Goal: Information Seeking & Learning: Learn about a topic

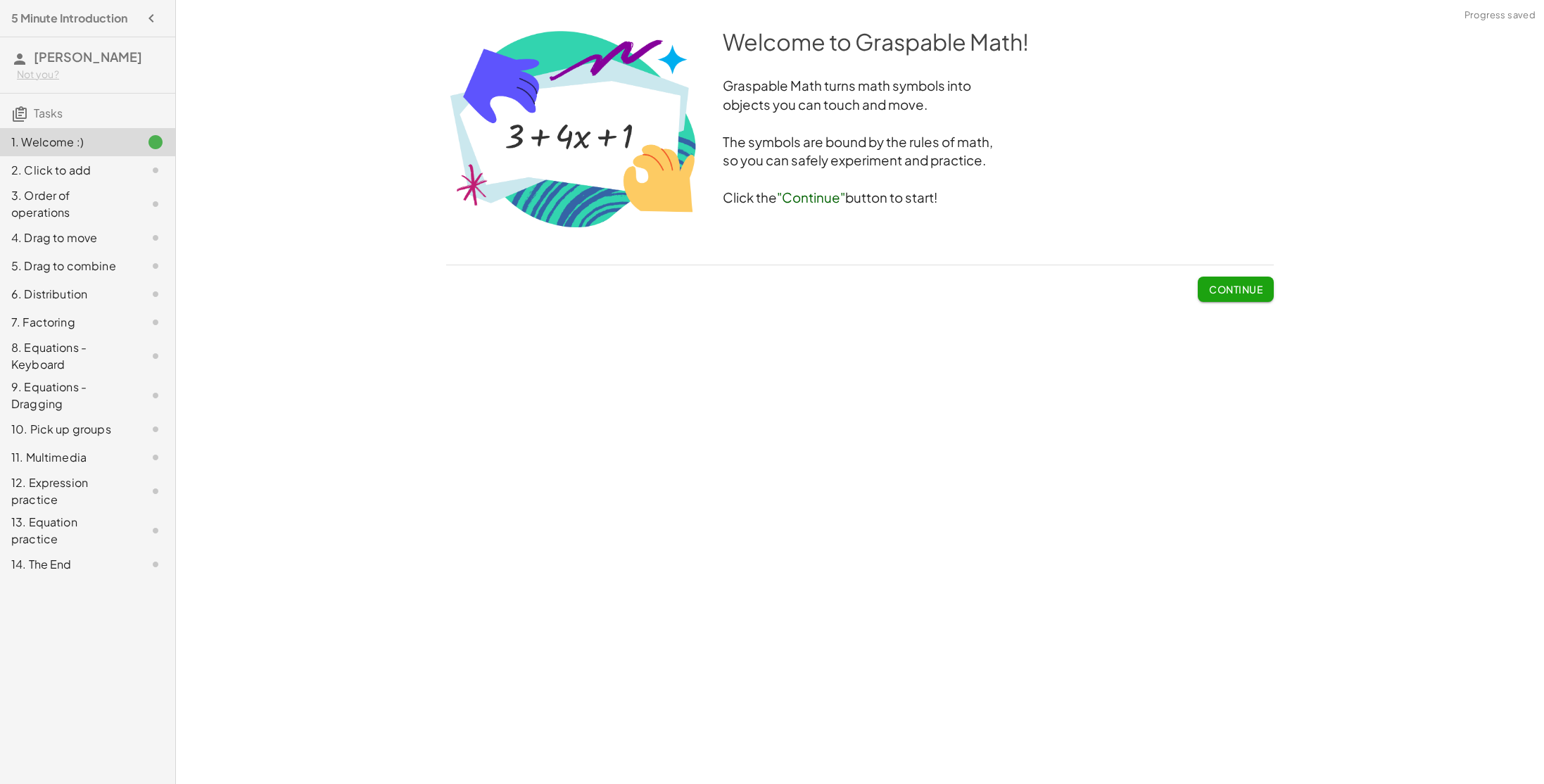
click at [1190, 283] on div "Continue" at bounding box center [859, 283] width 827 height 37
click at [1223, 293] on span "Continue" at bounding box center [1235, 288] width 53 height 12
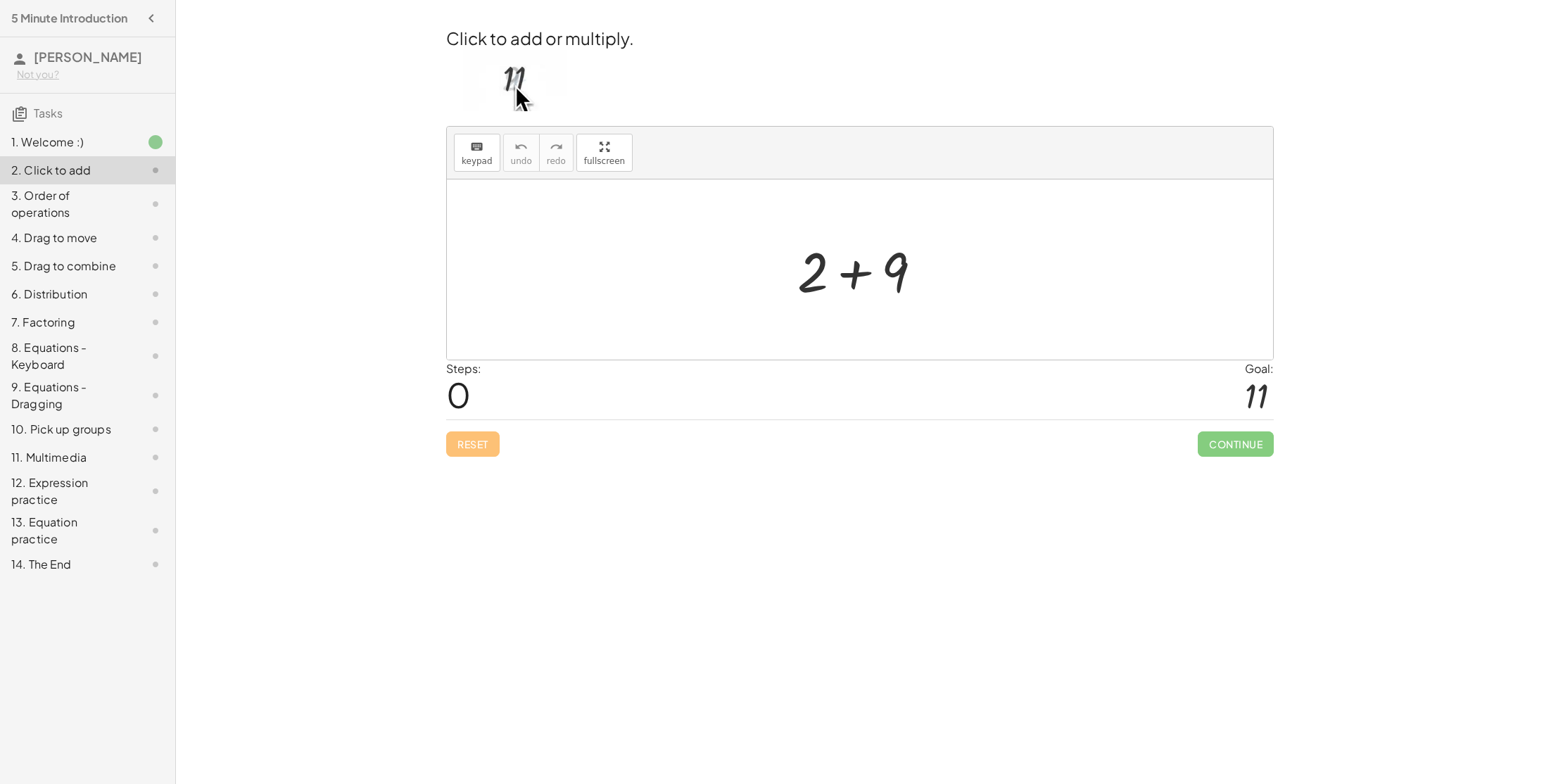
click at [859, 276] on div at bounding box center [865, 269] width 150 height 72
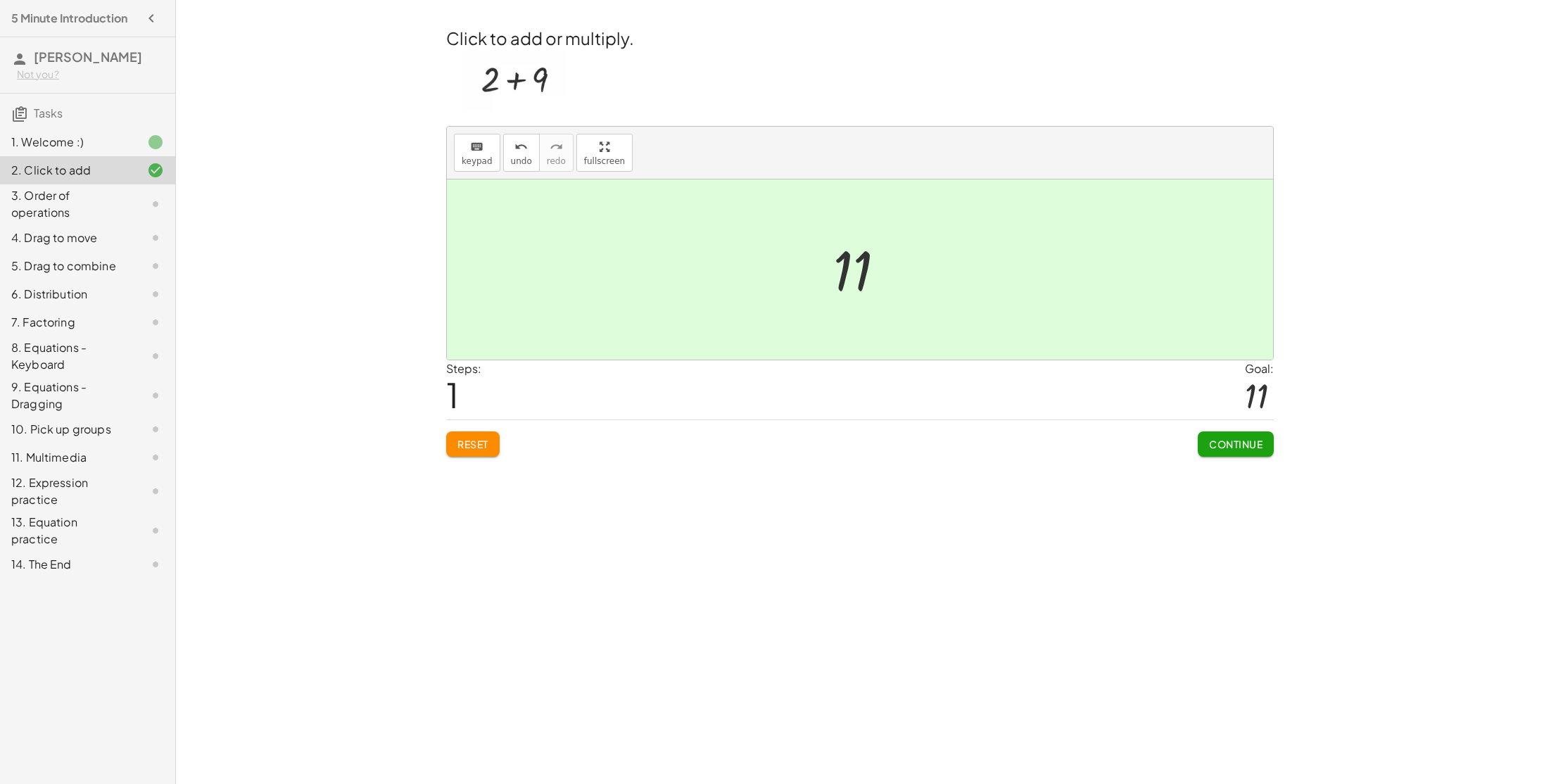
click at [1230, 452] on button "Continue" at bounding box center [1236, 444] width 76 height 26
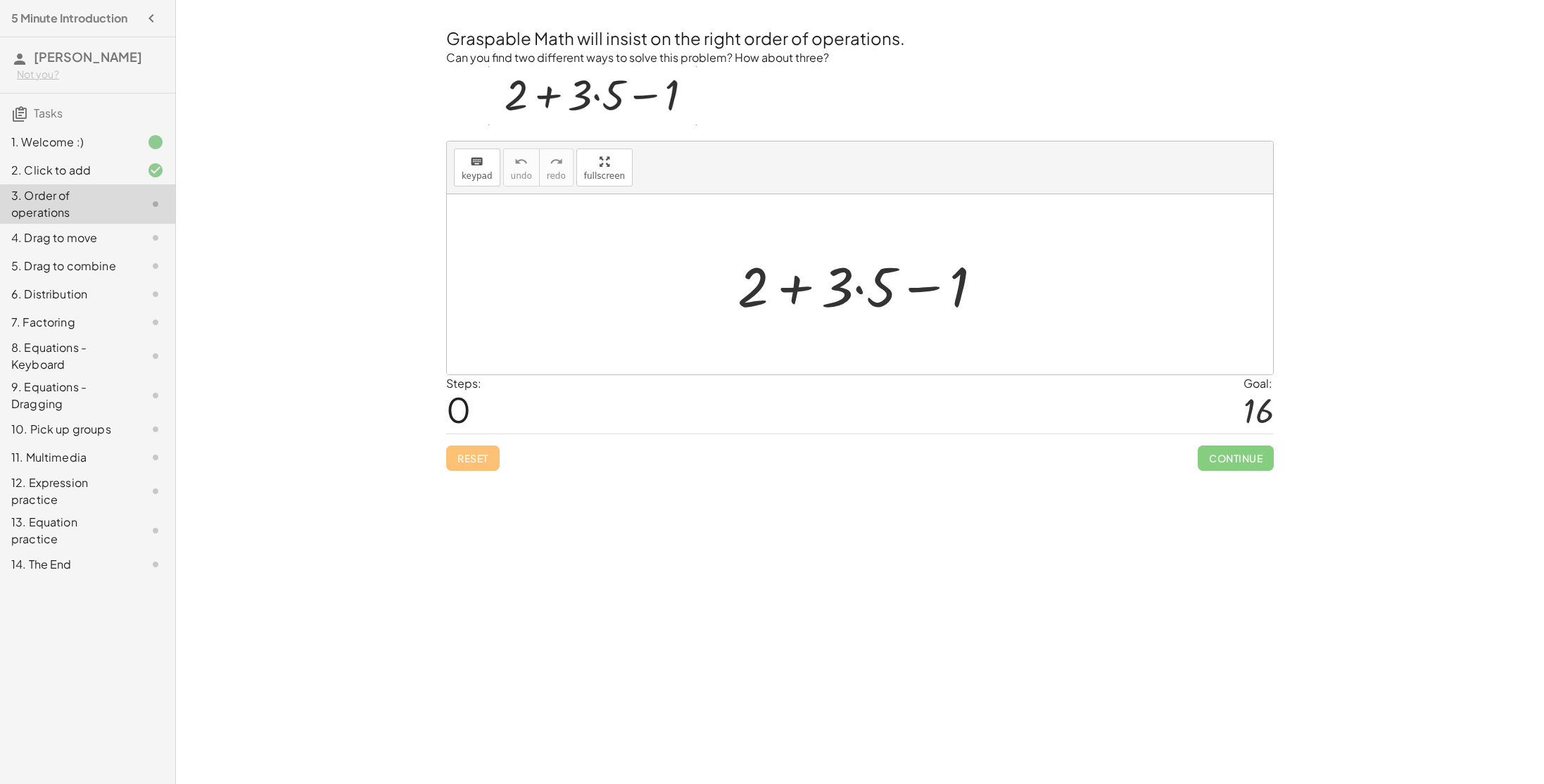
click at [800, 289] on div at bounding box center [865, 284] width 270 height 72
click at [859, 289] on div at bounding box center [865, 284] width 270 height 72
click at [802, 291] on div at bounding box center [865, 284] width 245 height 72
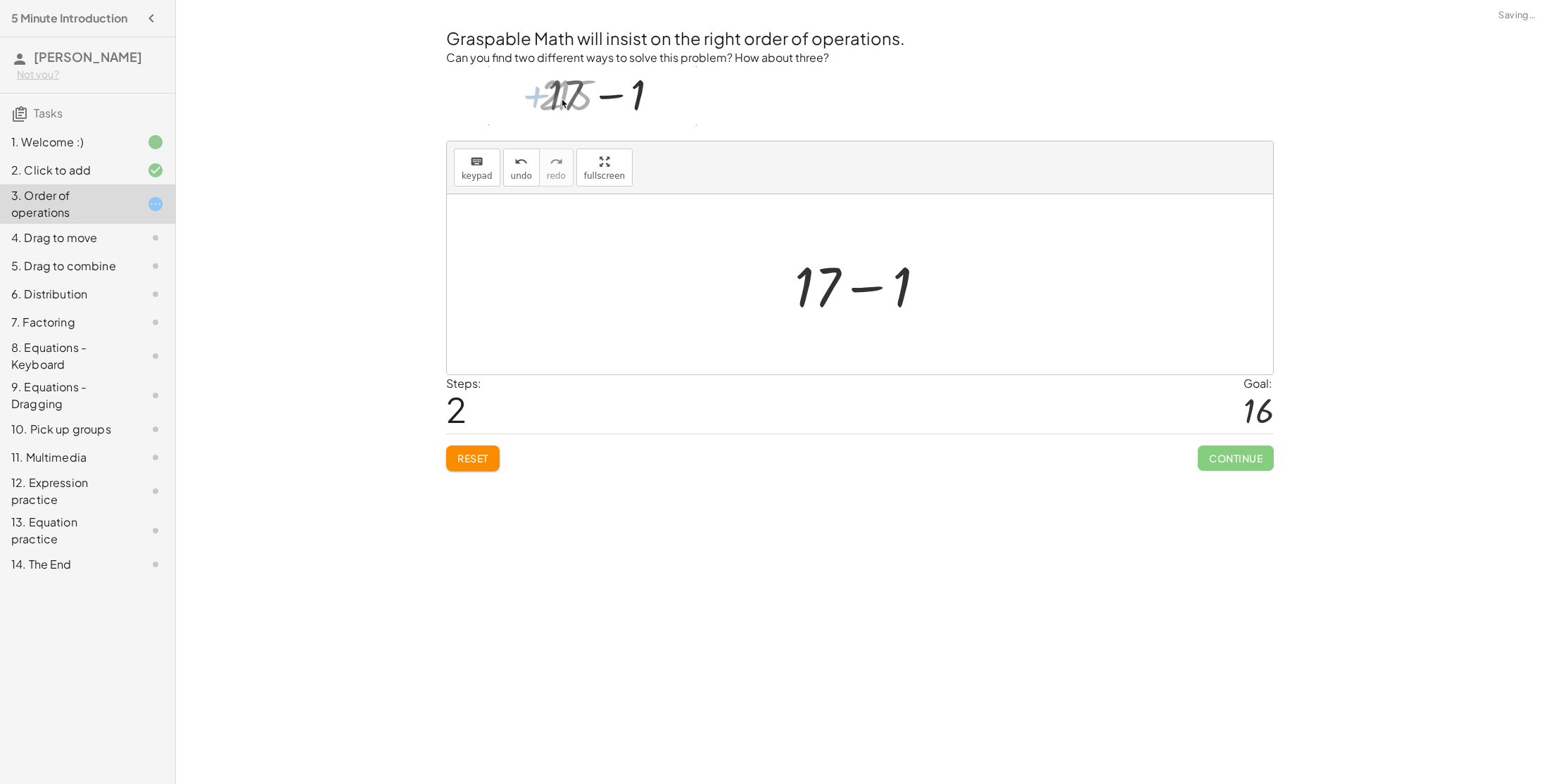
click at [870, 288] on div at bounding box center [865, 284] width 156 height 72
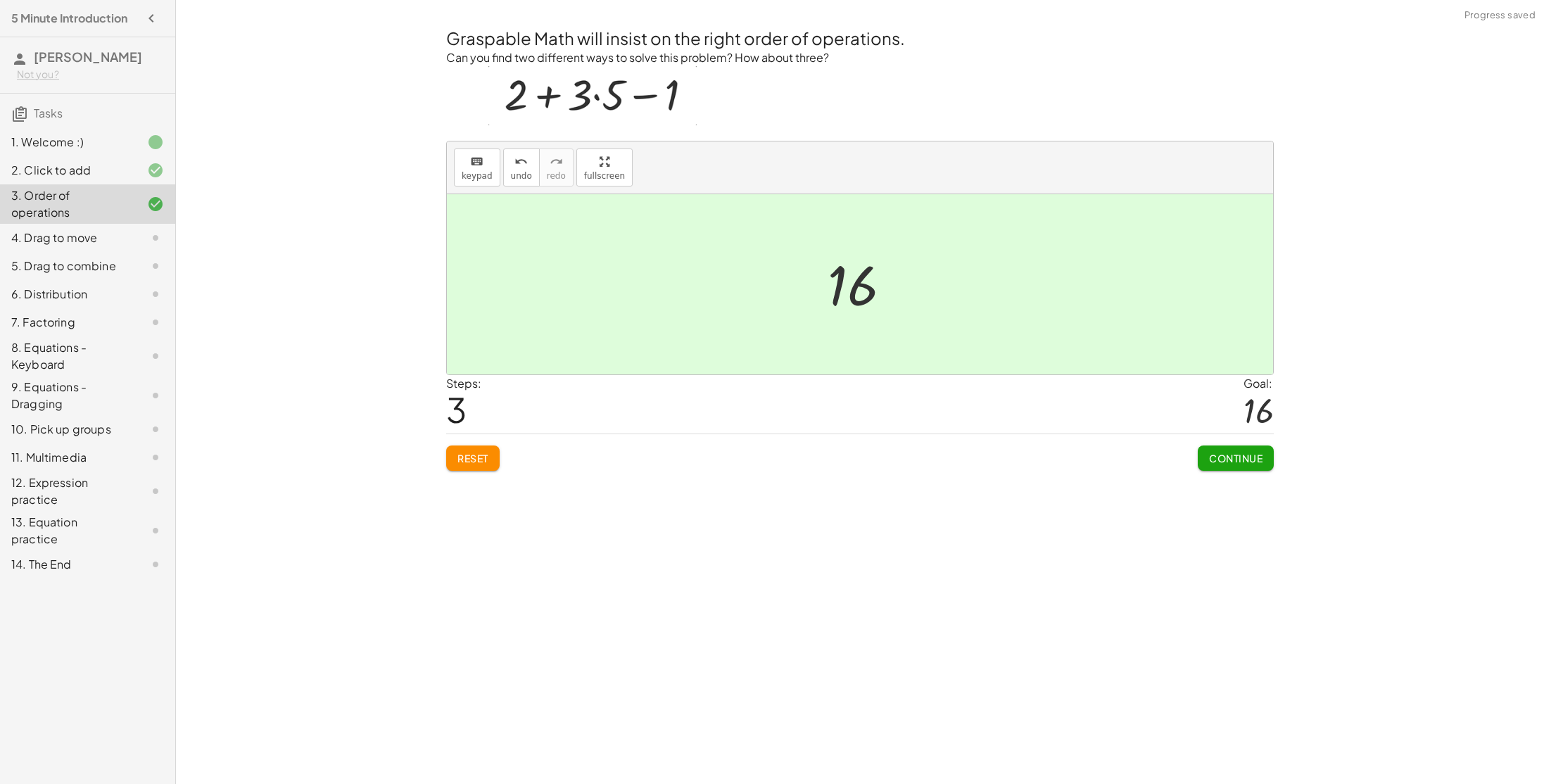
click at [1201, 450] on button "Continue" at bounding box center [1236, 458] width 76 height 26
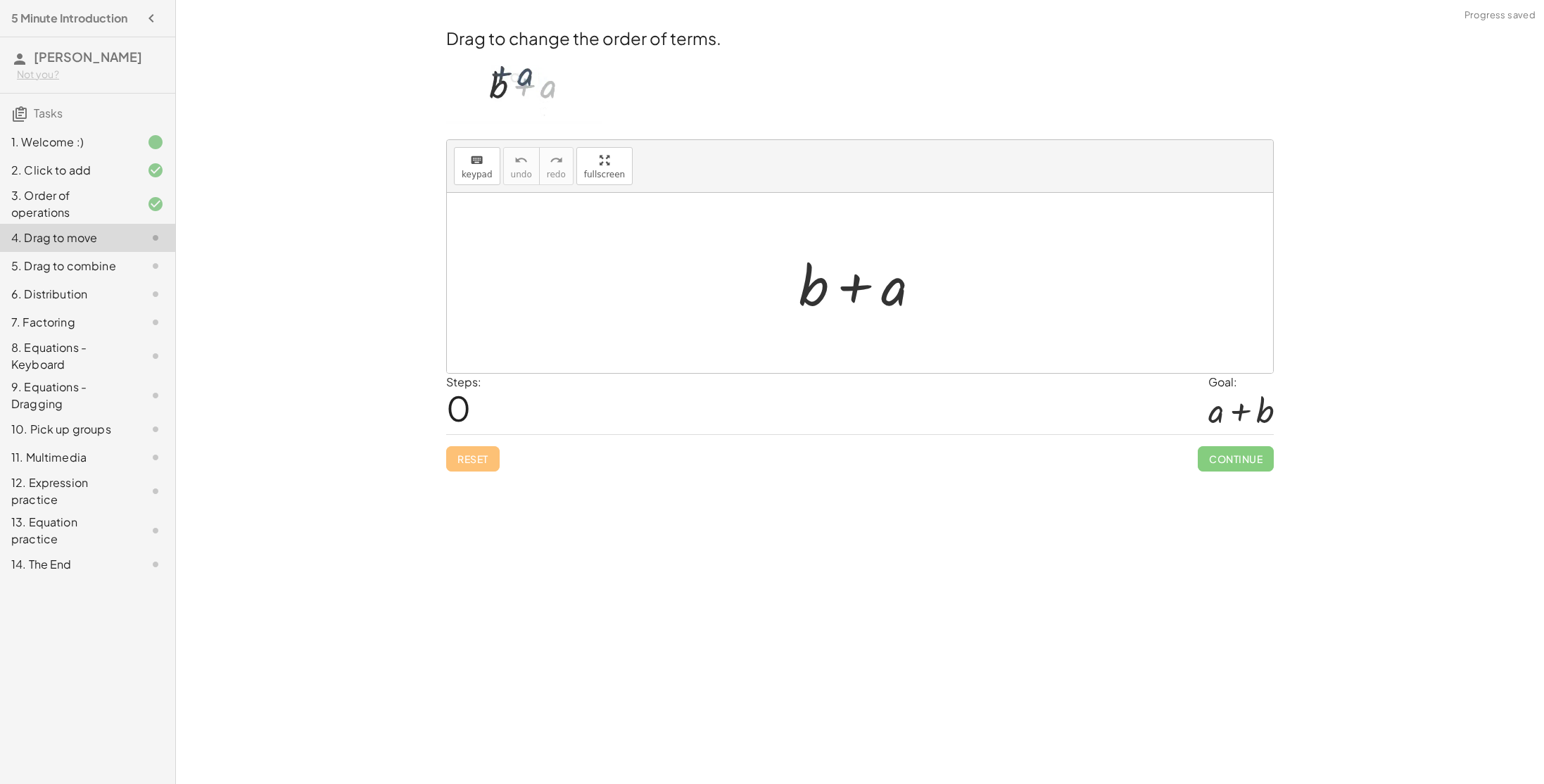
click at [898, 289] on div at bounding box center [865, 283] width 147 height 72
drag, startPoint x: 898, startPoint y: 291, endPoint x: 795, endPoint y: 272, distance: 104.7
click at [795, 272] on div at bounding box center [865, 283] width 147 height 72
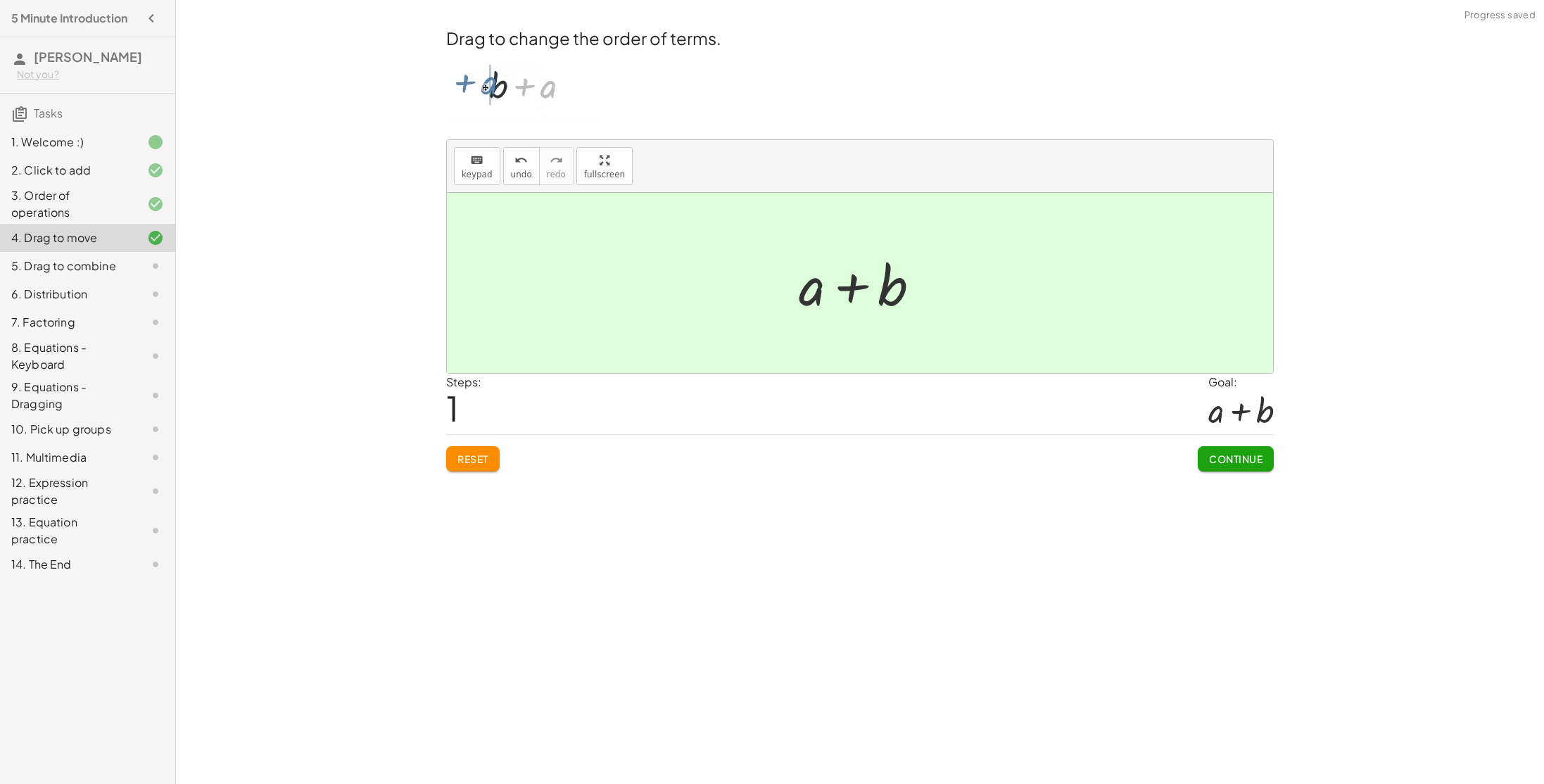
click at [855, 286] on div at bounding box center [865, 283] width 147 height 72
click at [1208, 452] on button "Continue" at bounding box center [1236, 458] width 76 height 26
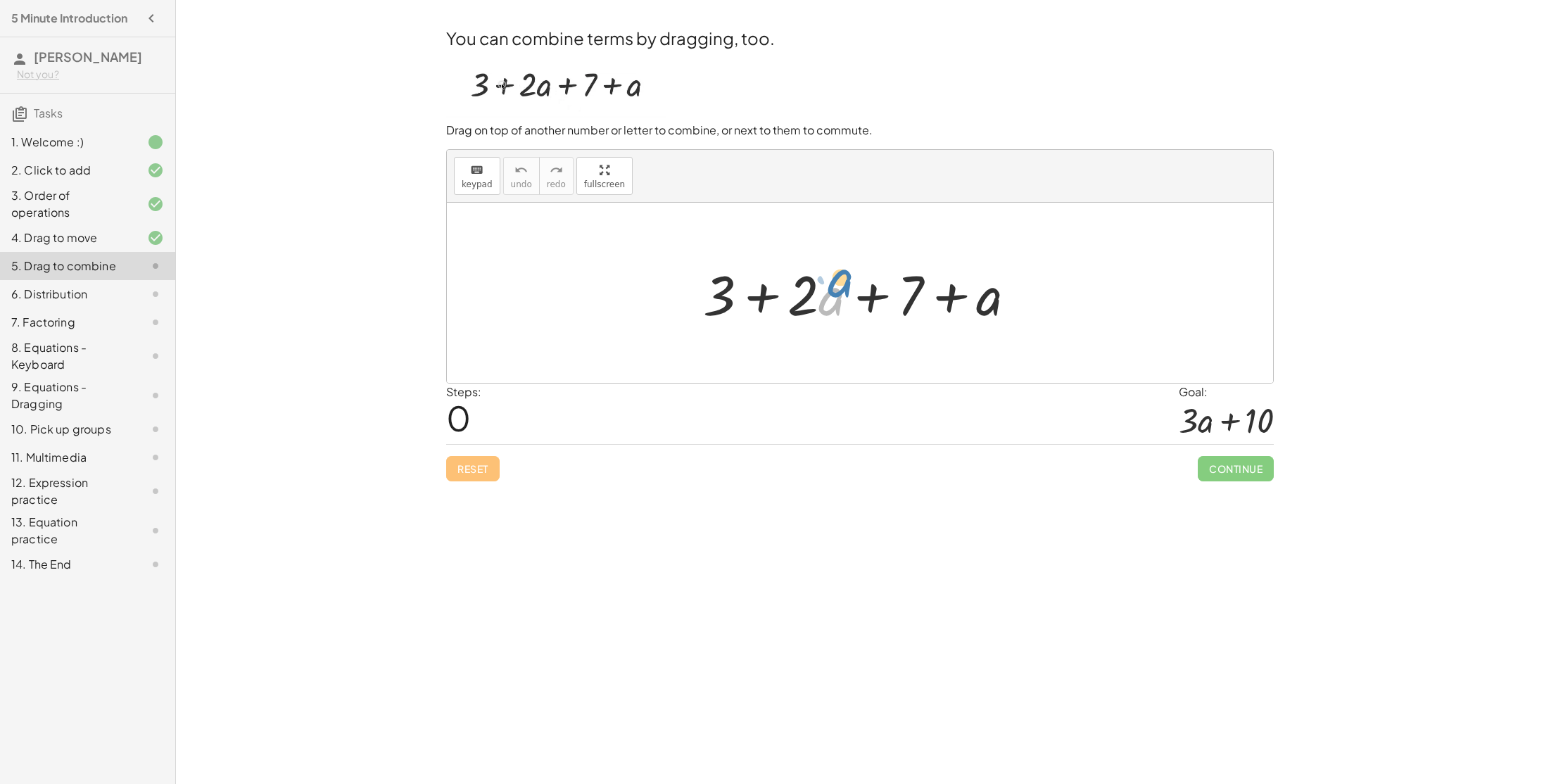
drag, startPoint x: 832, startPoint y: 303, endPoint x: 840, endPoint y: 286, distance: 18.8
click at [840, 286] on div at bounding box center [865, 293] width 338 height 72
drag, startPoint x: 709, startPoint y: 302, endPoint x: 908, endPoint y: 291, distance: 199.3
click at [908, 291] on div at bounding box center [865, 293] width 338 height 72
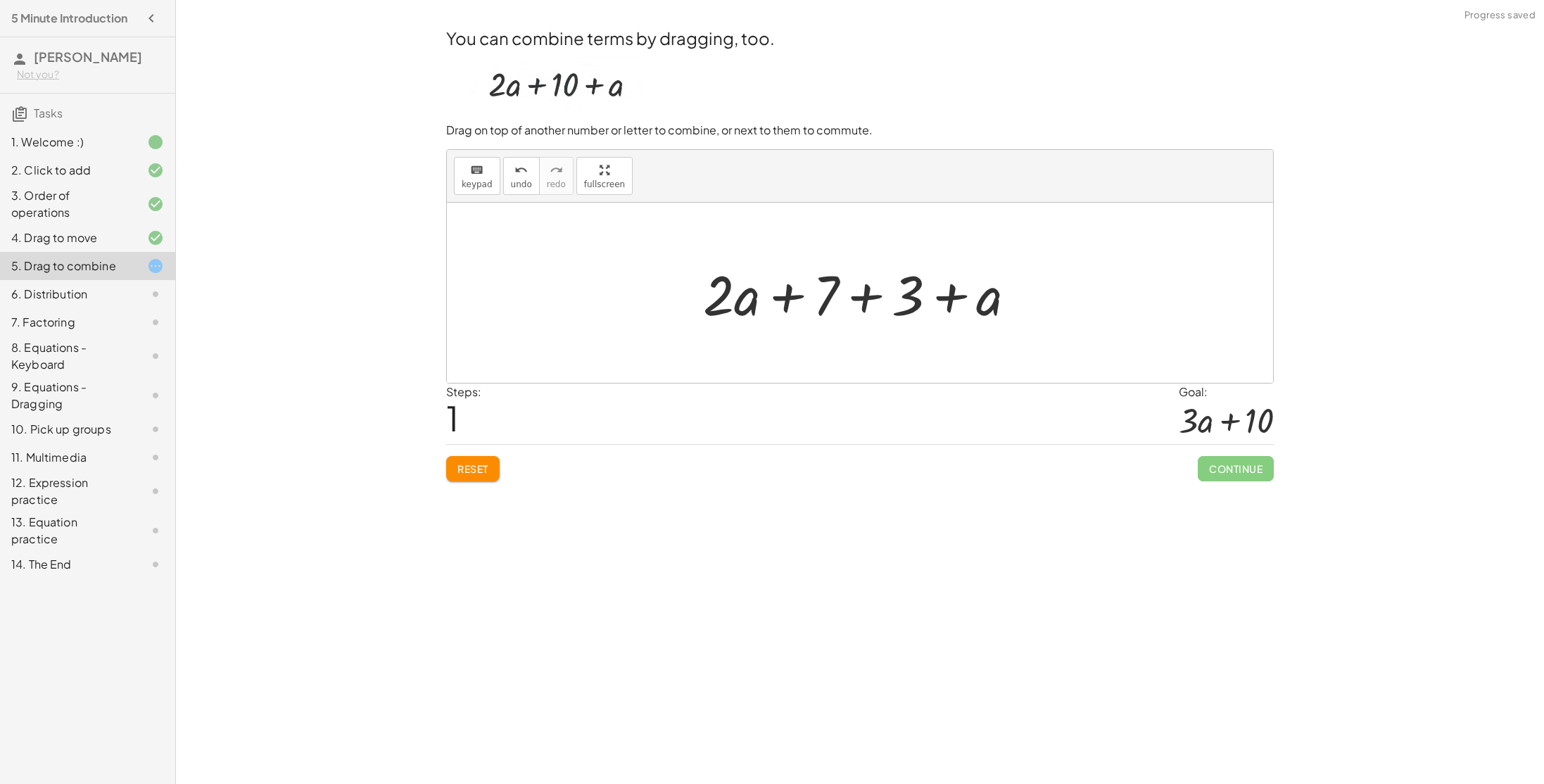
click at [871, 299] on div at bounding box center [865, 293] width 338 height 72
drag, startPoint x: 954, startPoint y: 309, endPoint x: 716, endPoint y: 316, distance: 238.1
click at [716, 316] on div "+ 3 + · 2 · a + 7 + a + · 2 · a + 7 + 3 + a + a + · 2 · a + + a 10" at bounding box center [860, 293] width 293 height 80
click at [781, 305] on div at bounding box center [865, 293] width 275 height 72
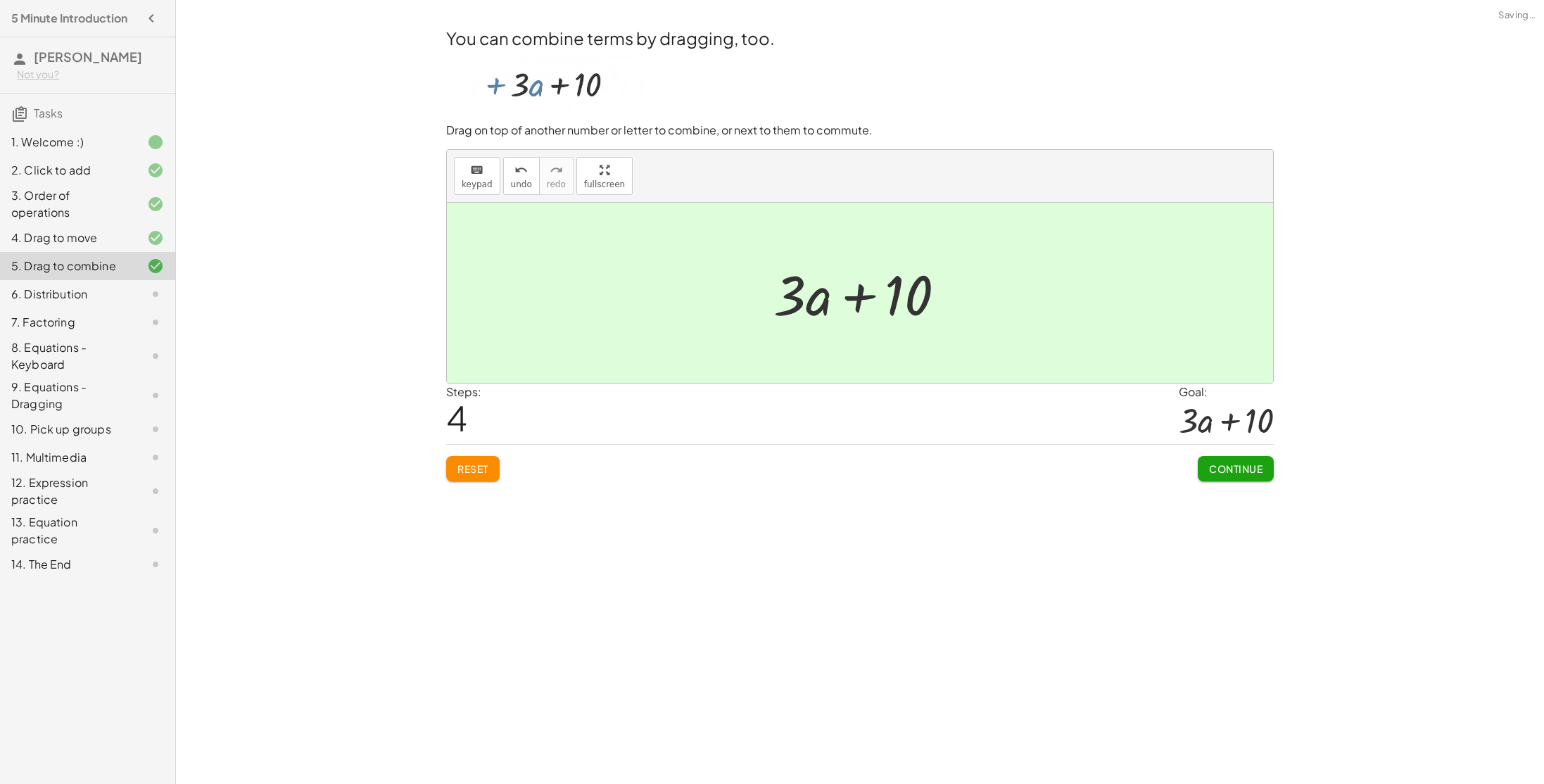
click at [827, 304] on div at bounding box center [865, 293] width 198 height 72
click at [920, 416] on div "Steps: 4 Goal: + · 3 · a + 10" at bounding box center [859, 414] width 827 height 61
click at [1242, 463] on span "Continue" at bounding box center [1235, 468] width 53 height 12
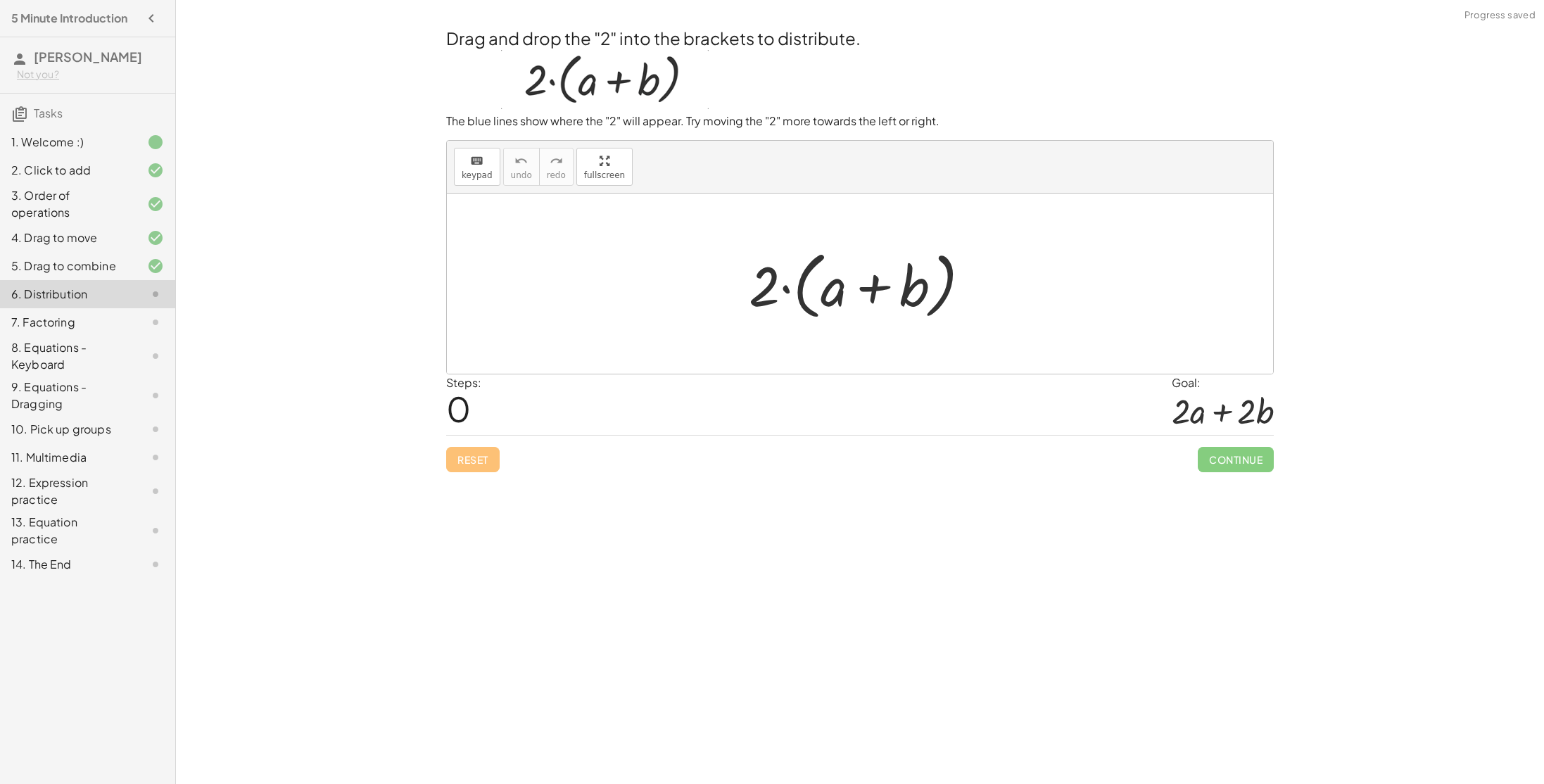
click at [877, 293] on div at bounding box center [865, 284] width 247 height 81
click at [840, 290] on div at bounding box center [865, 284] width 247 height 81
drag, startPoint x: 843, startPoint y: 293, endPoint x: 839, endPoint y: 273, distance: 20.4
click at [839, 273] on div at bounding box center [865, 284] width 247 height 81
drag, startPoint x: 777, startPoint y: 289, endPoint x: 857, endPoint y: 275, distance: 81.2
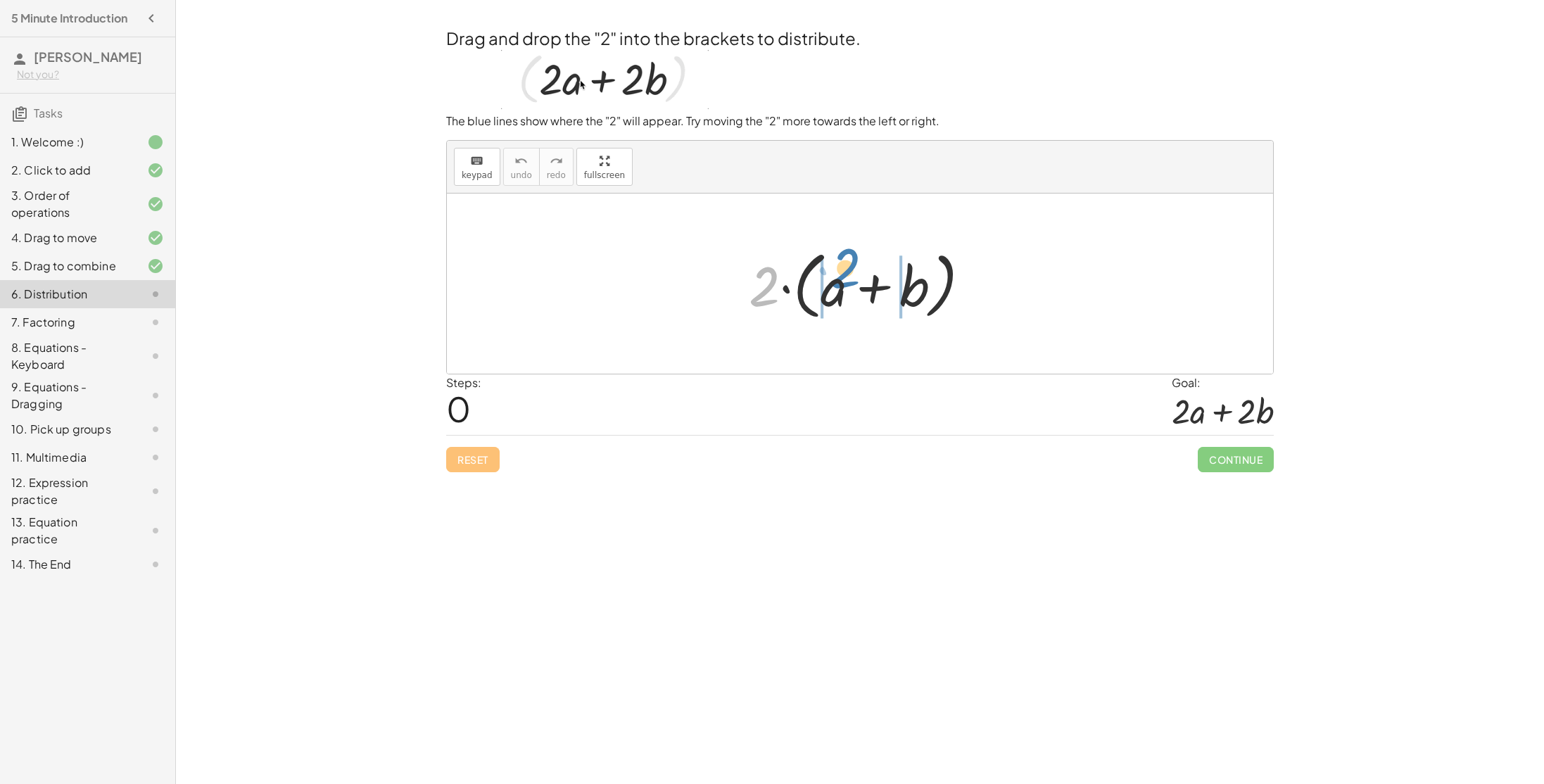
click at [857, 275] on div at bounding box center [865, 284] width 247 height 81
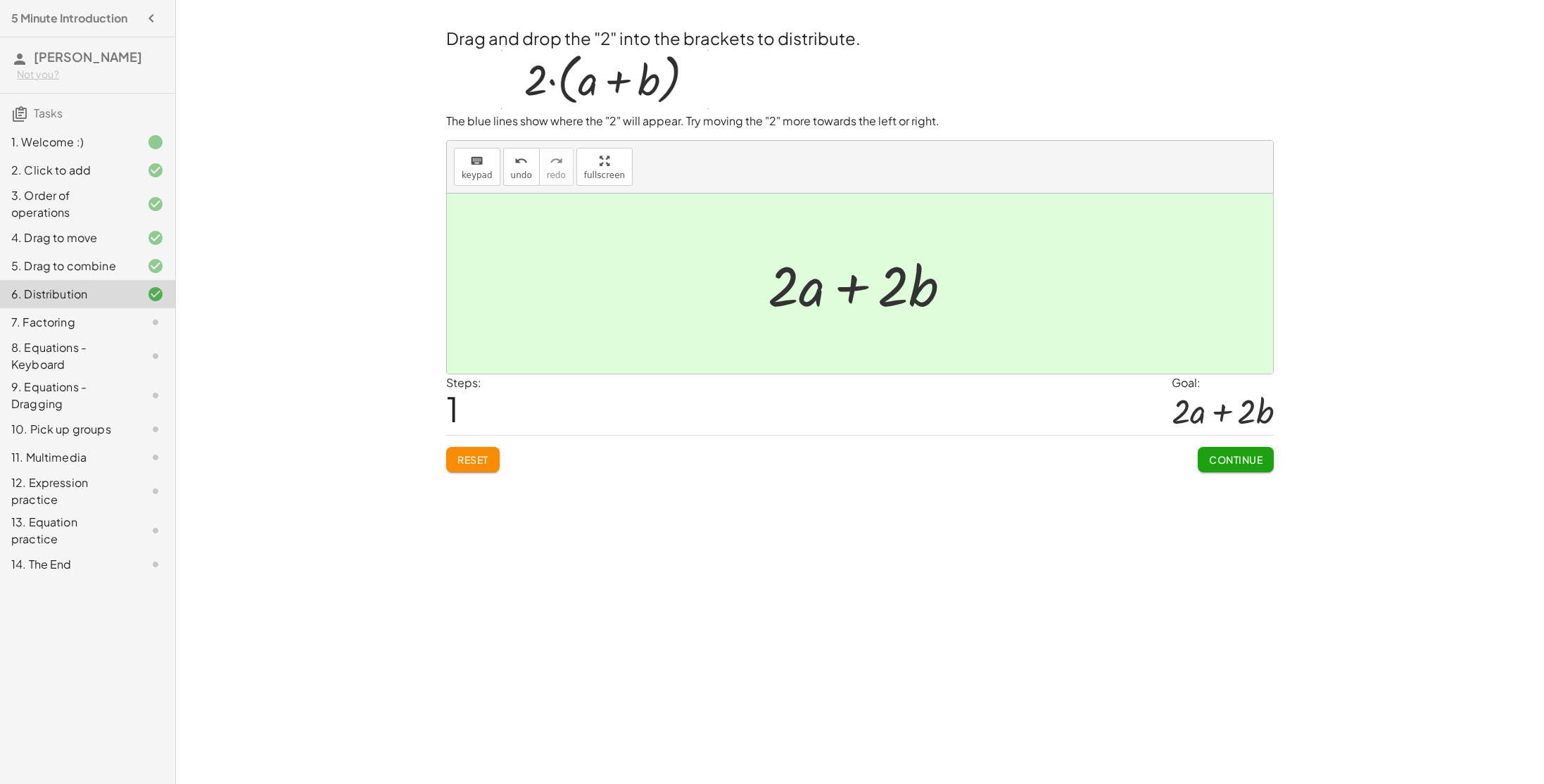
click at [1242, 466] on span "Continue" at bounding box center [1235, 459] width 53 height 12
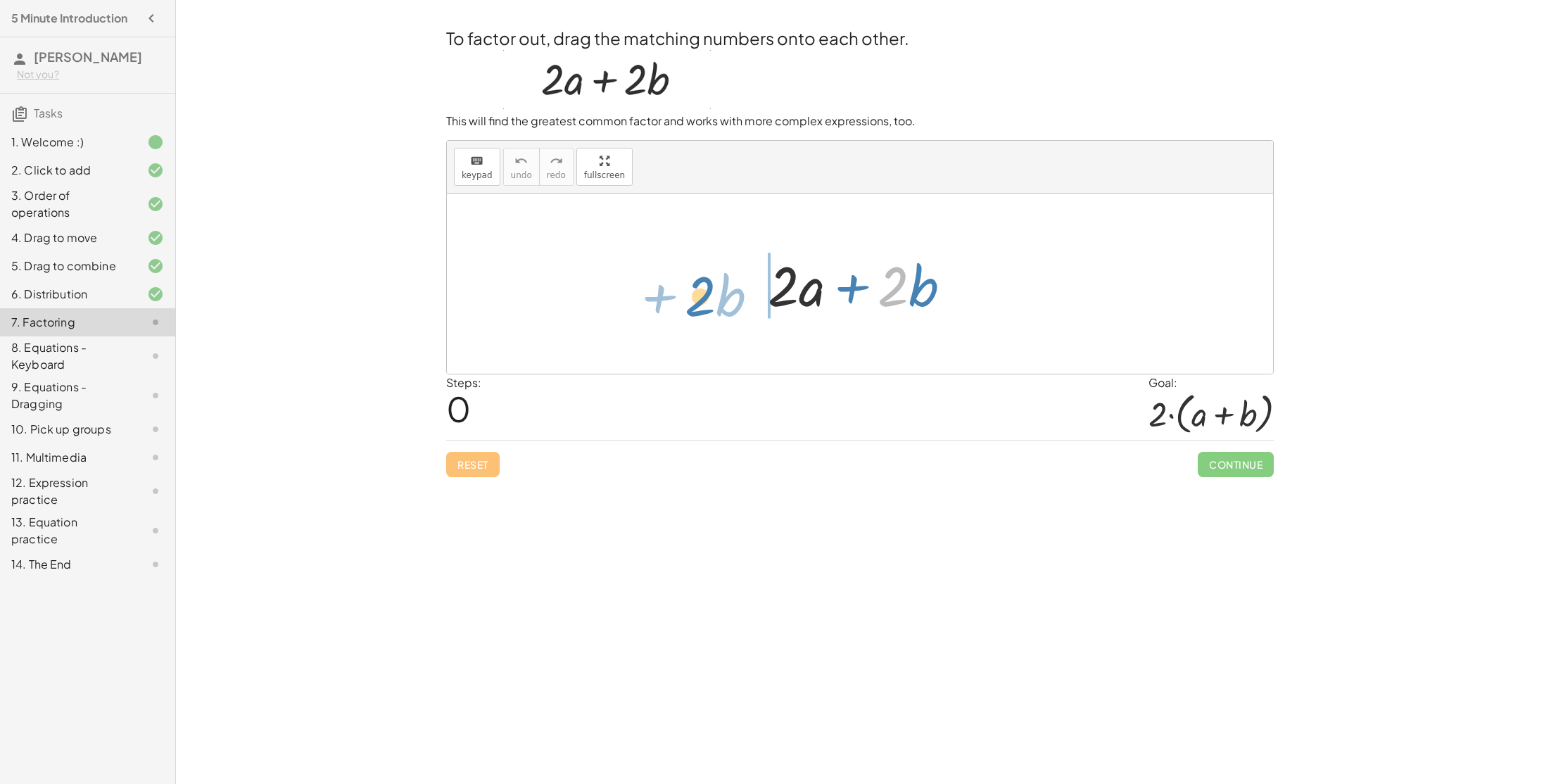
drag, startPoint x: 891, startPoint y: 281, endPoint x: 699, endPoint y: 290, distance: 192.2
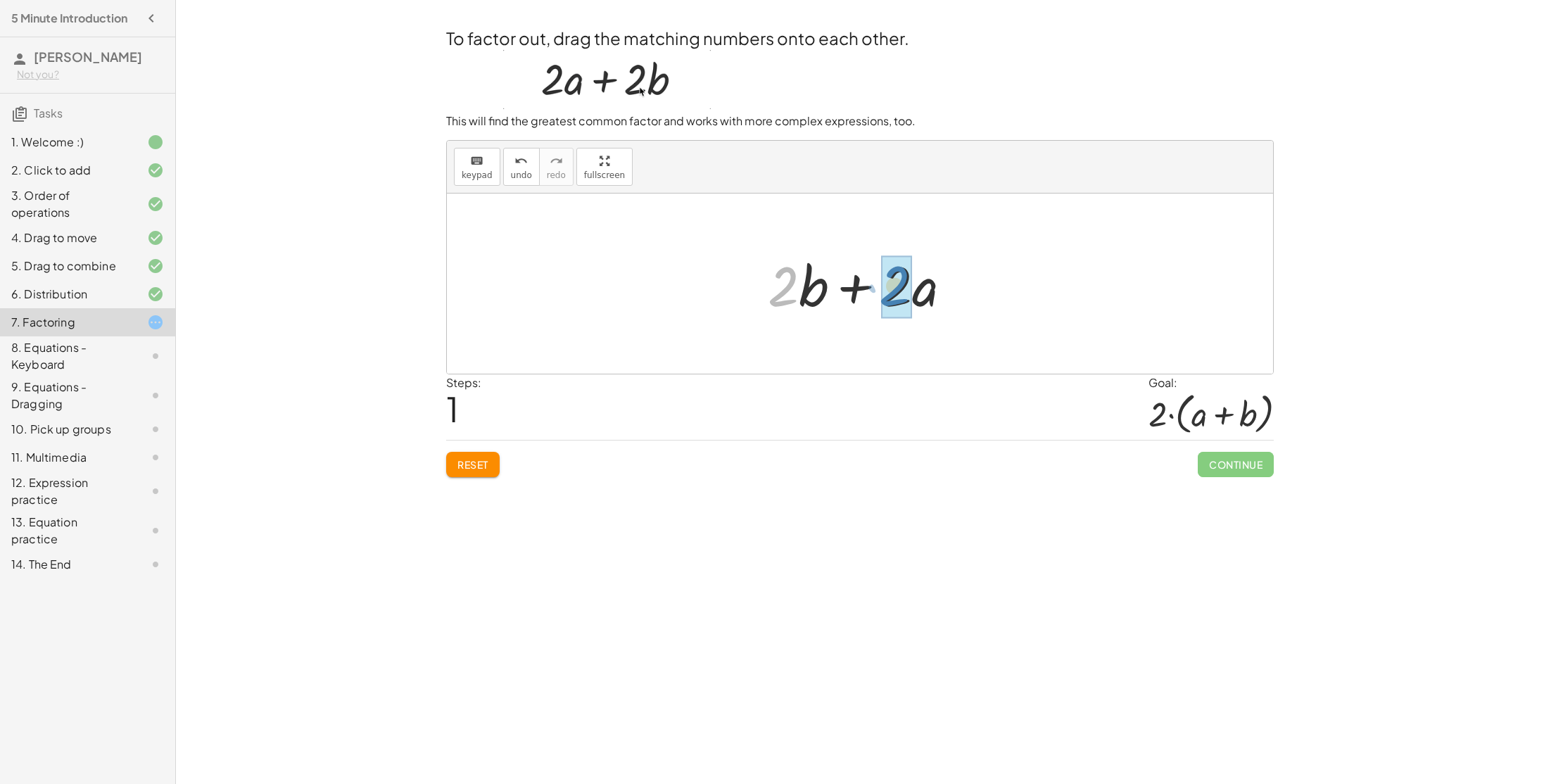
drag, startPoint x: 773, startPoint y: 291, endPoint x: 884, endPoint y: 289, distance: 111.0
drag, startPoint x: 947, startPoint y: 298, endPoint x: 703, endPoint y: 286, distance: 244.3
click at [703, 286] on div "+ · 2 · a + · 2 · b + · 2 · b + · 2 · a · 2 + a + · 2 b · ( )" at bounding box center [859, 283] width 826 height 180
drag, startPoint x: 840, startPoint y: 279, endPoint x: 925, endPoint y: 274, distance: 85.1
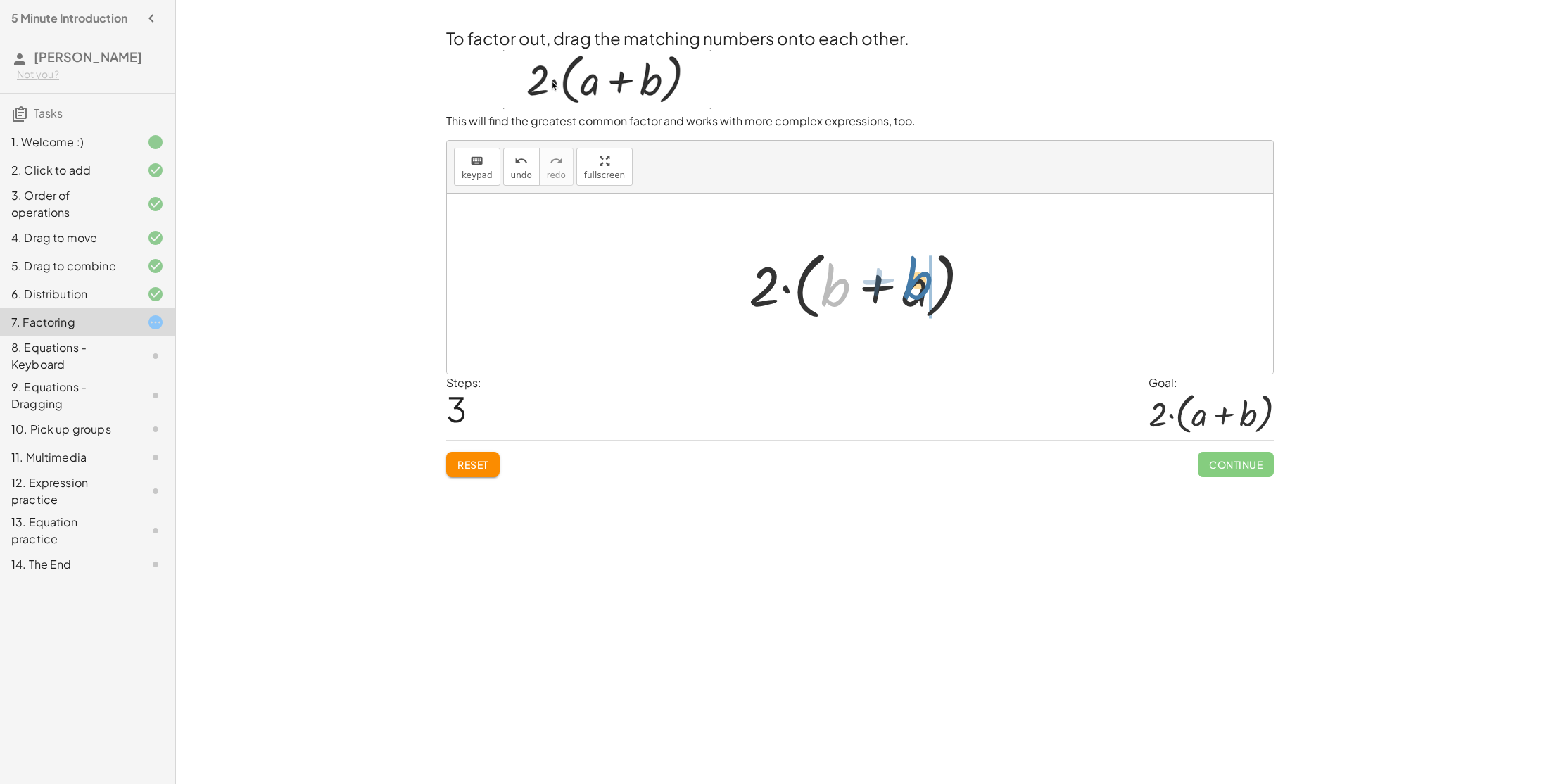
click at [925, 274] on div at bounding box center [865, 284] width 247 height 81
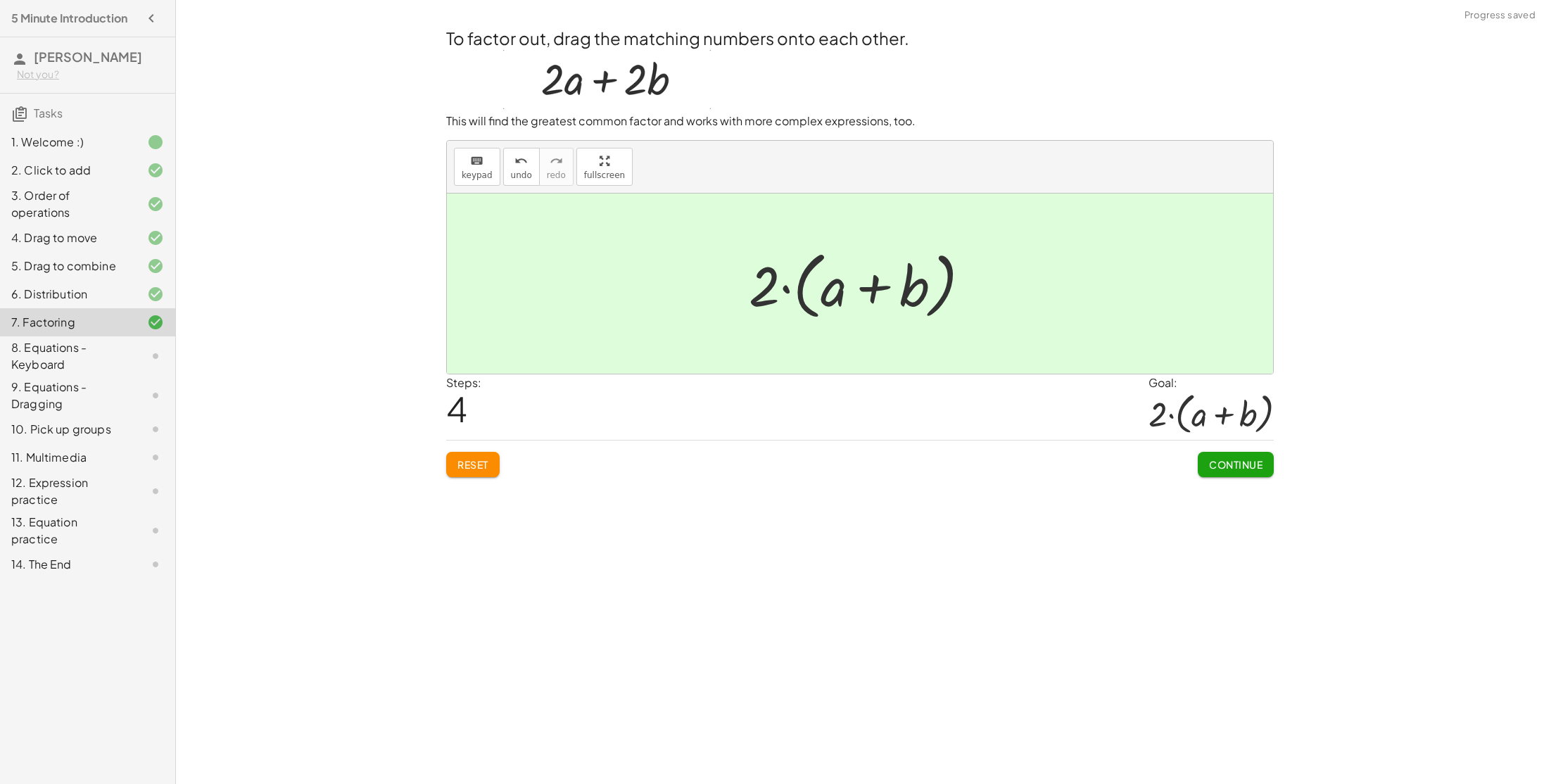
click at [1214, 450] on div "Continue" at bounding box center [1236, 459] width 76 height 37
click at [1219, 457] on button "Continue" at bounding box center [1236, 464] width 76 height 26
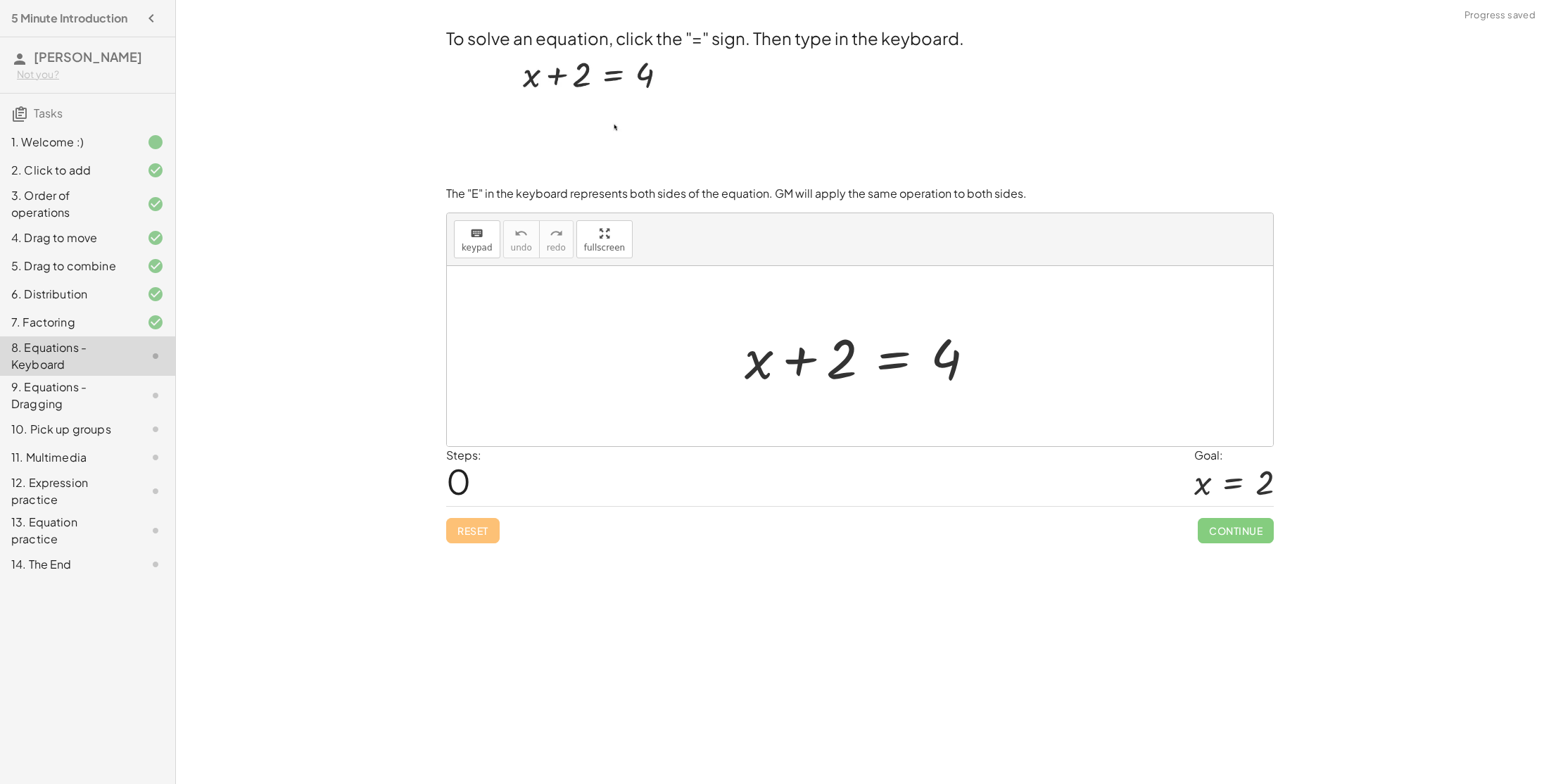
click at [797, 365] on div at bounding box center [865, 356] width 256 height 72
click at [477, 244] on span "keypad" at bounding box center [477, 247] width 31 height 10
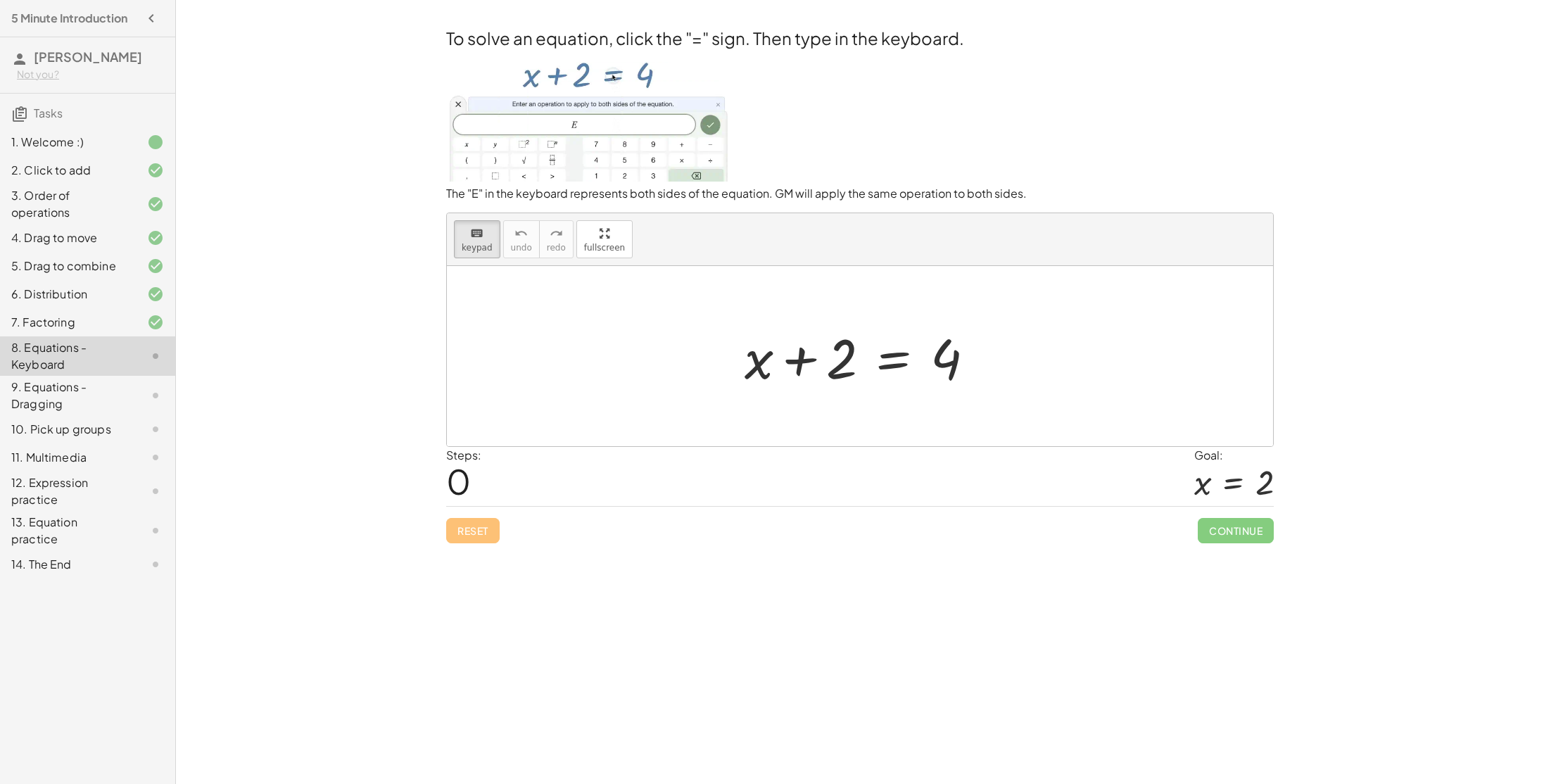
click at [674, 382] on div at bounding box center [859, 356] width 826 height 180
click at [796, 367] on div at bounding box center [815, 359] width 83 height 63
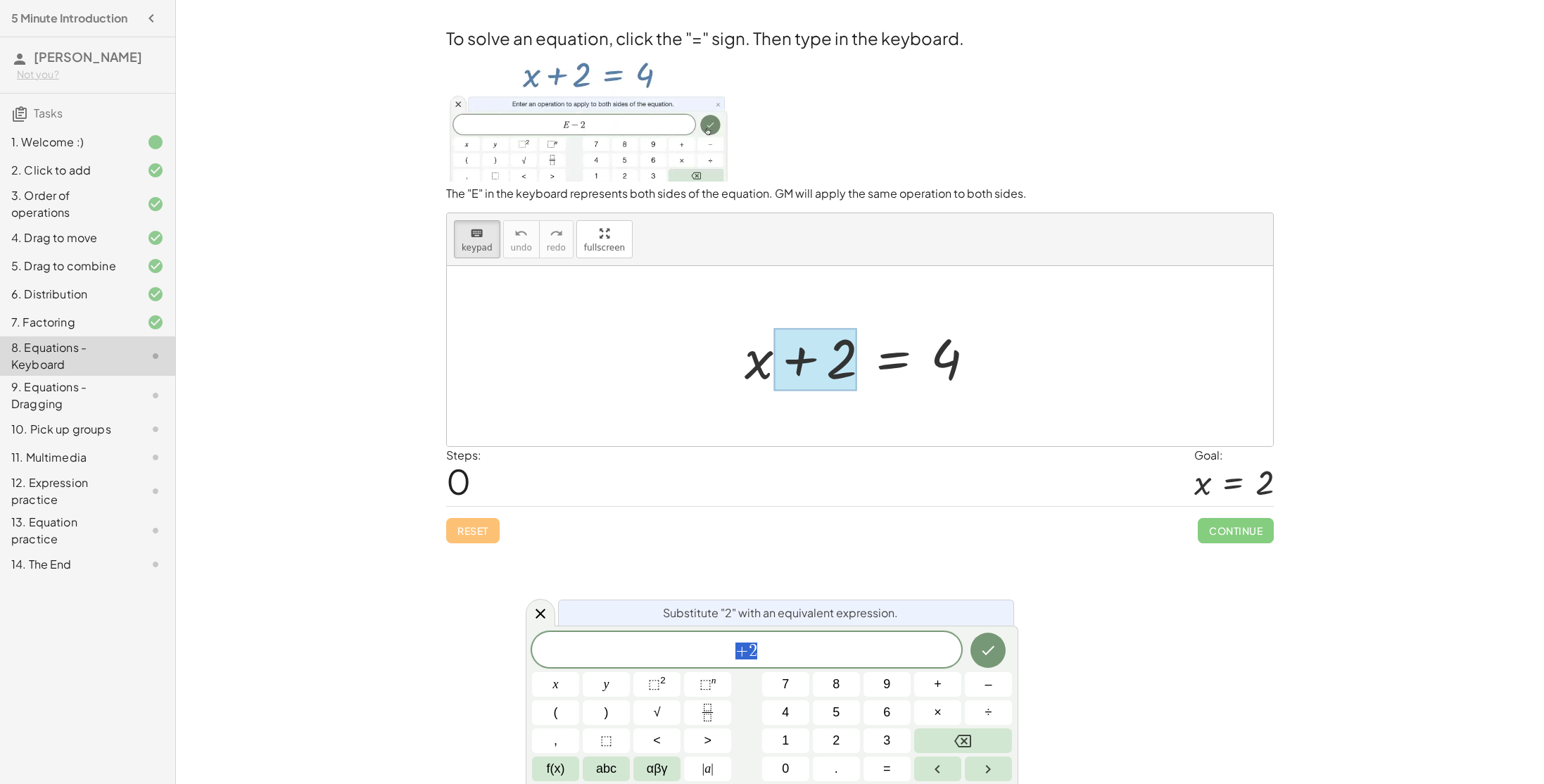
click at [867, 474] on div "Steps: 0 Goal: x = 2" at bounding box center [859, 476] width 827 height 59
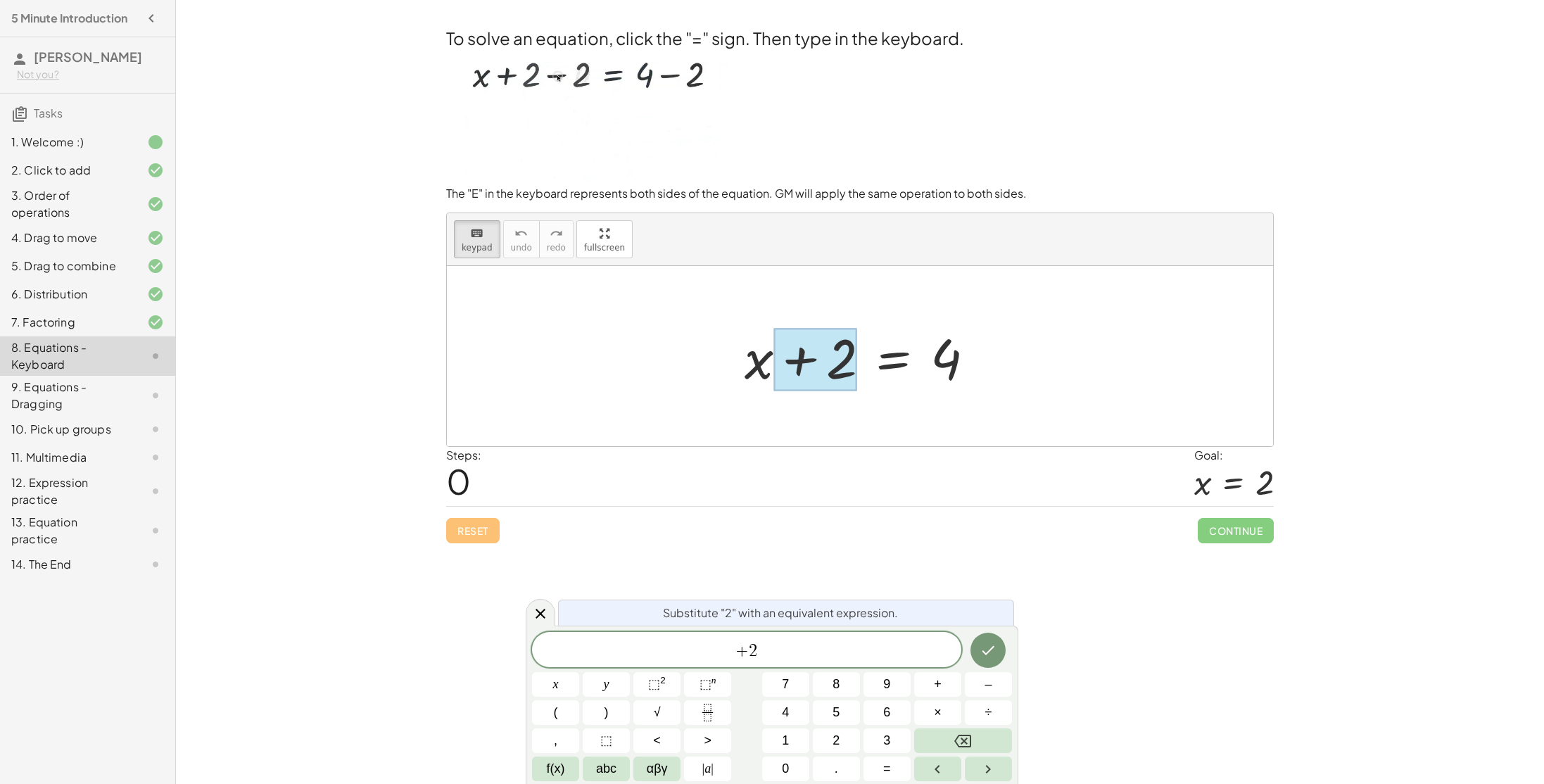
click at [890, 530] on div "Reset Continue" at bounding box center [859, 524] width 827 height 37
click at [950, 736] on button "Backspace" at bounding box center [963, 741] width 98 height 25
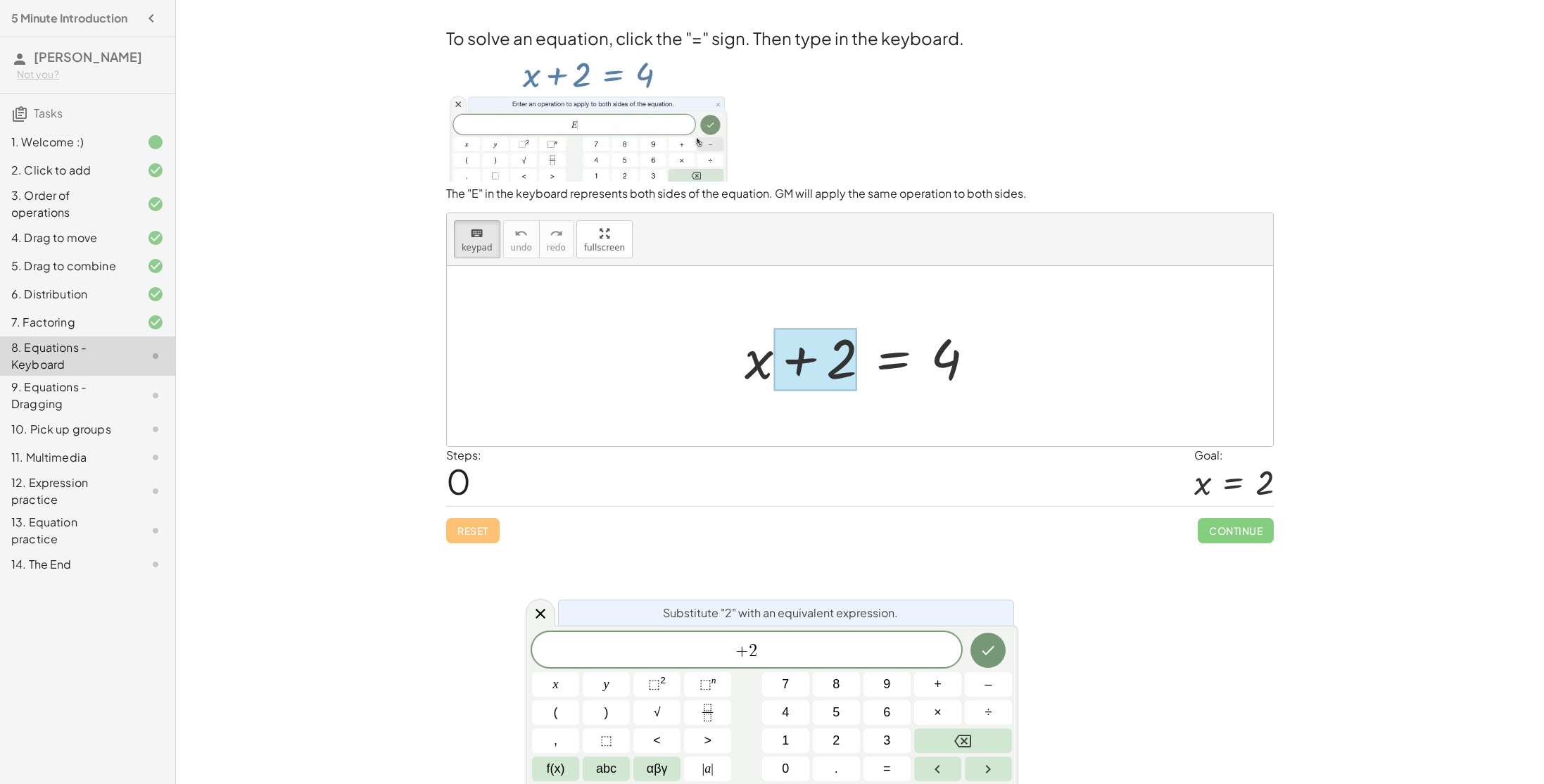
click at [859, 419] on div at bounding box center [859, 356] width 826 height 180
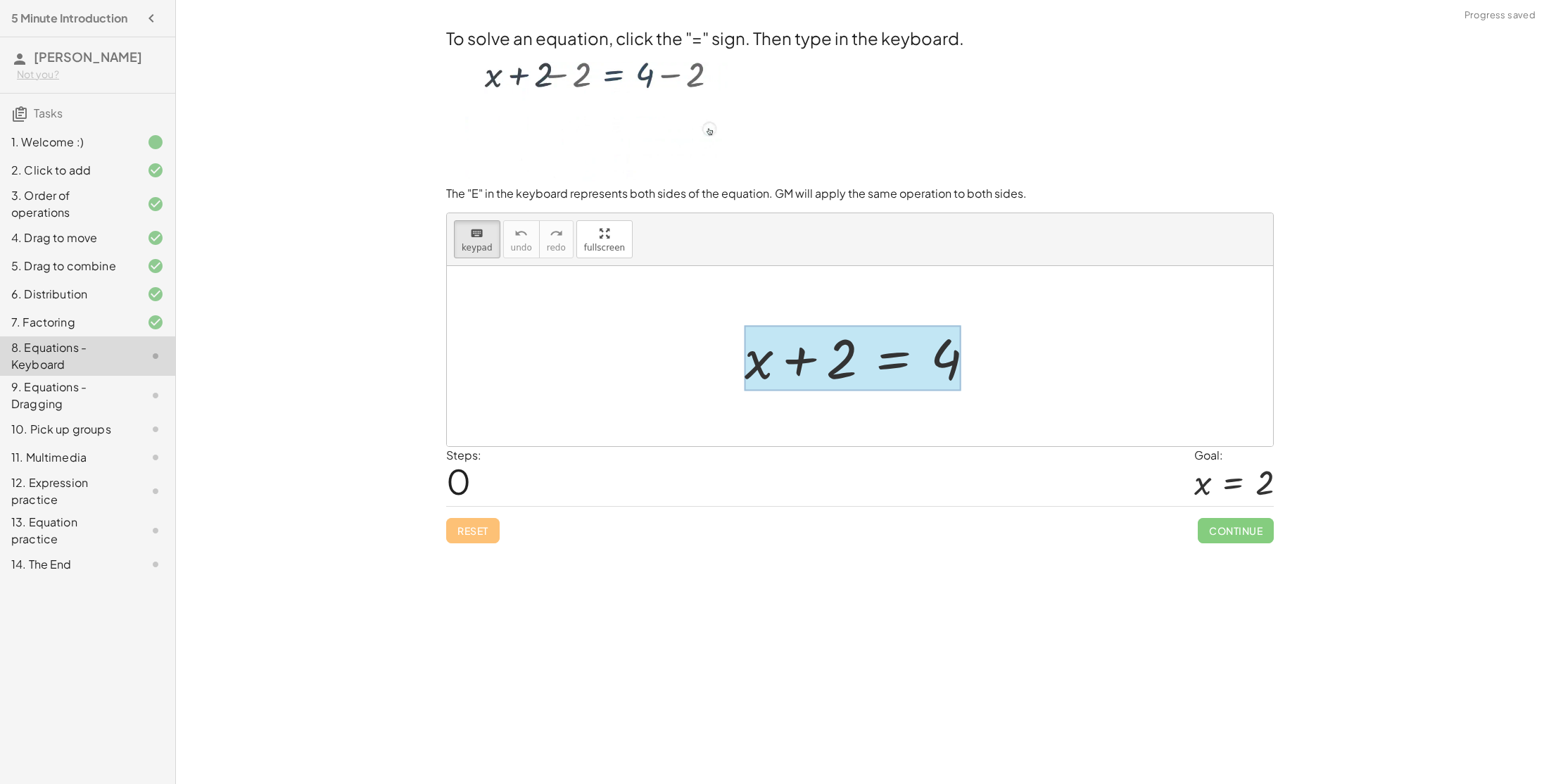
click at [895, 356] on div at bounding box center [853, 357] width 217 height 65
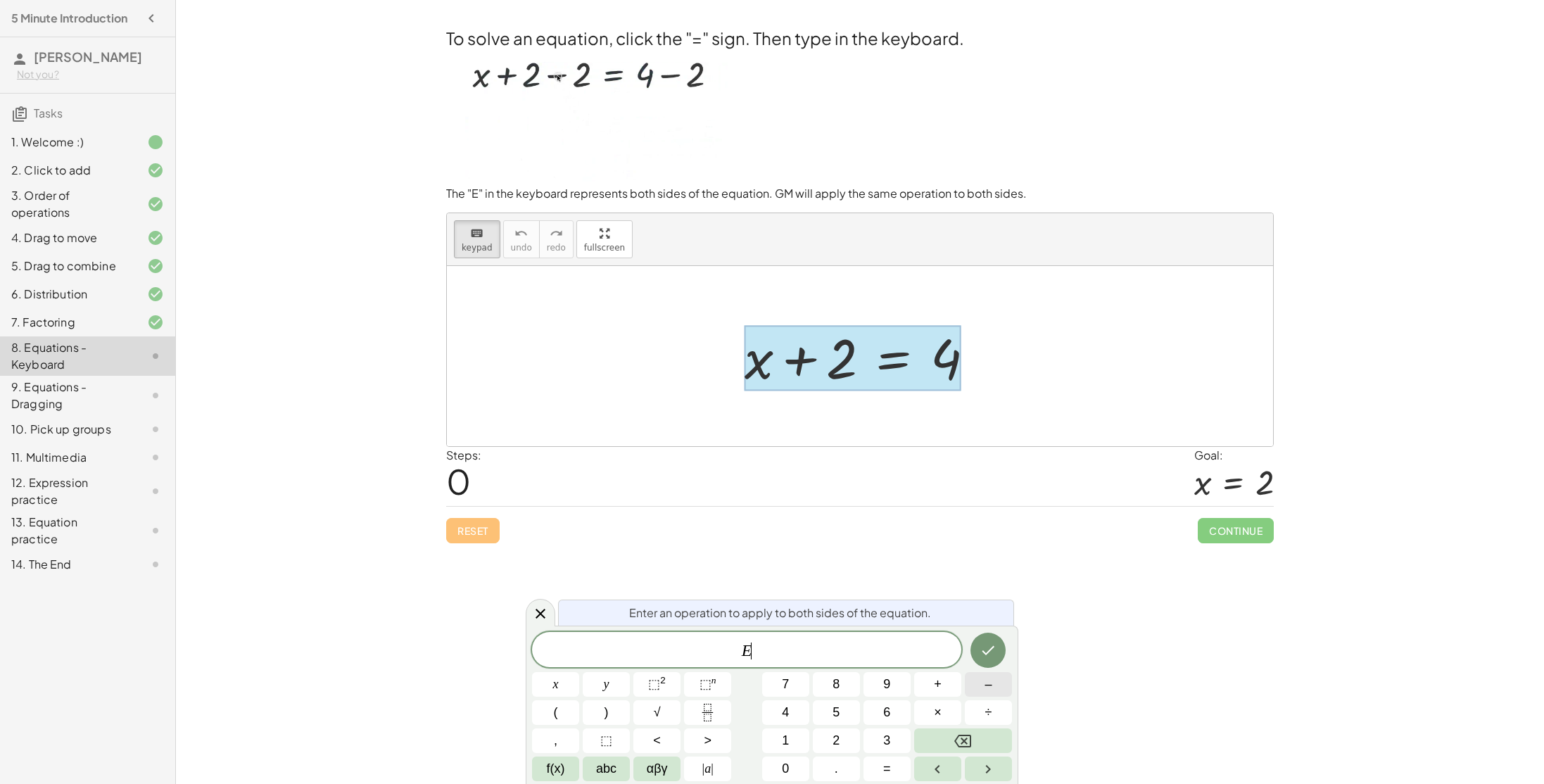
click at [991, 684] on button "–" at bounding box center [988, 684] width 47 height 25
click at [995, 639] on button "Done" at bounding box center [988, 650] width 35 height 35
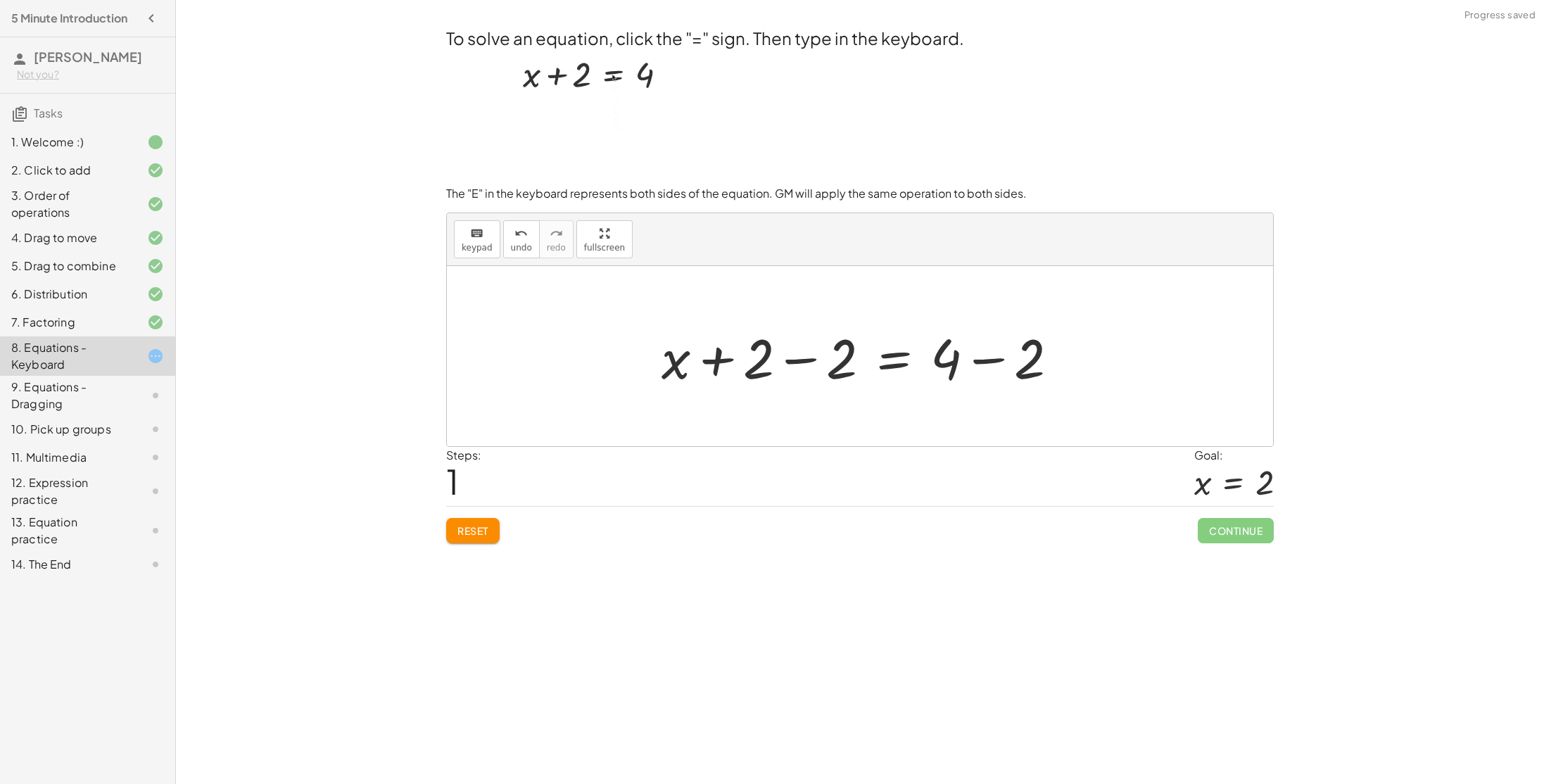
click at [808, 360] on div at bounding box center [865, 356] width 422 height 72
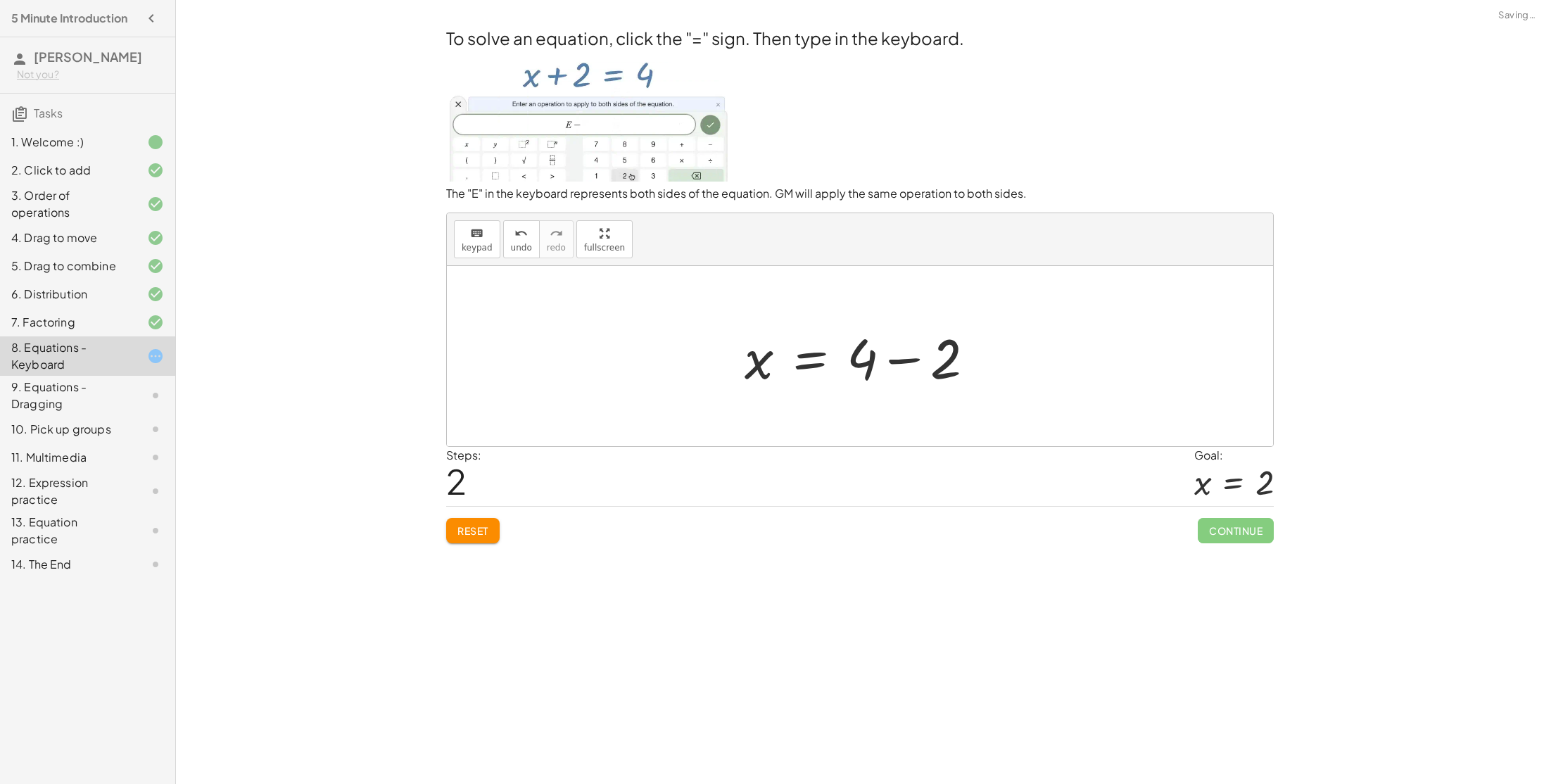
click at [888, 360] on div at bounding box center [865, 356] width 256 height 72
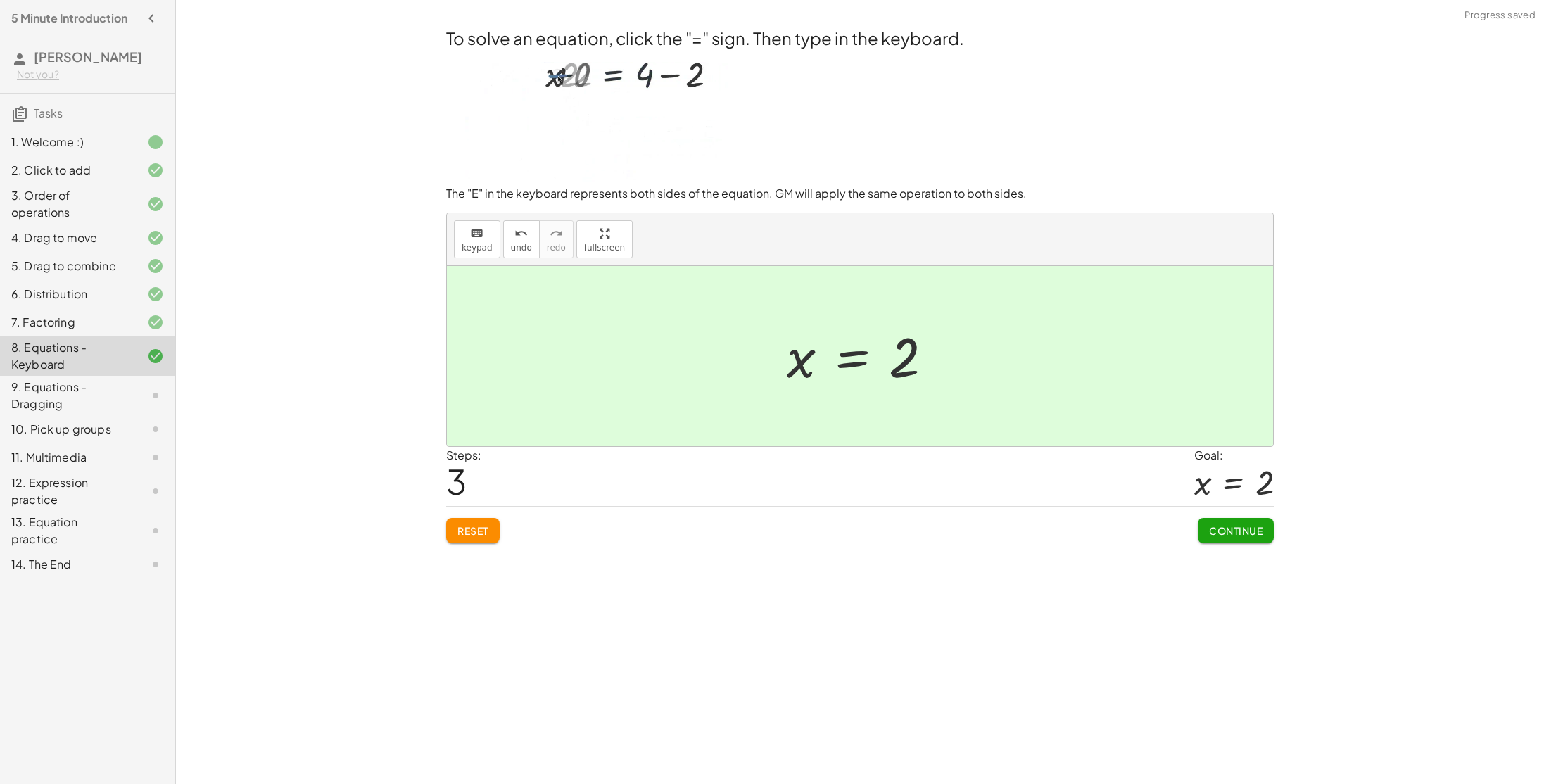
click at [1242, 531] on span "Continue" at bounding box center [1235, 530] width 53 height 12
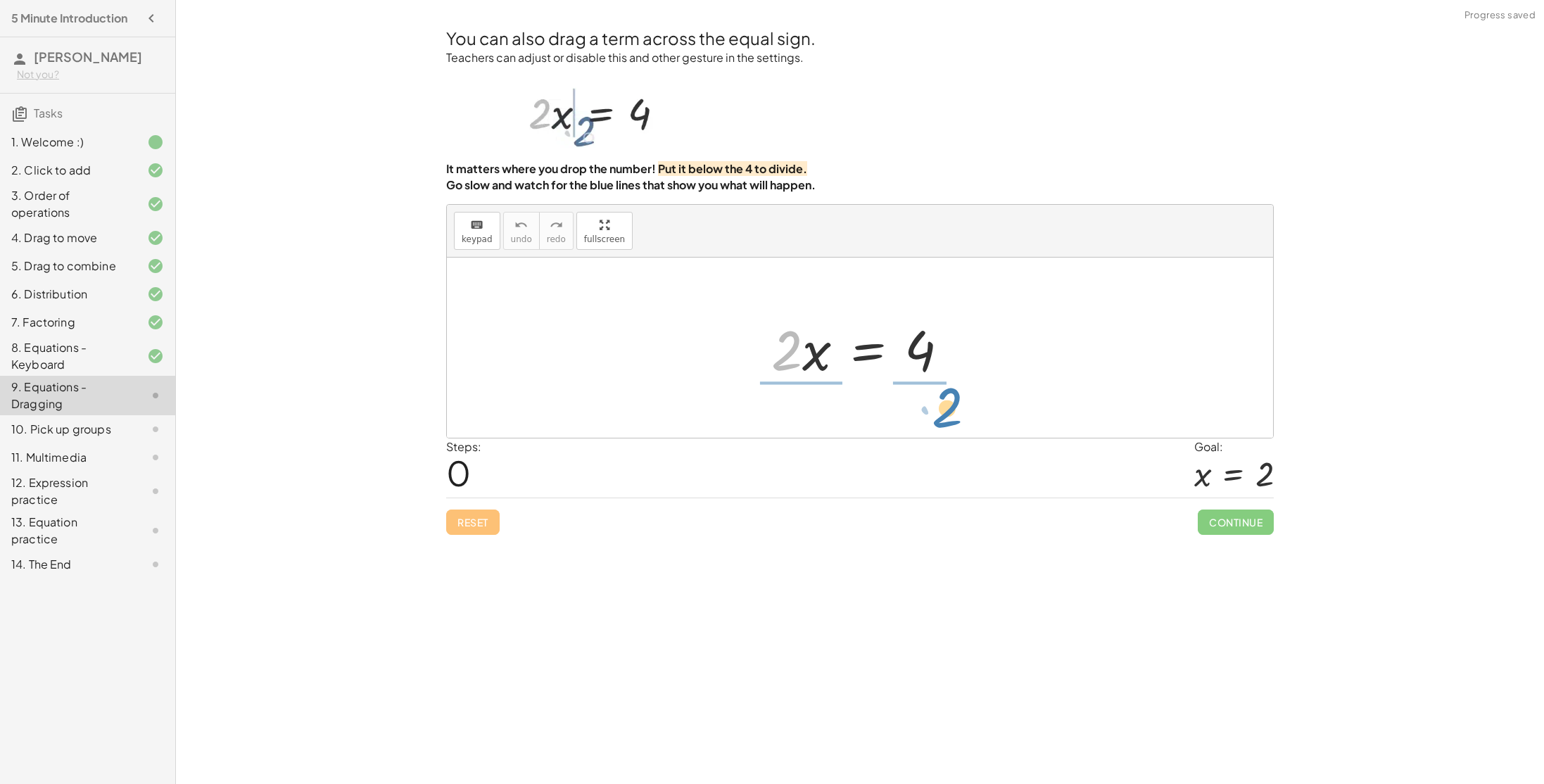
drag, startPoint x: 788, startPoint y: 354, endPoint x: 942, endPoint y: 413, distance: 164.9
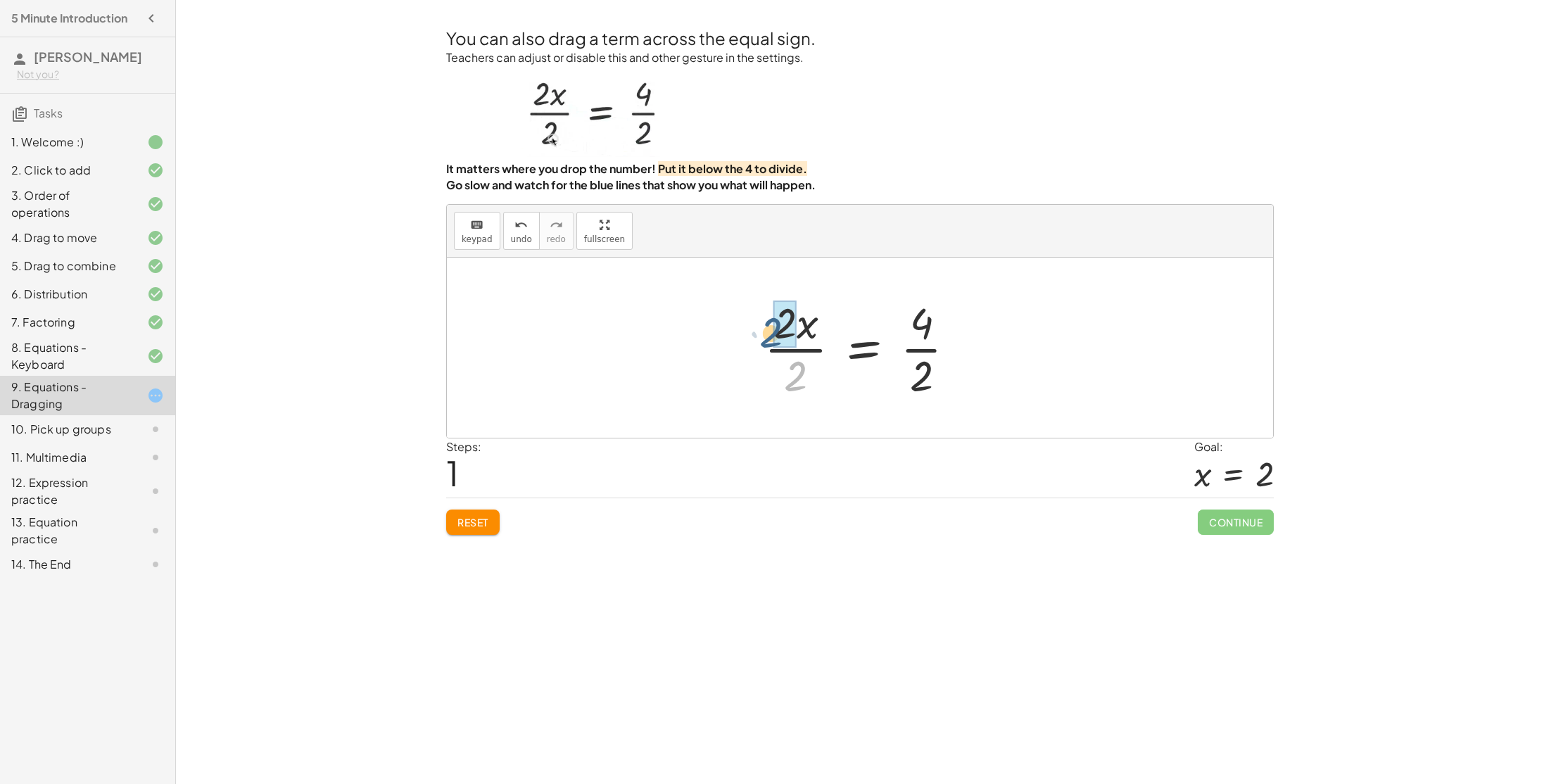
drag, startPoint x: 809, startPoint y: 377, endPoint x: 784, endPoint y: 332, distance: 51.5
drag, startPoint x: 908, startPoint y: 380, endPoint x: 895, endPoint y: 317, distance: 64.3
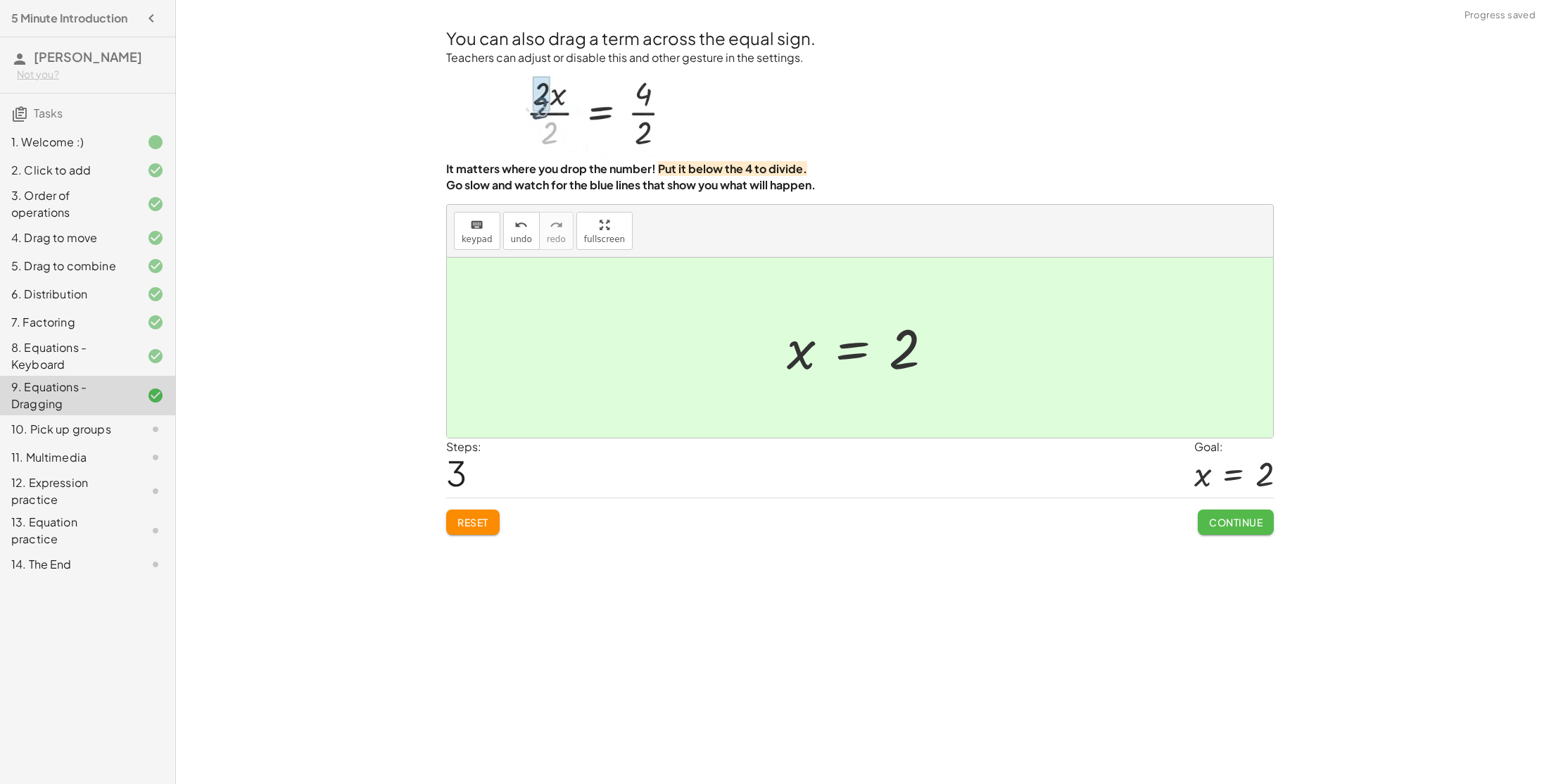
click at [1209, 516] on button "Continue" at bounding box center [1236, 522] width 76 height 26
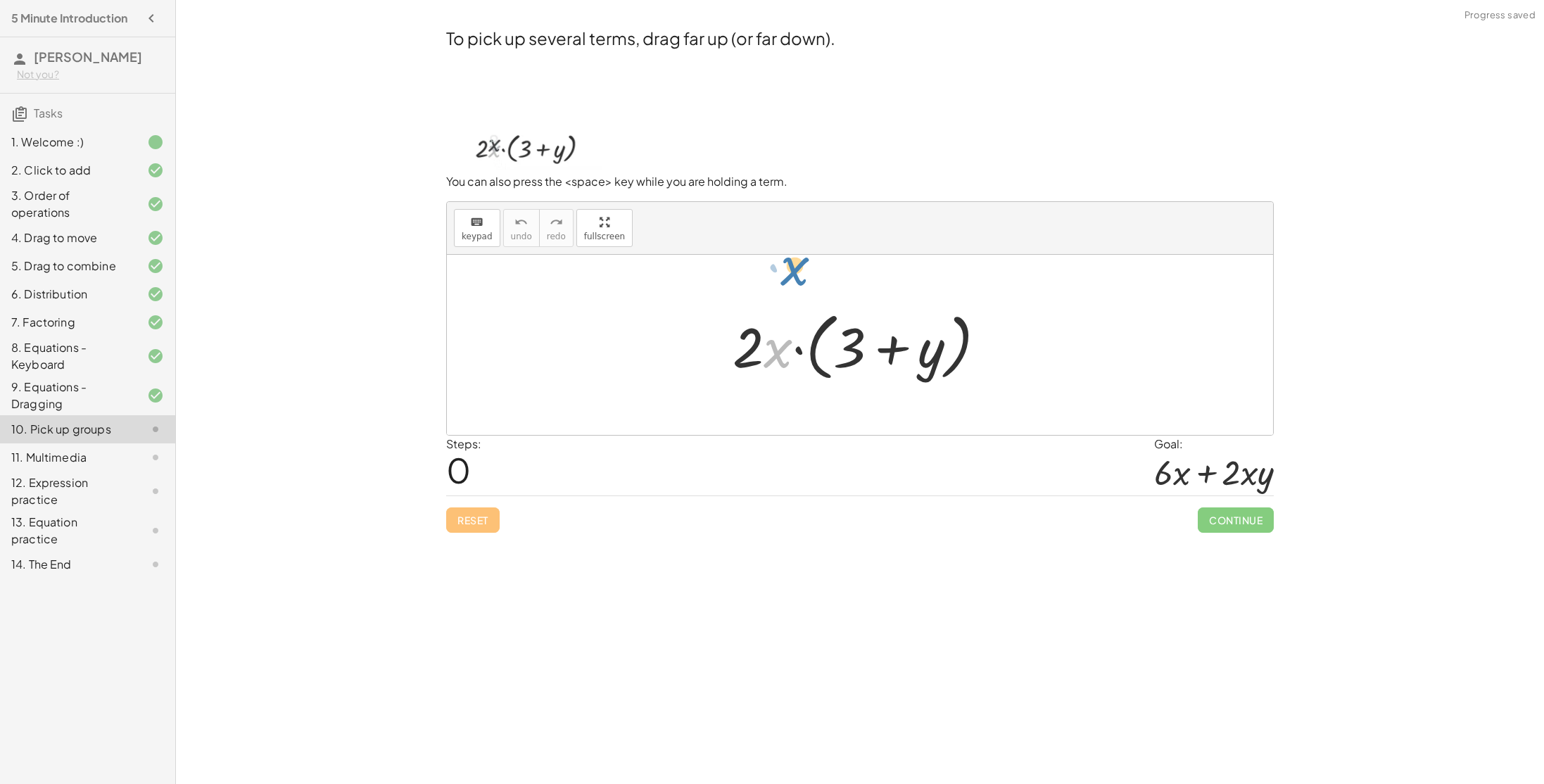
drag, startPoint x: 776, startPoint y: 351, endPoint x: 793, endPoint y: 269, distance: 83.7
drag, startPoint x: 753, startPoint y: 352, endPoint x: 760, endPoint y: 331, distance: 22.1
click at [760, 331] on div at bounding box center [865, 345] width 279 height 81
drag, startPoint x: 771, startPoint y: 354, endPoint x: 824, endPoint y: 345, distance: 53.8
click at [824, 345] on div at bounding box center [865, 345] width 279 height 81
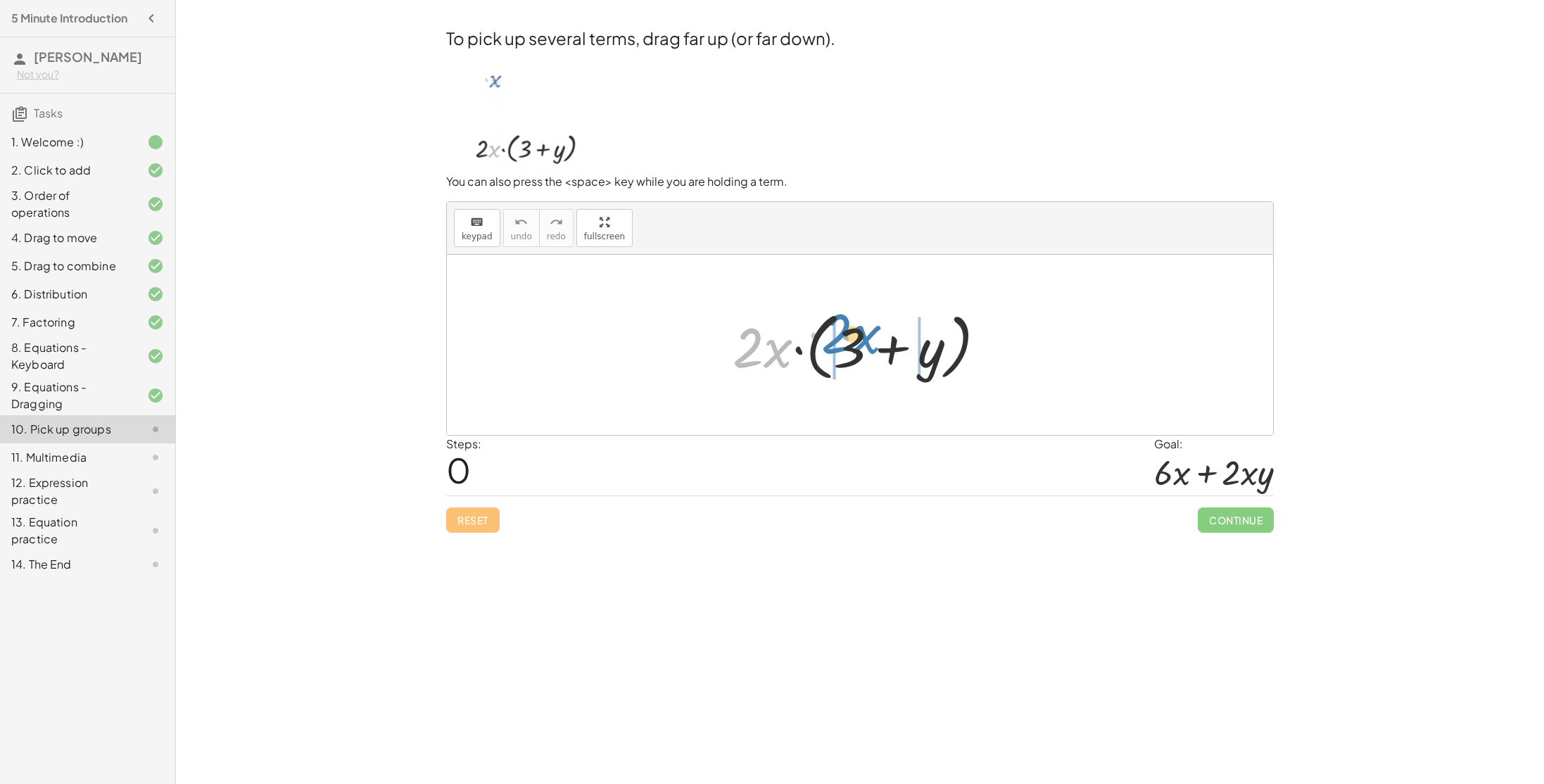
drag, startPoint x: 773, startPoint y: 354, endPoint x: 862, endPoint y: 341, distance: 89.9
click at [862, 341] on div at bounding box center [865, 345] width 279 height 81
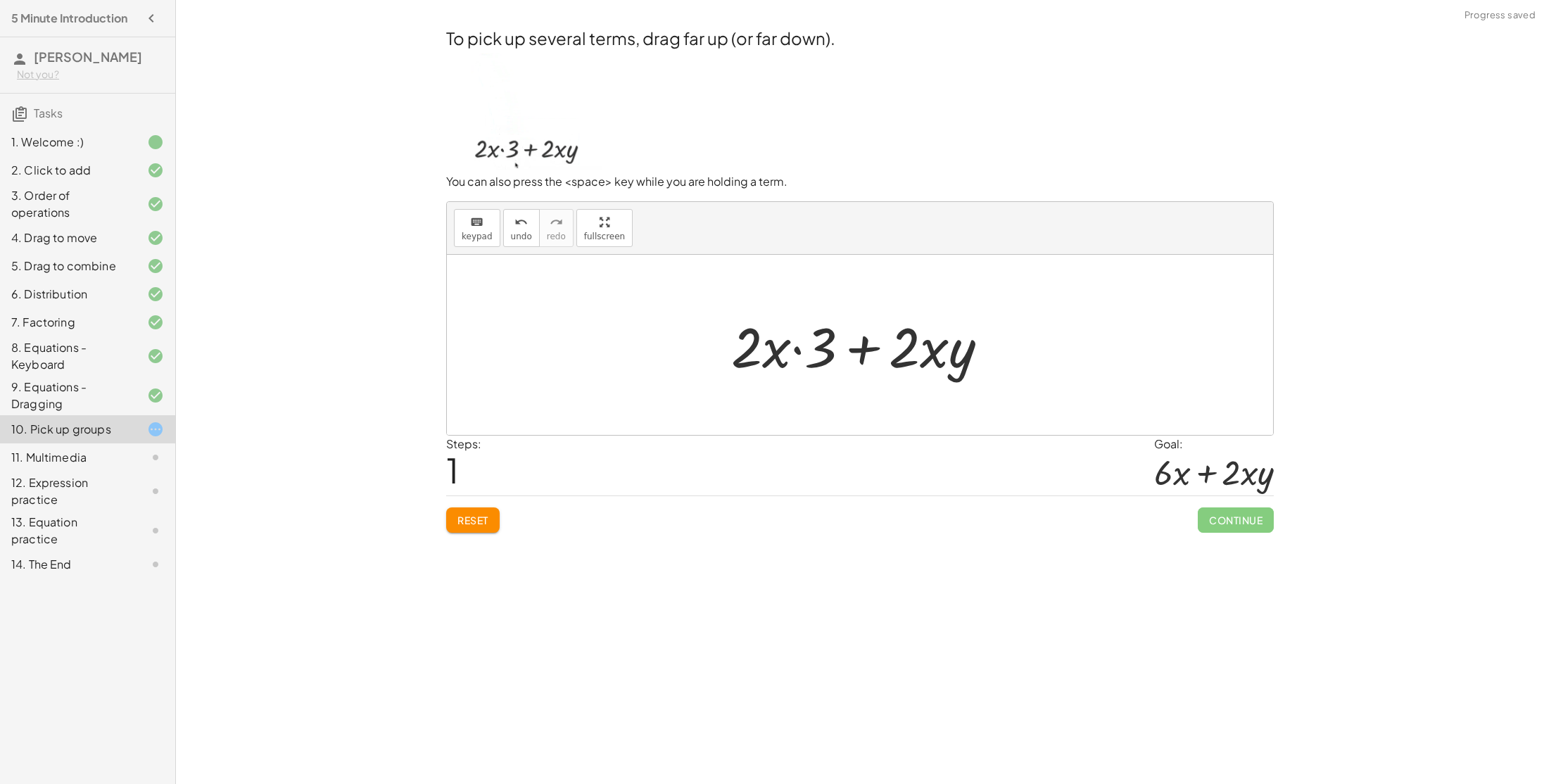
click at [775, 359] on div at bounding box center [865, 345] width 283 height 72
click at [793, 352] on div at bounding box center [865, 345] width 283 height 72
drag, startPoint x: 827, startPoint y: 359, endPoint x: 742, endPoint y: 379, distance: 87.3
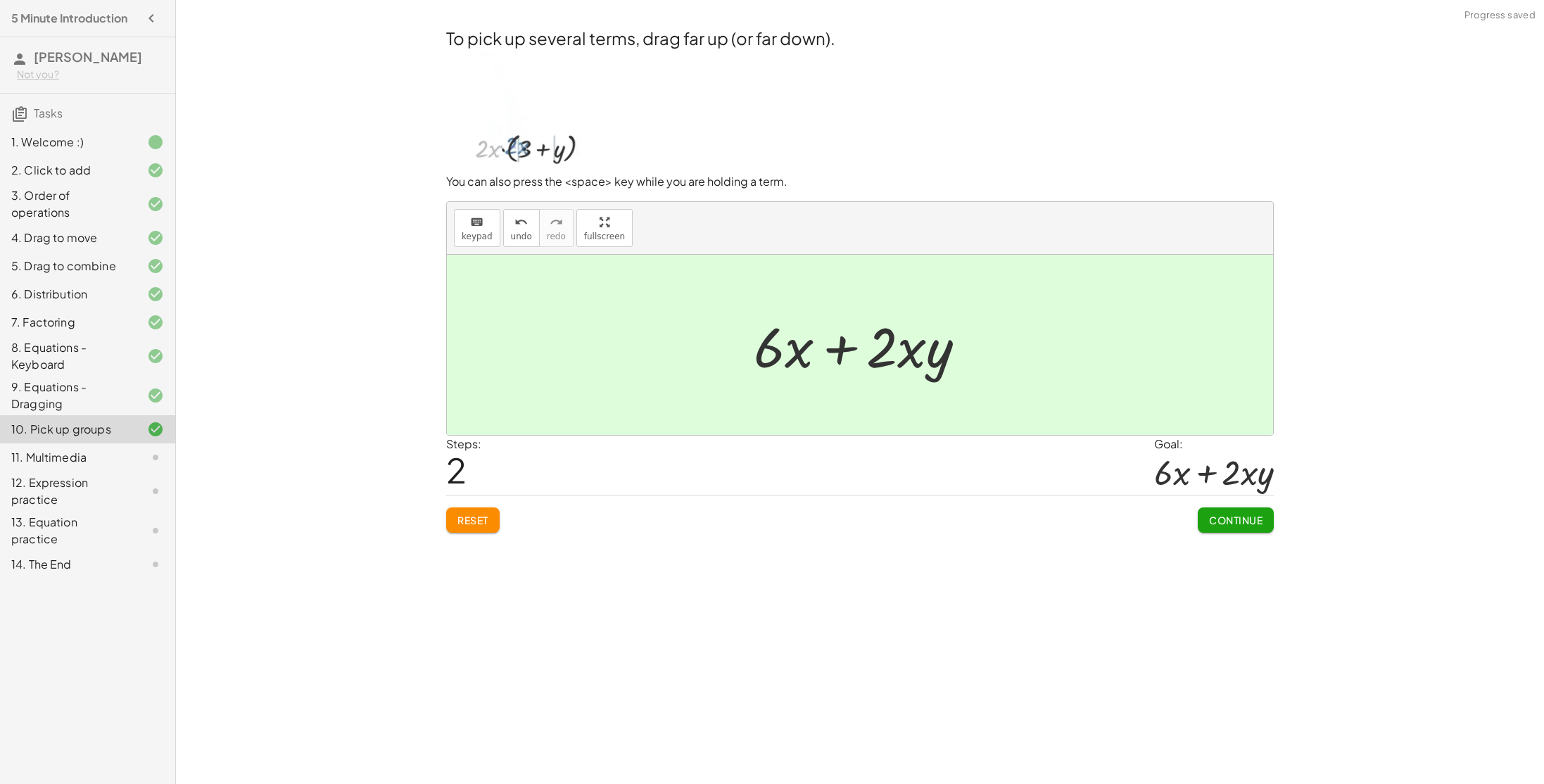
click at [1217, 524] on span "Continue" at bounding box center [1235, 520] width 53 height 12
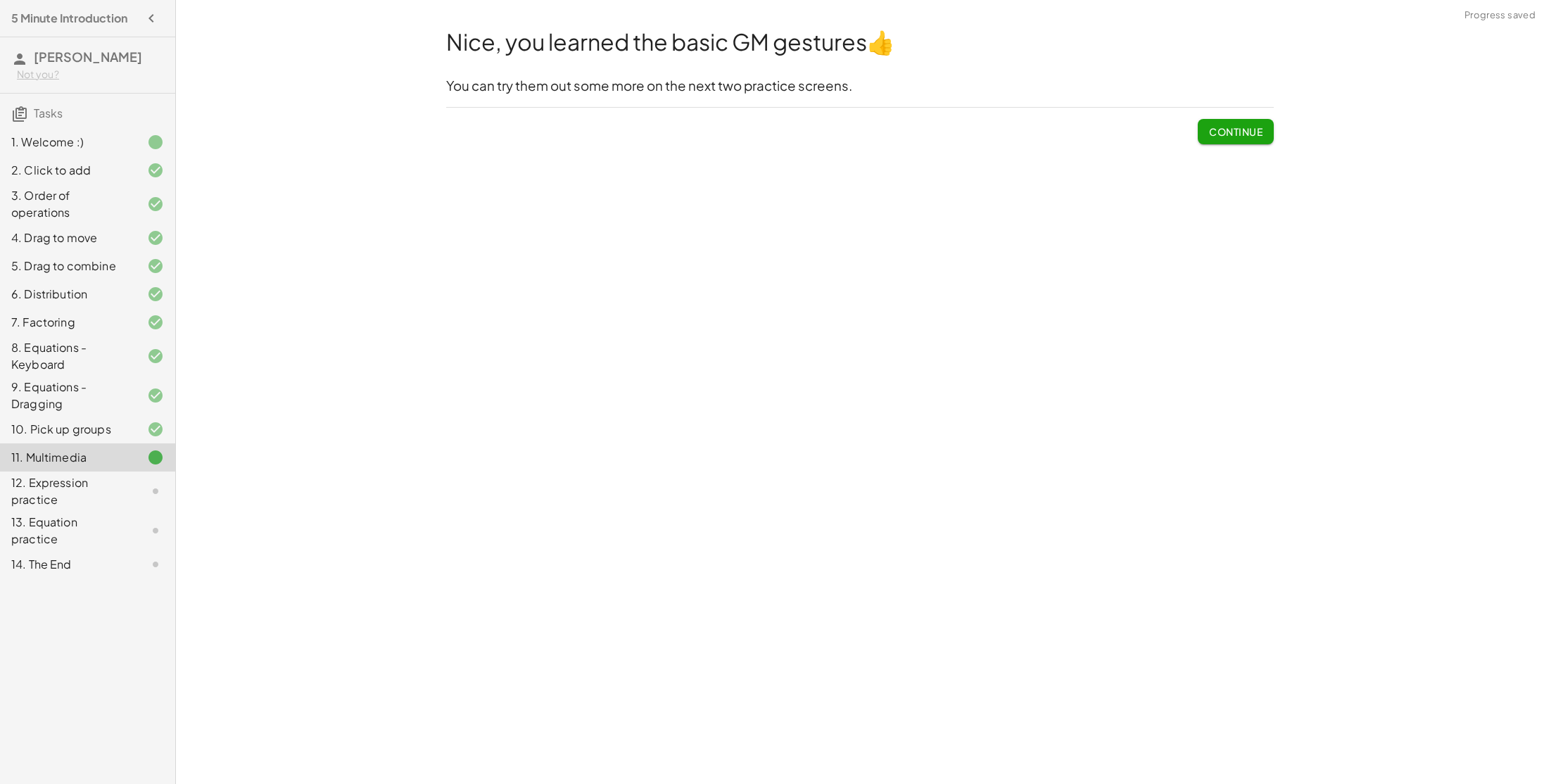
click at [1207, 119] on button "Continue" at bounding box center [1236, 131] width 76 height 26
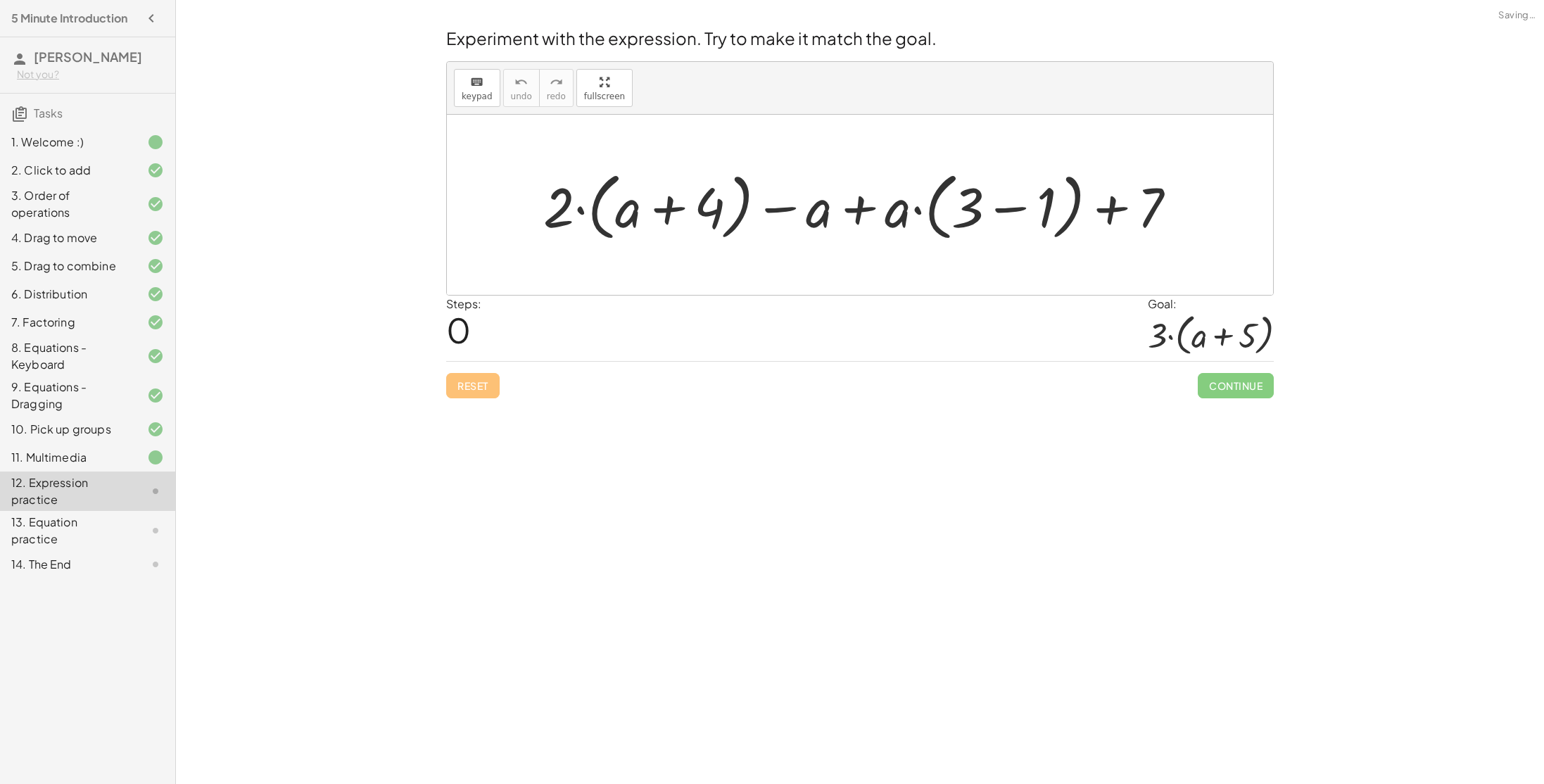
click at [980, 281] on div at bounding box center [859, 205] width 826 height 180
click at [672, 209] on div at bounding box center [865, 205] width 658 height 81
drag, startPoint x: 556, startPoint y: 213, endPoint x: 646, endPoint y: 203, distance: 90.6
click at [646, 203] on div at bounding box center [865, 205] width 658 height 81
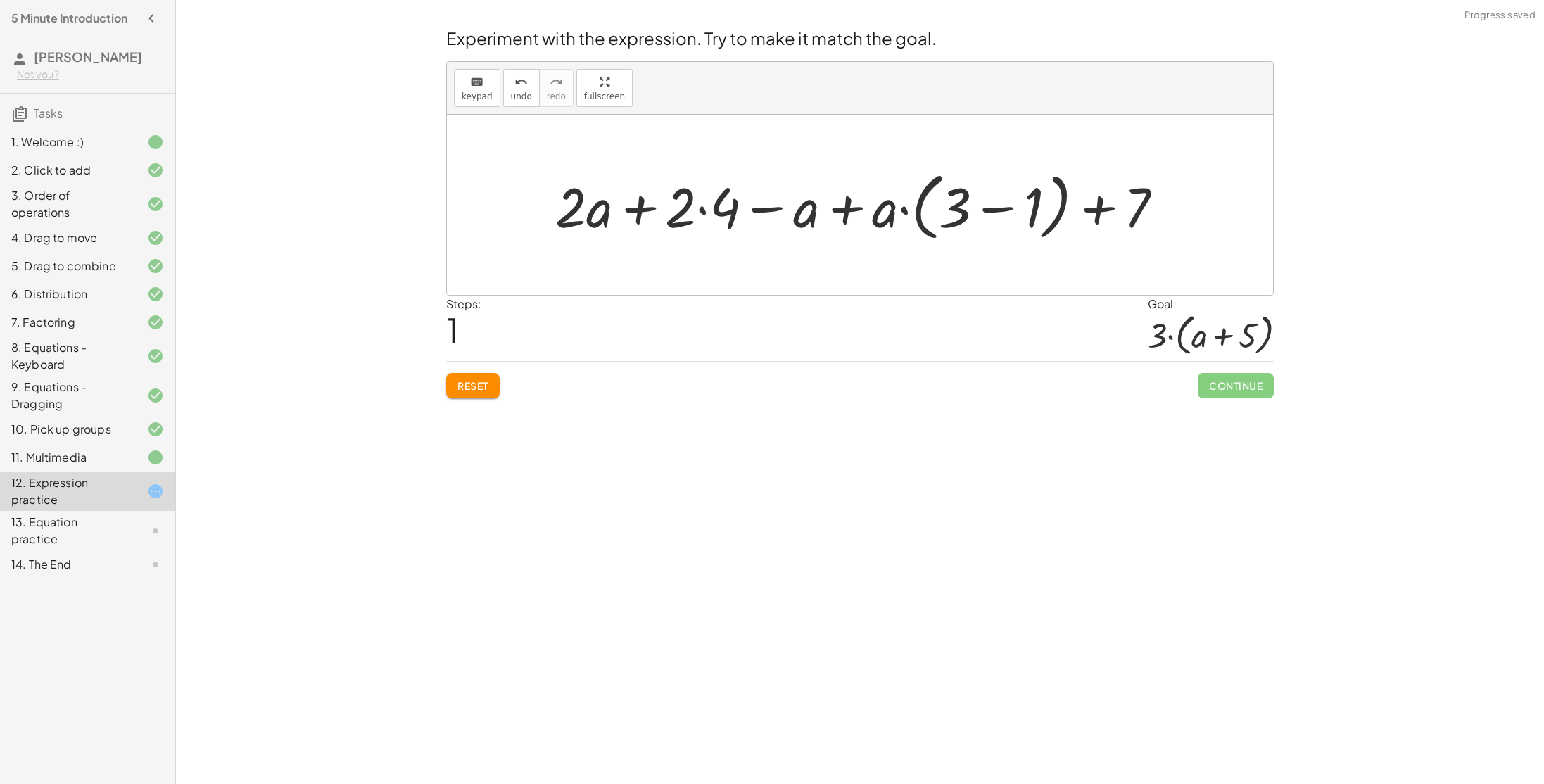
click at [642, 208] on div at bounding box center [865, 205] width 633 height 81
click at [736, 199] on div at bounding box center [865, 205] width 633 height 81
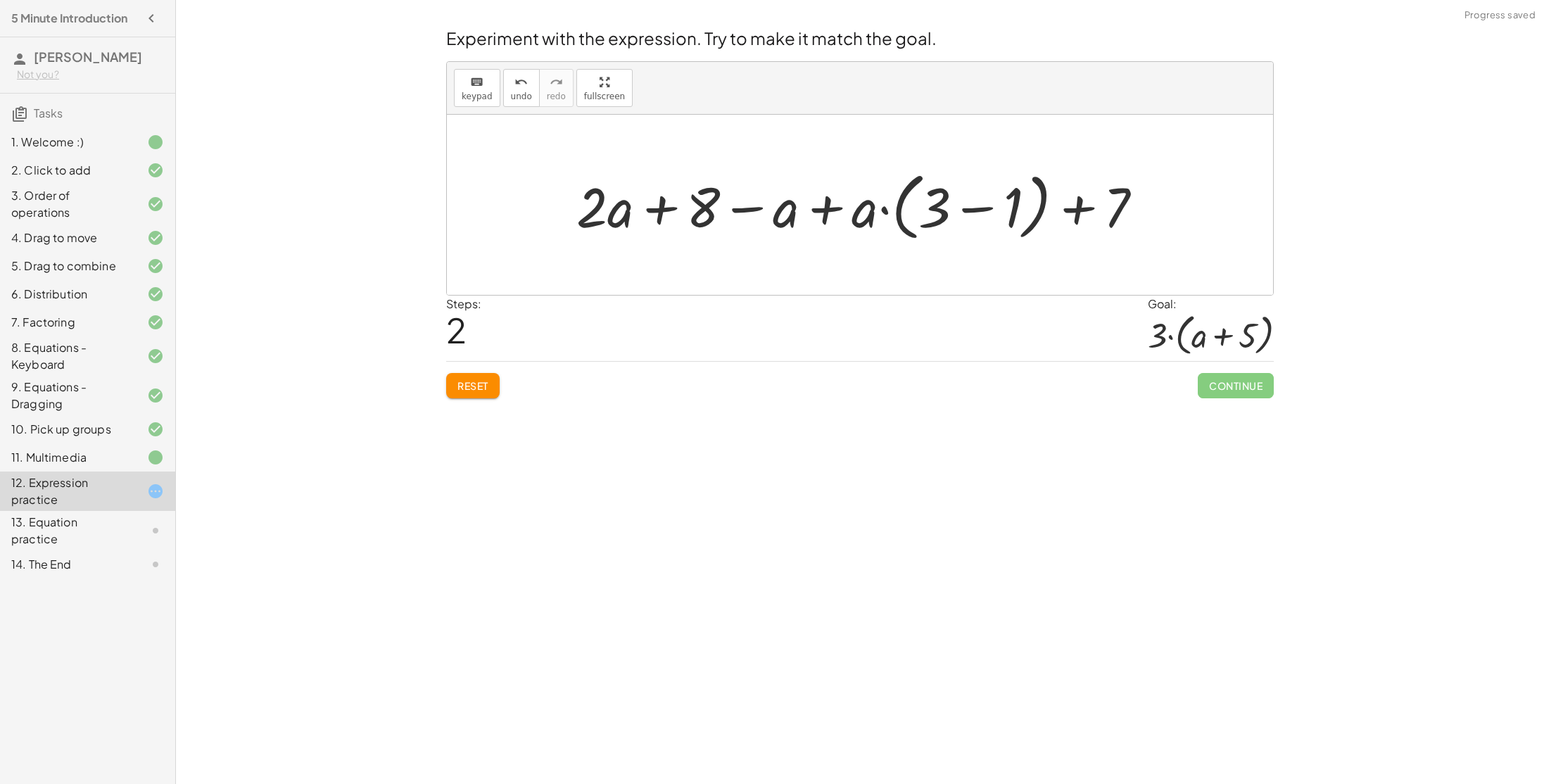
click at [829, 215] on div at bounding box center [865, 205] width 592 height 81
click at [875, 216] on div at bounding box center [865, 205] width 592 height 81
drag, startPoint x: 935, startPoint y: 213, endPoint x: 1127, endPoint y: 207, distance: 192.1
click at [1127, 207] on div at bounding box center [865, 205] width 592 height 81
drag, startPoint x: 1012, startPoint y: 207, endPoint x: 1139, endPoint y: 216, distance: 127.3
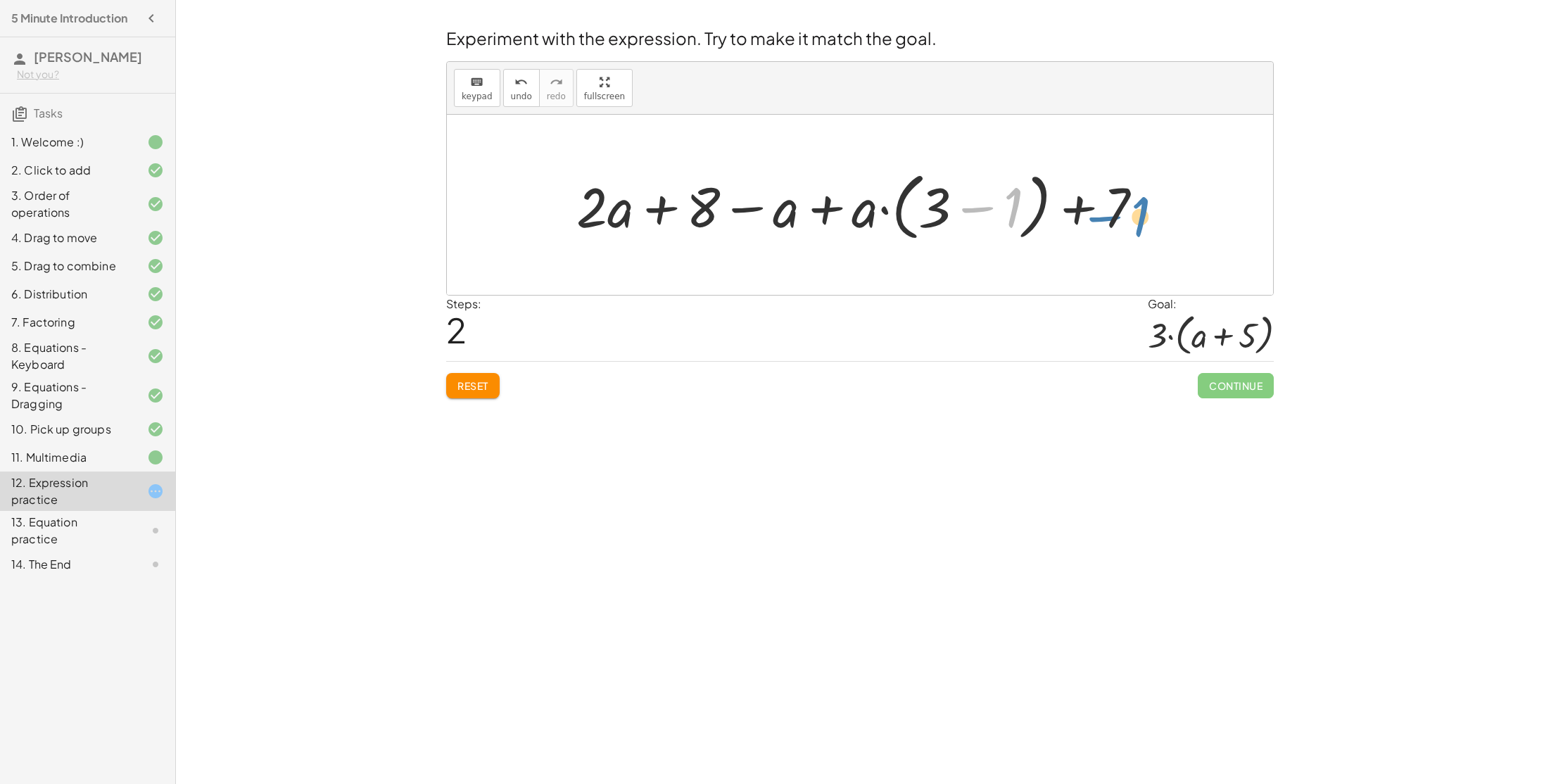
click at [1139, 216] on div at bounding box center [865, 205] width 592 height 81
click at [1078, 208] on div at bounding box center [865, 205] width 592 height 81
click at [652, 223] on div at bounding box center [865, 205] width 592 height 81
drag, startPoint x: 624, startPoint y: 209, endPoint x: 785, endPoint y: 201, distance: 161.2
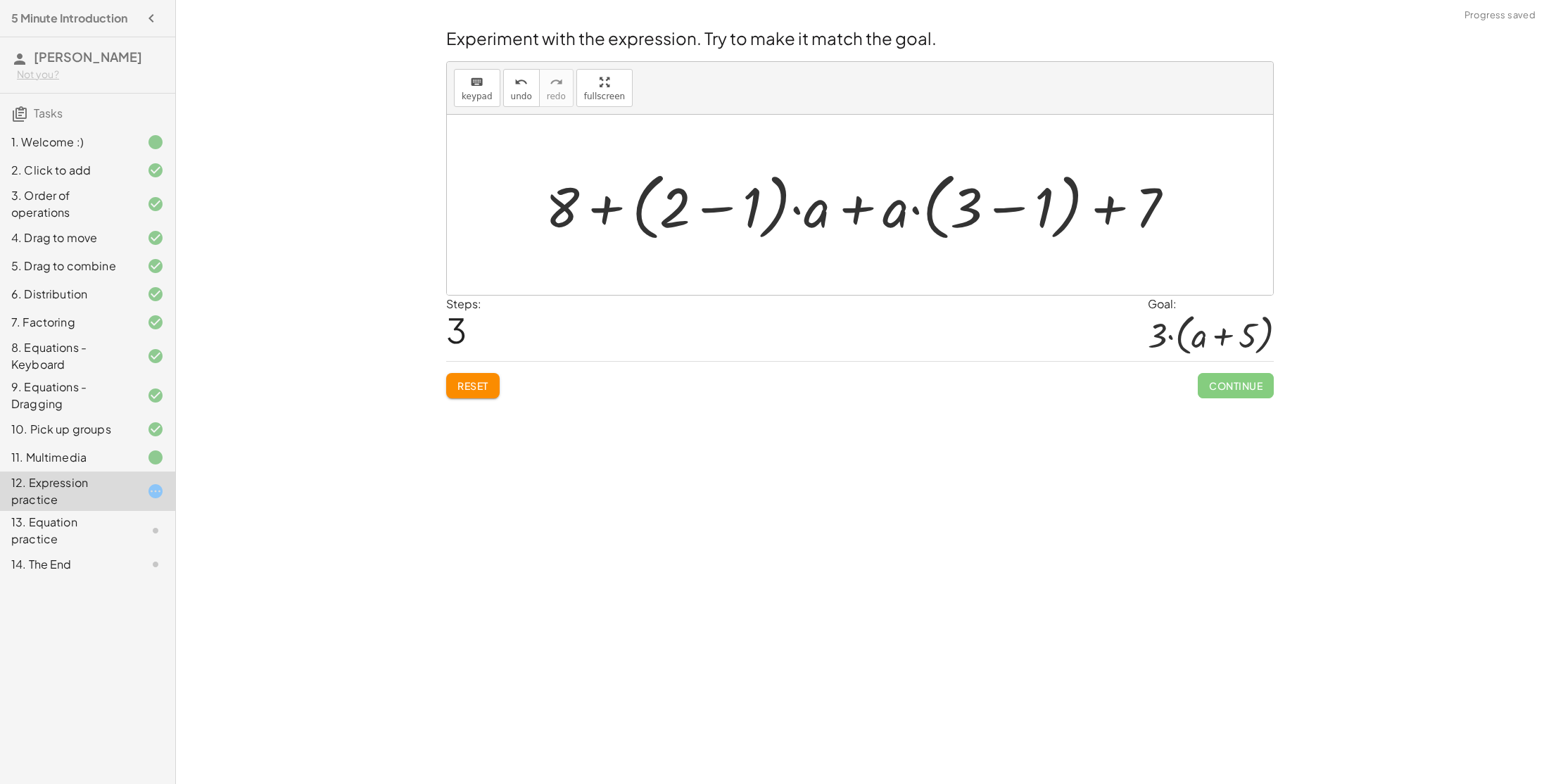
click at [605, 207] on div at bounding box center [865, 205] width 654 height 81
click at [674, 204] on div at bounding box center [865, 205] width 654 height 81
click at [704, 204] on div at bounding box center [865, 205] width 654 height 81
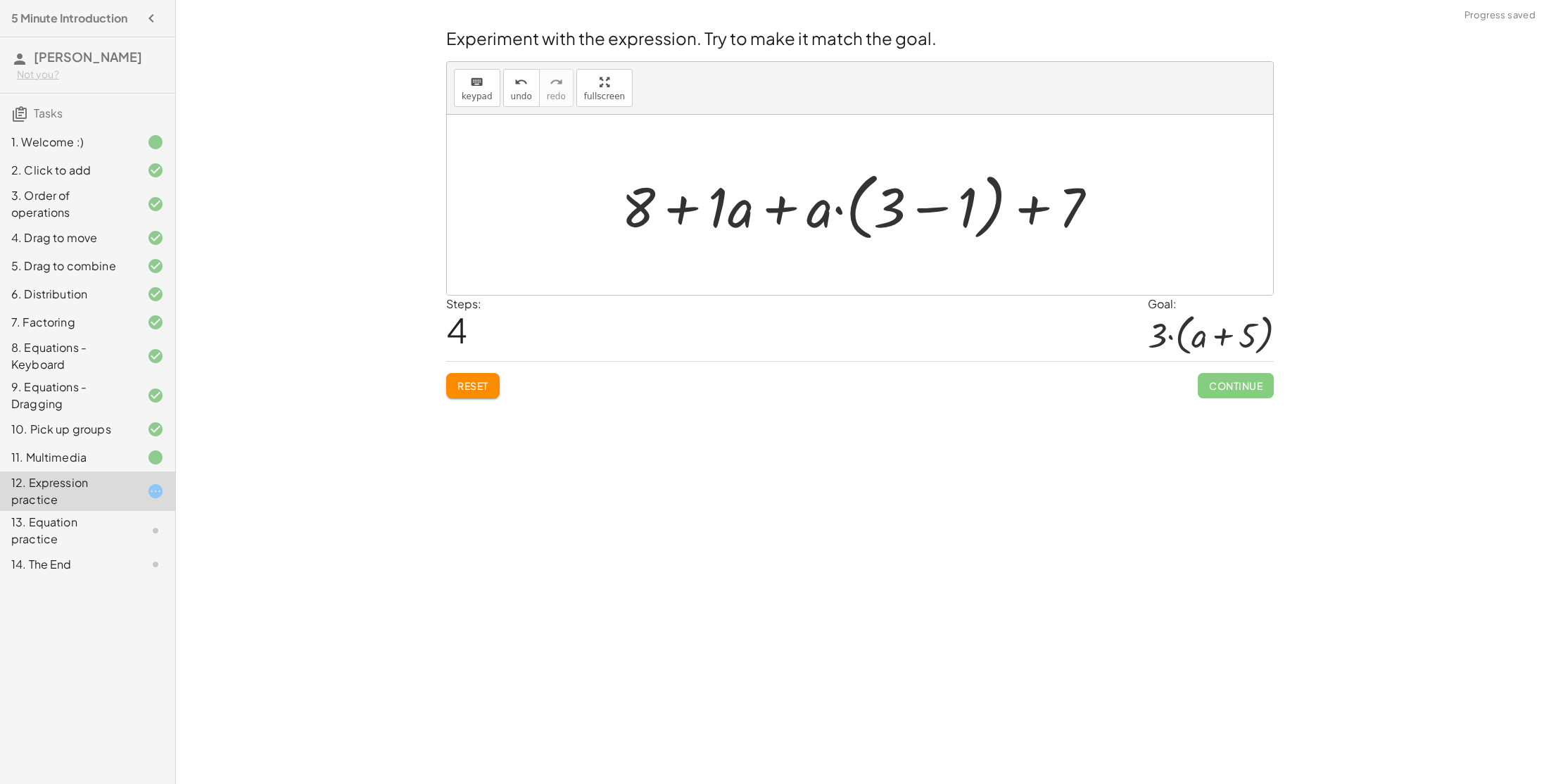
click at [681, 209] on div at bounding box center [865, 205] width 501 height 81
drag, startPoint x: 742, startPoint y: 211, endPoint x: 816, endPoint y: 206, distance: 74.2
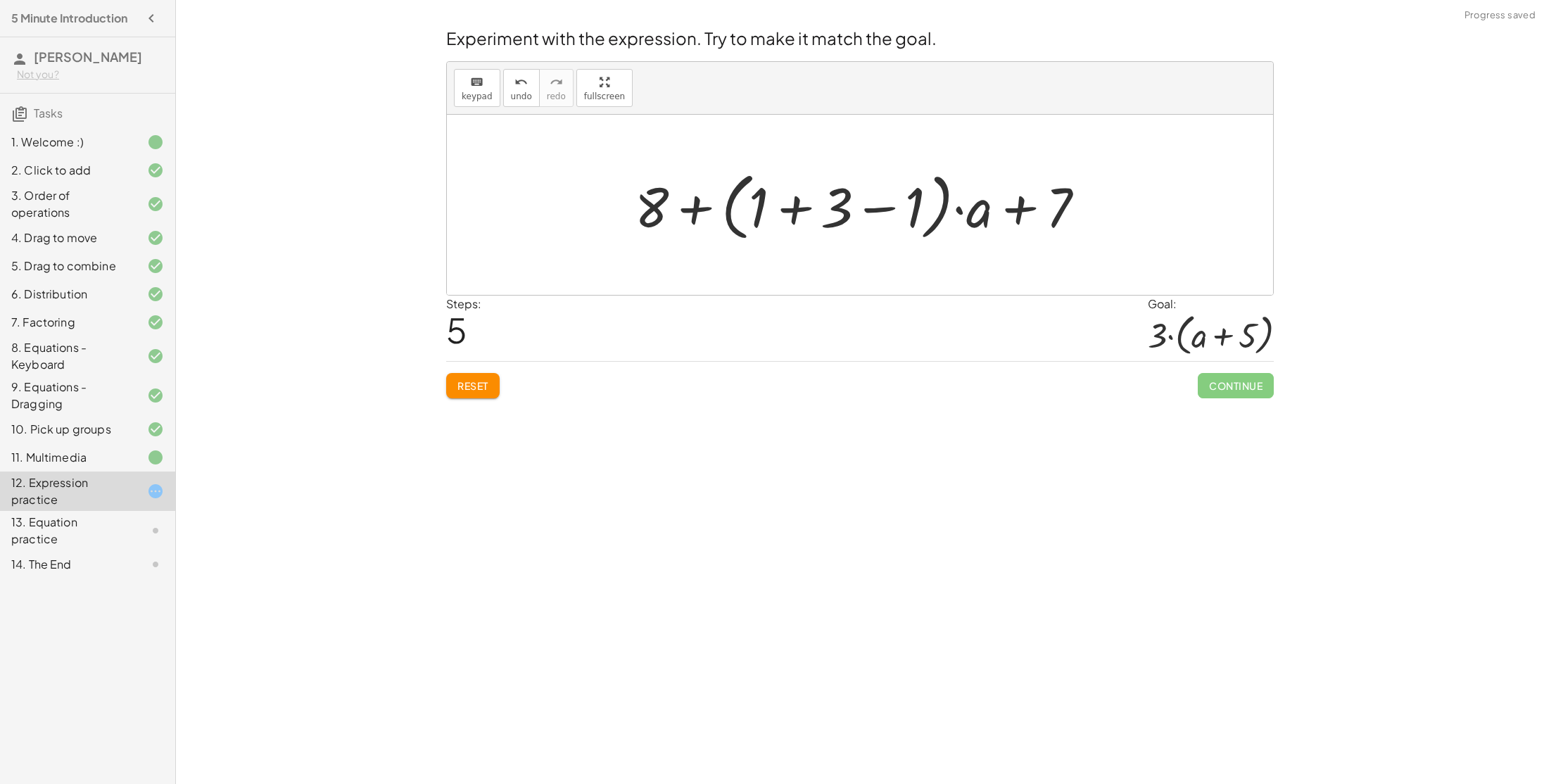
click at [1018, 211] on div at bounding box center [865, 205] width 475 height 81
drag, startPoint x: 658, startPoint y: 212, endPoint x: 992, endPoint y: 223, distance: 334.2
click at [1018, 212] on div at bounding box center [865, 205] width 475 height 81
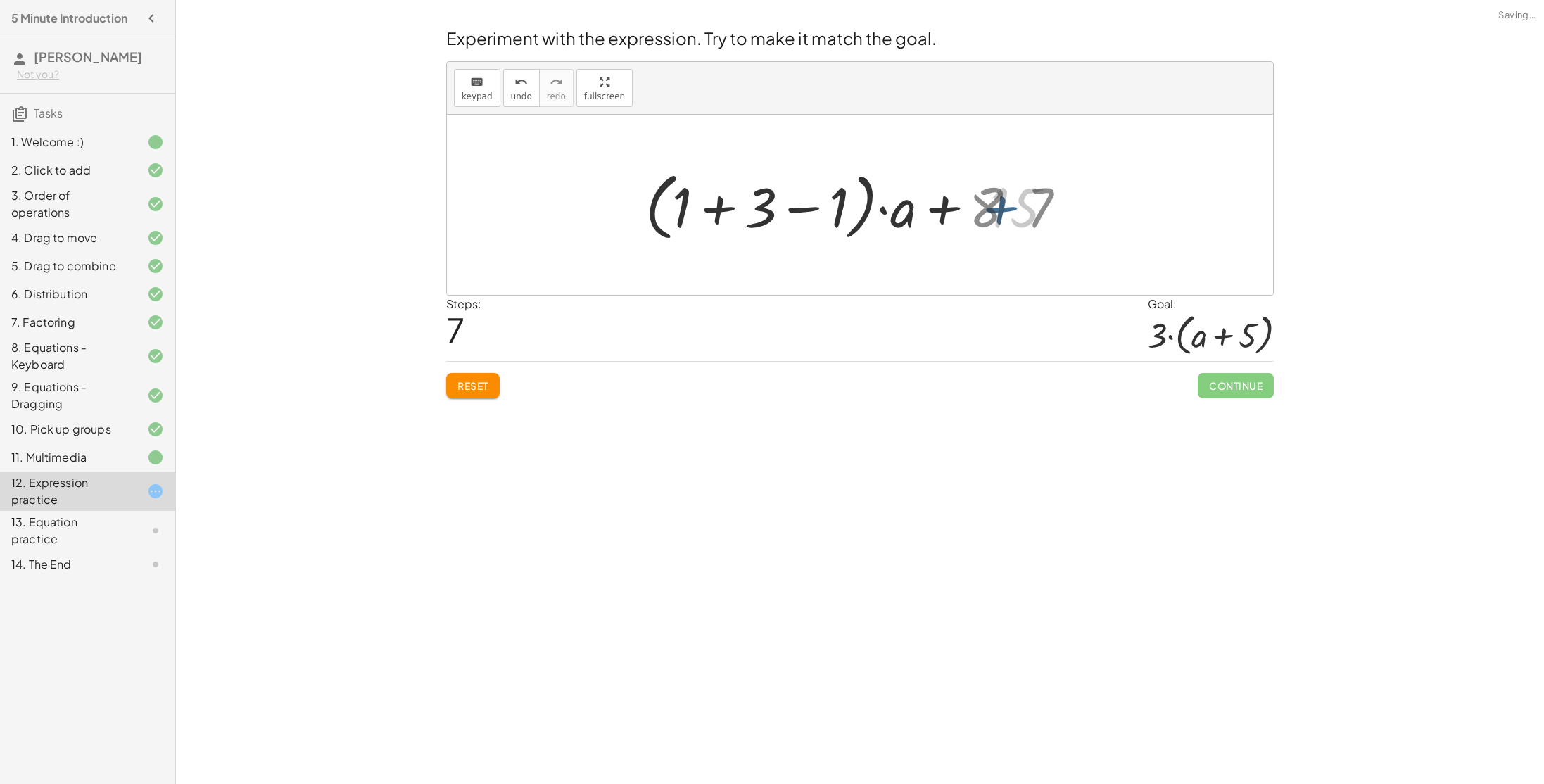
click at [1018, 212] on div at bounding box center [865, 205] width 412 height 81
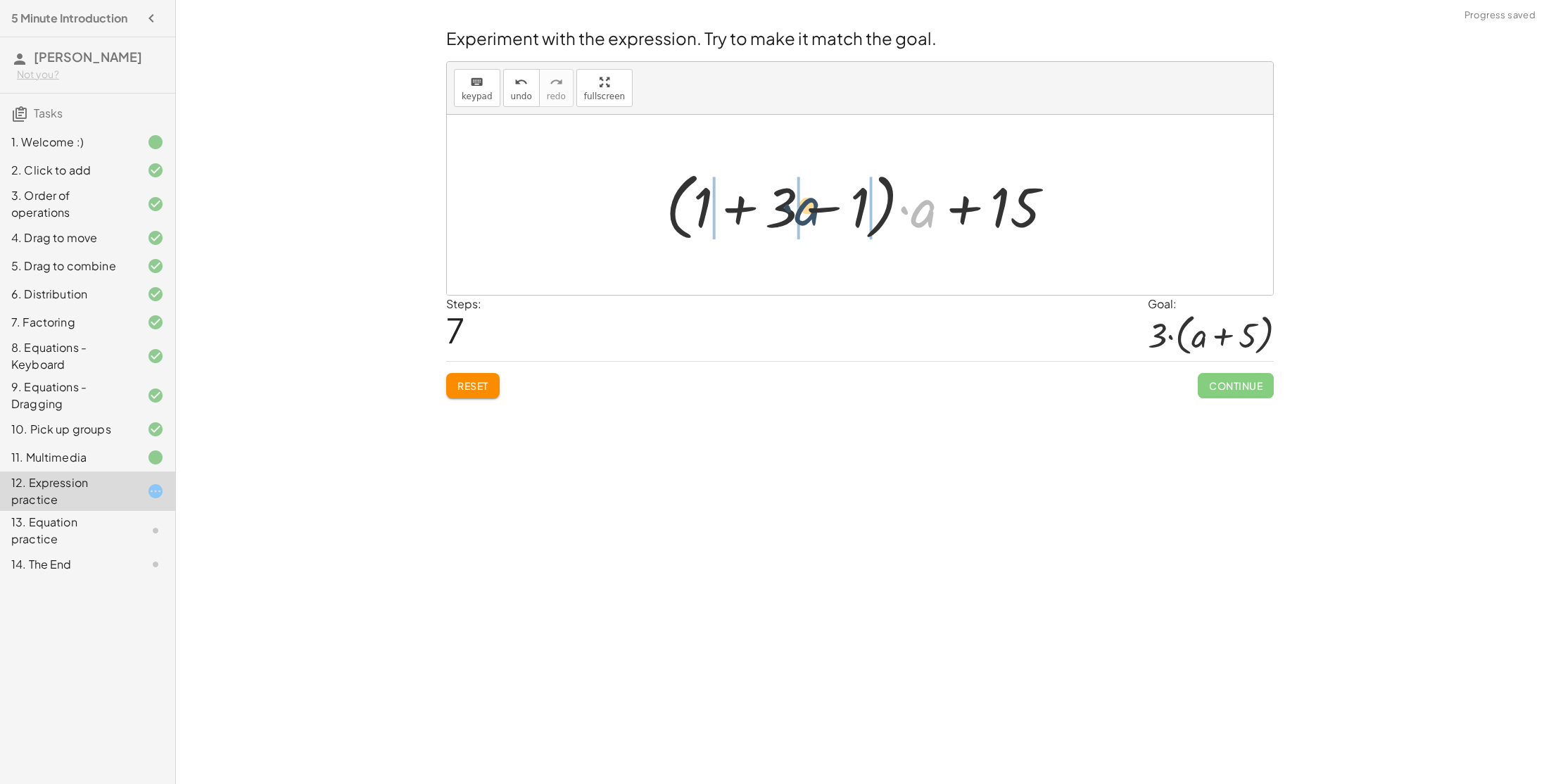
drag, startPoint x: 922, startPoint y: 221, endPoint x: 763, endPoint y: 222, distance: 159.0
click at [763, 222] on div at bounding box center [865, 205] width 412 height 81
click at [862, 217] on div at bounding box center [865, 205] width 436 height 72
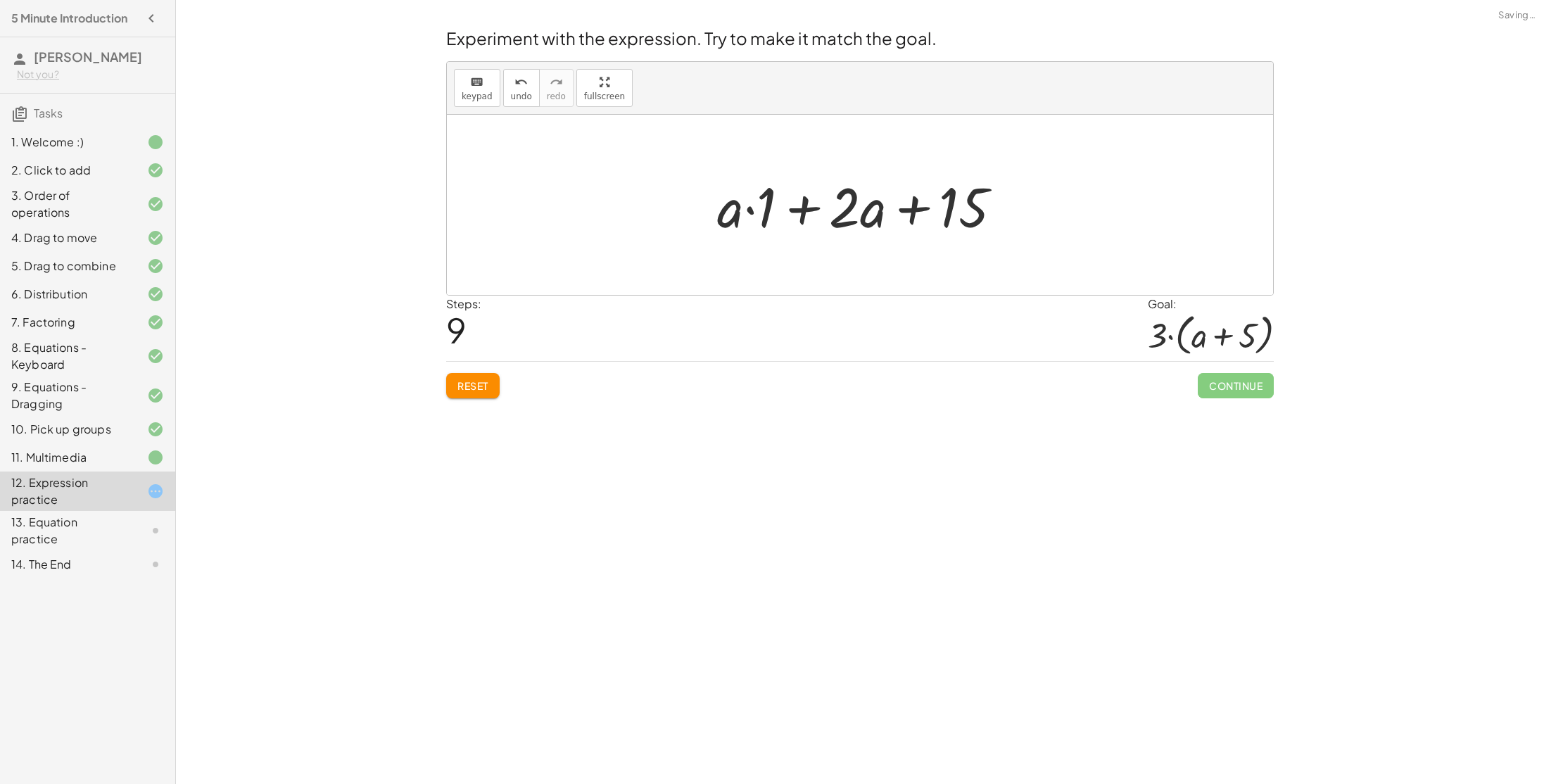
click at [808, 214] on div at bounding box center [865, 205] width 310 height 72
click at [857, 214] on div at bounding box center [865, 205] width 200 height 72
drag, startPoint x: 812, startPoint y: 221, endPoint x: 900, endPoint y: 222, distance: 88.0
click at [900, 222] on div at bounding box center [865, 205] width 200 height 72
drag, startPoint x: 826, startPoint y: 214, endPoint x: 914, endPoint y: 209, distance: 88.1
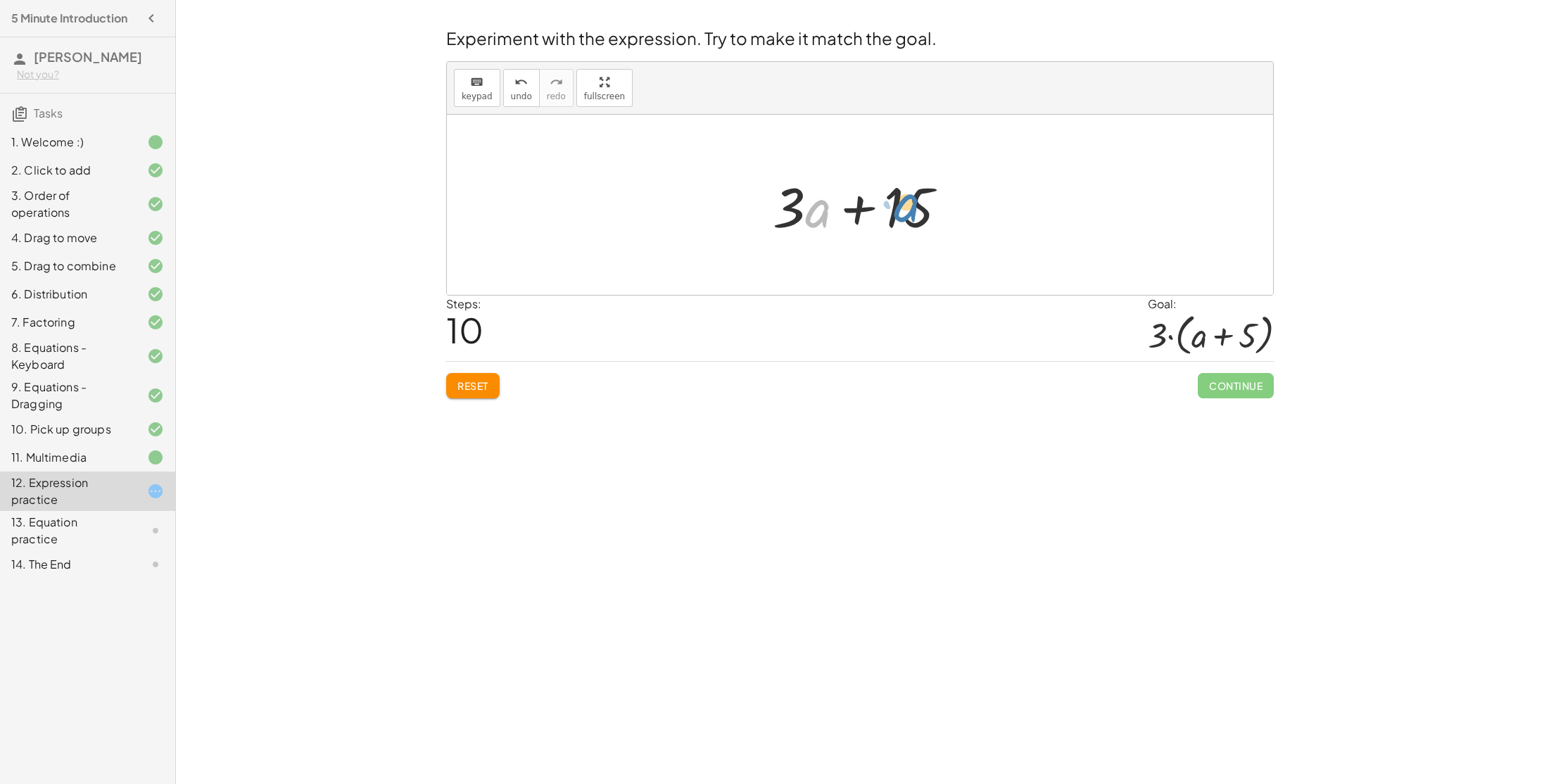
click at [914, 209] on div at bounding box center [865, 205] width 200 height 72
click at [480, 395] on button "Reset" at bounding box center [472, 385] width 53 height 26
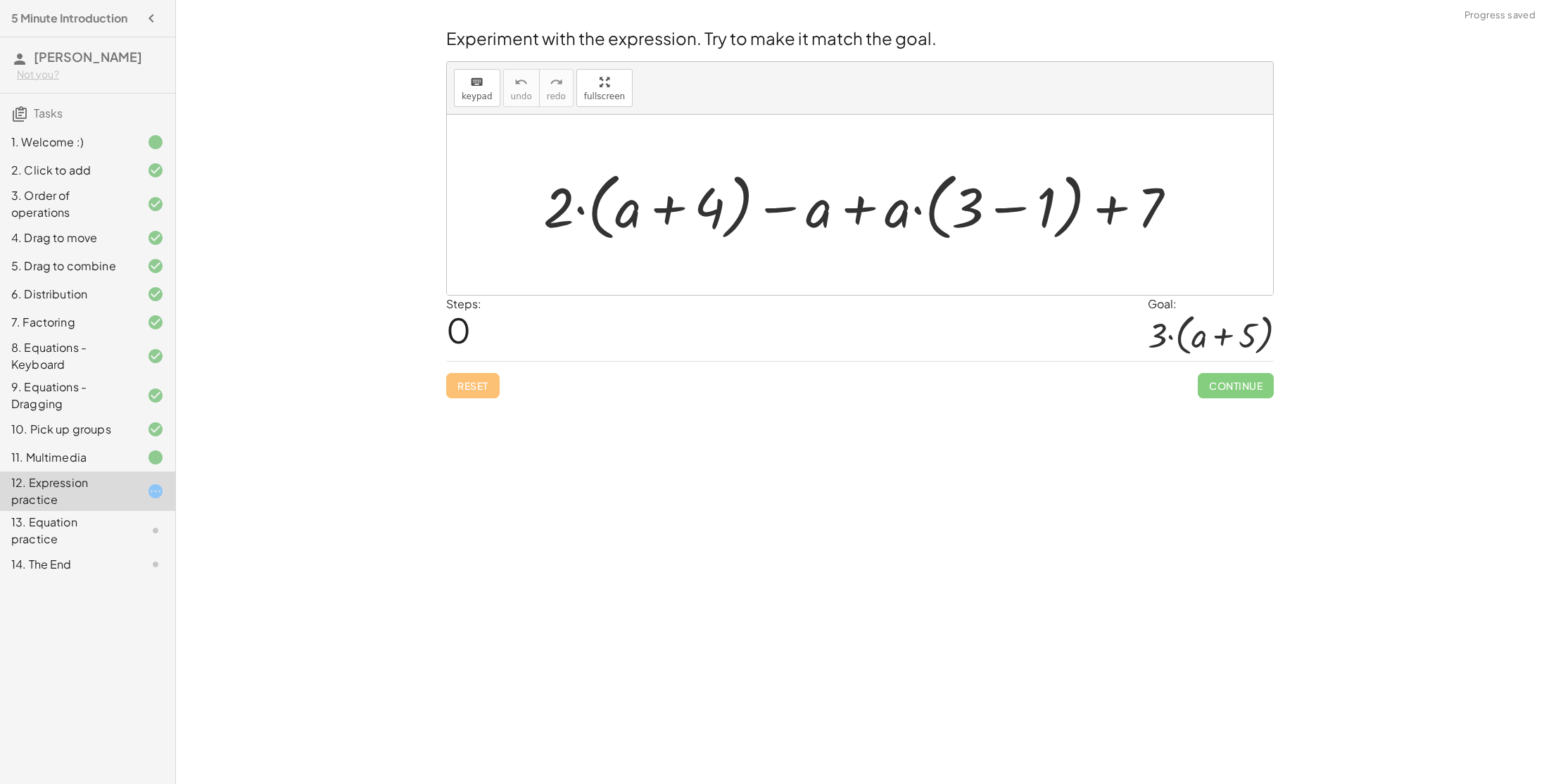
click at [931, 215] on div at bounding box center [865, 205] width 658 height 81
drag, startPoint x: 971, startPoint y: 206, endPoint x: 857, endPoint y: 218, distance: 114.6
click at [857, 218] on div at bounding box center [865, 205] width 658 height 81
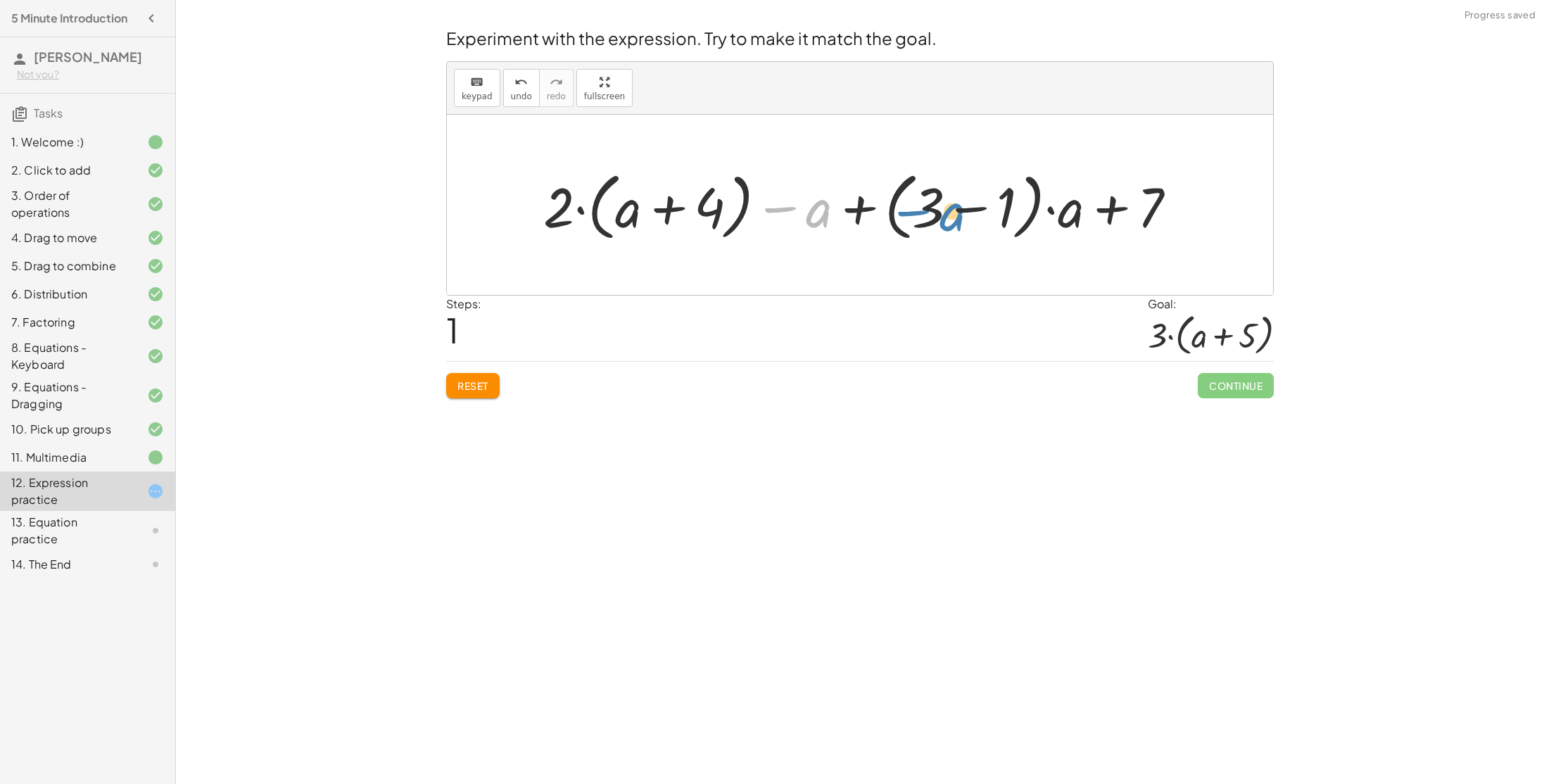
drag, startPoint x: 813, startPoint y: 209, endPoint x: 945, endPoint y: 211, distance: 132.0
click at [945, 211] on div at bounding box center [865, 205] width 658 height 81
drag, startPoint x: 1069, startPoint y: 218, endPoint x: 936, endPoint y: 222, distance: 133.1
click at [936, 222] on div at bounding box center [865, 205] width 658 height 81
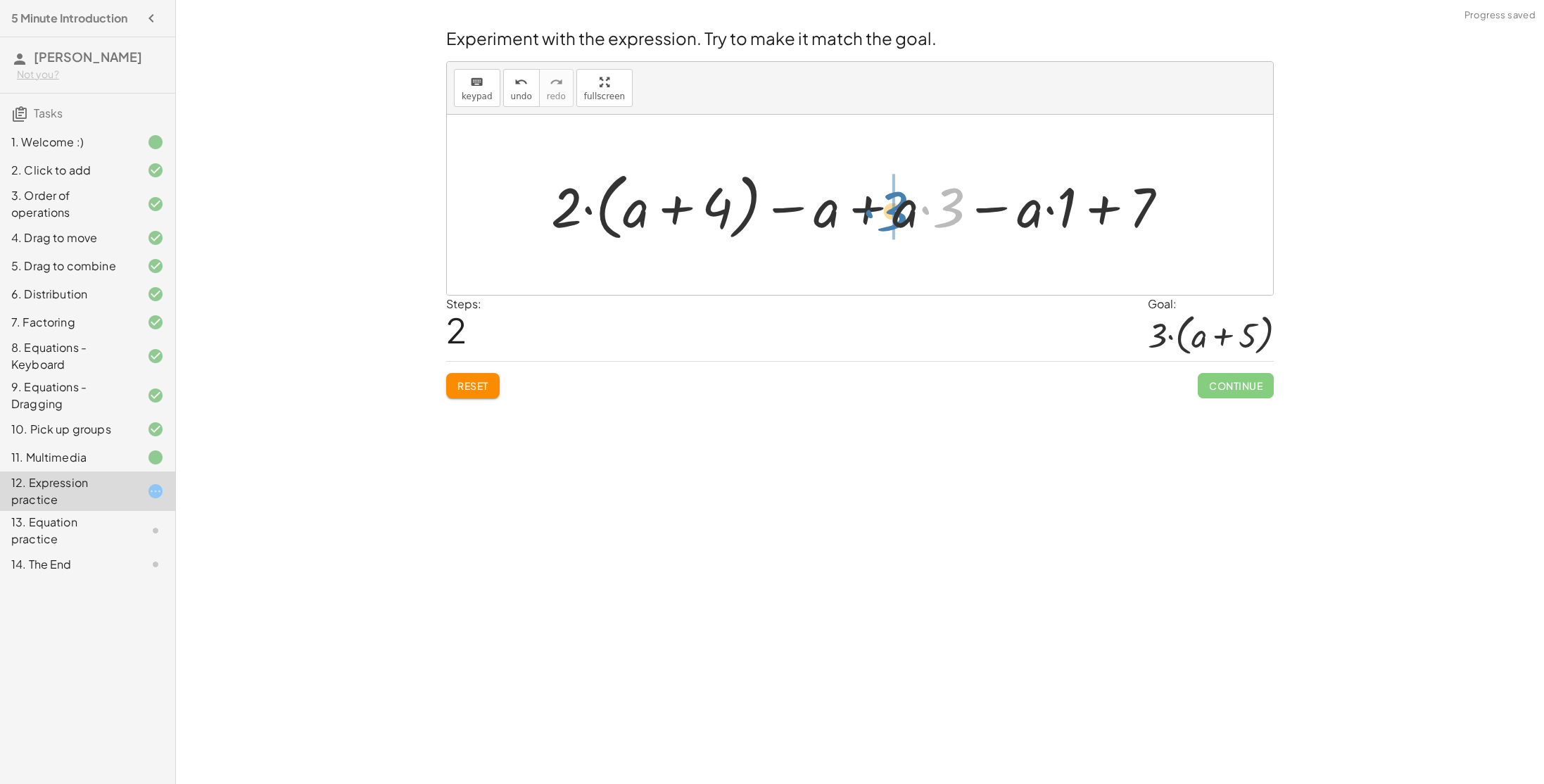
drag, startPoint x: 949, startPoint y: 209, endPoint x: 892, endPoint y: 211, distance: 57.0
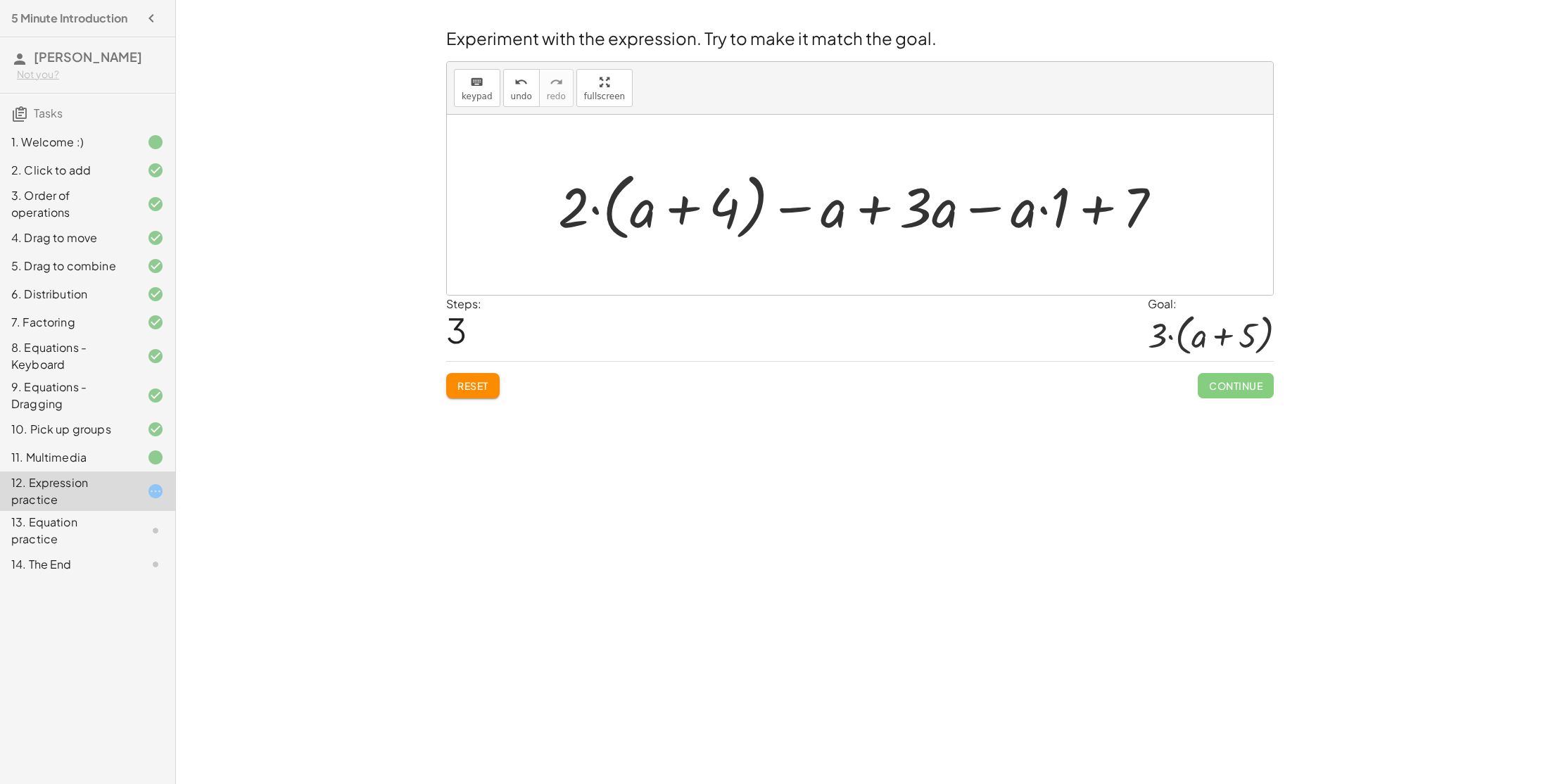
click at [1091, 206] on div at bounding box center [865, 205] width 629 height 81
drag, startPoint x: 584, startPoint y: 212, endPoint x: 676, endPoint y: 217, distance: 92.1
click at [676, 217] on div at bounding box center [865, 205] width 629 height 81
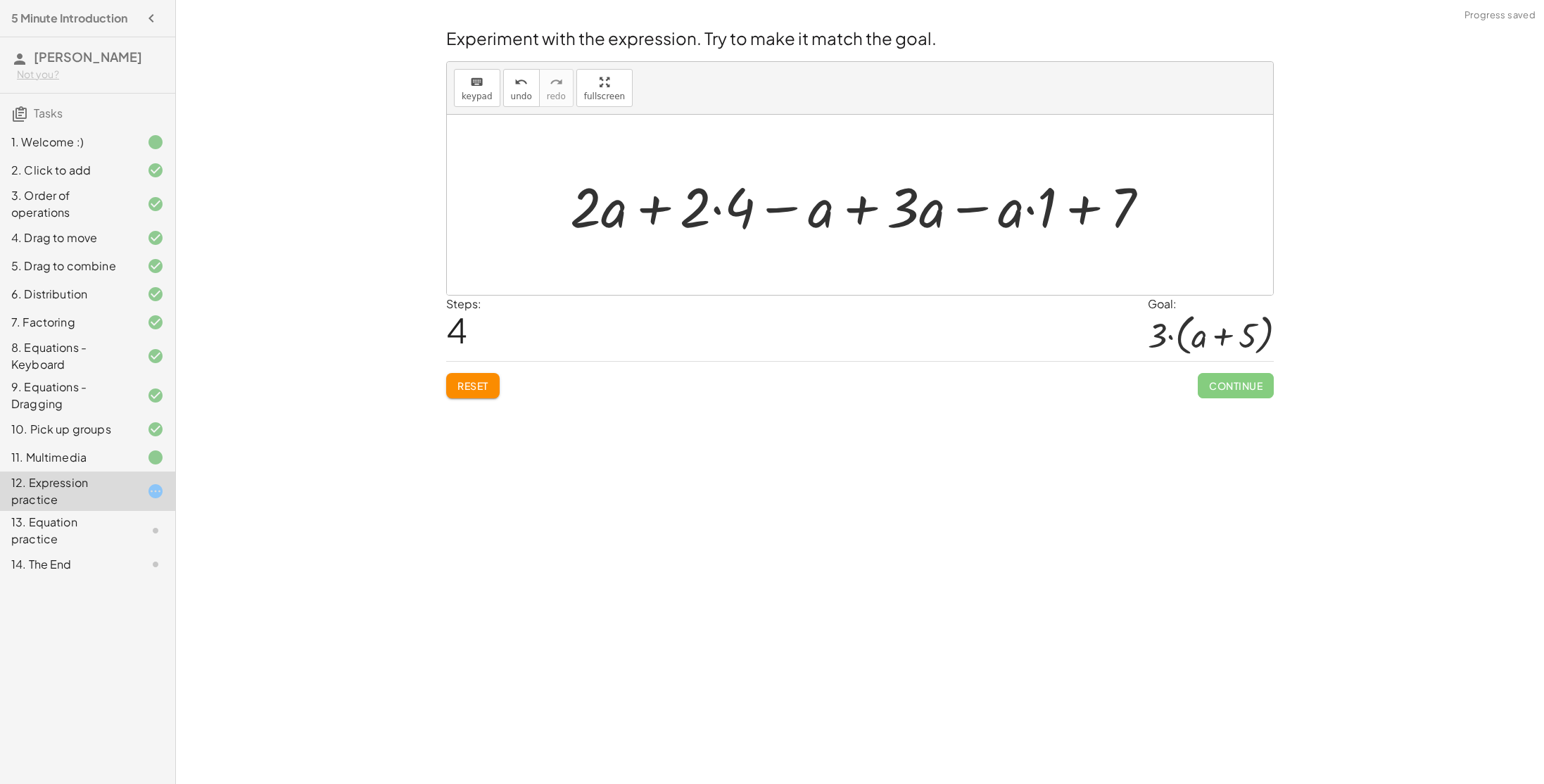
click at [690, 209] on div at bounding box center [865, 205] width 605 height 72
click at [723, 212] on div at bounding box center [865, 205] width 605 height 72
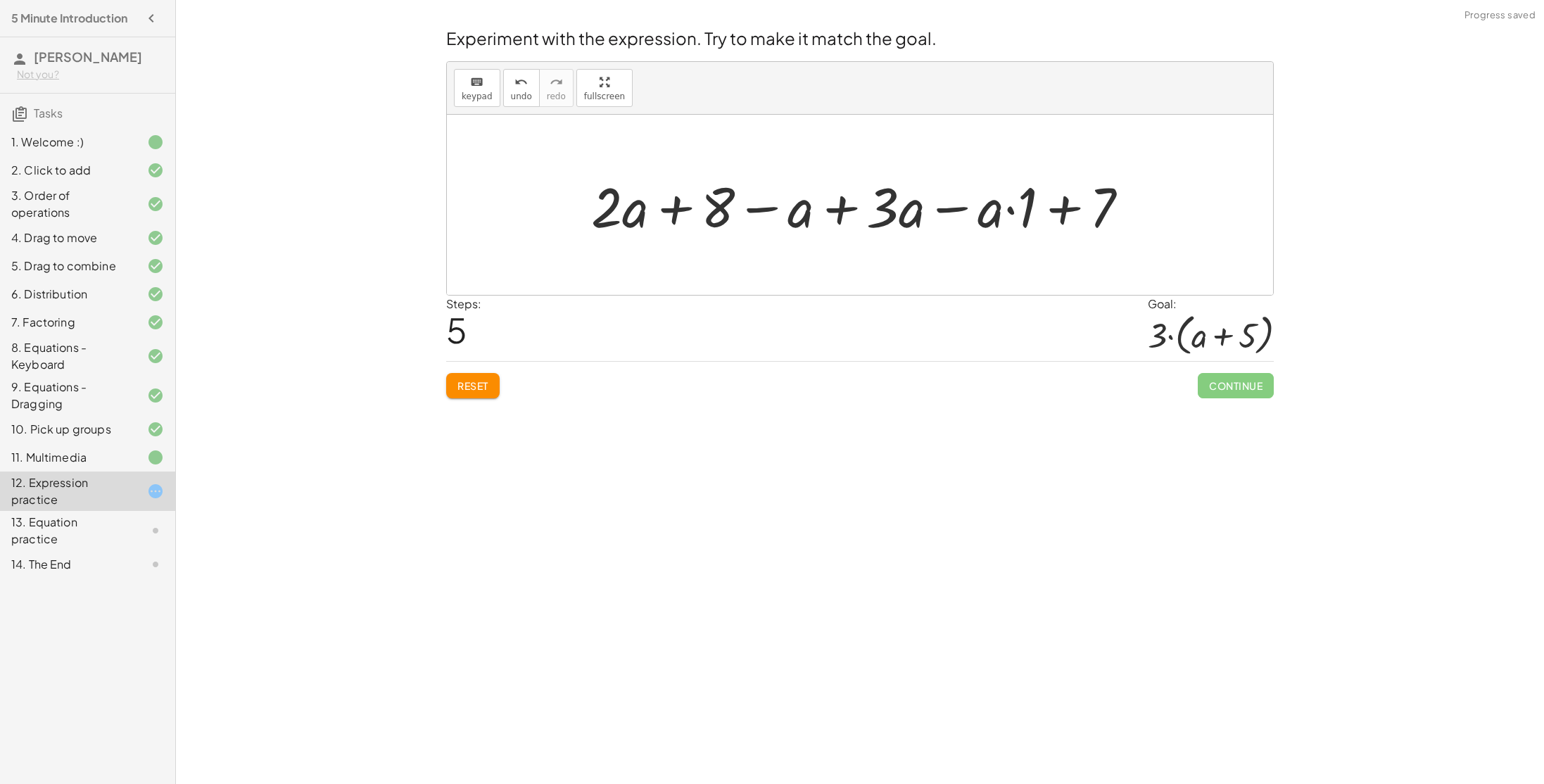
click at [777, 210] on div at bounding box center [865, 205] width 563 height 72
drag, startPoint x: 1029, startPoint y: 209, endPoint x: 733, endPoint y: 212, distance: 296.0
click at [733, 212] on div at bounding box center [865, 205] width 563 height 72
click at [756, 209] on div at bounding box center [865, 205] width 563 height 72
drag, startPoint x: 799, startPoint y: 220, endPoint x: 900, endPoint y: 212, distance: 101.3
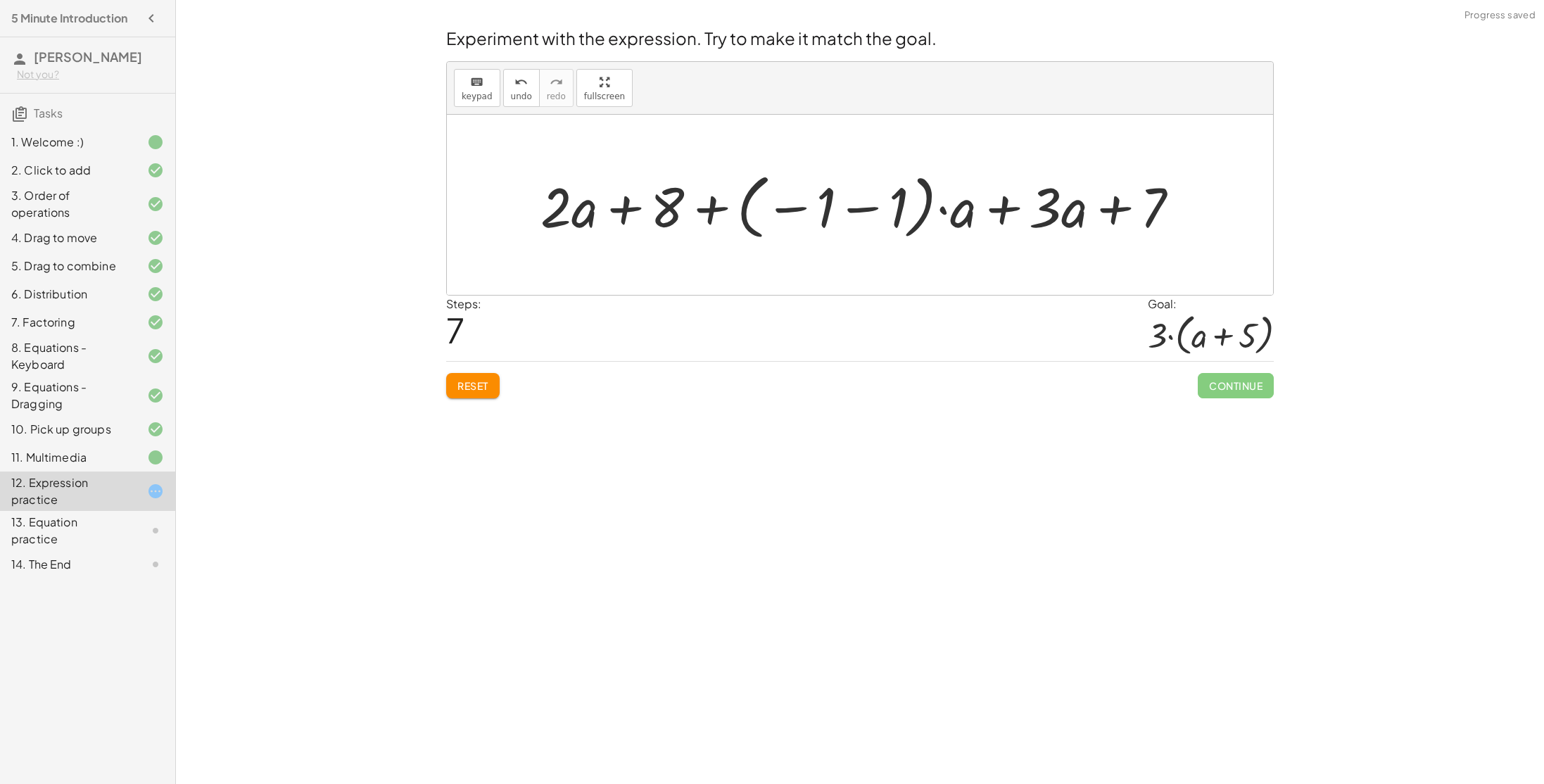
click at [875, 212] on div at bounding box center [865, 205] width 664 height 78
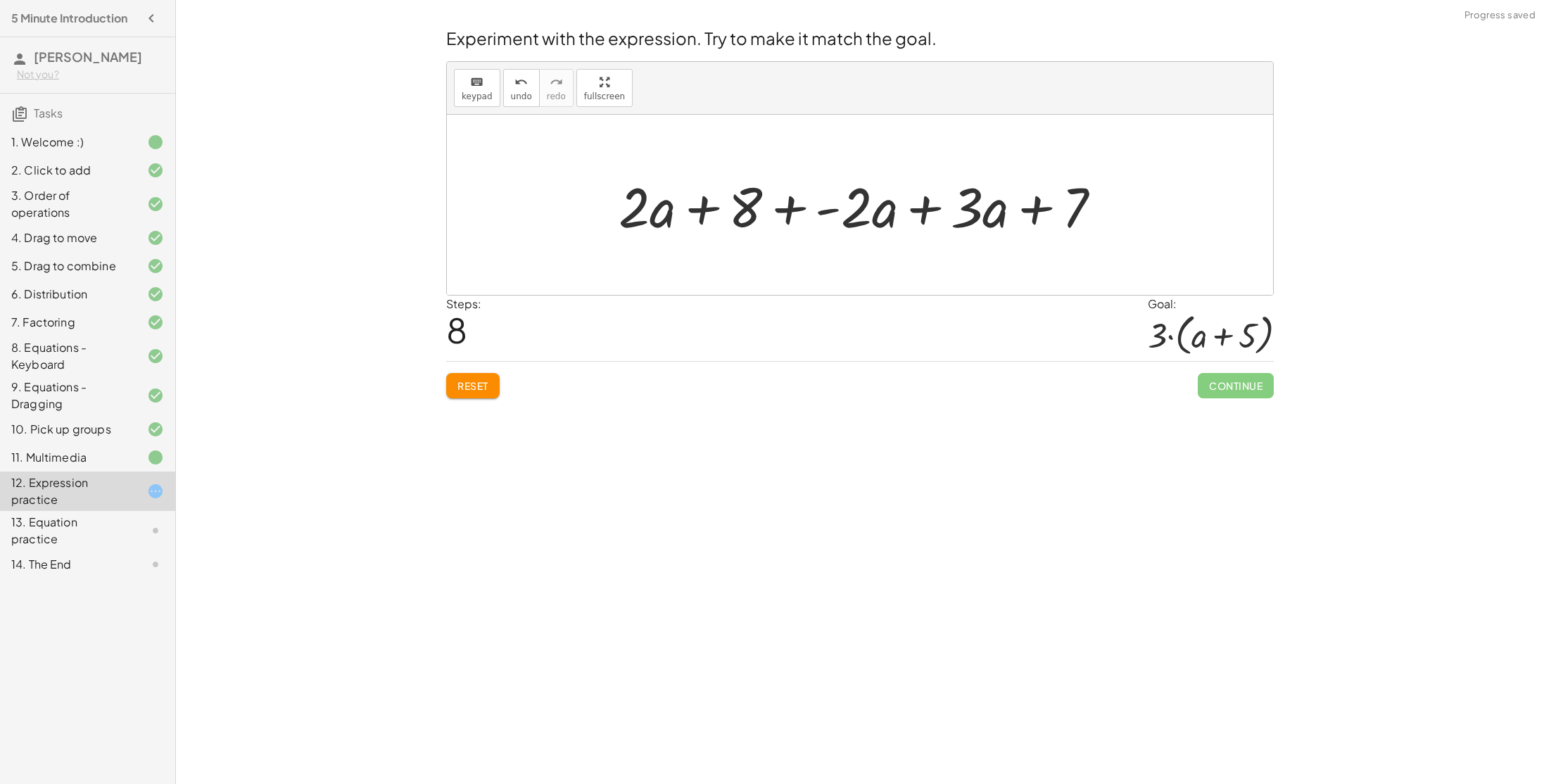
click at [794, 206] on div at bounding box center [865, 205] width 508 height 72
click at [802, 209] on div at bounding box center [865, 205] width 482 height 72
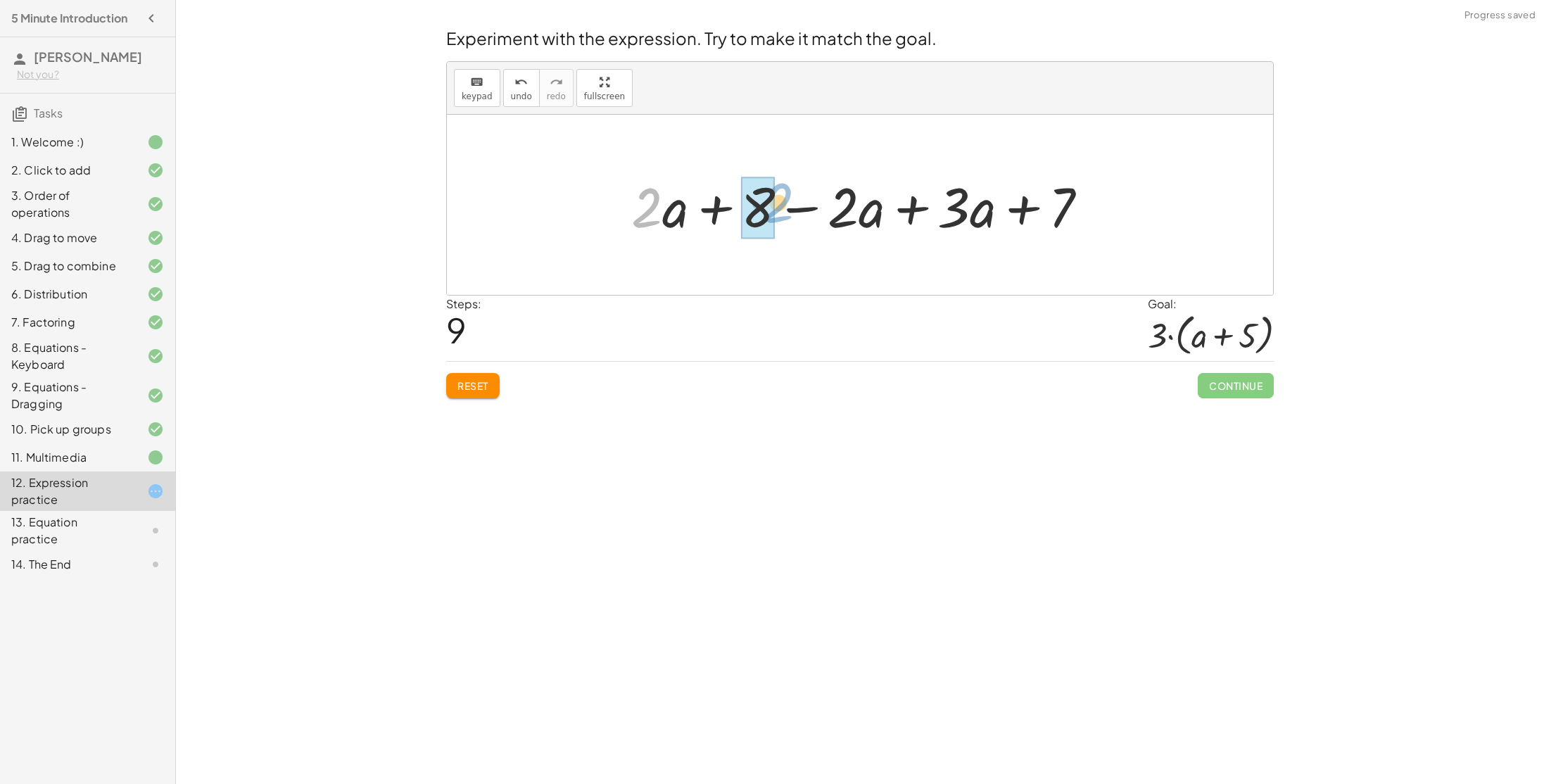
drag, startPoint x: 656, startPoint y: 206, endPoint x: 797, endPoint y: 204, distance: 141.0
click at [797, 204] on div at bounding box center [865, 205] width 482 height 72
click at [808, 212] on div at bounding box center [865, 205] width 482 height 72
click at [921, 207] on div at bounding box center [865, 205] width 263 height 72
click at [804, 211] on div at bounding box center [865, 205] width 263 height 72
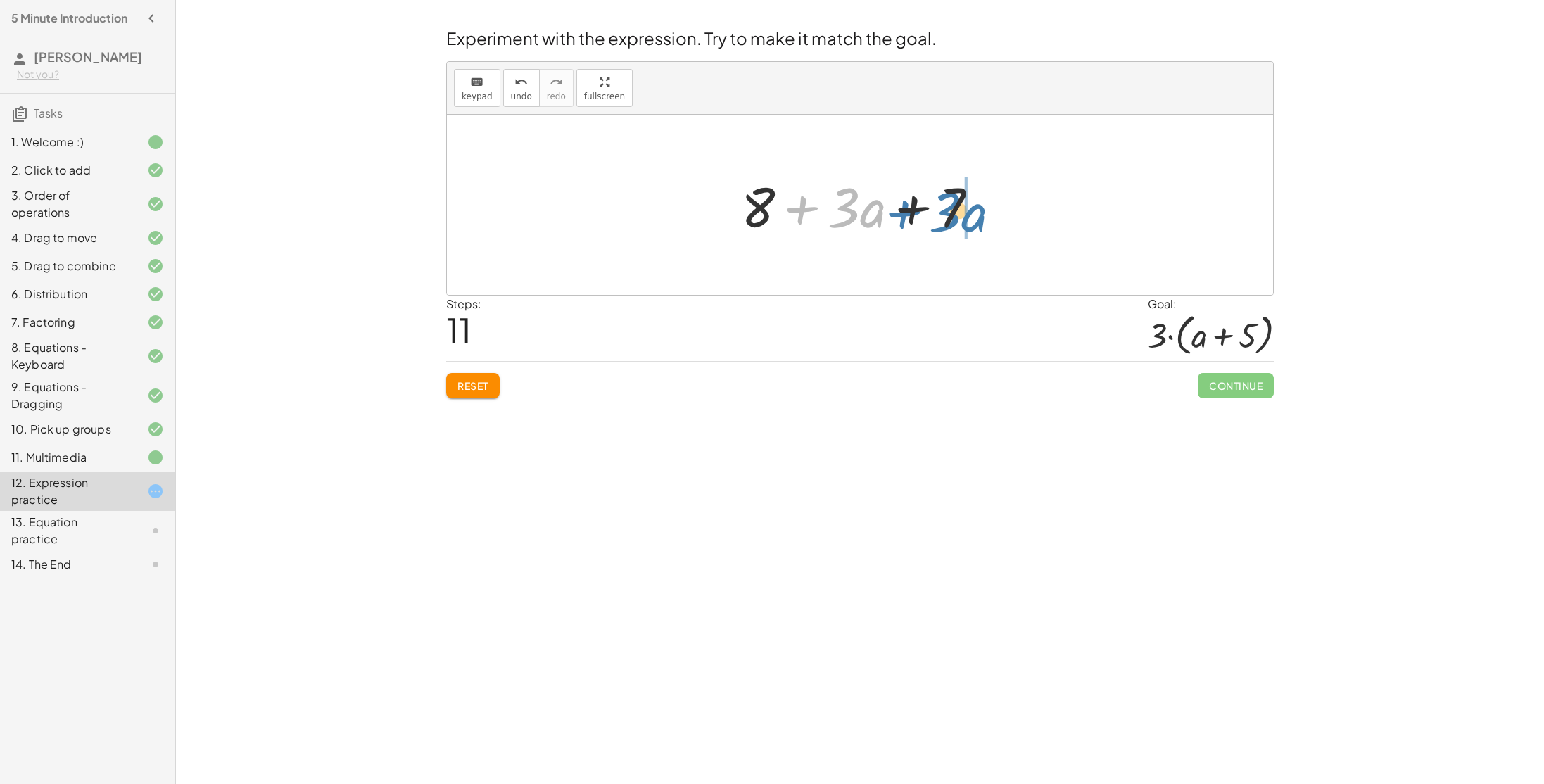
drag, startPoint x: 804, startPoint y: 211, endPoint x: 903, endPoint y: 213, distance: 99.0
click at [903, 213] on div at bounding box center [865, 205] width 263 height 72
click at [791, 203] on div at bounding box center [865, 205] width 263 height 72
drag, startPoint x: 917, startPoint y: 212, endPoint x: 809, endPoint y: 212, distance: 108.0
click at [809, 212] on div at bounding box center [865, 205] width 200 height 72
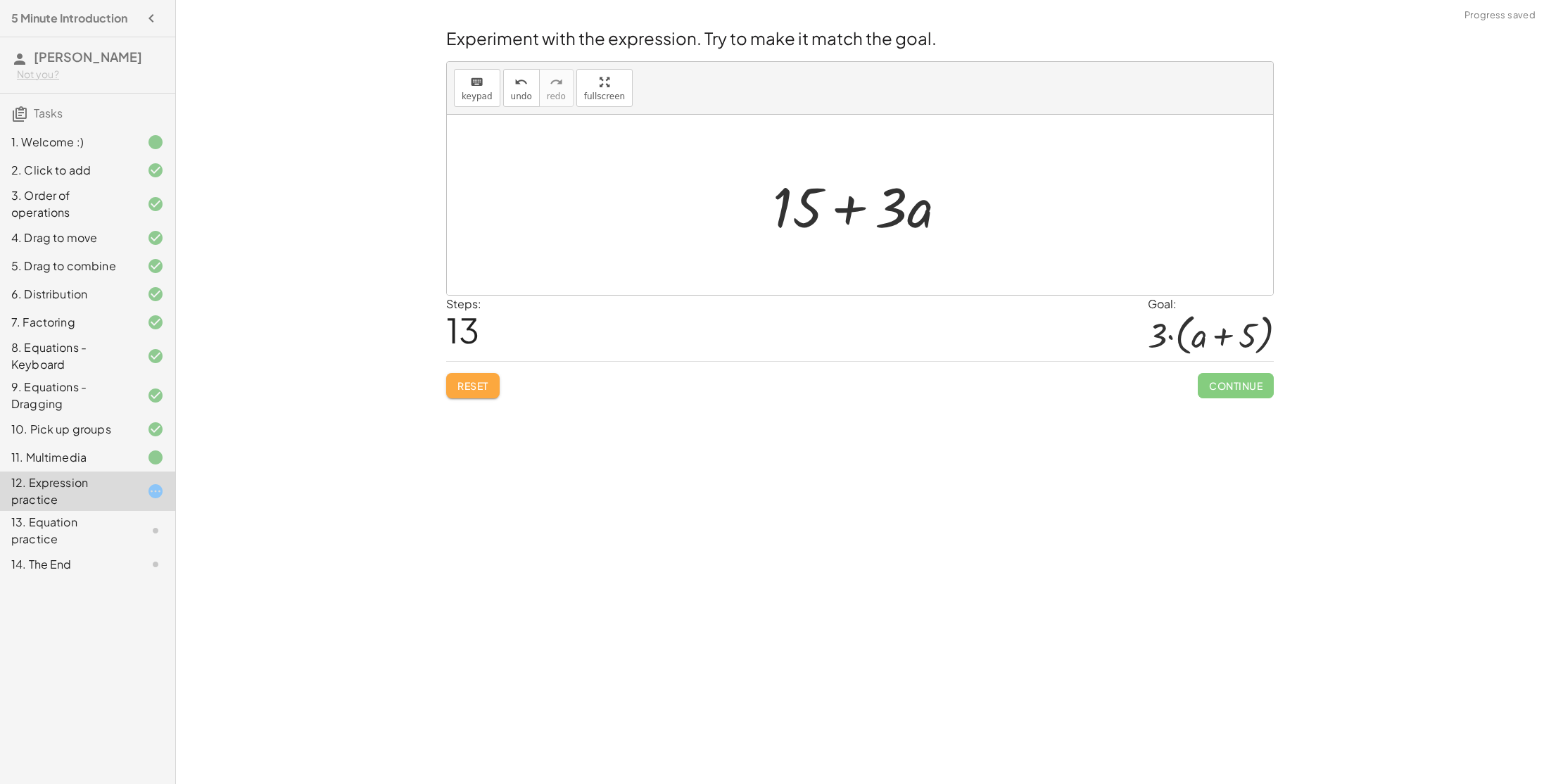
click at [474, 392] on span "Reset" at bounding box center [473, 385] width 31 height 12
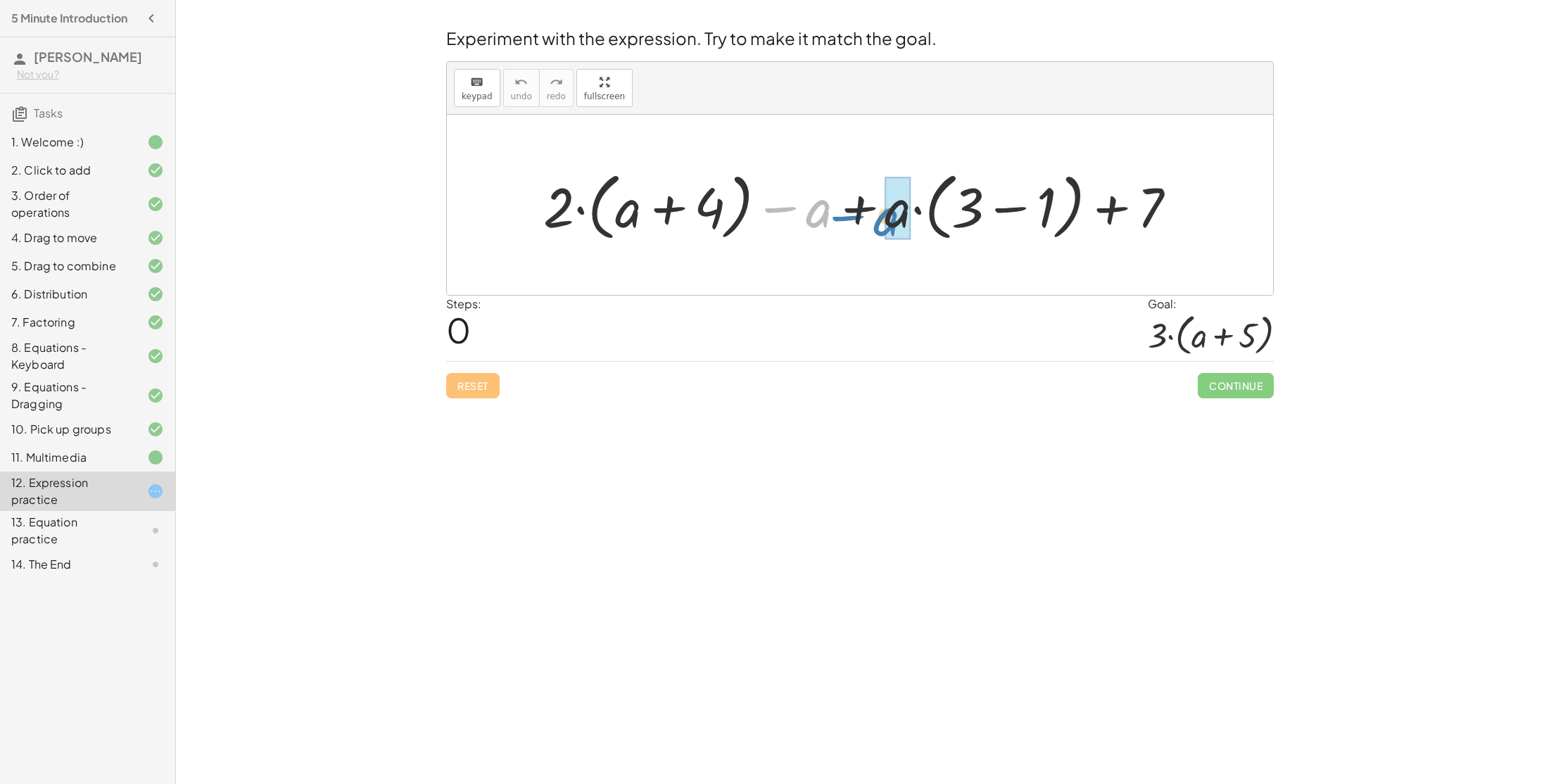
drag, startPoint x: 818, startPoint y: 209, endPoint x: 882, endPoint y: 215, distance: 64.3
click at [882, 215] on div at bounding box center [865, 205] width 658 height 81
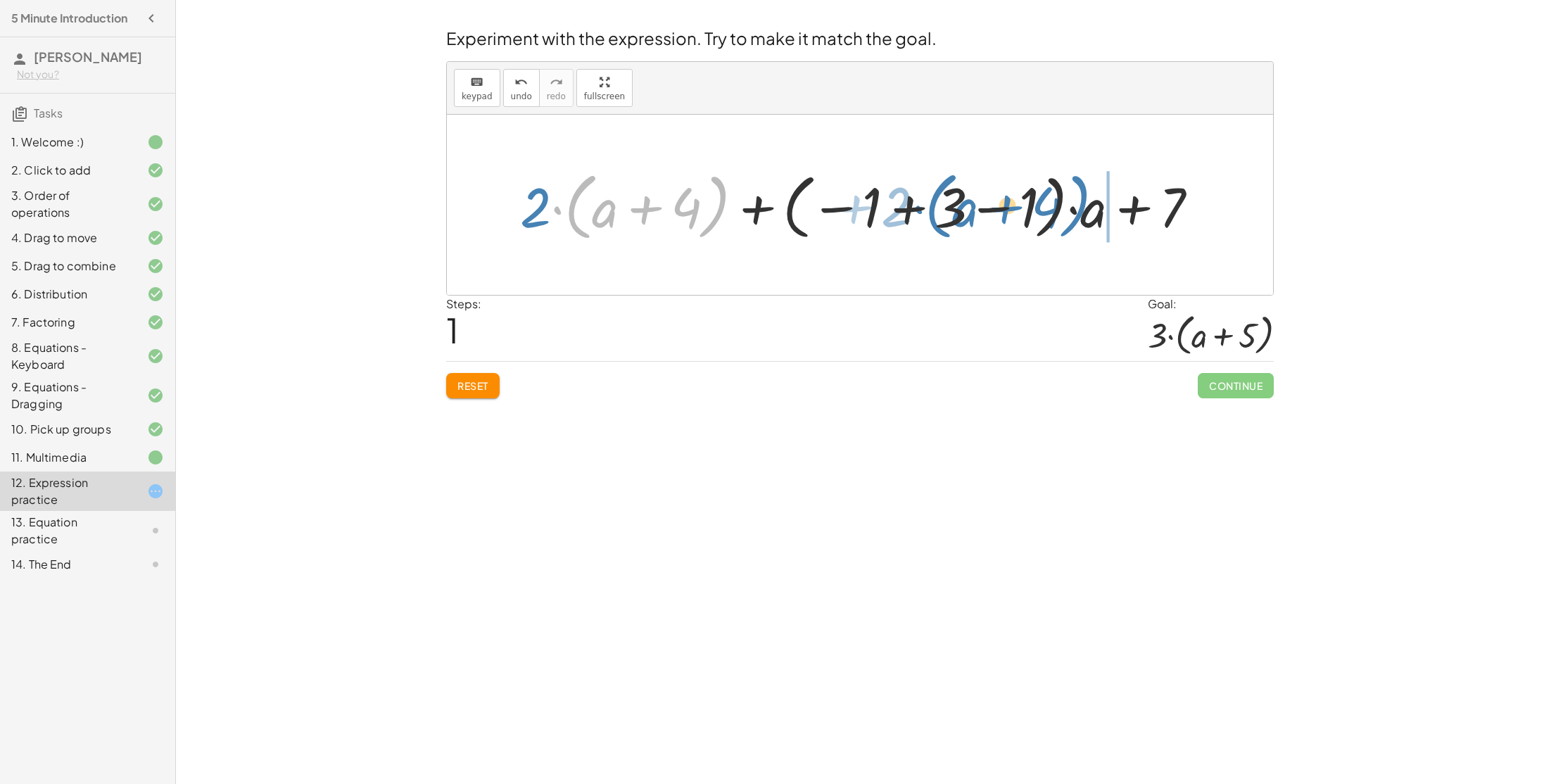
drag, startPoint x: 720, startPoint y: 210, endPoint x: 1088, endPoint y: 213, distance: 368.0
click at [1088, 213] on div at bounding box center [865, 205] width 704 height 81
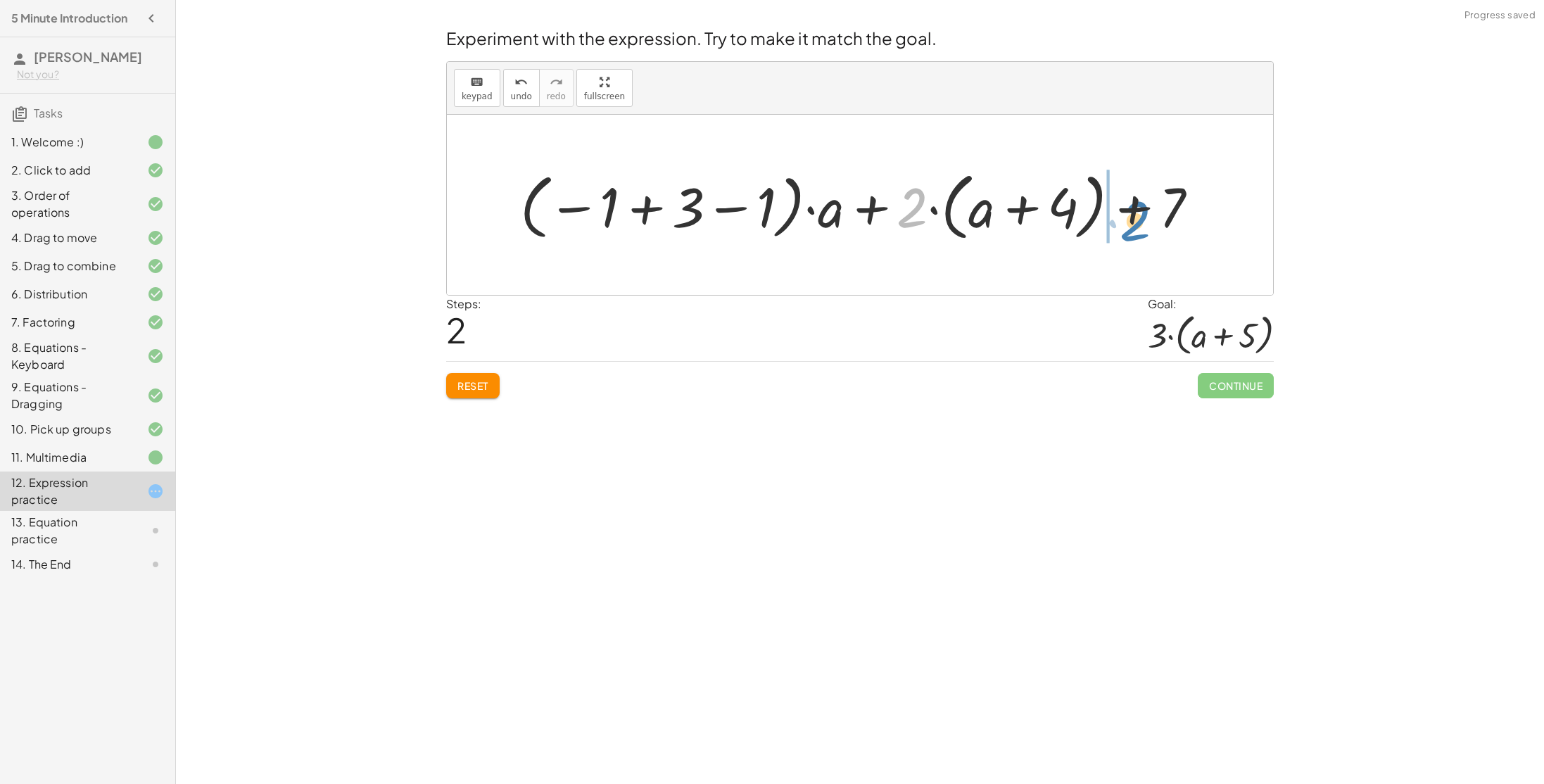
drag, startPoint x: 900, startPoint y: 205, endPoint x: 1118, endPoint y: 217, distance: 218.3
click at [1118, 217] on div at bounding box center [865, 205] width 704 height 81
click at [1130, 213] on div at bounding box center [865, 205] width 704 height 81
click at [1133, 214] on div at bounding box center [865, 205] width 704 height 81
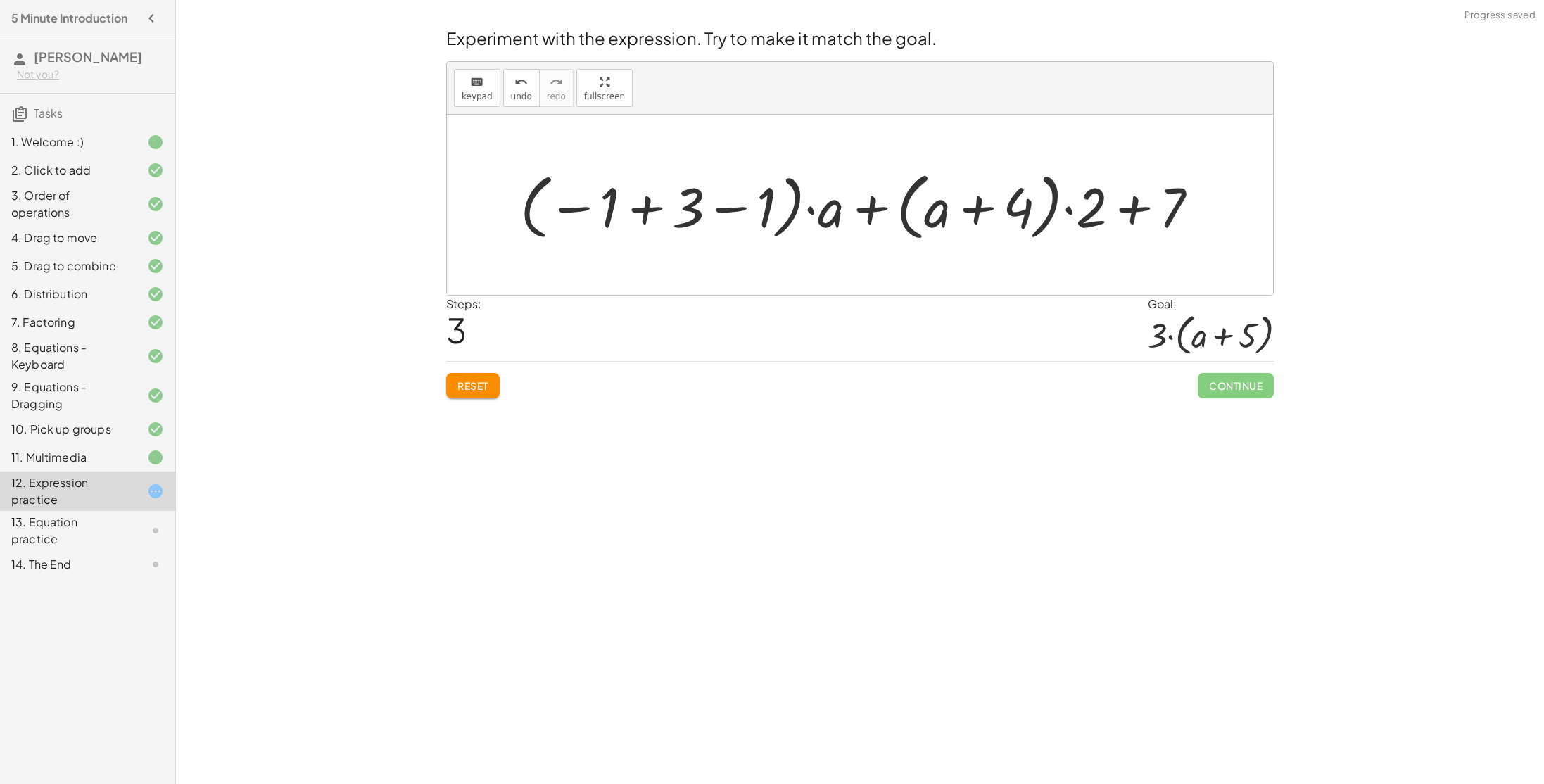
click at [1133, 214] on div at bounding box center [865, 205] width 704 height 81
drag, startPoint x: 1031, startPoint y: 211, endPoint x: 1116, endPoint y: 209, distance: 85.0
click at [1116, 209] on div at bounding box center [865, 205] width 704 height 81
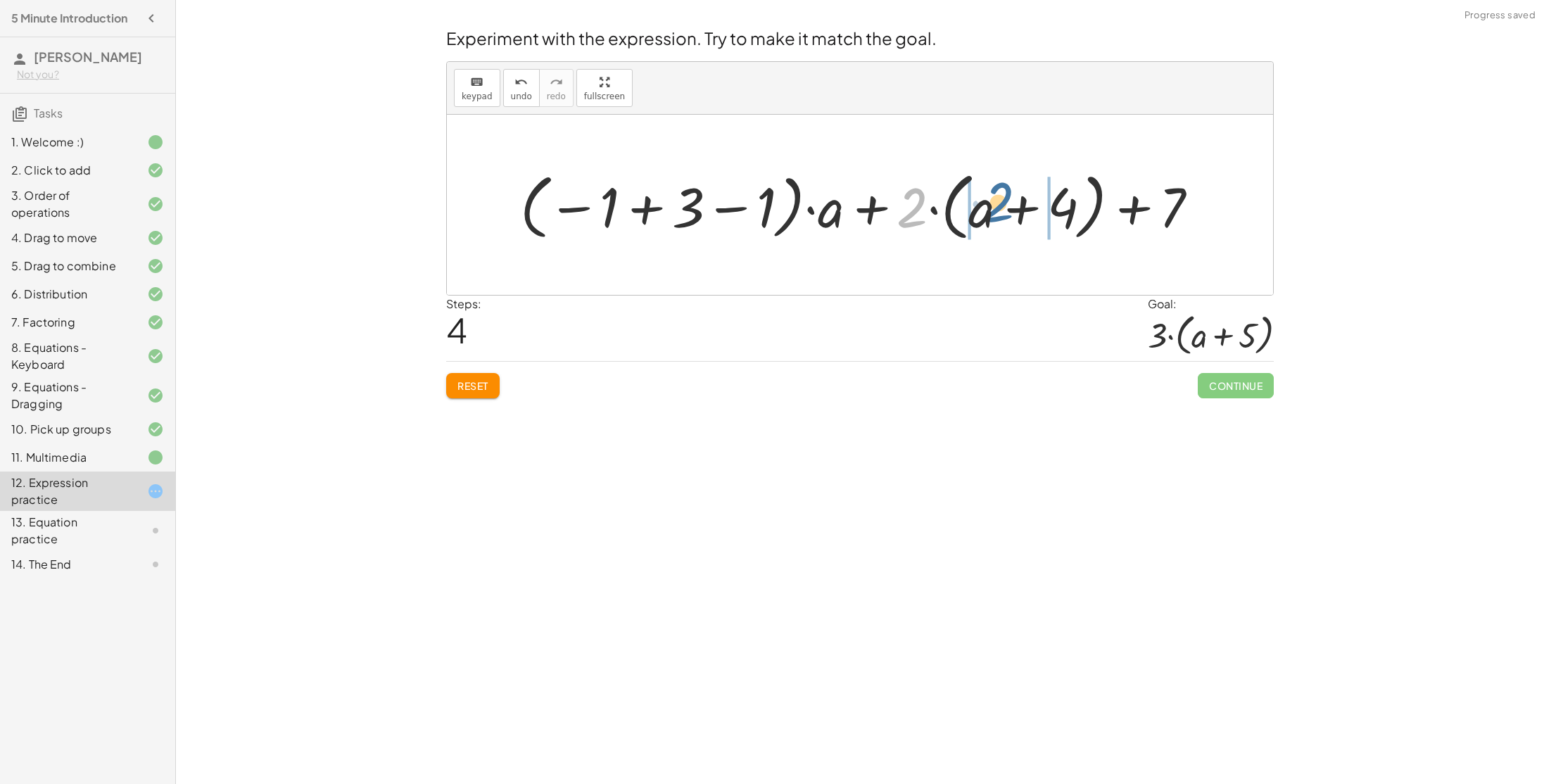
drag, startPoint x: 909, startPoint y: 219, endPoint x: 993, endPoint y: 214, distance: 84.1
click at [993, 214] on div at bounding box center [865, 205] width 704 height 81
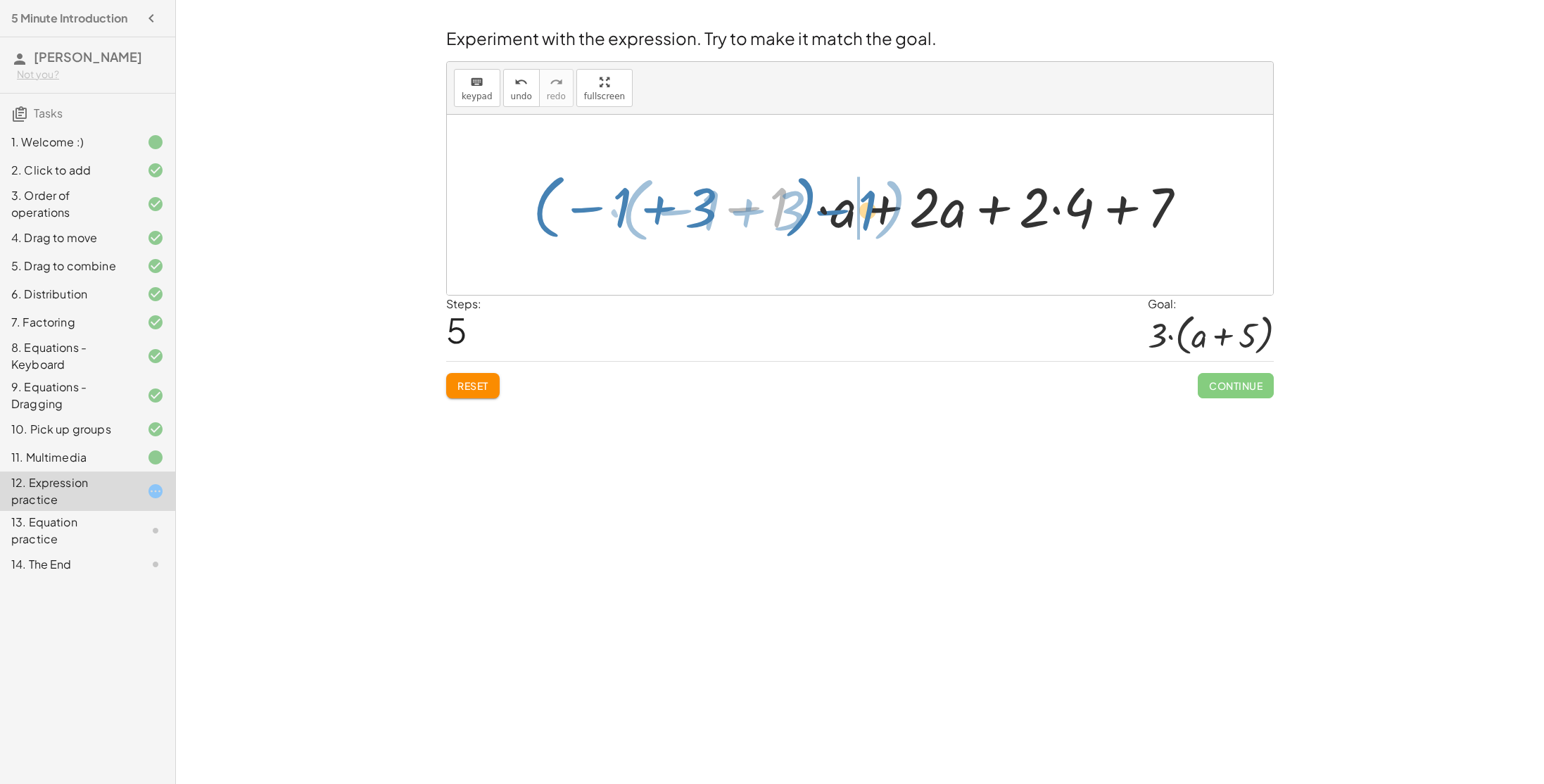
drag, startPoint x: 784, startPoint y: 206, endPoint x: 871, endPoint y: 209, distance: 87.1
click at [871, 209] on div at bounding box center [865, 205] width 679 height 78
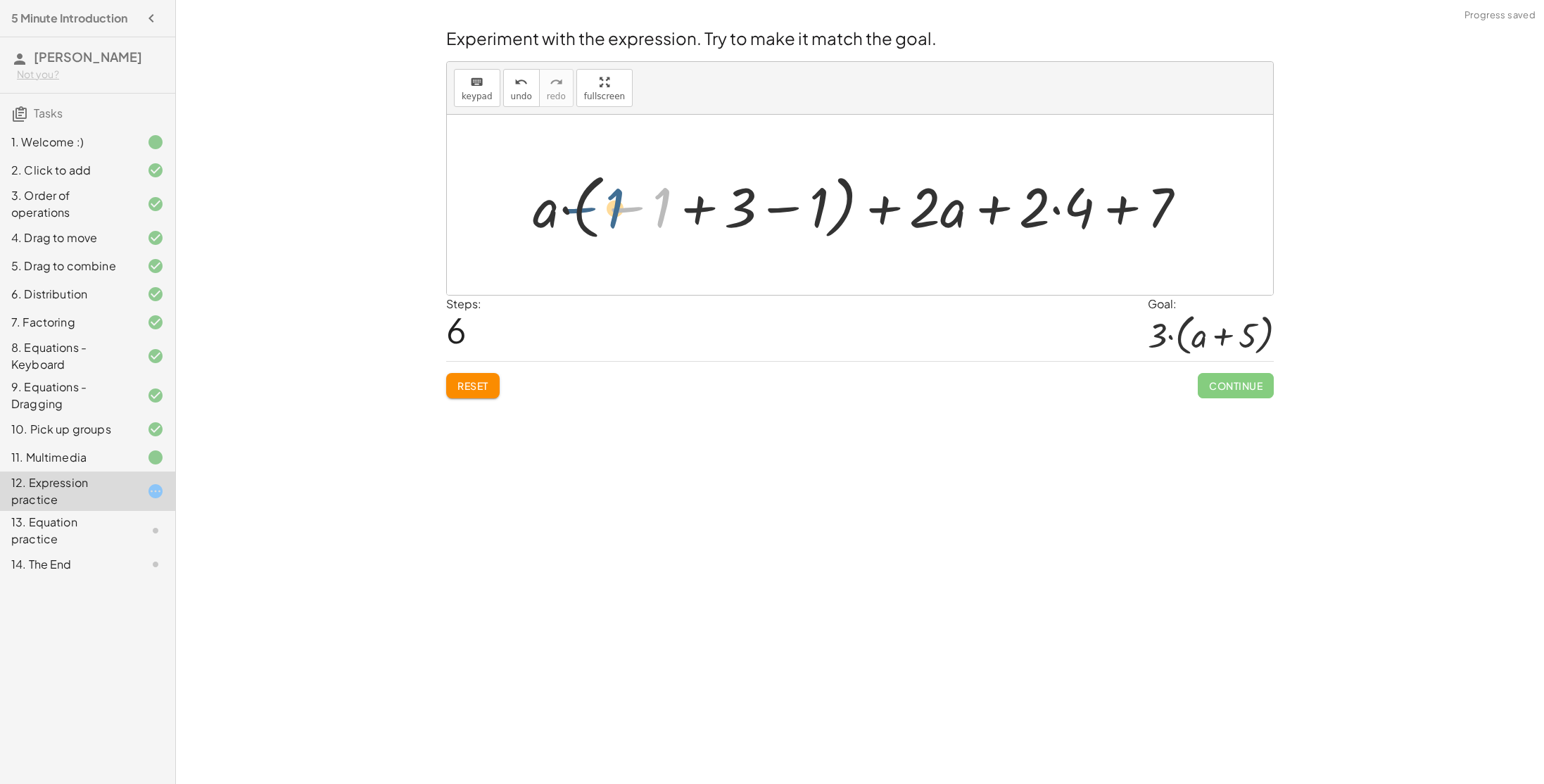
drag, startPoint x: 671, startPoint y: 198, endPoint x: 649, endPoint y: 193, distance: 22.6
click at [649, 193] on div at bounding box center [865, 205] width 679 height 78
click at [698, 209] on div at bounding box center [865, 205] width 679 height 78
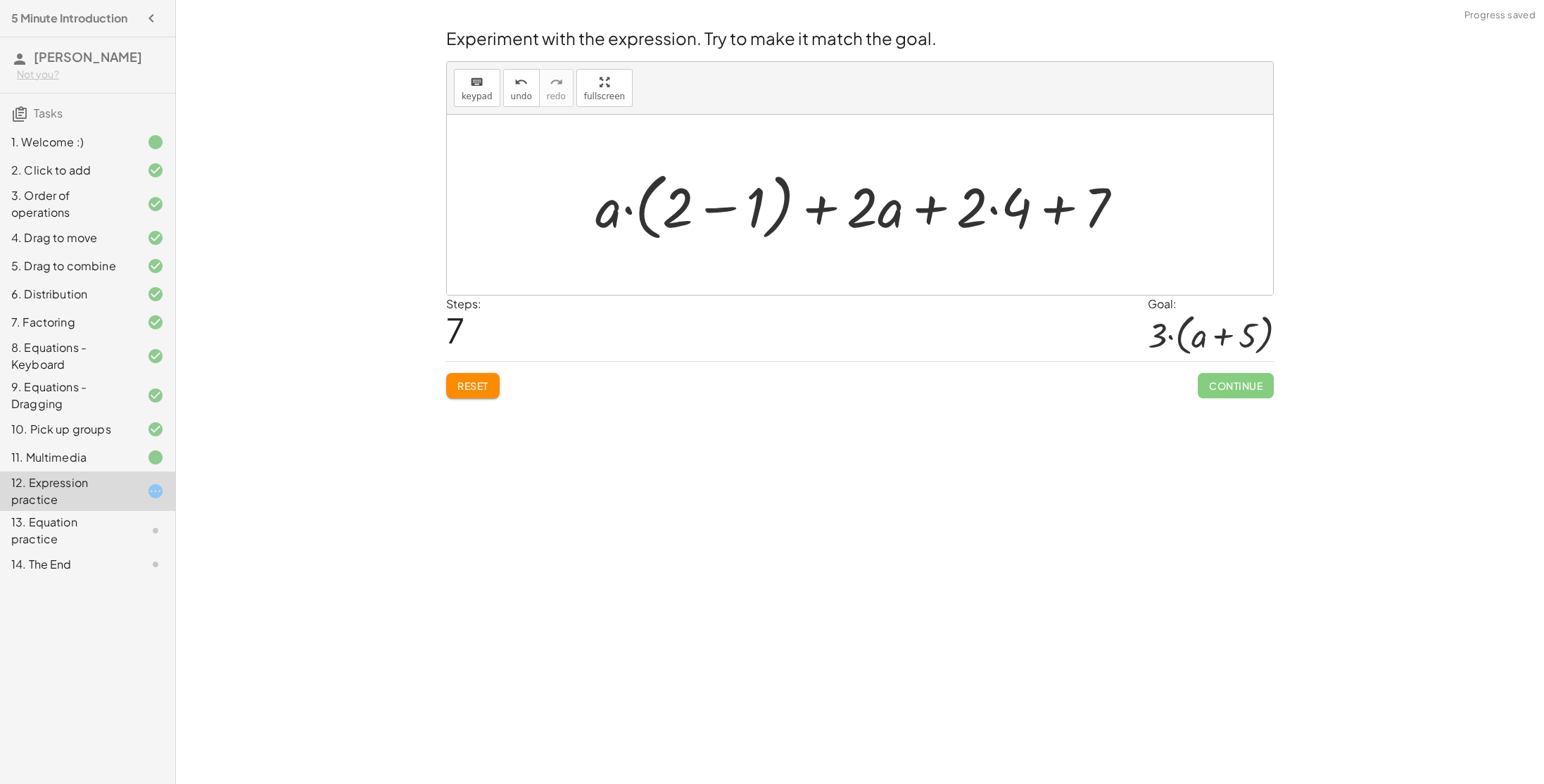
click at [720, 211] on div at bounding box center [865, 205] width 553 height 81
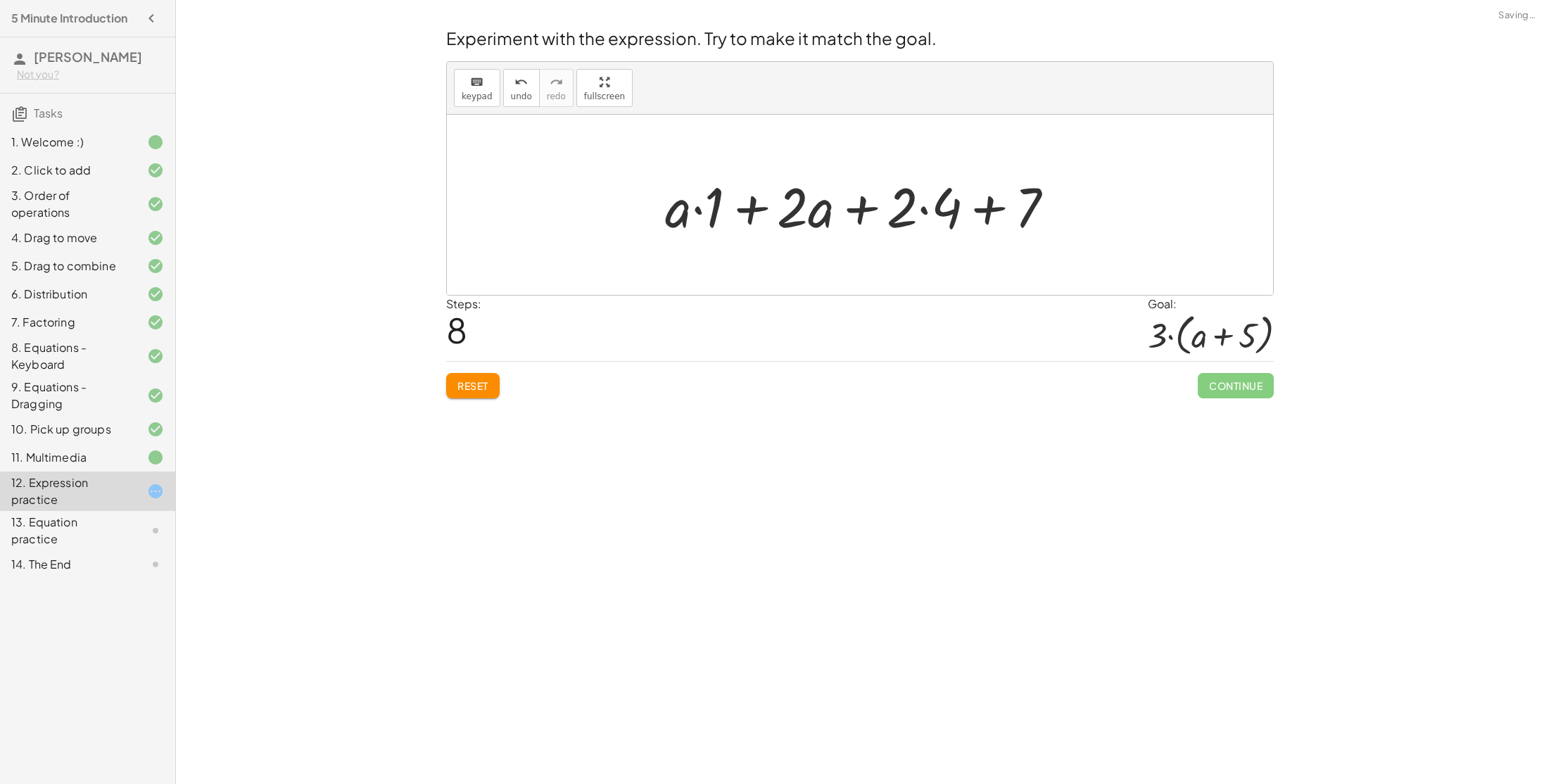
click at [758, 212] on div at bounding box center [865, 205] width 414 height 72
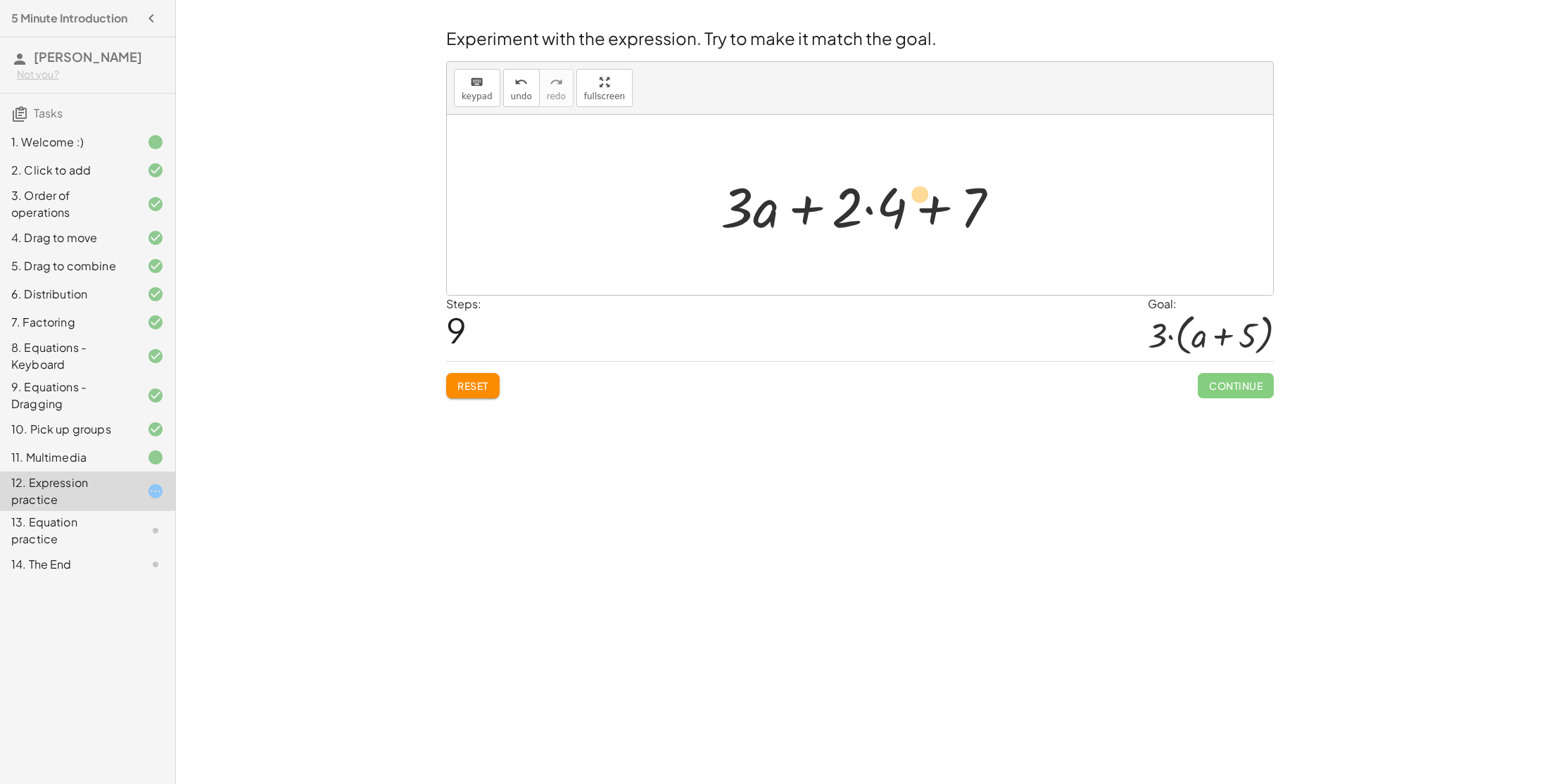
drag, startPoint x: 867, startPoint y: 215, endPoint x: 900, endPoint y: 201, distance: 35.8
click at [900, 201] on div at bounding box center [865, 205] width 303 height 72
drag, startPoint x: 866, startPoint y: 206, endPoint x: 854, endPoint y: 208, distance: 12.2
click at [854, 208] on div at bounding box center [865, 205] width 303 height 72
click at [832, 208] on div at bounding box center [865, 205] width 303 height 72
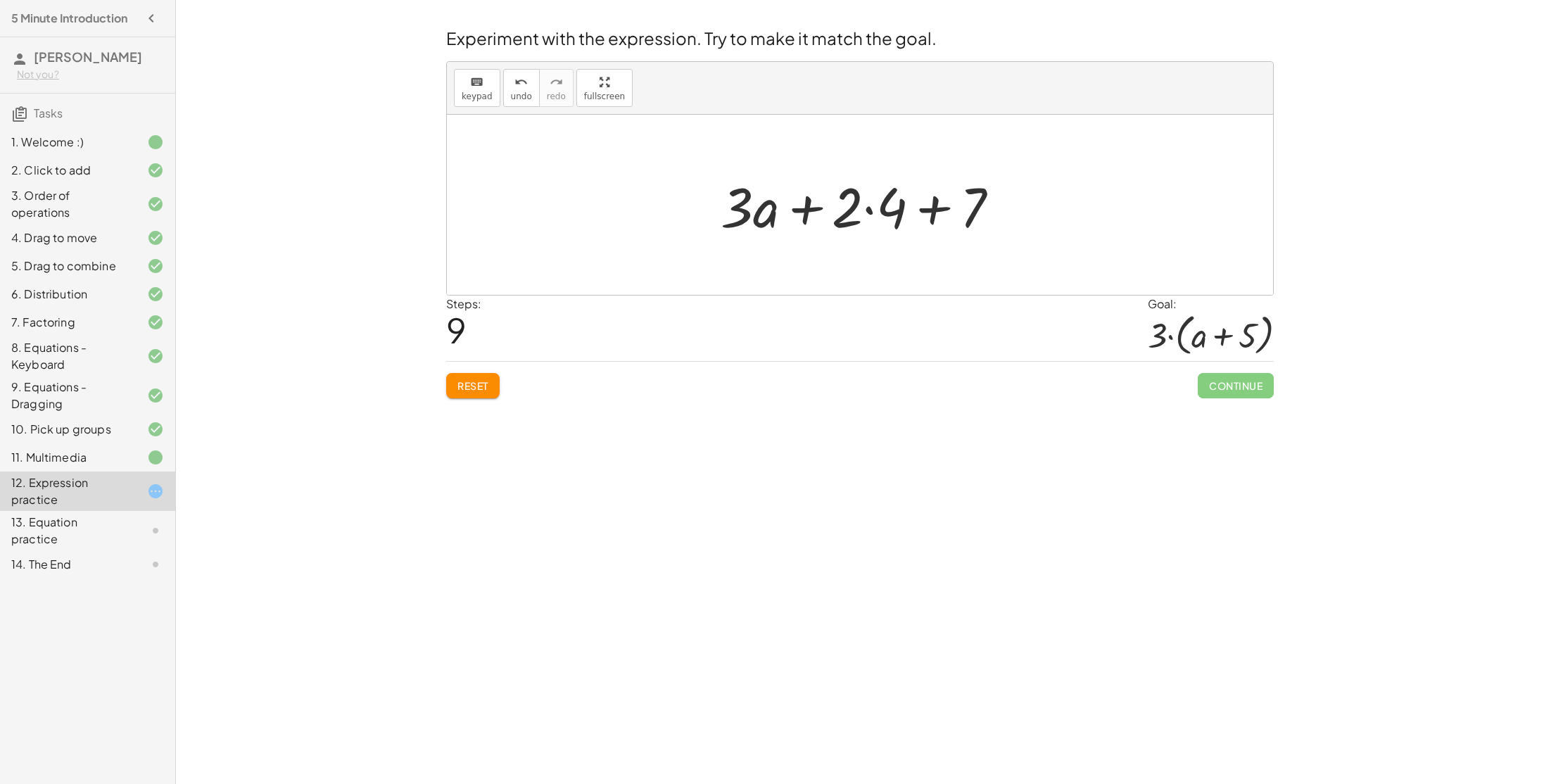
click at [813, 207] on div at bounding box center [865, 205] width 303 height 72
drag, startPoint x: 758, startPoint y: 220, endPoint x: 1043, endPoint y: 236, distance: 285.4
click at [1043, 236] on div "+ · 2 · ( + a + 4 ) − a + · a · ( + 3 − 1 ) + 7 + · 2 · ( + a + 4 ) + · ( − 1 +…" at bounding box center [859, 205] width 826 height 180
drag, startPoint x: 979, startPoint y: 214, endPoint x: 876, endPoint y: 214, distance: 103.0
click at [876, 214] on div at bounding box center [865, 205] width 303 height 72
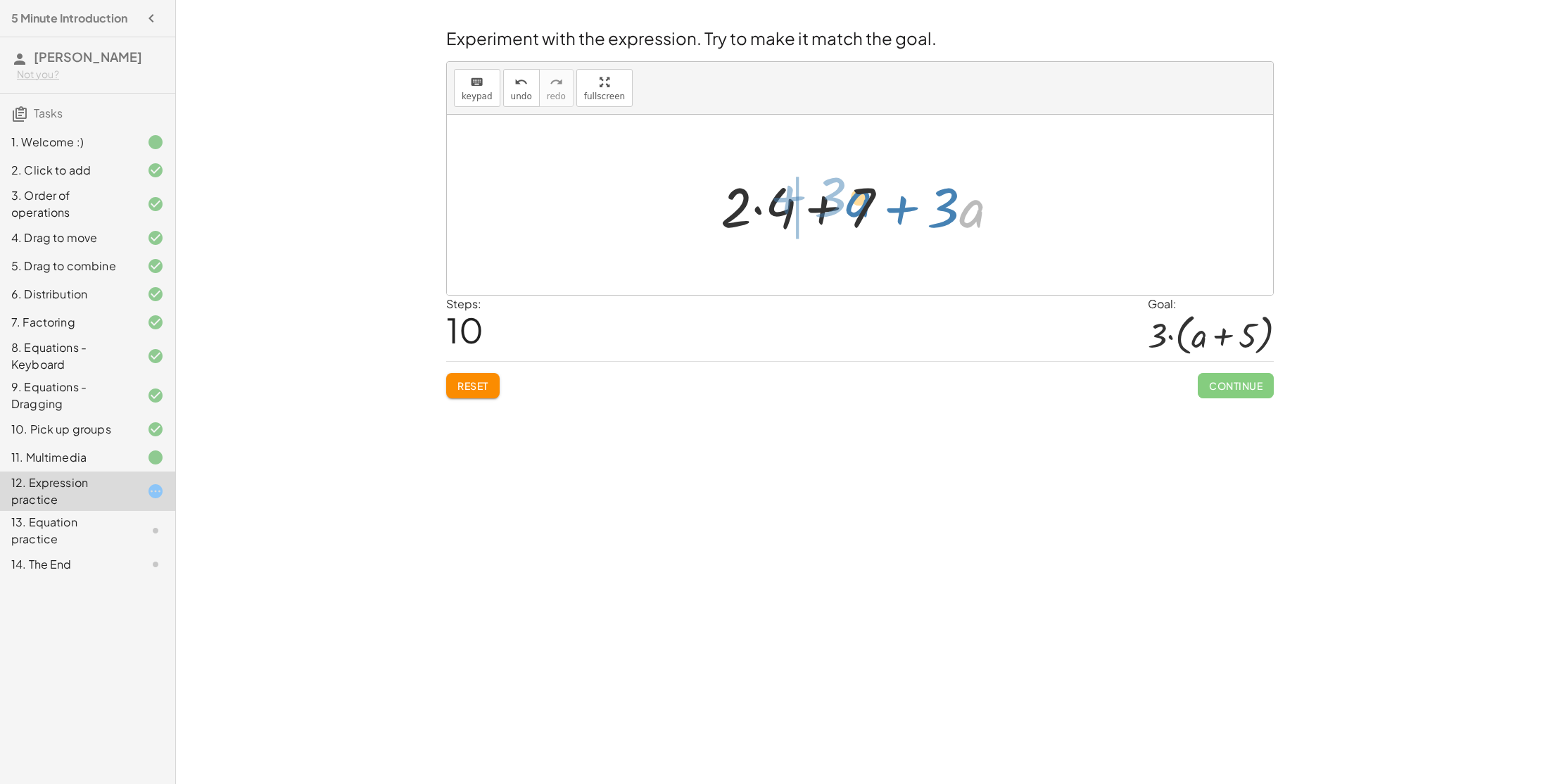
drag, startPoint x: 971, startPoint y: 217, endPoint x: 859, endPoint y: 206, distance: 112.5
click at [859, 206] on div at bounding box center [865, 205] width 303 height 72
drag, startPoint x: 974, startPoint y: 194, endPoint x: 880, endPoint y: 190, distance: 94.1
click at [880, 190] on div at bounding box center [865, 205] width 303 height 72
drag, startPoint x: 772, startPoint y: 202, endPoint x: 914, endPoint y: 213, distance: 142.4
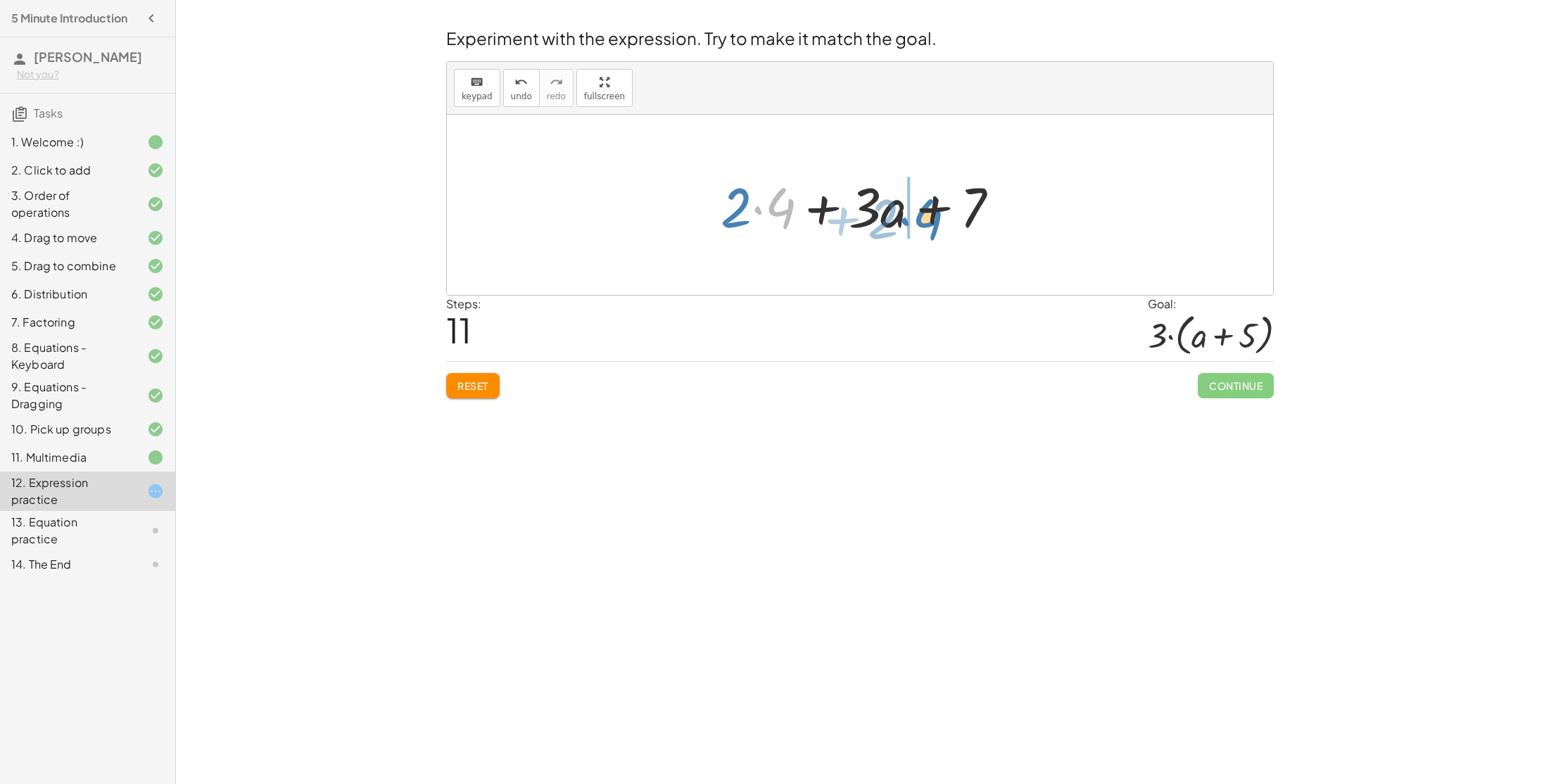
click at [914, 213] on div at bounding box center [865, 205] width 303 height 72
click at [935, 217] on div at bounding box center [865, 205] width 303 height 72
click at [494, 387] on button "Reset" at bounding box center [472, 385] width 53 height 26
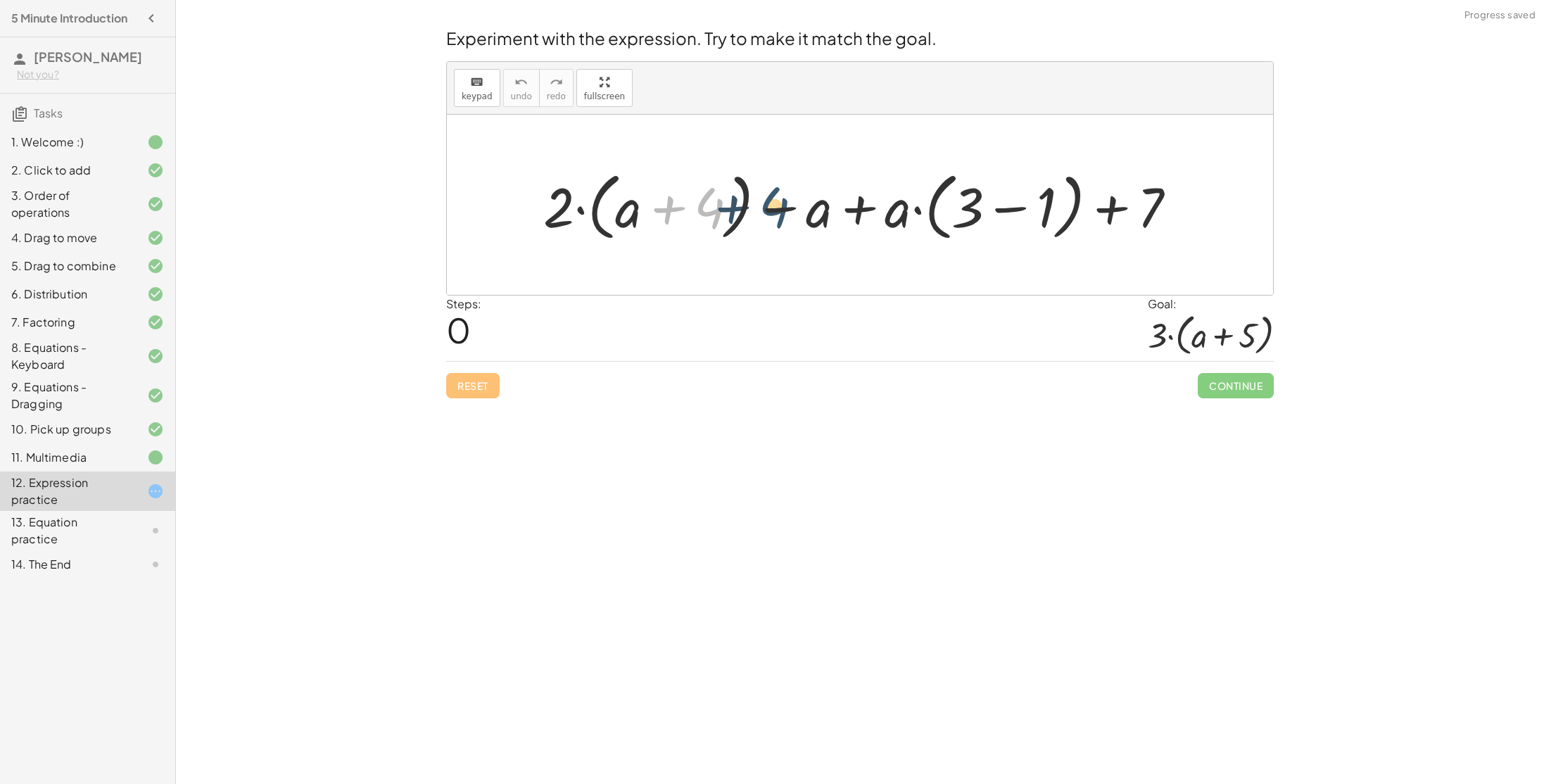
drag, startPoint x: 706, startPoint y: 219, endPoint x: 646, endPoint y: 189, distance: 67.1
click at [646, 189] on div at bounding box center [865, 205] width 658 height 81
drag, startPoint x: 571, startPoint y: 214, endPoint x: 644, endPoint y: 213, distance: 73.0
click at [644, 213] on div at bounding box center [865, 205] width 658 height 81
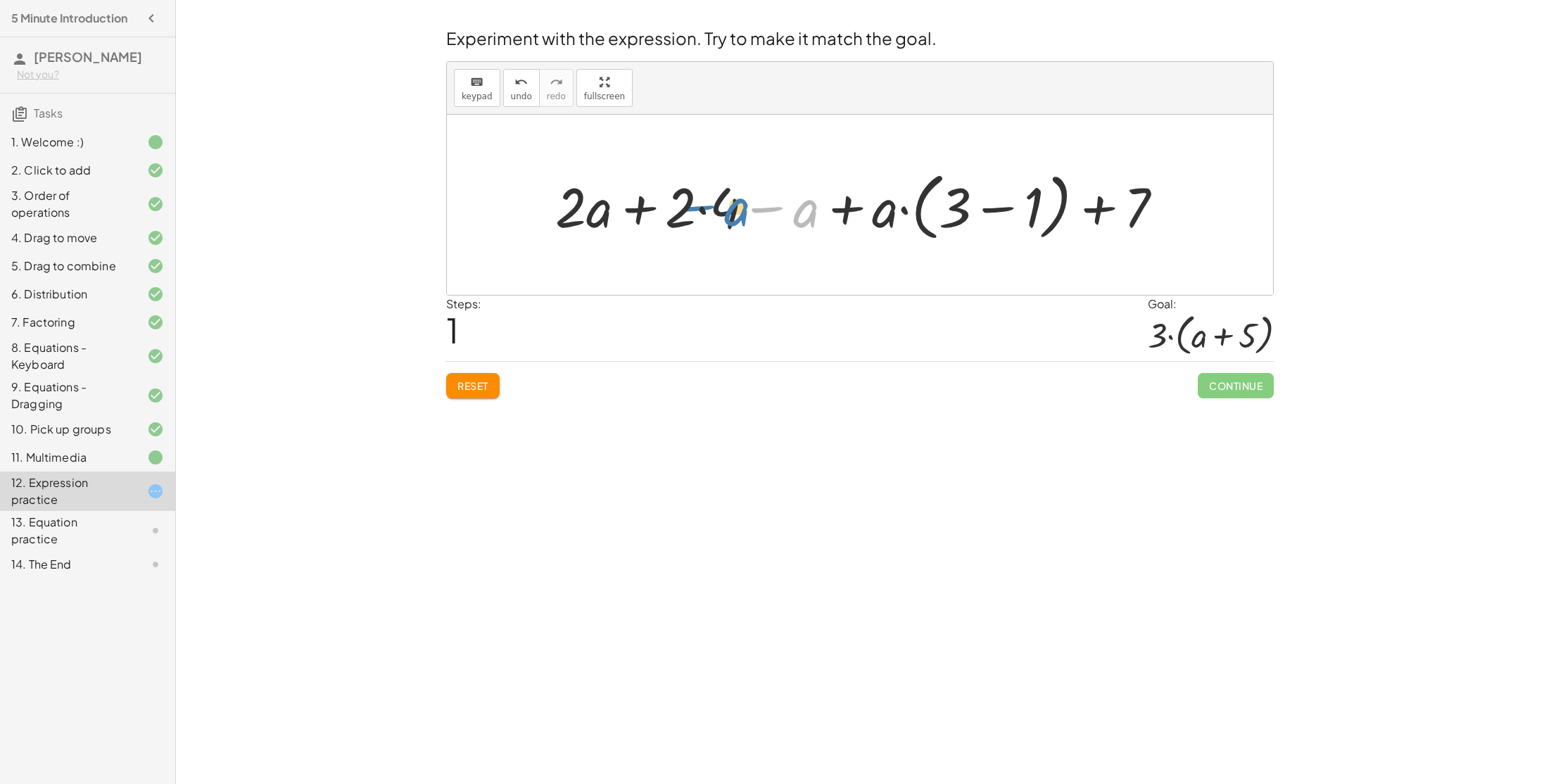
drag, startPoint x: 799, startPoint y: 217, endPoint x: 726, endPoint y: 214, distance: 73.1
click at [726, 214] on div at bounding box center [865, 205] width 633 height 81
drag, startPoint x: 888, startPoint y: 220, endPoint x: 707, endPoint y: 220, distance: 181.0
click at [707, 220] on div at bounding box center [865, 205] width 633 height 81
click at [1095, 206] on div at bounding box center [865, 205] width 633 height 81
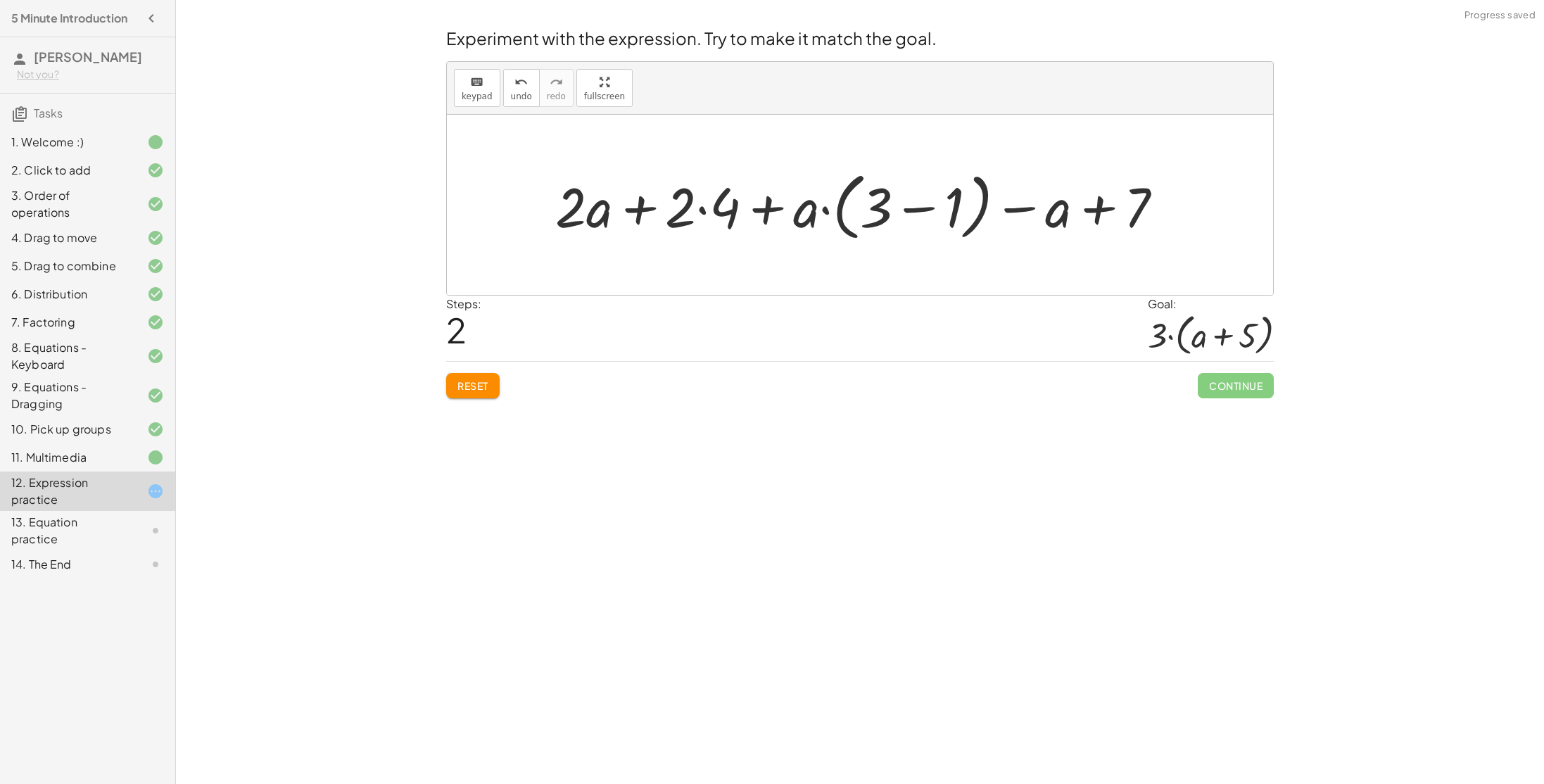
click at [1064, 214] on div at bounding box center [865, 205] width 633 height 81
click at [1020, 206] on div at bounding box center [865, 205] width 633 height 81
click at [917, 212] on div at bounding box center [865, 205] width 633 height 81
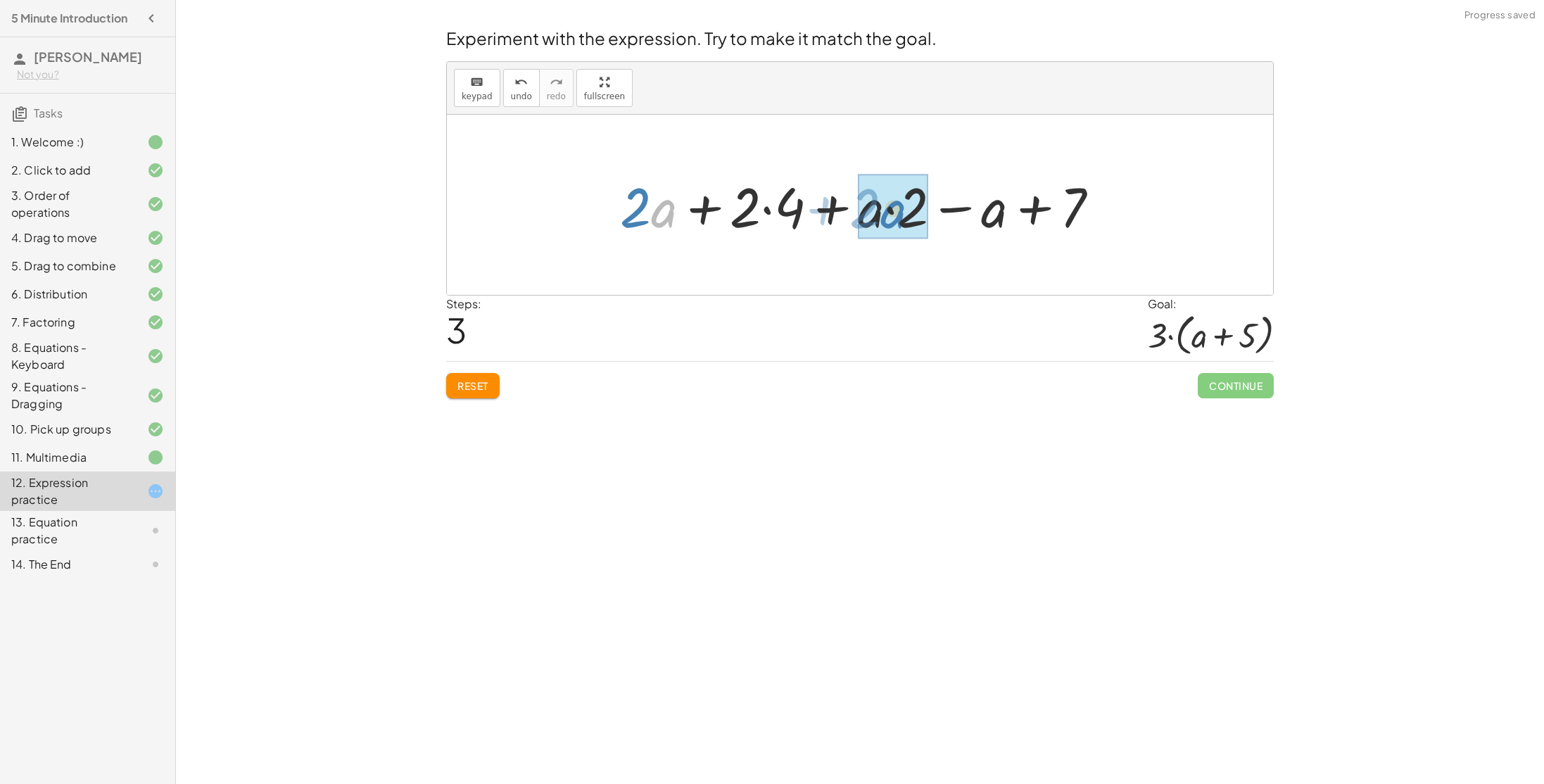
drag, startPoint x: 668, startPoint y: 208, endPoint x: 898, endPoint y: 209, distance: 230.0
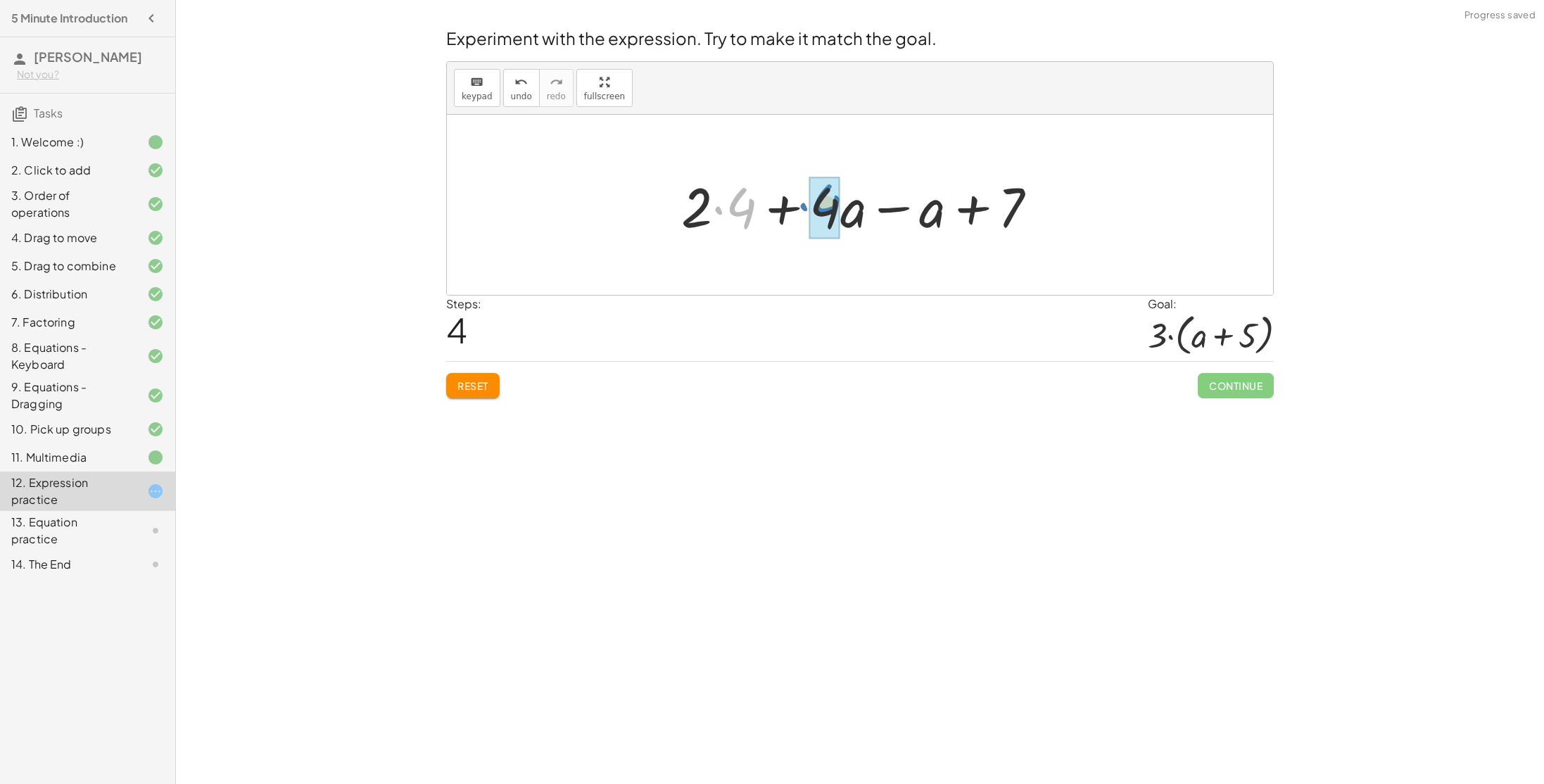
drag, startPoint x: 755, startPoint y: 209, endPoint x: 840, endPoint y: 206, distance: 85.1
click at [840, 206] on div at bounding box center [865, 205] width 381 height 72
click at [767, 212] on div at bounding box center [865, 205] width 406 height 81
drag, startPoint x: 873, startPoint y: 212, endPoint x: 999, endPoint y: 212, distance: 126.0
click at [999, 212] on div at bounding box center [865, 205] width 406 height 81
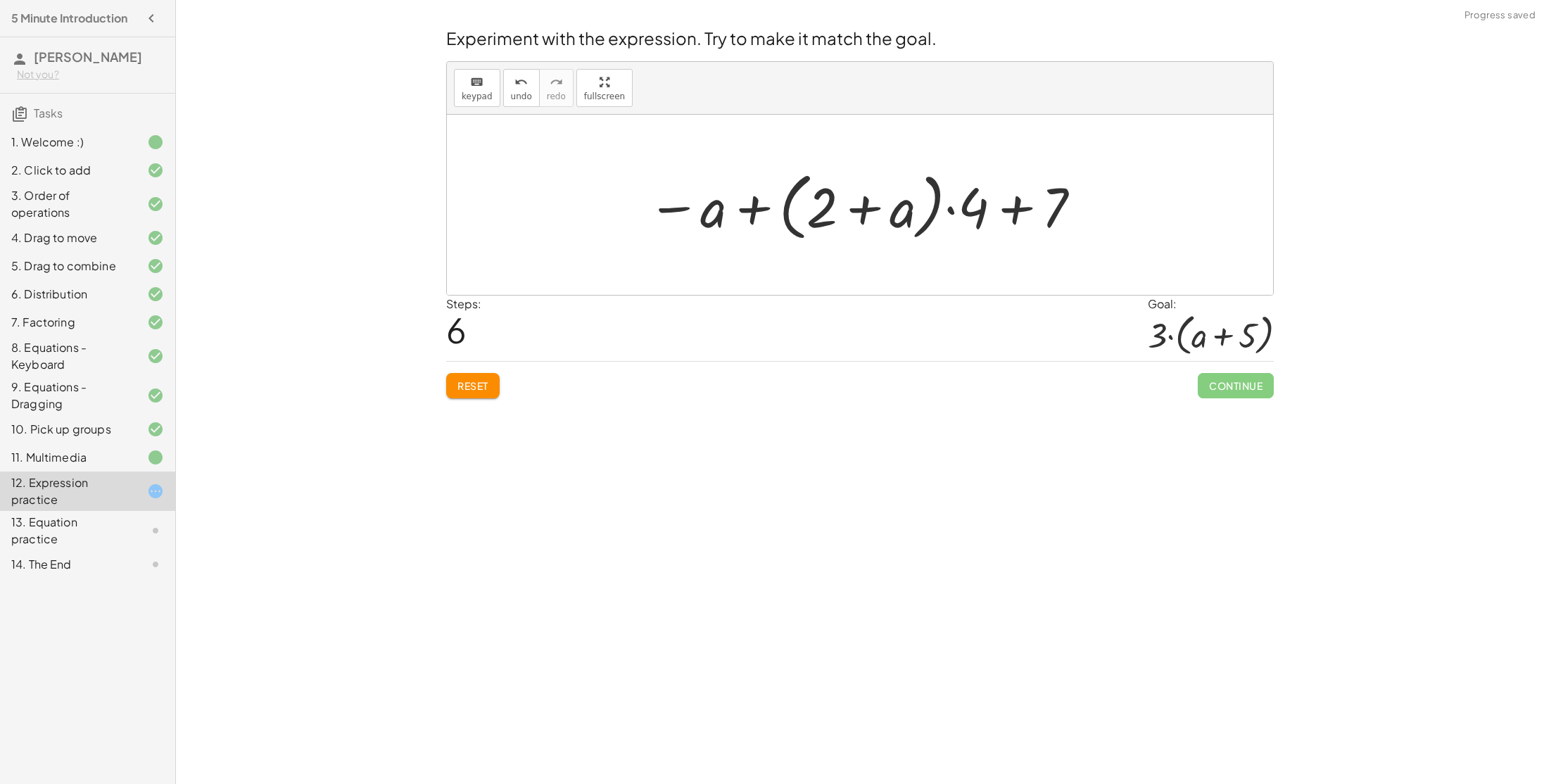
click at [1028, 209] on div at bounding box center [865, 205] width 449 height 81
click at [1004, 203] on div at bounding box center [865, 205] width 449 height 81
drag, startPoint x: 816, startPoint y: 210, endPoint x: 974, endPoint y: 212, distance: 158.0
click at [974, 212] on div at bounding box center [865, 205] width 449 height 81
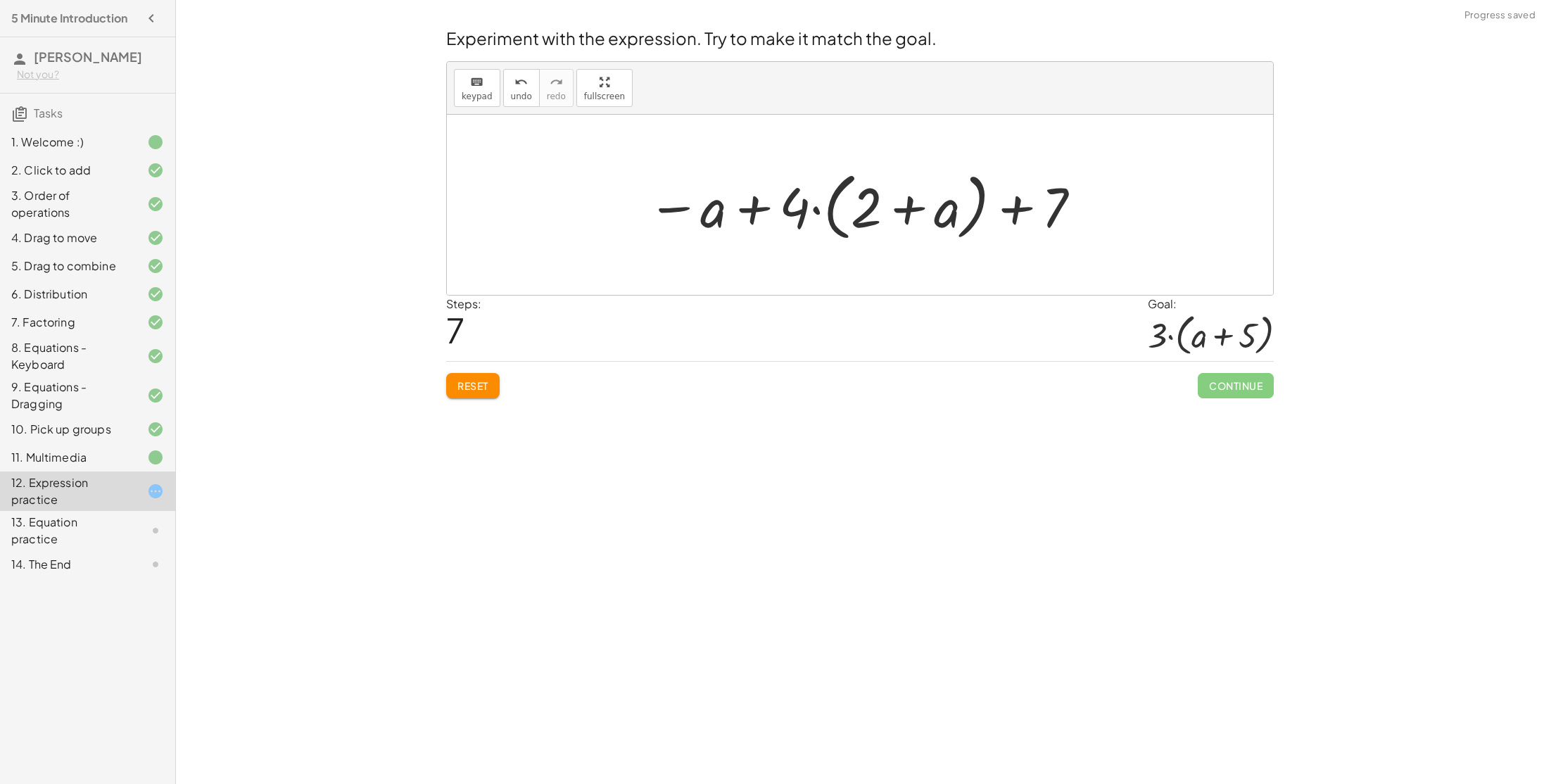
click at [766, 206] on div at bounding box center [865, 205] width 449 height 81
drag, startPoint x: 680, startPoint y: 209, endPoint x: 899, endPoint y: 218, distance: 219.2
click at [899, 218] on div at bounding box center [865, 205] width 449 height 81
drag, startPoint x: 787, startPoint y: 204, endPoint x: 638, endPoint y: 199, distance: 149.1
click at [638, 199] on div "+ · 2 · ( + a + 4 ) − a + · a · ( + 3 − 1 ) + 7 + · 2 · a + · 2 · 4 − a + · a ·…" at bounding box center [859, 205] width 826 height 180
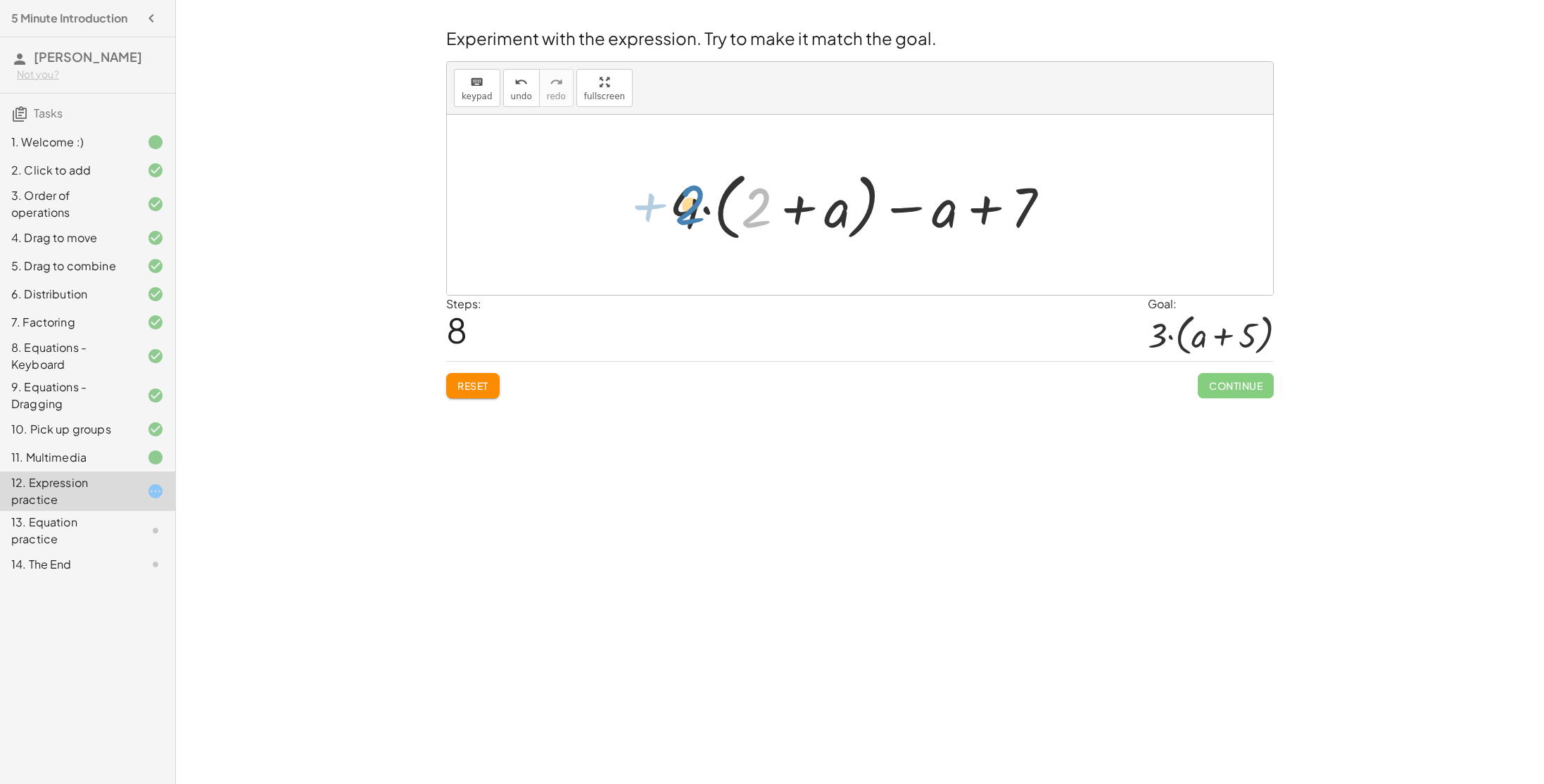
drag, startPoint x: 768, startPoint y: 195, endPoint x: 701, endPoint y: 193, distance: 67.0
click at [701, 193] on div at bounding box center [865, 205] width 406 height 81
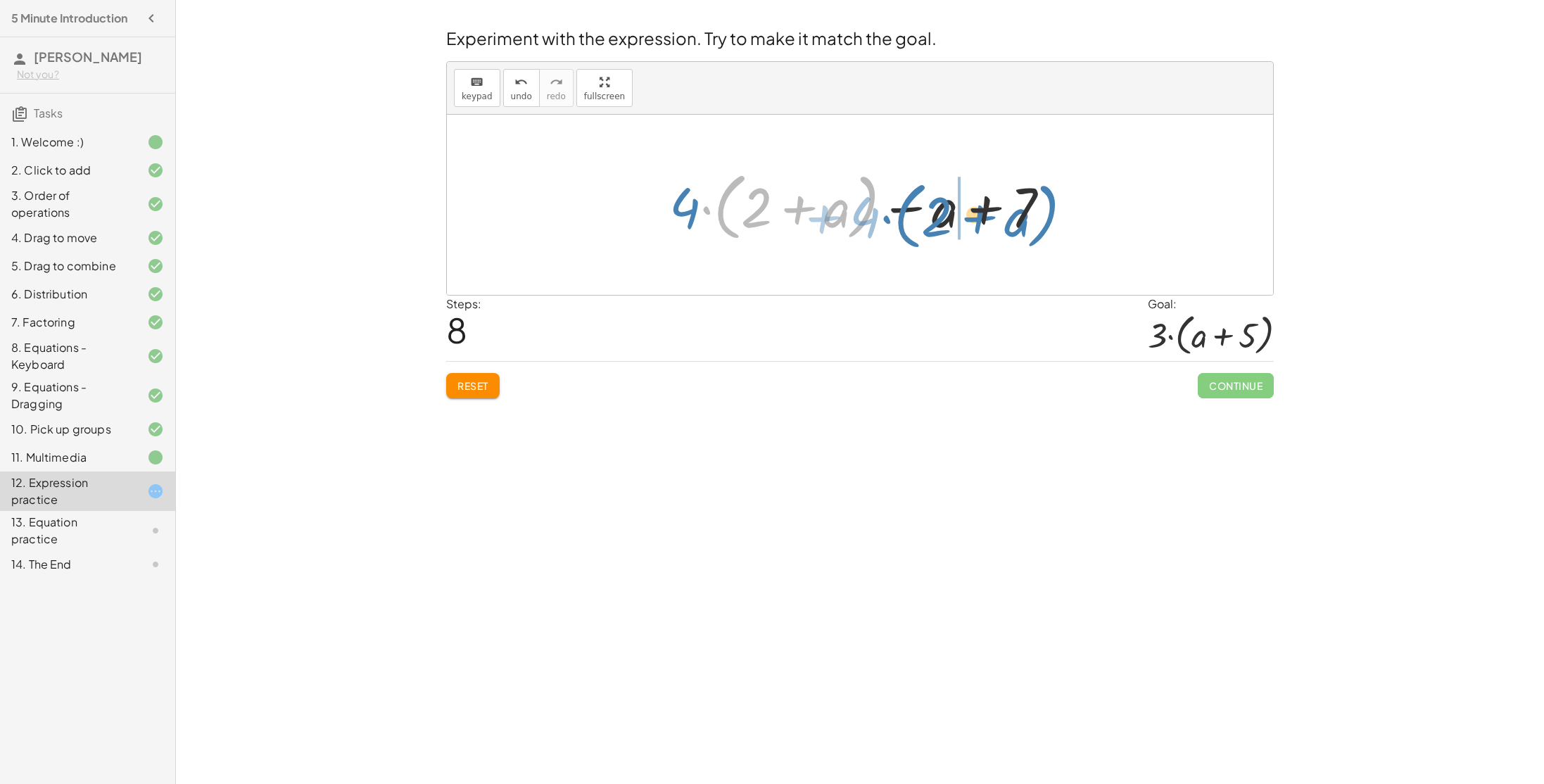
drag, startPoint x: 714, startPoint y: 212, endPoint x: 924, endPoint y: 225, distance: 210.4
click at [924, 225] on div at bounding box center [865, 205] width 406 height 81
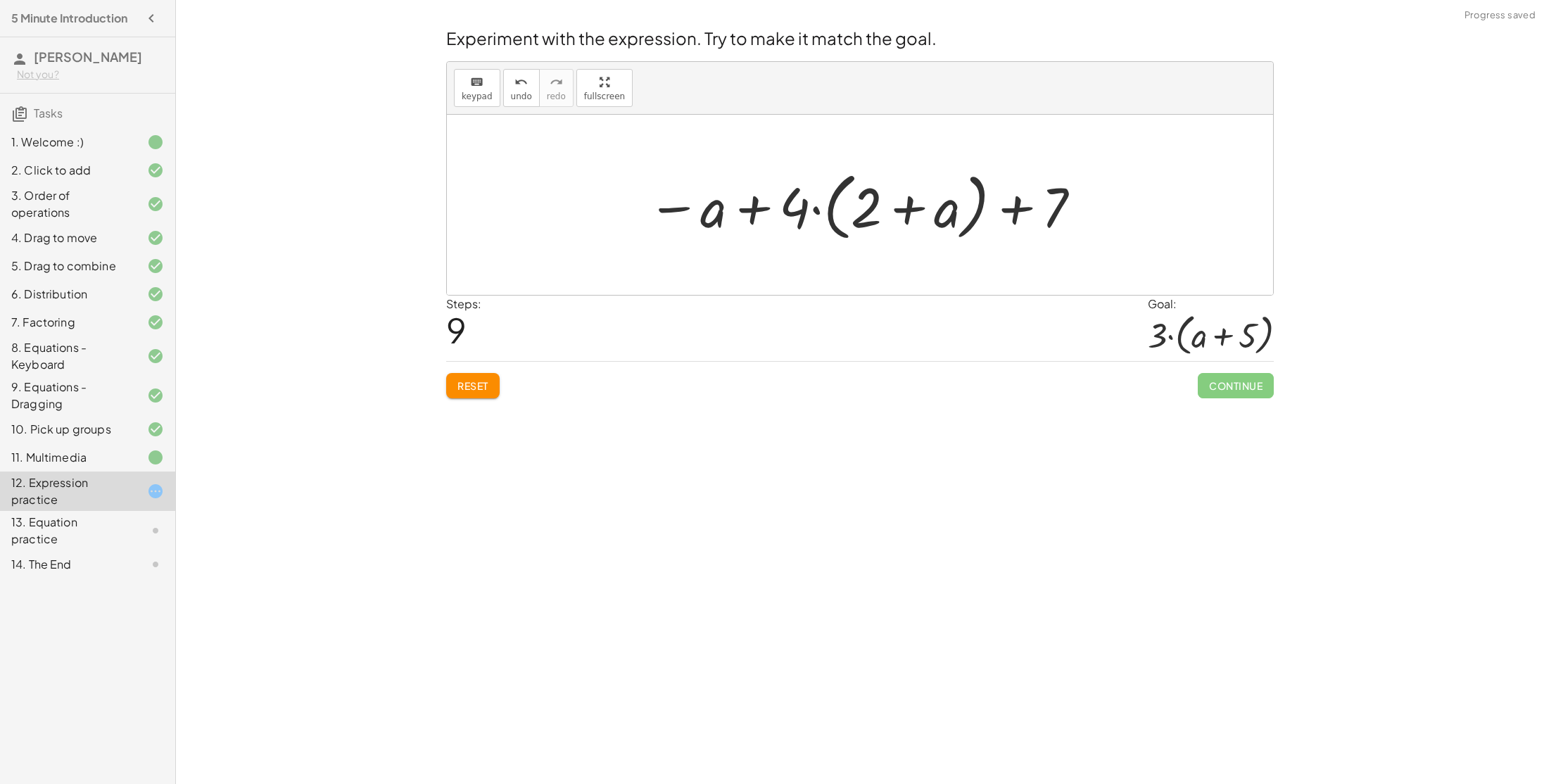
click at [465, 383] on span "Reset" at bounding box center [473, 385] width 31 height 12
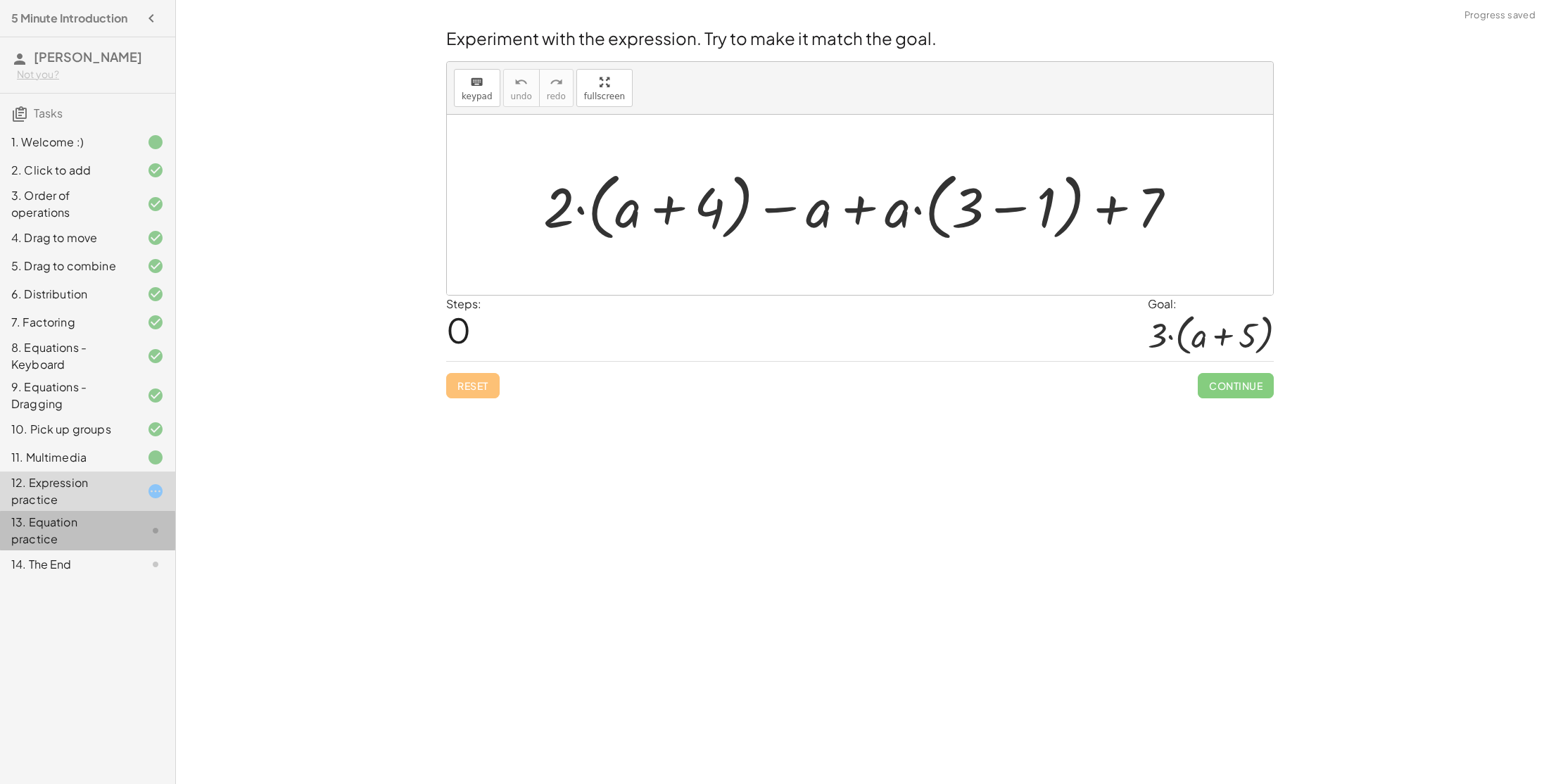
click at [138, 514] on div "13. Equation practice" at bounding box center [87, 531] width 175 height 40
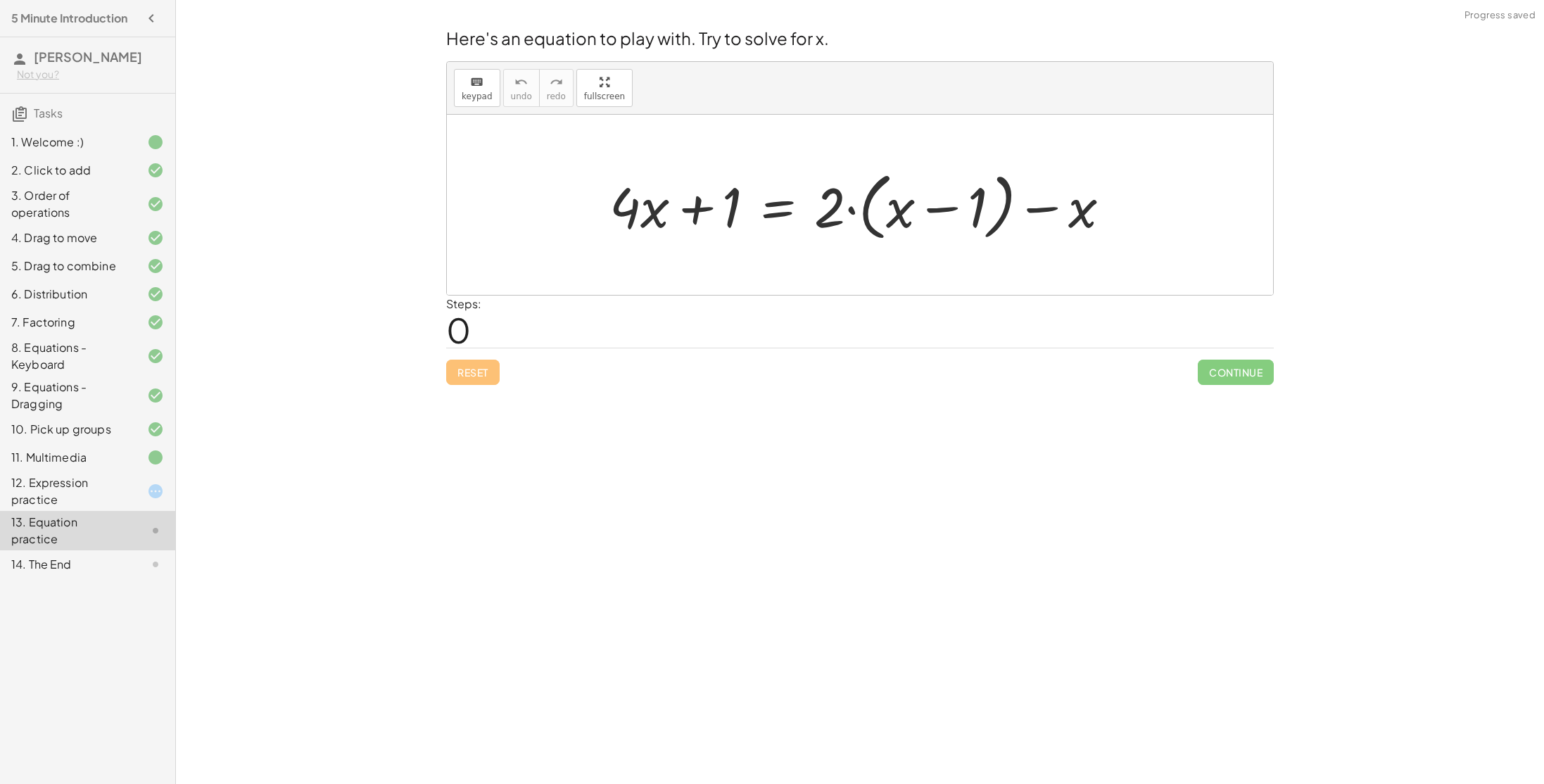
click at [70, 492] on div "12. Expression practice" at bounding box center [67, 491] width 113 height 34
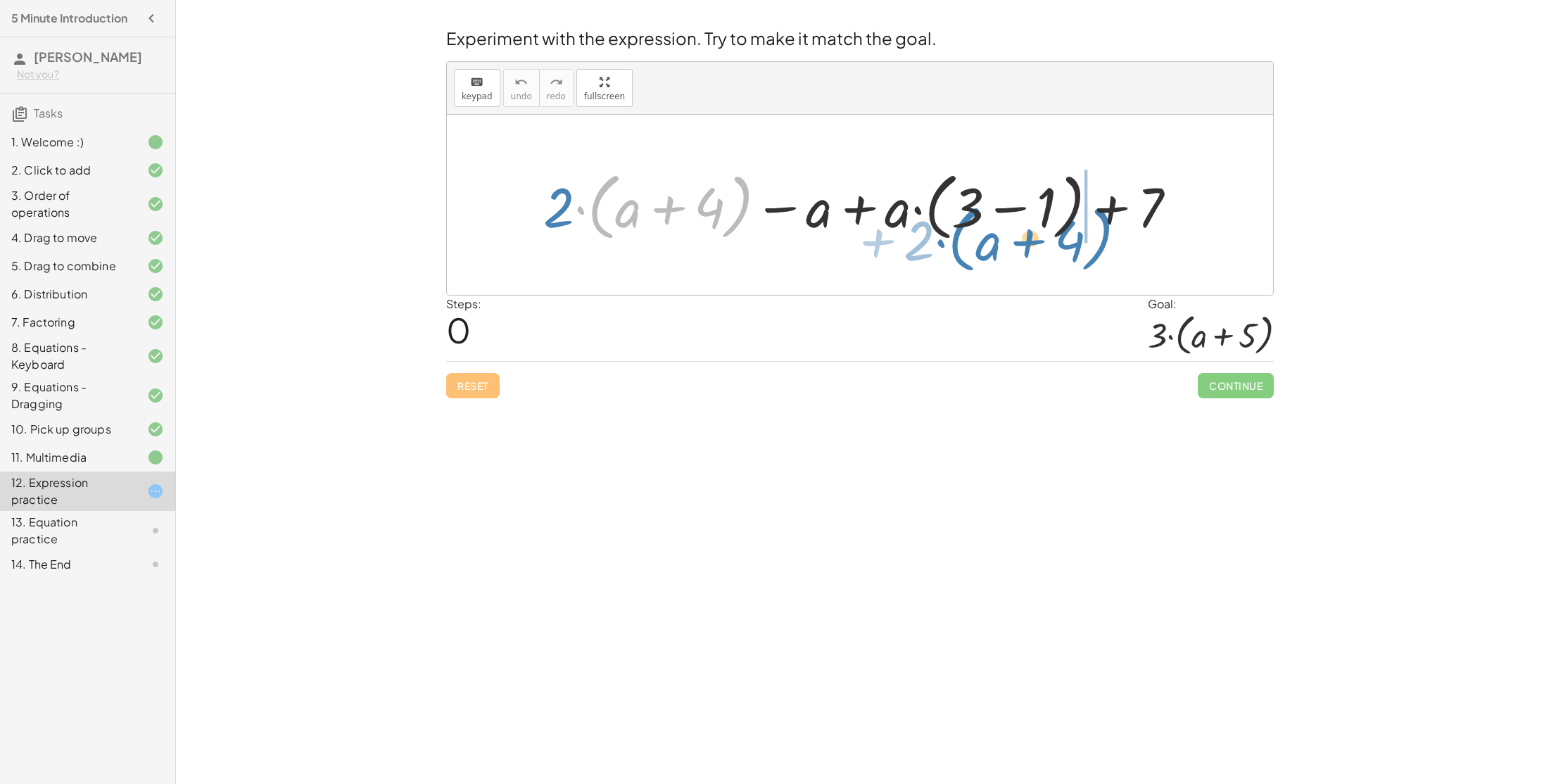
drag, startPoint x: 735, startPoint y: 204, endPoint x: 1092, endPoint y: 225, distance: 357.6
click at [1092, 225] on div at bounding box center [865, 205] width 658 height 81
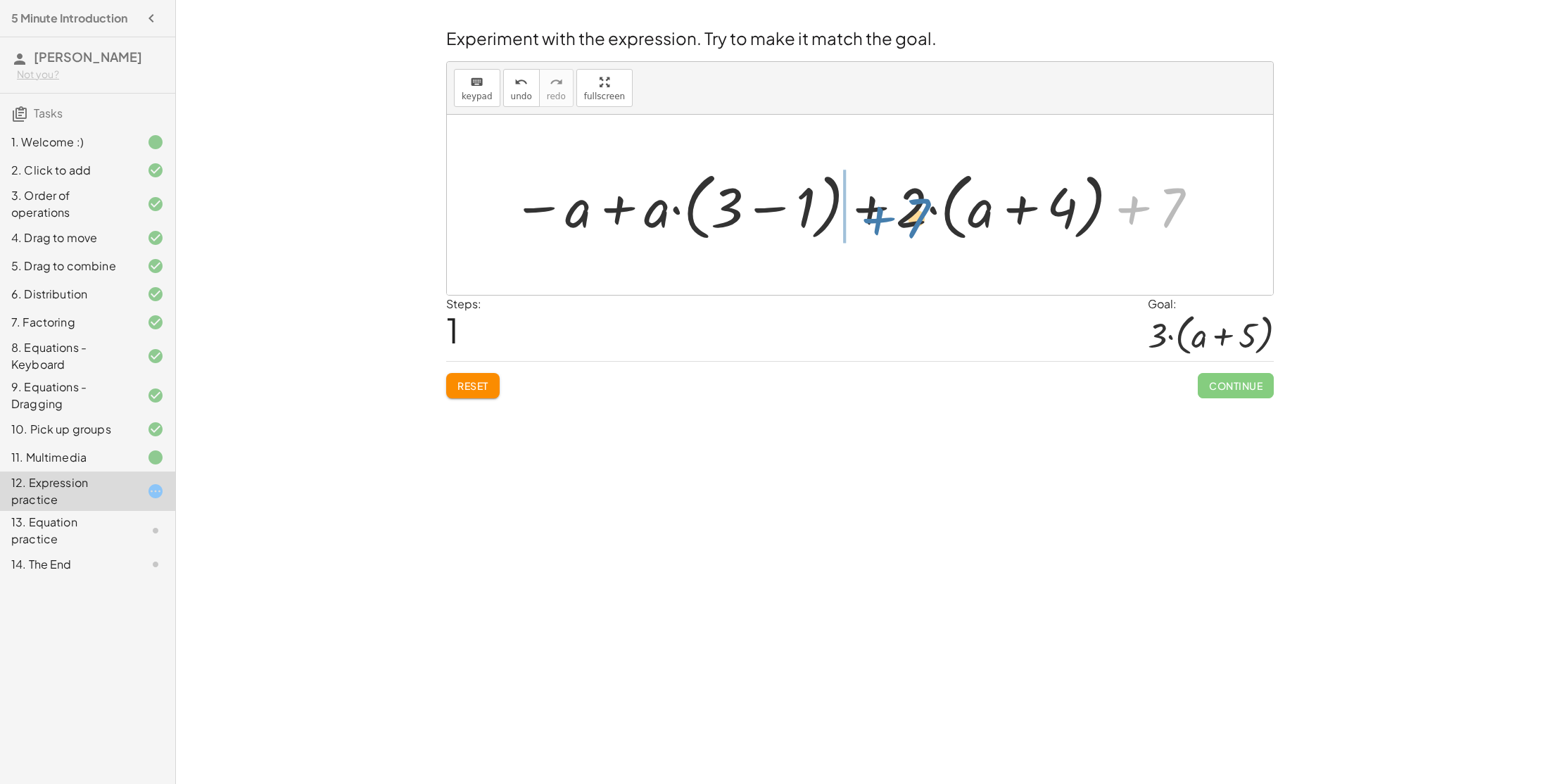
drag, startPoint x: 1176, startPoint y: 214, endPoint x: 919, endPoint y: 223, distance: 257.2
click at [919, 223] on div at bounding box center [856, 205] width 701 height 81
click at [961, 220] on div at bounding box center [856, 205] width 701 height 81
click at [958, 217] on div at bounding box center [856, 205] width 701 height 81
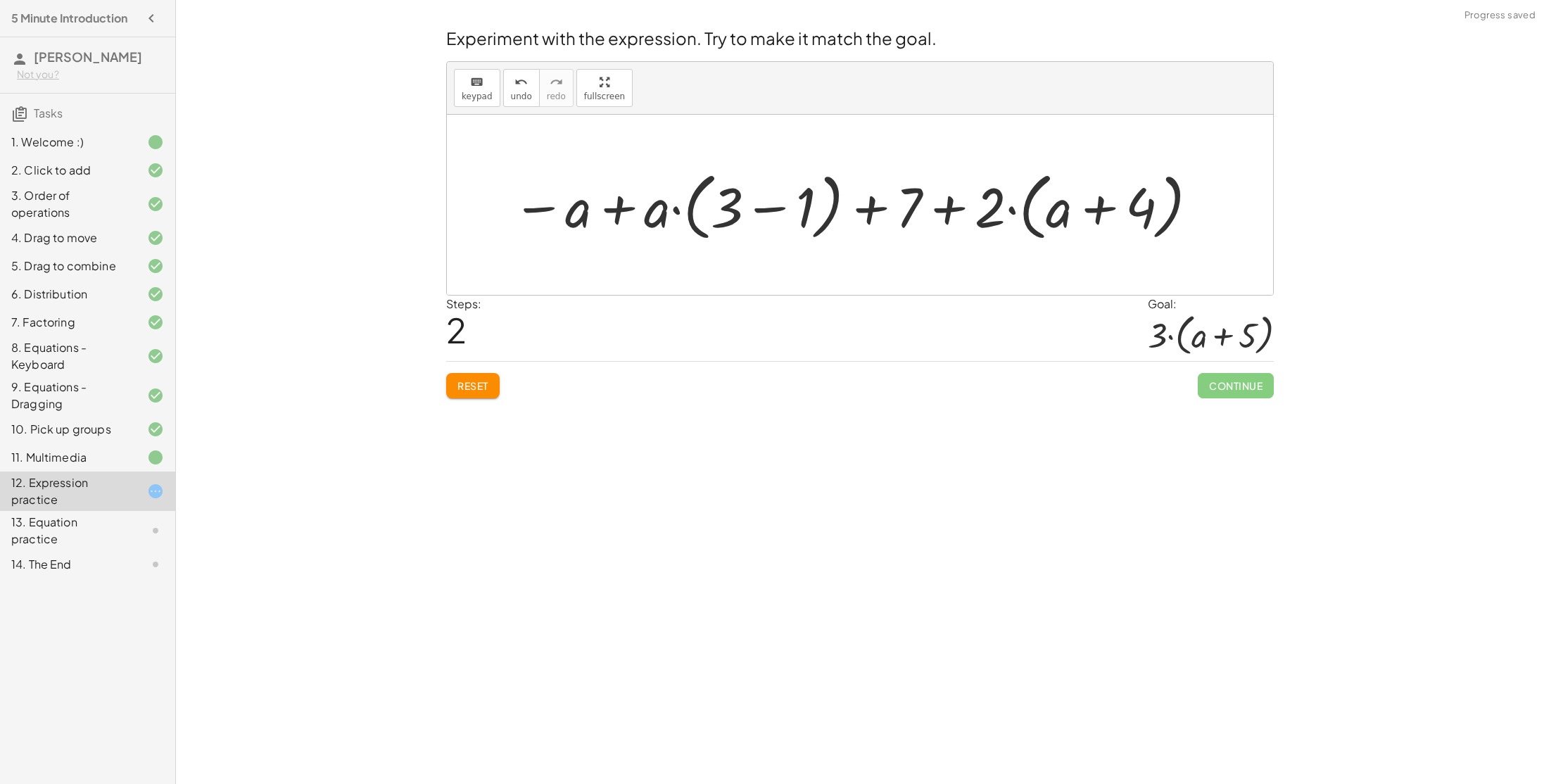
click at [958, 217] on div at bounding box center [856, 205] width 701 height 81
drag, startPoint x: 1012, startPoint y: 209, endPoint x: 1061, endPoint y: 210, distance: 49.0
click at [1061, 210] on div at bounding box center [856, 205] width 701 height 81
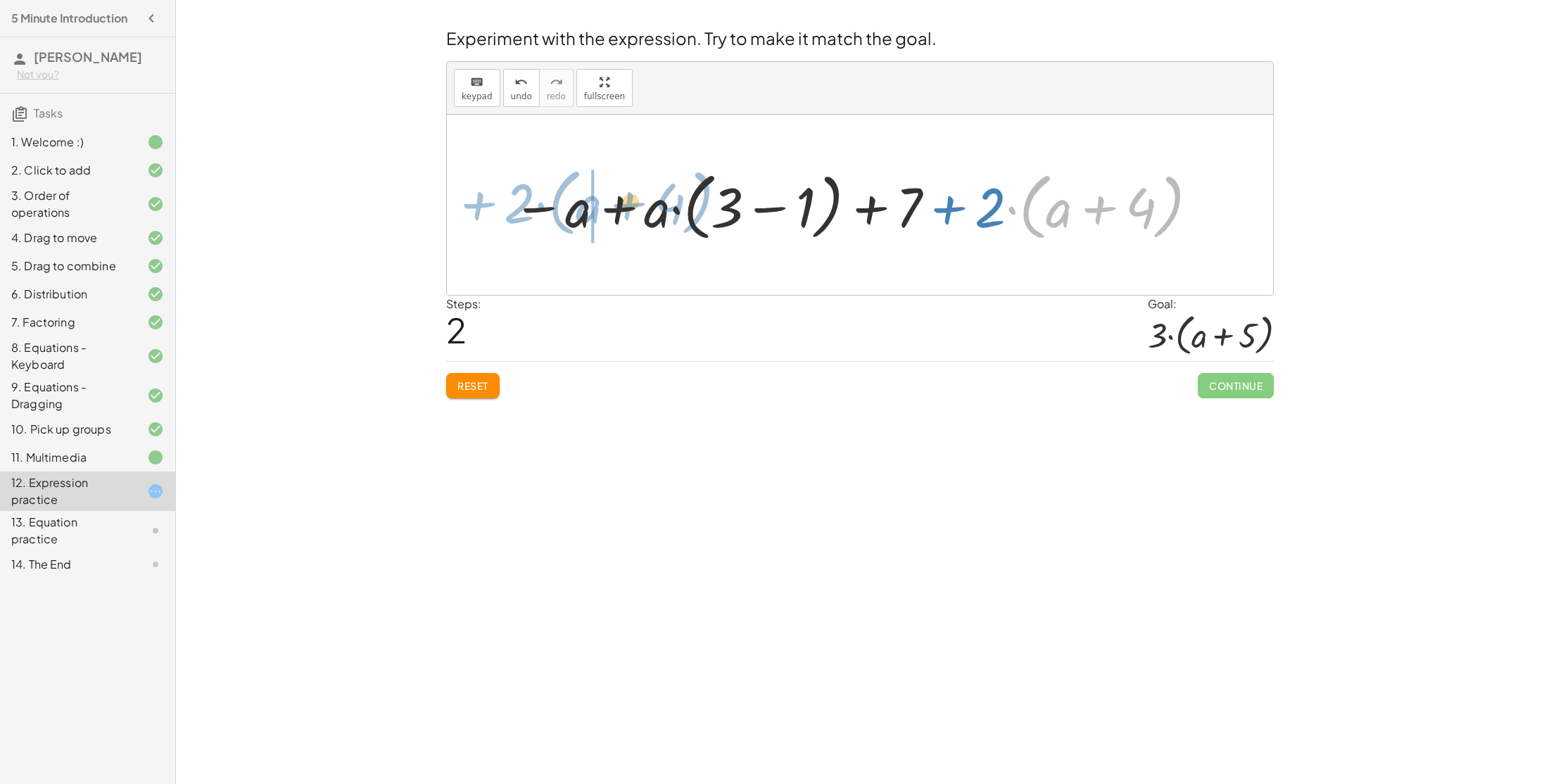
drag, startPoint x: 1025, startPoint y: 206, endPoint x: 548, endPoint y: 198, distance: 477.1
click at [548, 198] on div at bounding box center [856, 205] width 701 height 81
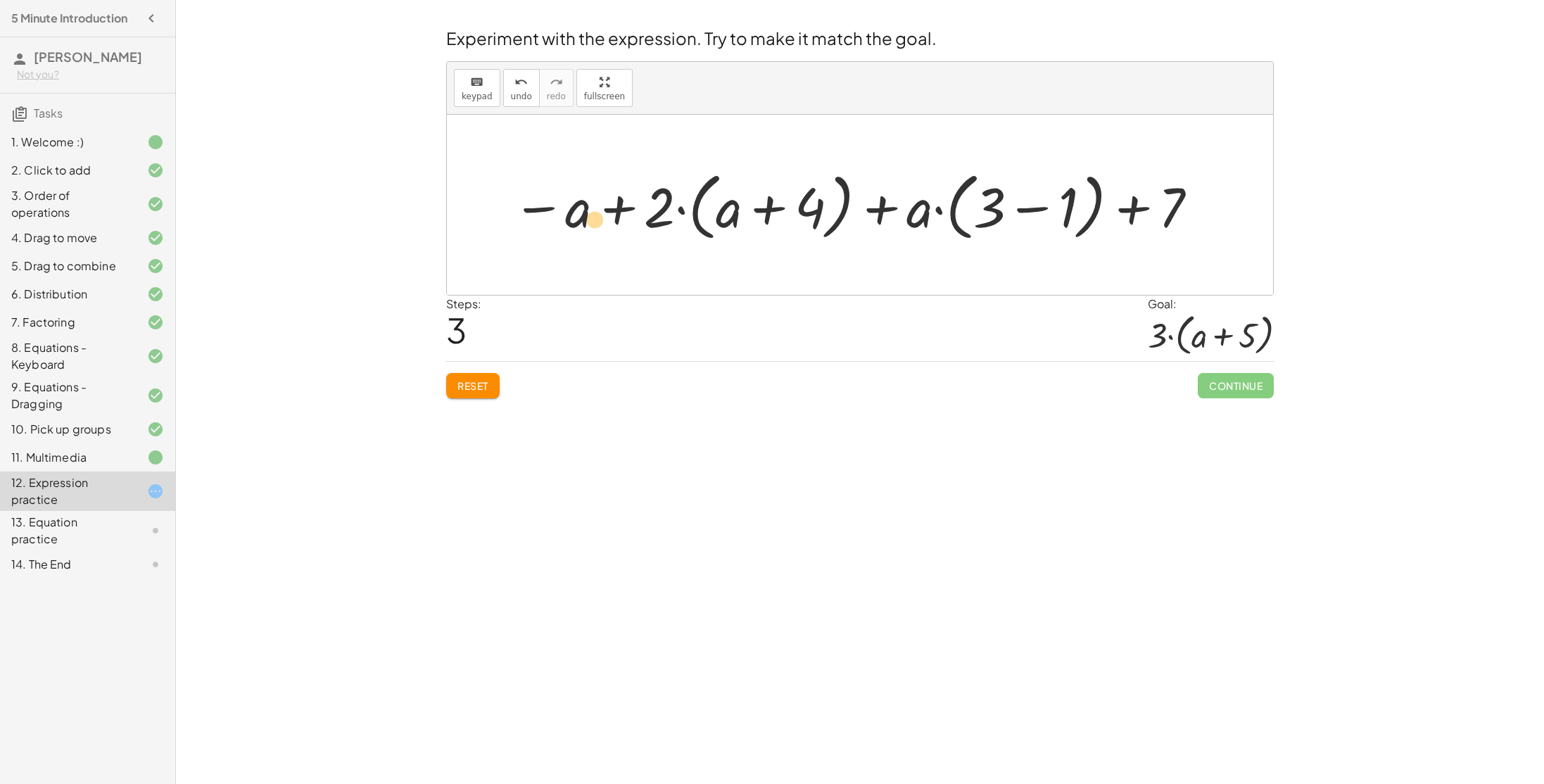
drag, startPoint x: 667, startPoint y: 209, endPoint x: 592, endPoint y: 220, distance: 75.8
click at [592, 220] on div at bounding box center [856, 205] width 701 height 81
drag, startPoint x: 1186, startPoint y: 217, endPoint x: 682, endPoint y: 217, distance: 504.0
click at [682, 217] on div at bounding box center [856, 205] width 701 height 81
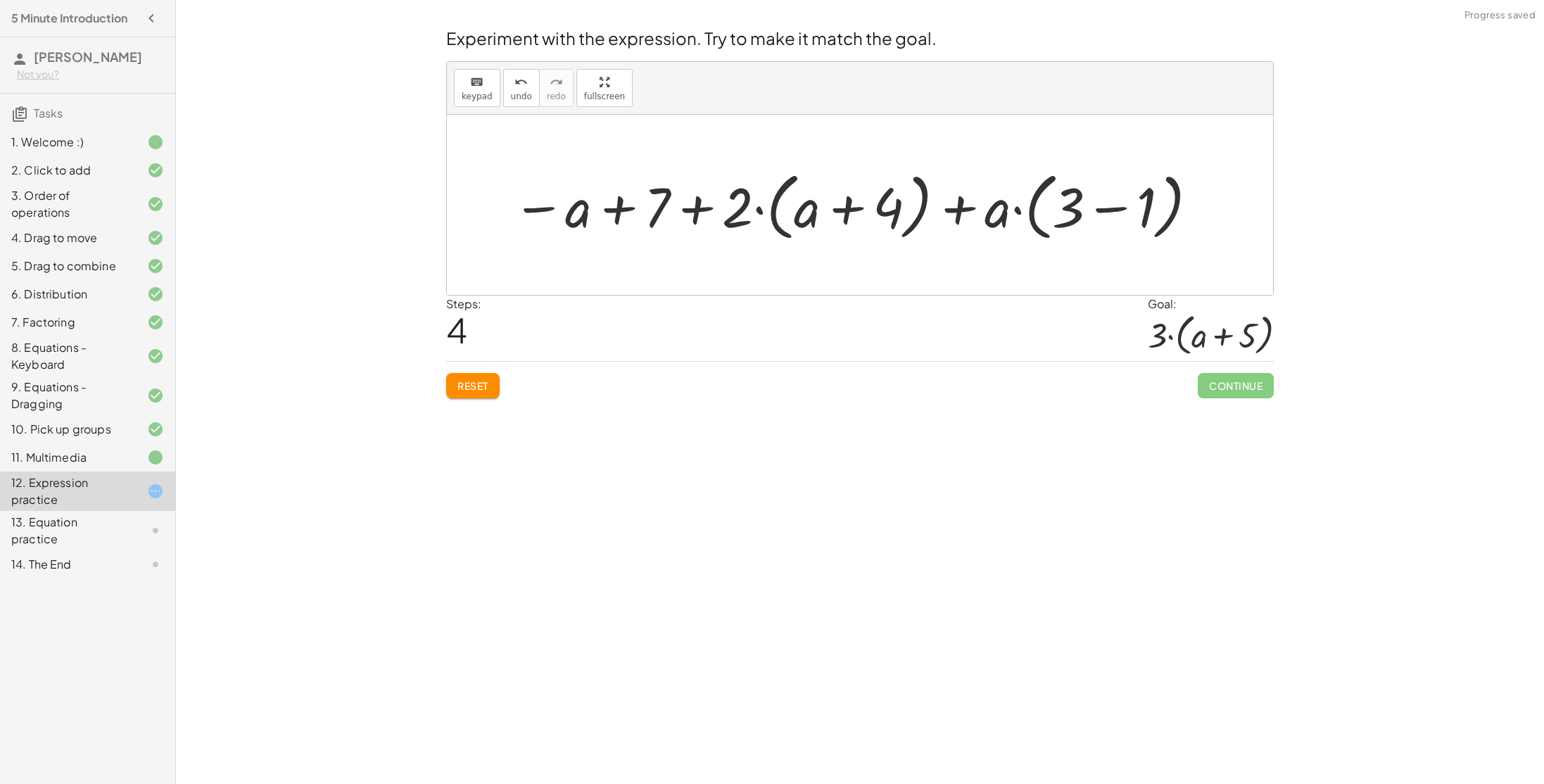
click at [706, 215] on div at bounding box center [856, 205] width 701 height 81
click at [633, 208] on div at bounding box center [856, 205] width 701 height 81
click at [967, 197] on div at bounding box center [856, 205] width 701 height 81
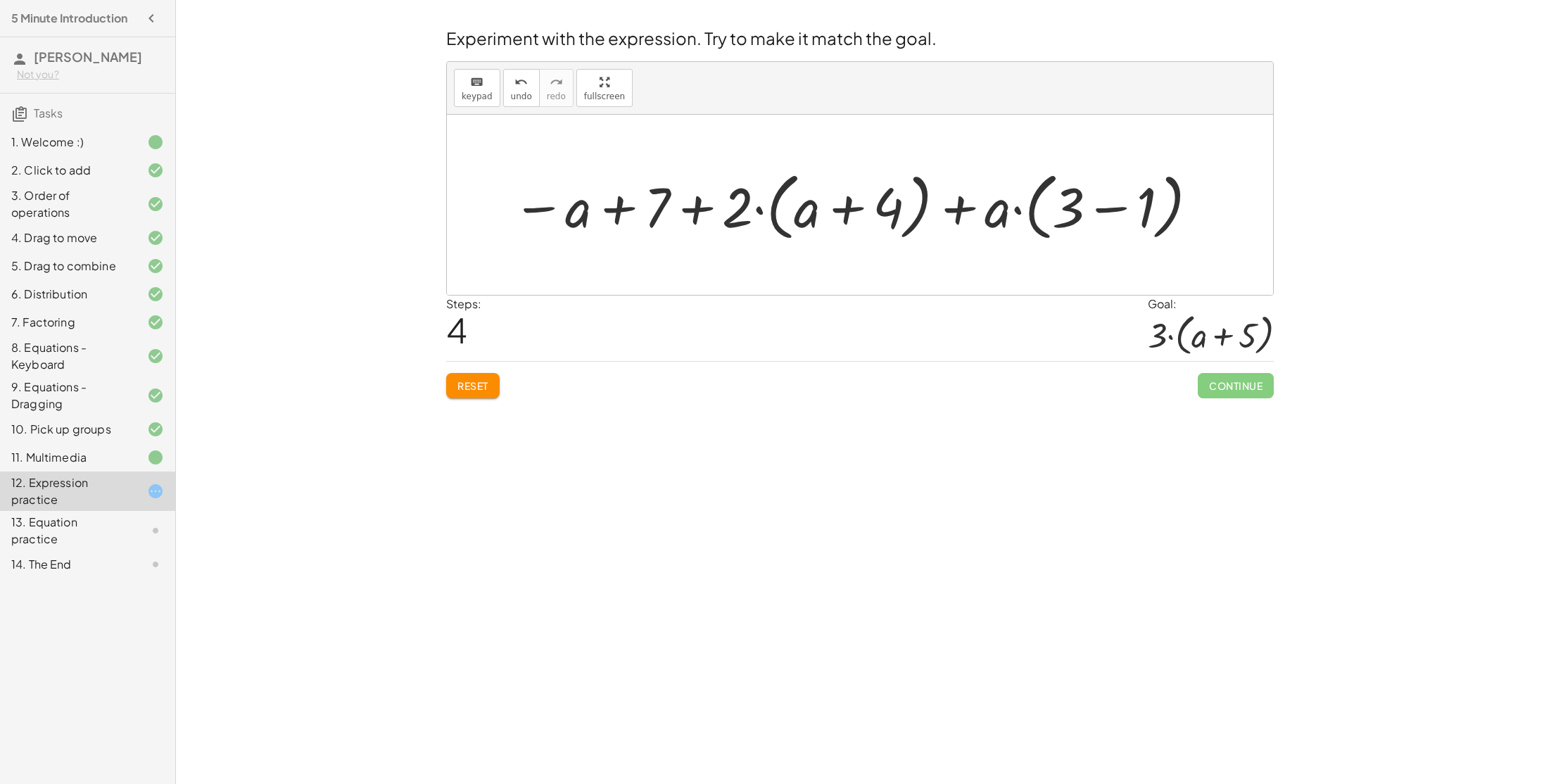
click at [1112, 205] on div at bounding box center [856, 205] width 701 height 81
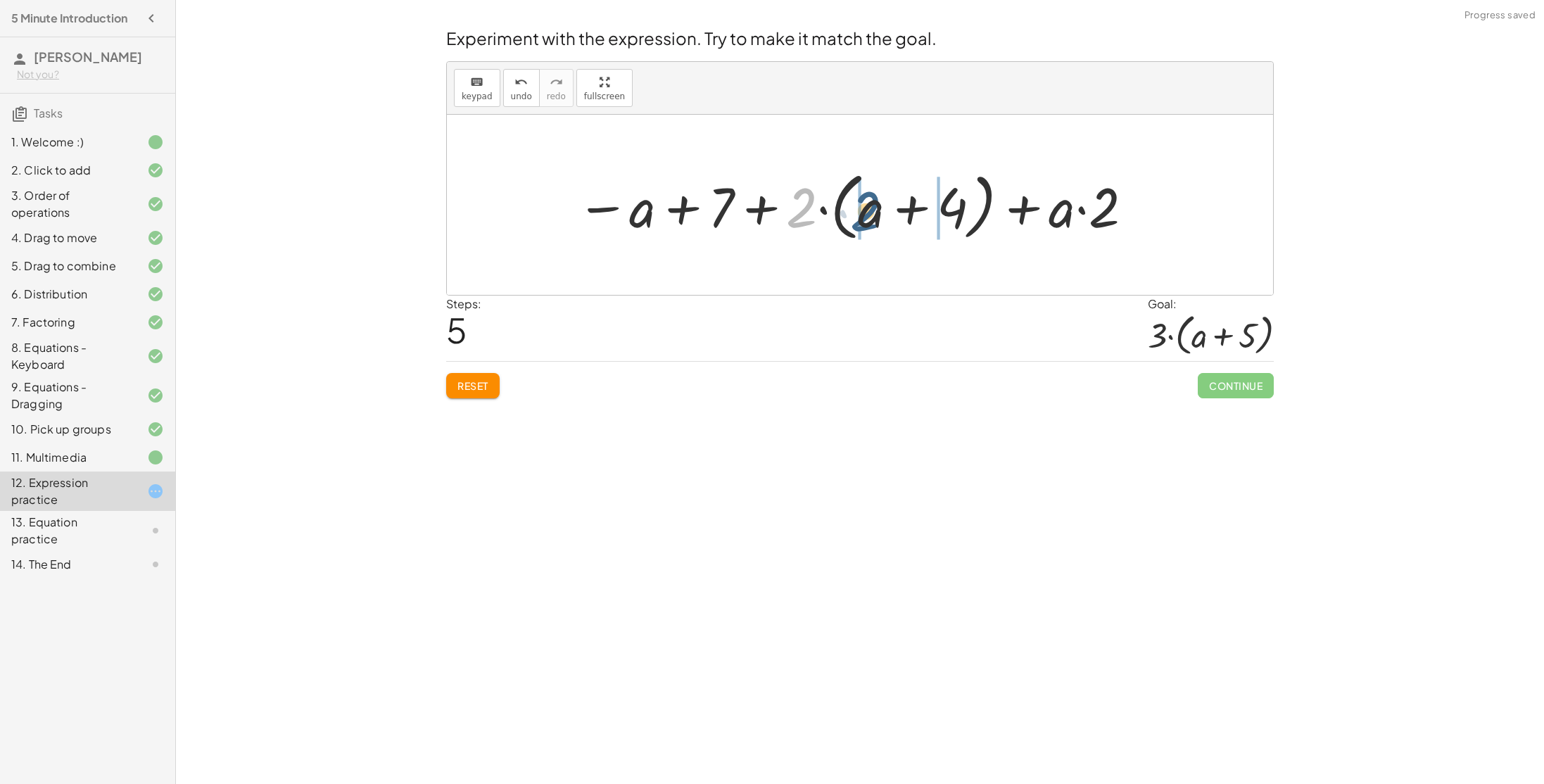
drag, startPoint x: 813, startPoint y: 203, endPoint x: 879, endPoint y: 206, distance: 66.1
click at [879, 206] on div at bounding box center [855, 205] width 572 height 81
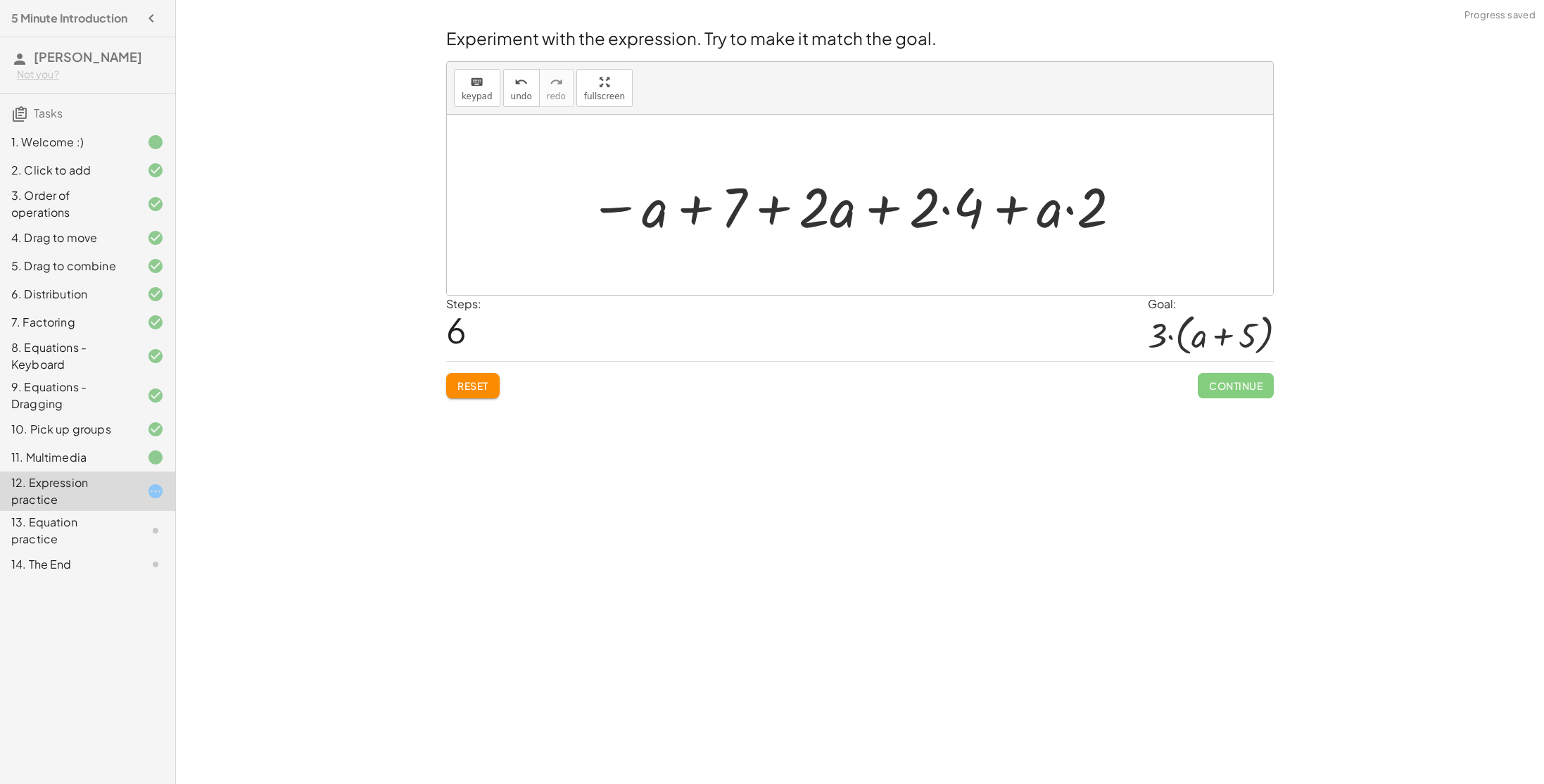
click at [880, 224] on div at bounding box center [856, 205] width 548 height 72
click at [1073, 212] on div at bounding box center [856, 205] width 548 height 72
click at [1018, 209] on div at bounding box center [856, 205] width 548 height 72
click at [777, 198] on div at bounding box center [856, 205] width 548 height 72
click at [485, 384] on span "Reset" at bounding box center [473, 385] width 31 height 12
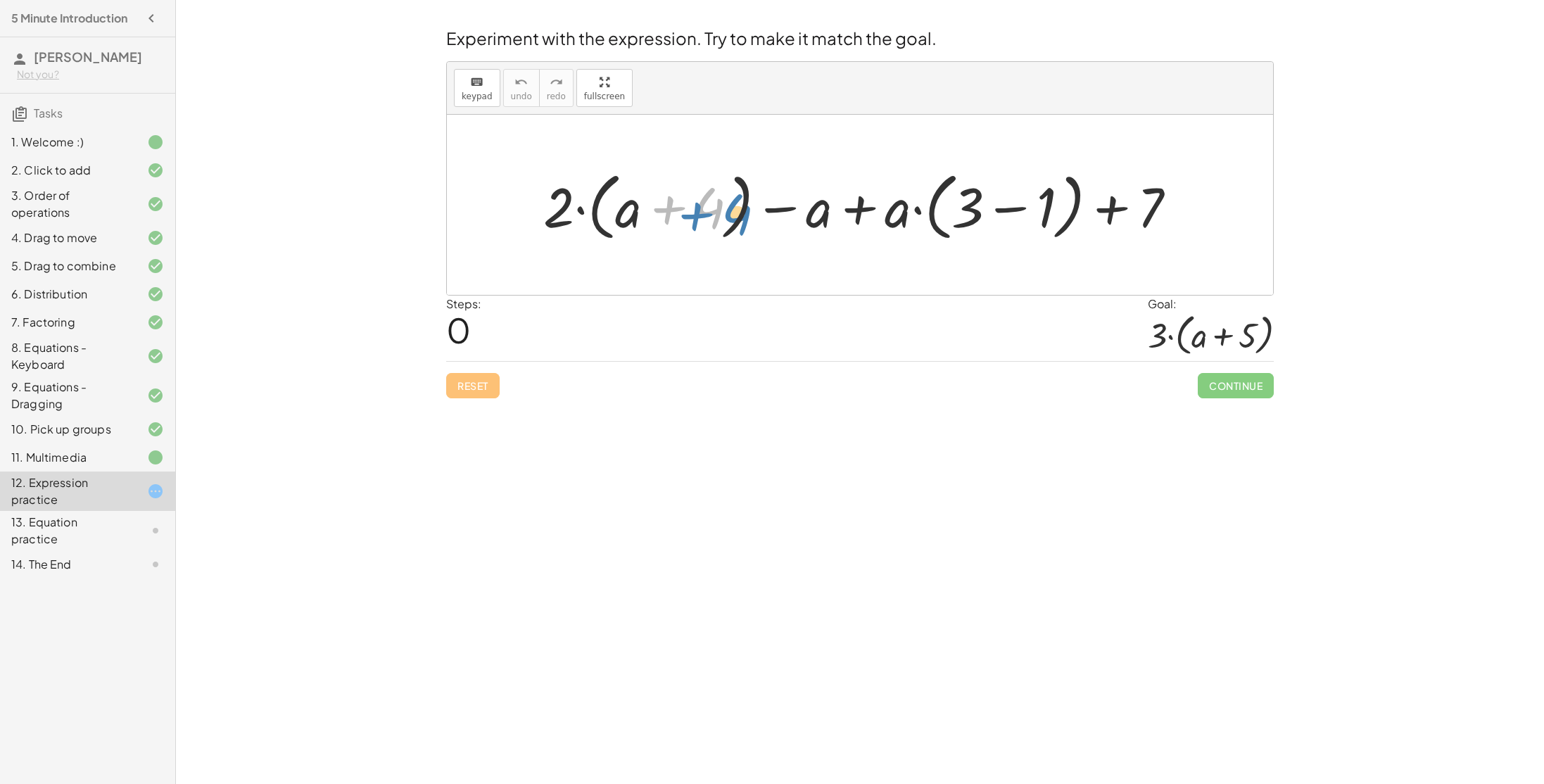
drag, startPoint x: 709, startPoint y: 208, endPoint x: 734, endPoint y: 212, distance: 25.3
click at [734, 212] on div at bounding box center [865, 205] width 658 height 81
drag, startPoint x: 564, startPoint y: 209, endPoint x: 809, endPoint y: 227, distance: 245.7
click at [809, 227] on div at bounding box center [865, 205] width 658 height 81
click at [470, 82] on icon "keyboard" at bounding box center [477, 82] width 13 height 17
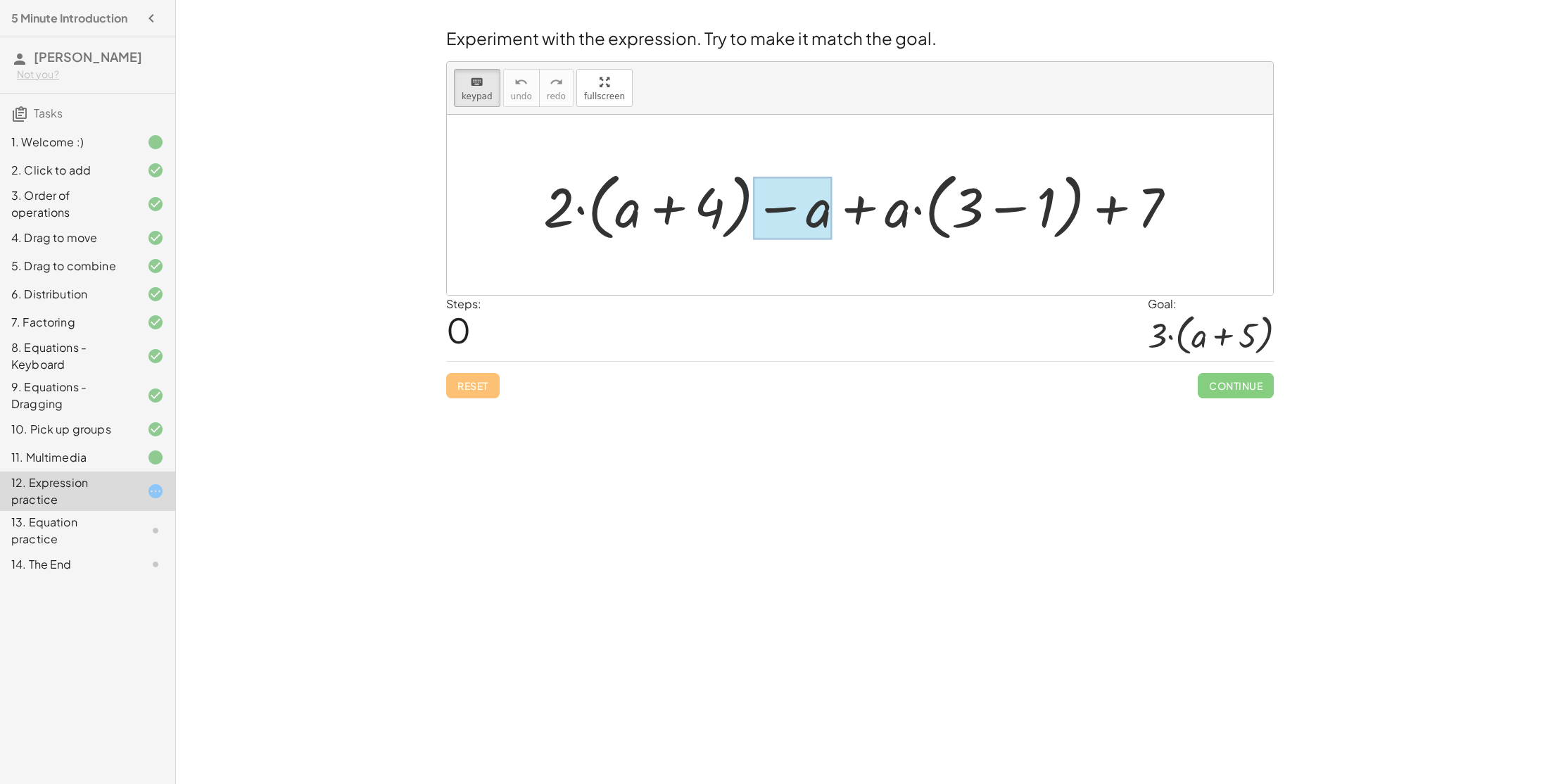
click at [825, 206] on div at bounding box center [792, 208] width 79 height 63
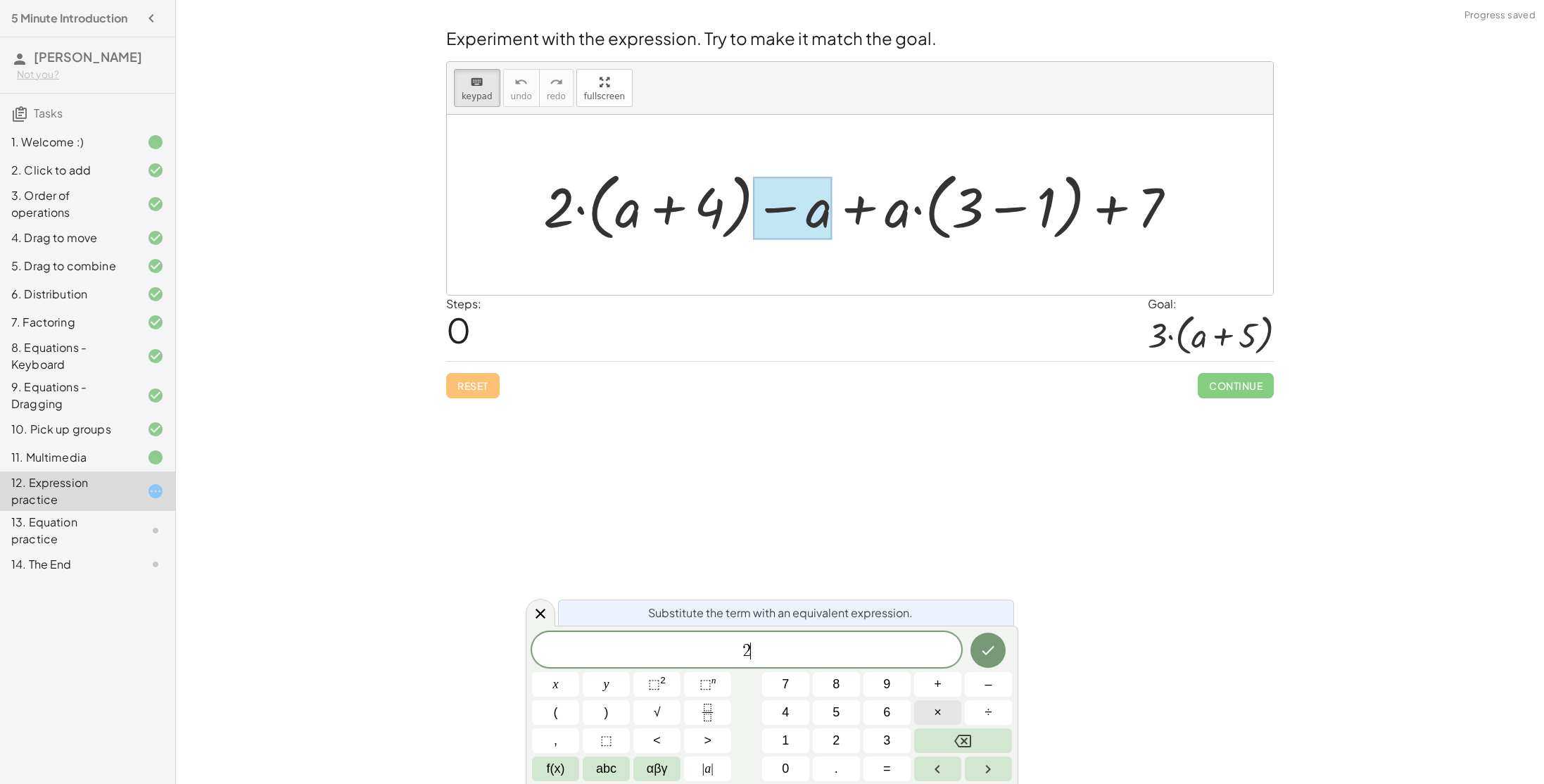
click at [937, 717] on span "×" at bounding box center [938, 712] width 8 height 19
click at [998, 660] on button "Done" at bounding box center [988, 649] width 35 height 35
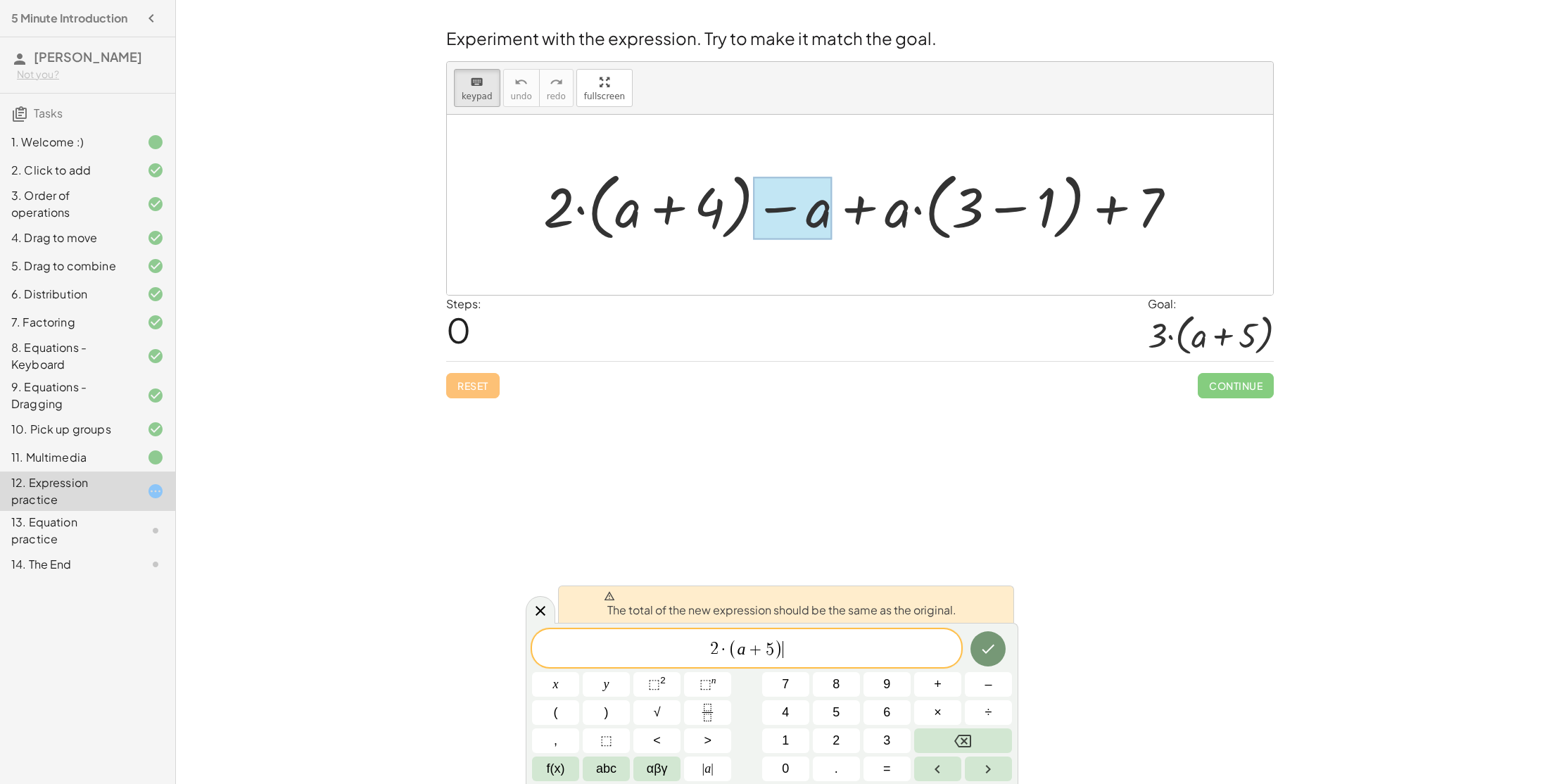
drag, startPoint x: 878, startPoint y: 644, endPoint x: 800, endPoint y: 654, distance: 78.6
click at [800, 654] on span "2 · ( a + 5 ) ​" at bounding box center [747, 649] width 429 height 23
drag, startPoint x: 804, startPoint y: 656, endPoint x: 676, endPoint y: 649, distance: 128.2
click at [676, 649] on span "2 · ( a + 5 )" at bounding box center [747, 649] width 429 height 23
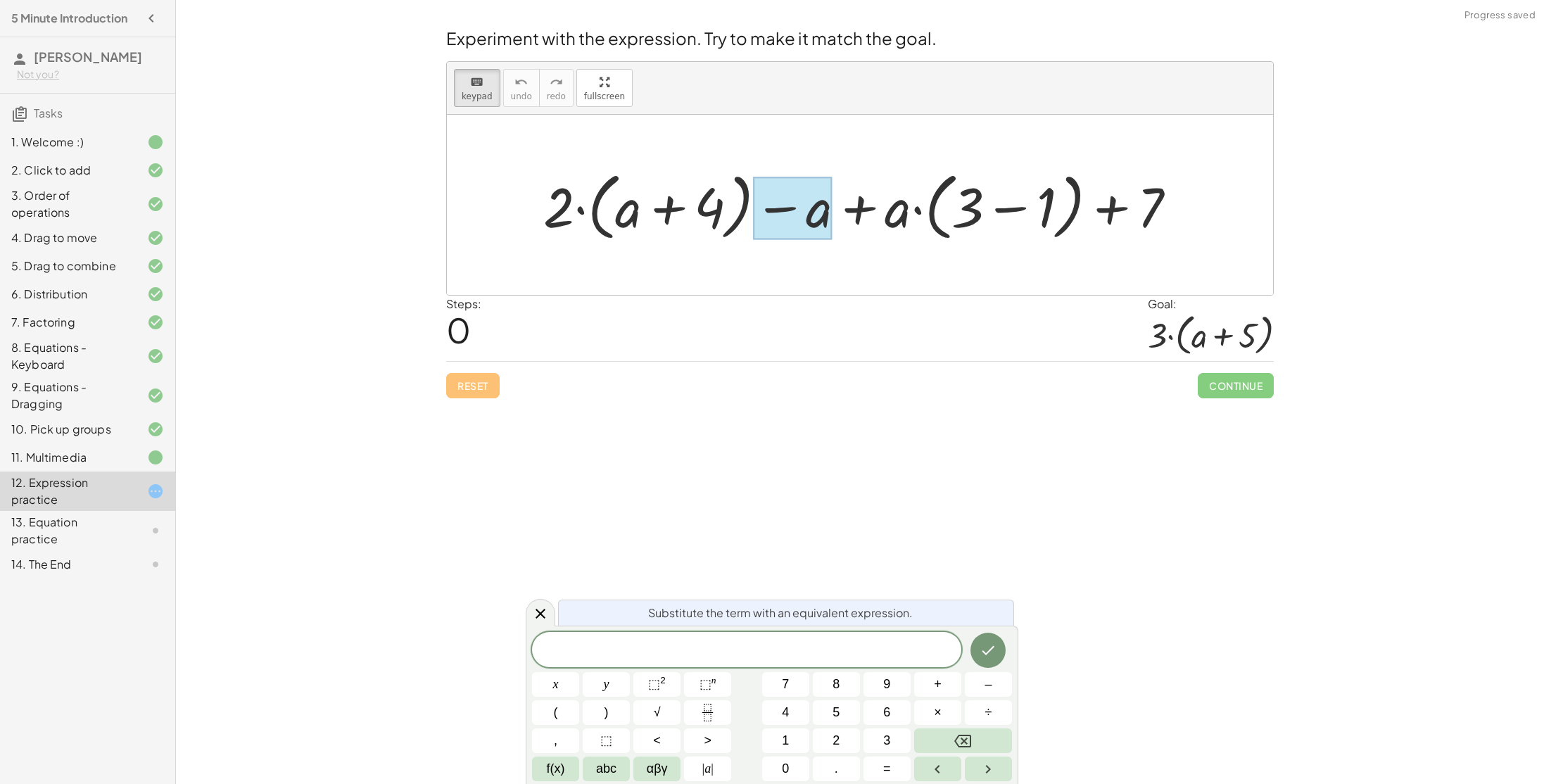
click at [927, 531] on div "Welcome to Graspable Math! Graspable Math turns math symbols into objects you c…" at bounding box center [859, 392] width 1368 height 784
click at [542, 612] on icon at bounding box center [540, 613] width 17 height 17
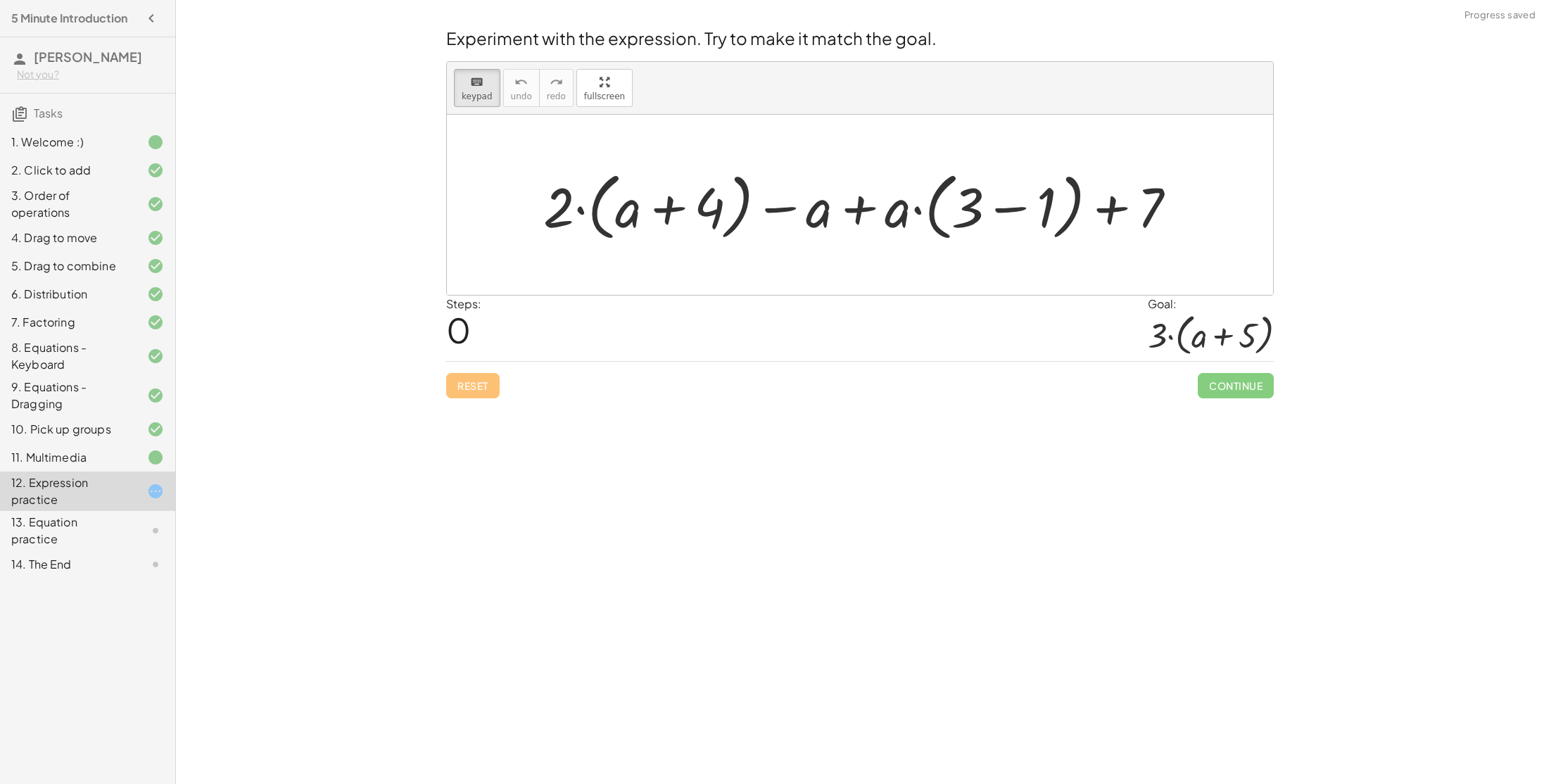
click at [479, 390] on div "Reset Continue" at bounding box center [859, 379] width 827 height 37
click at [565, 224] on div at bounding box center [559, 206] width 31 height 65
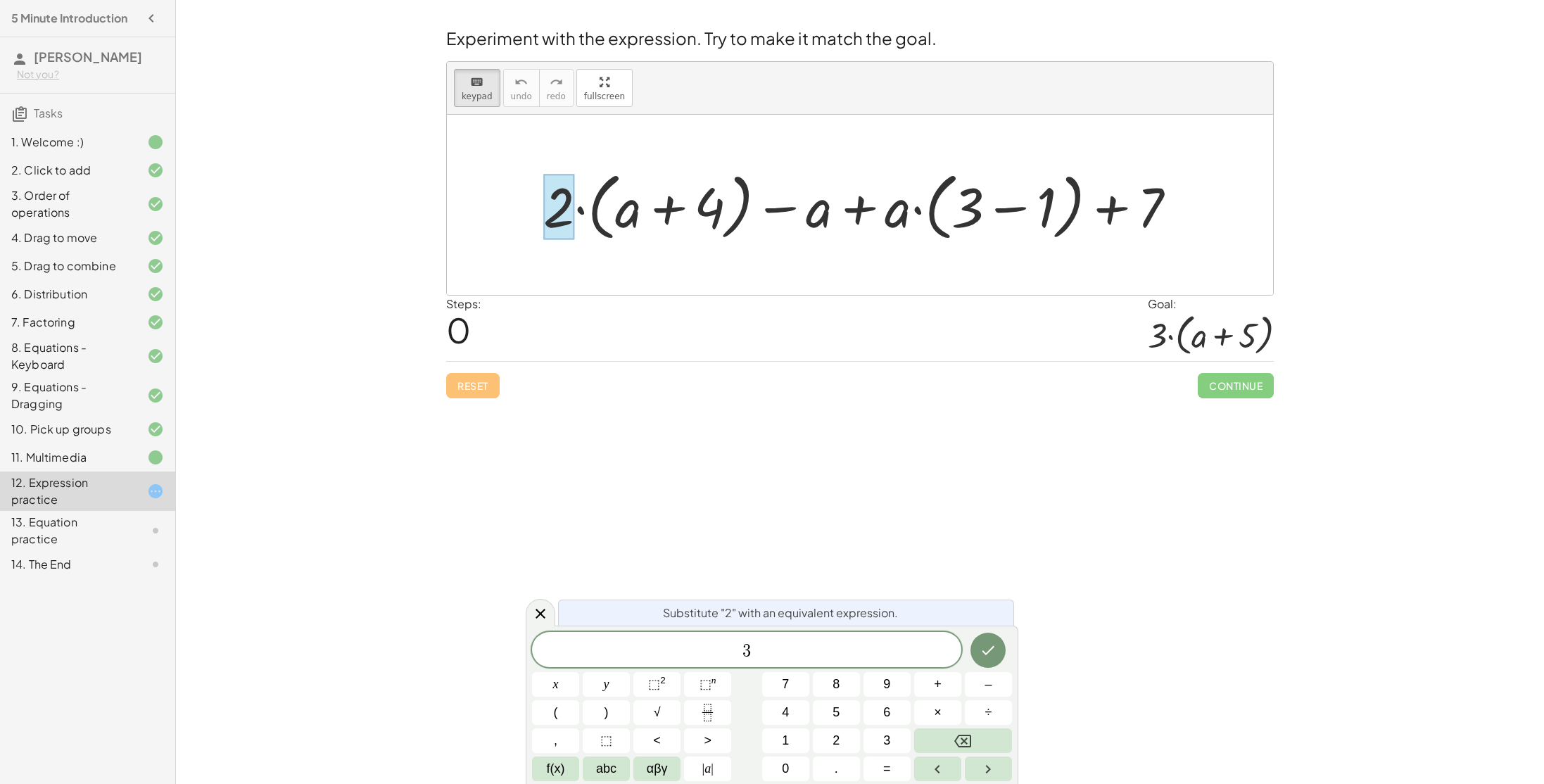
click at [937, 698] on div "3 ​ x y ⬚ 2 ⬚ n 7 8 9 + – ( ) √ 4 5 6 × ÷ , ⬚ < > 1 2 3 f(x) abc αβγ | a | 0 . =" at bounding box center [772, 706] width 480 height 149
click at [939, 703] on span "×" at bounding box center [938, 712] width 8 height 19
click at [985, 642] on icon "Done" at bounding box center [988, 649] width 17 height 17
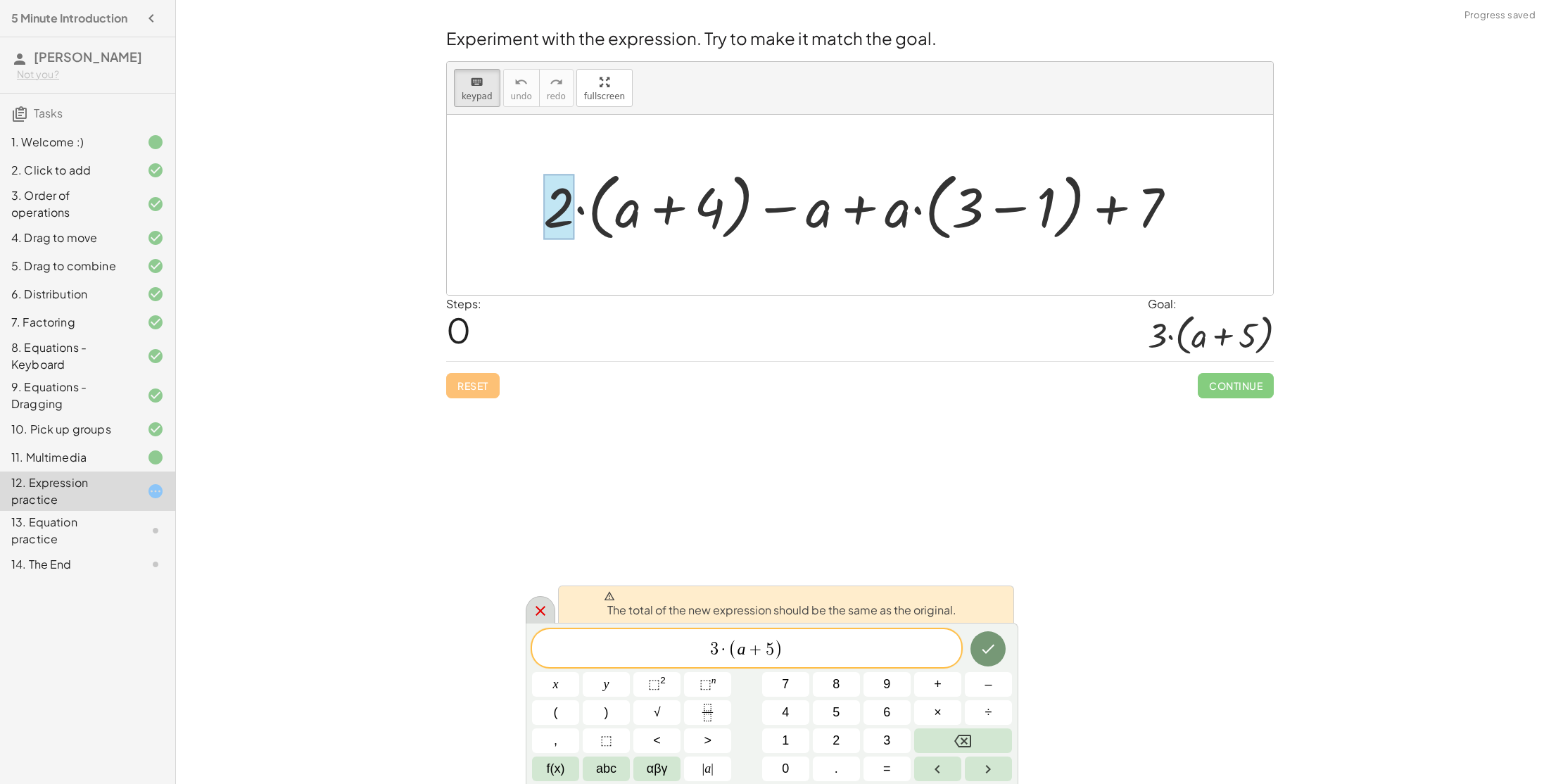
click at [543, 608] on icon at bounding box center [540, 611] width 10 height 10
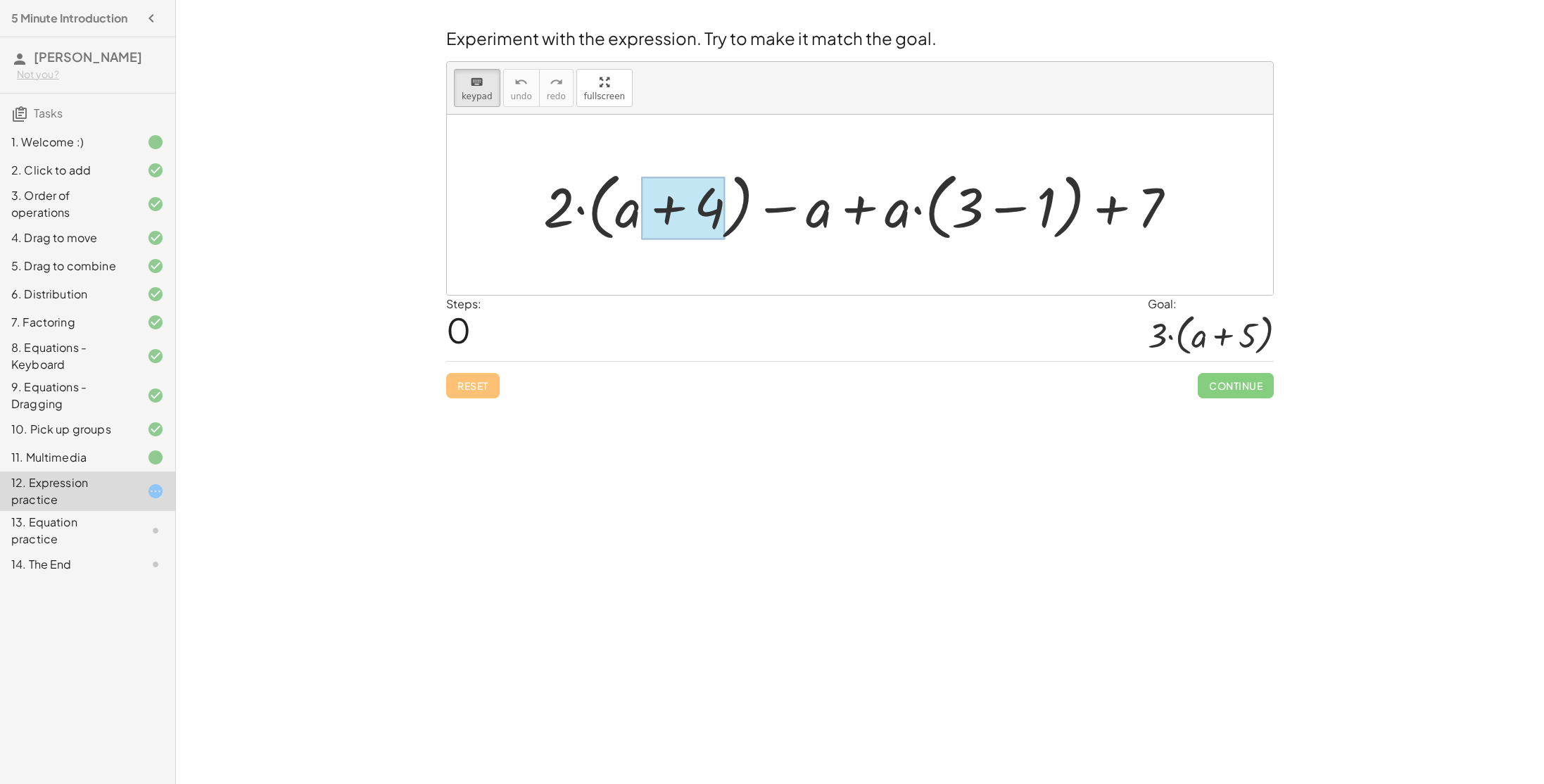
click at [665, 220] on div at bounding box center [683, 208] width 83 height 63
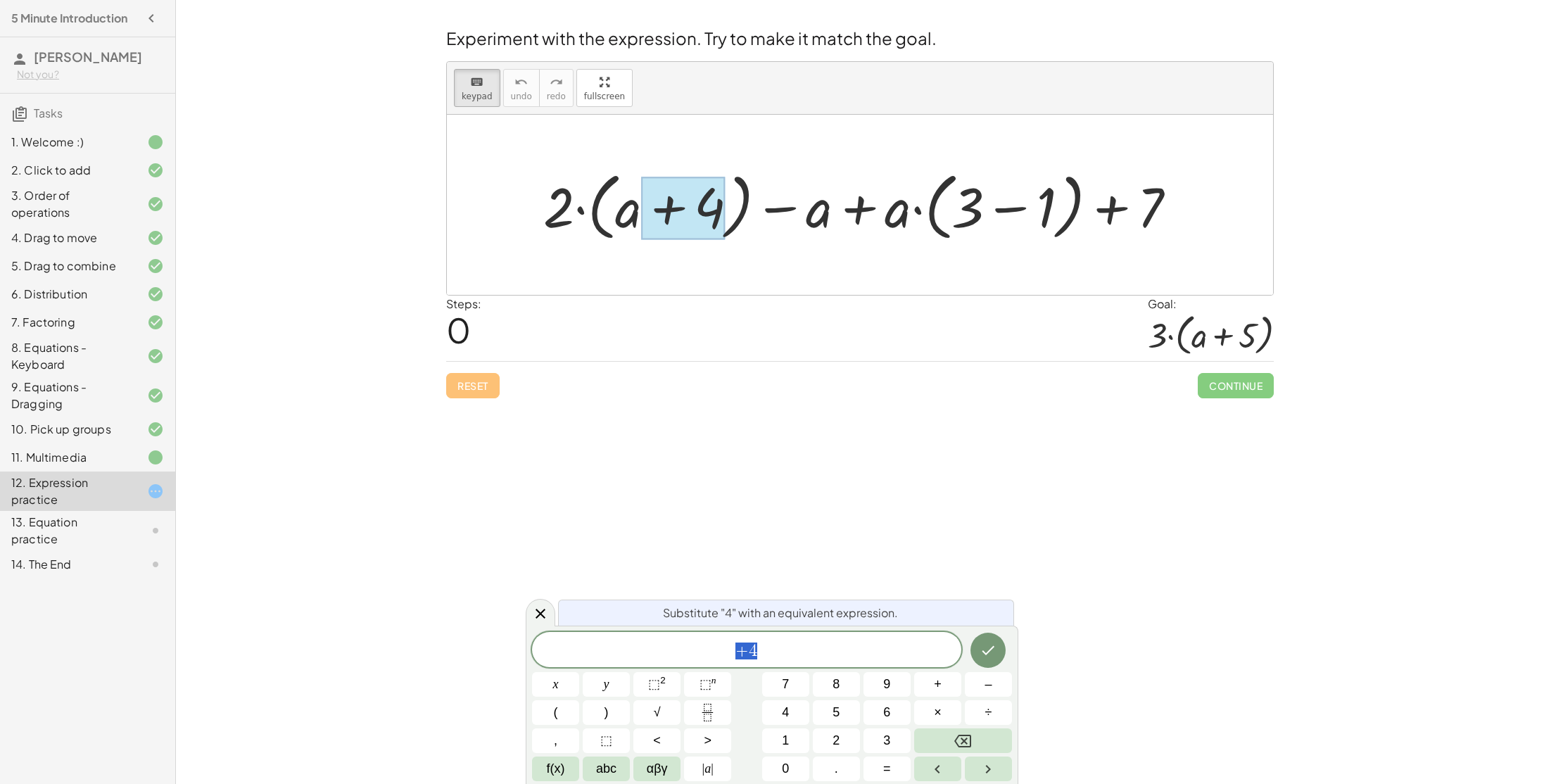
click at [665, 220] on div at bounding box center [683, 208] width 83 height 63
click at [545, 608] on icon at bounding box center [540, 613] width 17 height 17
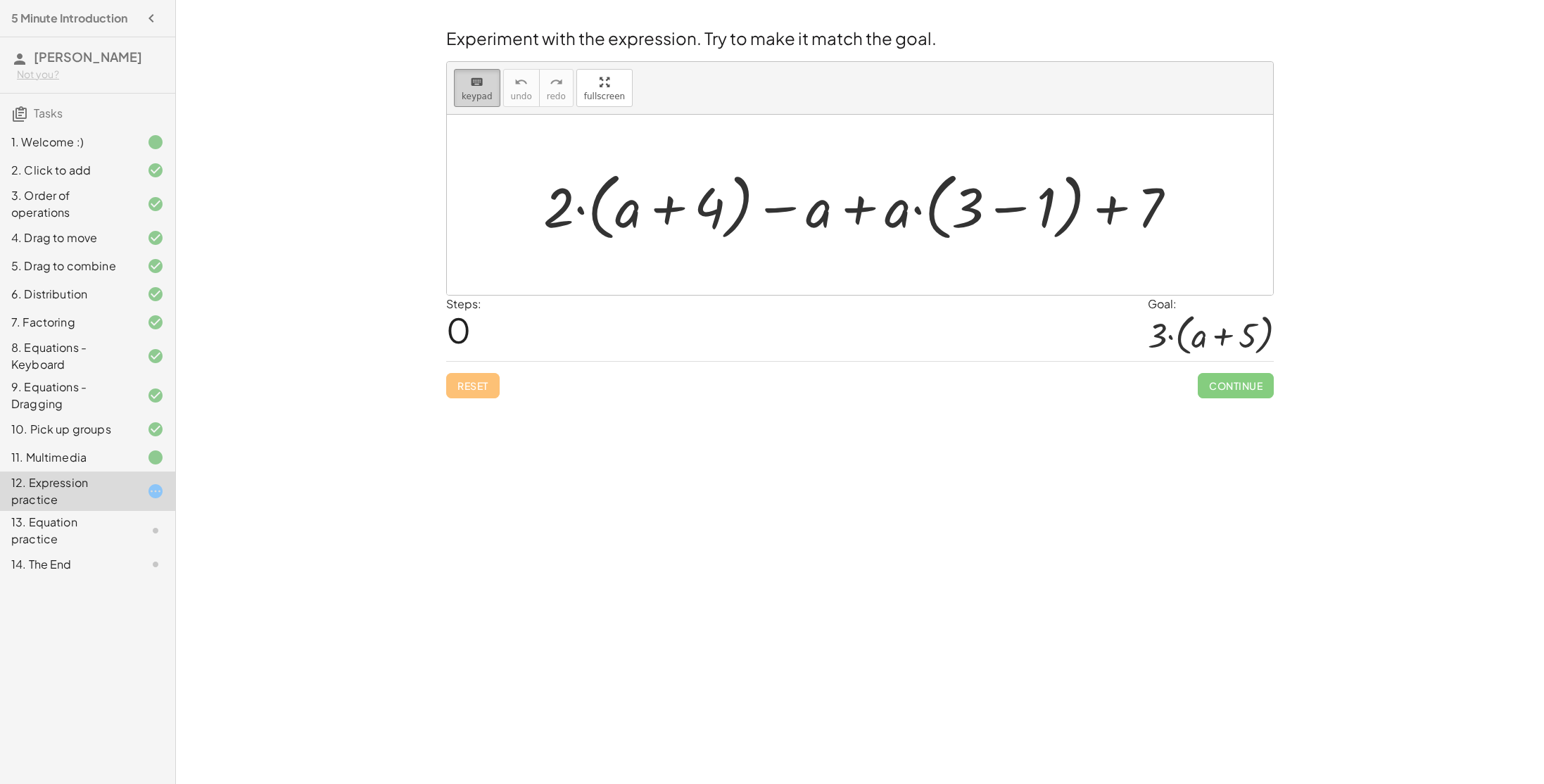
click at [472, 98] on span "keypad" at bounding box center [477, 96] width 31 height 10
click at [660, 207] on div at bounding box center [865, 205] width 658 height 81
click at [882, 221] on div at bounding box center [865, 205] width 658 height 81
click at [872, 210] on div at bounding box center [865, 205] width 658 height 81
click at [873, 212] on div at bounding box center [865, 205] width 658 height 81
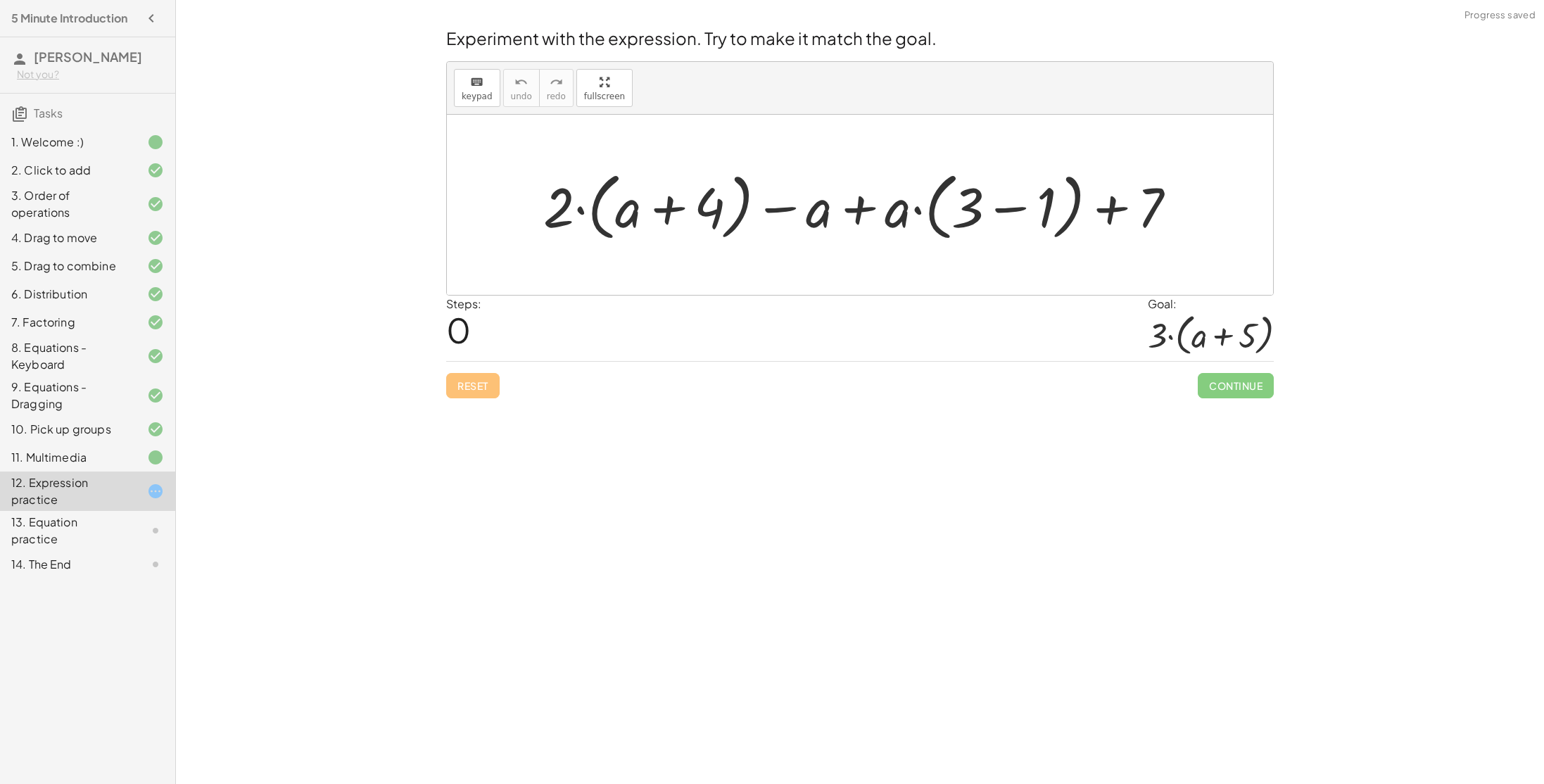
click at [974, 218] on div at bounding box center [865, 205] width 658 height 81
click at [1021, 196] on div at bounding box center [865, 205] width 658 height 81
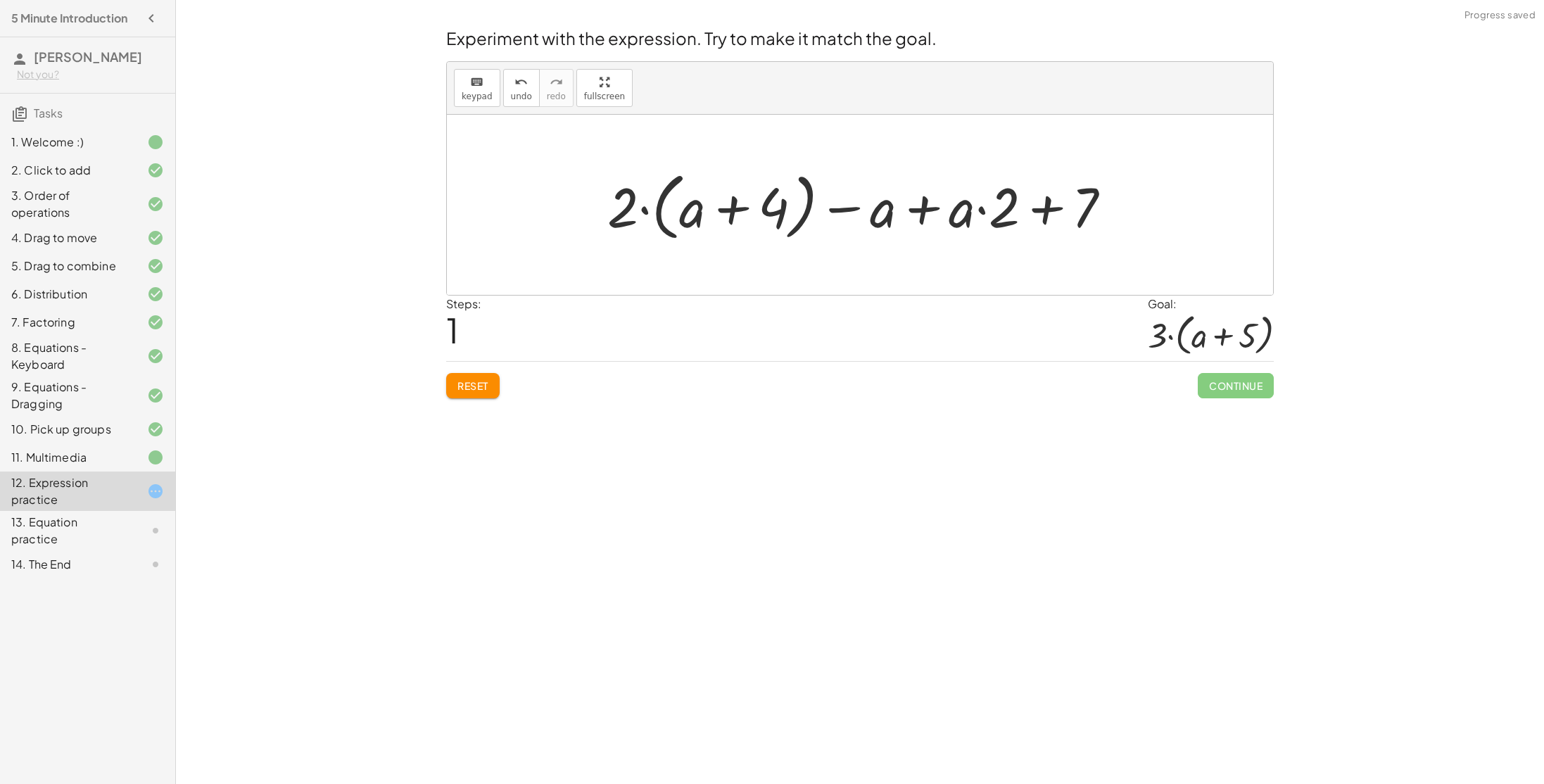
click at [1045, 212] on div at bounding box center [865, 205] width 529 height 81
drag, startPoint x: 983, startPoint y: 209, endPoint x: 881, endPoint y: 220, distance: 102.6
click at [881, 220] on div at bounding box center [865, 205] width 529 height 81
click at [920, 216] on div at bounding box center [865, 205] width 529 height 81
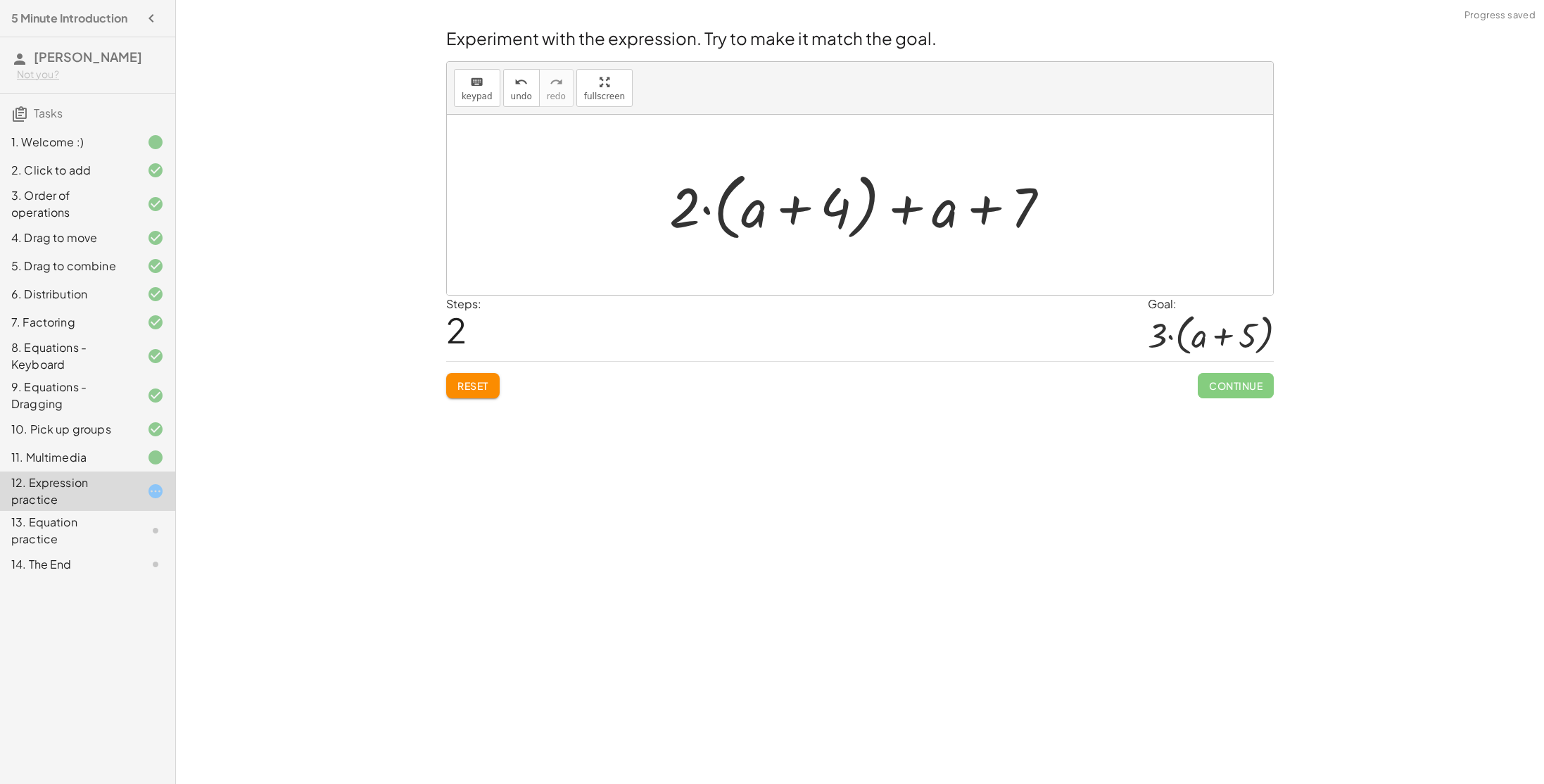
click at [991, 211] on div at bounding box center [865, 205] width 406 height 81
drag, startPoint x: 694, startPoint y: 210, endPoint x: 813, endPoint y: 204, distance: 119.2
click at [813, 204] on div at bounding box center [865, 205] width 406 height 81
click at [775, 206] on div at bounding box center [865, 205] width 395 height 72
drag, startPoint x: 698, startPoint y: 209, endPoint x: 758, endPoint y: 213, distance: 60.1
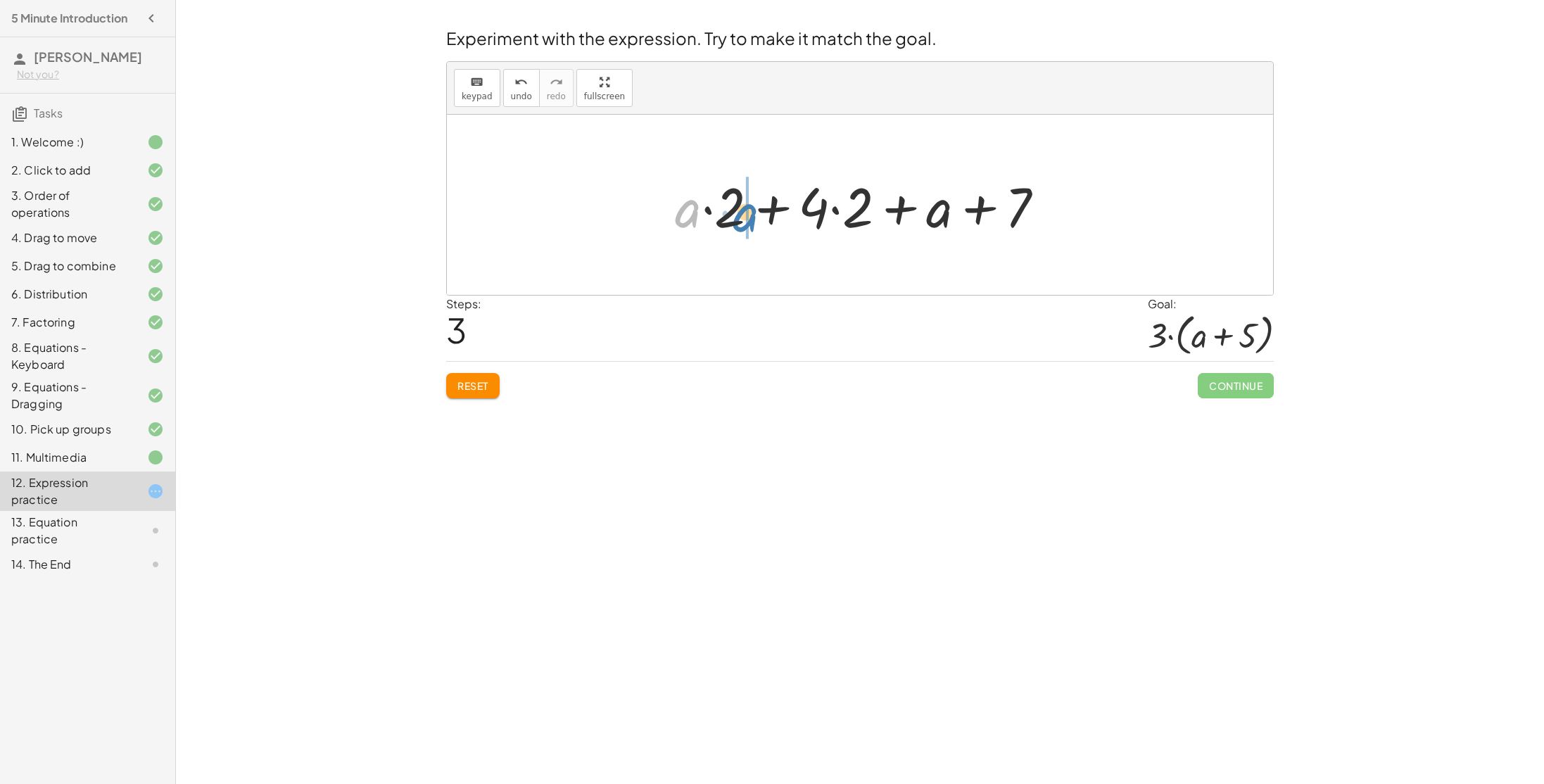
click at [758, 213] on div at bounding box center [865, 205] width 395 height 72
click at [771, 211] on div at bounding box center [865, 205] width 381 height 72
drag, startPoint x: 854, startPoint y: 215, endPoint x: 826, endPoint y: 216, distance: 28.0
click at [826, 216] on div at bounding box center [865, 205] width 381 height 72
drag, startPoint x: 918, startPoint y: 214, endPoint x: 827, endPoint y: 212, distance: 91.0
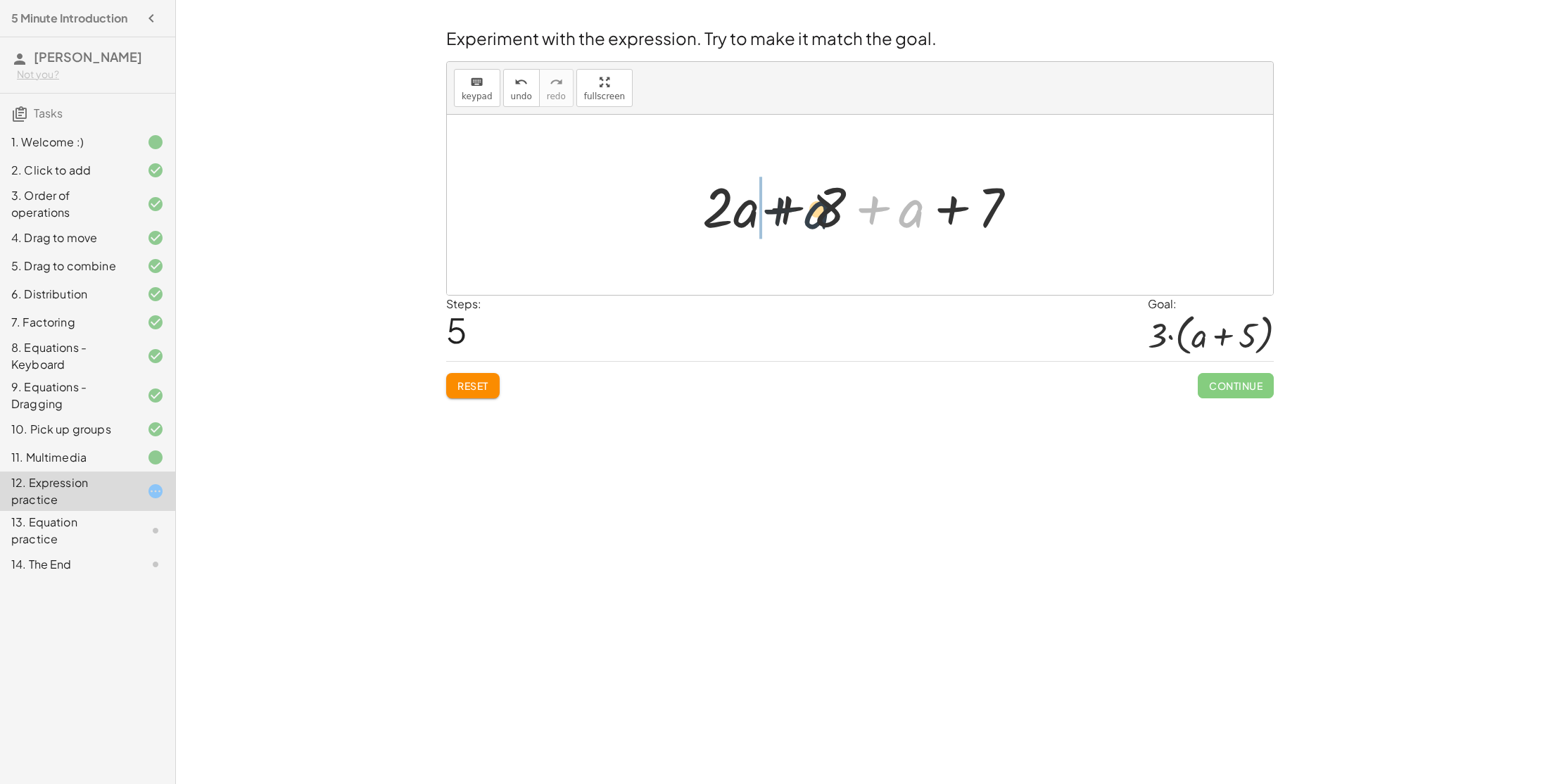
click at [827, 212] on div at bounding box center [865, 205] width 340 height 72
click at [797, 205] on div at bounding box center [865, 205] width 340 height 72
click at [833, 209] on div at bounding box center [865, 205] width 263 height 72
click at [909, 201] on div at bounding box center [865, 205] width 263 height 72
drag, startPoint x: 865, startPoint y: 209, endPoint x: 908, endPoint y: 207, distance: 43.0
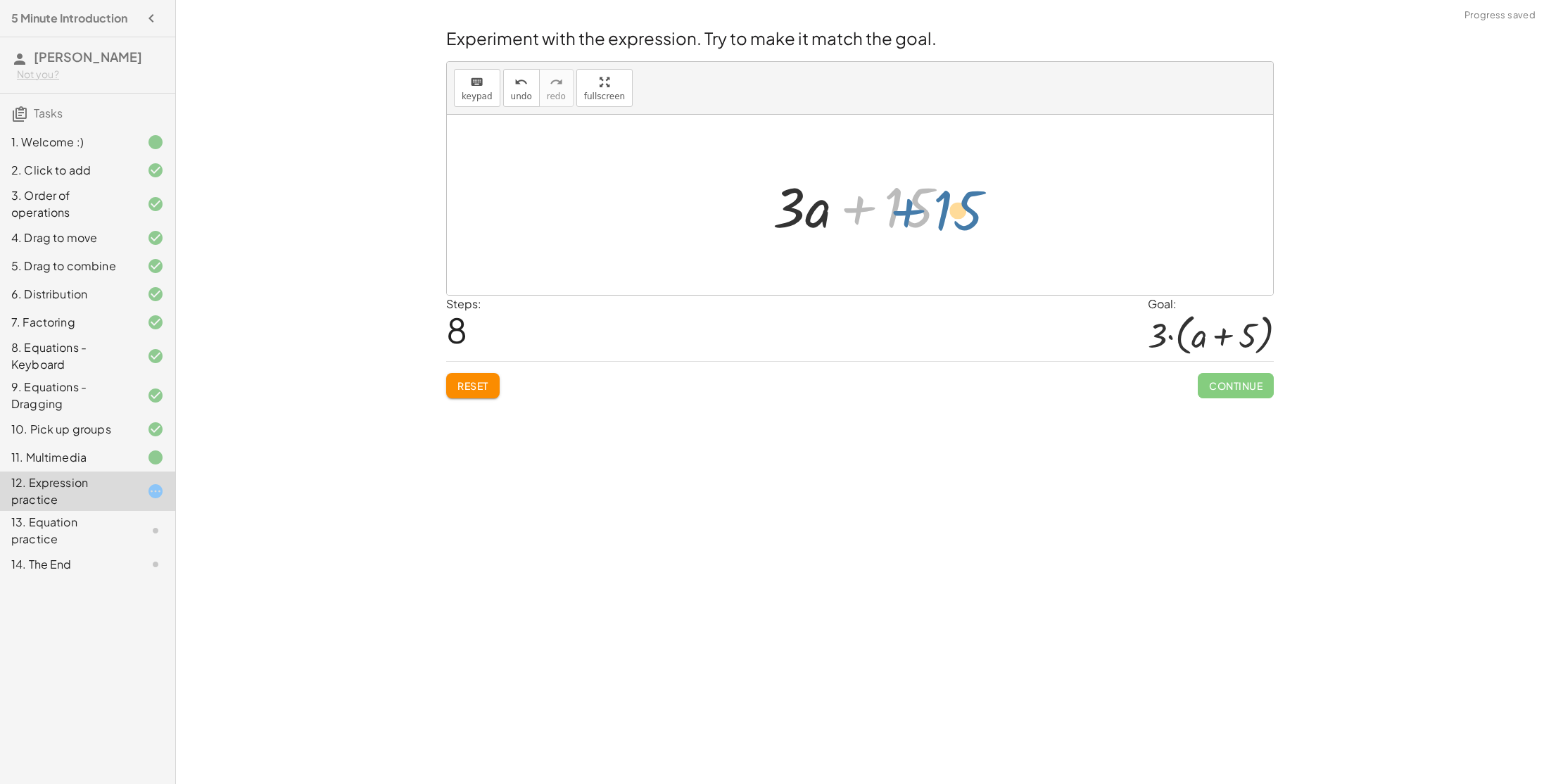
click at [908, 207] on div at bounding box center [865, 205] width 200 height 72
drag, startPoint x: 819, startPoint y: 214, endPoint x: 830, endPoint y: 218, distance: 11.7
click at [830, 218] on div at bounding box center [865, 205] width 200 height 72
drag, startPoint x: 793, startPoint y: 210, endPoint x: 706, endPoint y: 210, distance: 87.0
drag, startPoint x: 790, startPoint y: 209, endPoint x: 933, endPoint y: 209, distance: 143.0
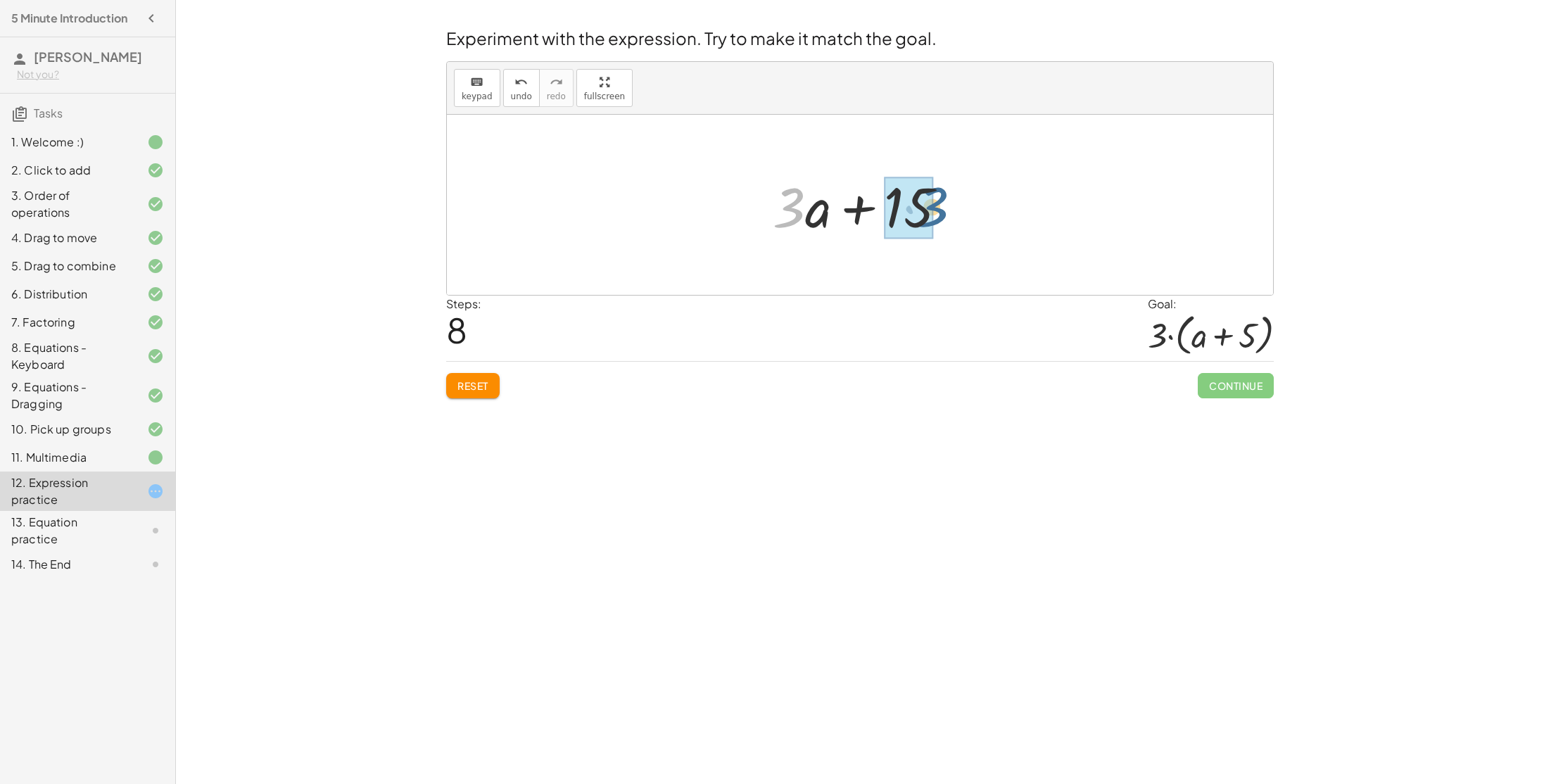
click at [933, 209] on div at bounding box center [865, 205] width 200 height 72
drag, startPoint x: 941, startPoint y: 216, endPoint x: 733, endPoint y: 224, distance: 208.2
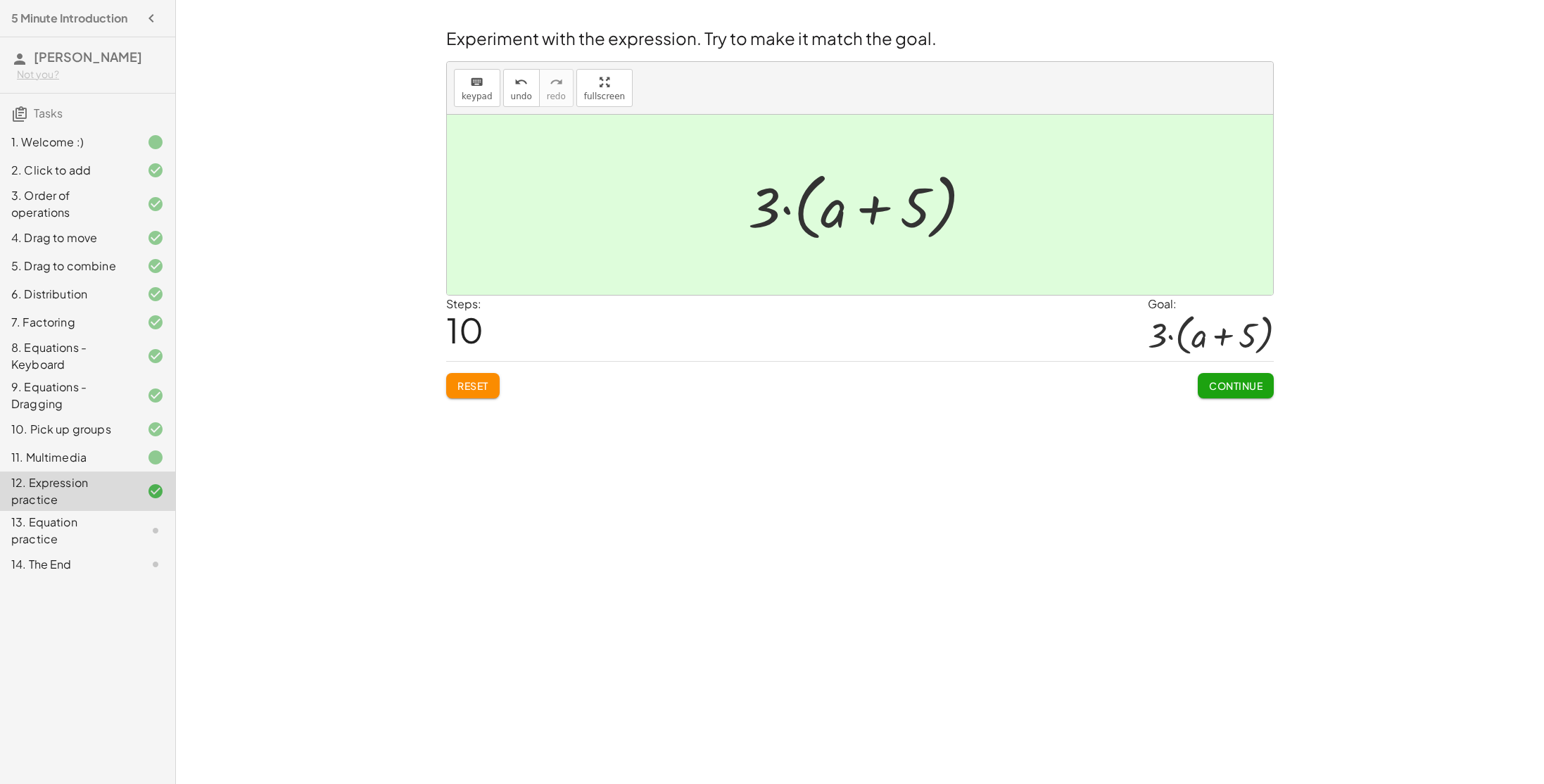
click at [1210, 390] on span "Continue" at bounding box center [1235, 385] width 53 height 12
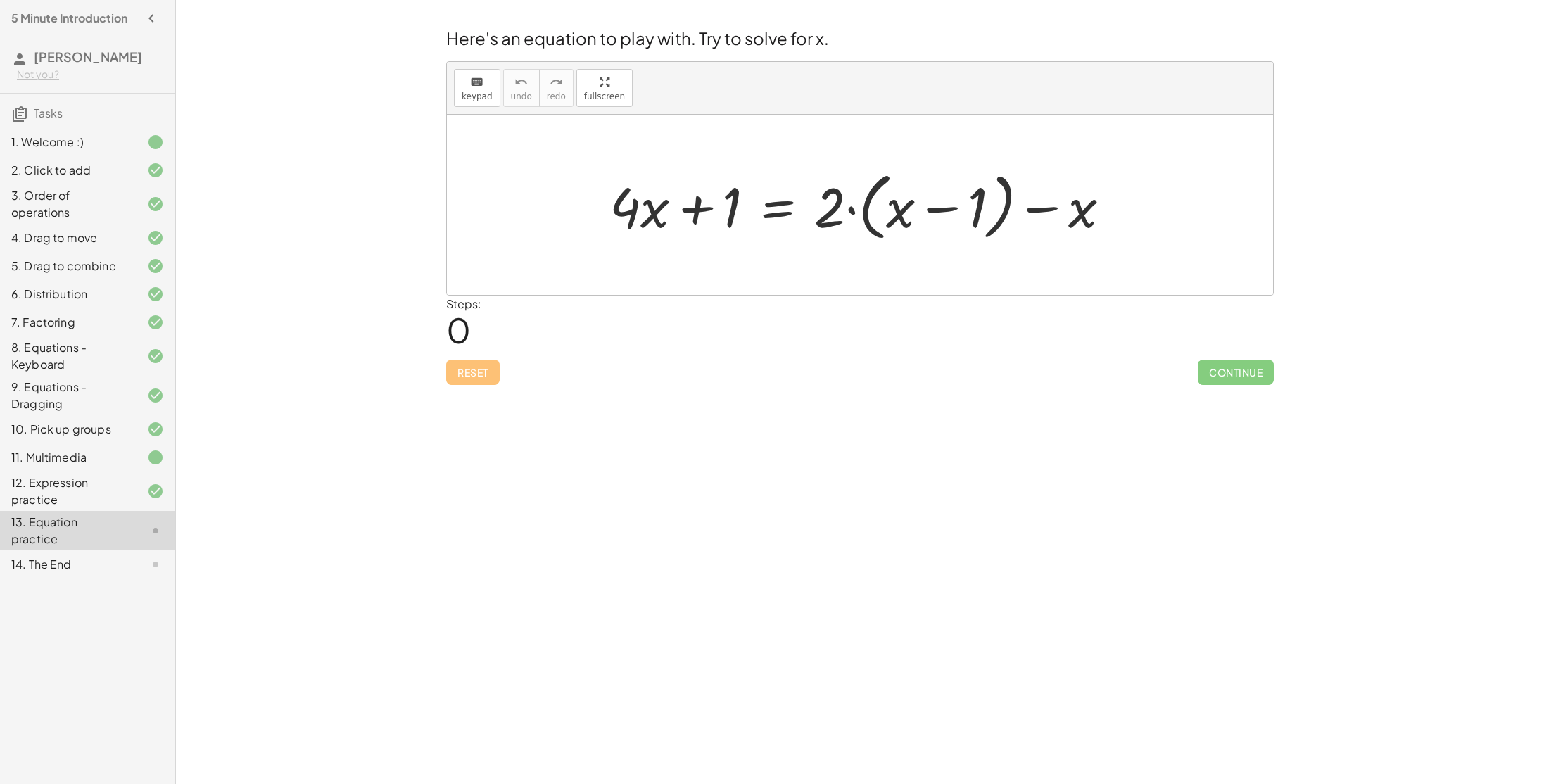
click at [701, 211] on div at bounding box center [865, 205] width 526 height 81
drag, startPoint x: 829, startPoint y: 213, endPoint x: 743, endPoint y: 271, distance: 103.7
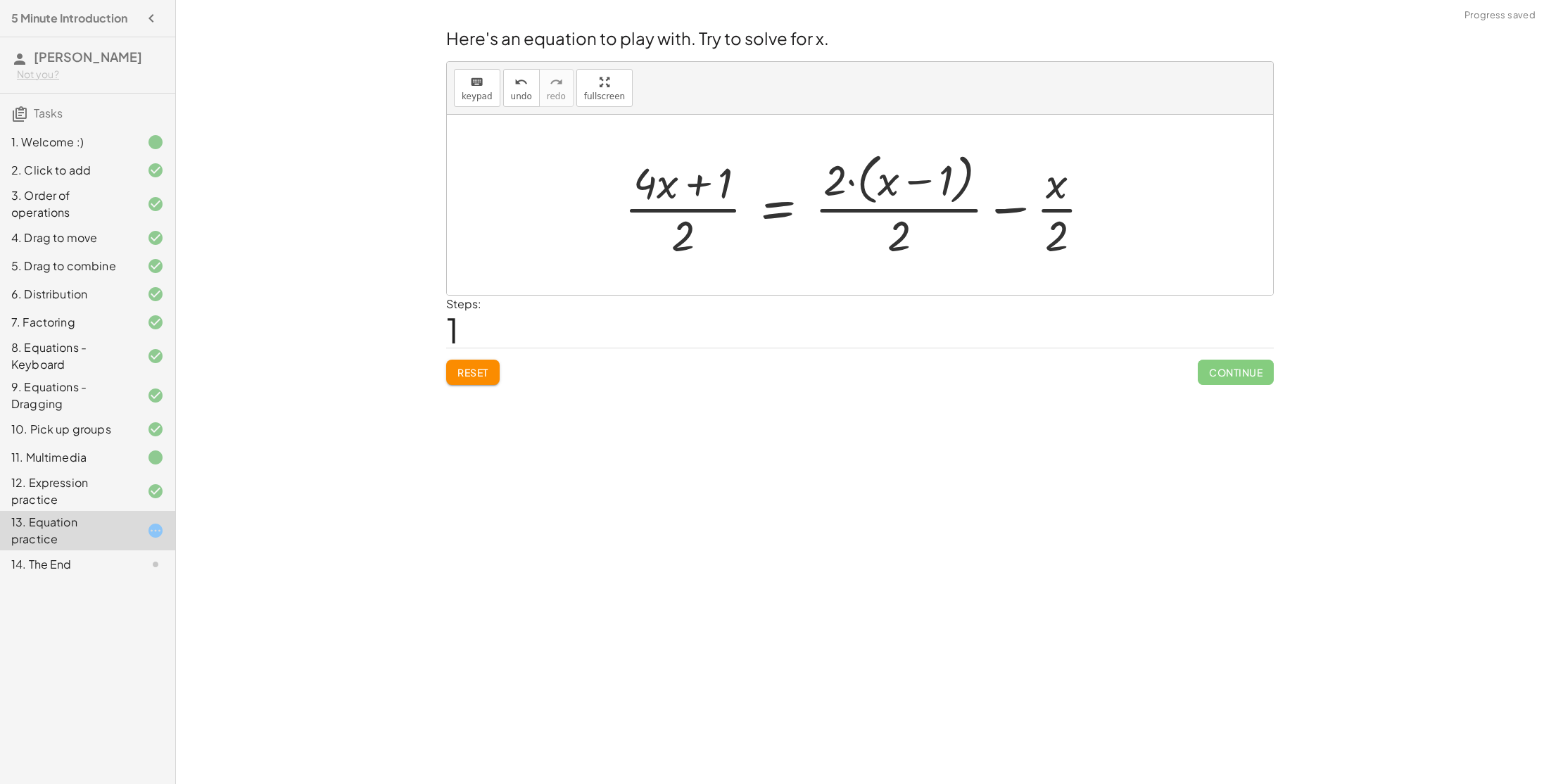
click at [693, 199] on div at bounding box center [863, 204] width 492 height 115
click at [471, 374] on span "Reset" at bounding box center [473, 372] width 31 height 12
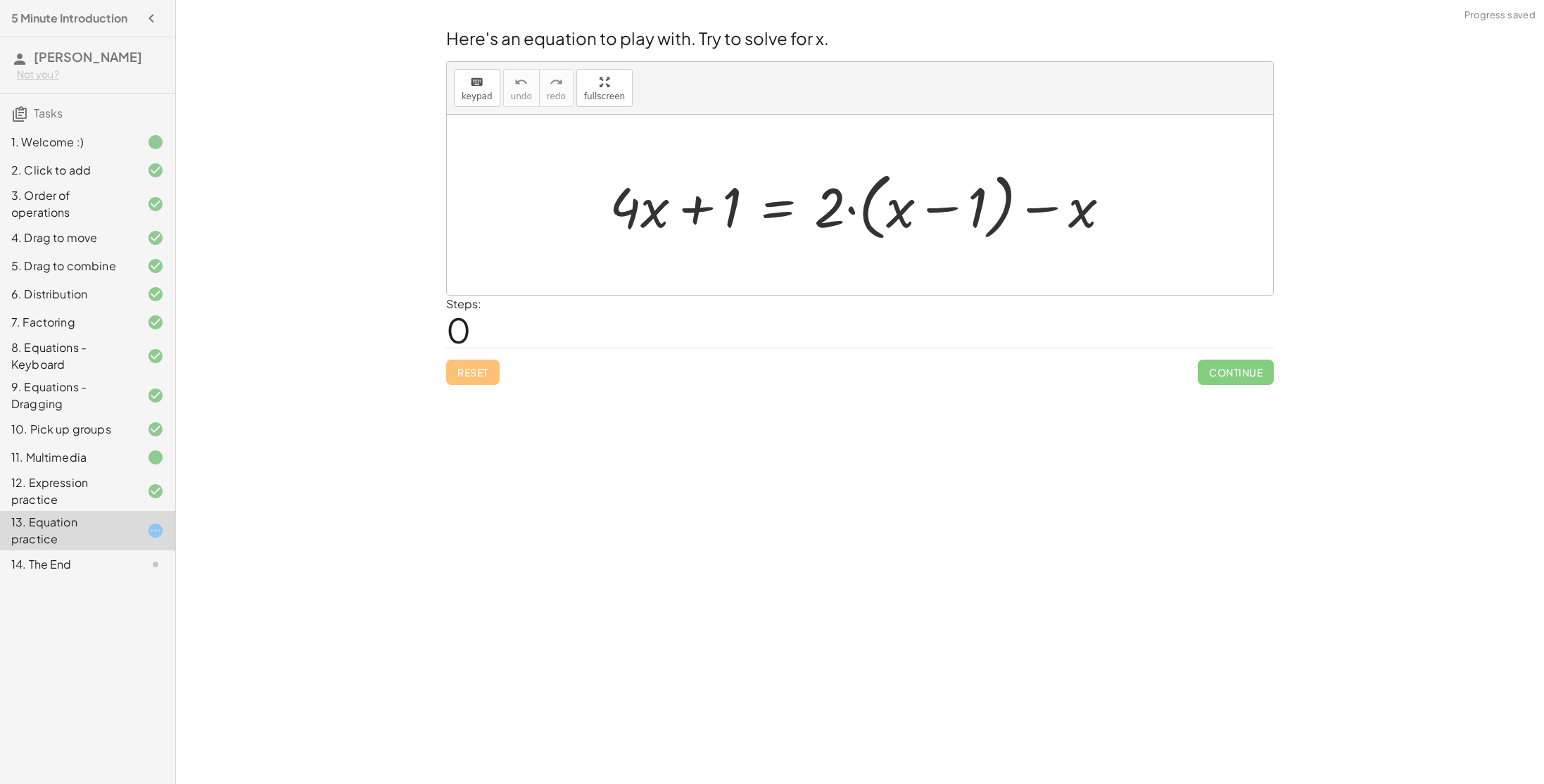
click at [957, 206] on div at bounding box center [865, 205] width 526 height 81
drag, startPoint x: 657, startPoint y: 214, endPoint x: 771, endPoint y: 212, distance: 114.0
click at [771, 212] on div at bounding box center [865, 205] width 526 height 81
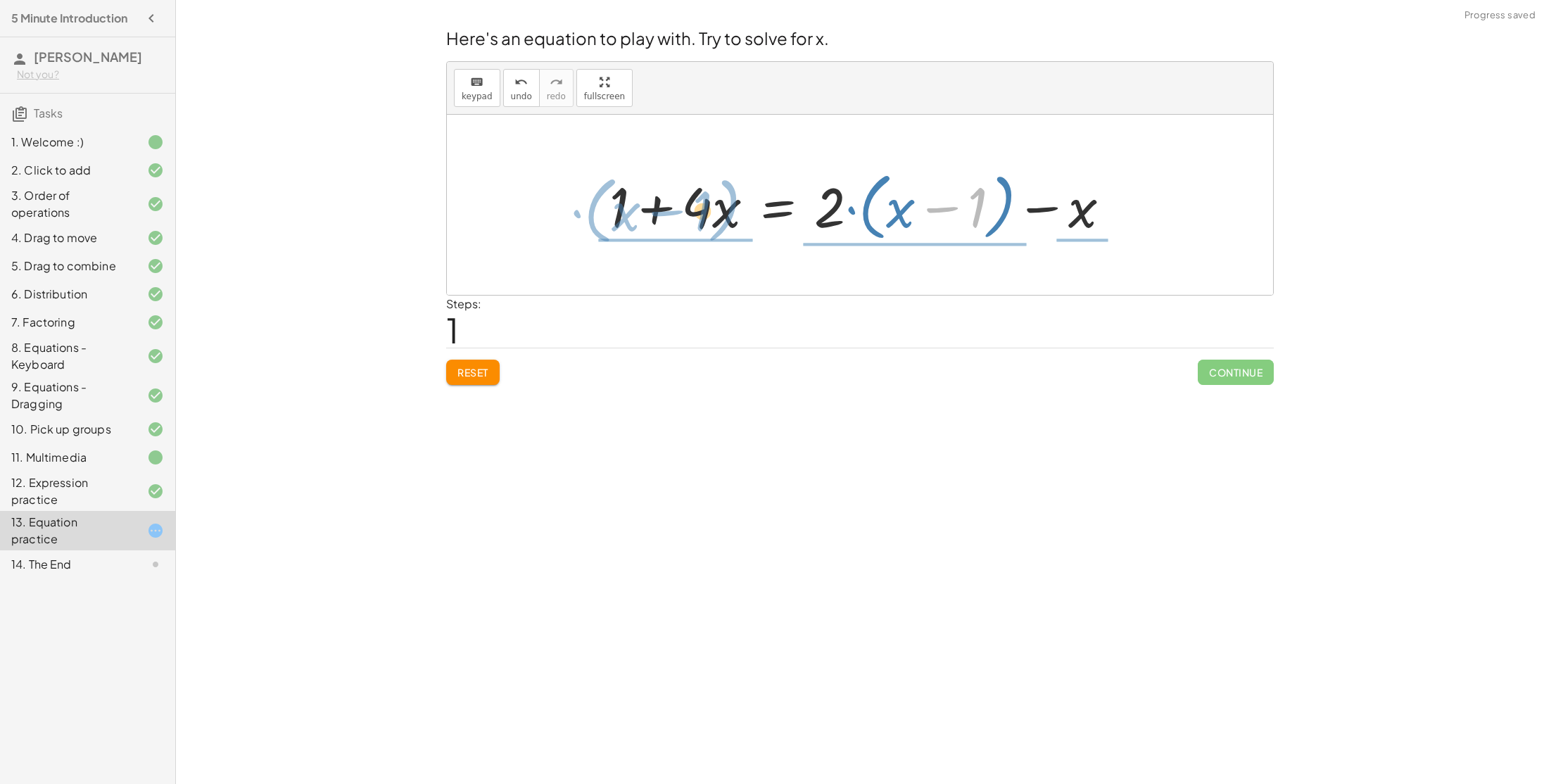
drag, startPoint x: 979, startPoint y: 210, endPoint x: 709, endPoint y: 214, distance: 270.0
click at [709, 214] on div at bounding box center [865, 205] width 526 height 81
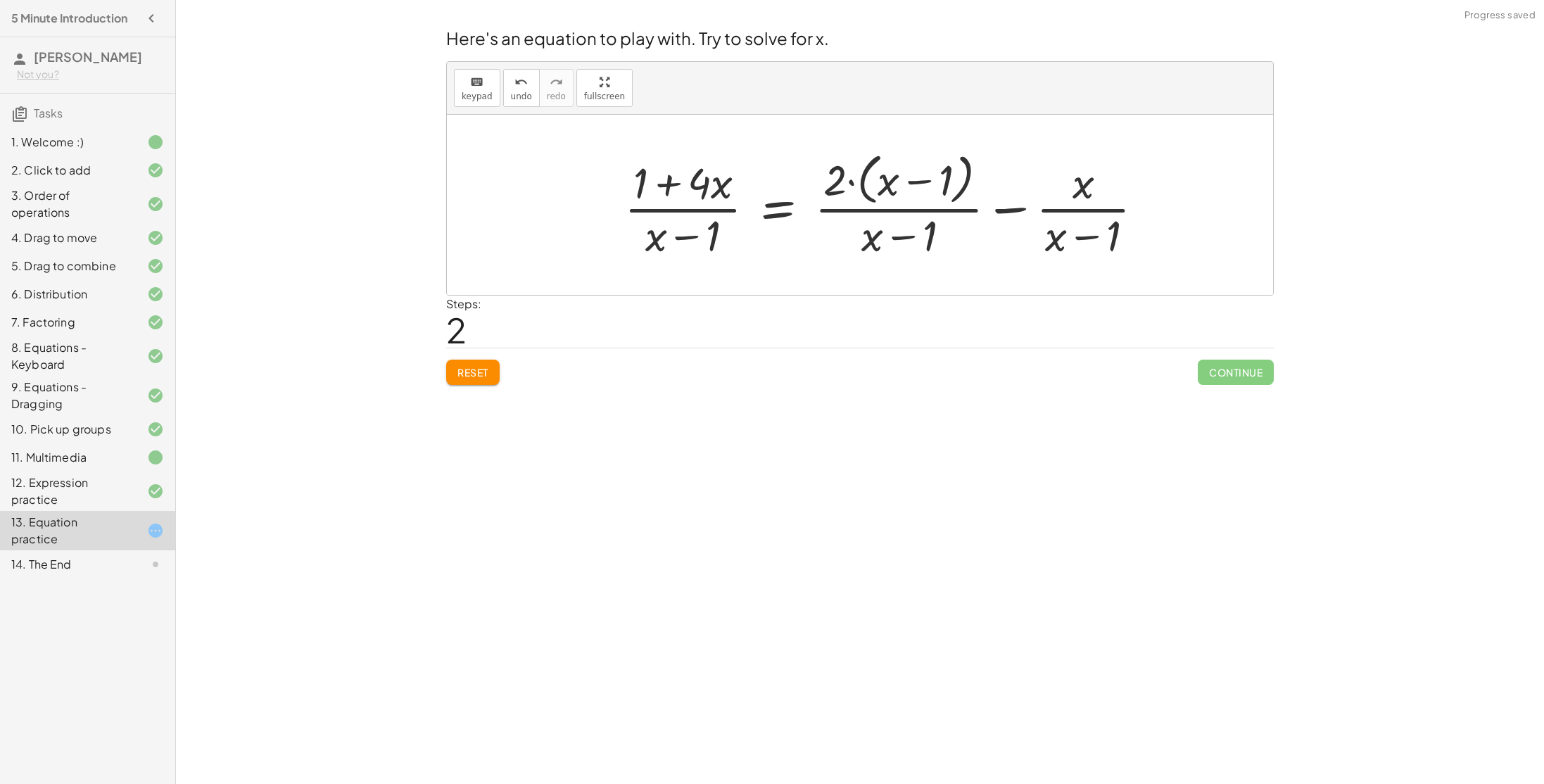
click at [722, 206] on div at bounding box center [890, 204] width 545 height 115
click at [930, 187] on div at bounding box center [890, 204] width 545 height 115
drag, startPoint x: 937, startPoint y: 243, endPoint x: 911, endPoint y: 184, distance: 64.5
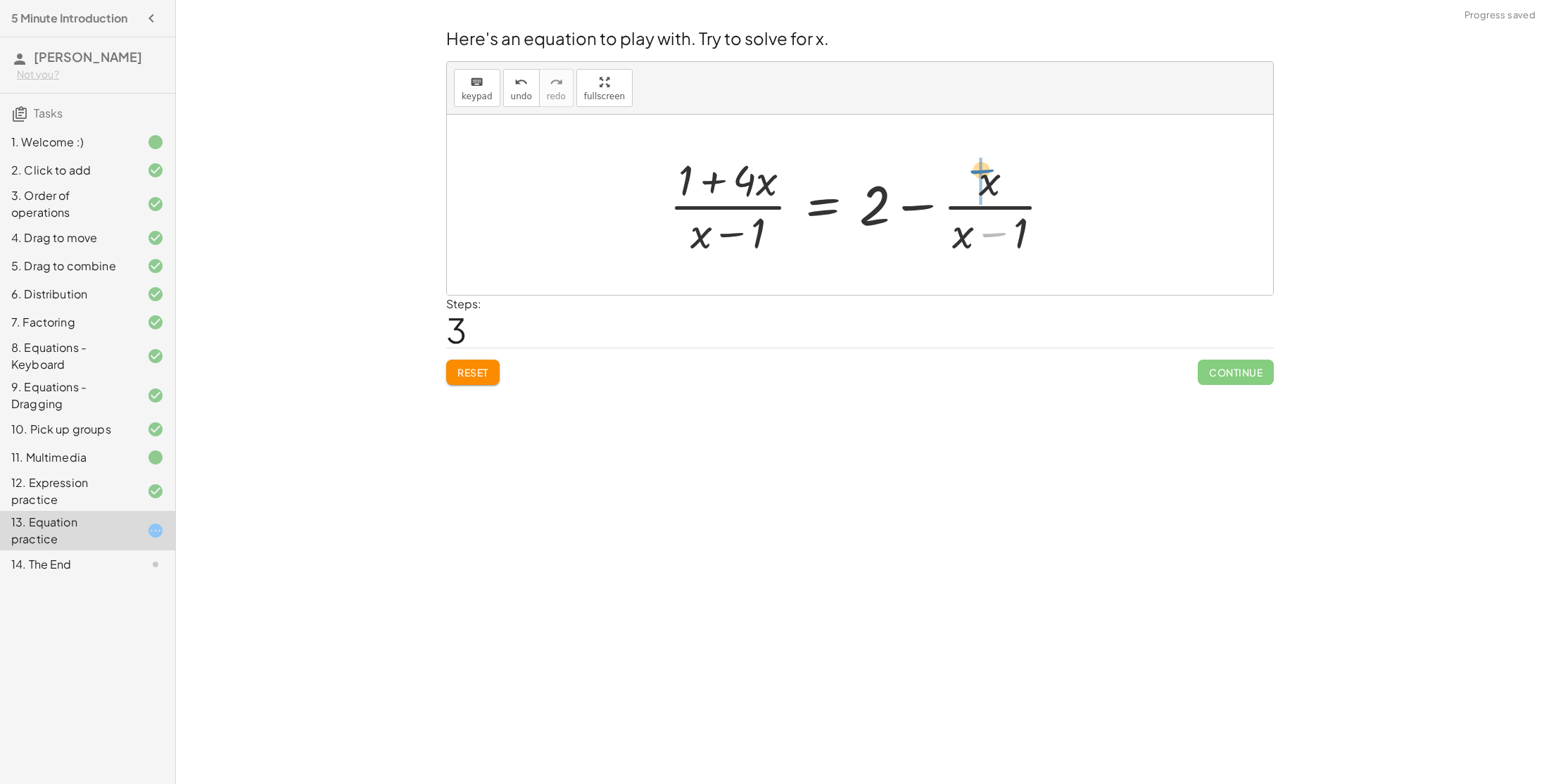
drag, startPoint x: 999, startPoint y: 231, endPoint x: 991, endPoint y: 172, distance: 59.5
click at [991, 172] on div at bounding box center [866, 205] width 407 height 108
drag, startPoint x: 1019, startPoint y: 227, endPoint x: 1042, endPoint y: 254, distance: 35.5
click at [1042, 254] on div at bounding box center [866, 205] width 407 height 108
drag, startPoint x: 971, startPoint y: 236, endPoint x: 1021, endPoint y: 187, distance: 70.0
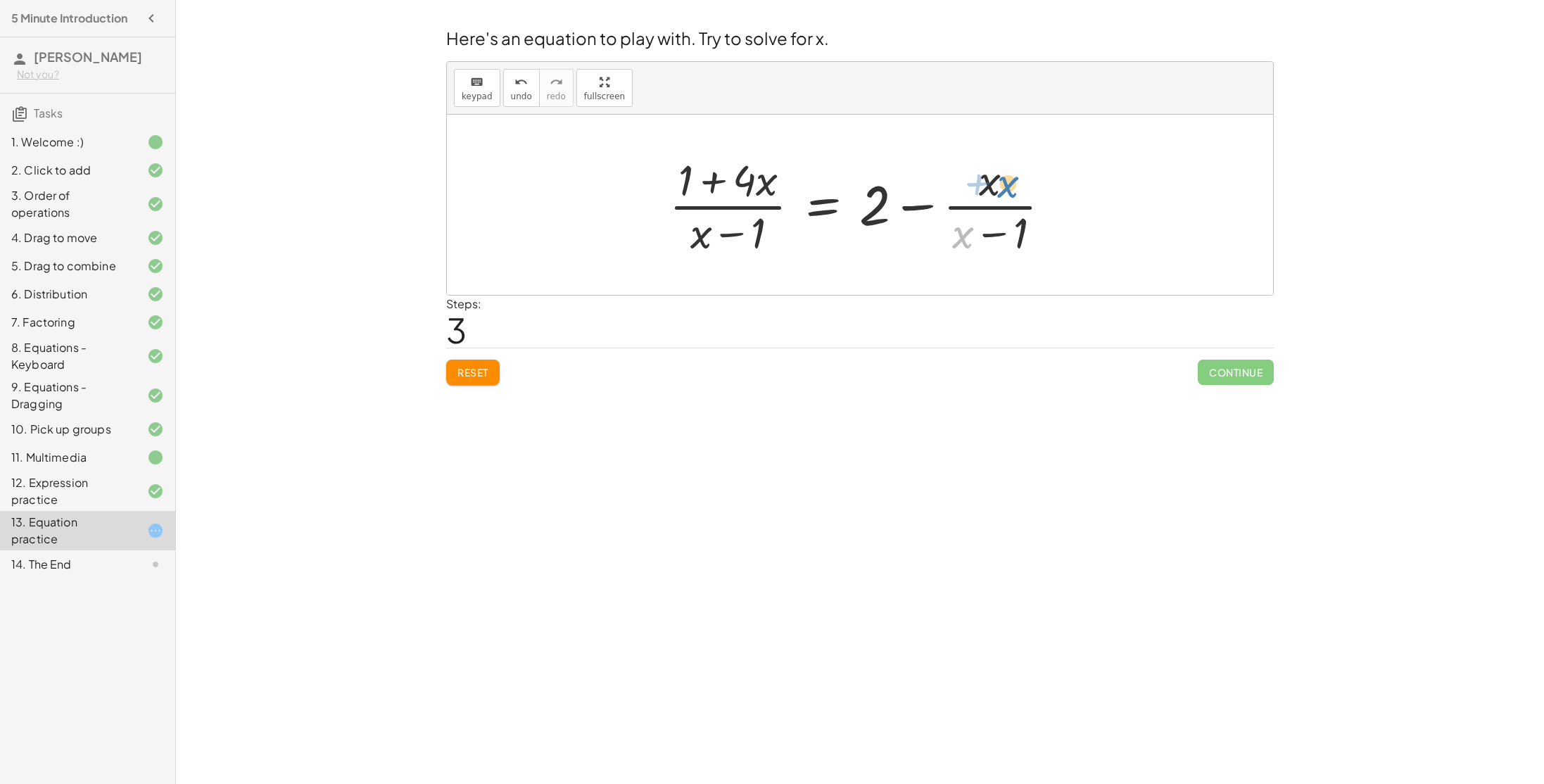
click at [1021, 187] on div at bounding box center [866, 205] width 407 height 108
drag, startPoint x: 744, startPoint y: 225, endPoint x: 797, endPoint y: 217, distance: 53.6
click at [797, 217] on div at bounding box center [866, 205] width 407 height 108
click at [698, 192] on div at bounding box center [866, 205] width 407 height 108
drag, startPoint x: 741, startPoint y: 180, endPoint x: 819, endPoint y: 204, distance: 81.6
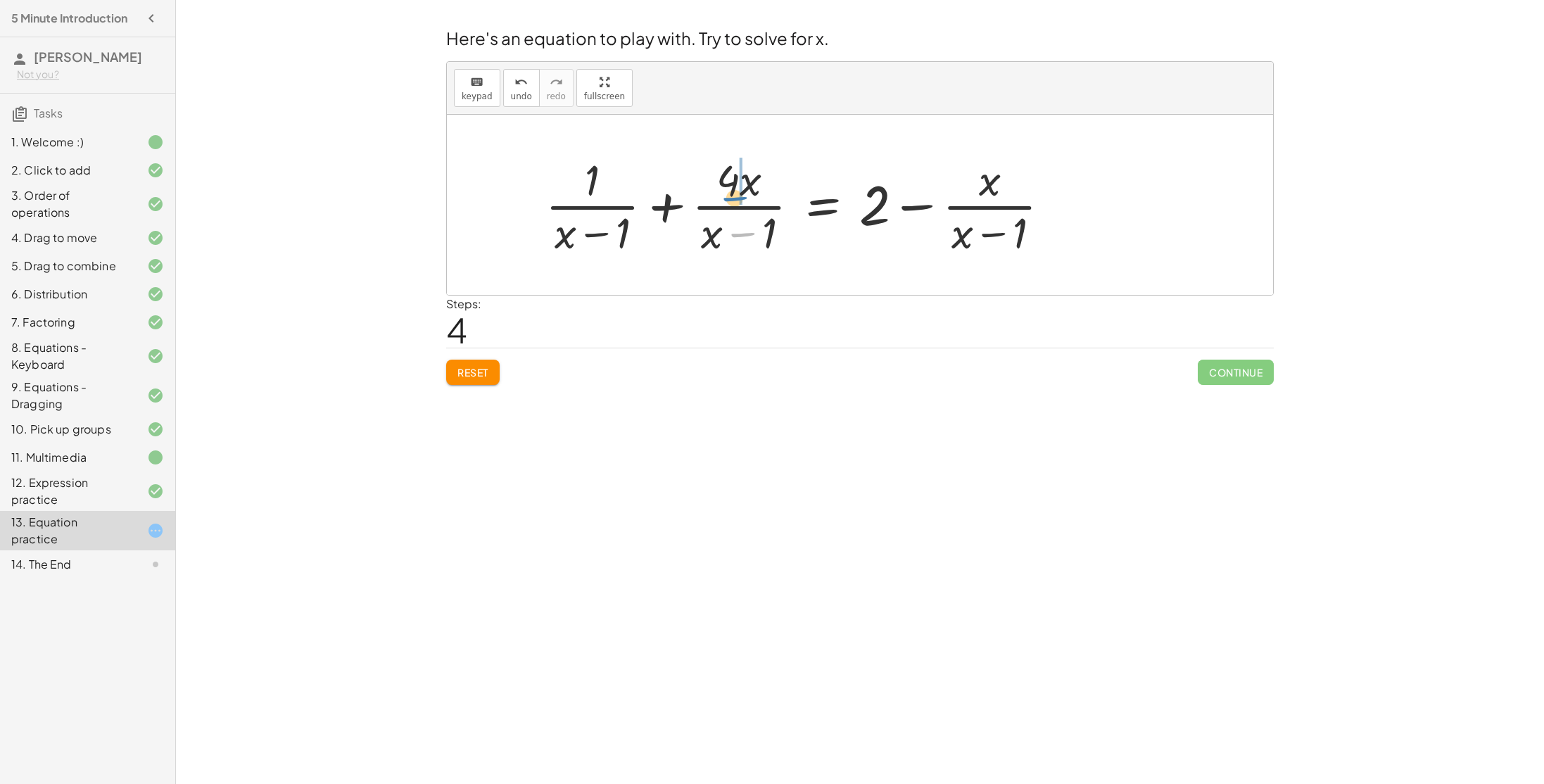
drag, startPoint x: 750, startPoint y: 237, endPoint x: 742, endPoint y: 195, distance: 42.8
click at [742, 195] on div at bounding box center [803, 205] width 530 height 108
click at [723, 186] on div at bounding box center [784, 205] width 570 height 108
click at [706, 189] on div at bounding box center [784, 205] width 570 height 108
drag, startPoint x: 765, startPoint y: 234, endPoint x: 753, endPoint y: 263, distance: 31.4
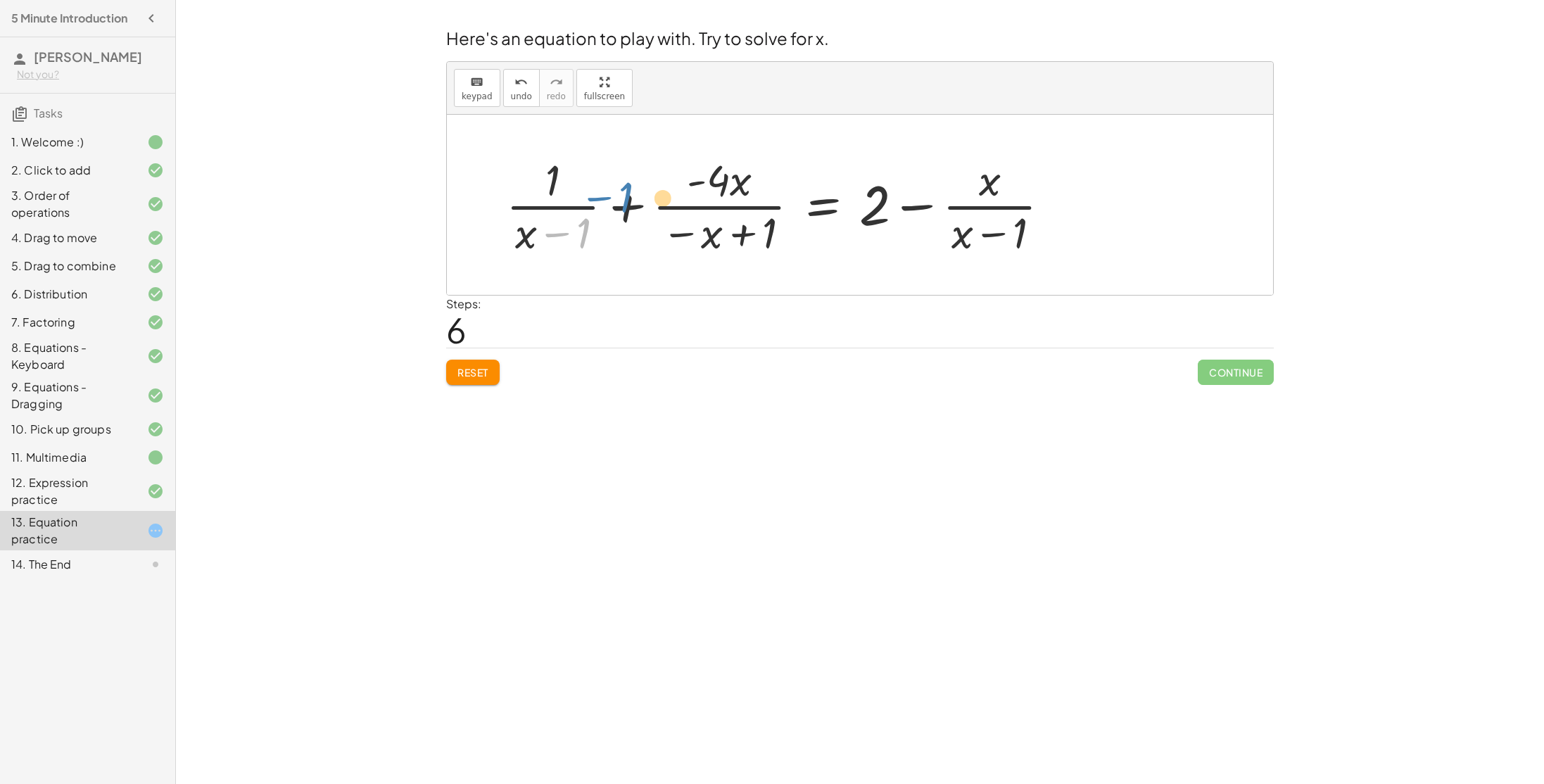
drag, startPoint x: 556, startPoint y: 243, endPoint x: 567, endPoint y: 220, distance: 25.5
click at [567, 220] on div at bounding box center [784, 205] width 570 height 108
drag, startPoint x: 560, startPoint y: 233, endPoint x: 701, endPoint y: 180, distance: 150.6
click at [701, 180] on div at bounding box center [784, 205] width 570 height 108
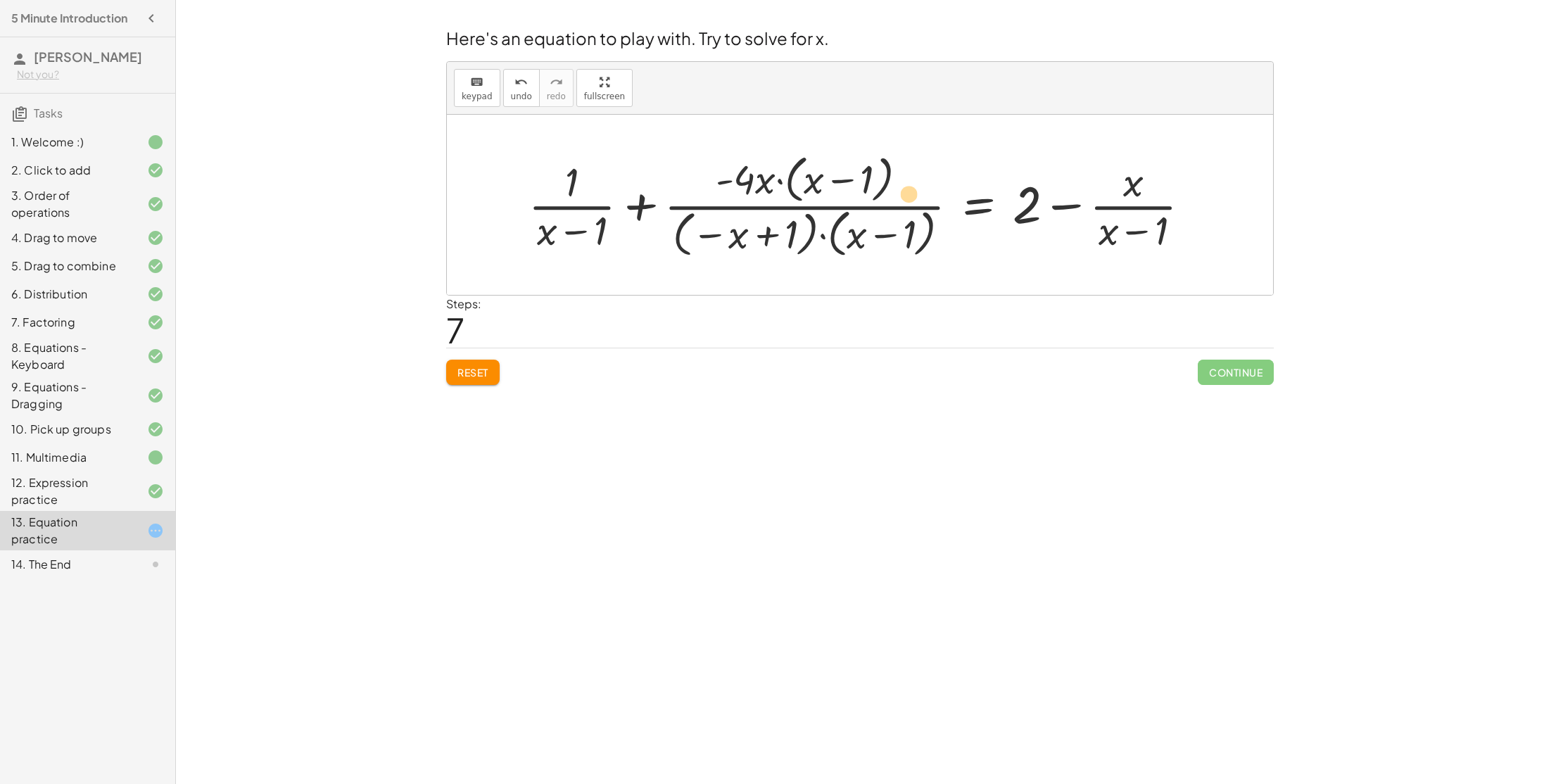
drag, startPoint x: 761, startPoint y: 239, endPoint x: 881, endPoint y: 197, distance: 127.1
click at [881, 197] on div at bounding box center [865, 205] width 687 height 113
drag, startPoint x: 775, startPoint y: 233, endPoint x: 834, endPoint y: 181, distance: 78.6
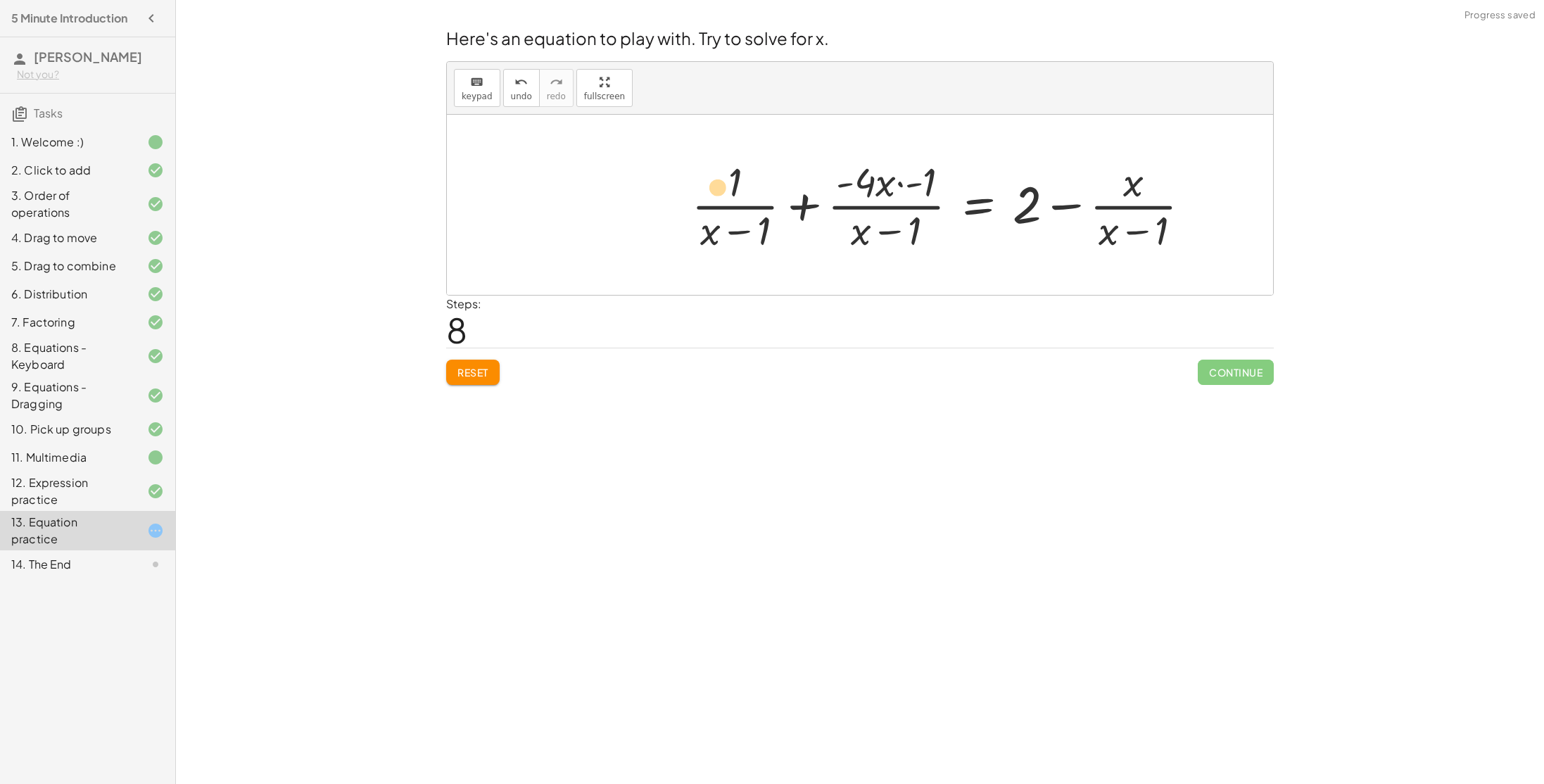
drag, startPoint x: 912, startPoint y: 227, endPoint x: 719, endPoint y: 184, distance: 197.7
click at [719, 184] on div at bounding box center [947, 205] width 524 height 101
drag, startPoint x: 919, startPoint y: 230, endPoint x: 740, endPoint y: 174, distance: 187.6
click at [740, 174] on div at bounding box center [947, 205] width 524 height 101
drag, startPoint x: 764, startPoint y: 228, endPoint x: 753, endPoint y: 190, distance: 39.6
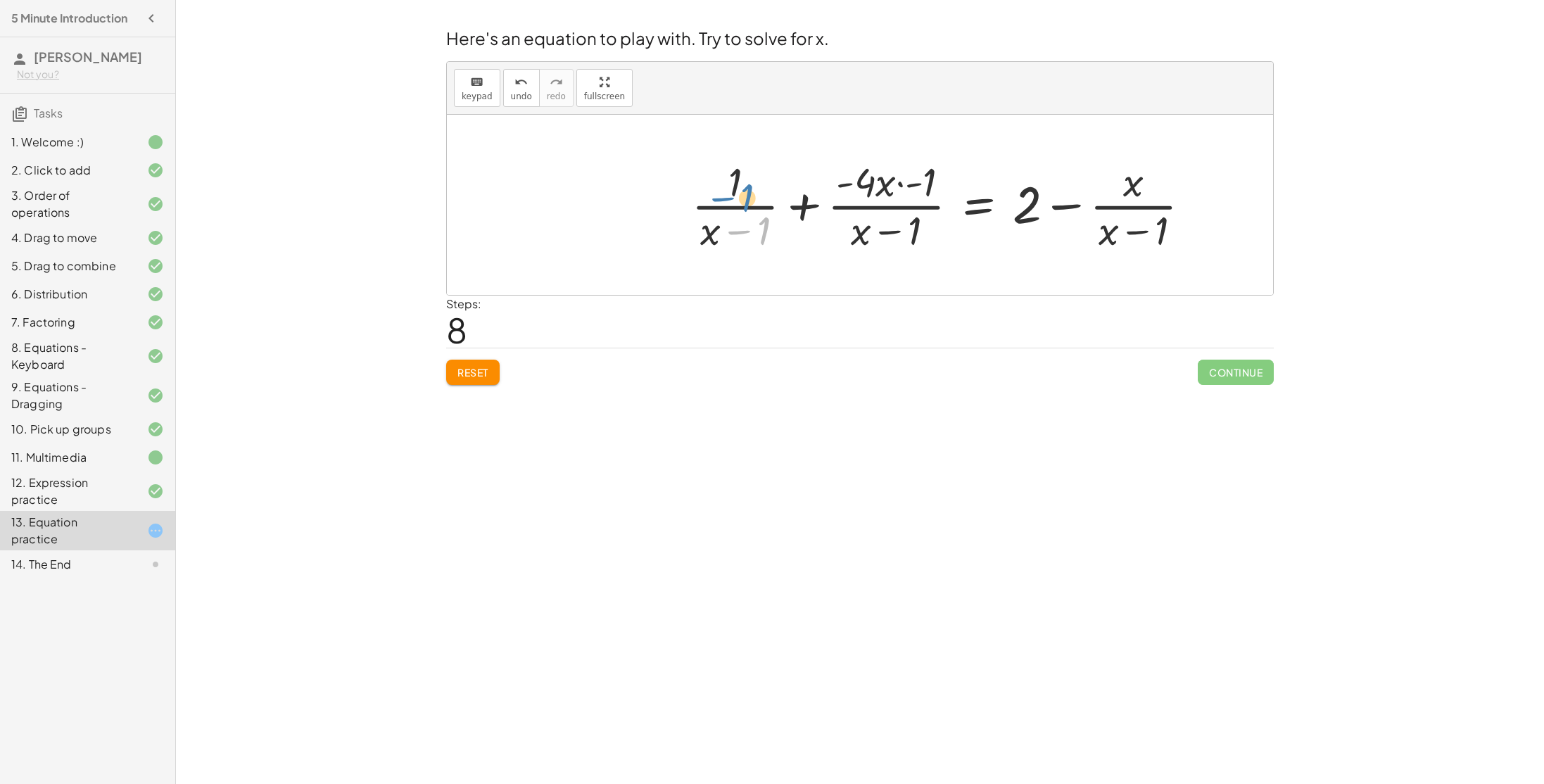
click at [753, 190] on div at bounding box center [947, 205] width 524 height 101
click at [492, 364] on button "Reset" at bounding box center [472, 372] width 53 height 26
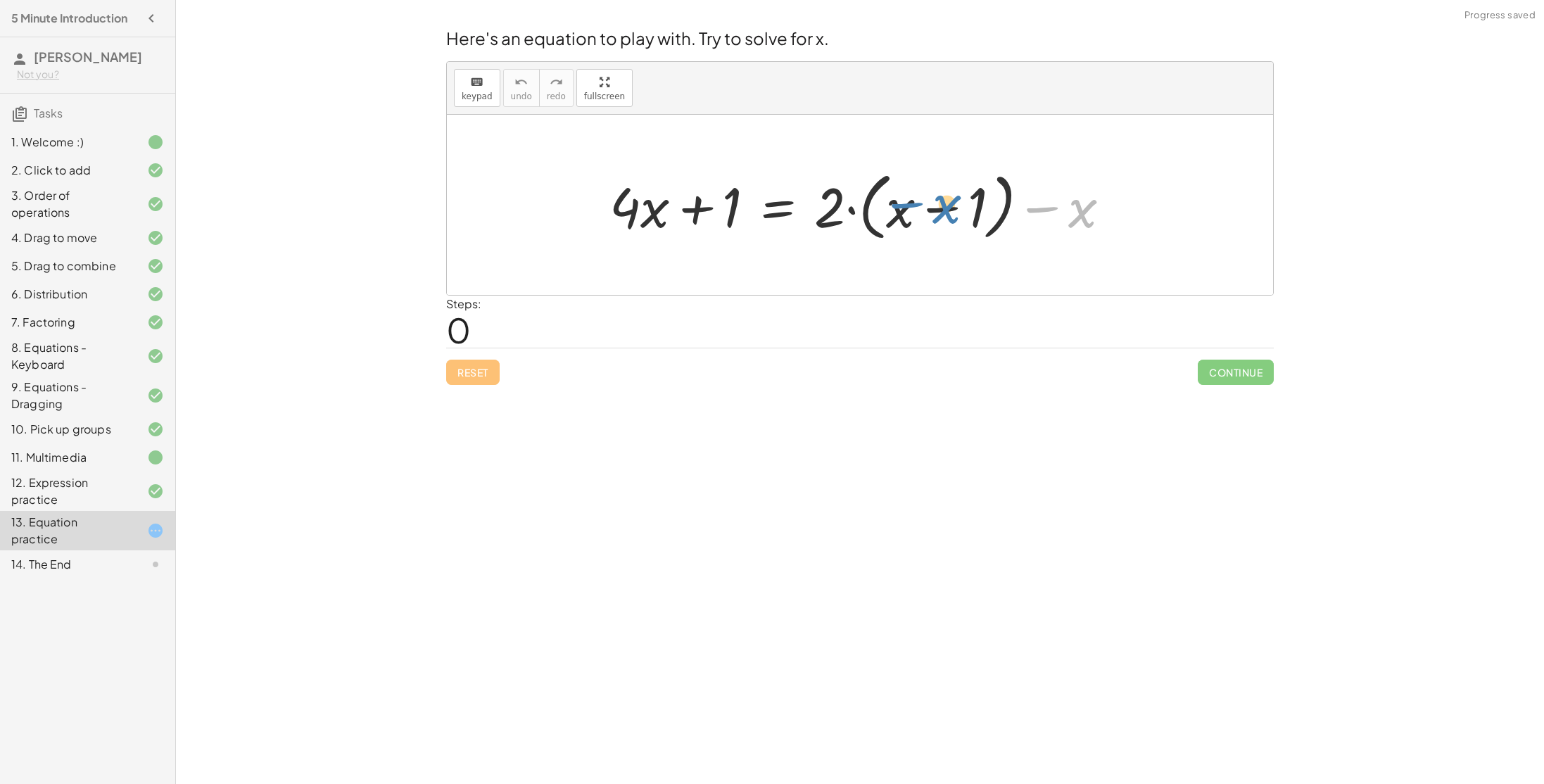
drag, startPoint x: 1045, startPoint y: 209, endPoint x: 944, endPoint y: 206, distance: 101.0
click at [944, 206] on div at bounding box center [865, 205] width 526 height 81
click at [961, 209] on div at bounding box center [865, 205] width 526 height 81
drag, startPoint x: 832, startPoint y: 202, endPoint x: 909, endPoint y: 206, distance: 77.1
click at [909, 206] on div at bounding box center [865, 205] width 526 height 81
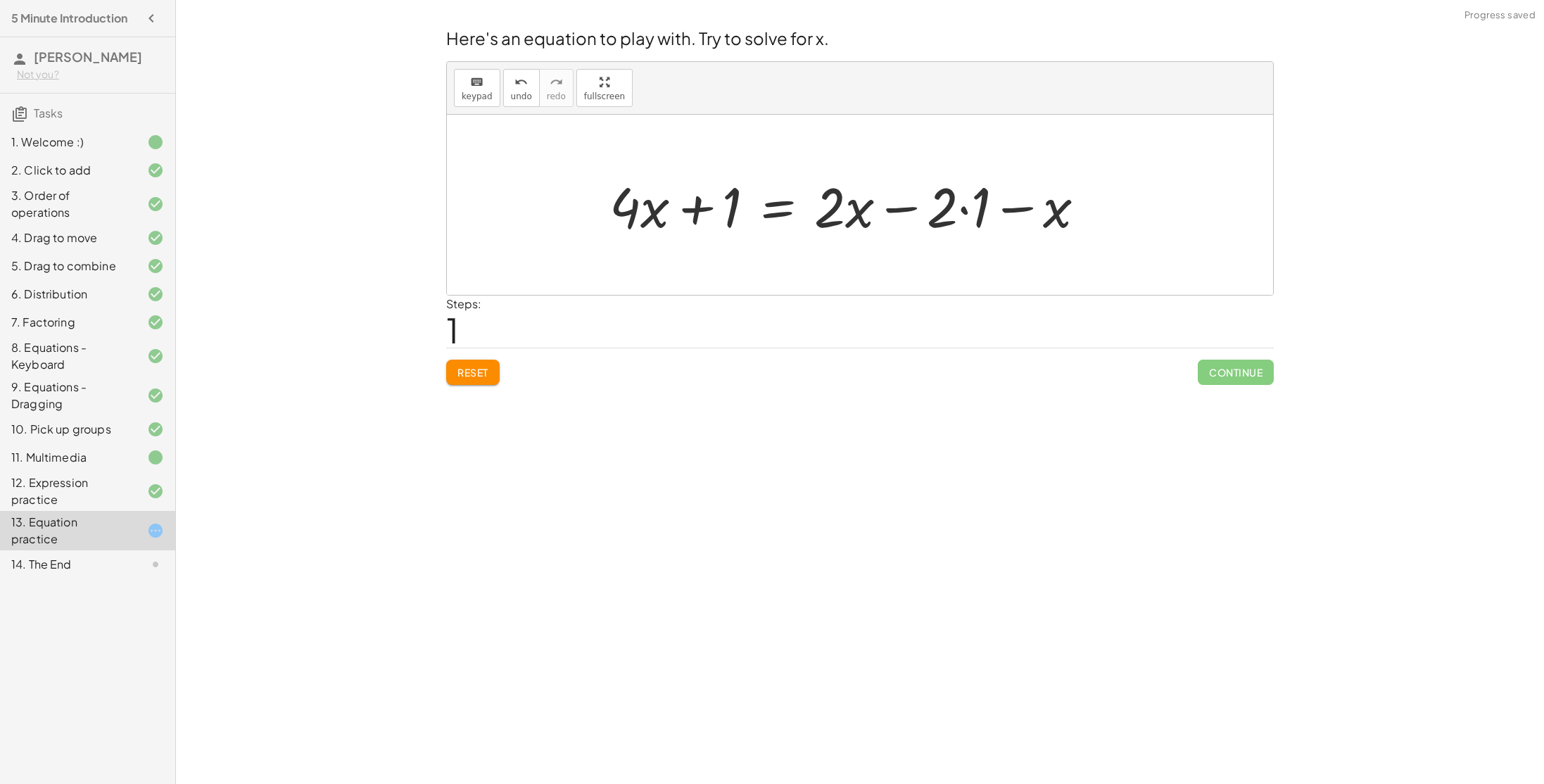
click at [955, 216] on div at bounding box center [853, 205] width 501 height 72
click at [912, 206] on div at bounding box center [853, 205] width 501 height 72
click at [965, 208] on div at bounding box center [853, 205] width 501 height 72
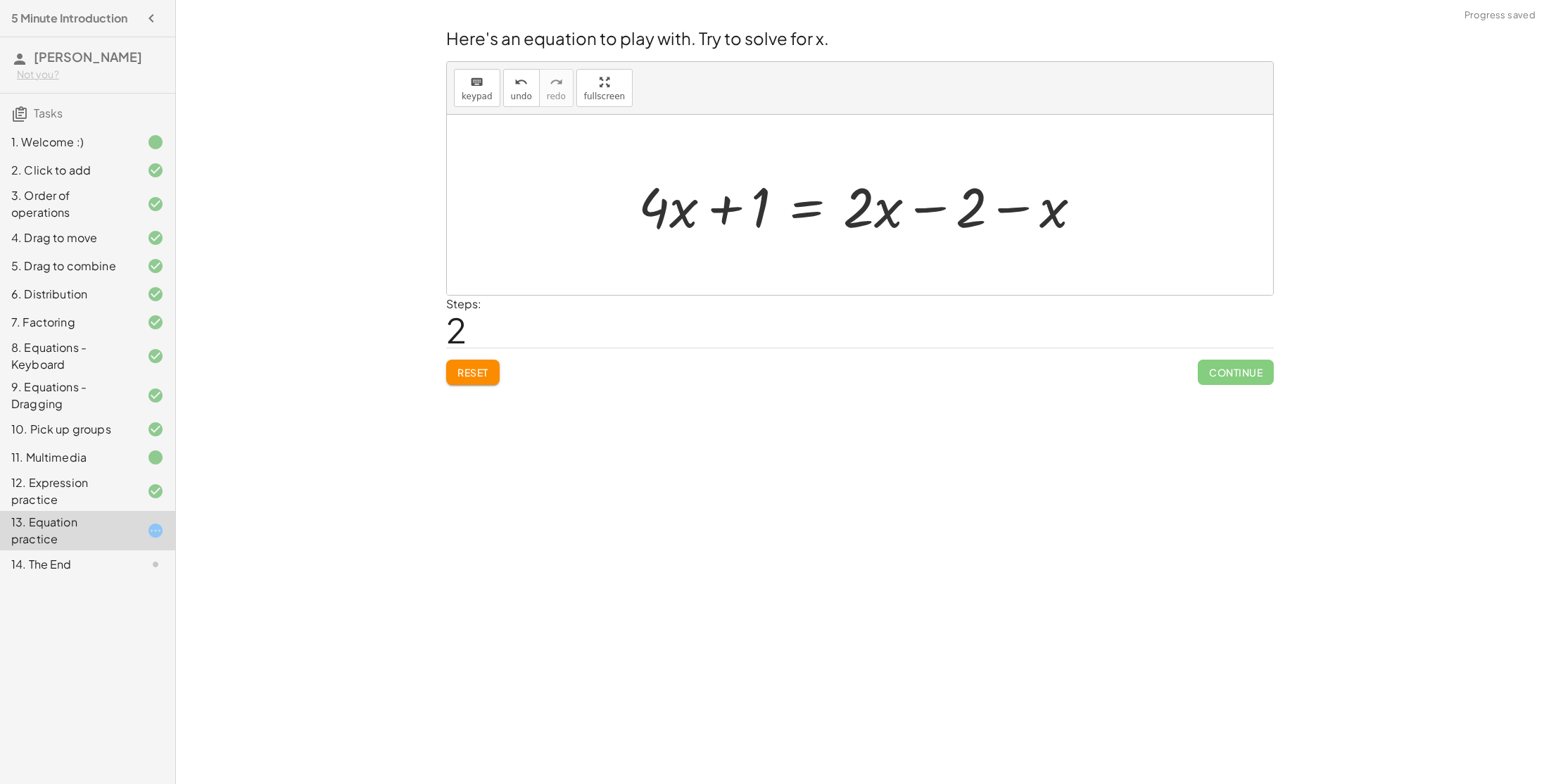
click at [933, 209] on div at bounding box center [865, 205] width 469 height 72
click at [1021, 210] on div at bounding box center [865, 205] width 469 height 72
drag, startPoint x: 1049, startPoint y: 216, endPoint x: 879, endPoint y: 212, distance: 170.0
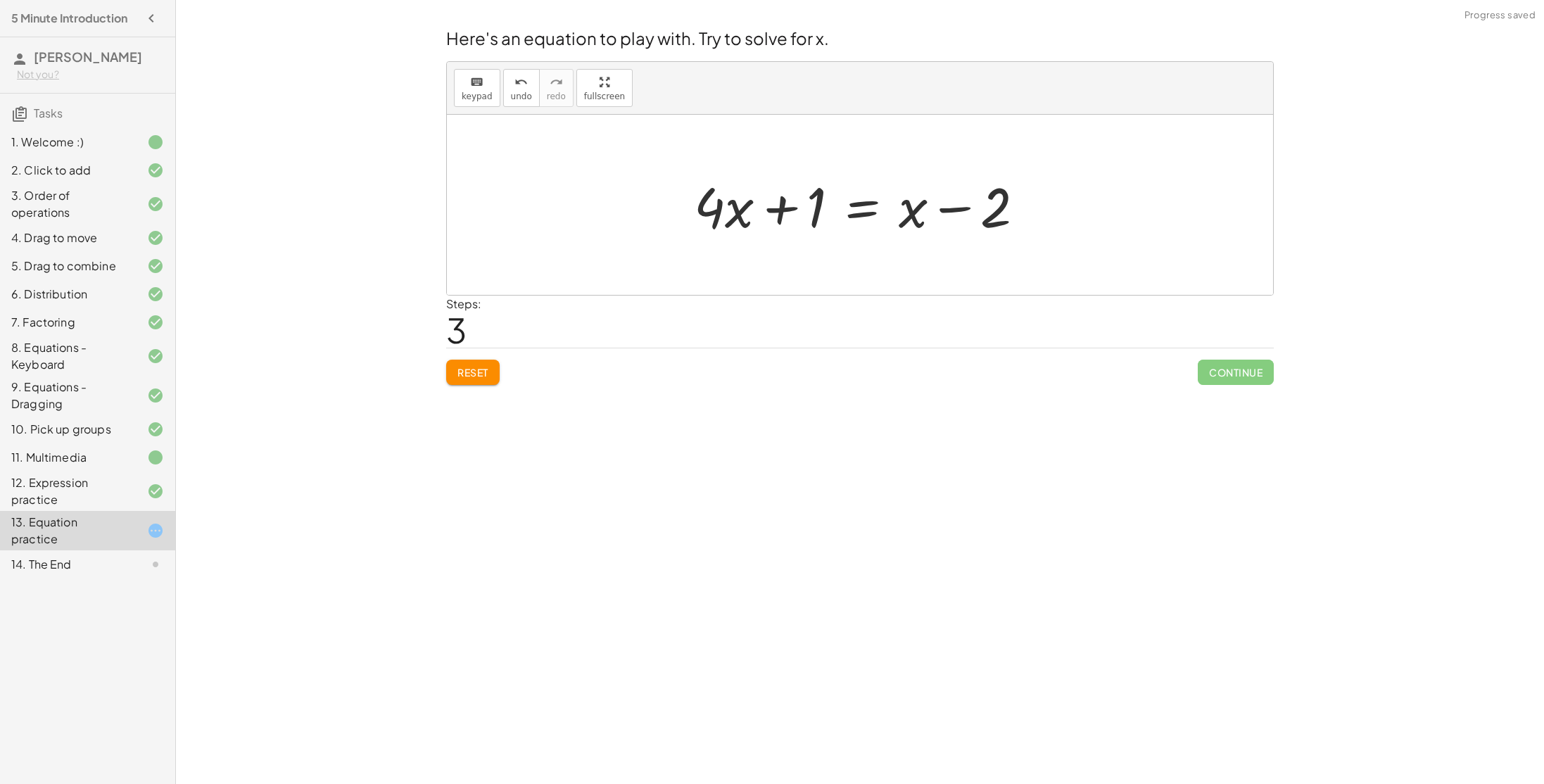
click at [954, 211] on div at bounding box center [865, 205] width 356 height 72
drag, startPoint x: 724, startPoint y: 203, endPoint x: 778, endPoint y: 190, distance: 55.5
click at [778, 190] on div at bounding box center [865, 205] width 356 height 72
click at [722, 208] on div at bounding box center [865, 205] width 370 height 72
click at [789, 219] on div at bounding box center [865, 205] width 370 height 72
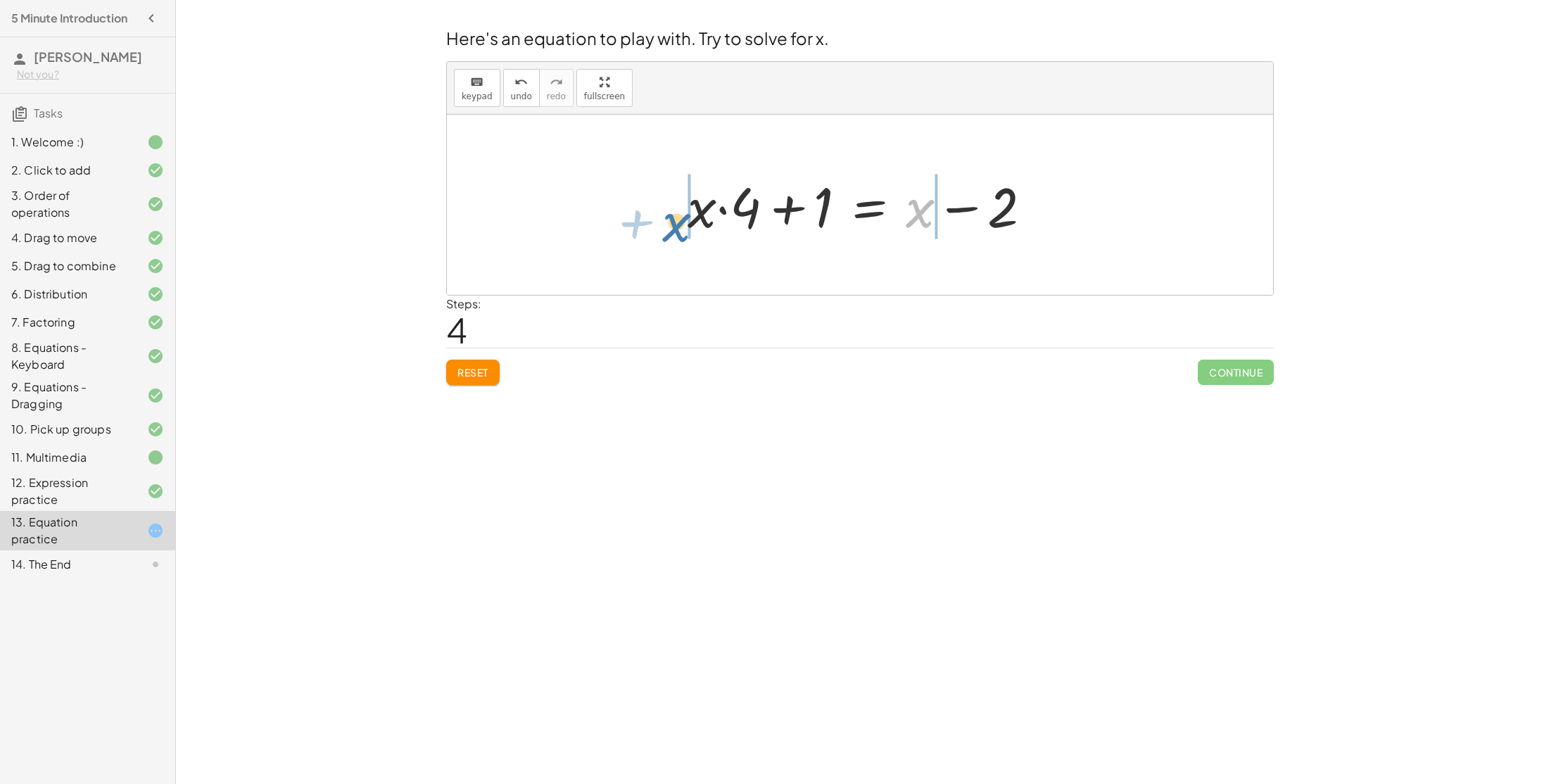
drag, startPoint x: 916, startPoint y: 217, endPoint x: 664, endPoint y: 227, distance: 252.2
click at [664, 227] on div "+ · 4 · x + 1 = + · 2 · ( + x − 1 ) − x + · 4 · x + 1 = + · 2 · x − · 2 · 1 − x…" at bounding box center [859, 205] width 826 height 180
click at [659, 206] on div at bounding box center [834, 205] width 575 height 72
click at [751, 214] on div at bounding box center [865, 205] width 439 height 72
click at [912, 209] on div at bounding box center [865, 205] width 439 height 72
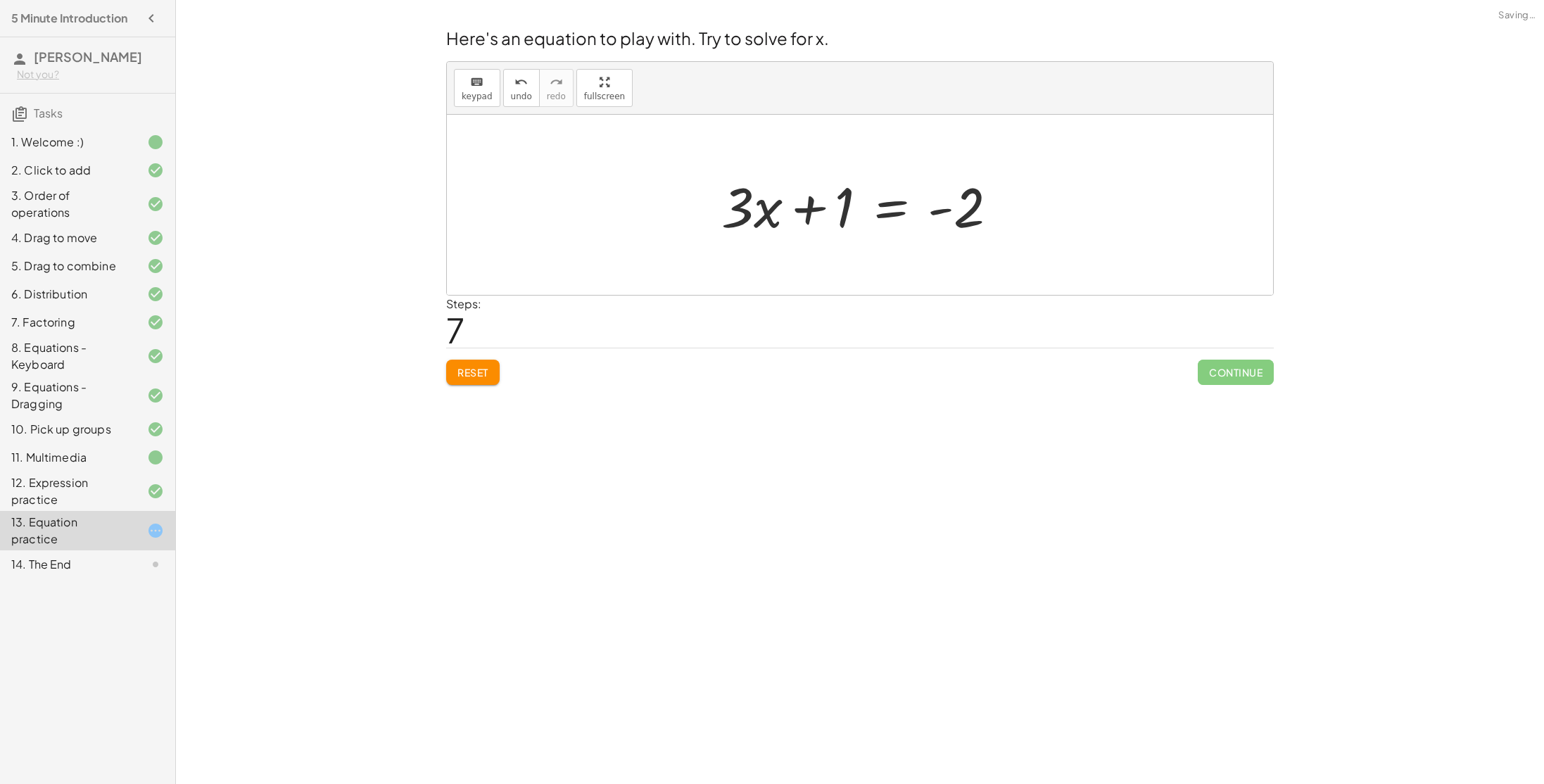
click at [947, 208] on div at bounding box center [865, 205] width 302 height 72
drag, startPoint x: 837, startPoint y: 207, endPoint x: 929, endPoint y: 206, distance: 92.0
click at [929, 206] on div at bounding box center [865, 205] width 302 height 72
click at [1024, 210] on div at bounding box center [865, 205] width 463 height 72
click at [851, 206] on div at bounding box center [865, 205] width 375 height 72
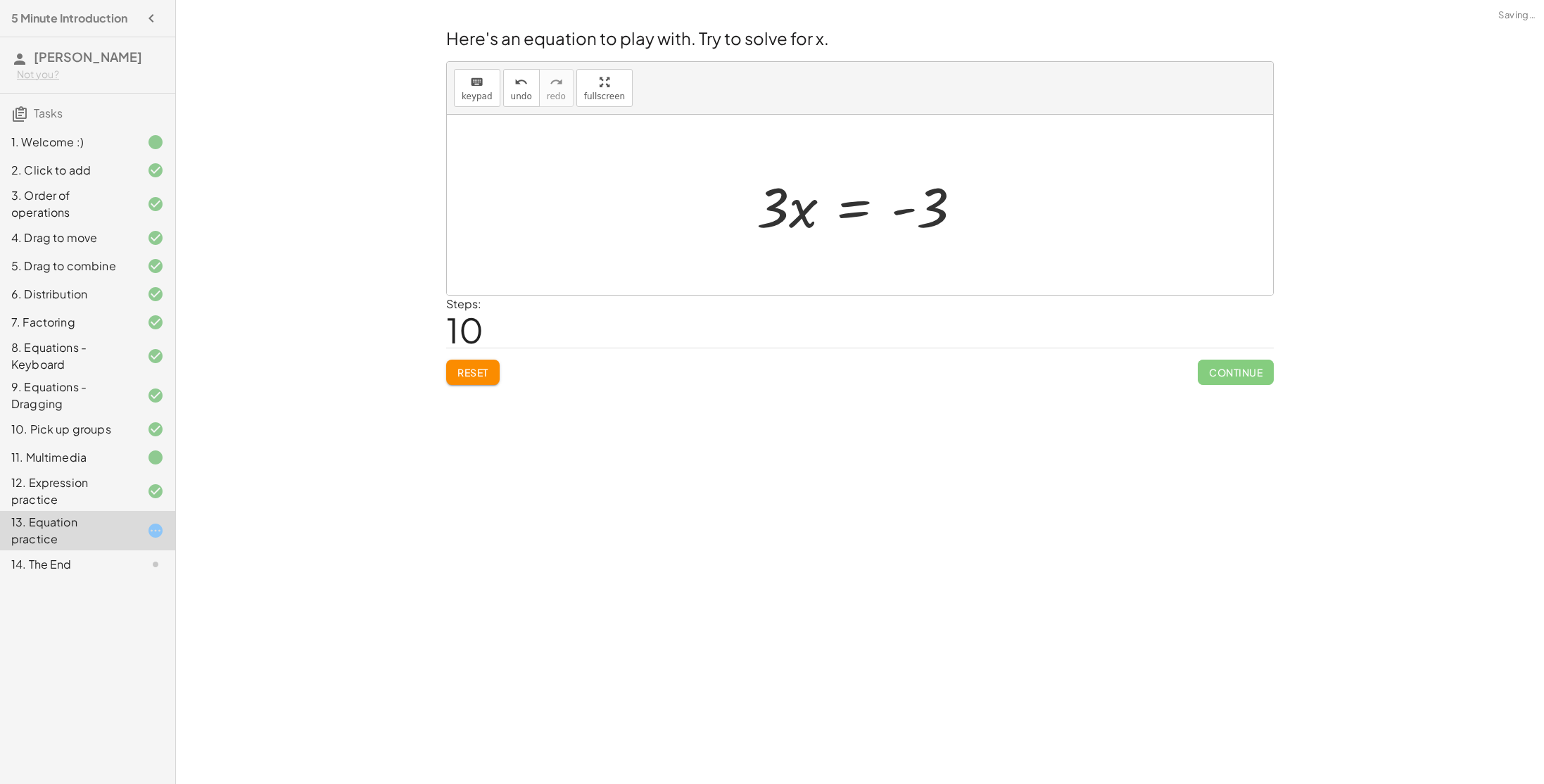
click at [906, 212] on div at bounding box center [865, 205] width 231 height 72
click at [865, 212] on div at bounding box center [865, 205] width 231 height 72
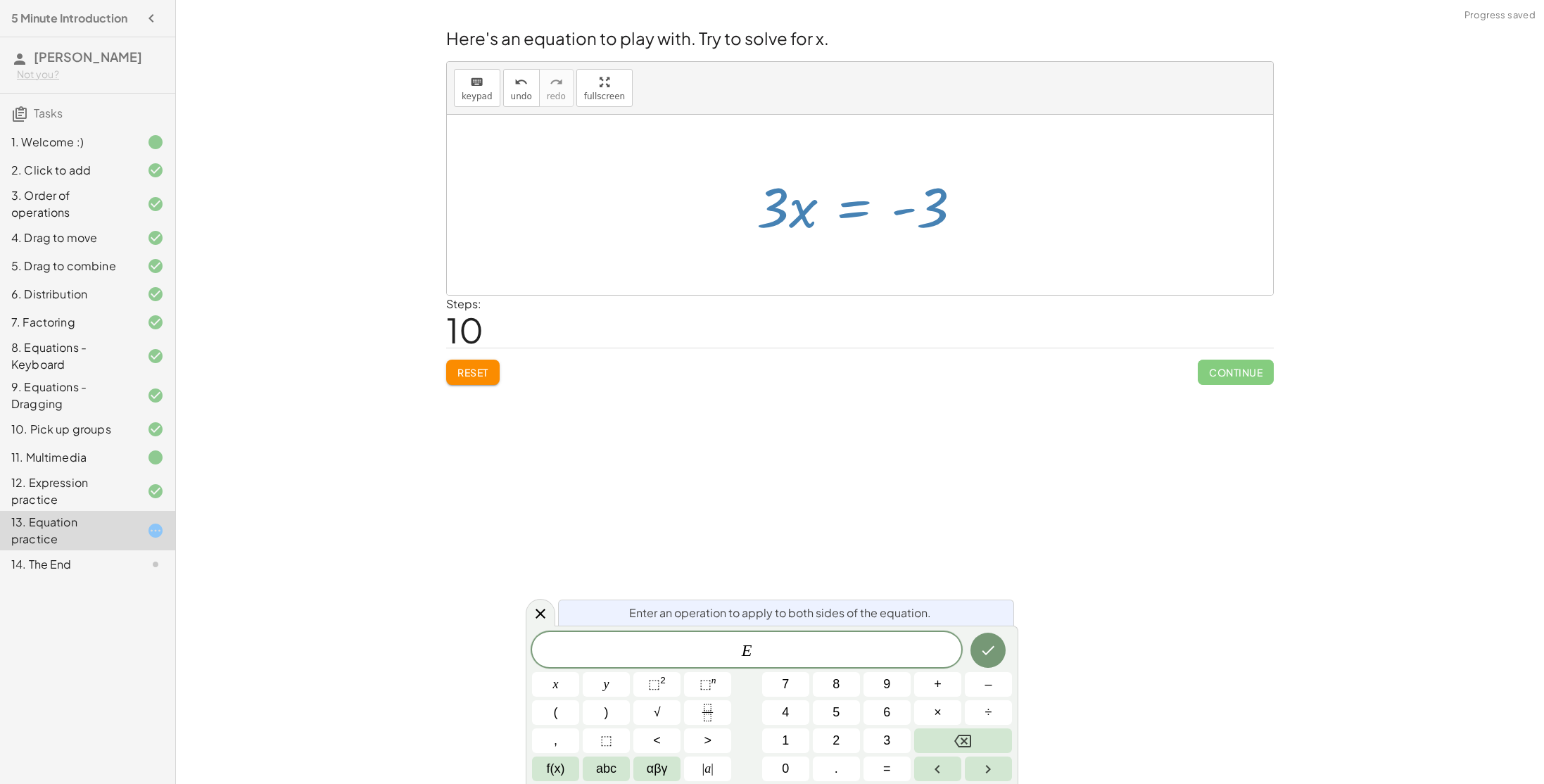
click at [996, 389] on div "Here's an equation to play with. Try to solve for x. keyboard keypad undo undo …" at bounding box center [859, 205] width 844 height 376
click at [532, 605] on icon at bounding box center [540, 613] width 17 height 17
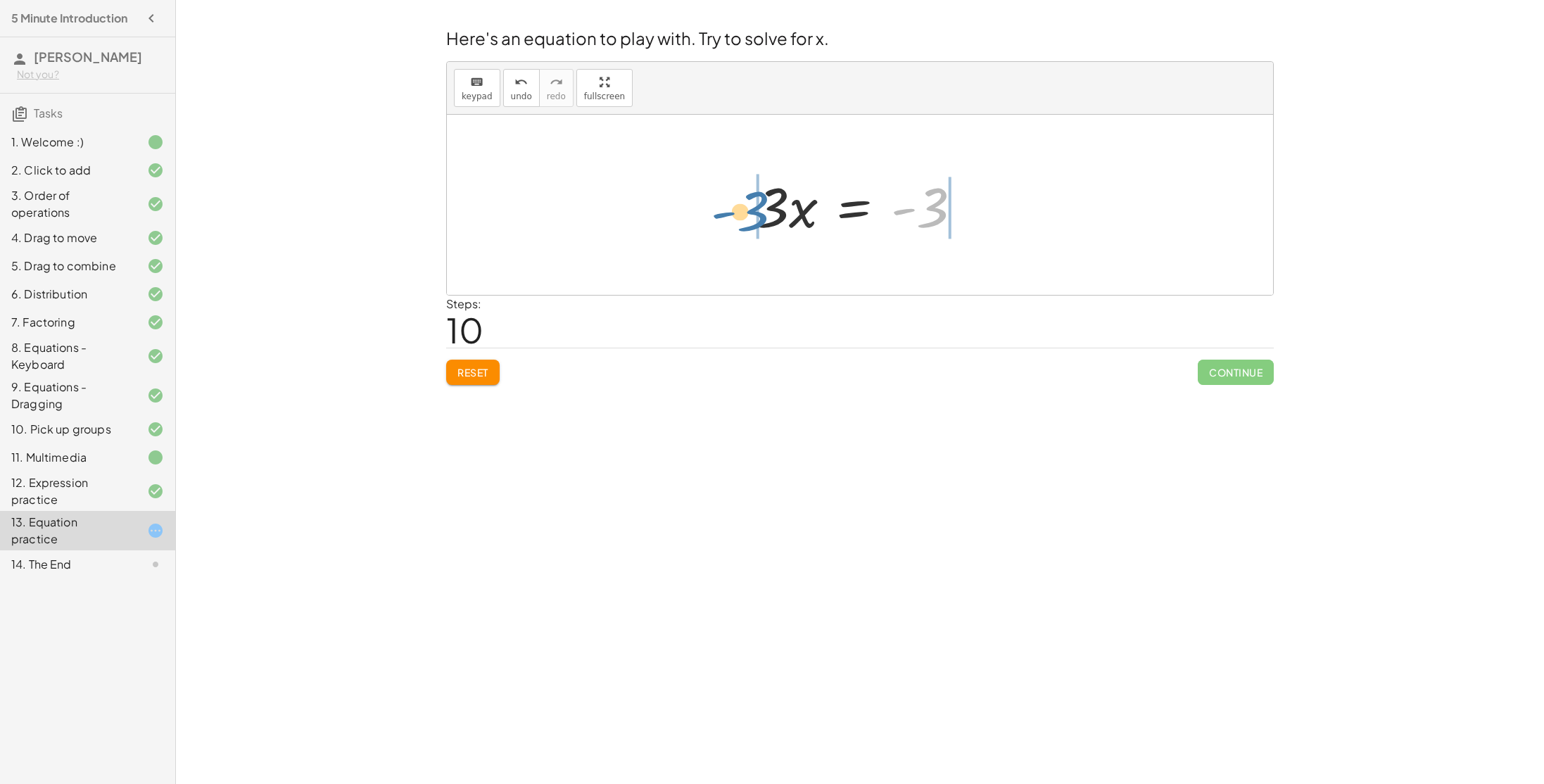
drag, startPoint x: 939, startPoint y: 199, endPoint x: 756, endPoint y: 200, distance: 183.0
click at [982, 212] on div at bounding box center [865, 205] width 417 height 72
click at [800, 209] on div at bounding box center [865, 205] width 286 height 72
drag, startPoint x: 977, startPoint y: 203, endPoint x: 811, endPoint y: 195, distance: 166.2
click at [811, 195] on div at bounding box center [865, 205] width 286 height 72
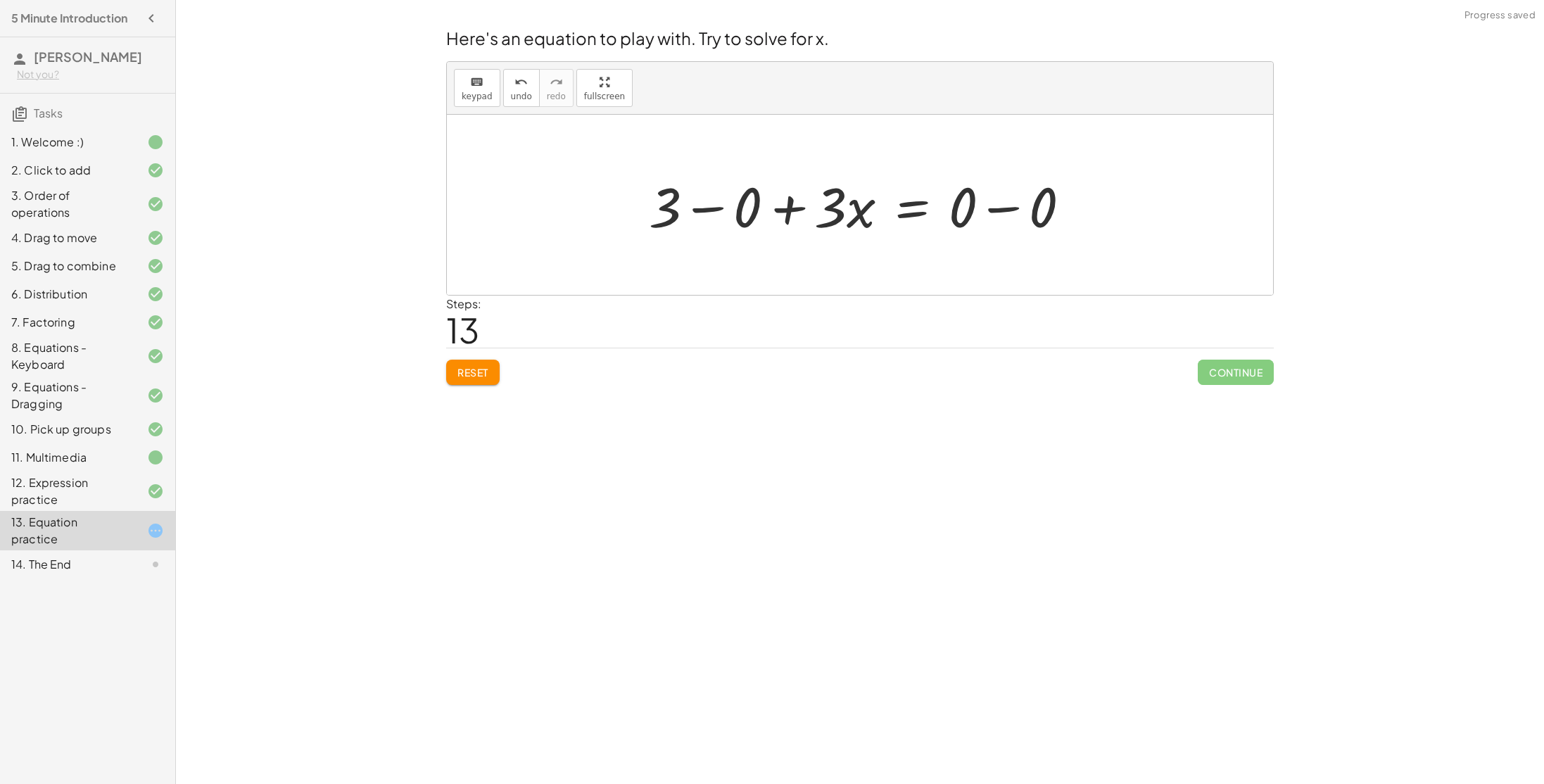
click at [717, 210] on div at bounding box center [865, 205] width 447 height 72
click at [786, 217] on div at bounding box center [906, 205] width 367 height 72
click at [984, 209] on div at bounding box center [906, 205] width 367 height 72
drag, startPoint x: 974, startPoint y: 208, endPoint x: 712, endPoint y: 217, distance: 262.2
click at [706, 208] on div at bounding box center [835, 205] width 491 height 72
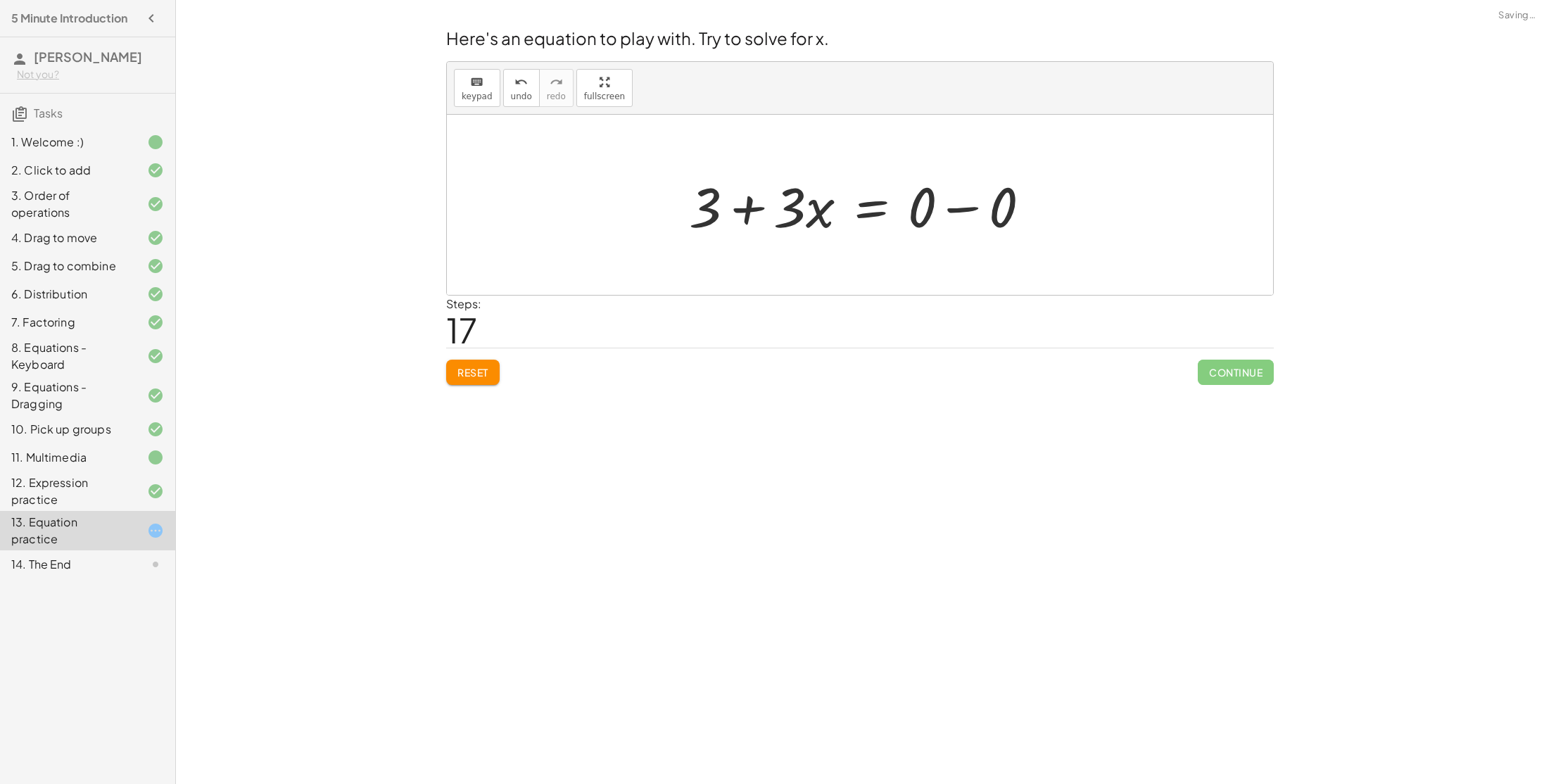
click at [754, 210] on div at bounding box center [865, 205] width 367 height 72
drag, startPoint x: 924, startPoint y: 214, endPoint x: 783, endPoint y: 211, distance: 141.0
click at [783, 211] on div at bounding box center [865, 205] width 367 height 72
click at [960, 211] on div at bounding box center [865, 205] width 528 height 72
drag, startPoint x: 911, startPoint y: 203, endPoint x: 753, endPoint y: 195, distance: 158.2
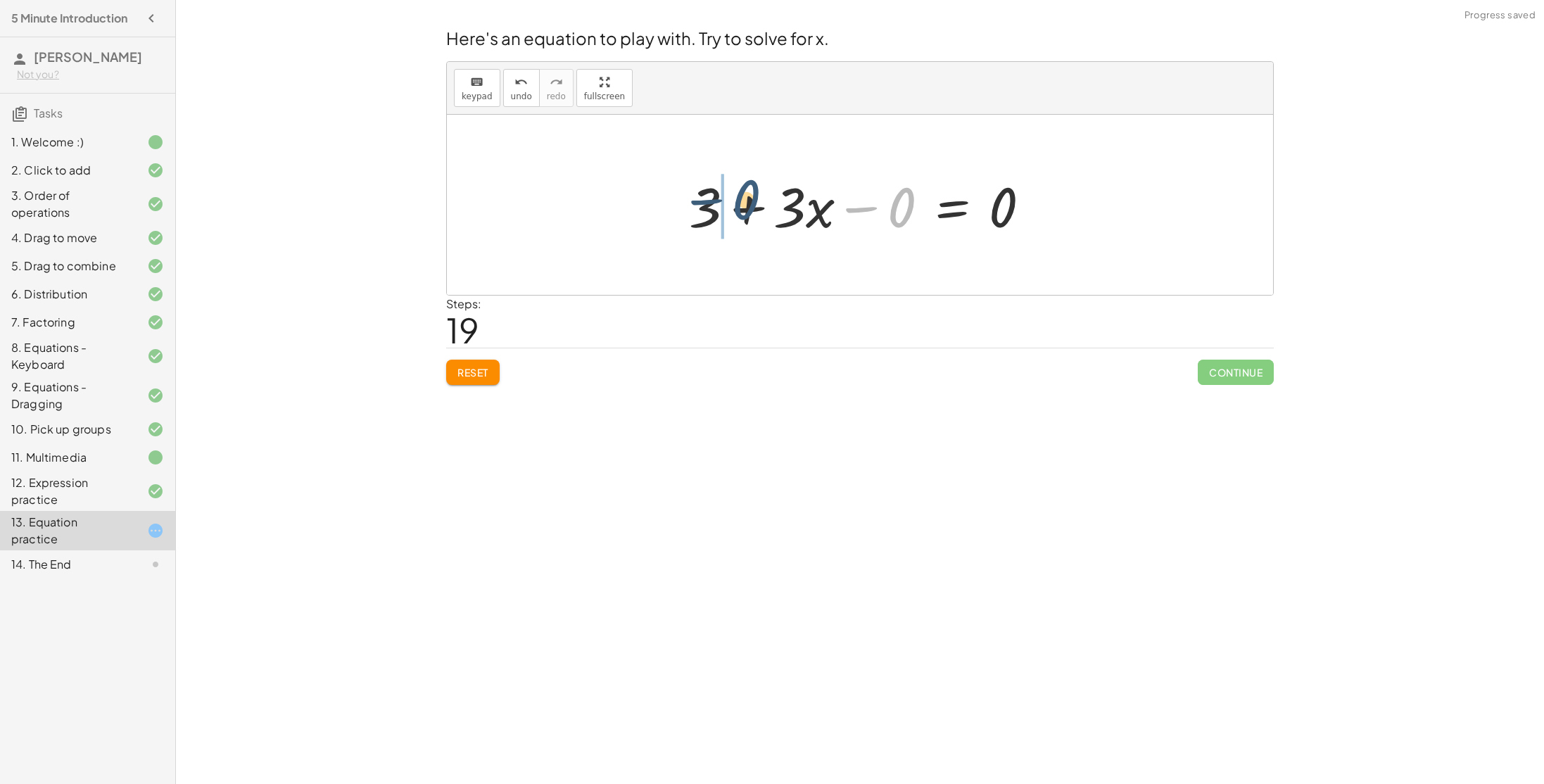
click at [753, 195] on div at bounding box center [865, 205] width 367 height 72
drag, startPoint x: 1004, startPoint y: 202, endPoint x: 656, endPoint y: 207, distance: 348.0
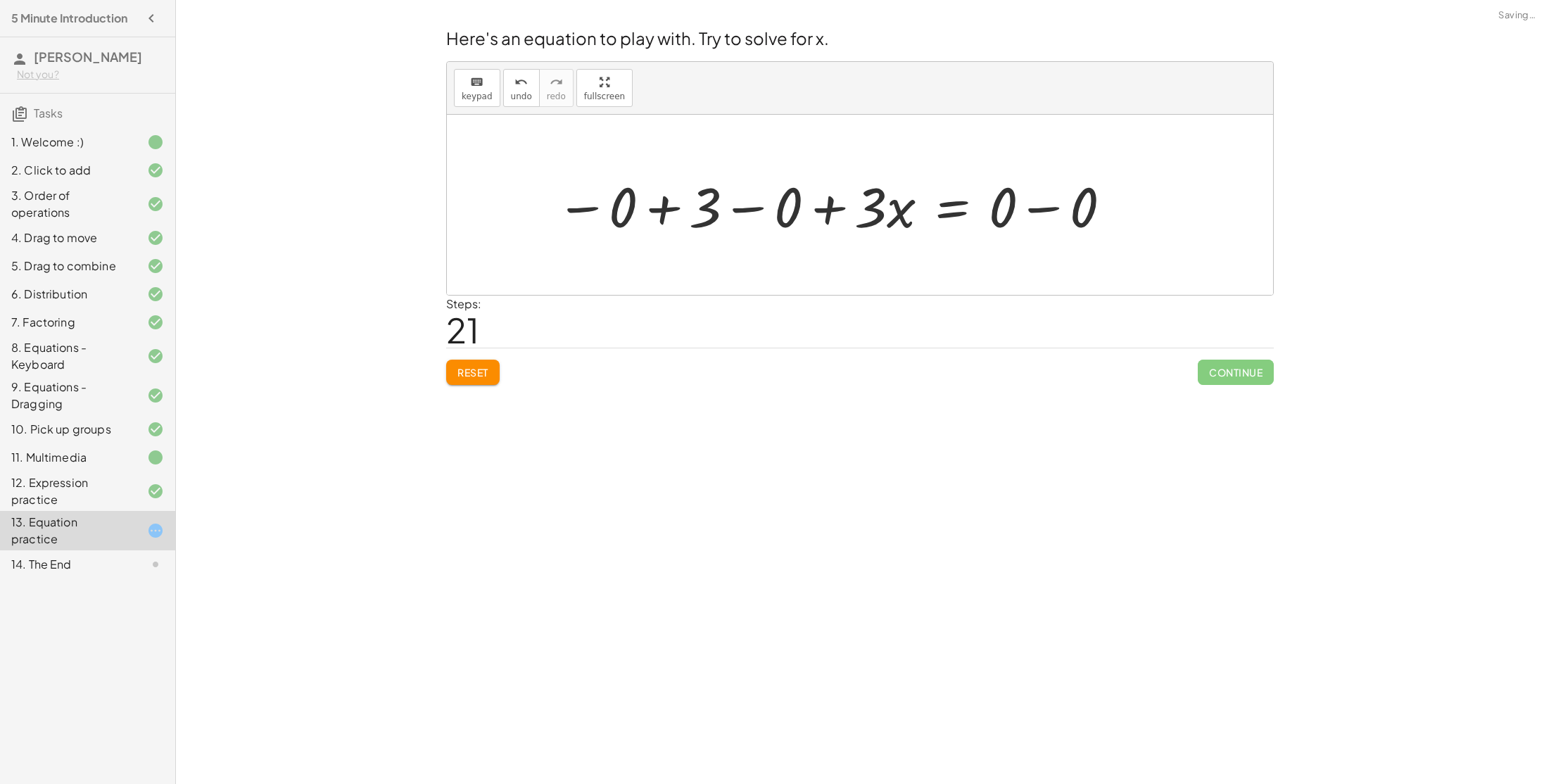
click at [675, 199] on div at bounding box center [835, 205] width 571 height 72
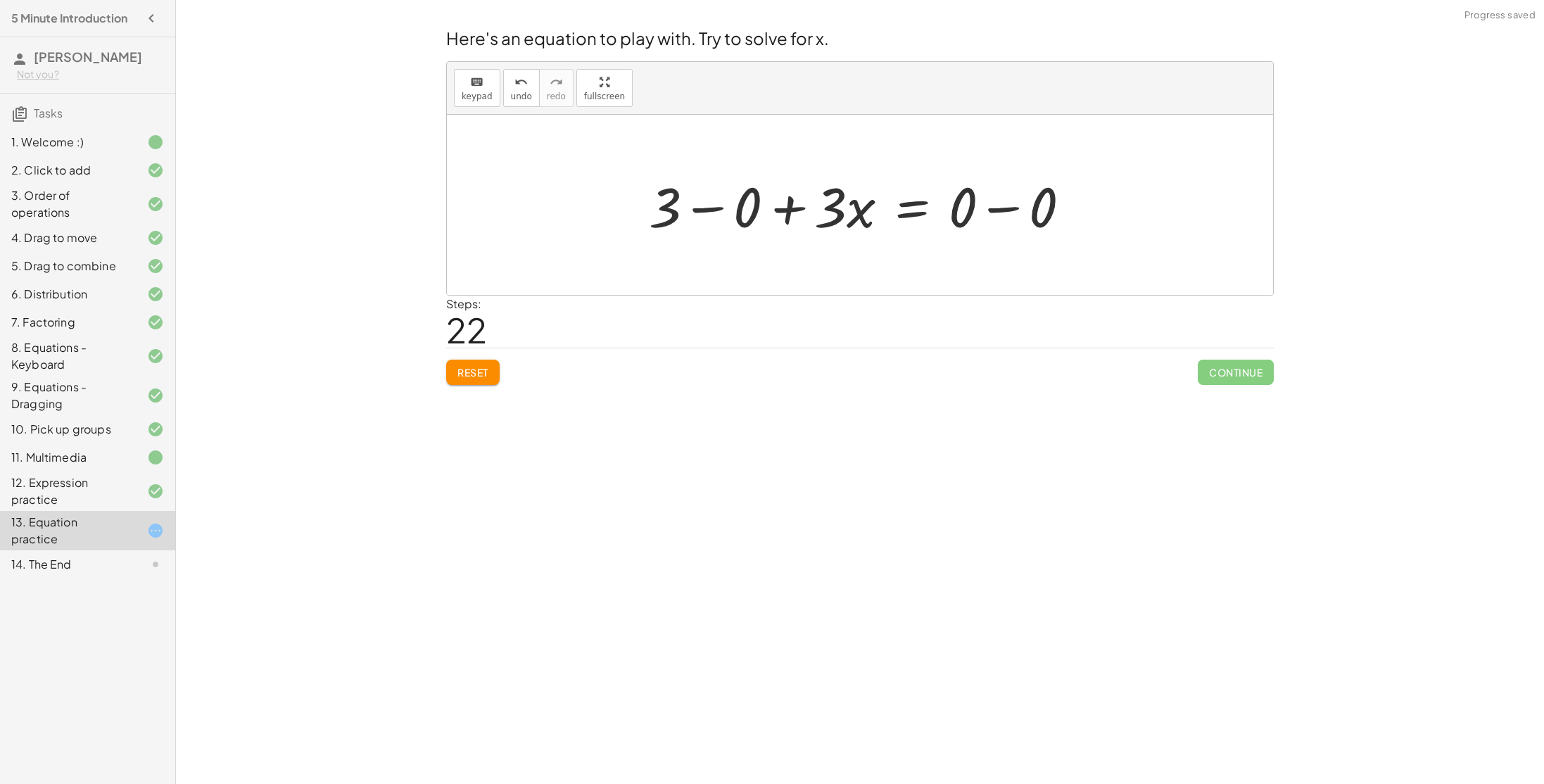
click at [779, 208] on div at bounding box center [865, 205] width 447 height 72
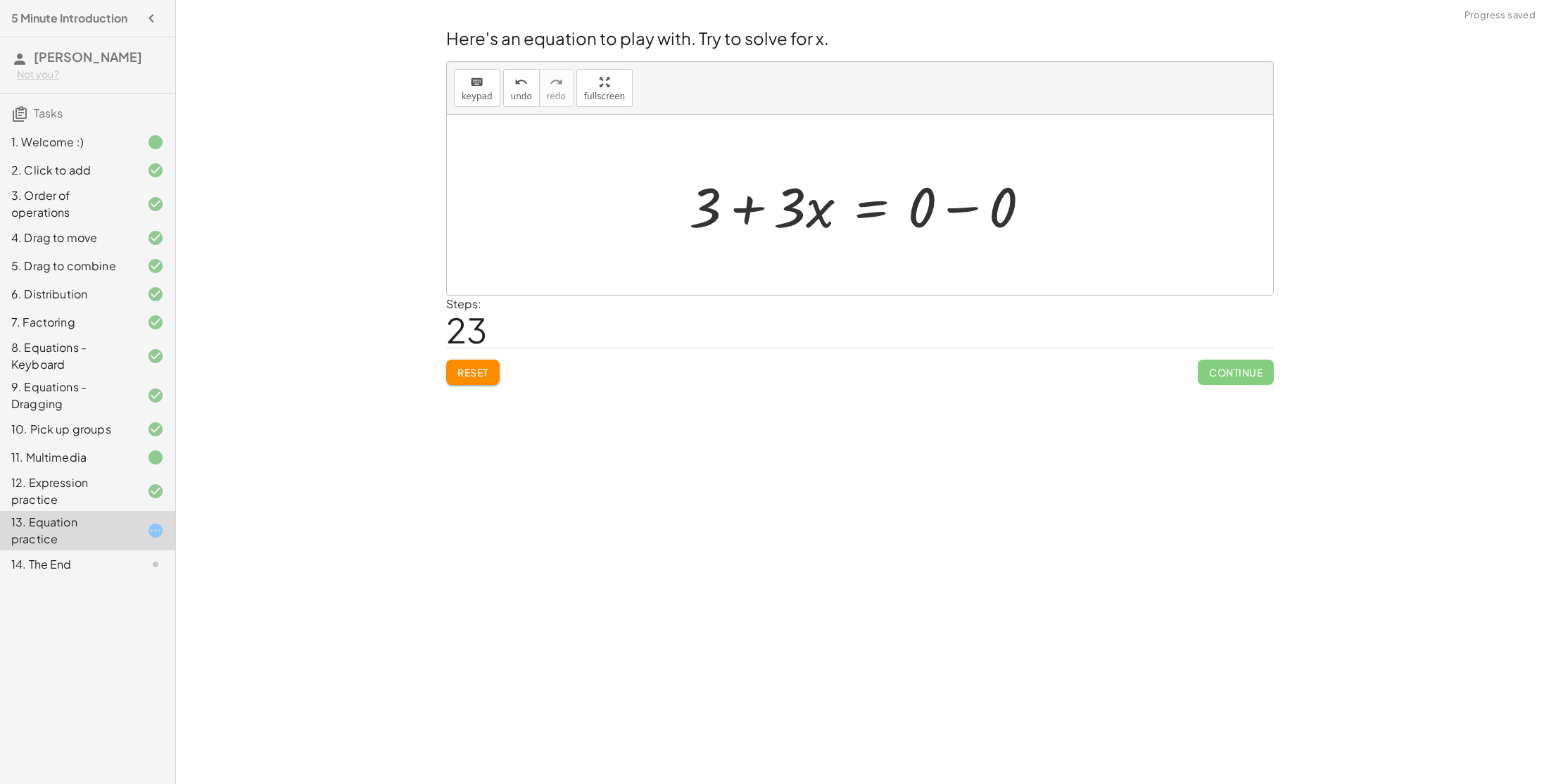
click at [744, 208] on div at bounding box center [865, 205] width 367 height 72
drag, startPoint x: 810, startPoint y: 206, endPoint x: 753, endPoint y: 208, distance: 57.0
click at [753, 208] on div at bounding box center [865, 205] width 367 height 72
click at [806, 205] on div at bounding box center [865, 205] width 380 height 72
drag, startPoint x: 688, startPoint y: 203, endPoint x: 851, endPoint y: 205, distance: 163.0
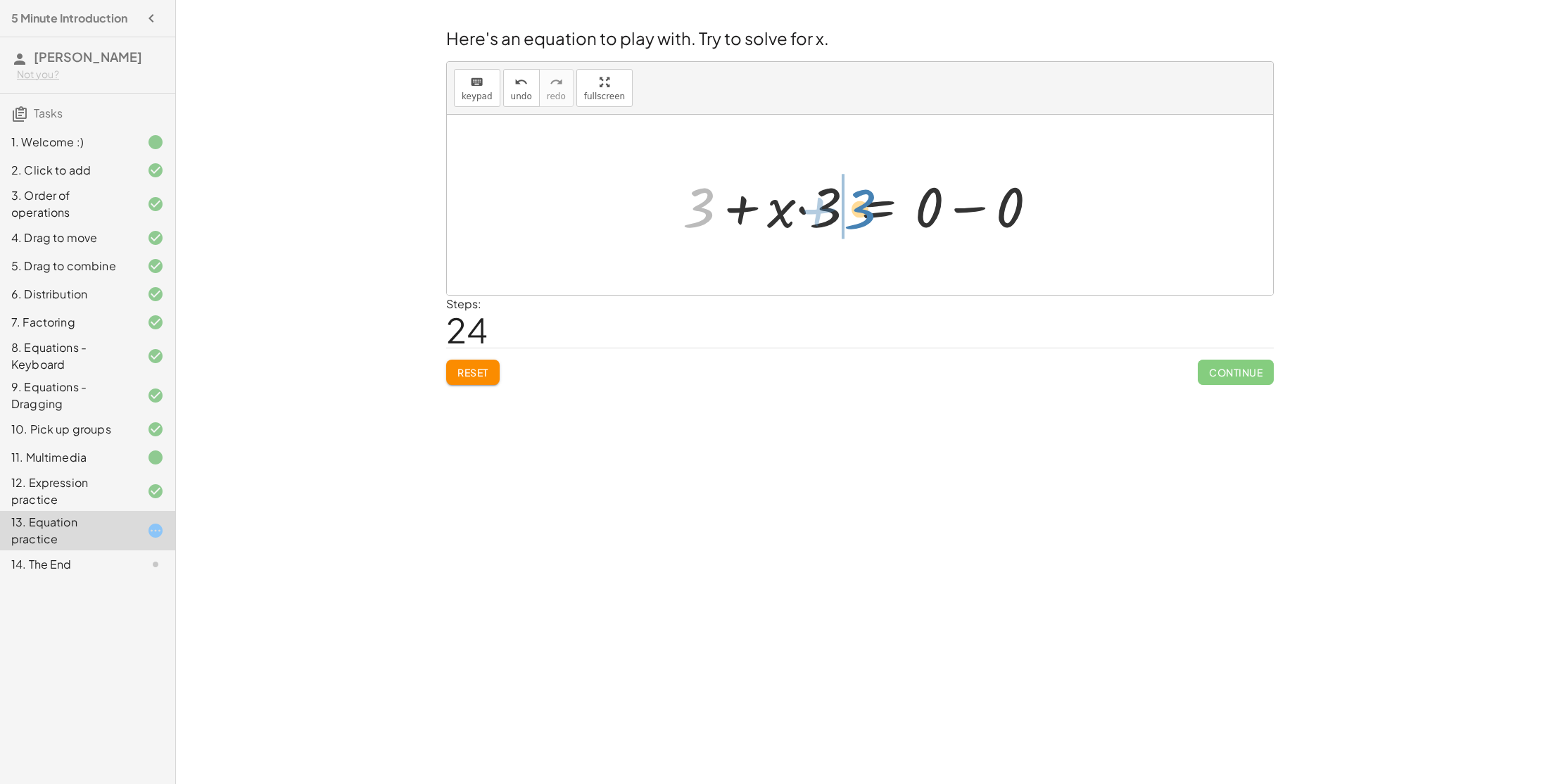
click at [851, 205] on div at bounding box center [865, 205] width 380 height 72
click at [788, 208] on div at bounding box center [865, 205] width 380 height 72
click at [774, 200] on div at bounding box center [865, 205] width 380 height 72
drag, startPoint x: 827, startPoint y: 201, endPoint x: 731, endPoint y: 199, distance: 96.0
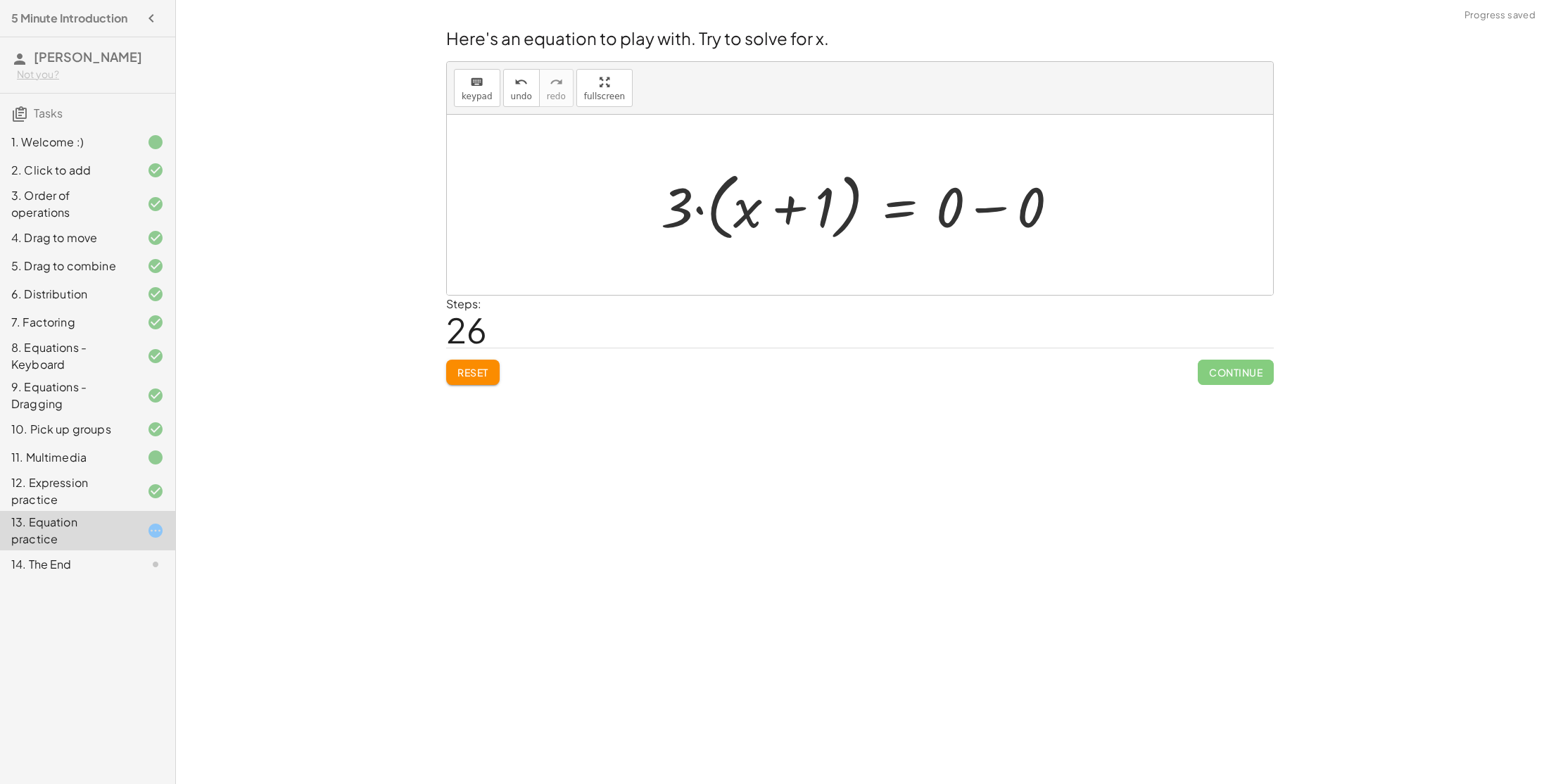
click at [764, 212] on div at bounding box center [865, 205] width 423 height 81
click at [802, 212] on div at bounding box center [865, 205] width 423 height 81
click at [991, 191] on div at bounding box center [865, 205] width 423 height 81
click at [999, 211] on div "+ · 4 · x + 1 = + · 2 · ( + x − 1 ) − x + · 4 · x + 1 = + · 2 · x − · 2 · 1 − x…" at bounding box center [819, 205] width 359 height 88
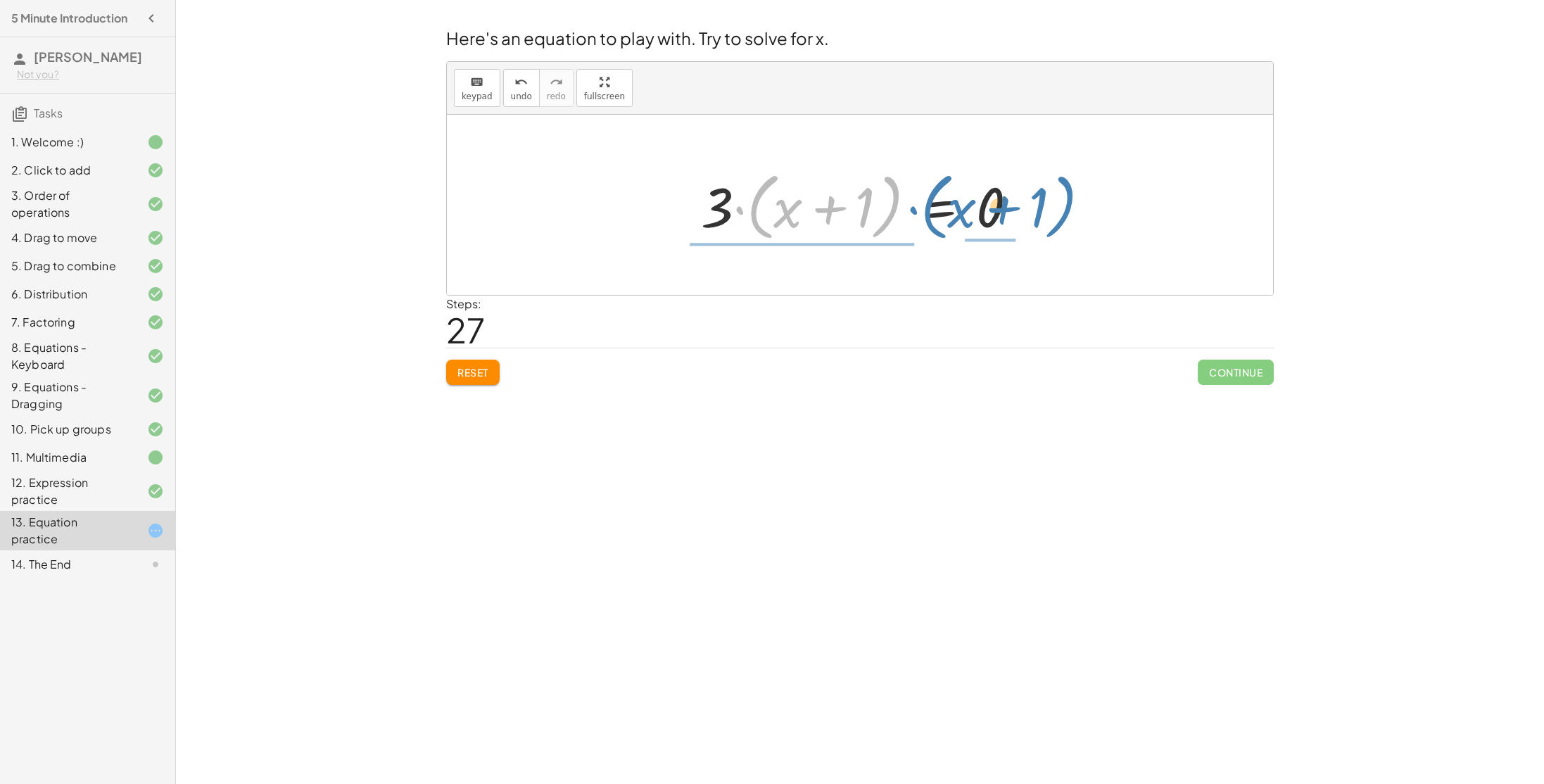
drag, startPoint x: 896, startPoint y: 209, endPoint x: 1070, endPoint y: 209, distance: 174.0
click at [1070, 209] on div "+ · 4 · x + 1 = + · 2 · ( + x − 1 ) − x + · 4 · x + 1 = + · 2 · x − · 2 · 1 − x…" at bounding box center [859, 205] width 826 height 180
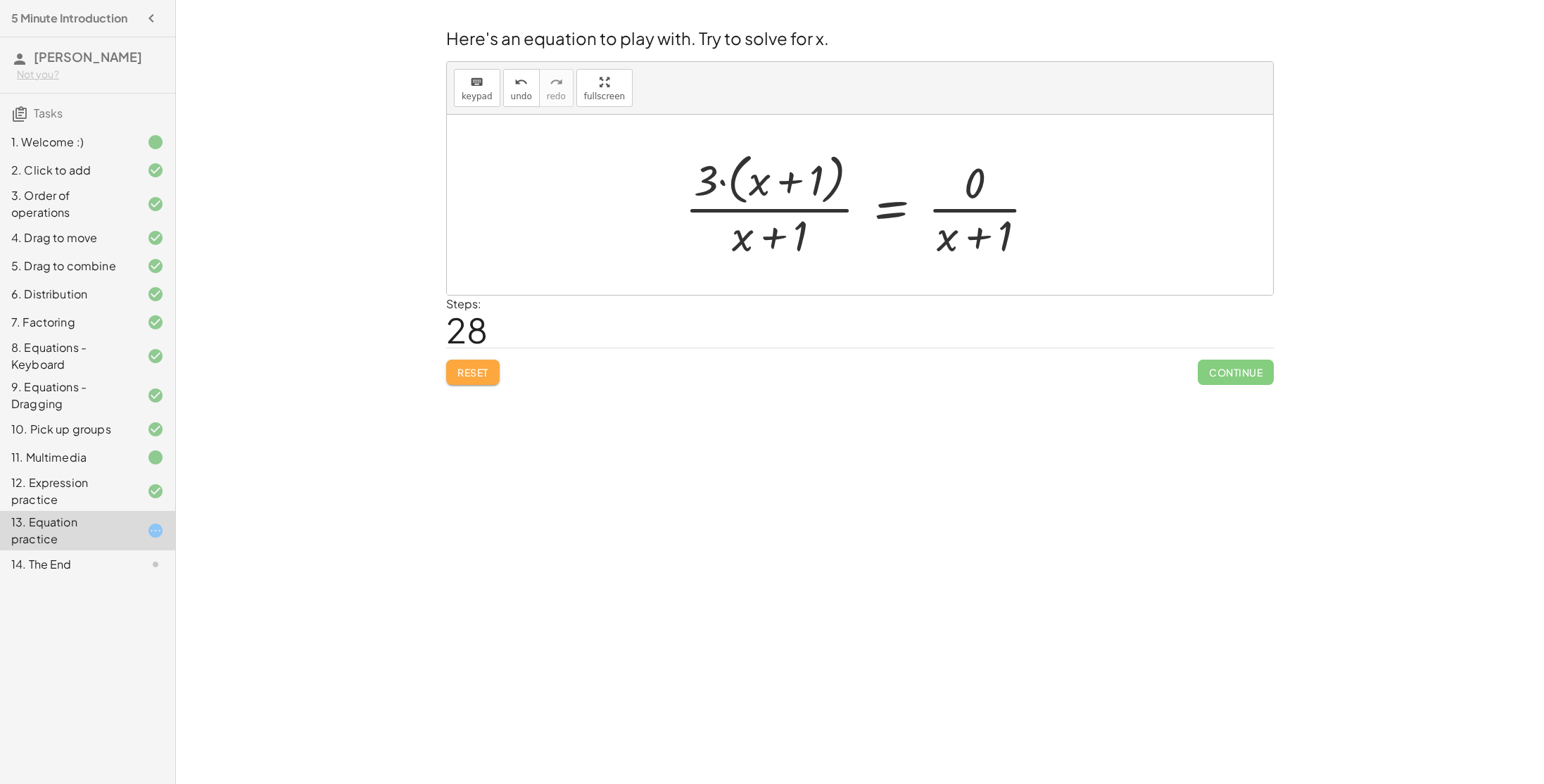
click at [463, 377] on span "Reset" at bounding box center [473, 372] width 31 height 12
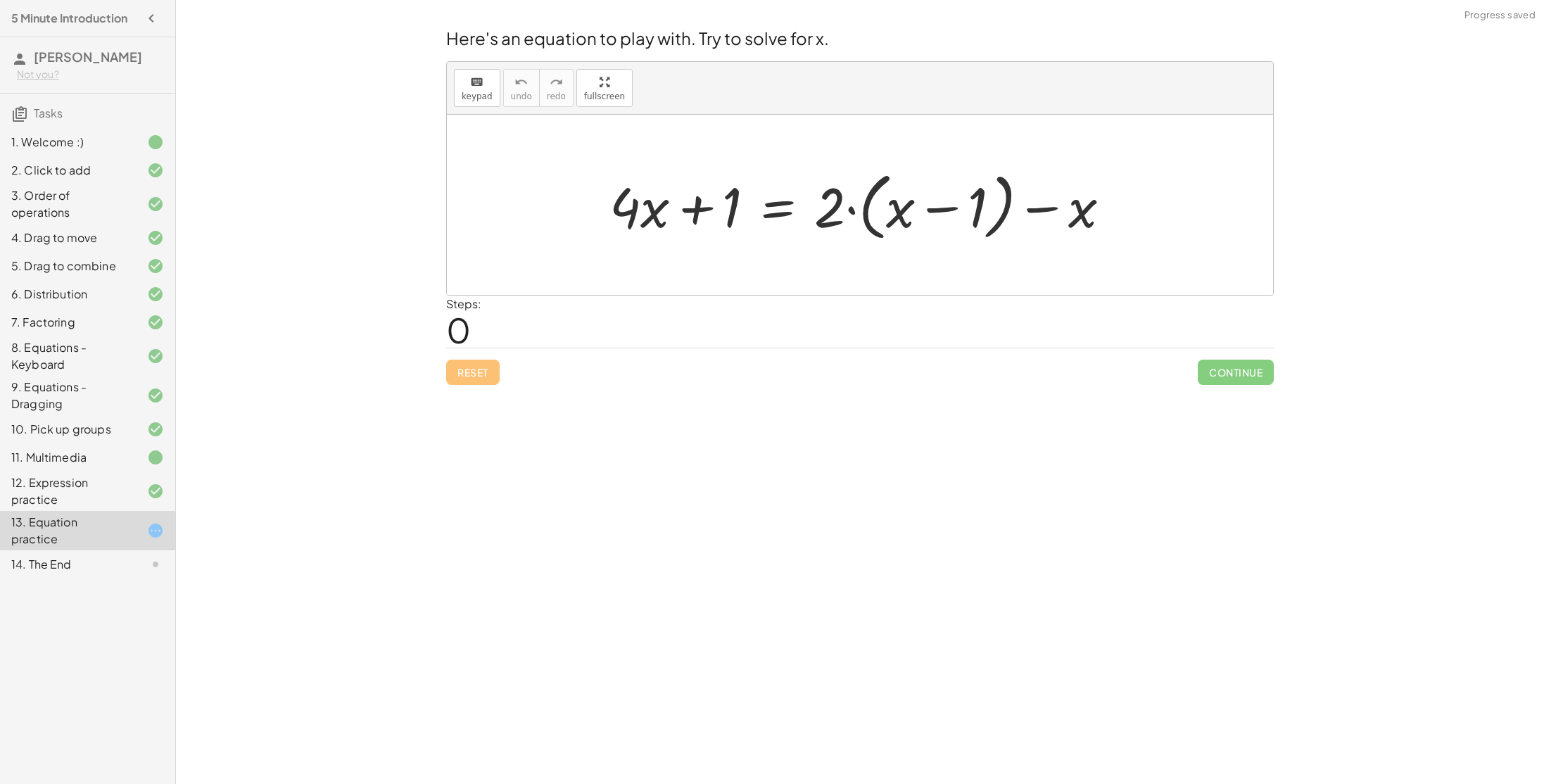
click at [463, 377] on div "Reset Continue" at bounding box center [859, 366] width 827 height 37
click at [704, 196] on div at bounding box center [865, 205] width 526 height 81
click at [849, 208] on div at bounding box center [865, 205] width 526 height 81
drag, startPoint x: 1078, startPoint y: 212, endPoint x: 757, endPoint y: 222, distance: 321.2
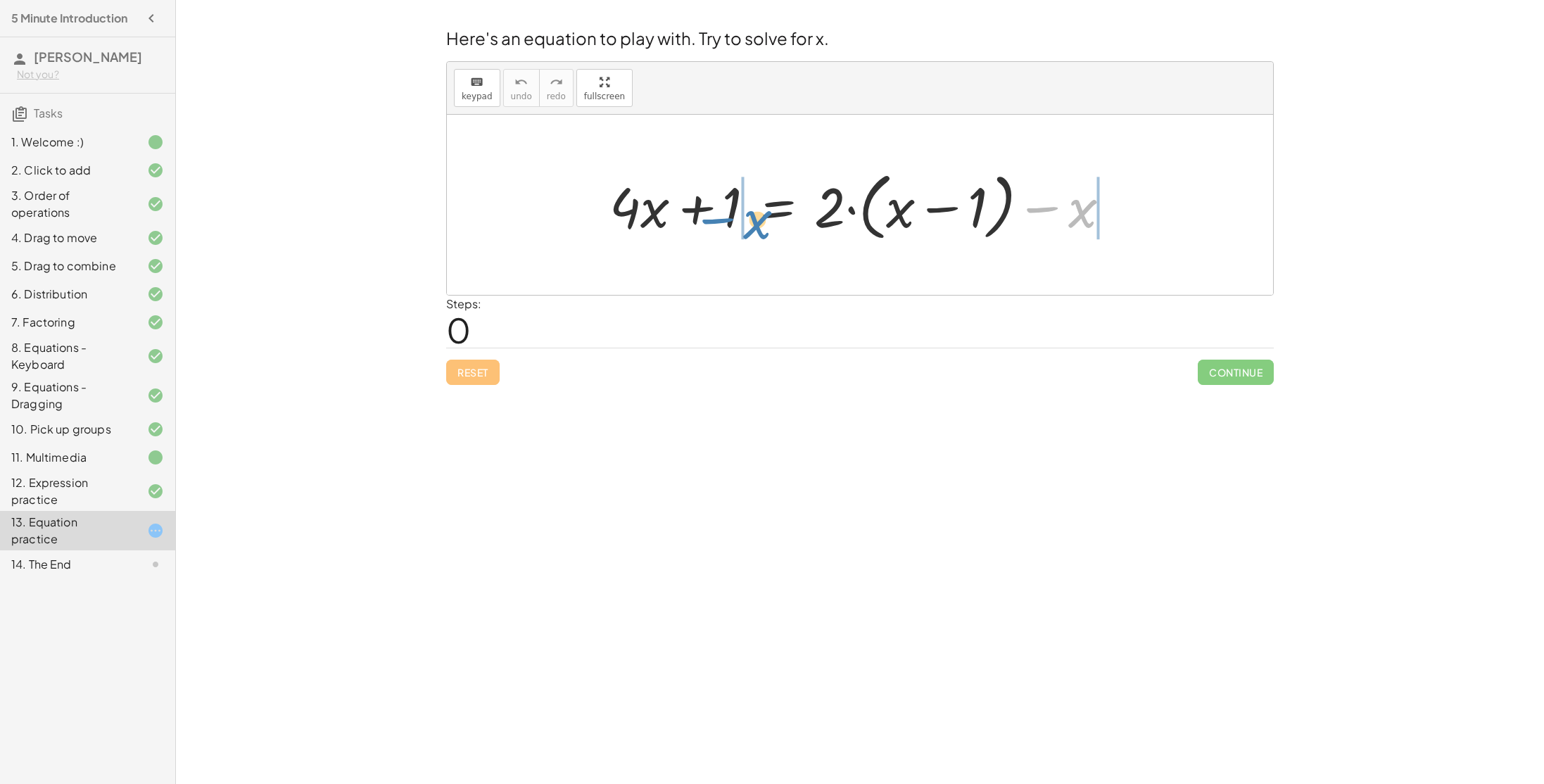
click at [757, 222] on div at bounding box center [865, 205] width 526 height 81
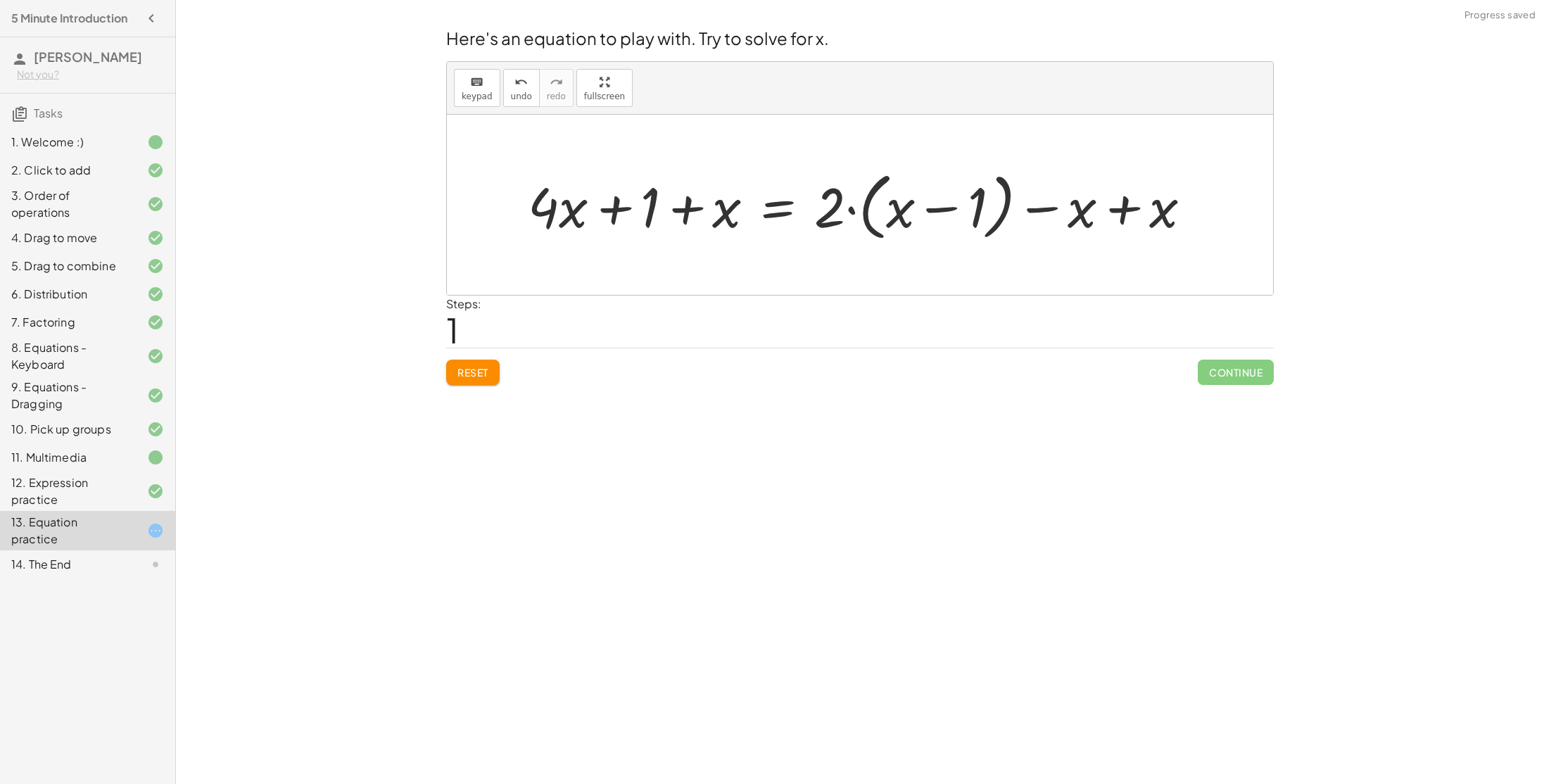
click at [687, 214] on div at bounding box center [865, 205] width 689 height 81
drag, startPoint x: 645, startPoint y: 213, endPoint x: 747, endPoint y: 214, distance: 102.0
click at [747, 214] on div at bounding box center [865, 205] width 689 height 81
click at [611, 217] on div at bounding box center [865, 205] width 689 height 81
click at [694, 210] on div at bounding box center [906, 205] width 607 height 81
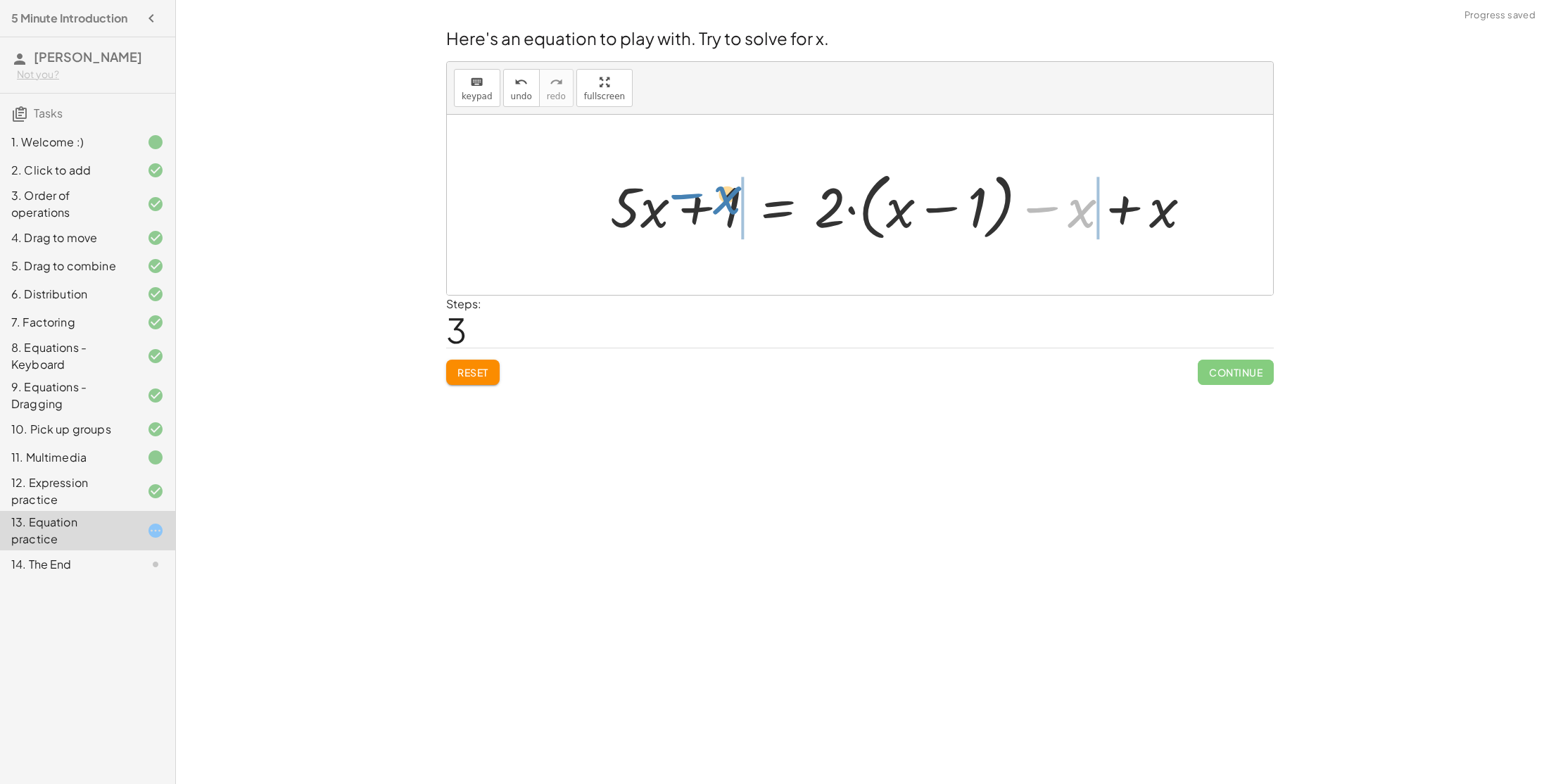
drag, startPoint x: 1094, startPoint y: 223, endPoint x: 739, endPoint y: 209, distance: 355.3
click at [739, 209] on div at bounding box center [906, 205] width 607 height 81
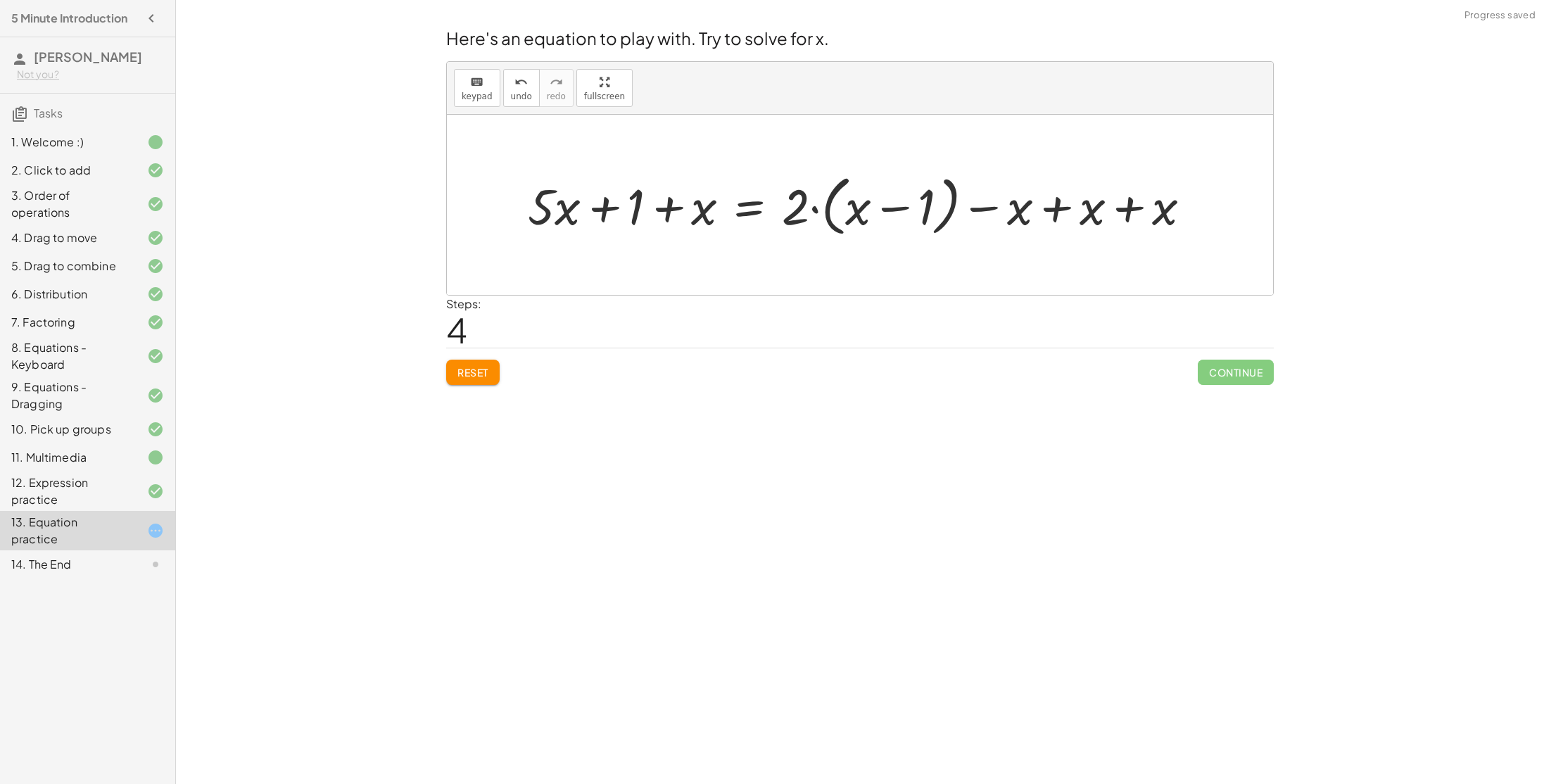
click at [666, 204] on div at bounding box center [865, 204] width 688 height 72
drag, startPoint x: 643, startPoint y: 205, endPoint x: 736, endPoint y: 212, distance: 93.3
click at [736, 212] on div at bounding box center [865, 204] width 688 height 72
click at [597, 203] on div at bounding box center [865, 204] width 688 height 72
click at [1050, 203] on div at bounding box center [900, 204] width 617 height 72
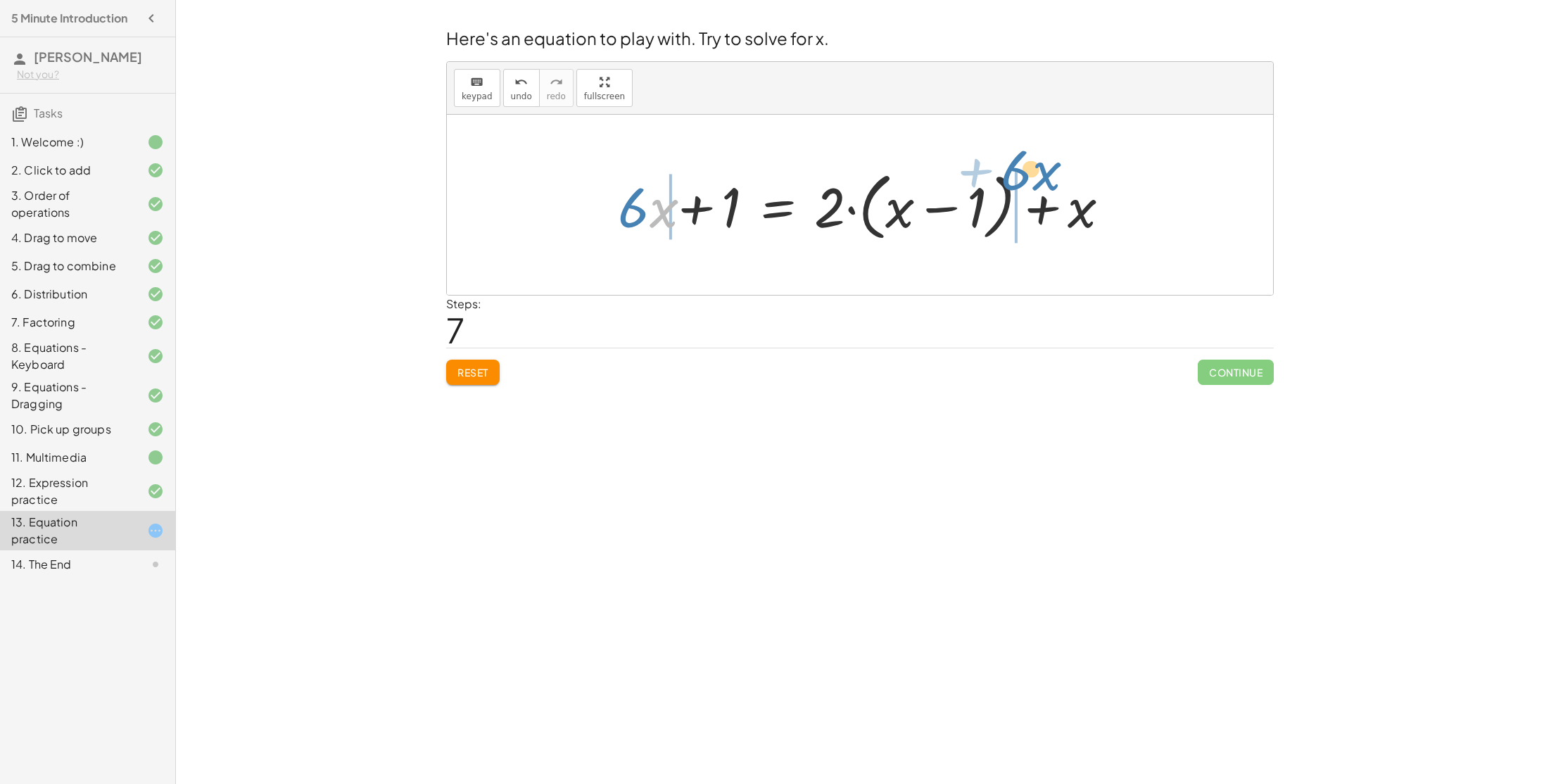
drag, startPoint x: 646, startPoint y: 214, endPoint x: 1031, endPoint y: 180, distance: 386.5
click at [1031, 180] on div at bounding box center [860, 205] width 517 height 81
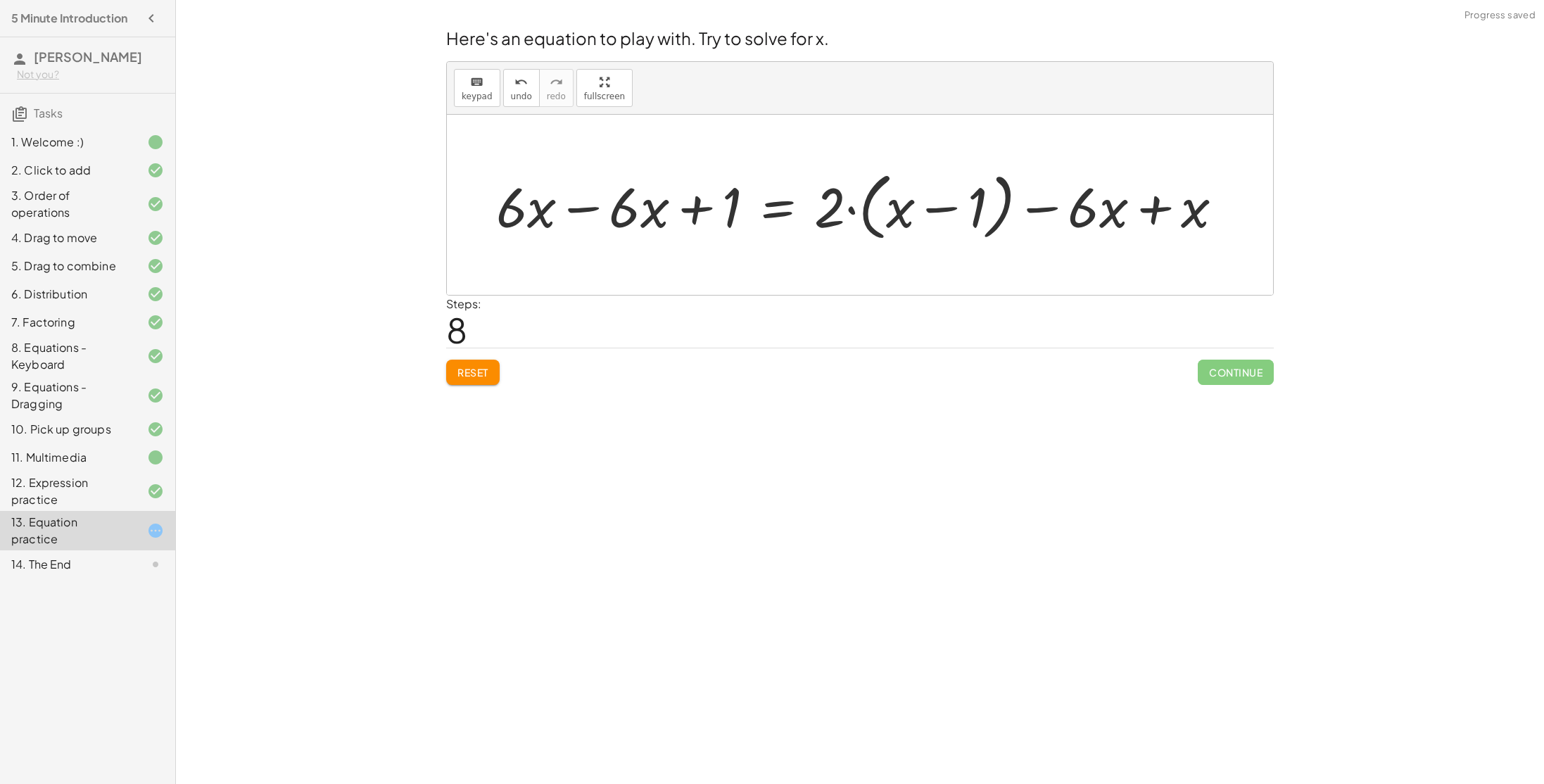
click at [1146, 209] on div at bounding box center [865, 205] width 753 height 81
click at [589, 212] on div at bounding box center [824, 205] width 669 height 81
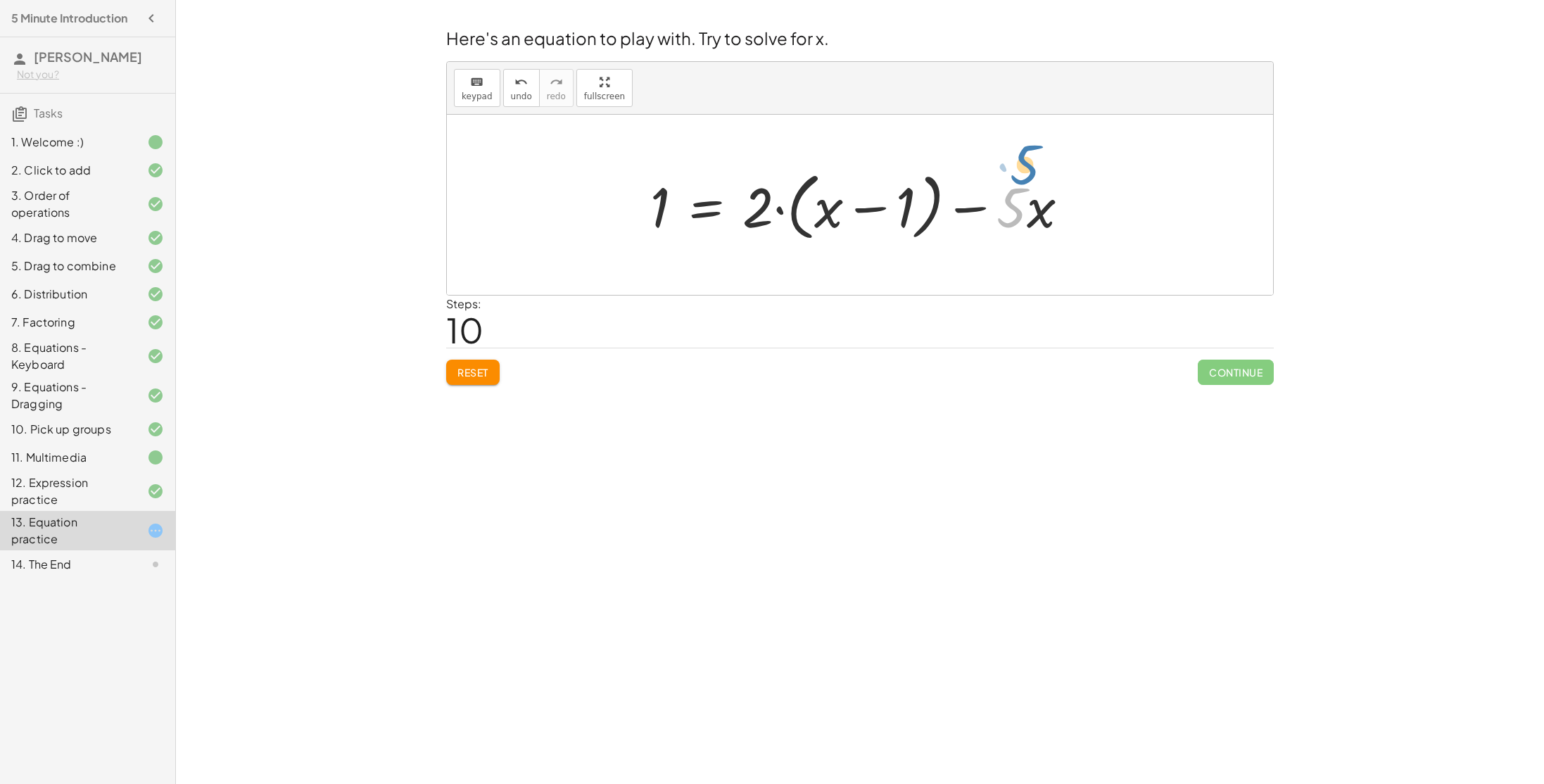
drag, startPoint x: 1020, startPoint y: 209, endPoint x: 1032, endPoint y: 176, distance: 35.1
click at [1032, 176] on div at bounding box center [865, 205] width 444 height 81
drag, startPoint x: 1043, startPoint y: 214, endPoint x: 769, endPoint y: 210, distance: 274.0
click at [769, 210] on div at bounding box center [865, 205] width 444 height 81
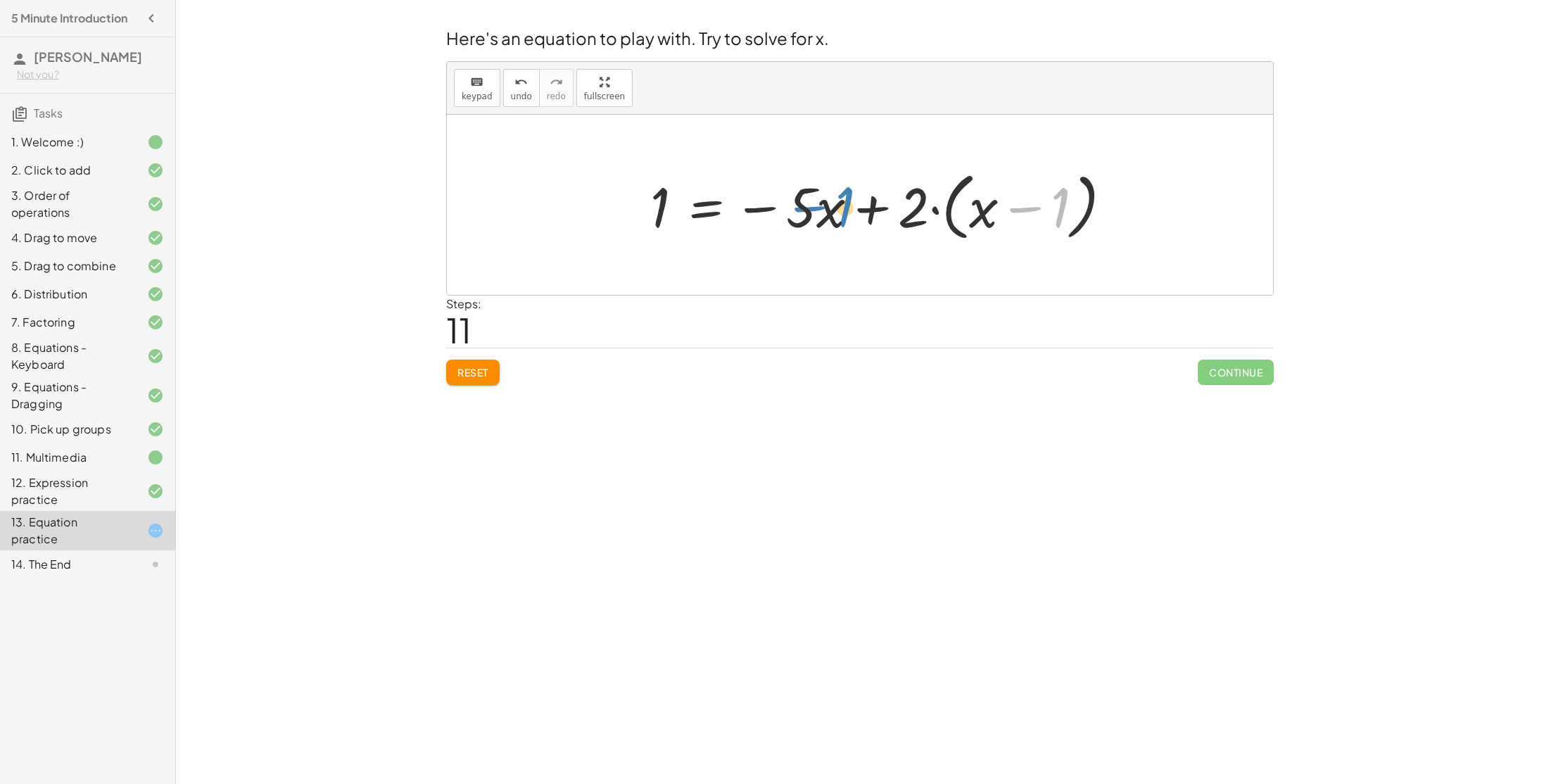
drag, startPoint x: 1062, startPoint y: 204, endPoint x: 847, endPoint y: 203, distance: 215.0
click at [847, 203] on div at bounding box center [887, 205] width 487 height 81
drag, startPoint x: 1061, startPoint y: 204, endPoint x: 1241, endPoint y: 185, distance: 181.0
click at [925, 208] on div at bounding box center [887, 205] width 487 height 81
drag, startPoint x: 925, startPoint y: 208, endPoint x: 684, endPoint y: 214, distance: 241.1
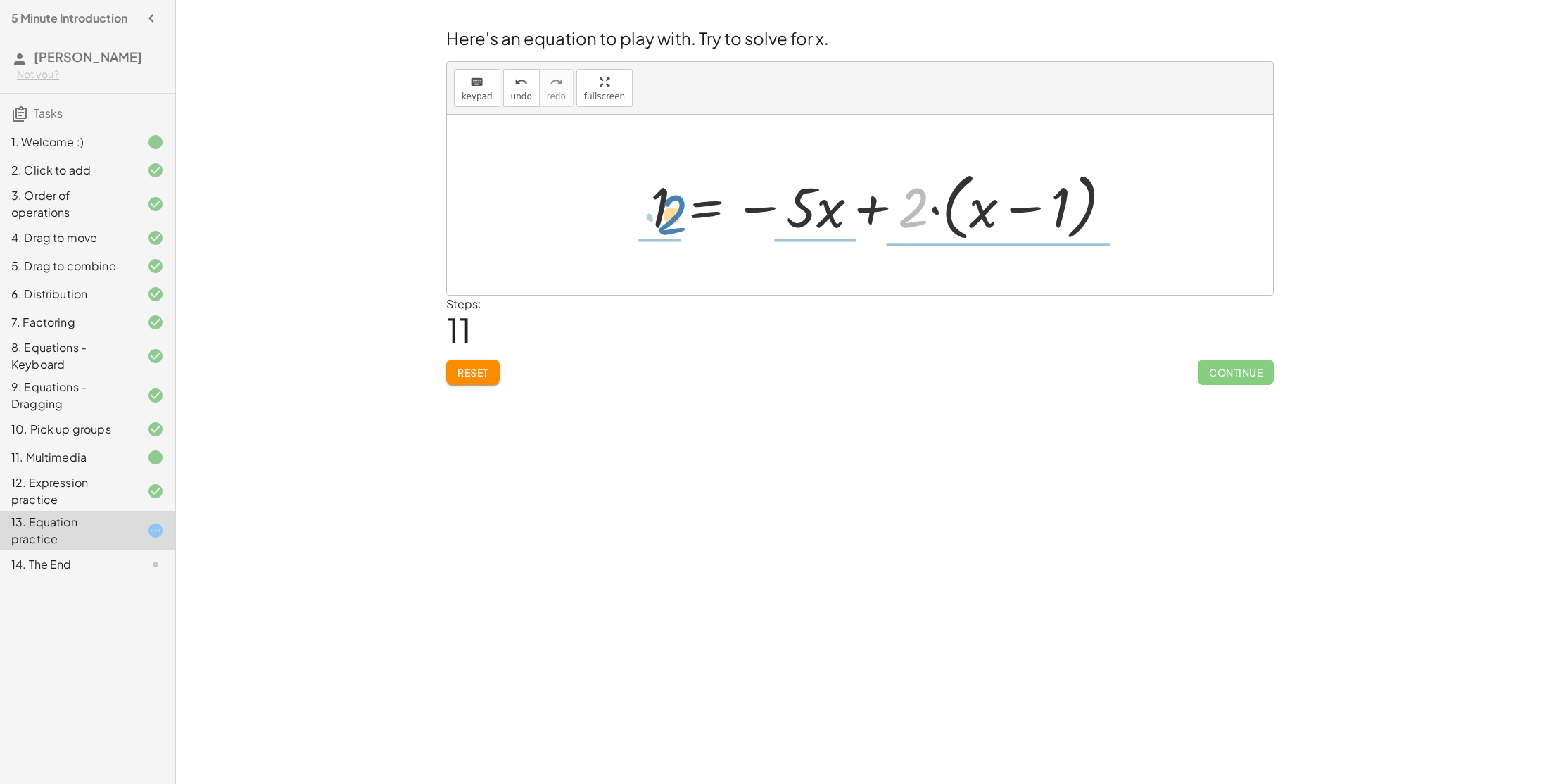
click at [684, 214] on div at bounding box center [887, 205] width 487 height 81
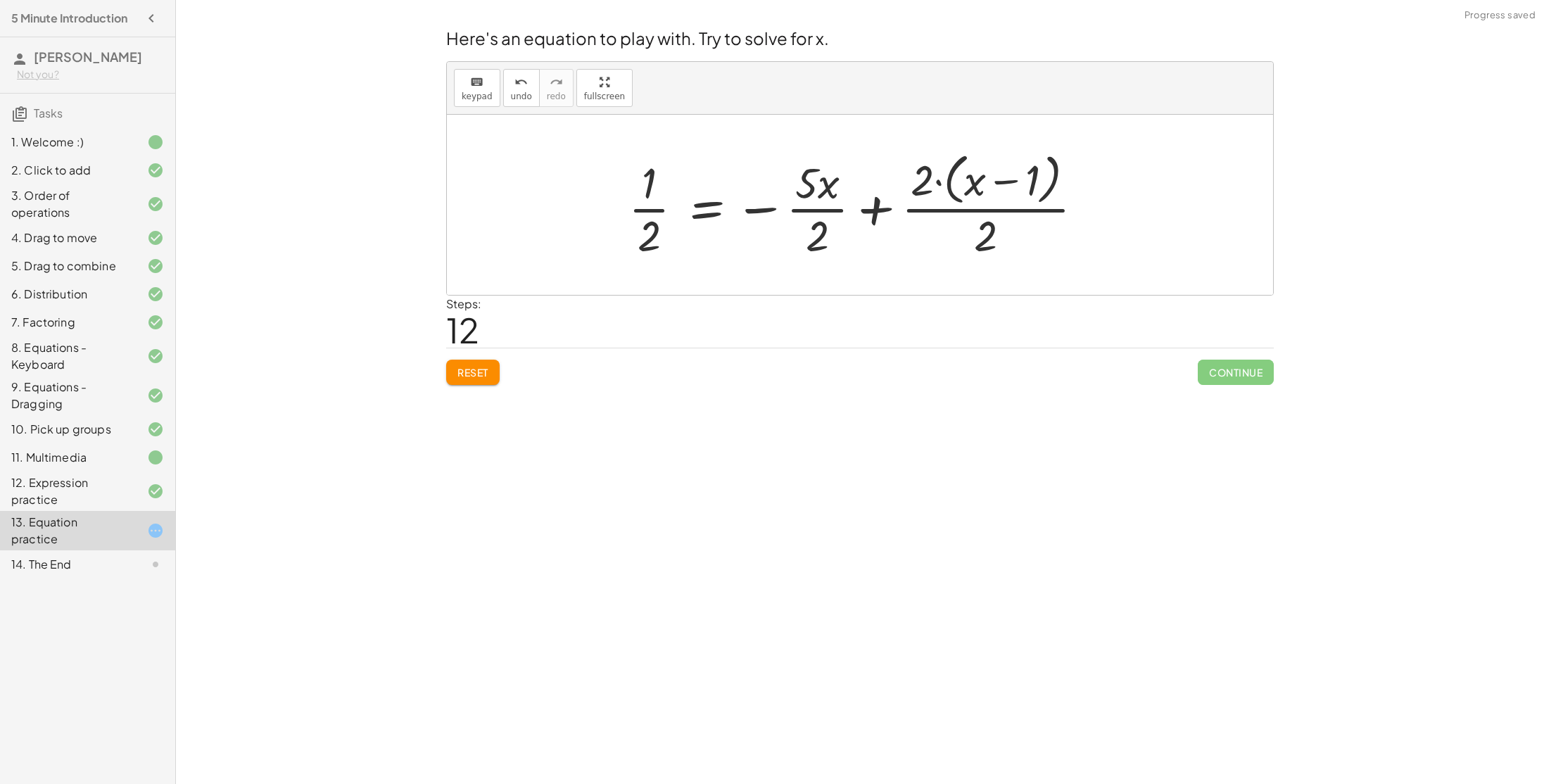
click at [647, 210] on div at bounding box center [862, 204] width 481 height 115
click at [659, 223] on div at bounding box center [862, 204] width 481 height 115
click at [816, 223] on div at bounding box center [862, 204] width 481 height 115
click at [886, 207] on div at bounding box center [862, 204] width 481 height 115
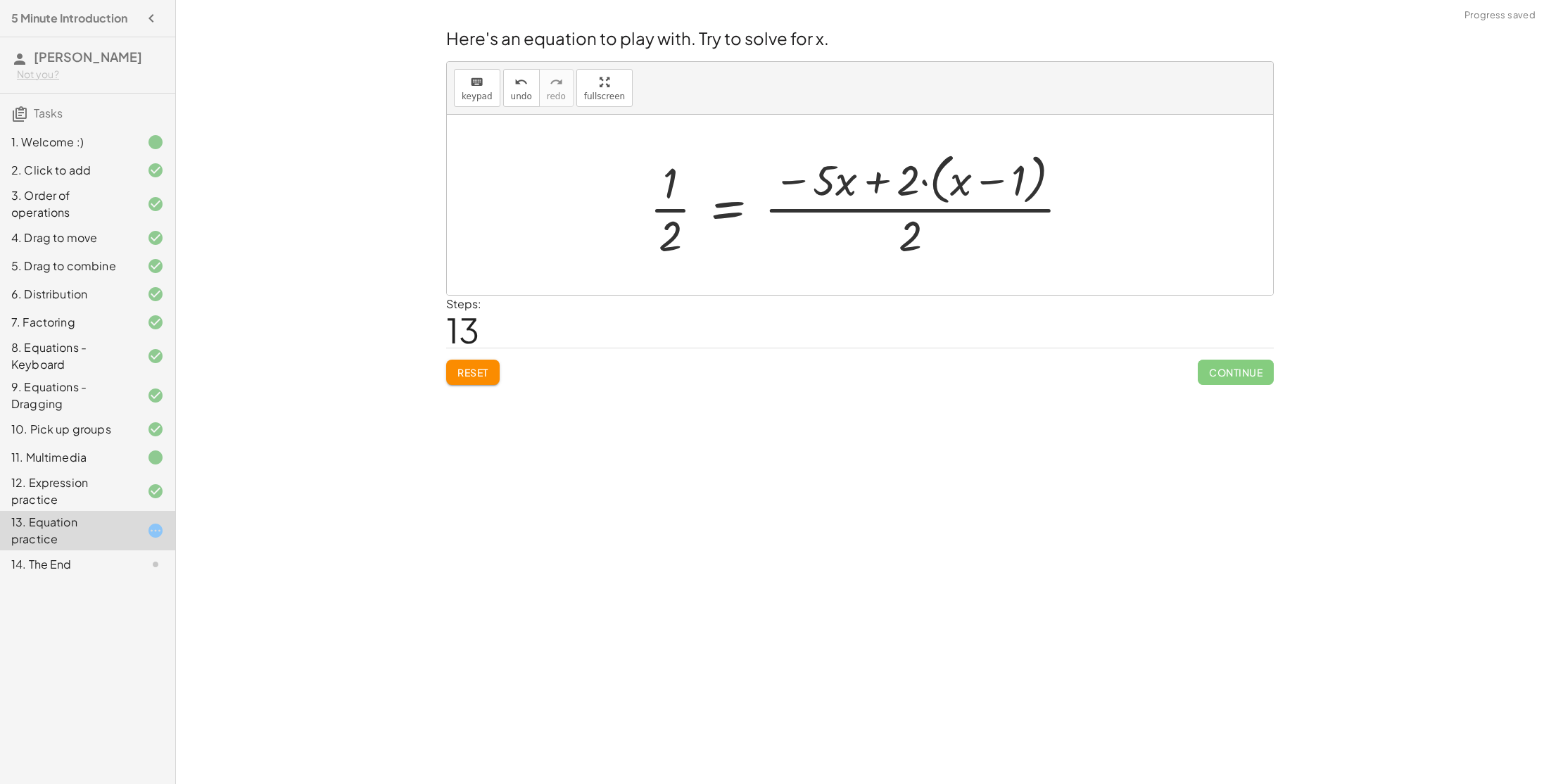
click at [876, 183] on div at bounding box center [865, 204] width 445 height 115
drag, startPoint x: 909, startPoint y: 241, endPoint x: 678, endPoint y: 210, distance: 233.1
click at [678, 210] on div at bounding box center [865, 204] width 445 height 115
click at [649, 209] on div at bounding box center [865, 204] width 534 height 115
click at [675, 220] on div at bounding box center [887, 204] width 490 height 115
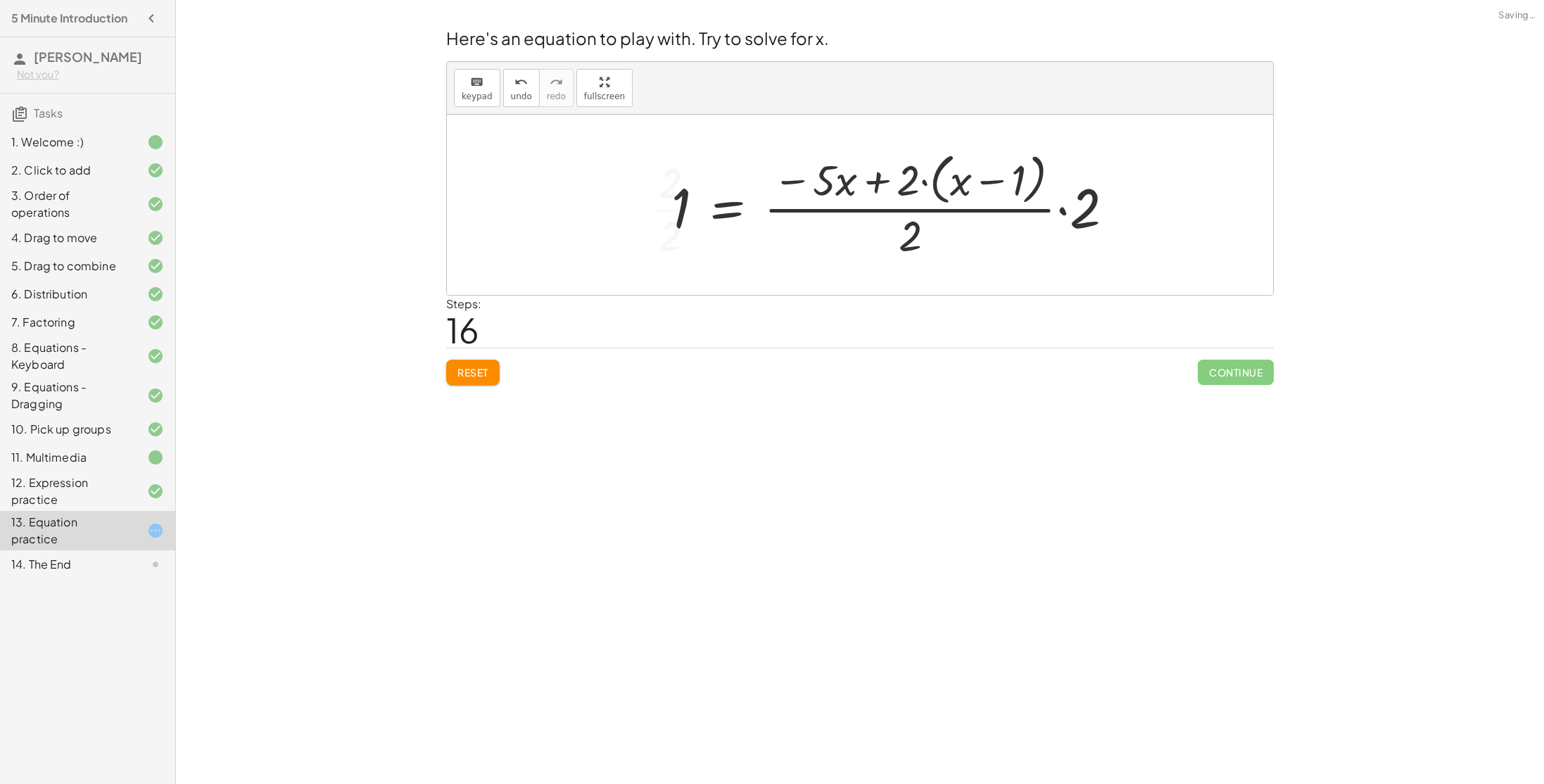
click at [685, 203] on div at bounding box center [898, 204] width 468 height 115
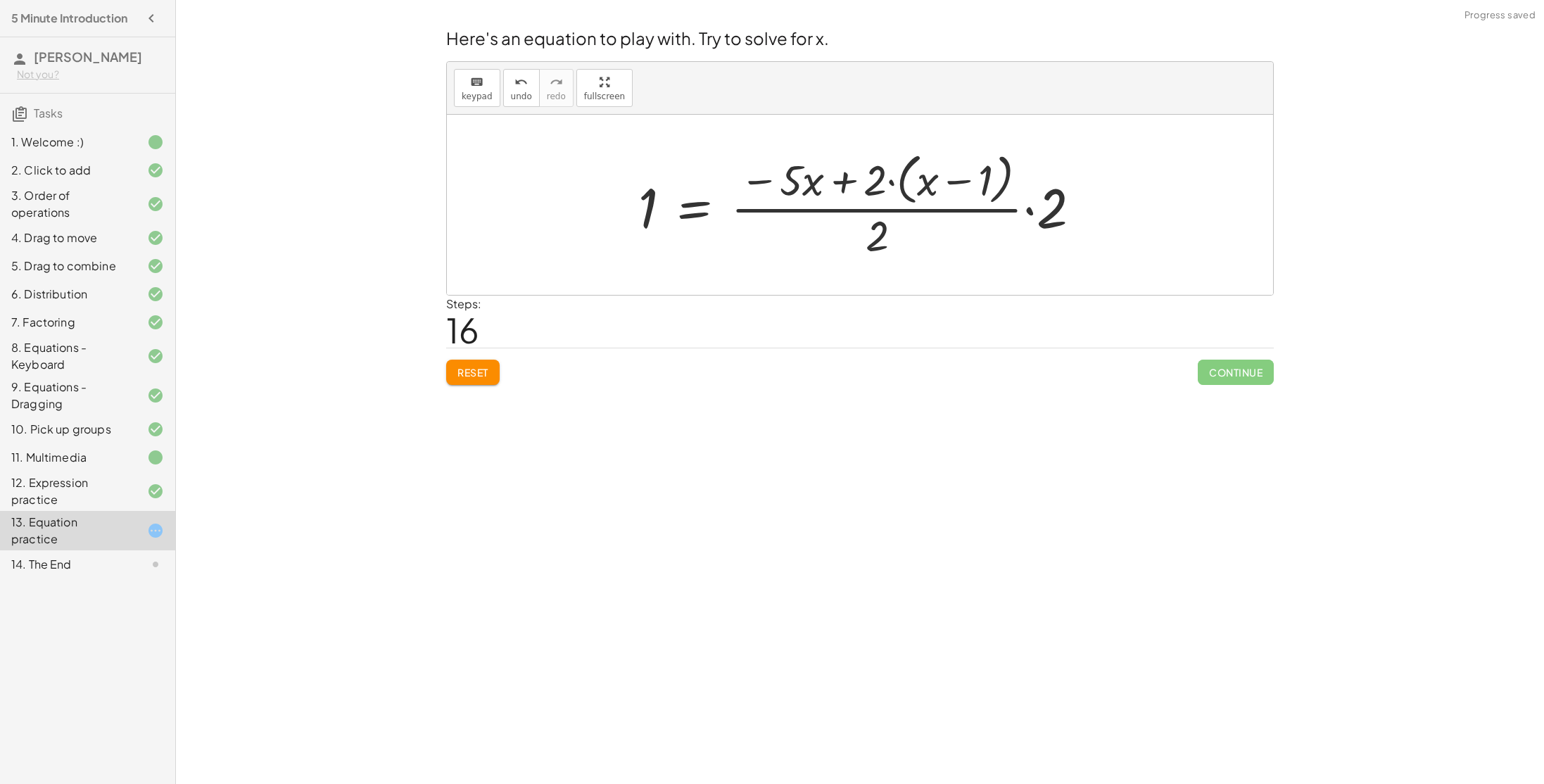
click at [1025, 214] on div at bounding box center [865, 204] width 468 height 115
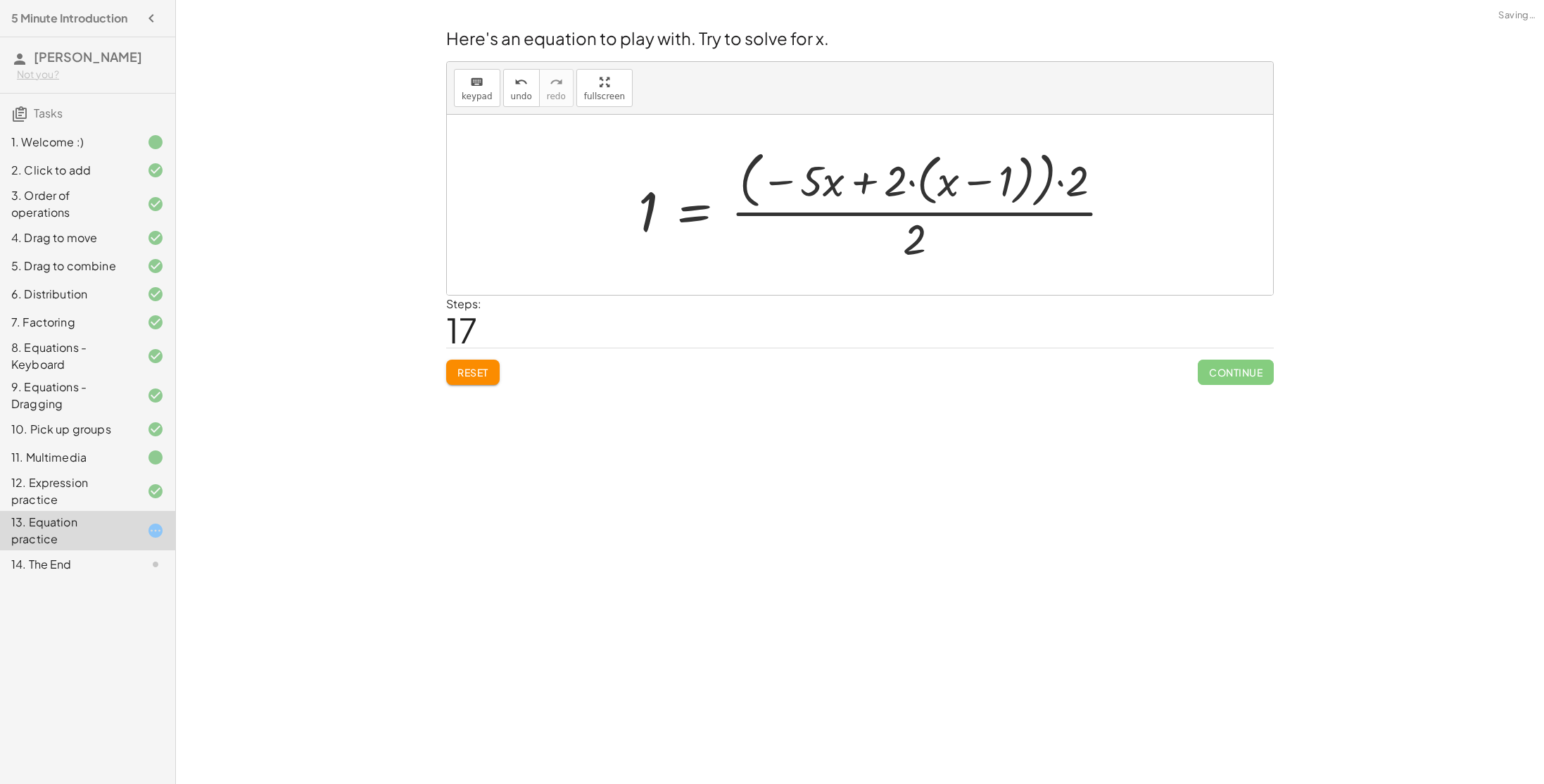
click at [1073, 182] on div at bounding box center [880, 204] width 499 height 121
drag, startPoint x: 1075, startPoint y: 187, endPoint x: 896, endPoint y: 233, distance: 184.8
click at [896, 233] on div at bounding box center [880, 204] width 499 height 121
drag, startPoint x: 1086, startPoint y: 173, endPoint x: 919, endPoint y: 242, distance: 180.7
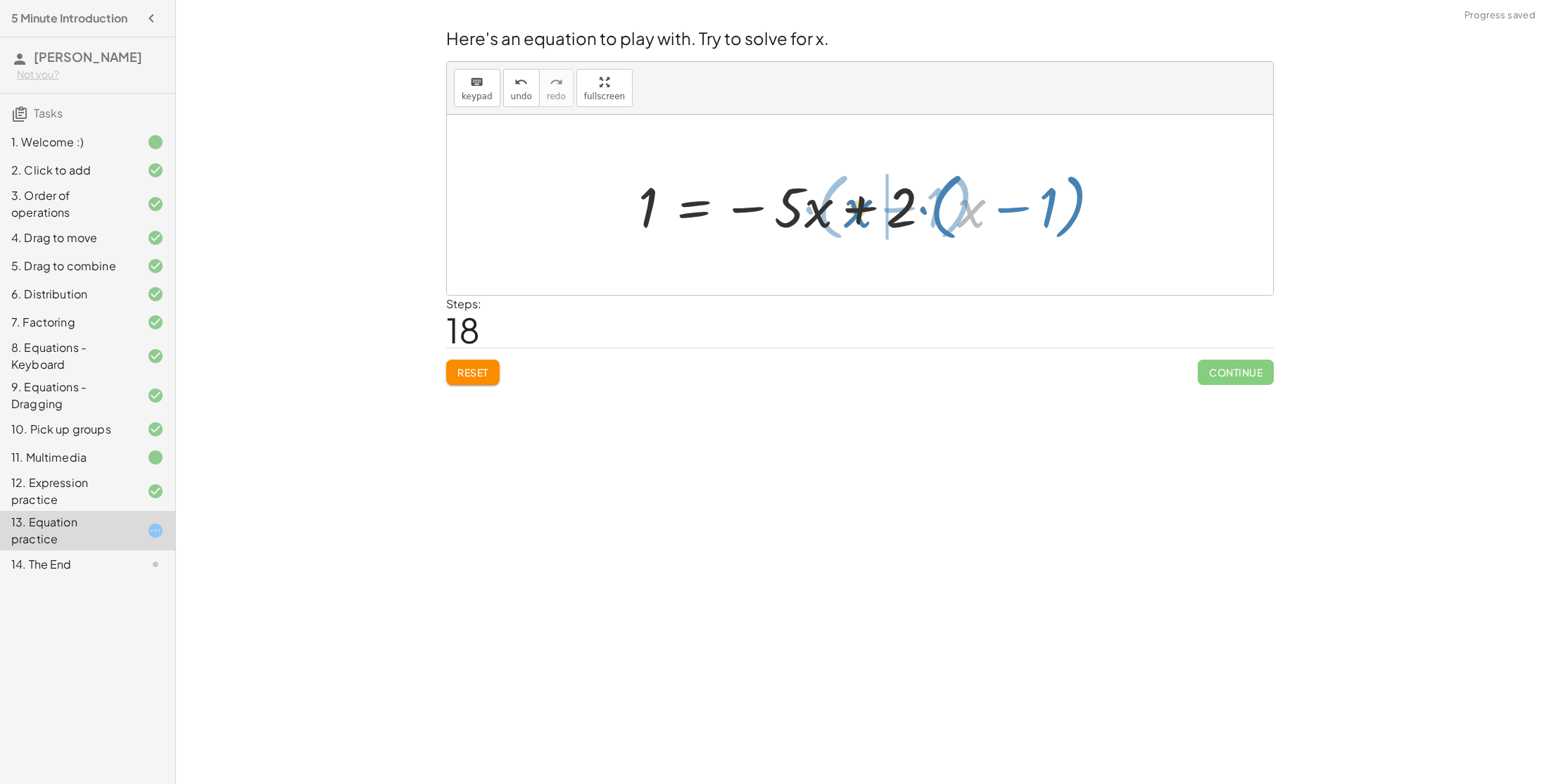
drag, startPoint x: 982, startPoint y: 204, endPoint x: 868, endPoint y: 204, distance: 114.0
click at [868, 204] on div at bounding box center [874, 205] width 487 height 81
click at [860, 212] on div at bounding box center [874, 205] width 487 height 81
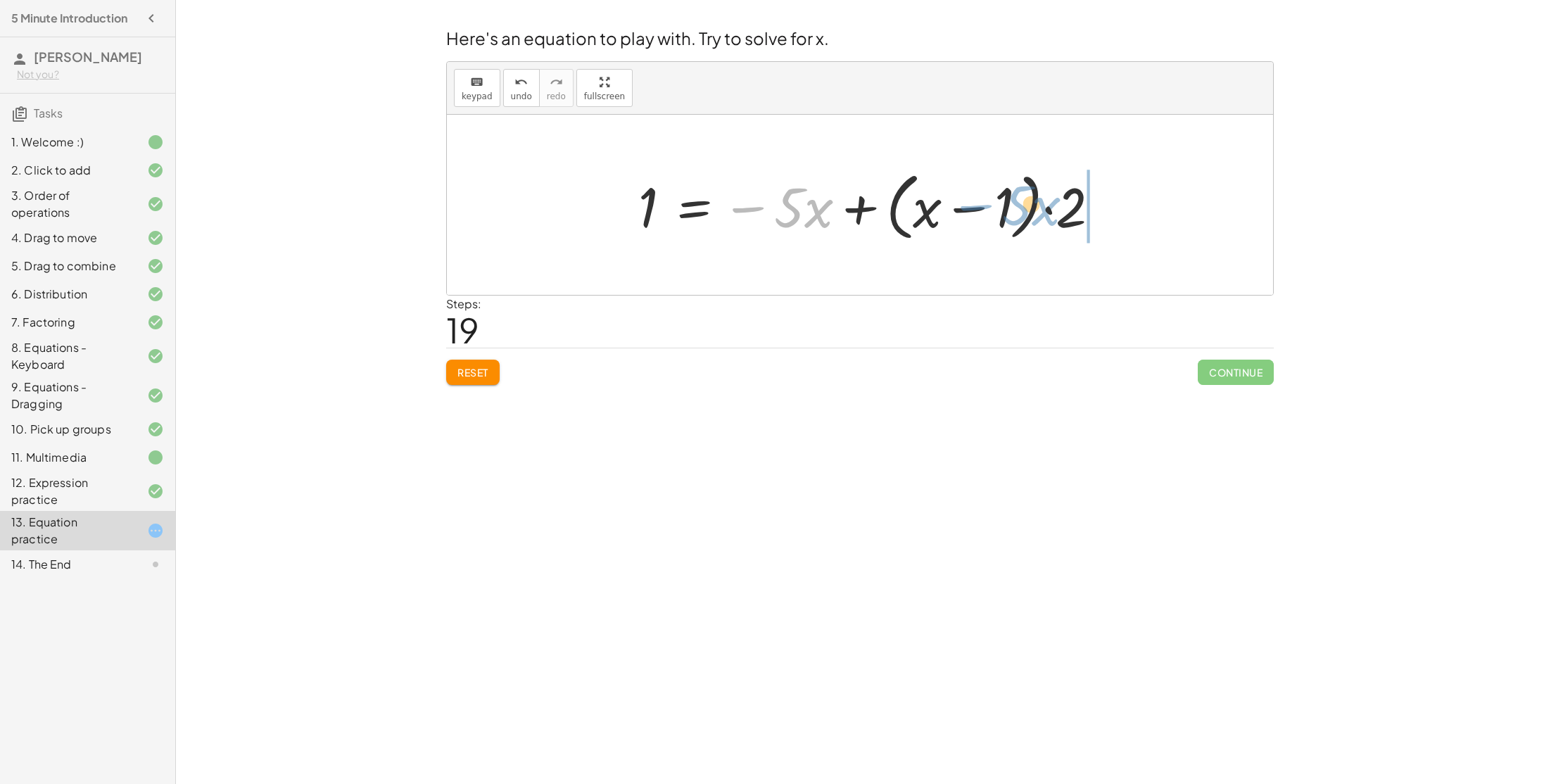
drag, startPoint x: 826, startPoint y: 211, endPoint x: 1052, endPoint y: 209, distance: 226.0
click at [1052, 209] on div at bounding box center [874, 205] width 487 height 81
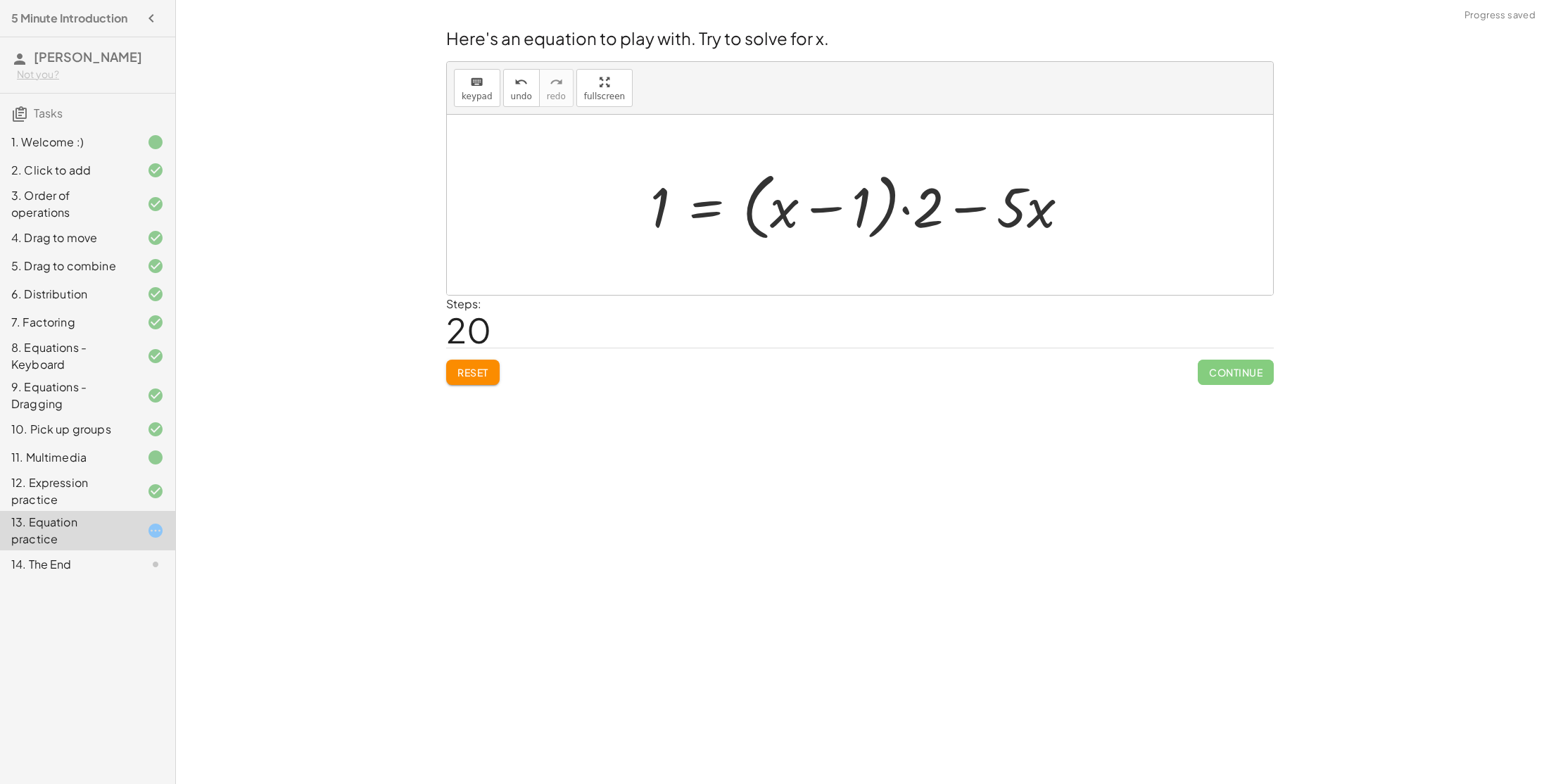
click at [974, 211] on div at bounding box center [865, 205] width 444 height 81
drag, startPoint x: 663, startPoint y: 212, endPoint x: 944, endPoint y: 204, distance: 281.1
click at [603, 203] on div at bounding box center [865, 205] width 588 height 81
click at [461, 367] on span "Reset" at bounding box center [473, 372] width 31 height 12
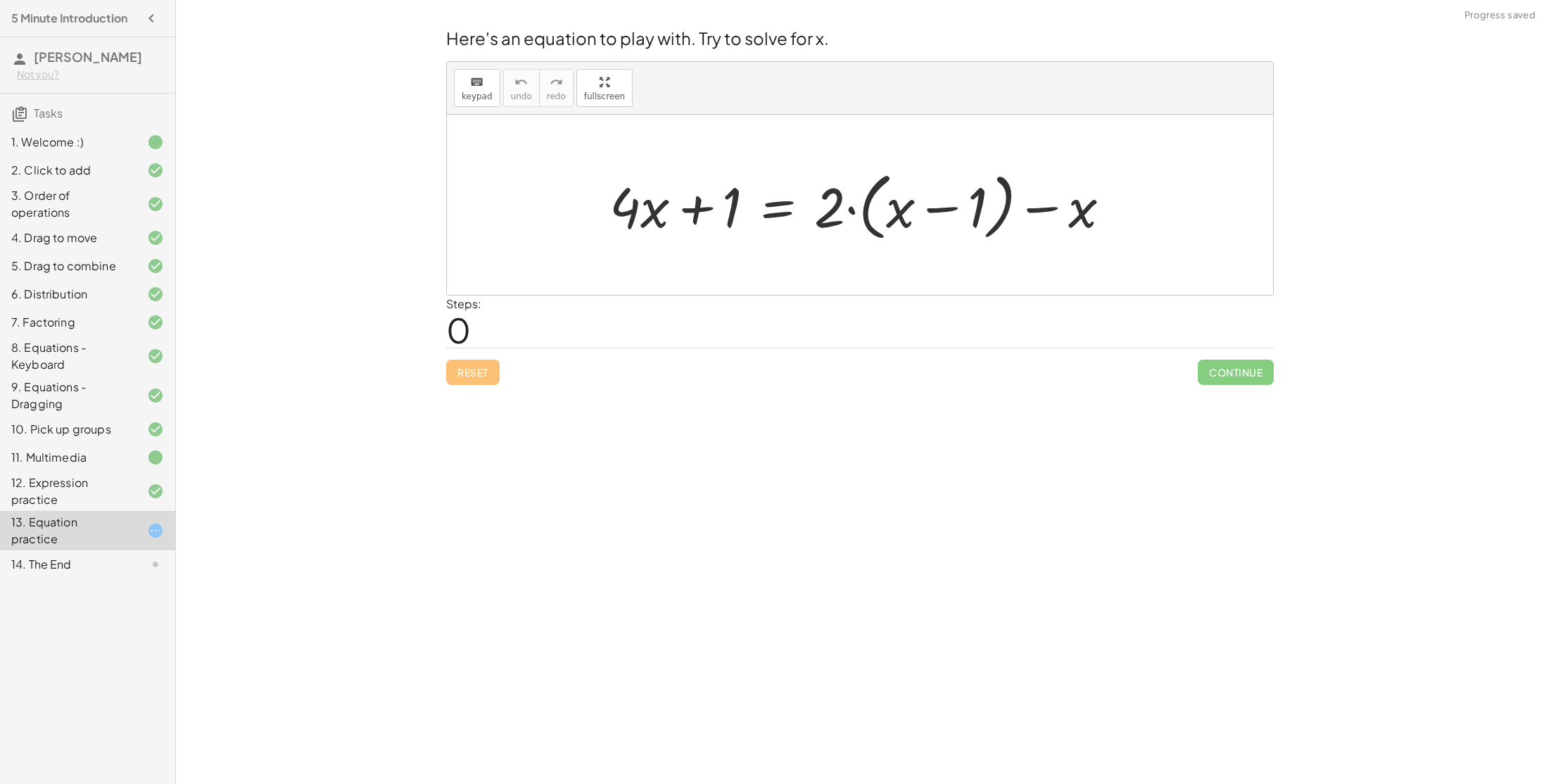
click at [160, 561] on icon at bounding box center [155, 564] width 17 height 17
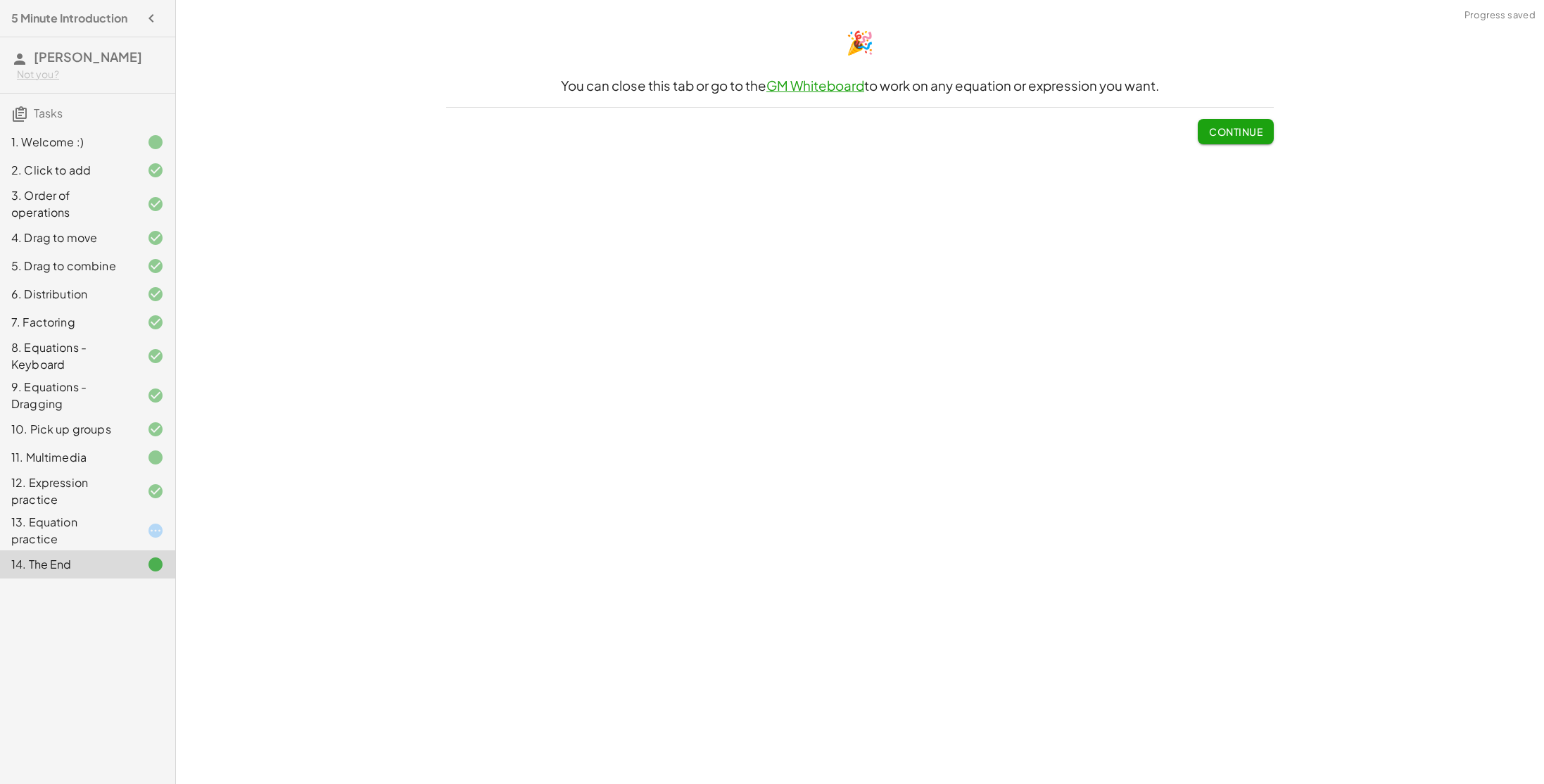
click at [109, 528] on div "13. Equation practice" at bounding box center [67, 531] width 113 height 34
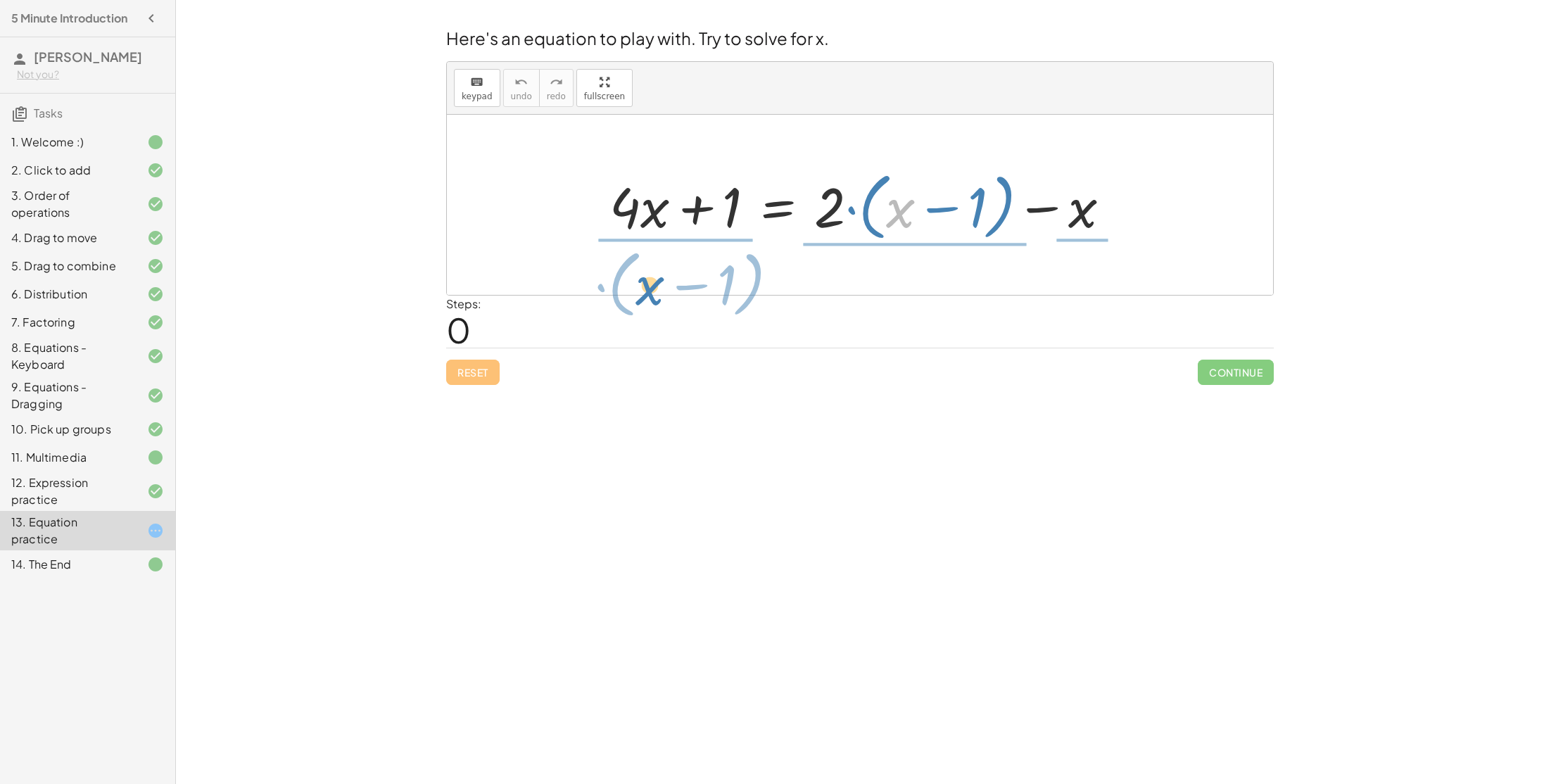
drag, startPoint x: 903, startPoint y: 225, endPoint x: 648, endPoint y: 296, distance: 264.7
click at [648, 296] on div "Here's an equation to play with. Try to solve for x. keyboard keypad undo undo …" at bounding box center [859, 205] width 844 height 376
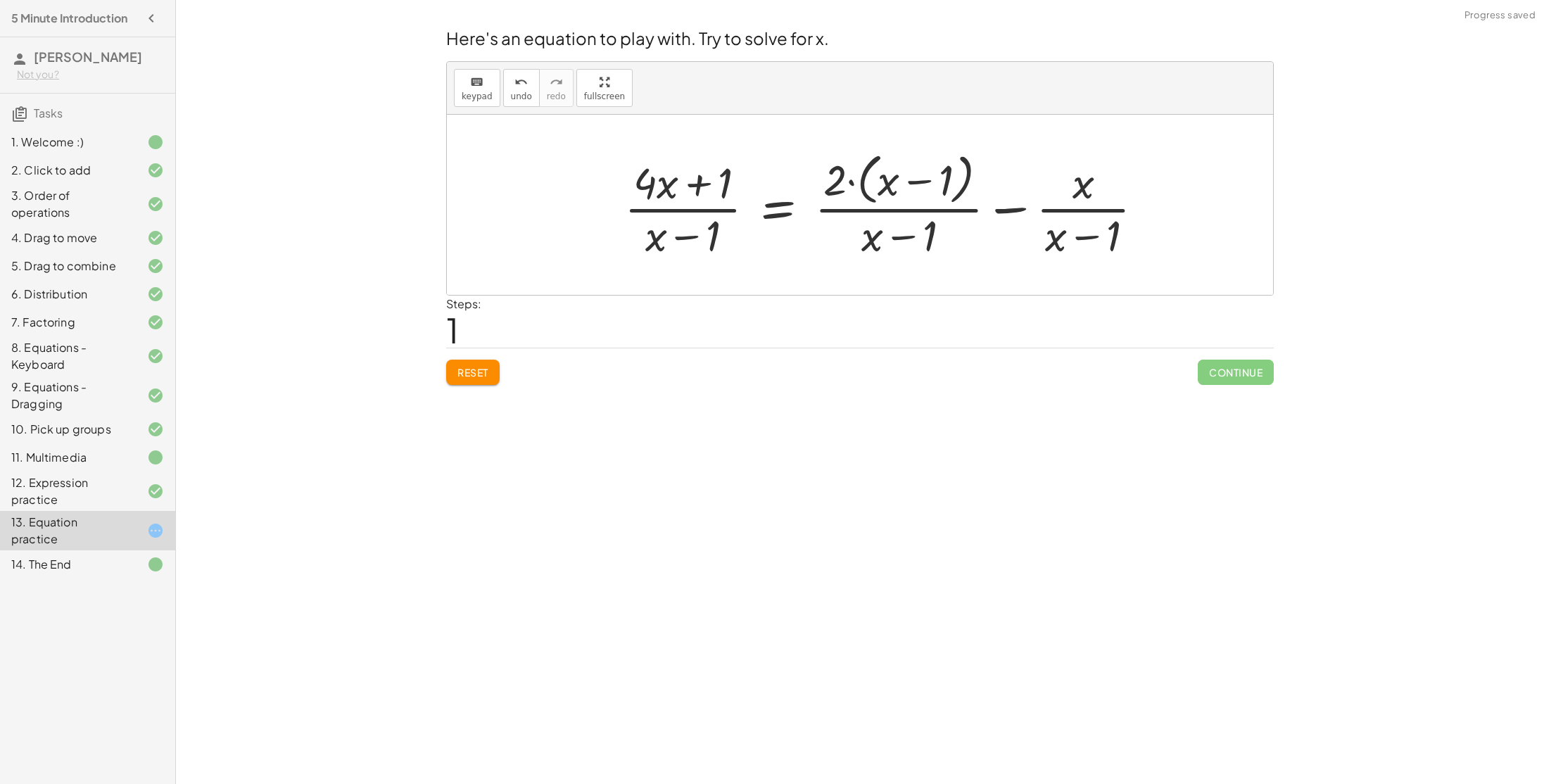
click at [914, 236] on div at bounding box center [890, 204] width 545 height 115
click at [1094, 207] on div at bounding box center [890, 204] width 545 height 115
click at [933, 198] on div at bounding box center [890, 204] width 545 height 115
click at [849, 188] on div at bounding box center [890, 204] width 545 height 115
drag, startPoint x: 836, startPoint y: 181, endPoint x: 735, endPoint y: 238, distance: 116.0
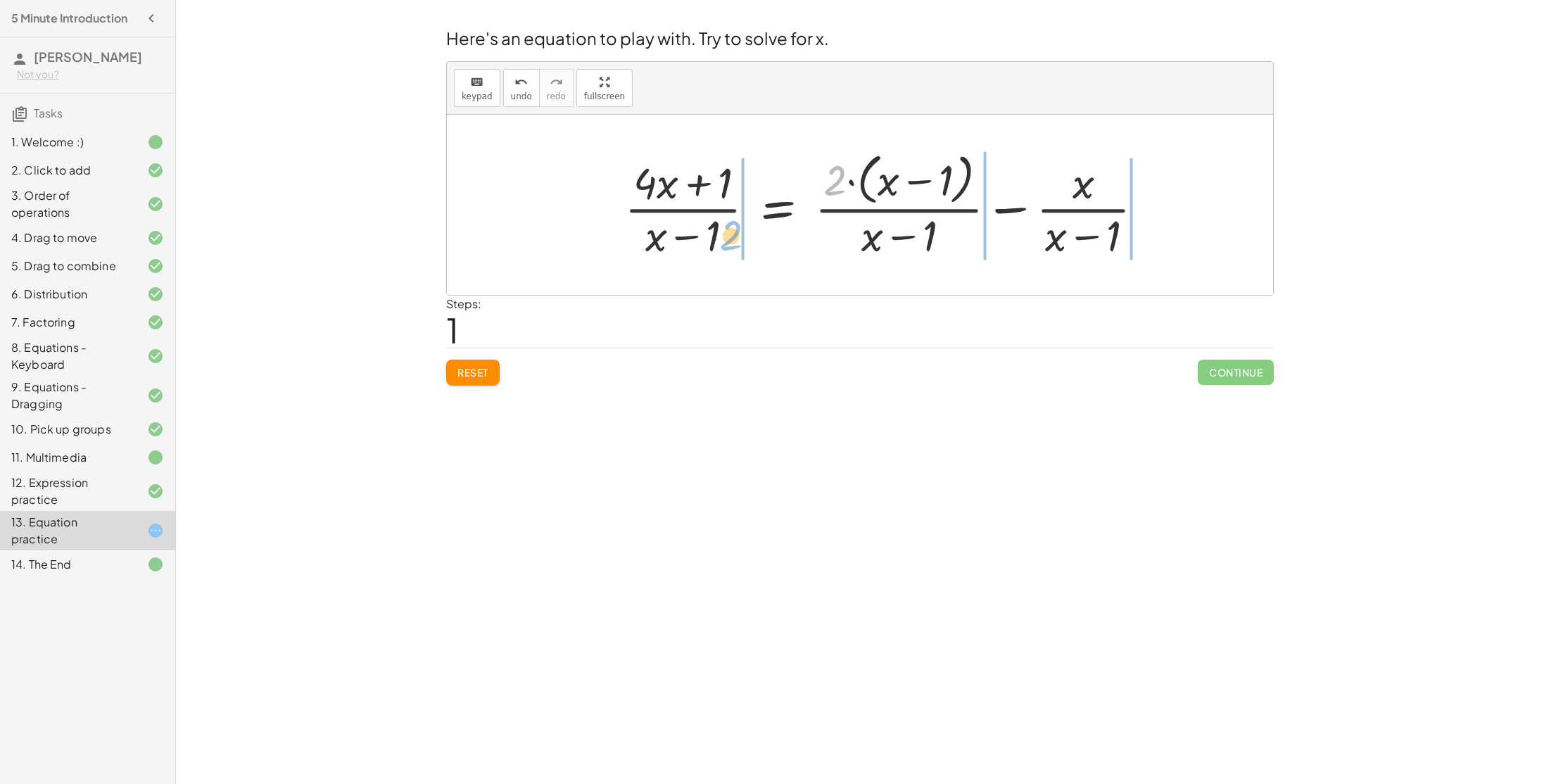
click at [735, 238] on div at bounding box center [890, 204] width 545 height 115
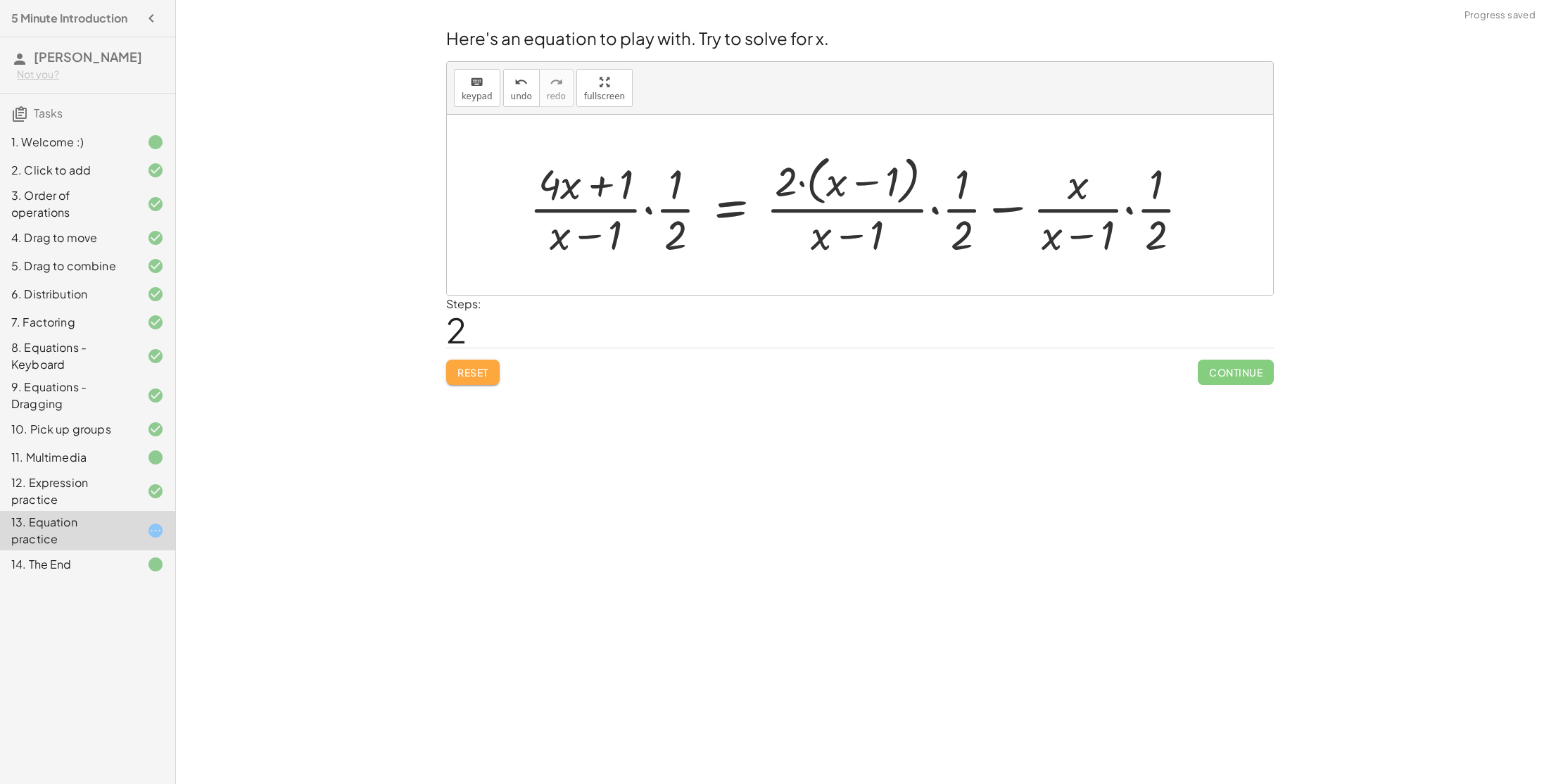
click at [484, 367] on span "Reset" at bounding box center [473, 372] width 31 height 12
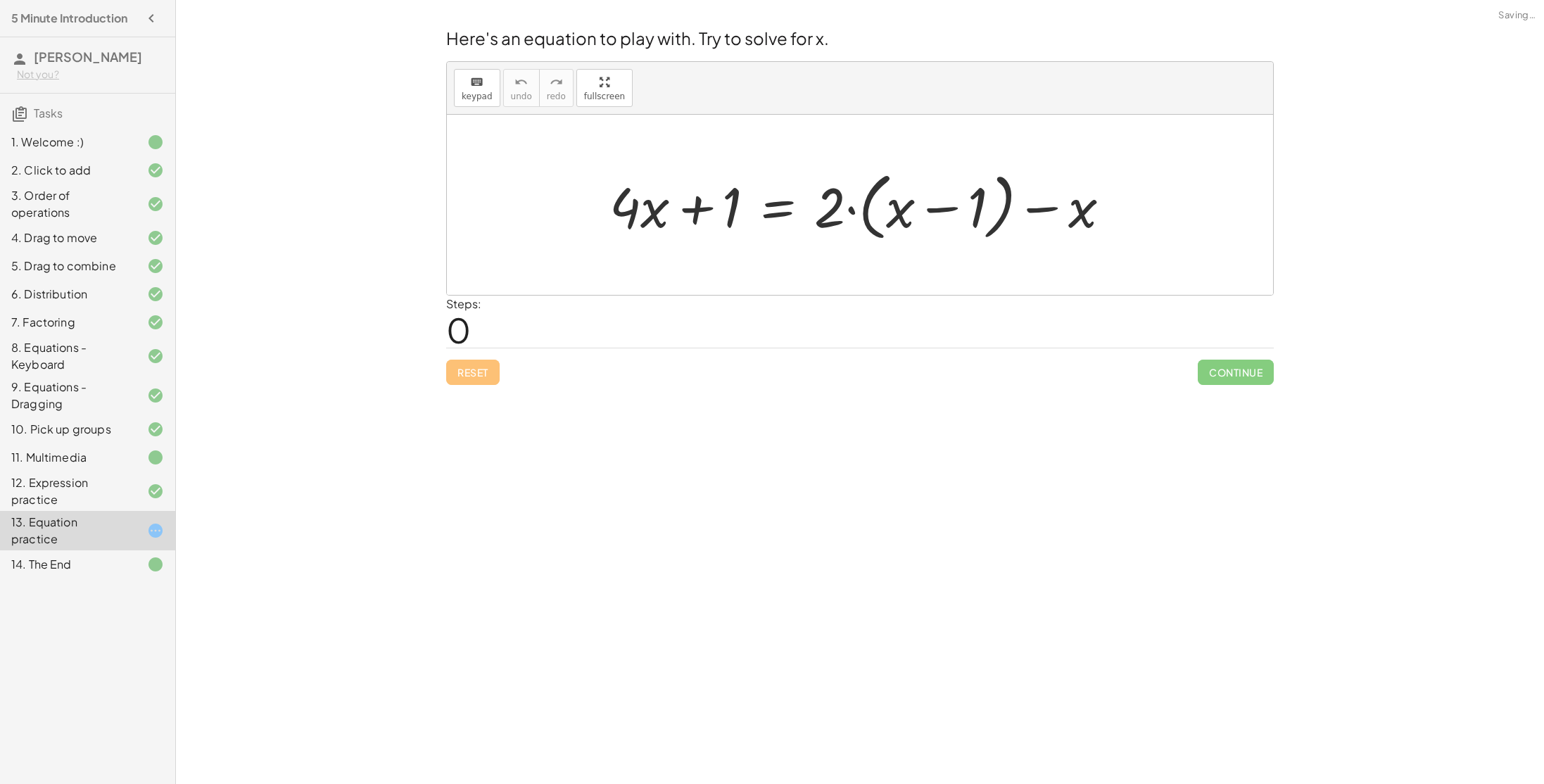
click at [688, 204] on div at bounding box center [865, 205] width 526 height 81
drag, startPoint x: 837, startPoint y: 195, endPoint x: 717, endPoint y: 193, distance: 120.0
click at [717, 193] on div at bounding box center [865, 205] width 526 height 81
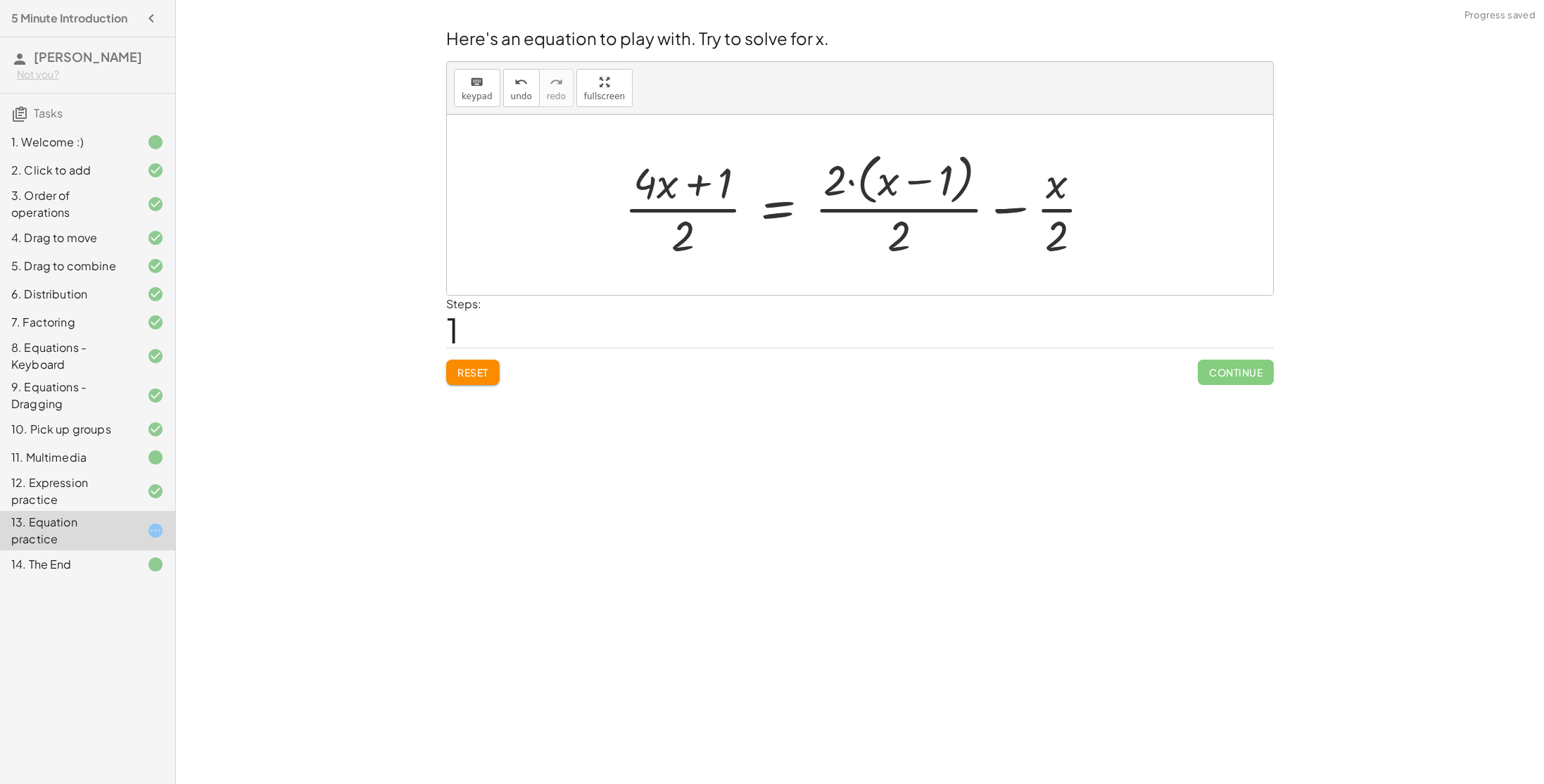
click at [474, 378] on span "Reset" at bounding box center [473, 372] width 31 height 12
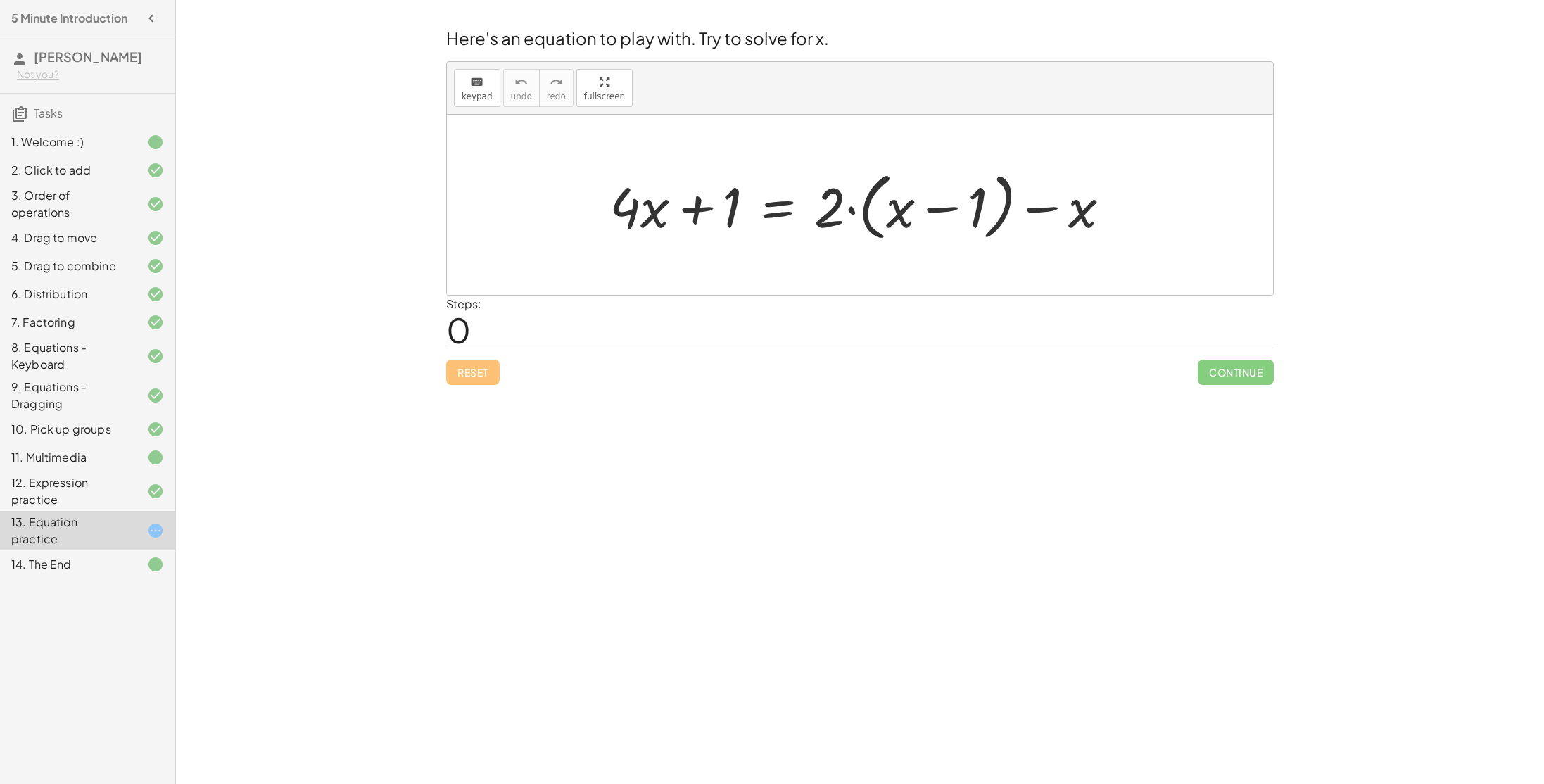
click at [54, 568] on div "14. The End" at bounding box center [67, 564] width 113 height 17
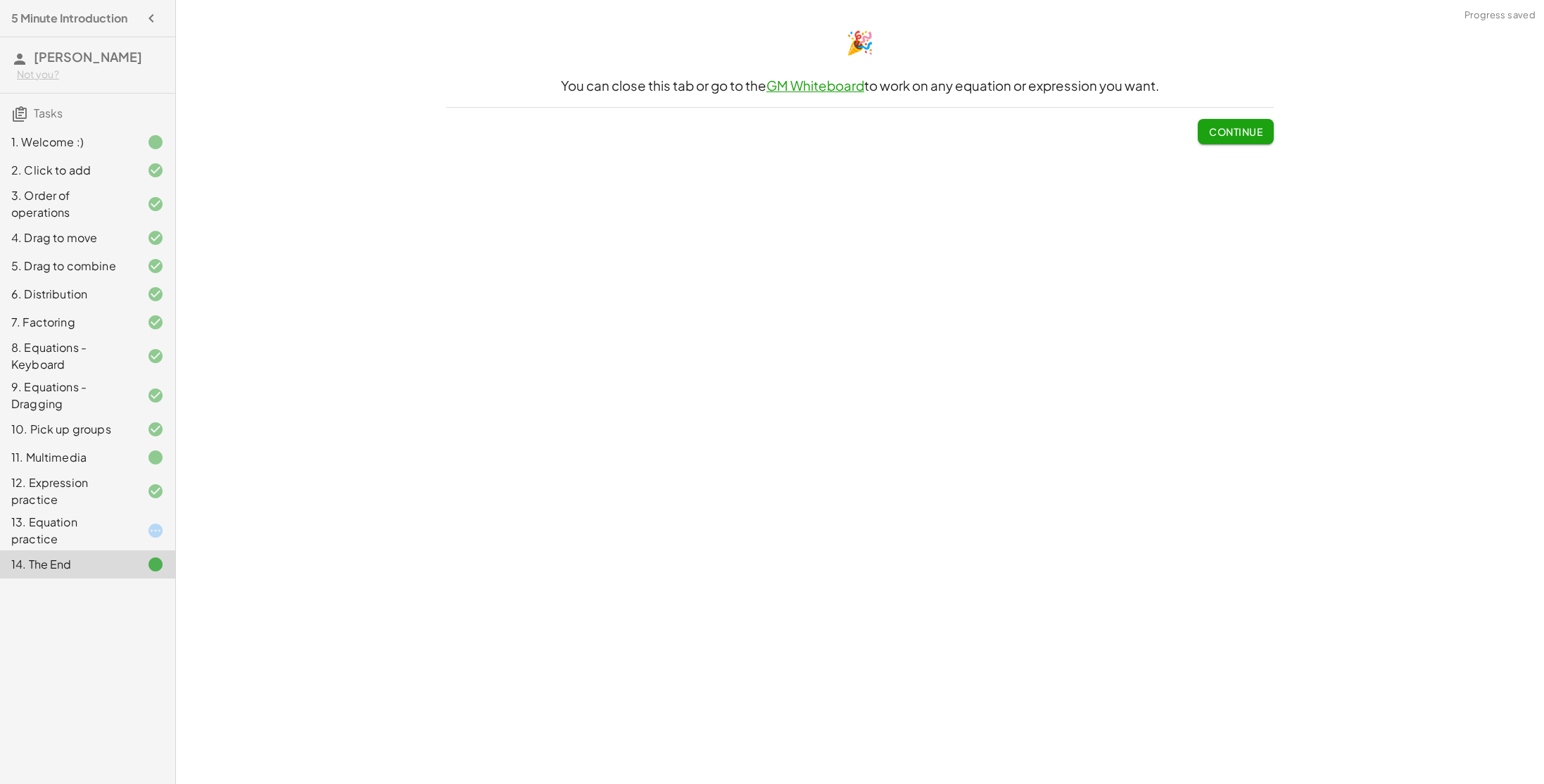
click at [1216, 116] on span "Continue" at bounding box center [1236, 126] width 76 height 37
click at [1219, 119] on button "Continue" at bounding box center [1236, 131] width 76 height 26
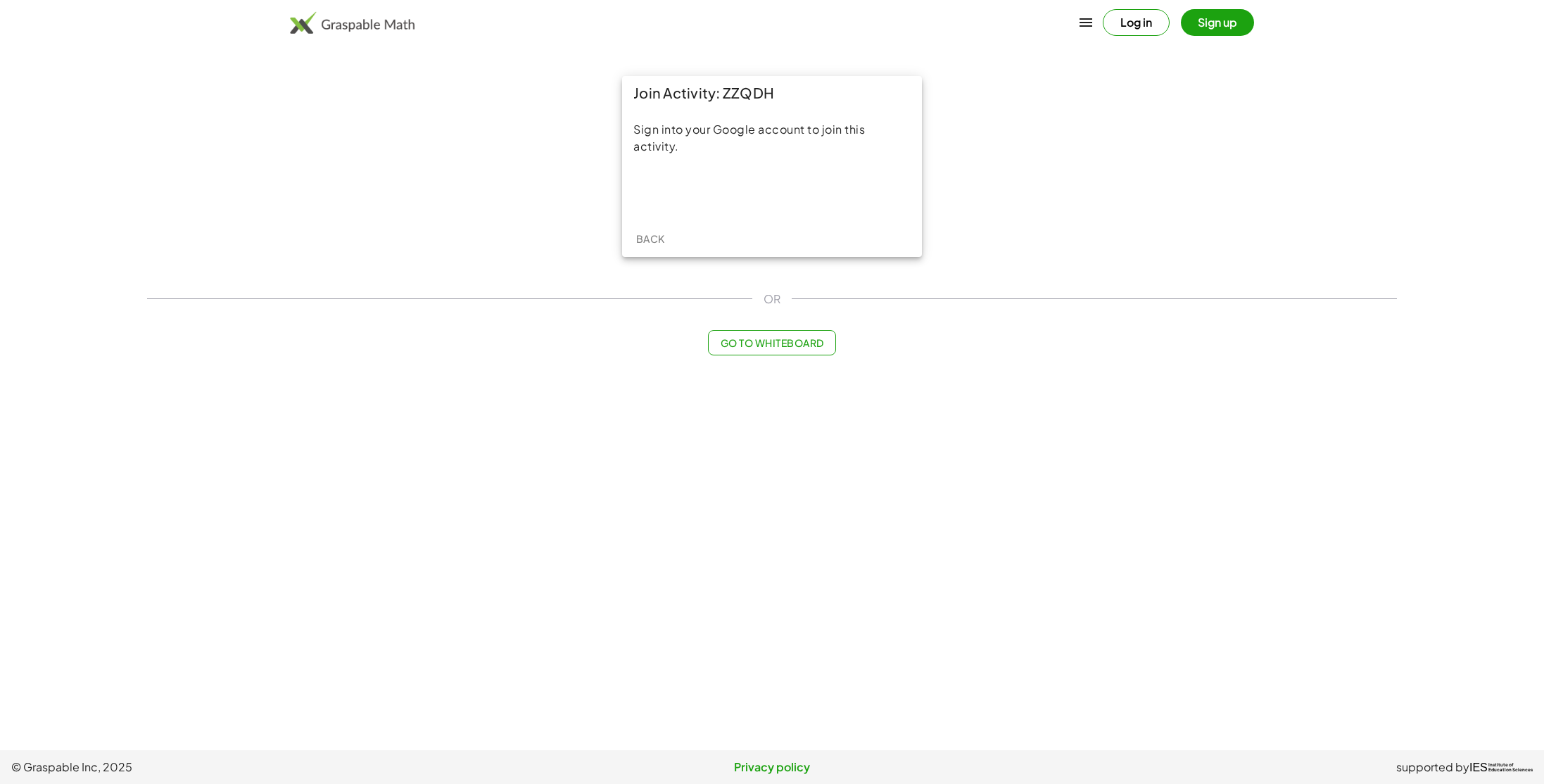
click at [794, 173] on div "Sign into your Google account to join this activity." at bounding box center [772, 165] width 299 height 111
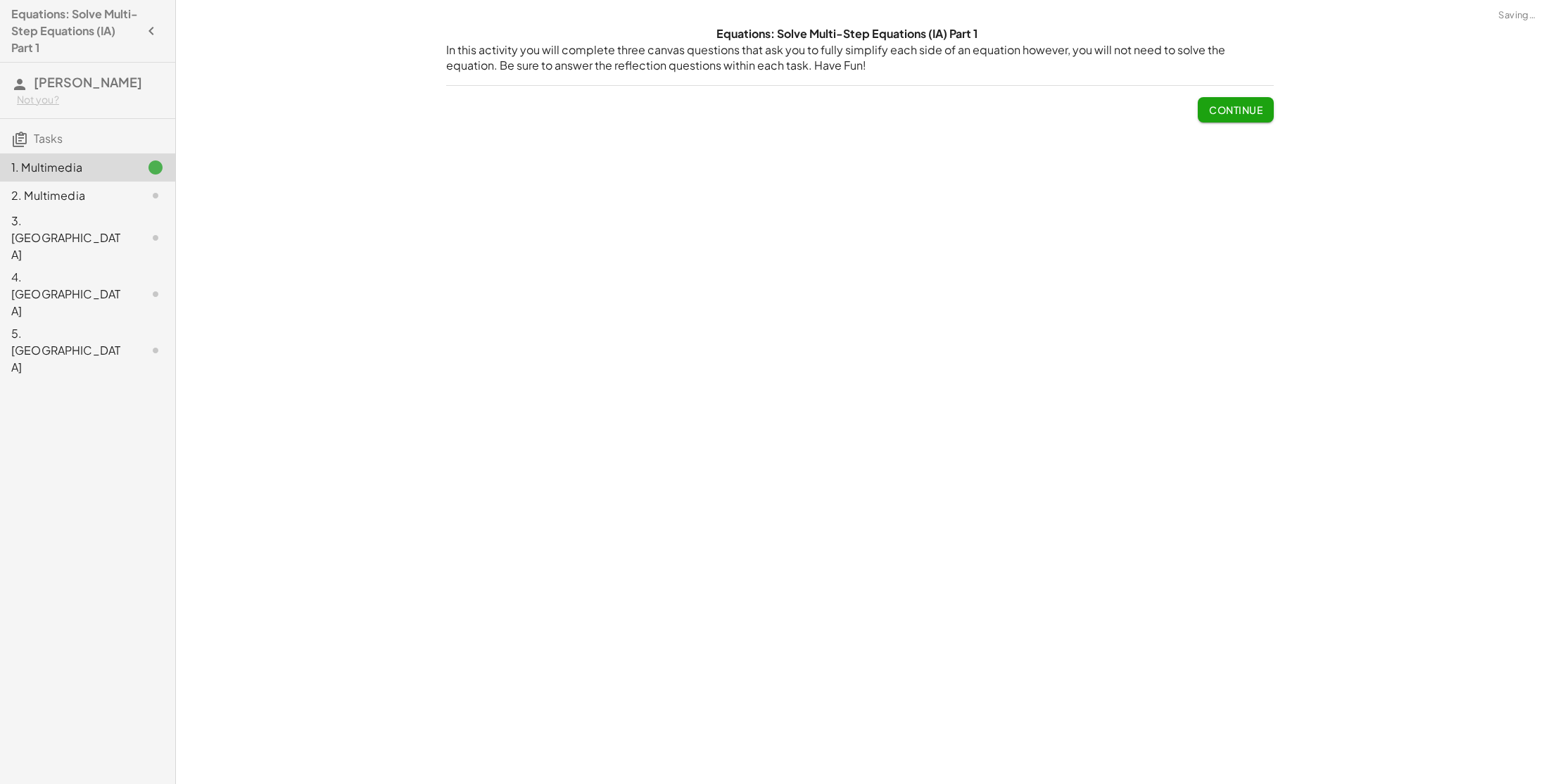
click at [1215, 111] on span "Continue" at bounding box center [1235, 109] width 53 height 12
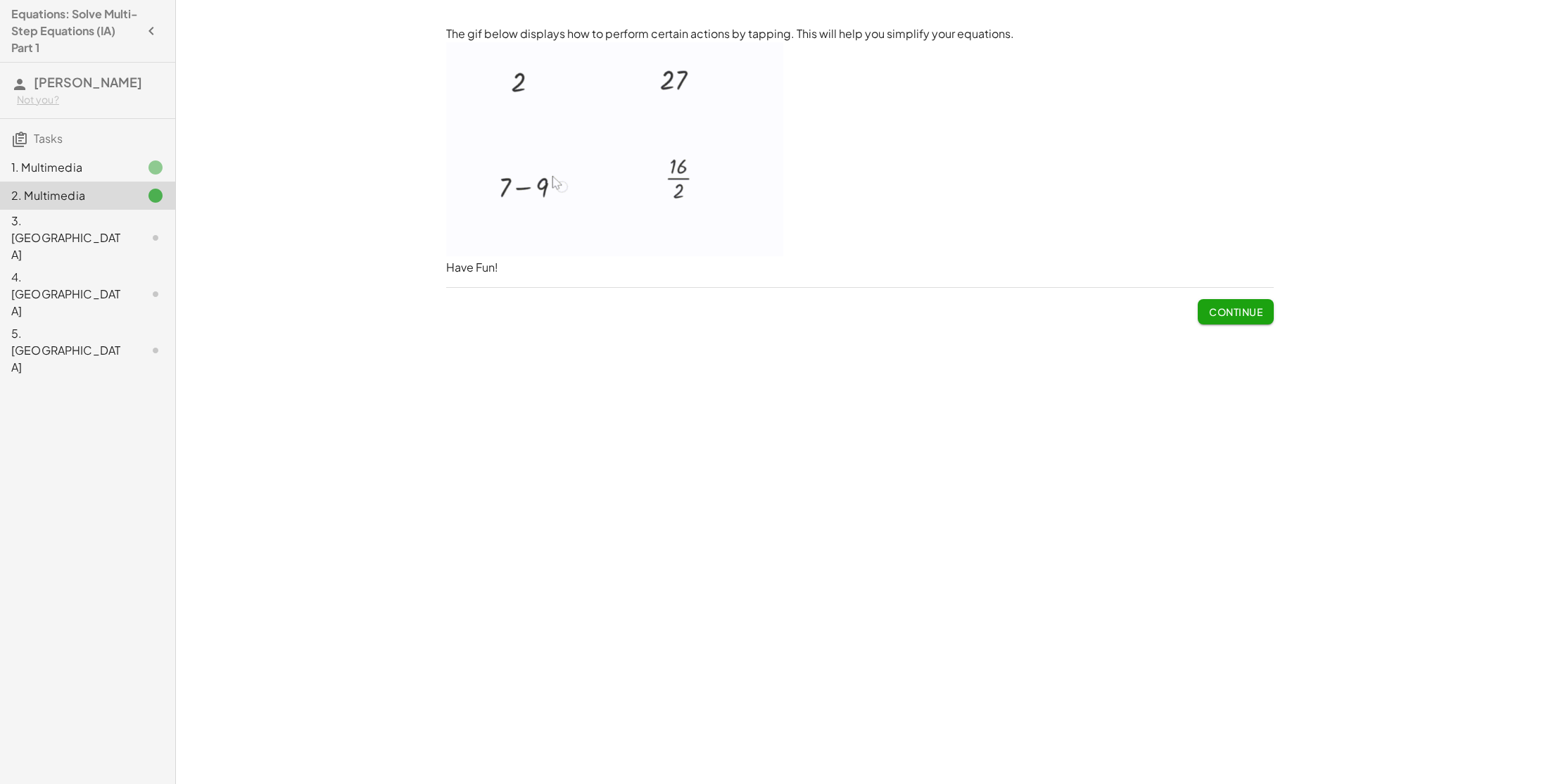
click at [1209, 317] on span "Continue" at bounding box center [1235, 311] width 53 height 12
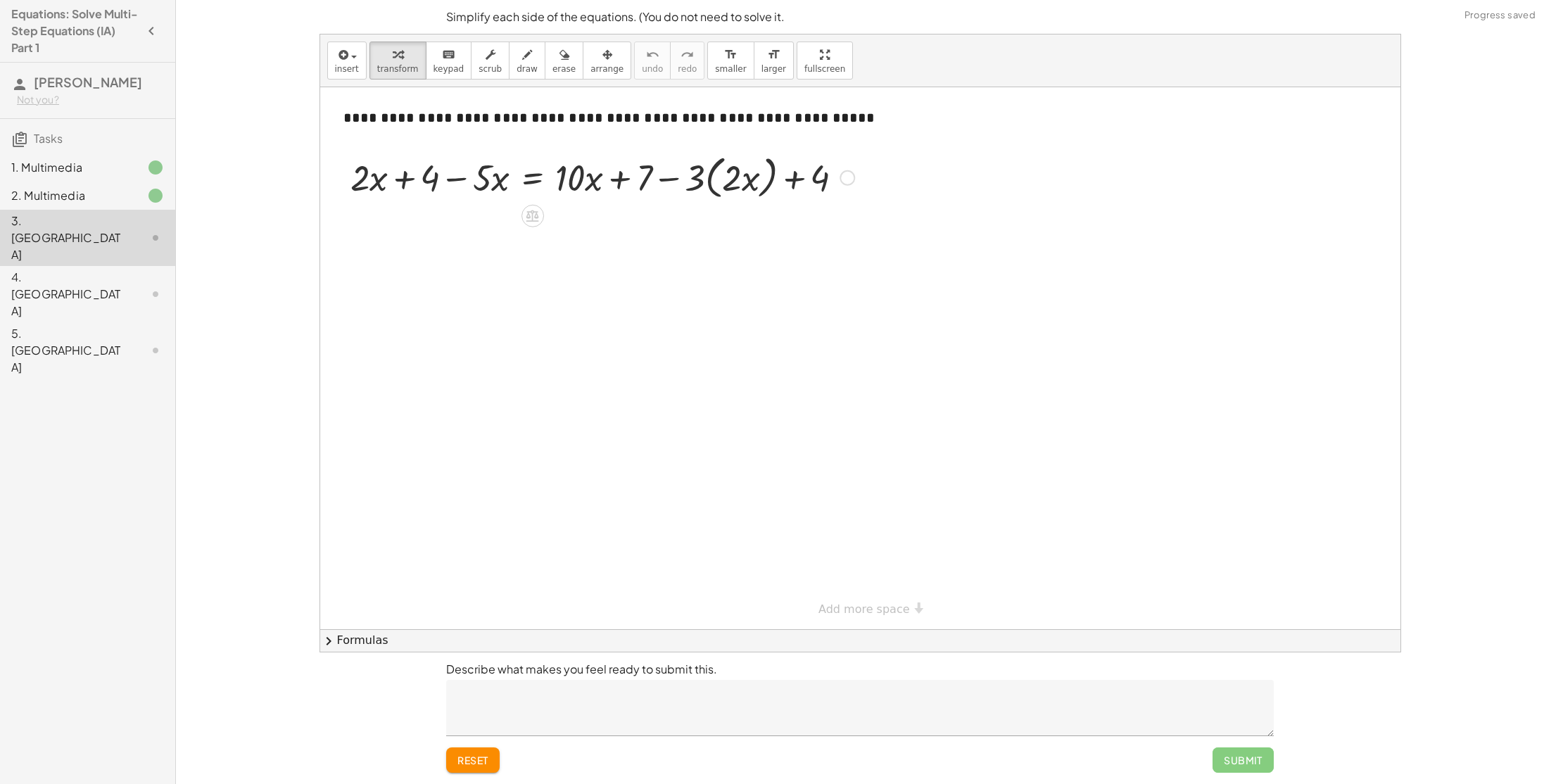
click at [840, 177] on div at bounding box center [847, 178] width 15 height 15
click at [837, 281] on div at bounding box center [859, 358] width 1080 height 542
drag, startPoint x: 366, startPoint y: 178, endPoint x: 444, endPoint y: 182, distance: 78.1
click at [444, 182] on div at bounding box center [602, 176] width 518 height 53
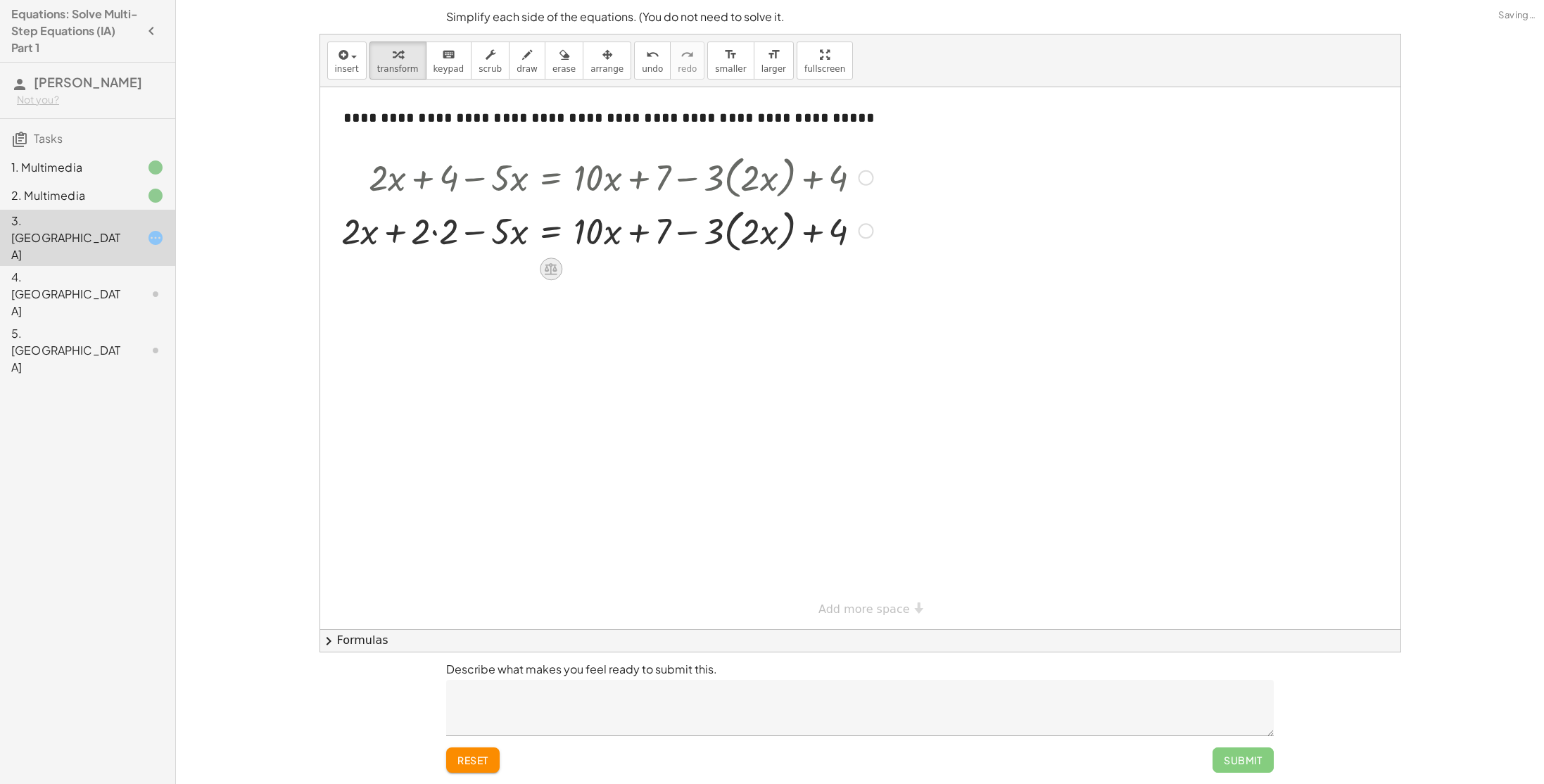
click at [552, 269] on icon at bounding box center [551, 269] width 15 height 15
click at [553, 272] on span "×" at bounding box center [551, 269] width 9 height 20
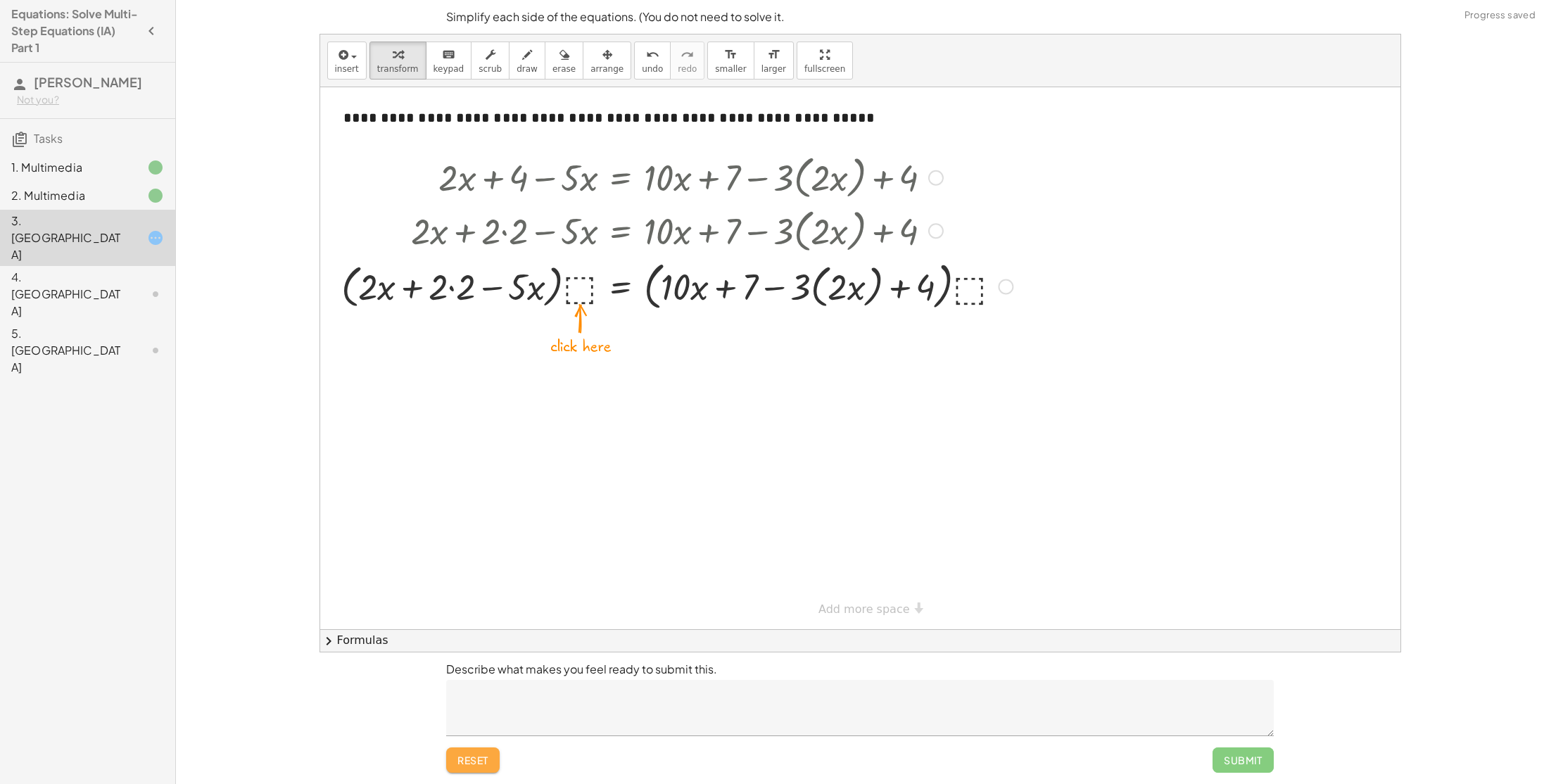
click at [493, 756] on button "reset" at bounding box center [472, 760] width 53 height 26
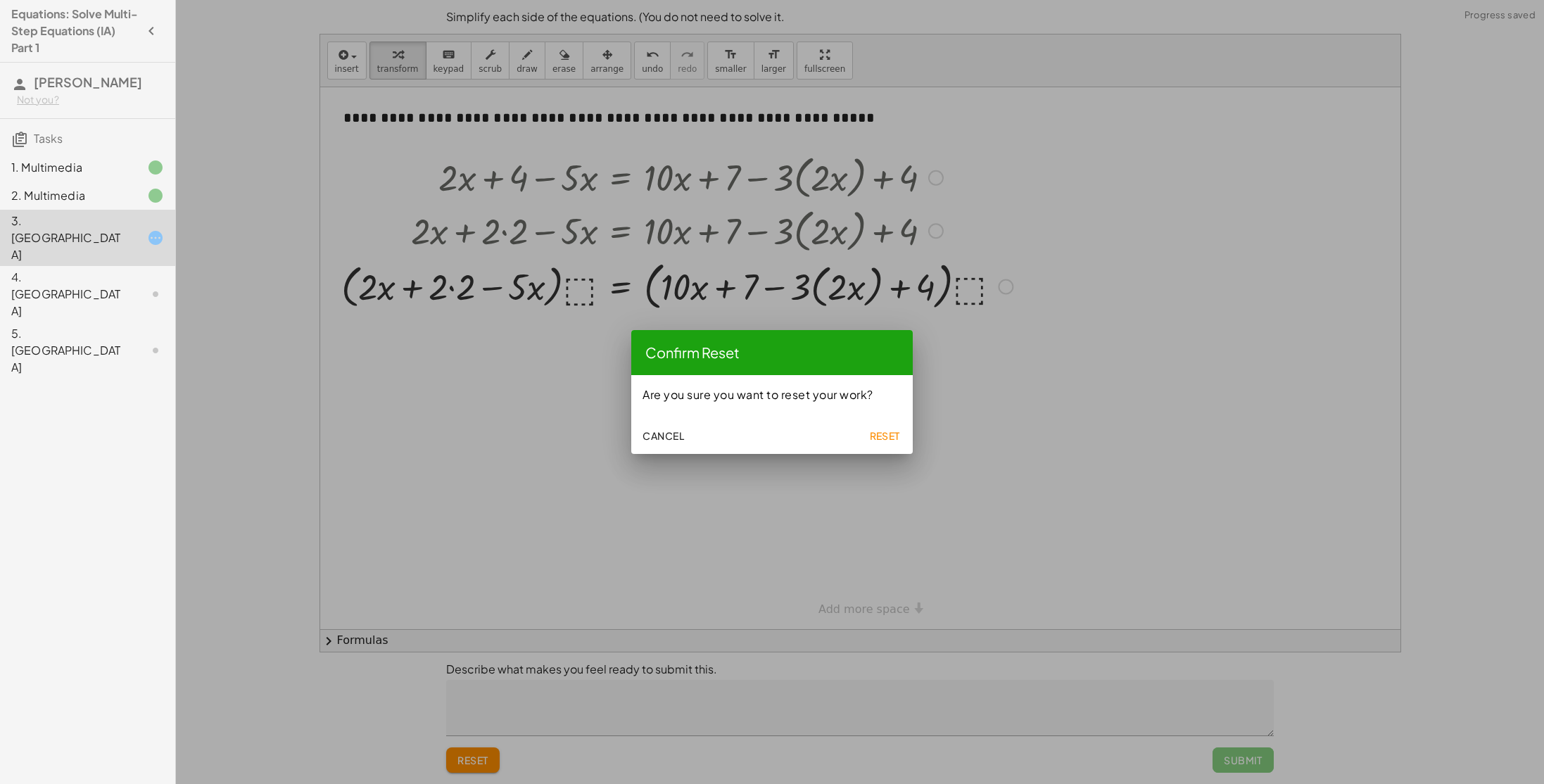
click at [885, 446] on button "Reset" at bounding box center [884, 436] width 45 height 26
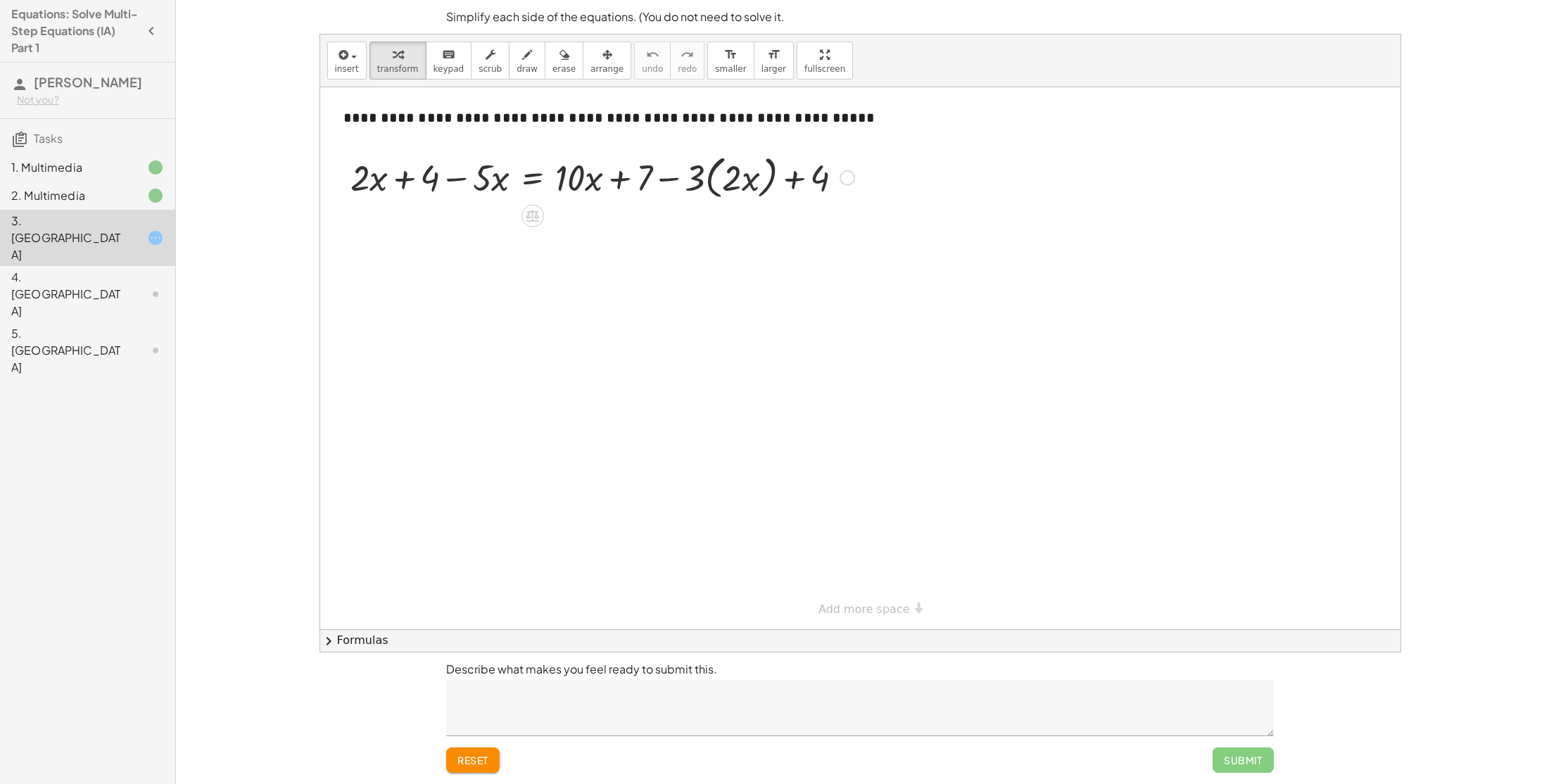
click at [622, 175] on div at bounding box center [602, 176] width 518 height 53
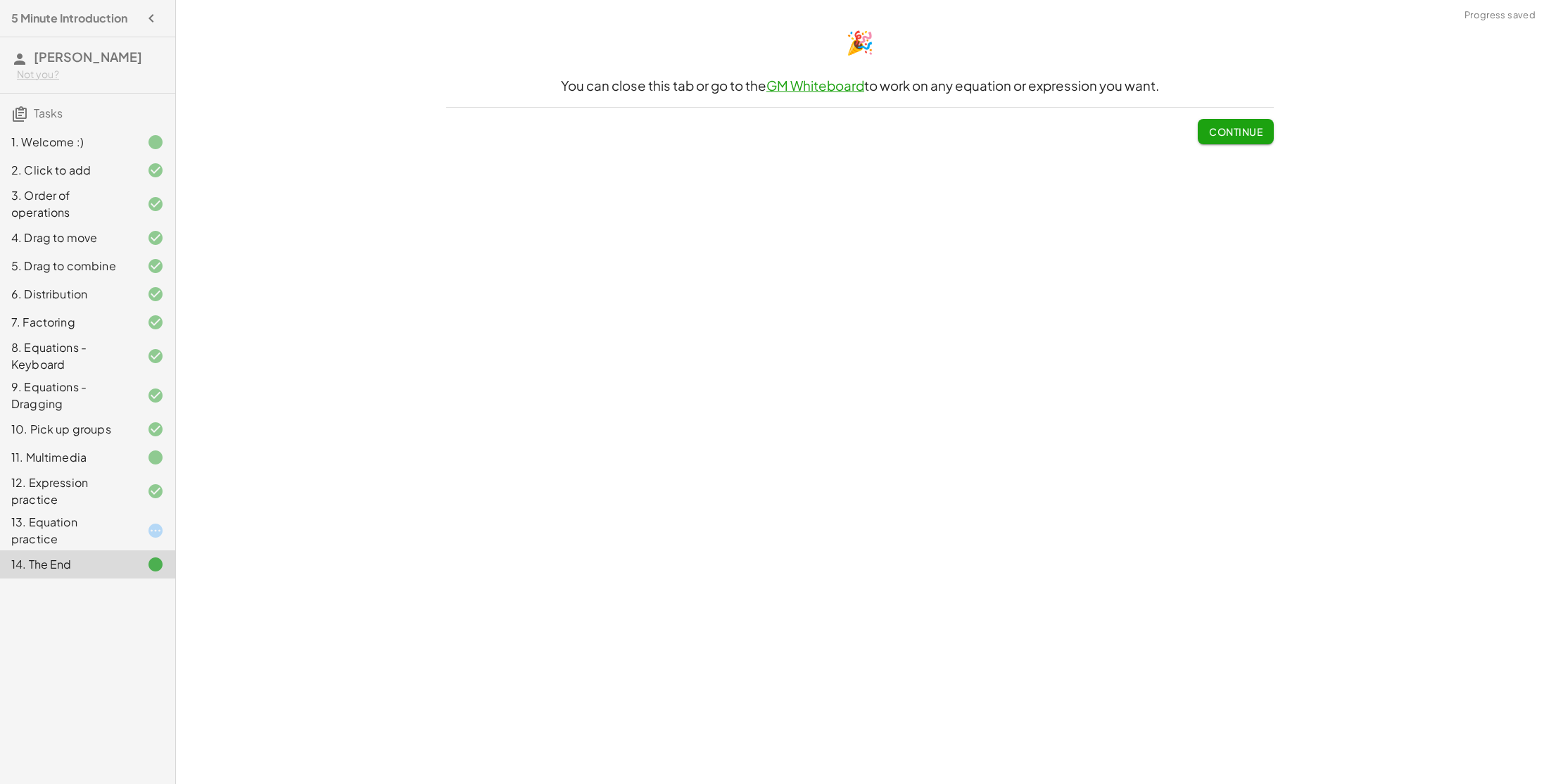
click at [93, 523] on div "13. Equation practice" at bounding box center [67, 531] width 113 height 34
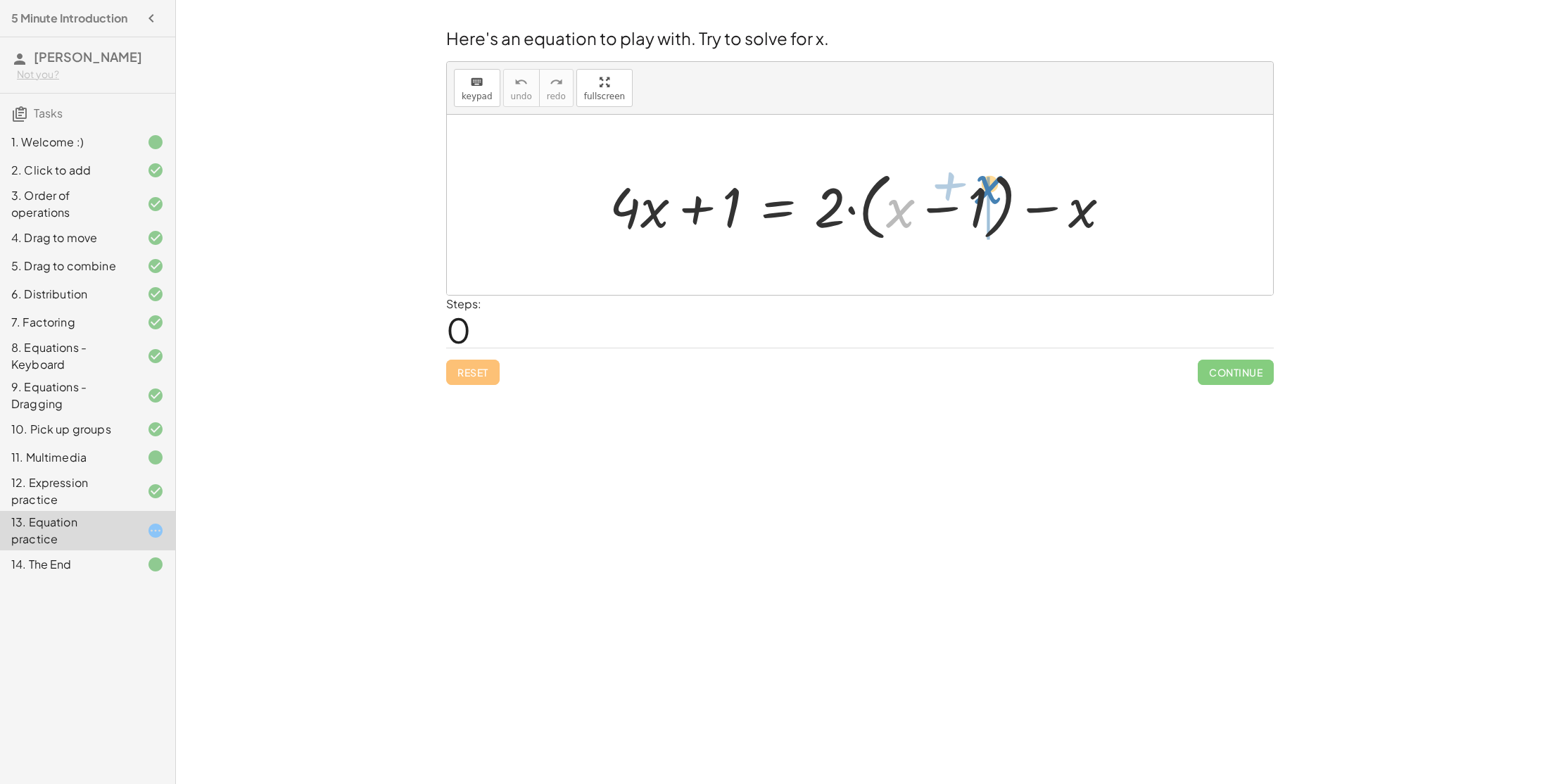
drag, startPoint x: 894, startPoint y: 212, endPoint x: 979, endPoint y: 196, distance: 86.5
click at [979, 196] on div at bounding box center [865, 205] width 526 height 81
click at [993, 210] on div at bounding box center [892, 205] width 578 height 78
click at [916, 200] on div at bounding box center [892, 205] width 578 height 78
click at [848, 209] on div at bounding box center [892, 205] width 578 height 78
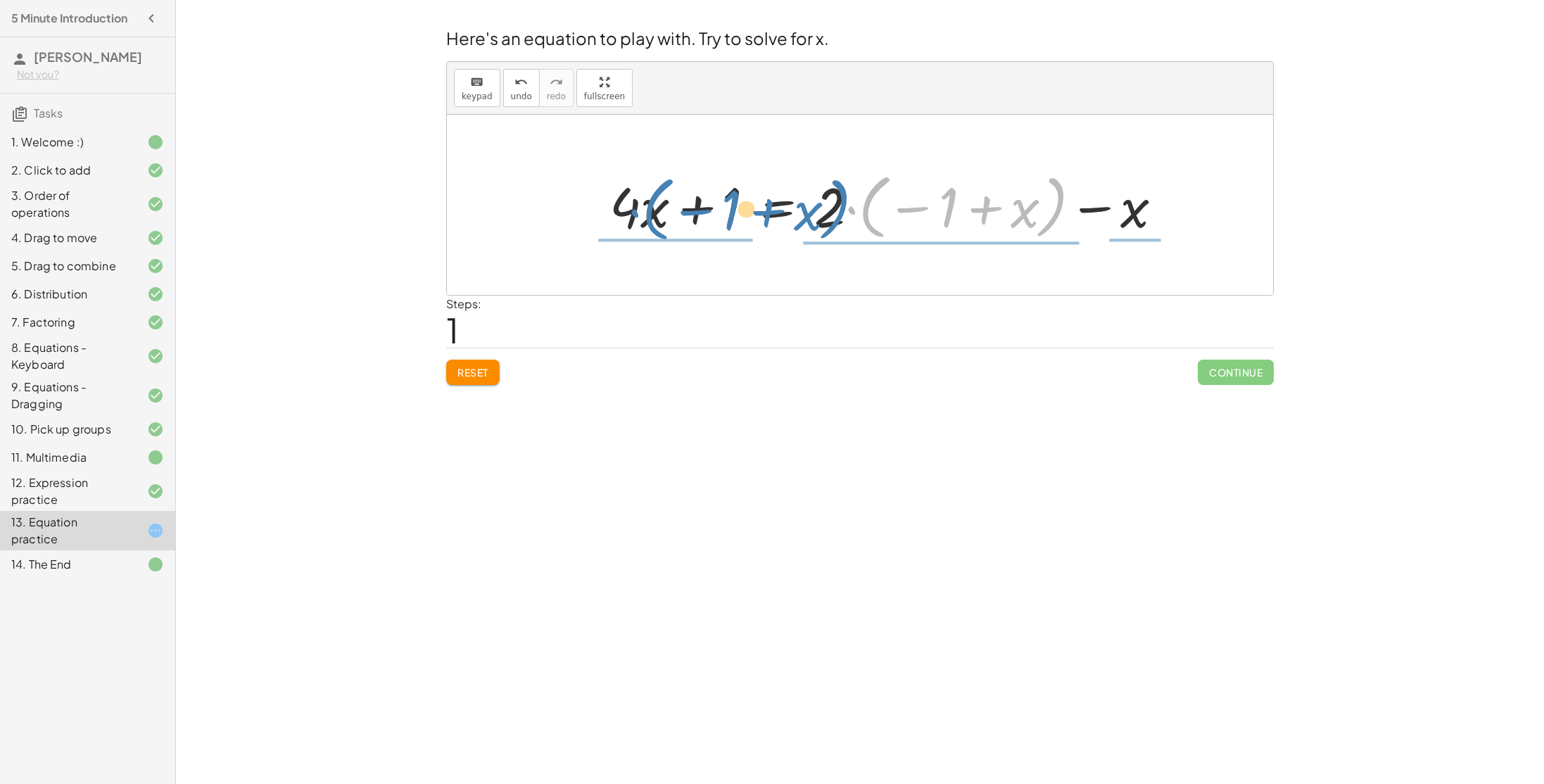
drag, startPoint x: 851, startPoint y: 211, endPoint x: 637, endPoint y: 215, distance: 214.0
click at [637, 215] on div at bounding box center [892, 205] width 578 height 78
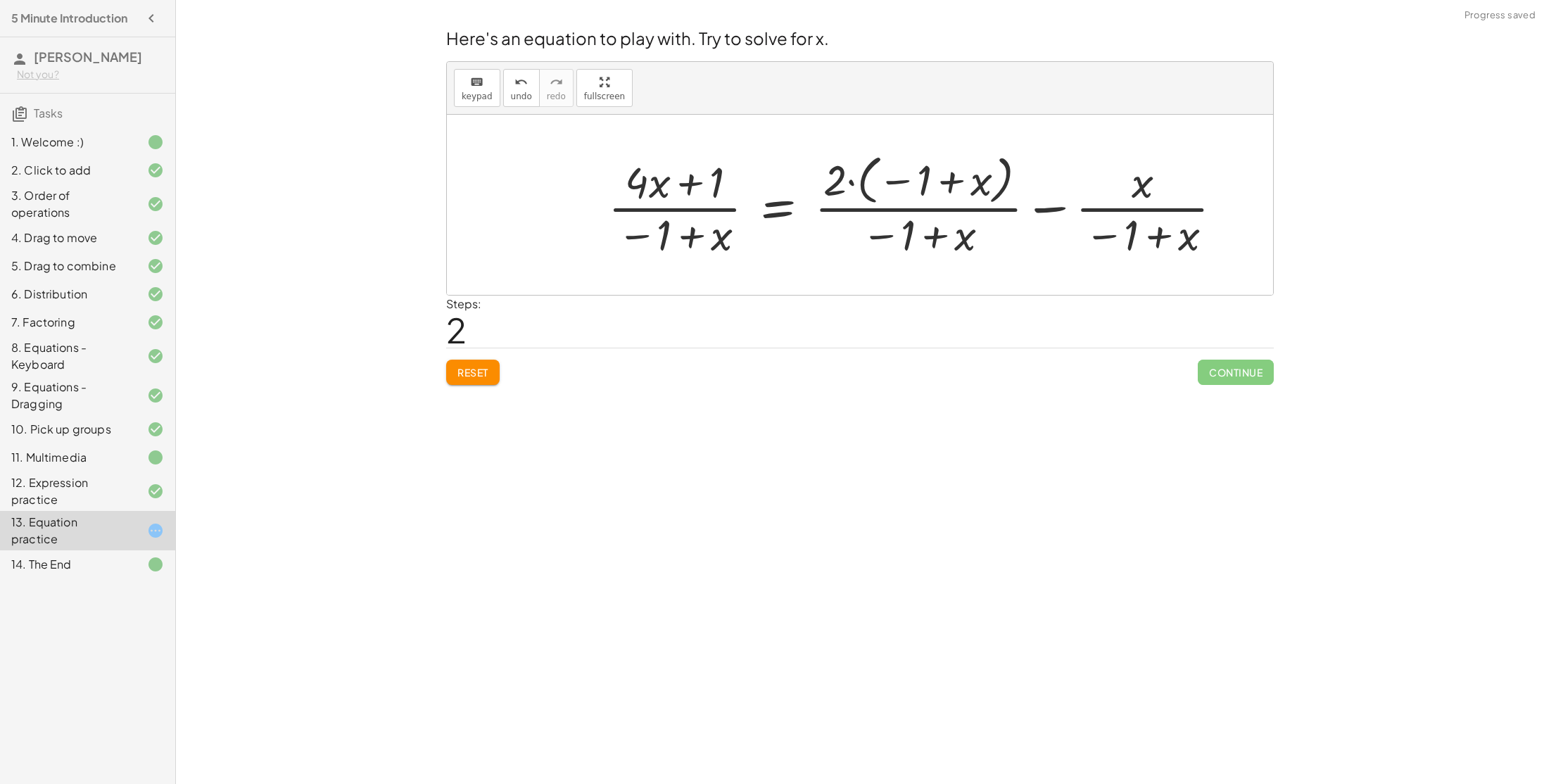
click at [680, 191] on div at bounding box center [921, 205] width 640 height 113
click at [694, 230] on div at bounding box center [921, 205] width 640 height 113
click at [1157, 234] on div at bounding box center [921, 205] width 640 height 113
drag, startPoint x: 1193, startPoint y: 233, endPoint x: 1207, endPoint y: 228, distance: 14.9
click at [1207, 228] on div at bounding box center [921, 205] width 640 height 113
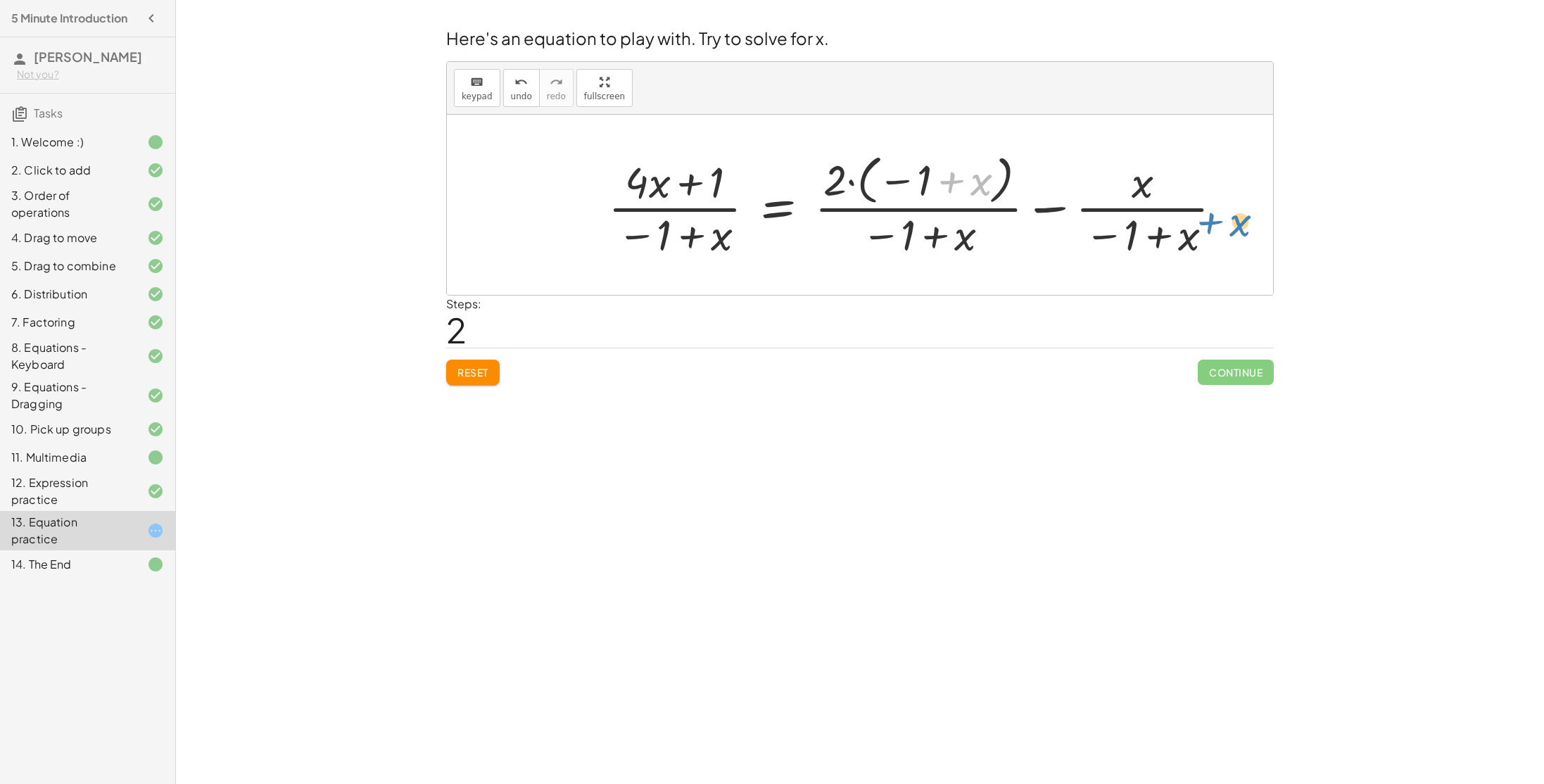
drag, startPoint x: 976, startPoint y: 173, endPoint x: 965, endPoint y: 130, distance: 44.4
click at [965, 130] on div "+ · 4 · x + 1 = + · 2 · ( + x − 1 ) − x + · 4 · x + 1 = + · 2 · ( − 1 + x ) − x…" at bounding box center [859, 205] width 826 height 180
drag, startPoint x: 862, startPoint y: 171, endPoint x: 818, endPoint y: 219, distance: 65.1
click at [818, 219] on div at bounding box center [921, 205] width 640 height 113
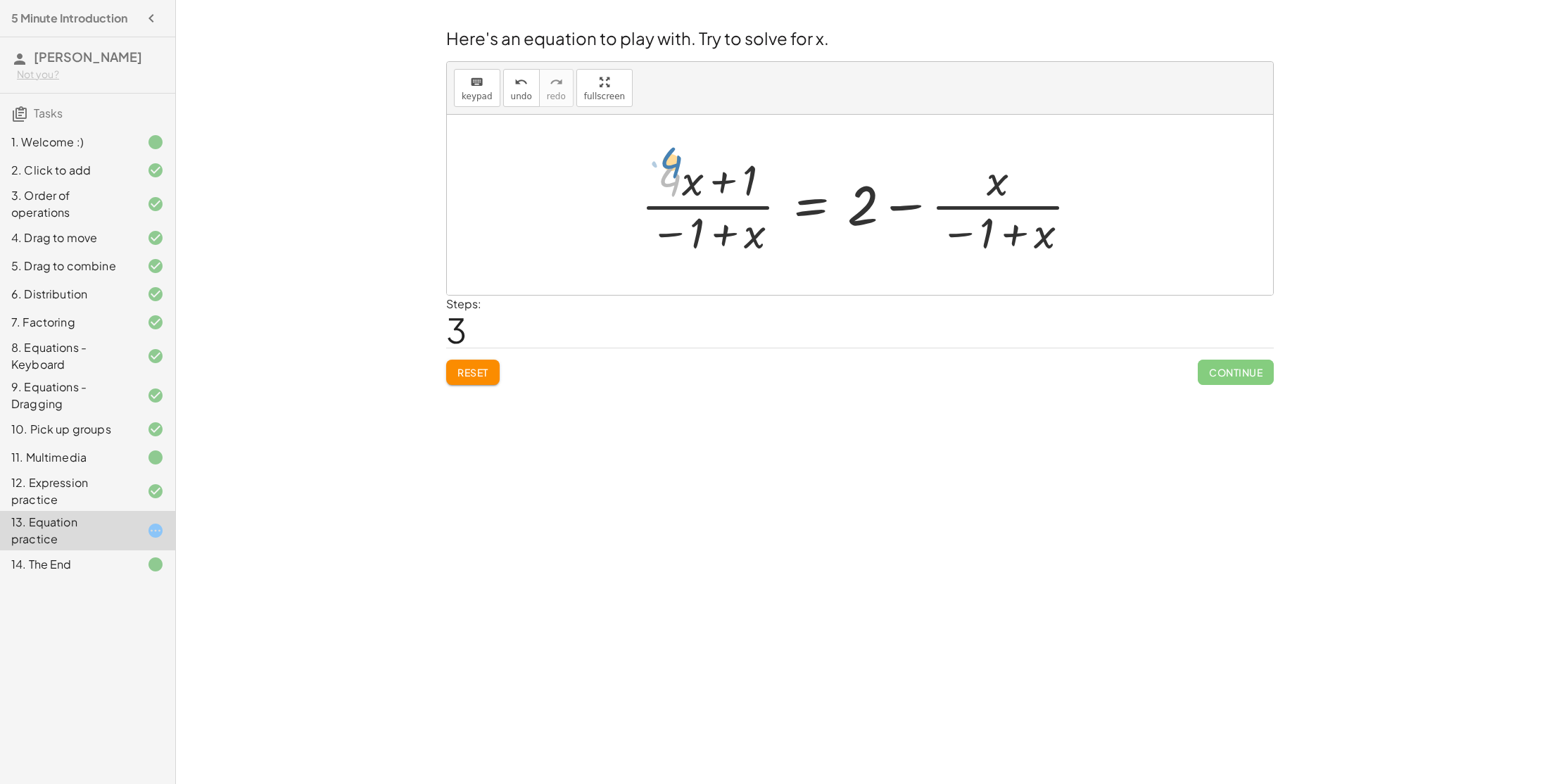
drag, startPoint x: 676, startPoint y: 179, endPoint x: 673, endPoint y: 145, distance: 34.1
drag, startPoint x: 723, startPoint y: 234, endPoint x: 669, endPoint y: 220, distance: 55.8
click at [669, 220] on div at bounding box center [865, 205] width 463 height 108
drag, startPoint x: 871, startPoint y: 195, endPoint x: 720, endPoint y: 223, distance: 153.6
click at [720, 223] on div at bounding box center [865, 205] width 463 height 108
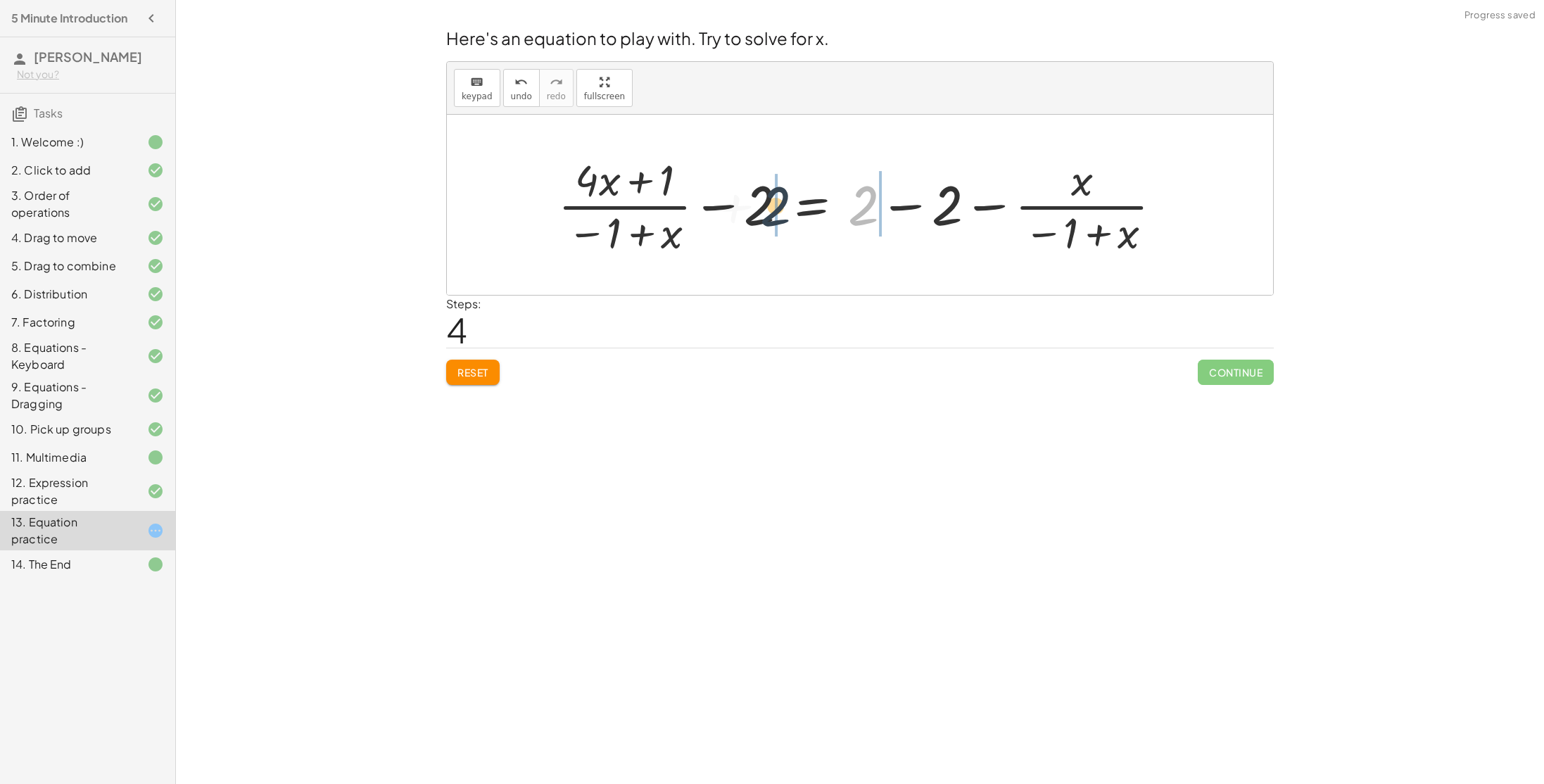
drag, startPoint x: 859, startPoint y: 198, endPoint x: 742, endPoint y: 193, distance: 117.1
click at [742, 193] on div at bounding box center [865, 205] width 629 height 108
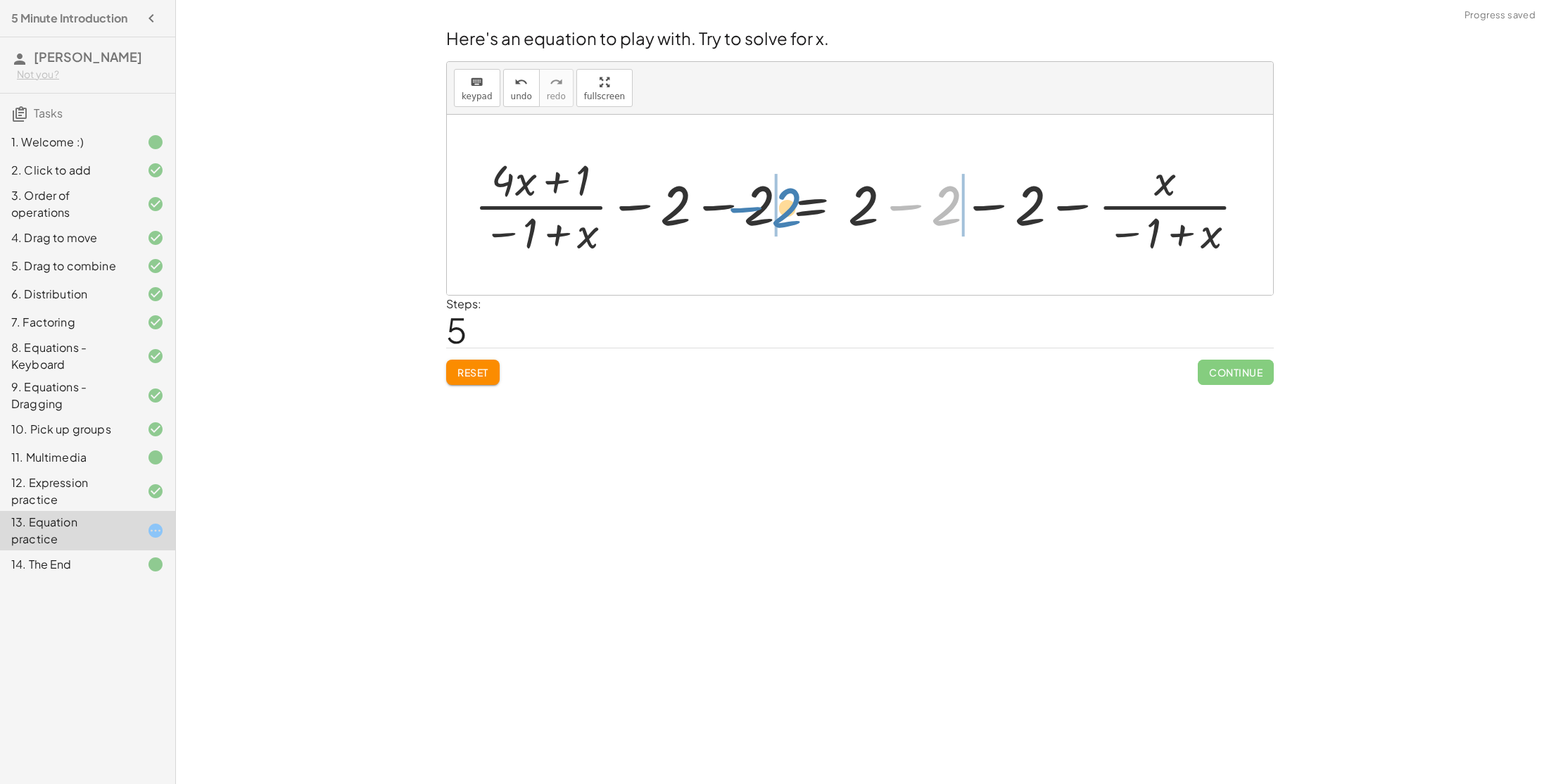
drag, startPoint x: 939, startPoint y: 203, endPoint x: 784, endPoint y: 201, distance: 155.0
click at [784, 201] on div at bounding box center [865, 205] width 796 height 108
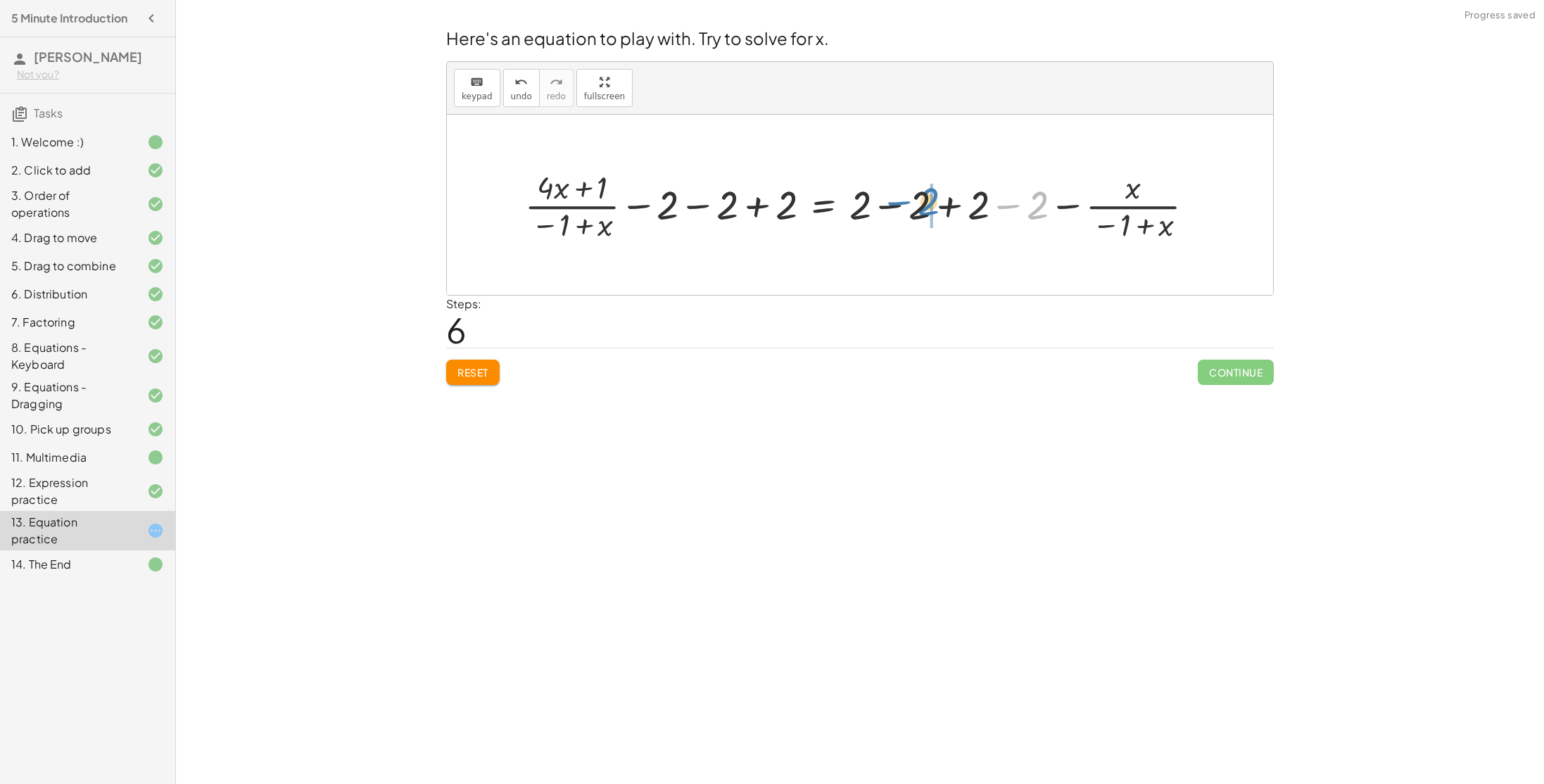
drag, startPoint x: 1038, startPoint y: 194, endPoint x: 929, endPoint y: 191, distance: 109.0
click at [929, 191] on div at bounding box center [865, 205] width 695 height 79
drag, startPoint x: 1032, startPoint y: 204, endPoint x: 800, endPoint y: 198, distance: 232.1
click at [800, 198] on div at bounding box center [865, 205] width 695 height 79
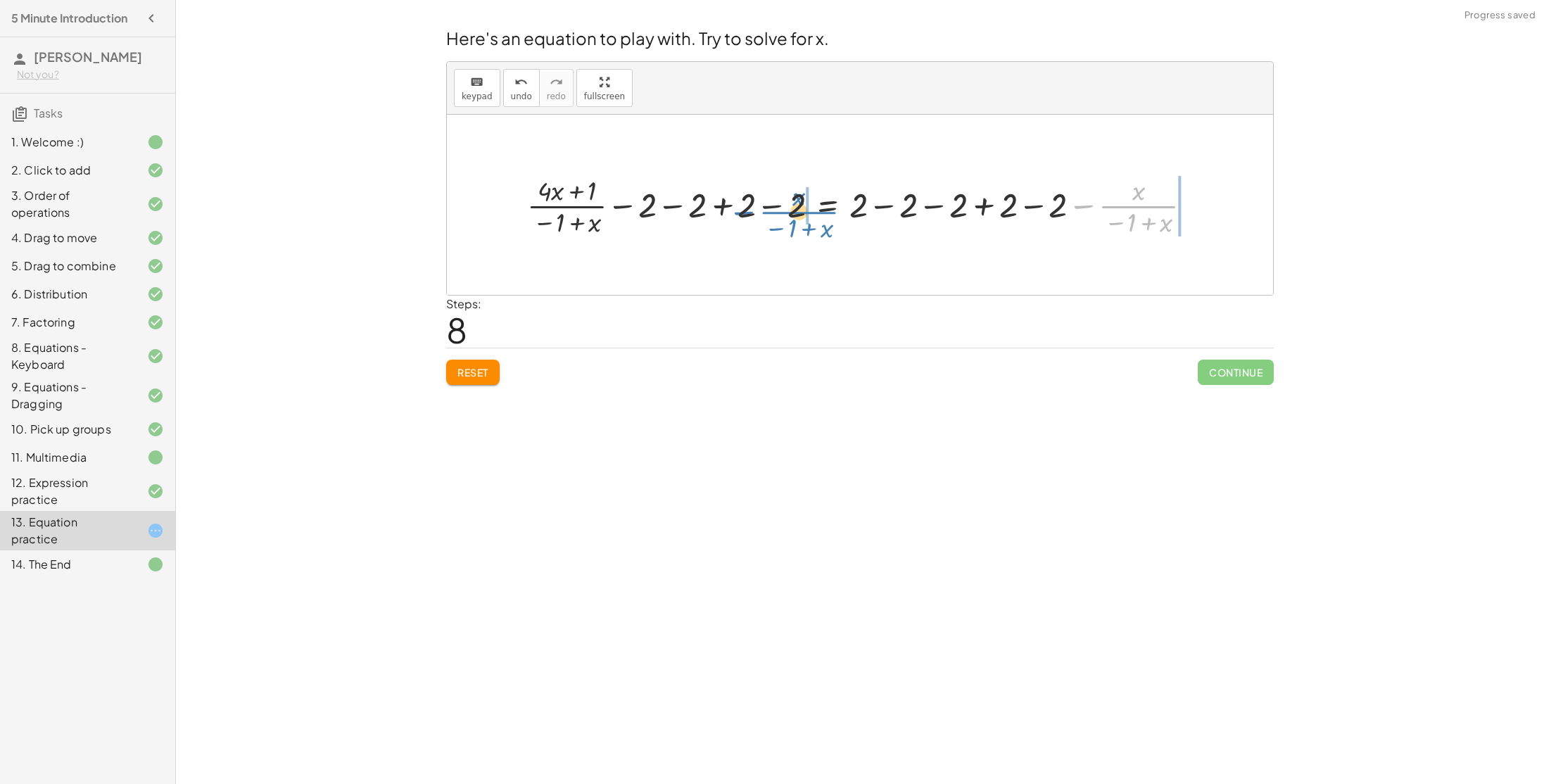
drag, startPoint x: 1093, startPoint y: 201, endPoint x: 753, endPoint y: 203, distance: 340.0
click at [753, 203] on div at bounding box center [865, 205] width 690 height 67
drag, startPoint x: 1088, startPoint y: 212, endPoint x: 920, endPoint y: 204, distance: 168.2
click at [920, 204] on div at bounding box center [865, 204] width 693 height 52
drag, startPoint x: 1153, startPoint y: 206, endPoint x: 991, endPoint y: 208, distance: 162.0
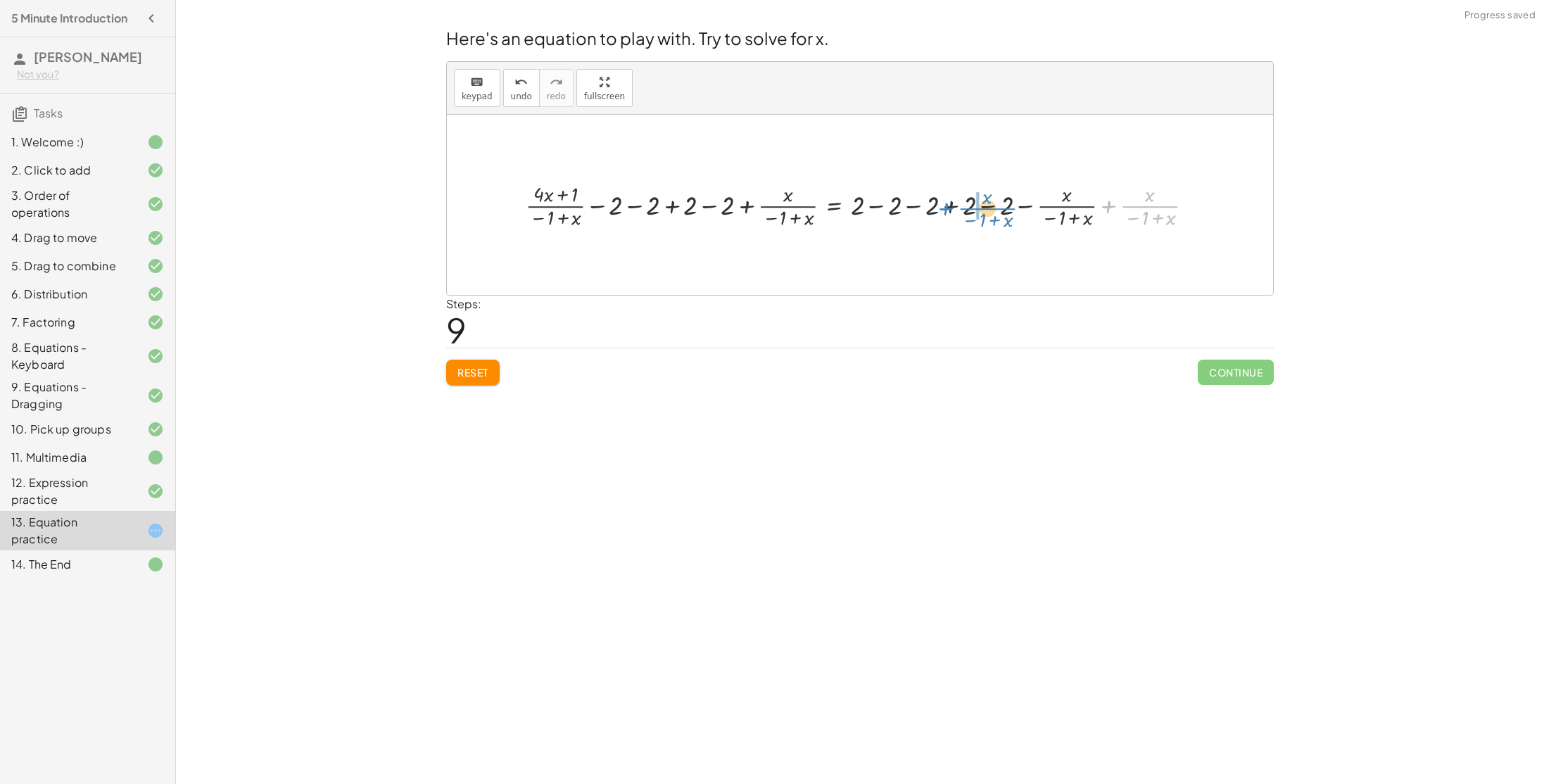
click at [991, 208] on div at bounding box center [865, 204] width 693 height 52
drag, startPoint x: 1144, startPoint y: 204, endPoint x: 760, endPoint y: 203, distance: 384.0
click at [760, 203] on div at bounding box center [865, 204] width 693 height 52
drag, startPoint x: 950, startPoint y: 199, endPoint x: 826, endPoint y: 206, distance: 124.2
drag, startPoint x: 892, startPoint y: 203, endPoint x: 503, endPoint y: 190, distance: 389.2
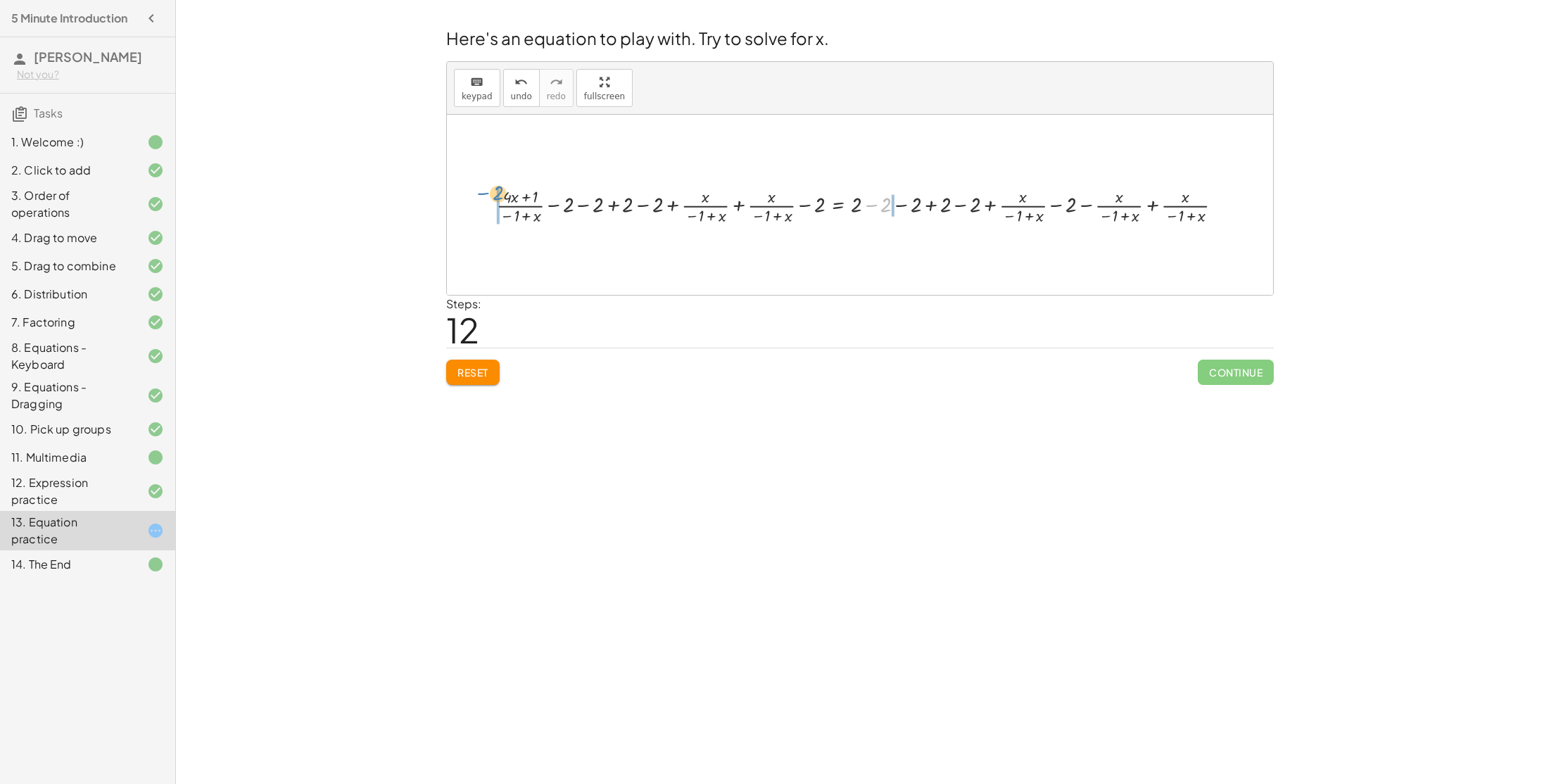
click at [503, 190] on div at bounding box center [865, 204] width 751 height 43
drag, startPoint x: 1026, startPoint y: 204, endPoint x: 805, endPoint y: 202, distance: 221.0
click at [805, 202] on div at bounding box center [865, 204] width 690 height 37
drag, startPoint x: 786, startPoint y: 206, endPoint x: 611, endPoint y: 212, distance: 175.1
click at [611, 212] on div at bounding box center [865, 204] width 578 height 37
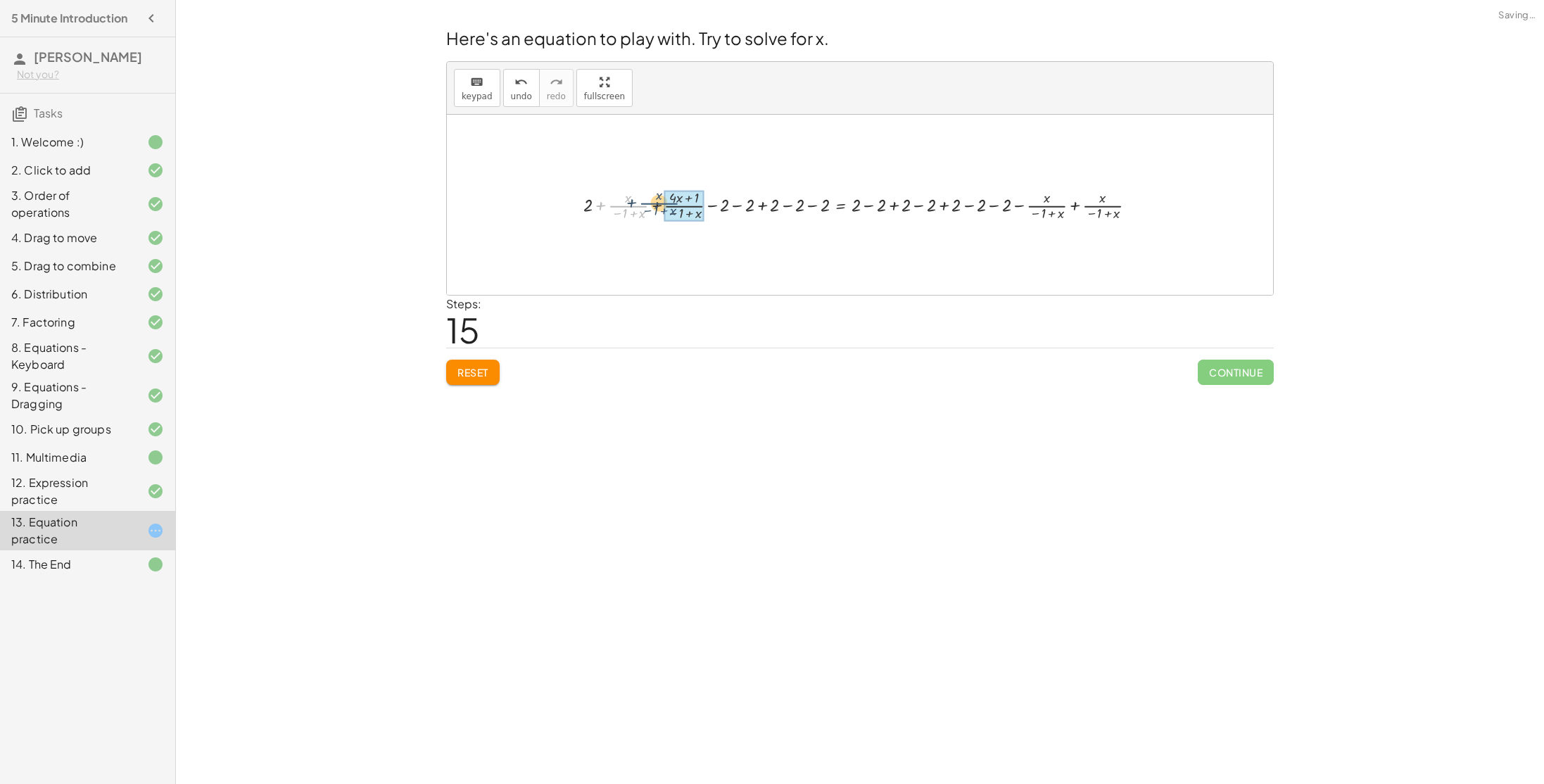
drag, startPoint x: 629, startPoint y: 206, endPoint x: 661, endPoint y: 203, distance: 32.1
click at [661, 203] on div at bounding box center [865, 204] width 578 height 37
drag, startPoint x: 1108, startPoint y: 211, endPoint x: 1051, endPoint y: 207, distance: 57.1
drag, startPoint x: 1103, startPoint y: 198, endPoint x: 1061, endPoint y: 195, distance: 42.1
click at [1061, 195] on div at bounding box center [893, 204] width 550 height 37
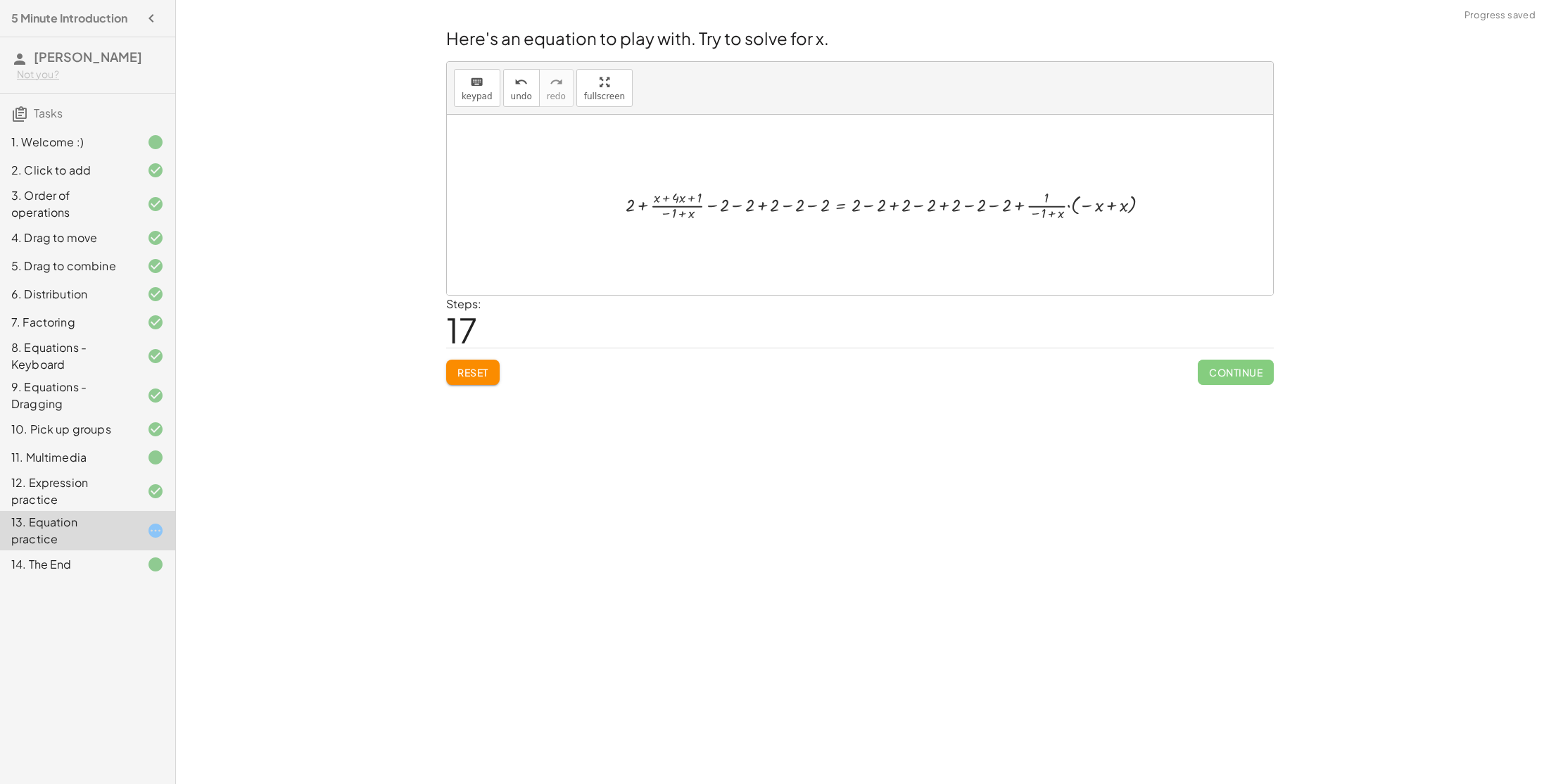
click at [1113, 202] on div at bounding box center [893, 204] width 550 height 37
drag, startPoint x: 1074, startPoint y: 203, endPoint x: 1055, endPoint y: 204, distance: 19.0
click at [1145, 205] on div at bounding box center [865, 204] width 667 height 53
click at [1111, 204] on div at bounding box center [847, 204] width 630 height 53
click at [1066, 205] on div at bounding box center [827, 204] width 591 height 53
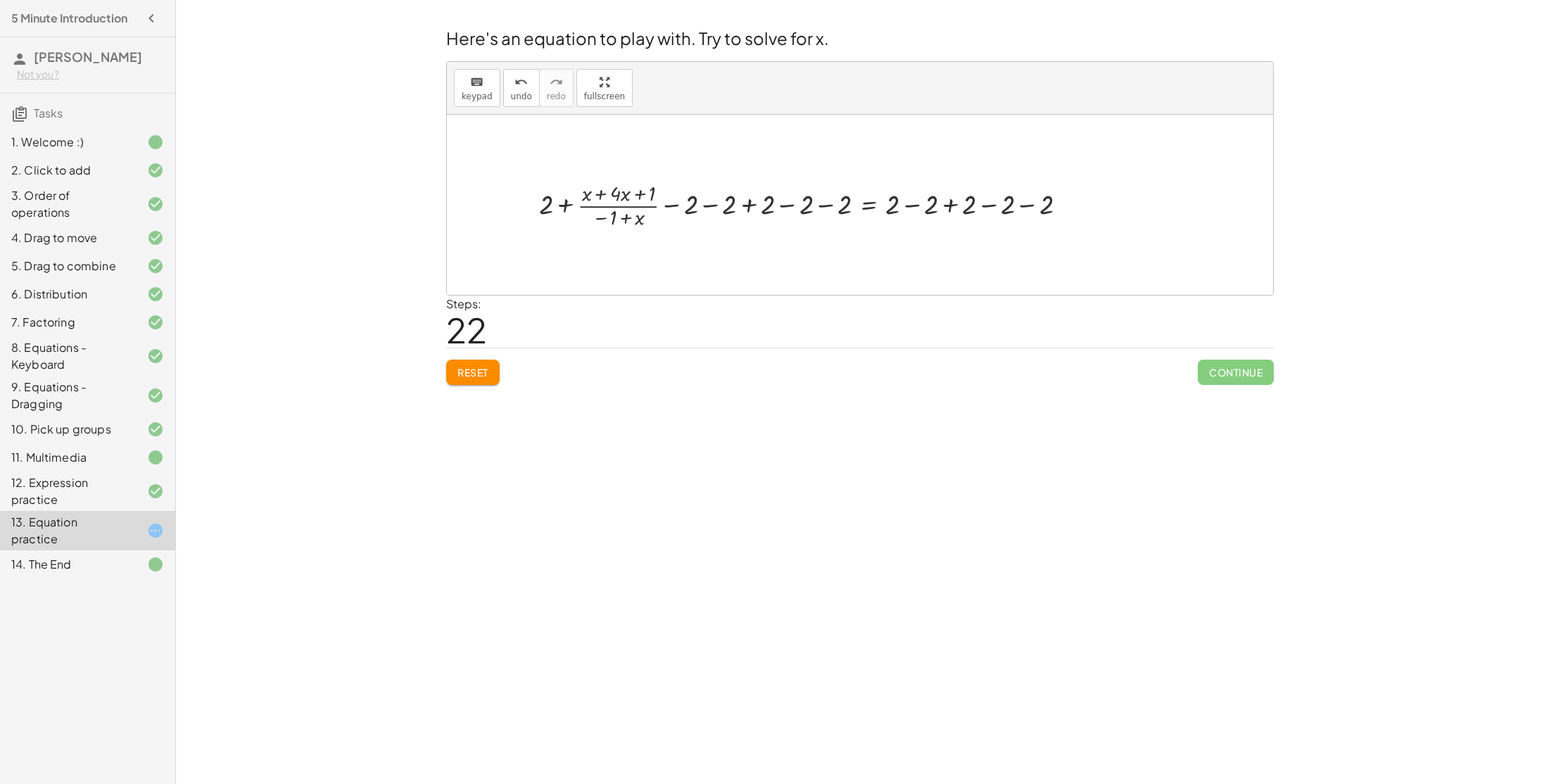
click at [704, 204] on div at bounding box center [809, 204] width 553 height 53
click at [745, 206] on div at bounding box center [827, 204] width 515 height 53
click at [794, 204] on div at bounding box center [846, 204] width 477 height 53
click at [823, 209] on div at bounding box center [865, 204] width 438 height 53
click at [868, 207] on div at bounding box center [885, 204] width 400 height 53
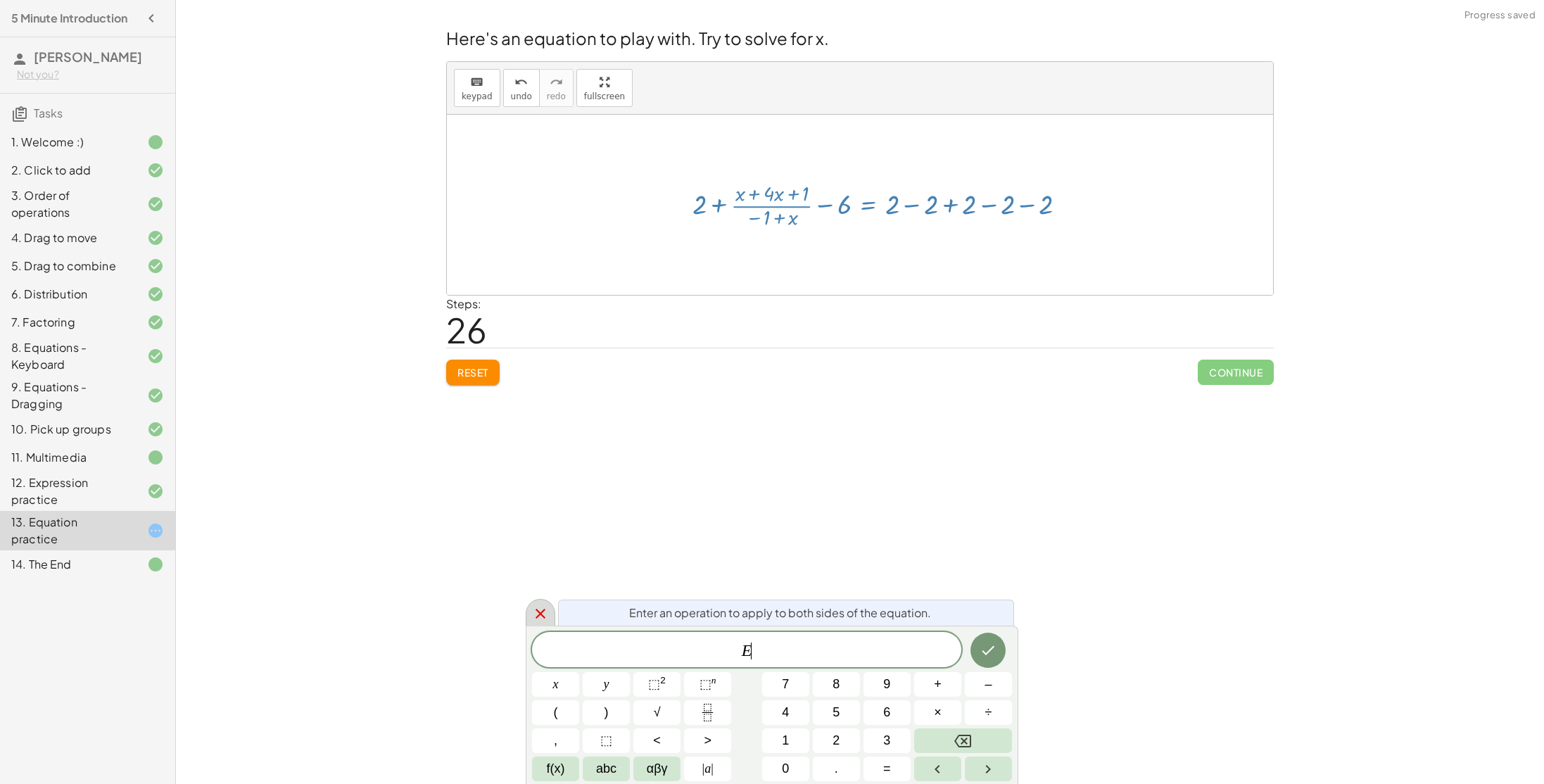
click at [542, 600] on div at bounding box center [540, 612] width 29 height 27
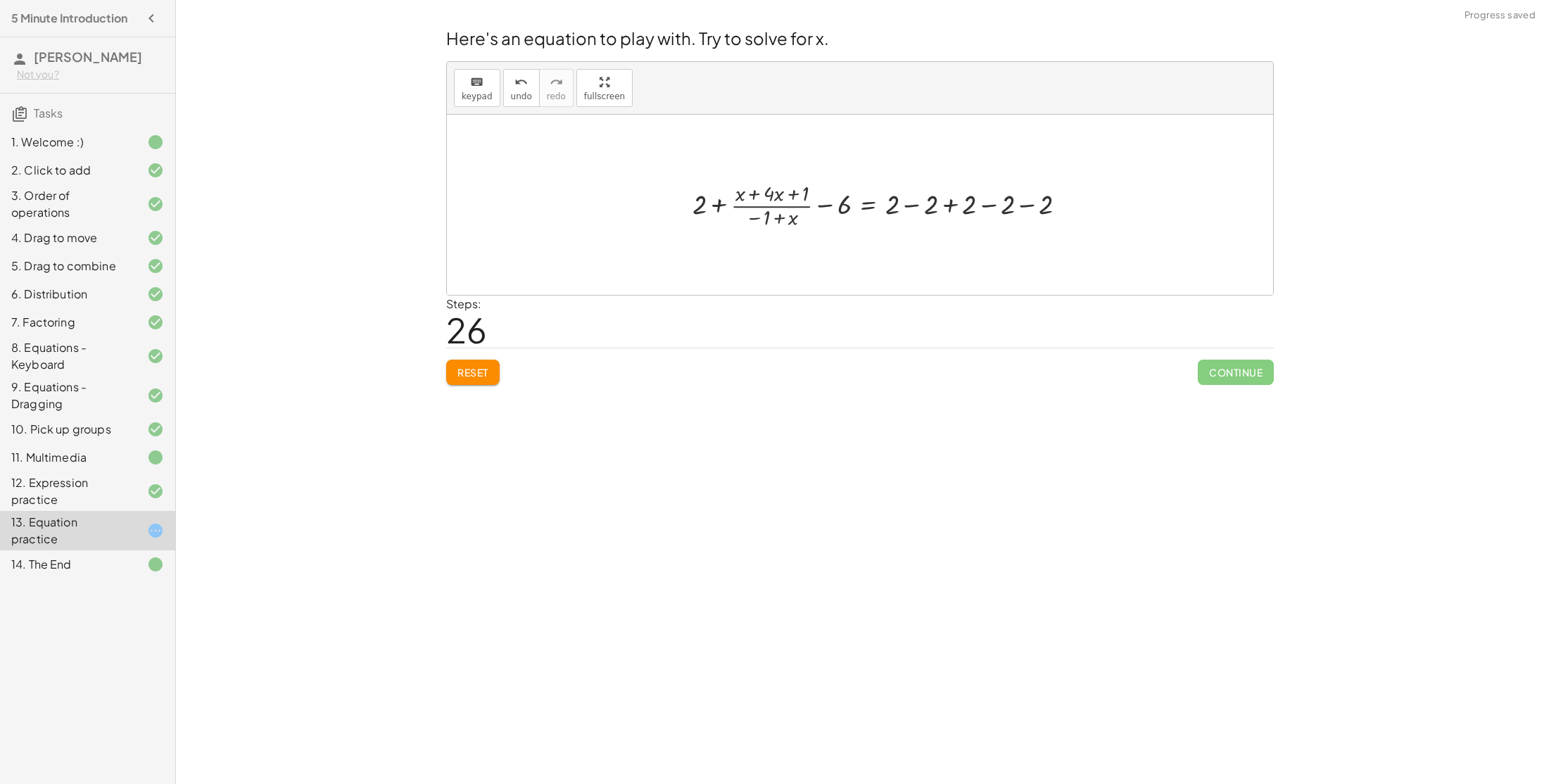
click at [903, 209] on div at bounding box center [885, 204] width 400 height 53
click at [917, 207] on div at bounding box center [846, 204] width 322 height 53
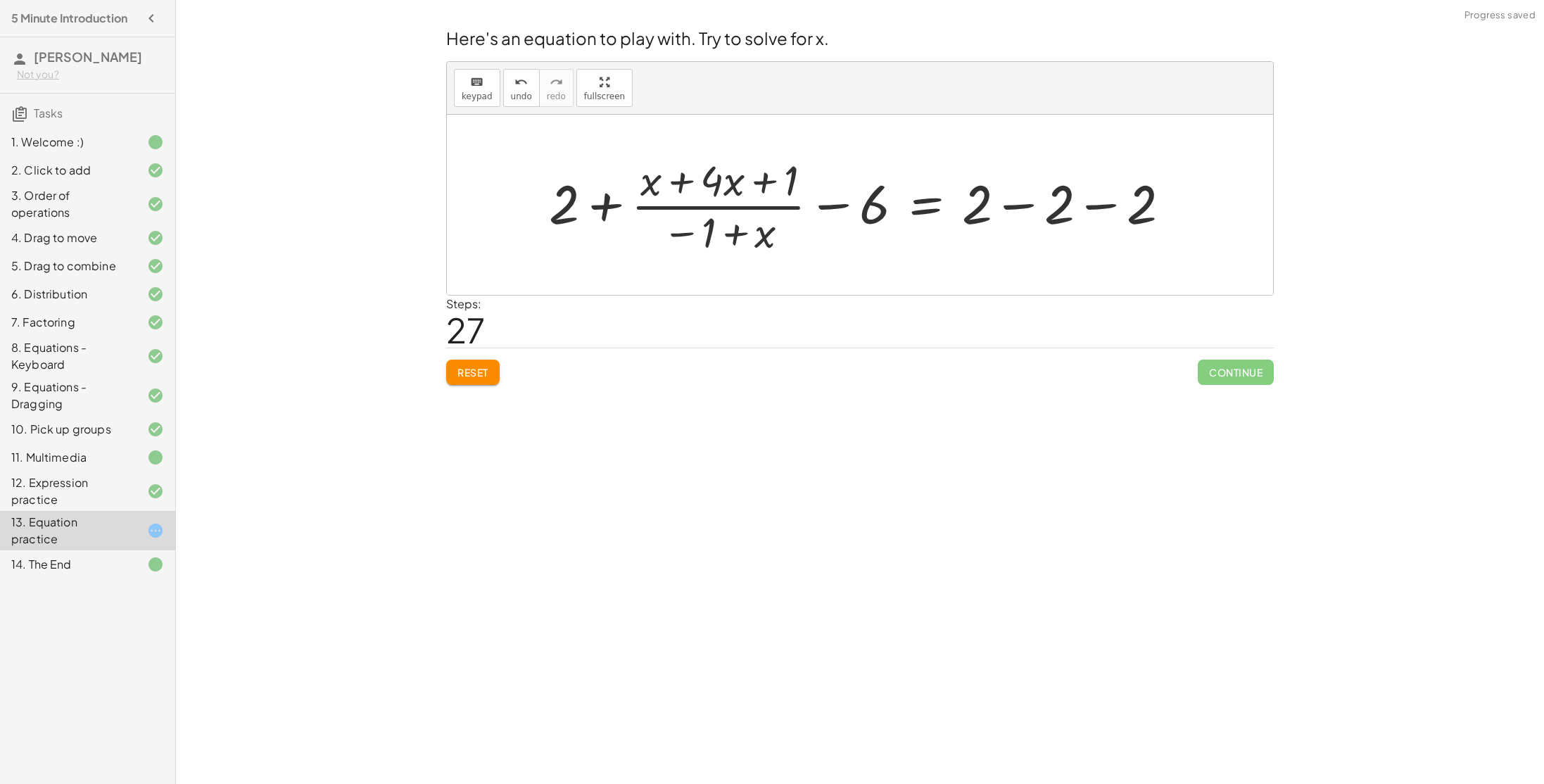
click at [916, 207] on div at bounding box center [865, 205] width 646 height 107
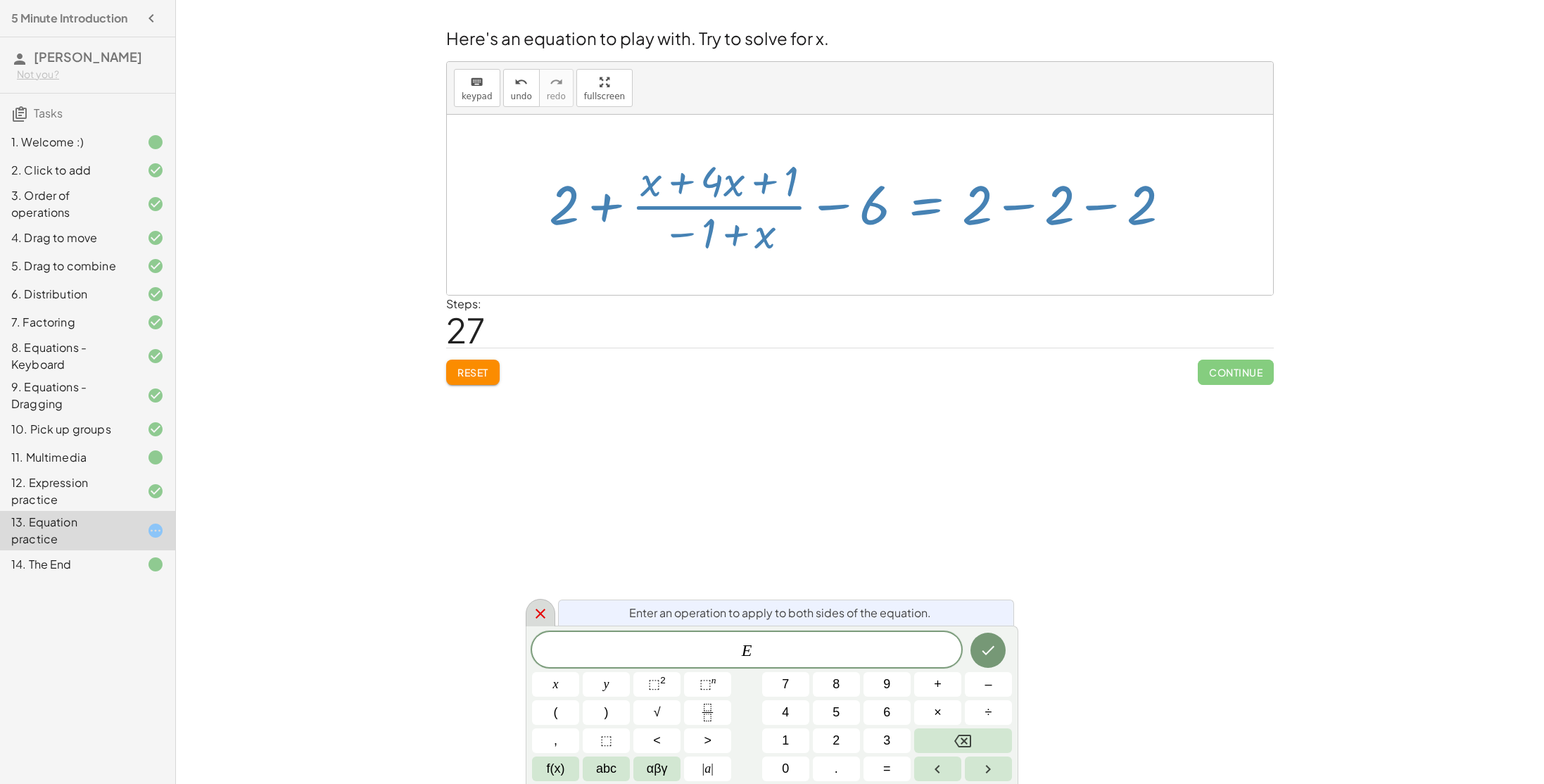
click at [540, 608] on icon at bounding box center [540, 613] width 17 height 17
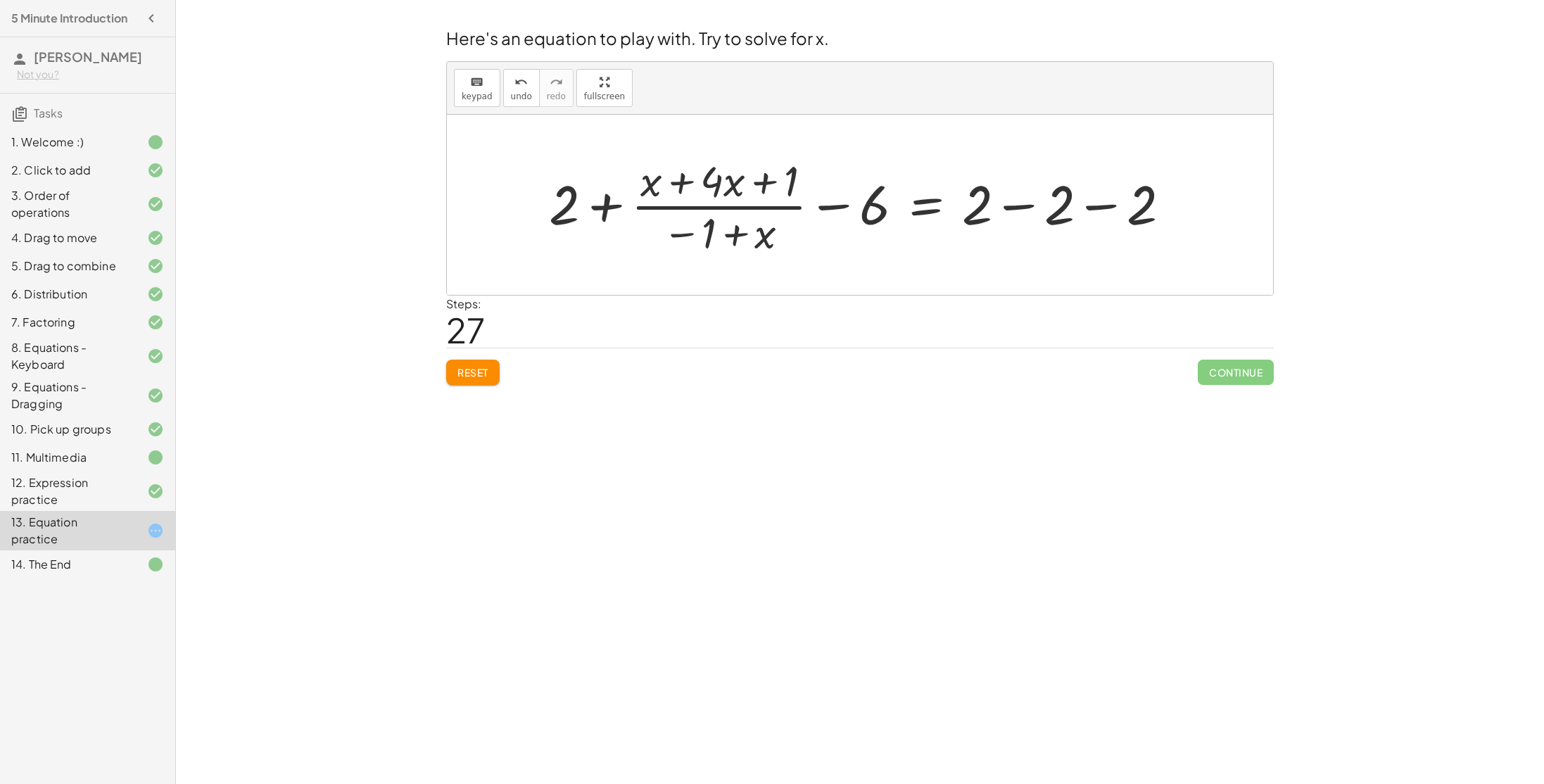
click at [1020, 189] on div at bounding box center [865, 205] width 646 height 107
click at [984, 210] on div at bounding box center [795, 205] width 507 height 107
drag, startPoint x: 863, startPoint y: 217, endPoint x: 951, endPoint y: 207, distance: 88.6
click at [951, 207] on div at bounding box center [795, 205] width 507 height 107
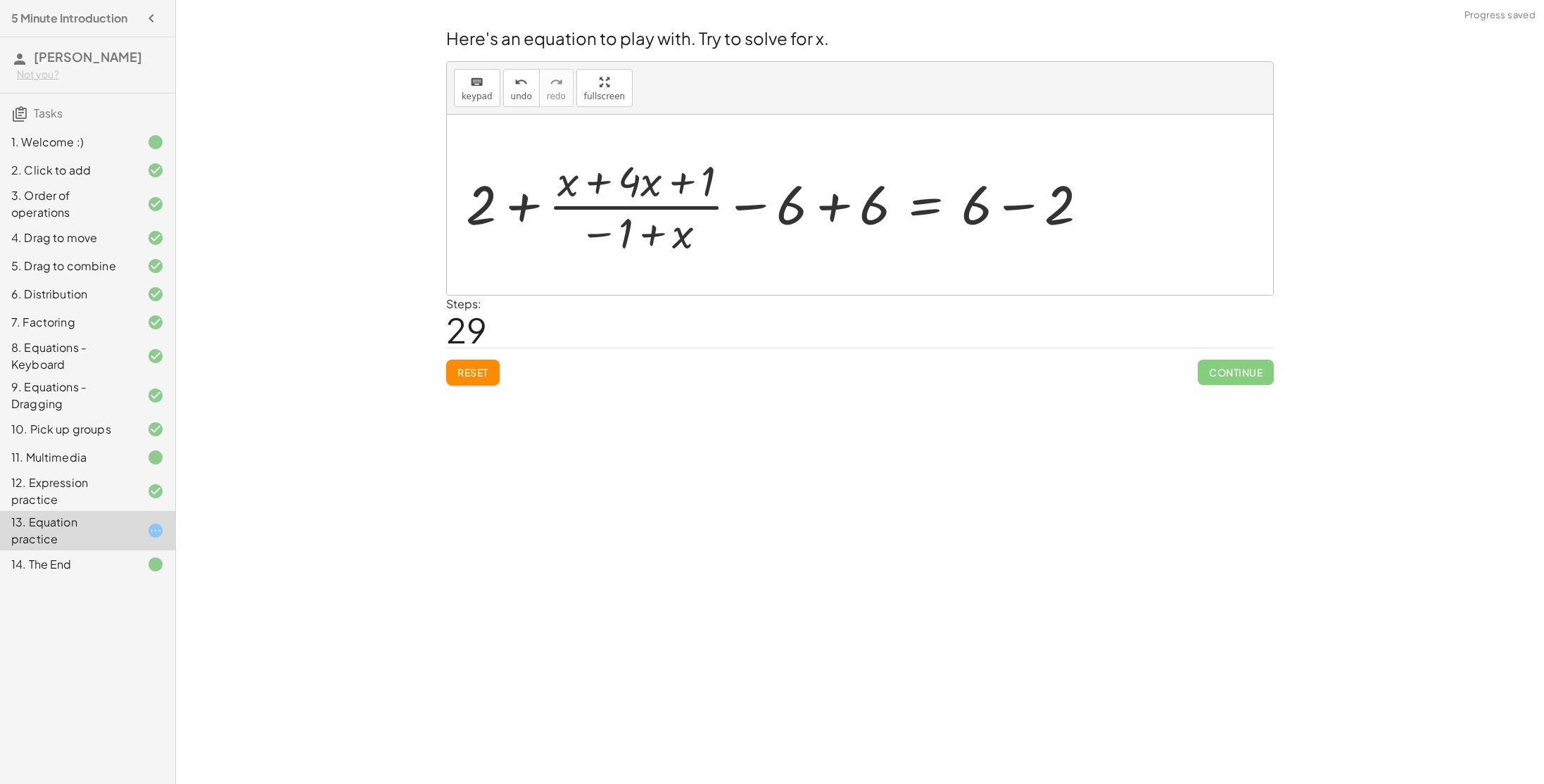
click at [1023, 206] on div at bounding box center [783, 205] width 647 height 107
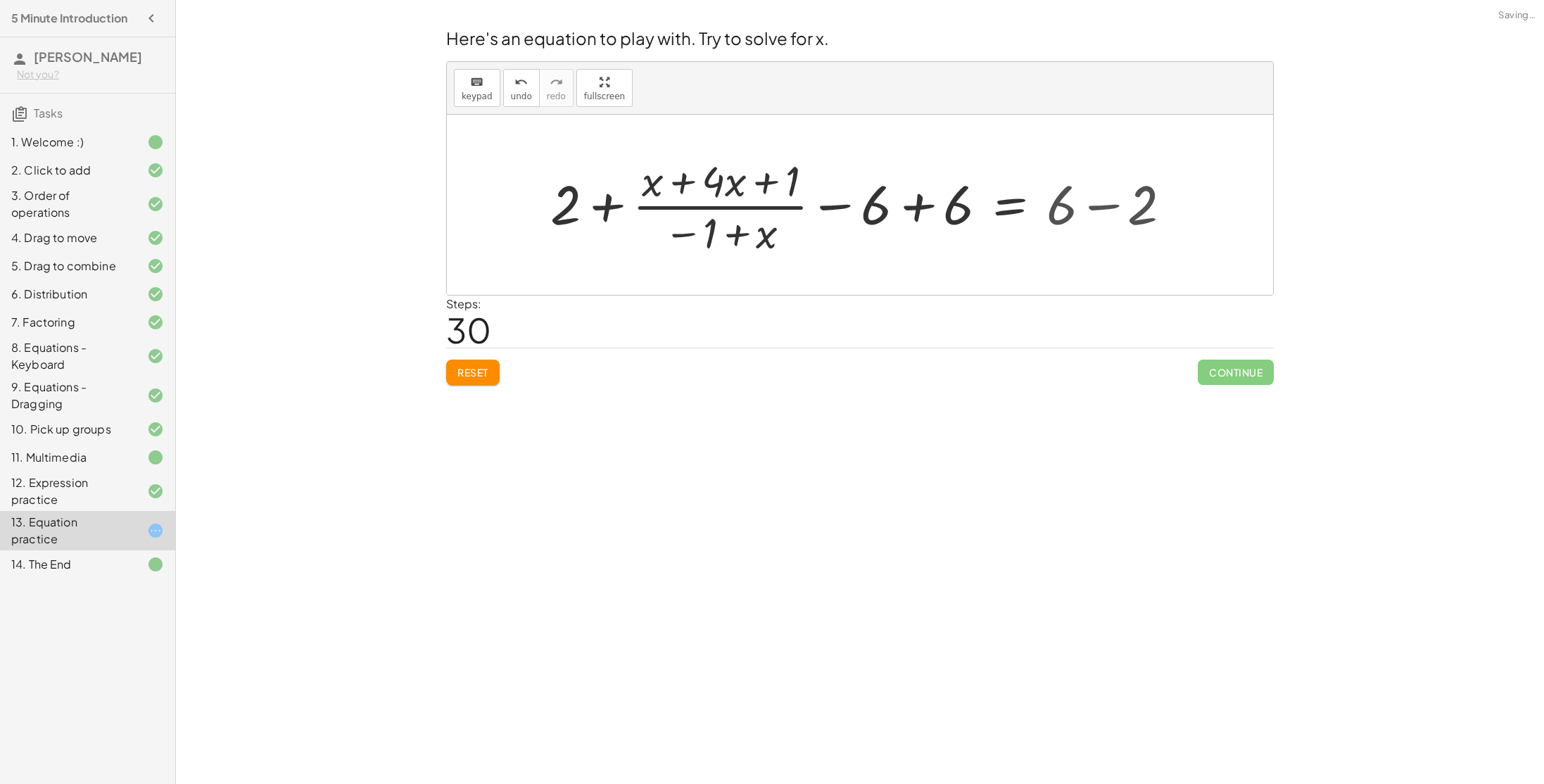
click at [842, 194] on div at bounding box center [822, 205] width 572 height 108
click at [925, 206] on div at bounding box center [822, 205] width 572 height 108
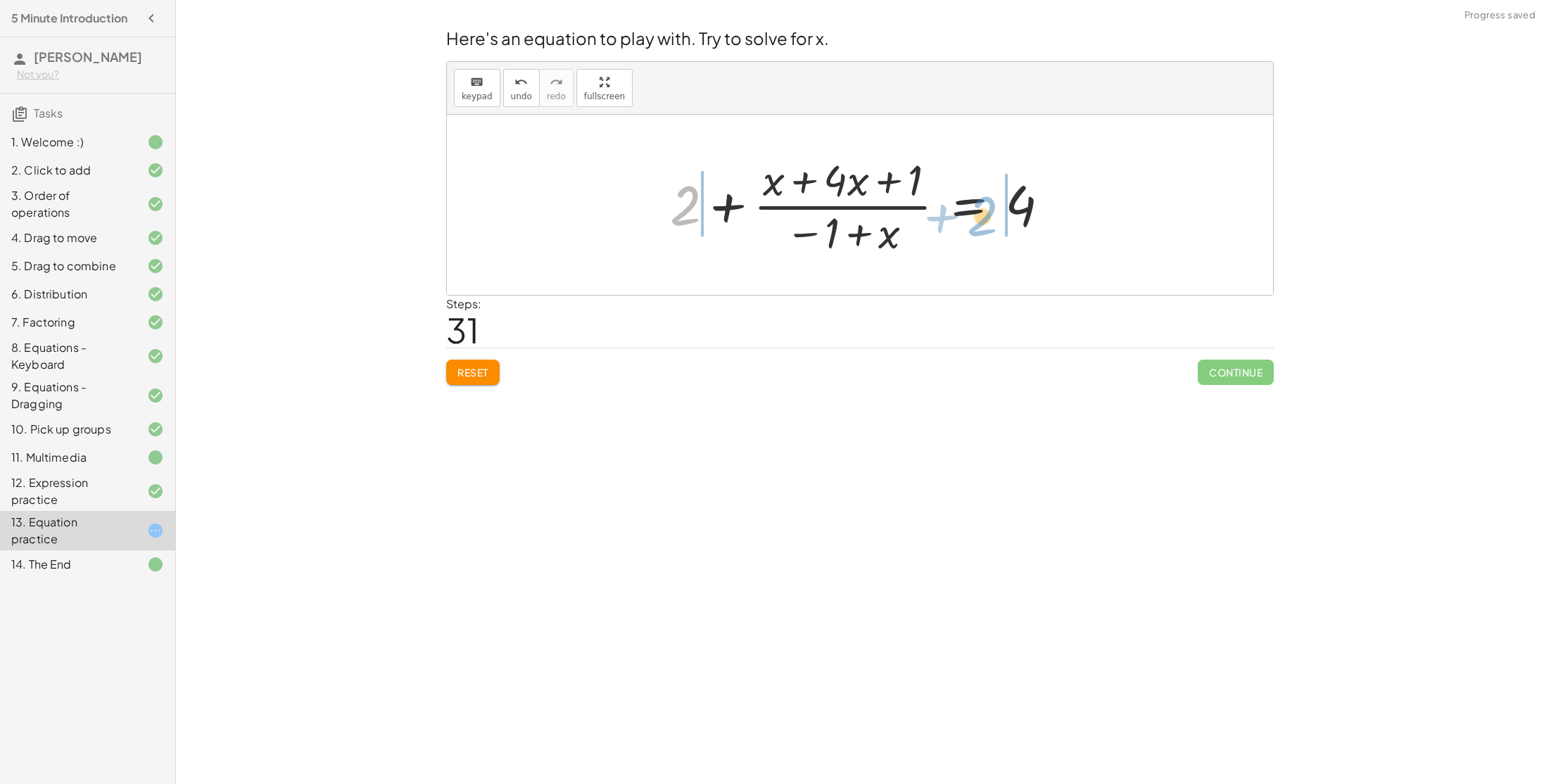
drag, startPoint x: 687, startPoint y: 198, endPoint x: 984, endPoint y: 209, distance: 297.2
click at [984, 209] on div at bounding box center [865, 205] width 405 height 108
click at [1106, 213] on div at bounding box center [887, 205] width 615 height 108
click at [652, 198] on div at bounding box center [823, 205] width 488 height 108
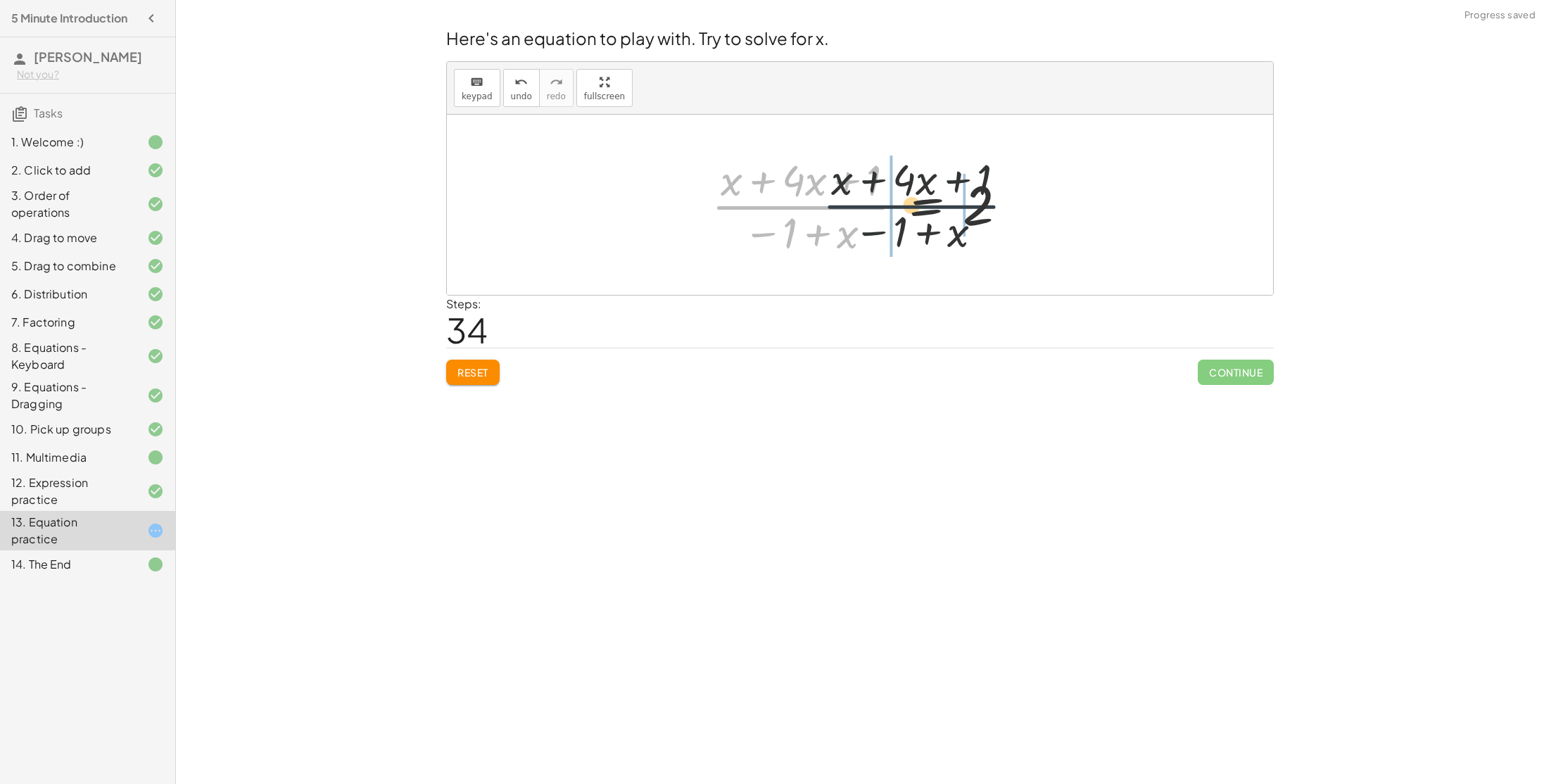
drag, startPoint x: 818, startPoint y: 208, endPoint x: 963, endPoint y: 206, distance: 145.0
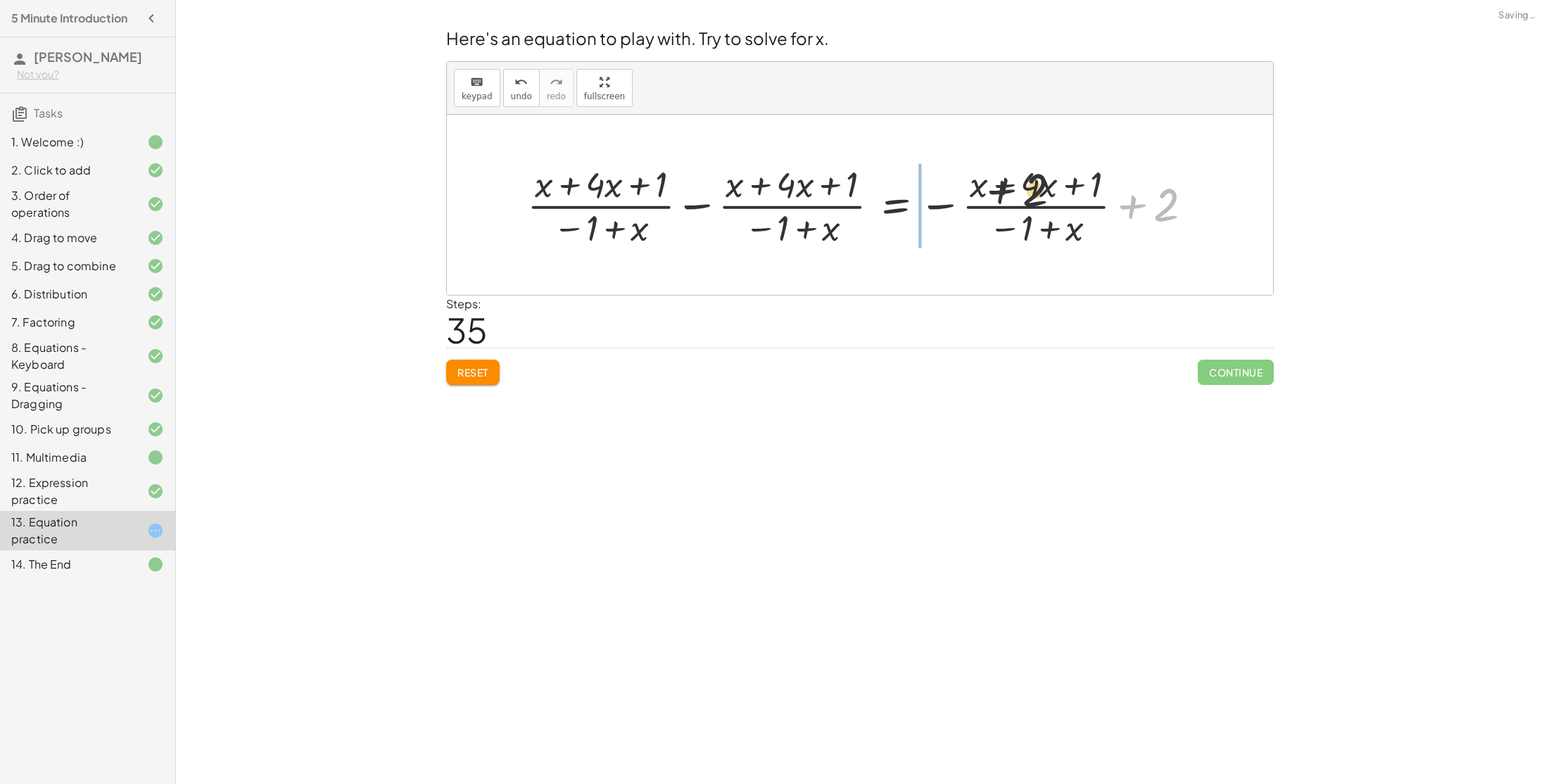
drag, startPoint x: 1130, startPoint y: 230, endPoint x: 973, endPoint y: 212, distance: 158.0
click at [973, 212] on div at bounding box center [865, 204] width 690 height 91
click at [949, 208] on div at bounding box center [847, 204] width 654 height 91
drag, startPoint x: 947, startPoint y: 208, endPoint x: 798, endPoint y: 192, distance: 149.9
click at [798, 192] on div at bounding box center [847, 204] width 654 height 91
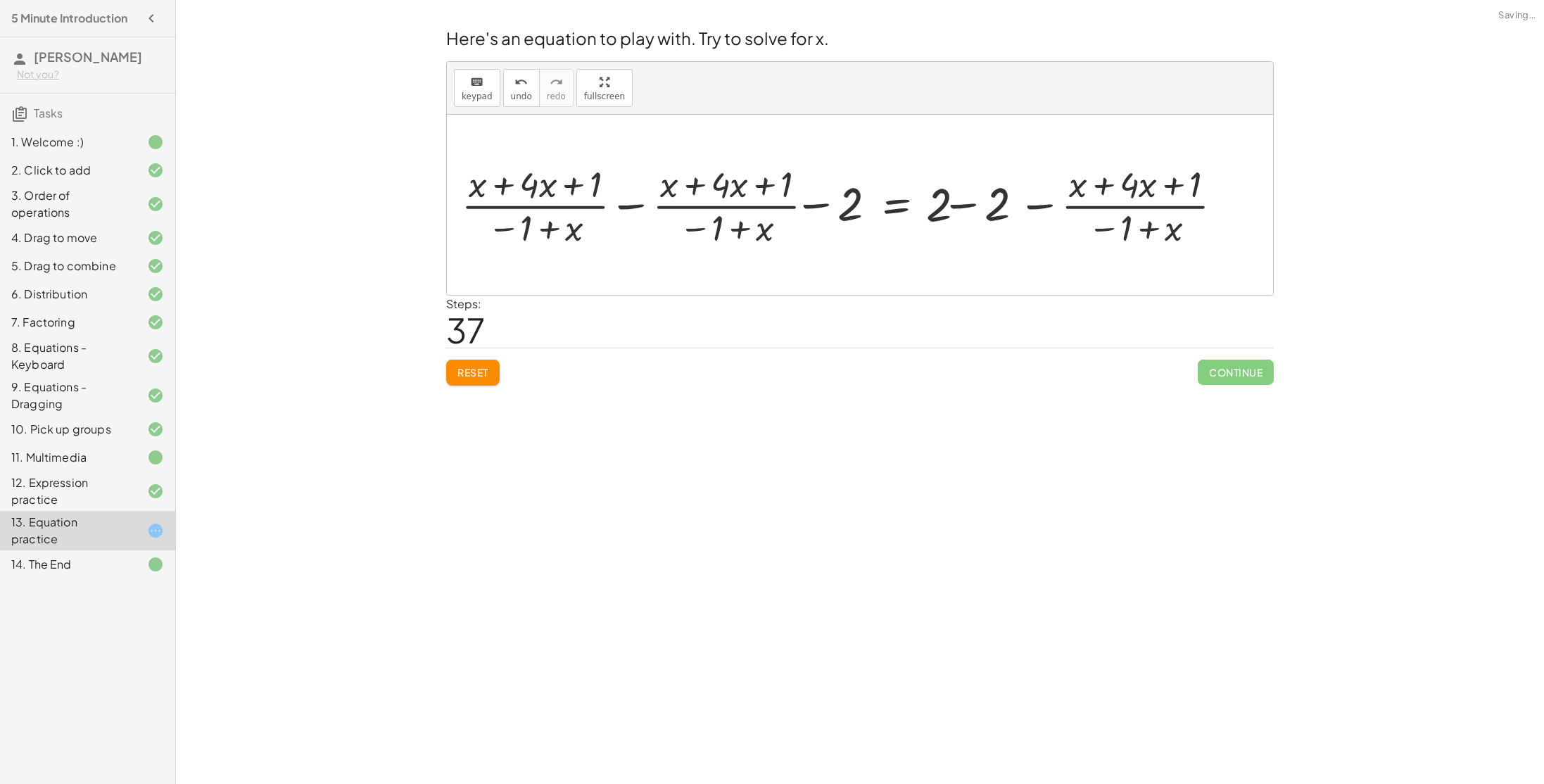
click at [974, 209] on div at bounding box center [847, 204] width 793 height 91
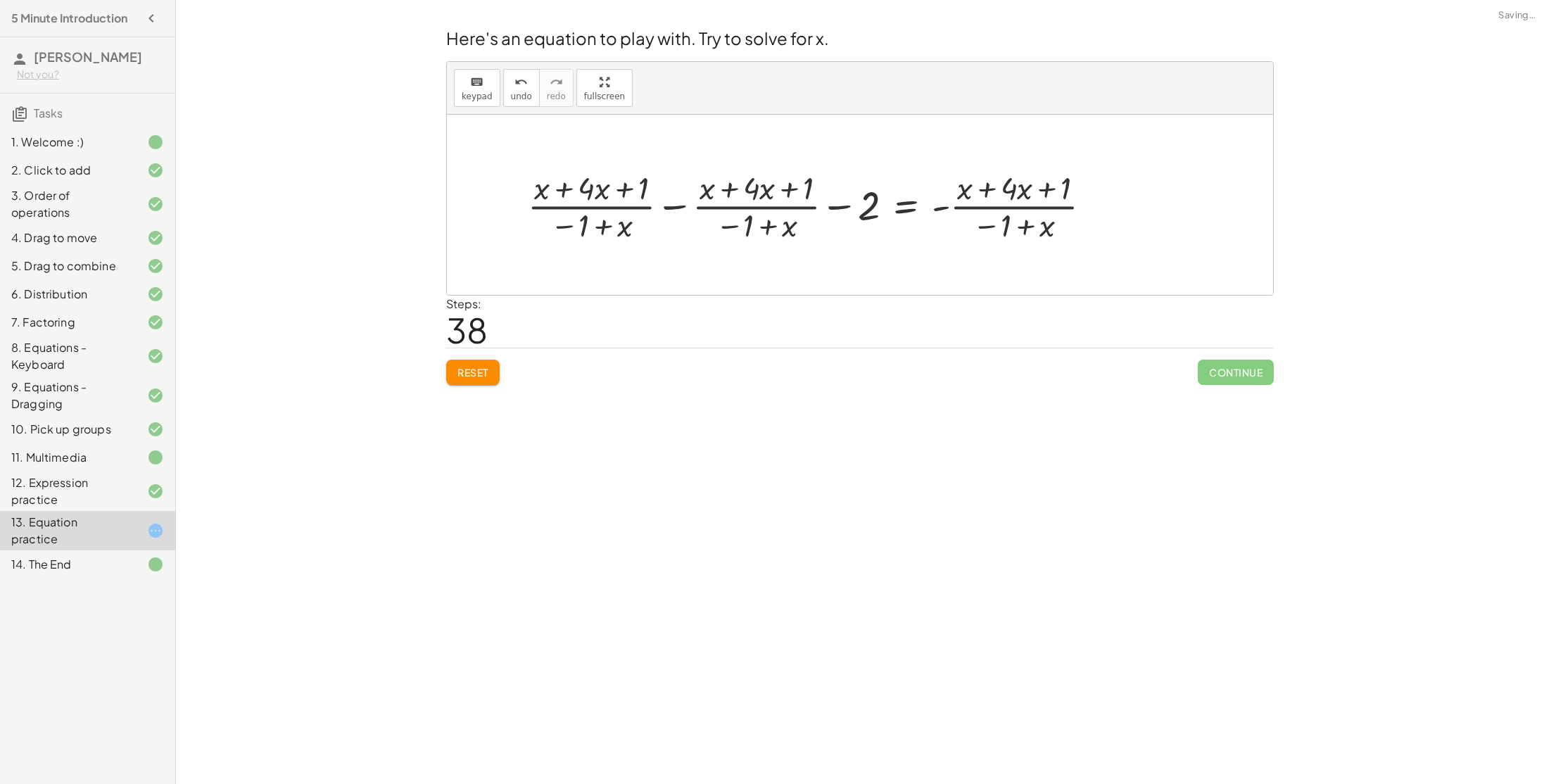
click at [676, 203] on div at bounding box center [815, 205] width 589 height 80
click at [941, 209] on div at bounding box center [970, 205] width 277 height 80
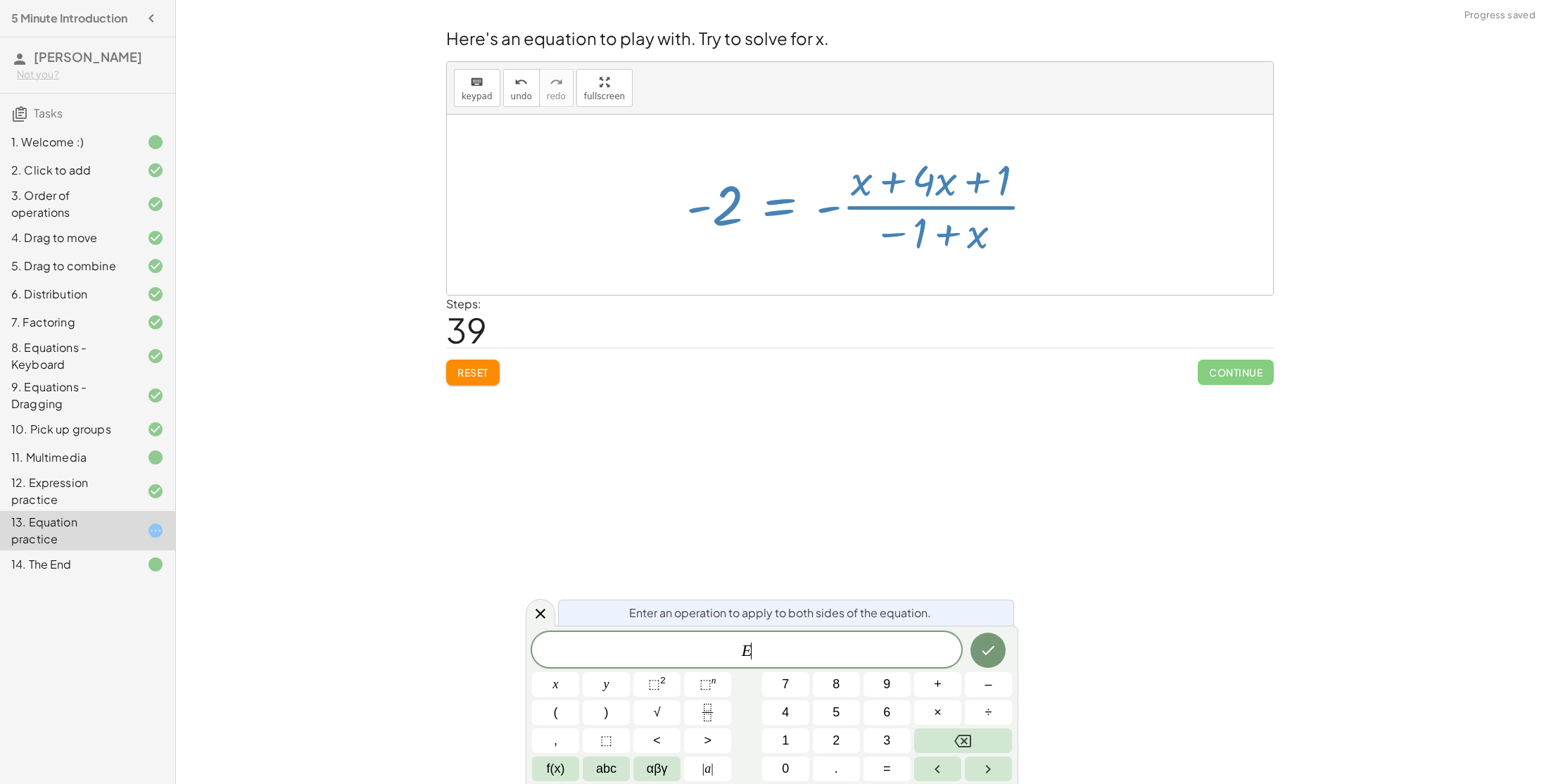
click at [881, 204] on div at bounding box center [865, 205] width 373 height 108
click at [535, 621] on icon at bounding box center [540, 613] width 17 height 17
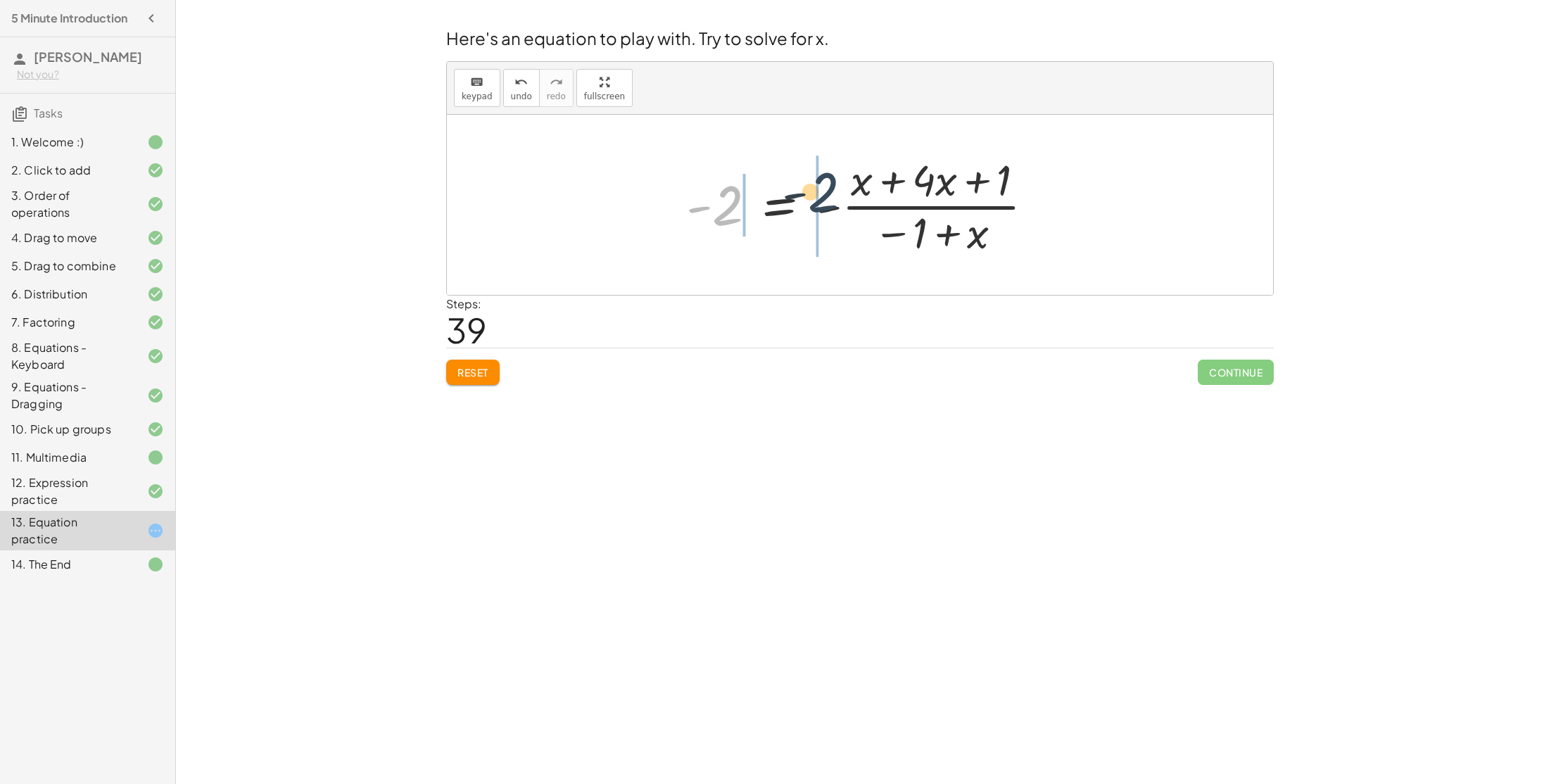
drag, startPoint x: 725, startPoint y: 213, endPoint x: 823, endPoint y: 204, distance: 98.4
click at [823, 204] on div at bounding box center [865, 205] width 373 height 108
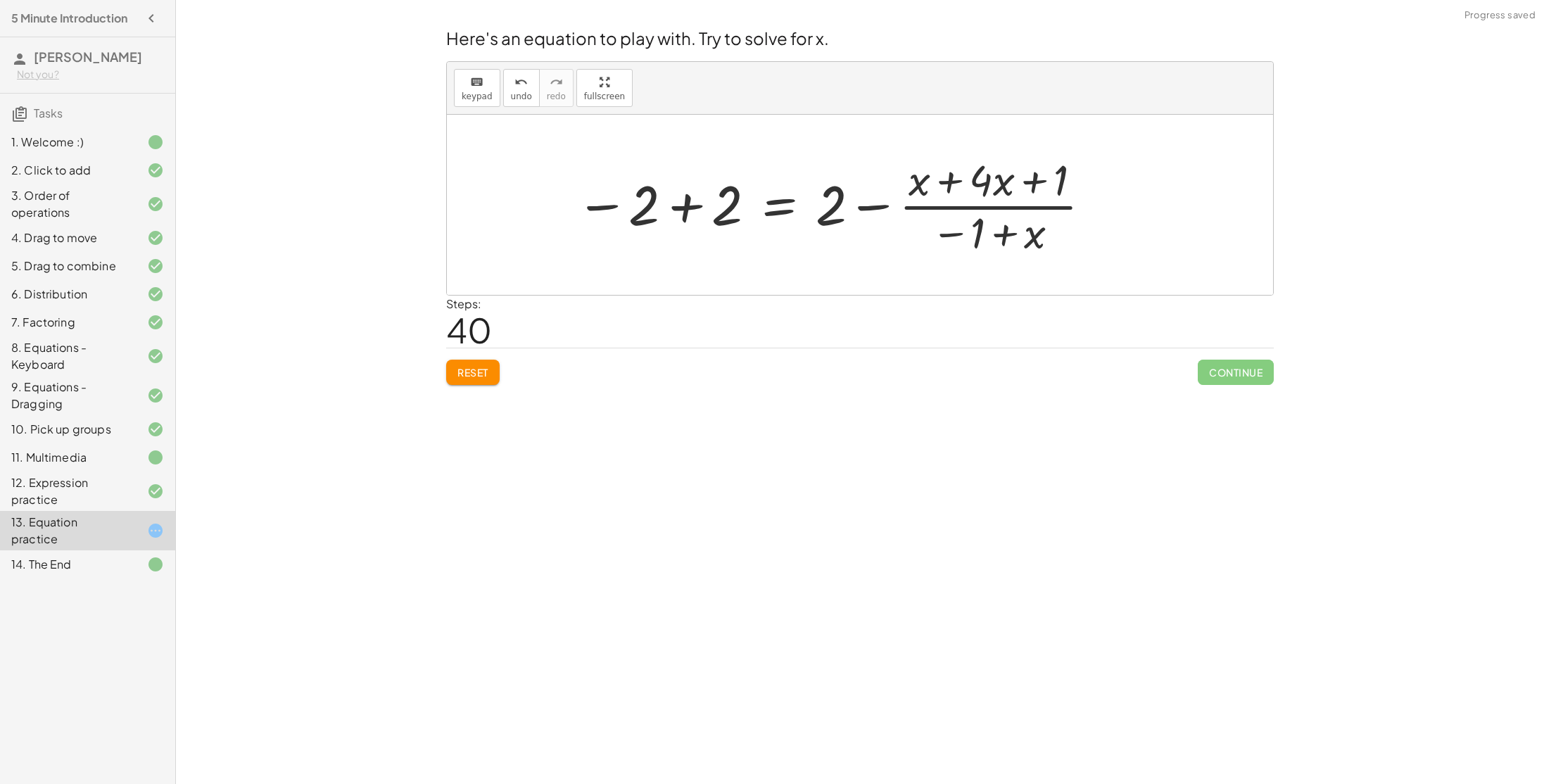
click at [875, 208] on div at bounding box center [835, 205] width 532 height 108
click at [876, 211] on div at bounding box center [835, 205] width 532 height 108
click at [680, 209] on div at bounding box center [835, 205] width 532 height 108
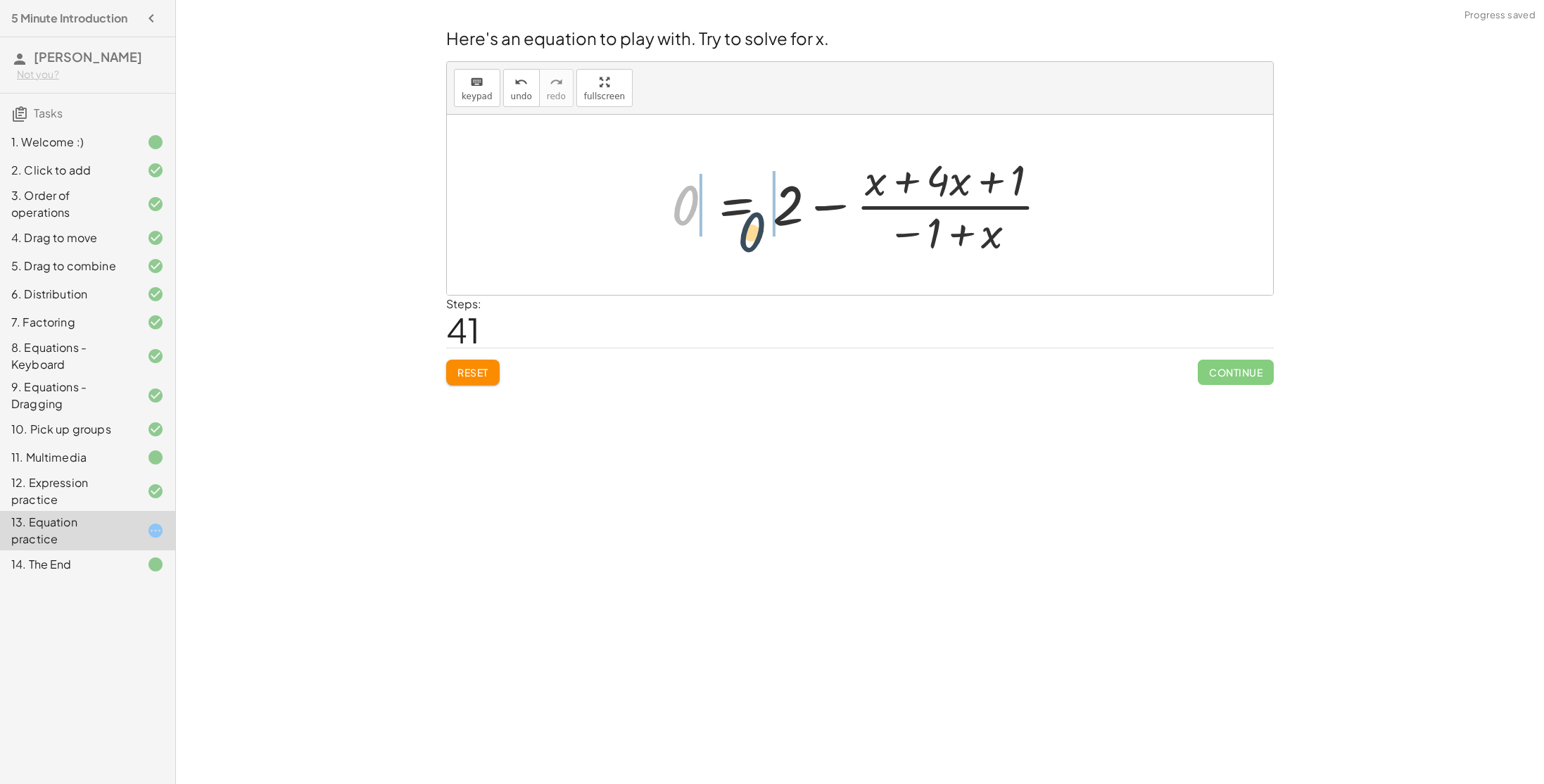
drag, startPoint x: 783, startPoint y: 230, endPoint x: 813, endPoint y: 238, distance: 31.0
click at [813, 238] on div at bounding box center [865, 205] width 402 height 108
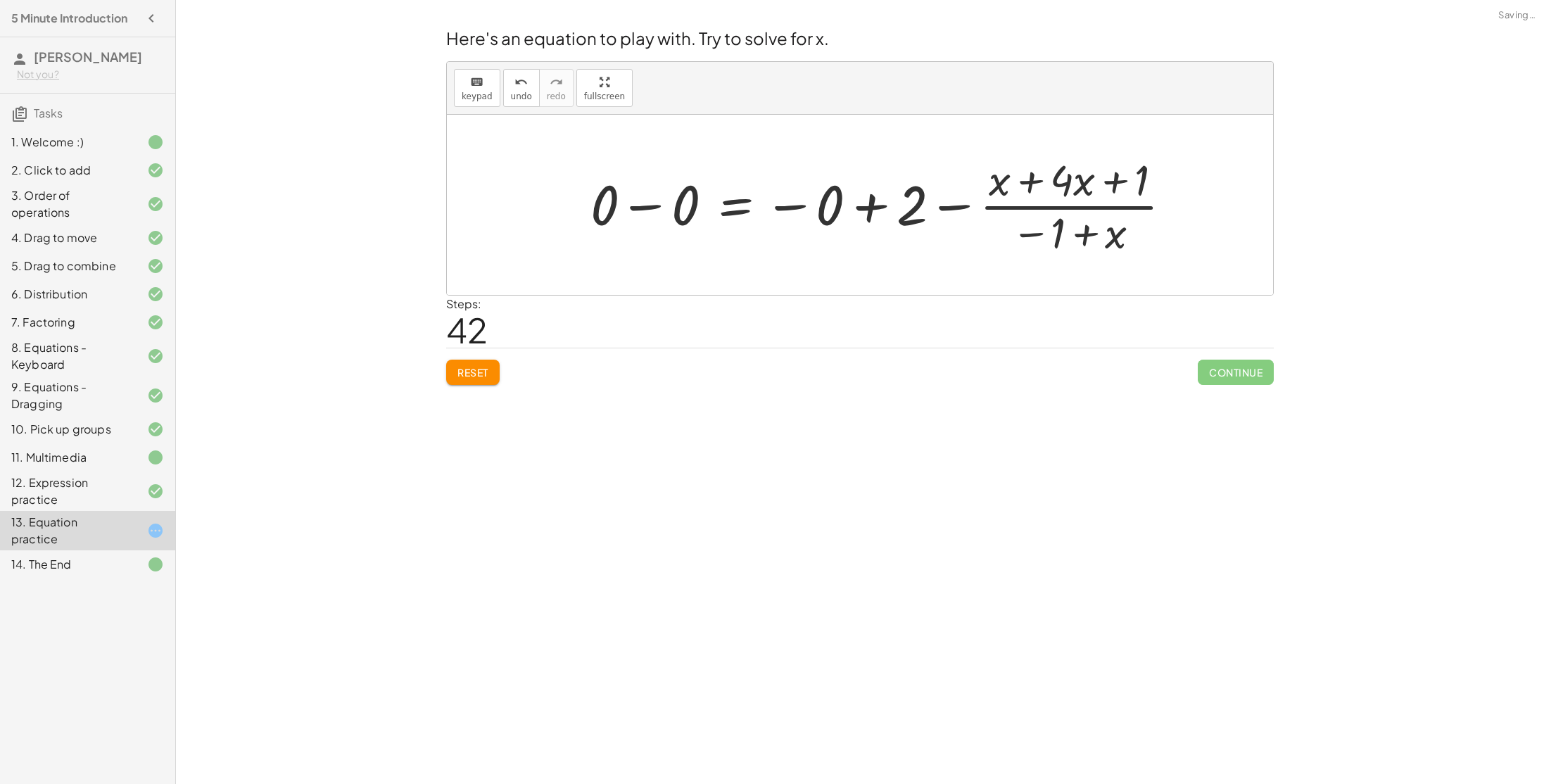
click at [862, 212] on div at bounding box center [887, 205] width 607 height 108
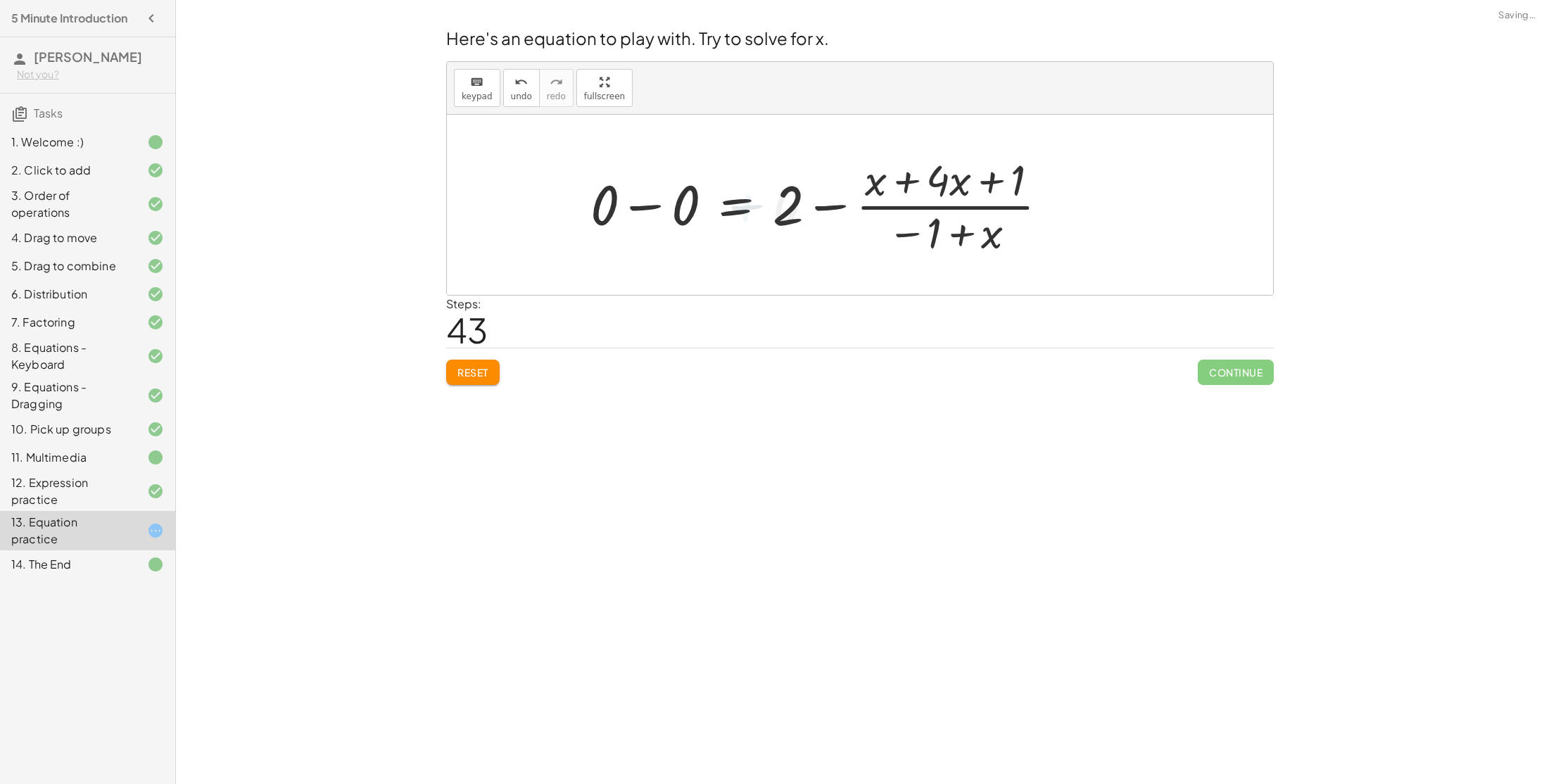
click at [649, 202] on div at bounding box center [824, 205] width 482 height 108
click at [652, 202] on div "+ · 4 · x + 1 = + · 2 · ( + x − 1 ) − x + · 4 · x + 1 = + · 2 · ( − 1 + x ) − x…" at bounding box center [859, 205] width 419 height 116
drag, startPoint x: 688, startPoint y: 197, endPoint x: 991, endPoint y: 207, distance: 303.2
click at [991, 207] on div at bounding box center [865, 205] width 402 height 108
click at [1056, 209] on div at bounding box center [865, 205] width 563 height 108
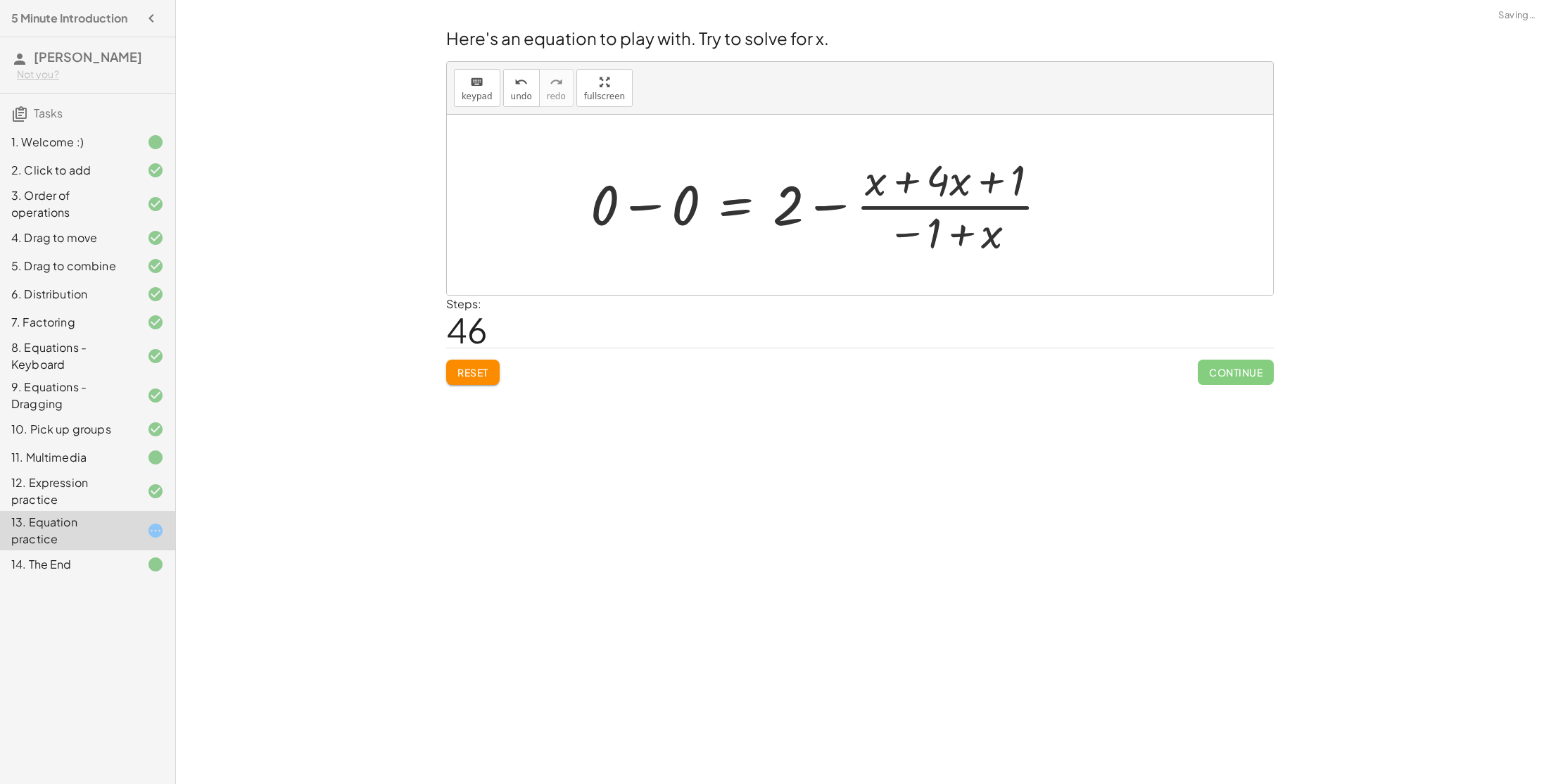
click at [846, 208] on div at bounding box center [824, 205] width 482 height 108
click at [636, 202] on div at bounding box center [824, 205] width 482 height 108
drag, startPoint x: 879, startPoint y: 209, endPoint x: 929, endPoint y: 202, distance: 50.5
click at [929, 202] on div at bounding box center [865, 205] width 402 height 108
drag, startPoint x: 784, startPoint y: 206, endPoint x: 1095, endPoint y: 214, distance: 311.1
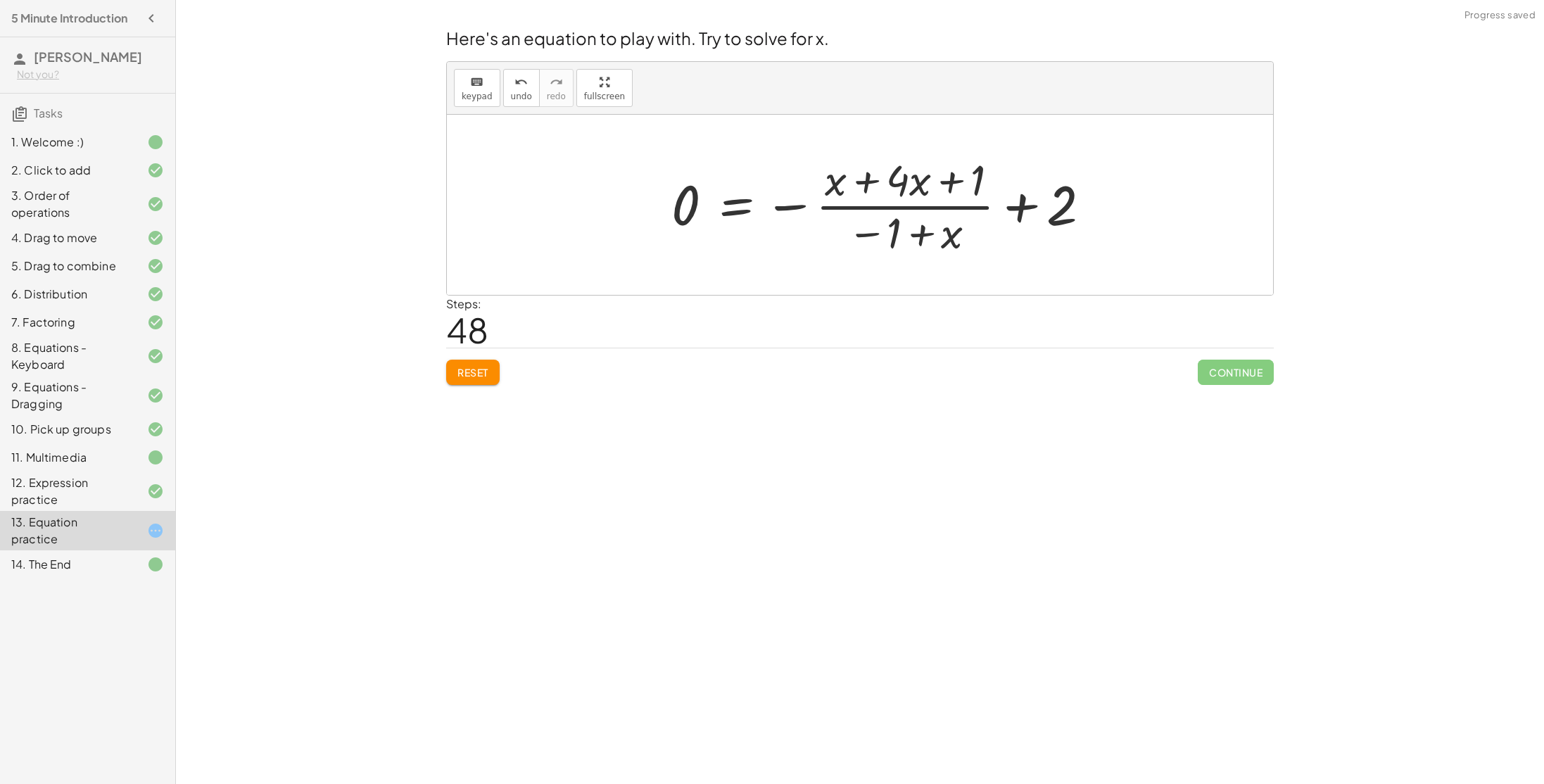
click at [1028, 202] on div at bounding box center [886, 205] width 444 height 108
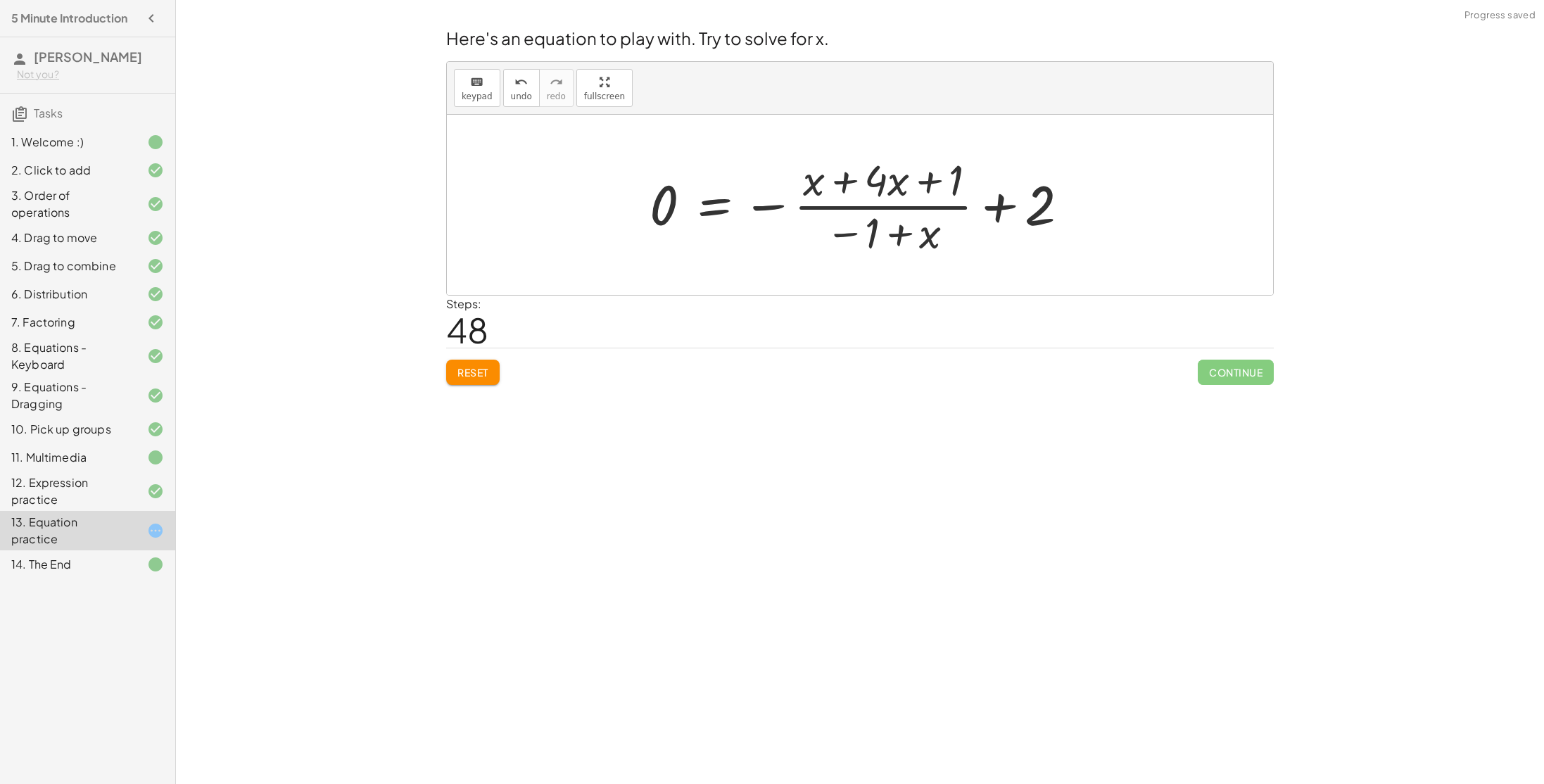
click at [775, 204] on div at bounding box center [865, 205] width 444 height 108
drag, startPoint x: 961, startPoint y: 250, endPoint x: 1003, endPoint y: 241, distance: 43.0
click at [1003, 241] on div at bounding box center [865, 205] width 444 height 108
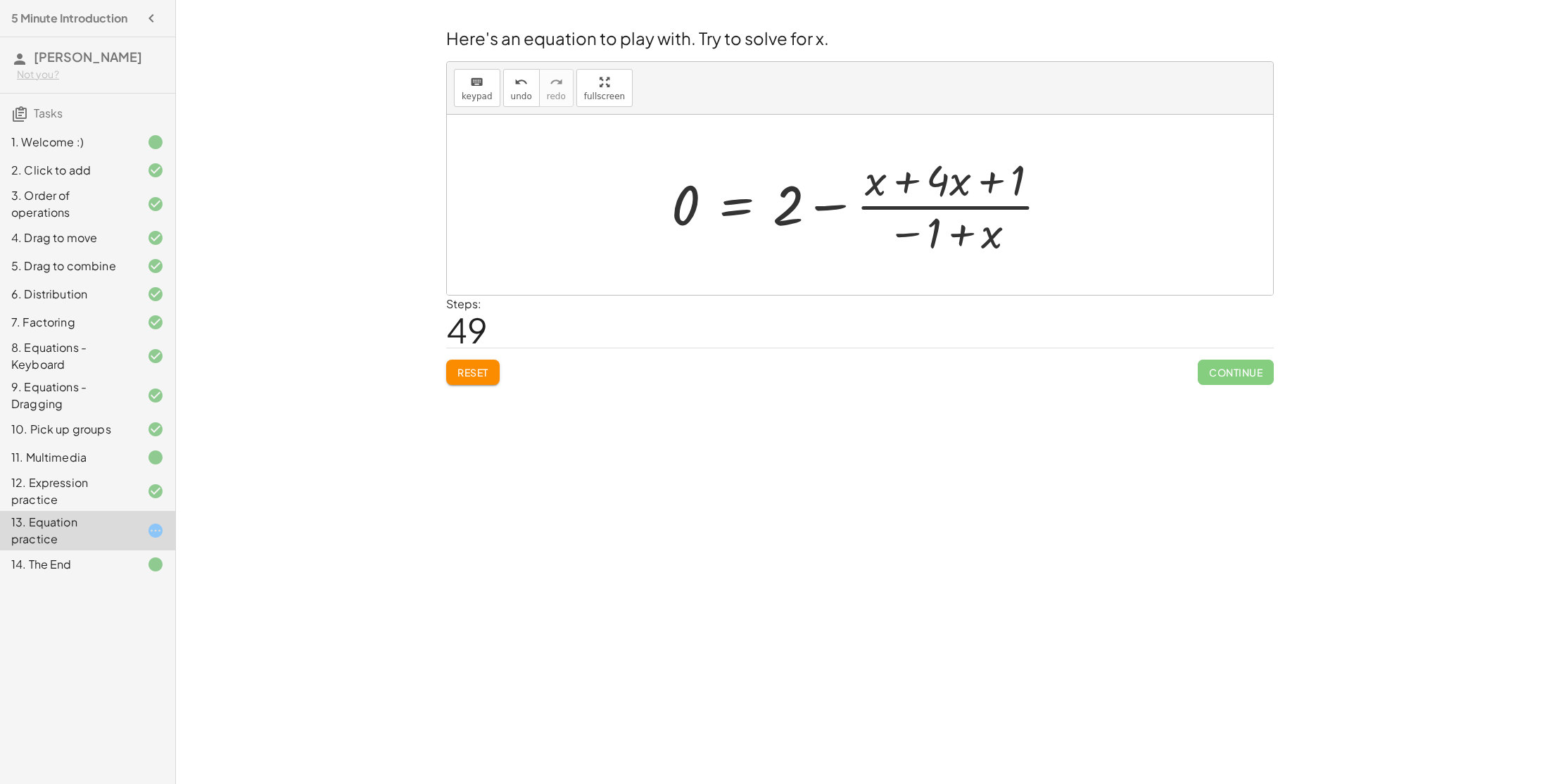
click at [821, 203] on div at bounding box center [865, 205] width 402 height 108
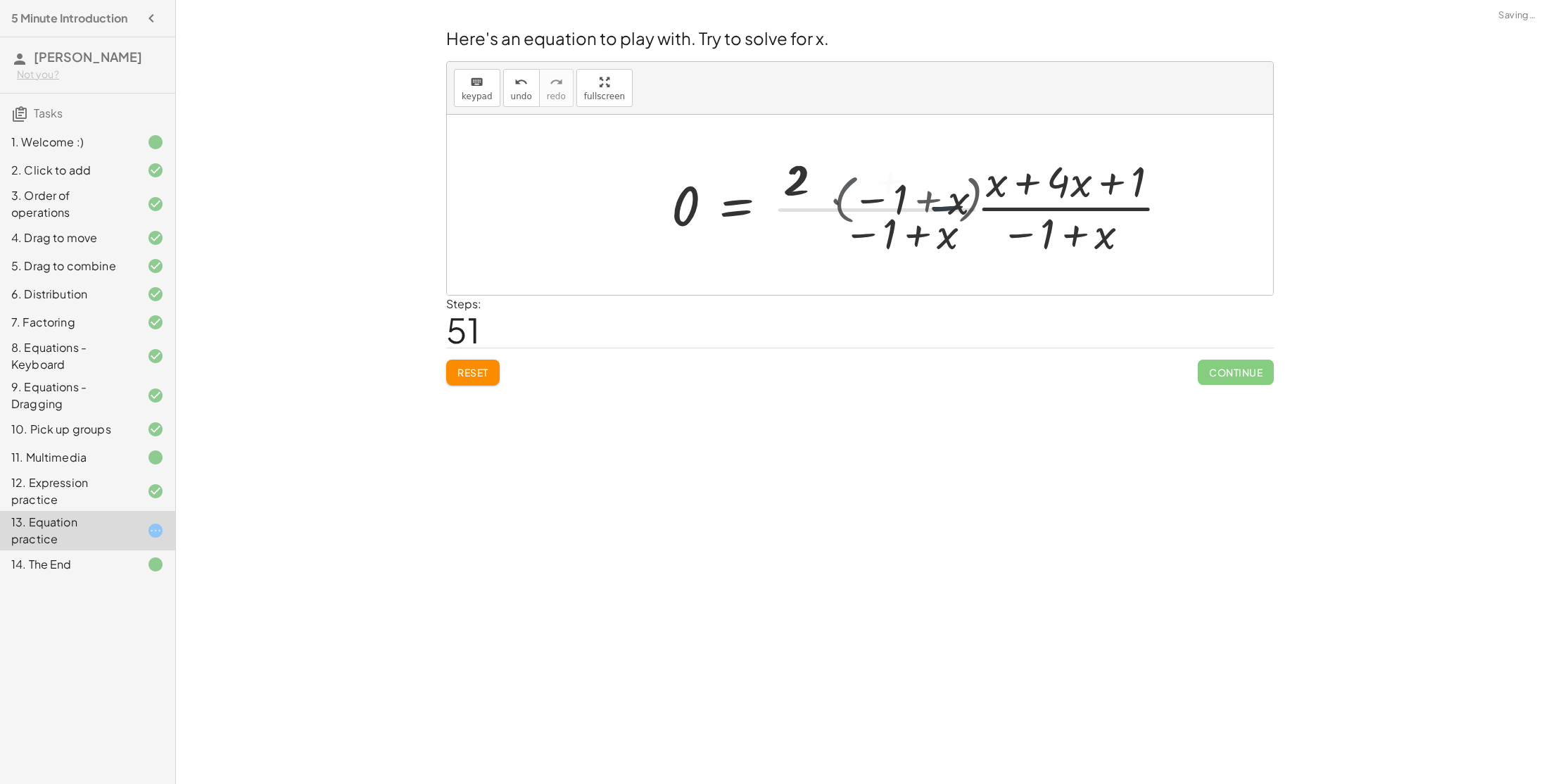
click at [821, 203] on div at bounding box center [944, 205] width 561 height 108
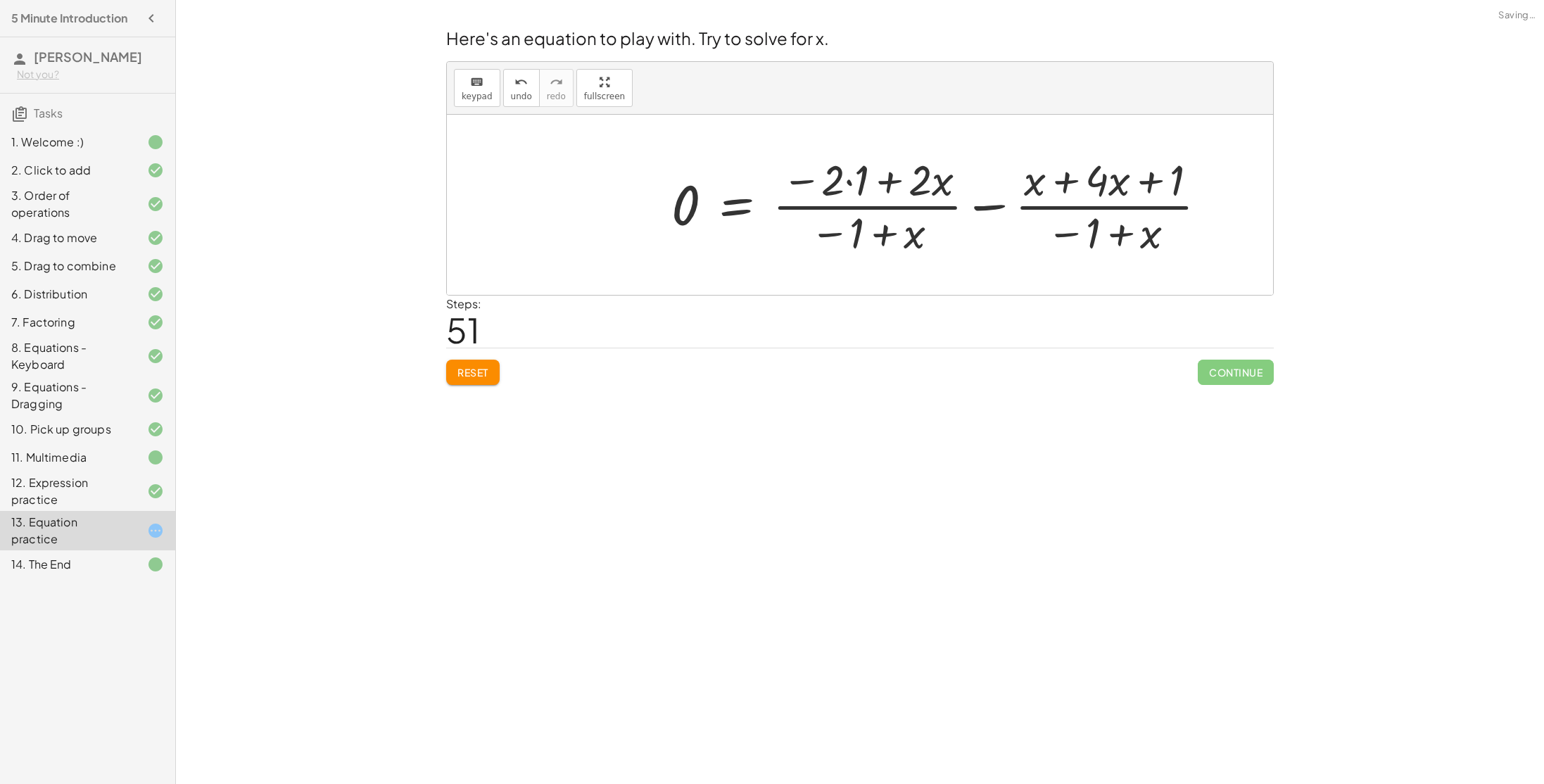
click at [988, 202] on div at bounding box center [944, 205] width 561 height 108
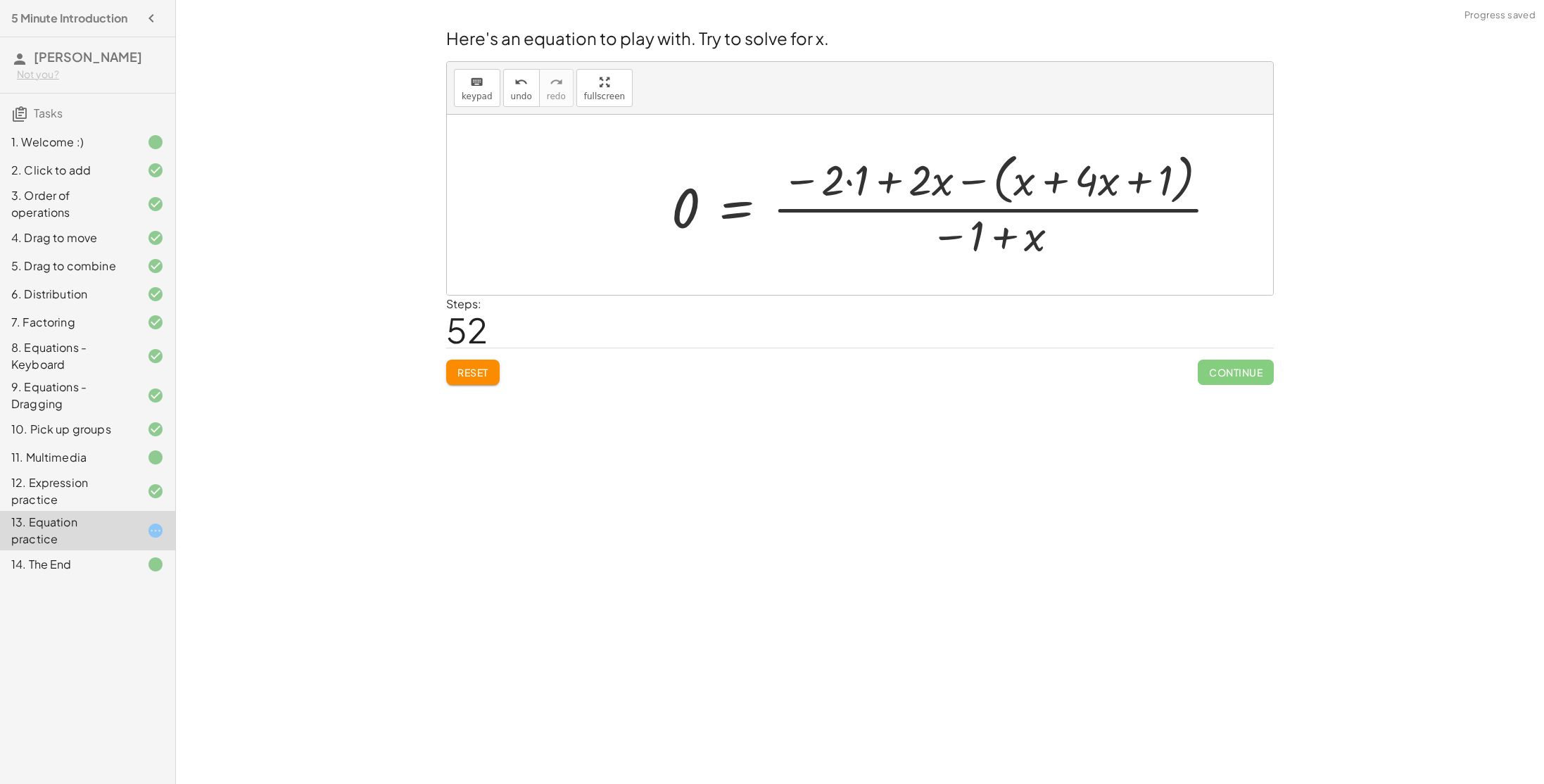
click at [974, 176] on div at bounding box center [950, 204] width 571 height 115
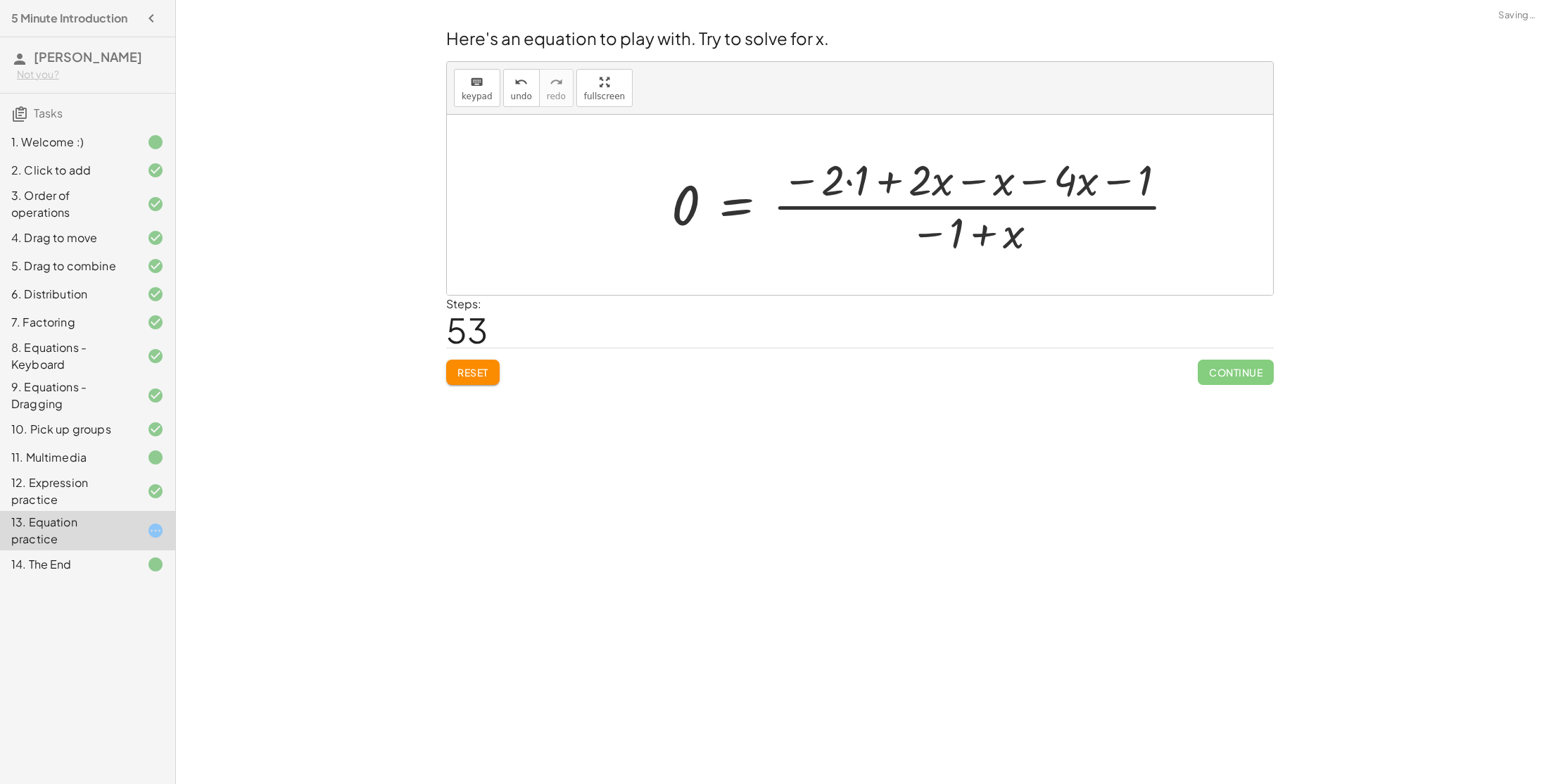
click at [969, 182] on div at bounding box center [928, 205] width 529 height 108
click at [969, 182] on div at bounding box center [886, 205] width 444 height 108
click at [969, 182] on div at bounding box center [857, 205] width 385 height 108
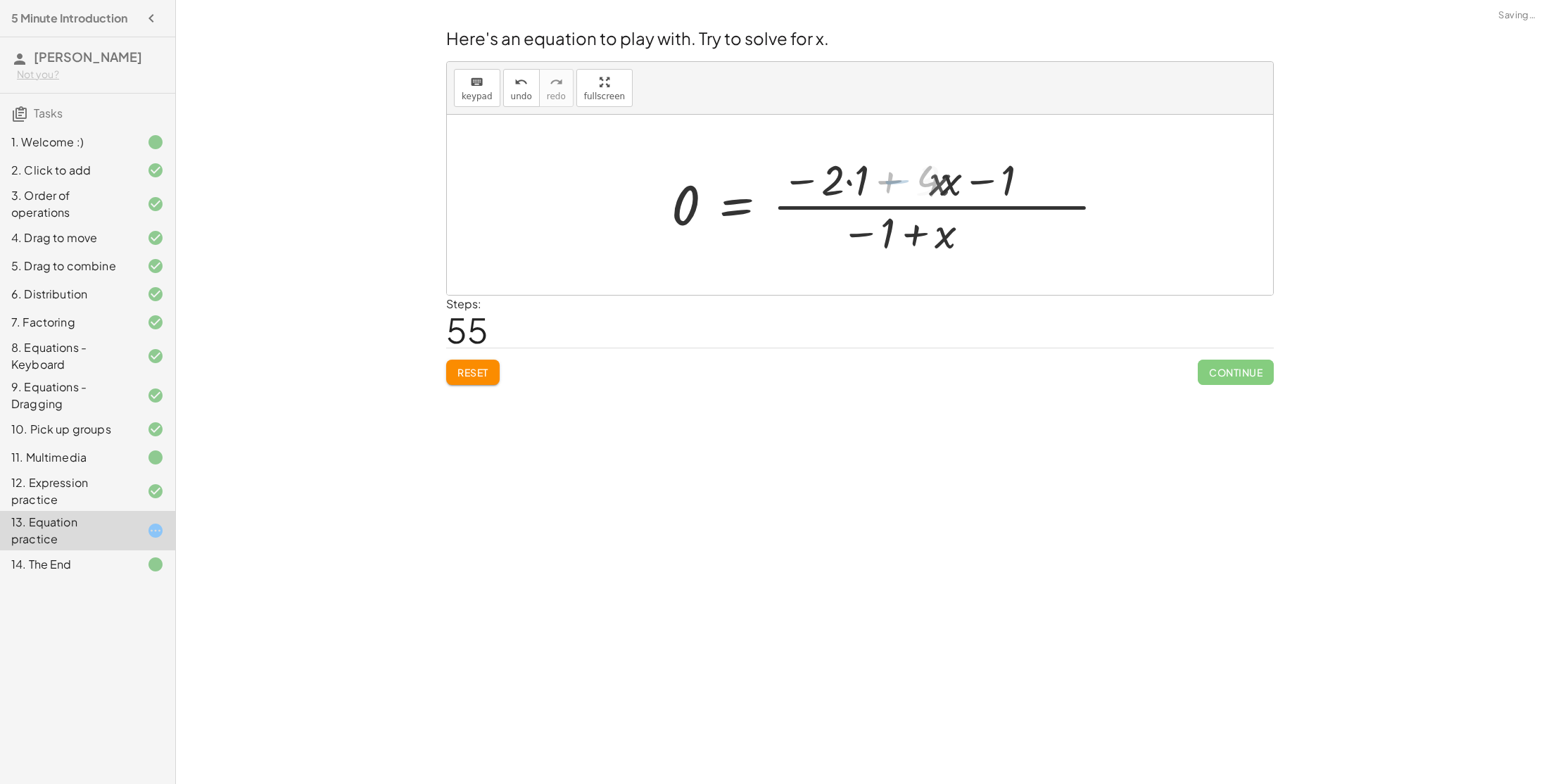
click at [969, 182] on div at bounding box center [857, 205] width 385 height 108
click at [885, 179] on div at bounding box center [865, 205] width 385 height 108
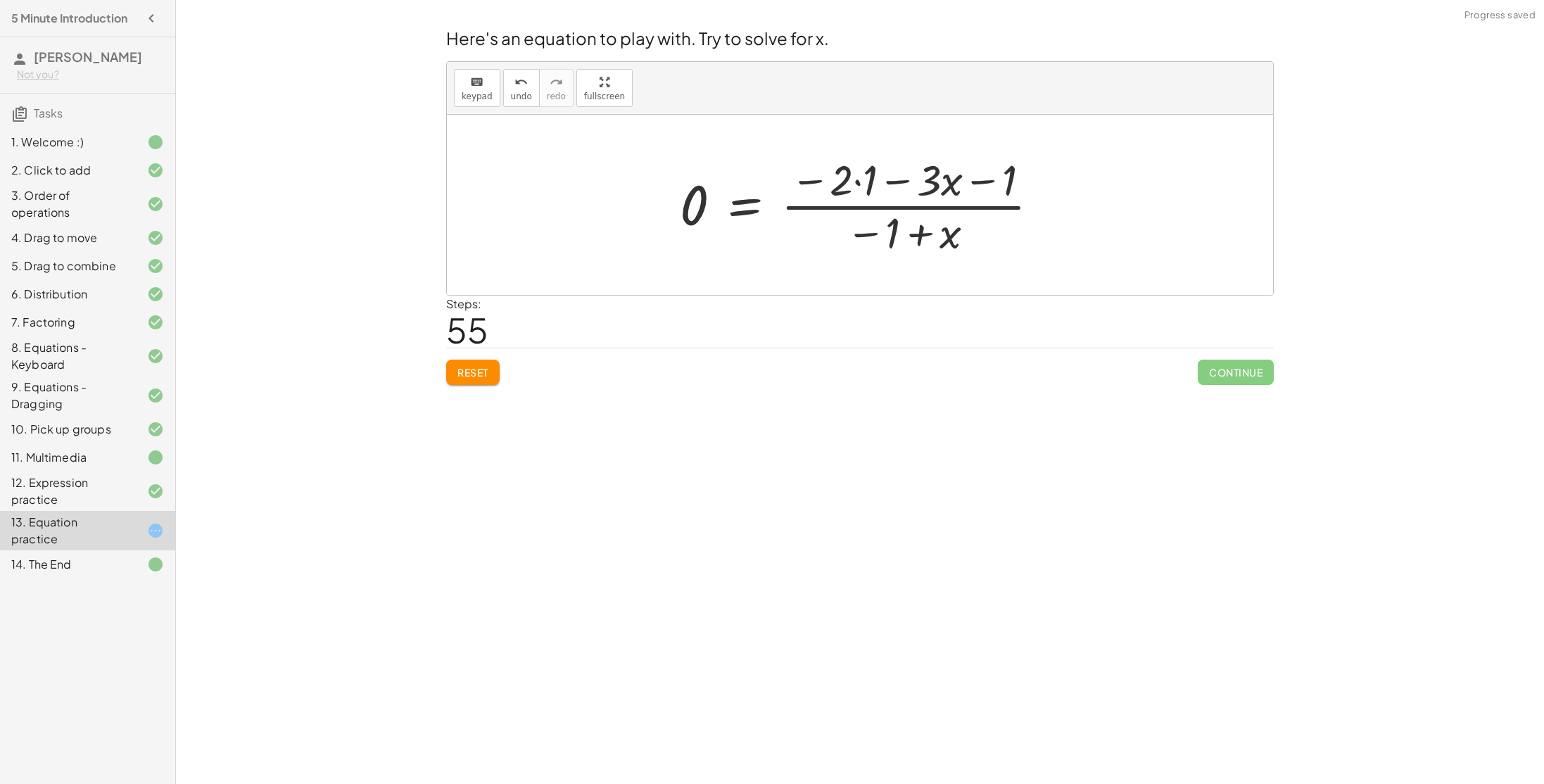
click at [857, 179] on div at bounding box center [865, 205] width 385 height 108
click at [859, 184] on div at bounding box center [865, 205] width 385 height 108
click at [913, 241] on div at bounding box center [853, 205] width 360 height 108
drag, startPoint x: 920, startPoint y: 212, endPoint x: 687, endPoint y: 214, distance: 233.0
click at [687, 214] on div at bounding box center [853, 205] width 360 height 108
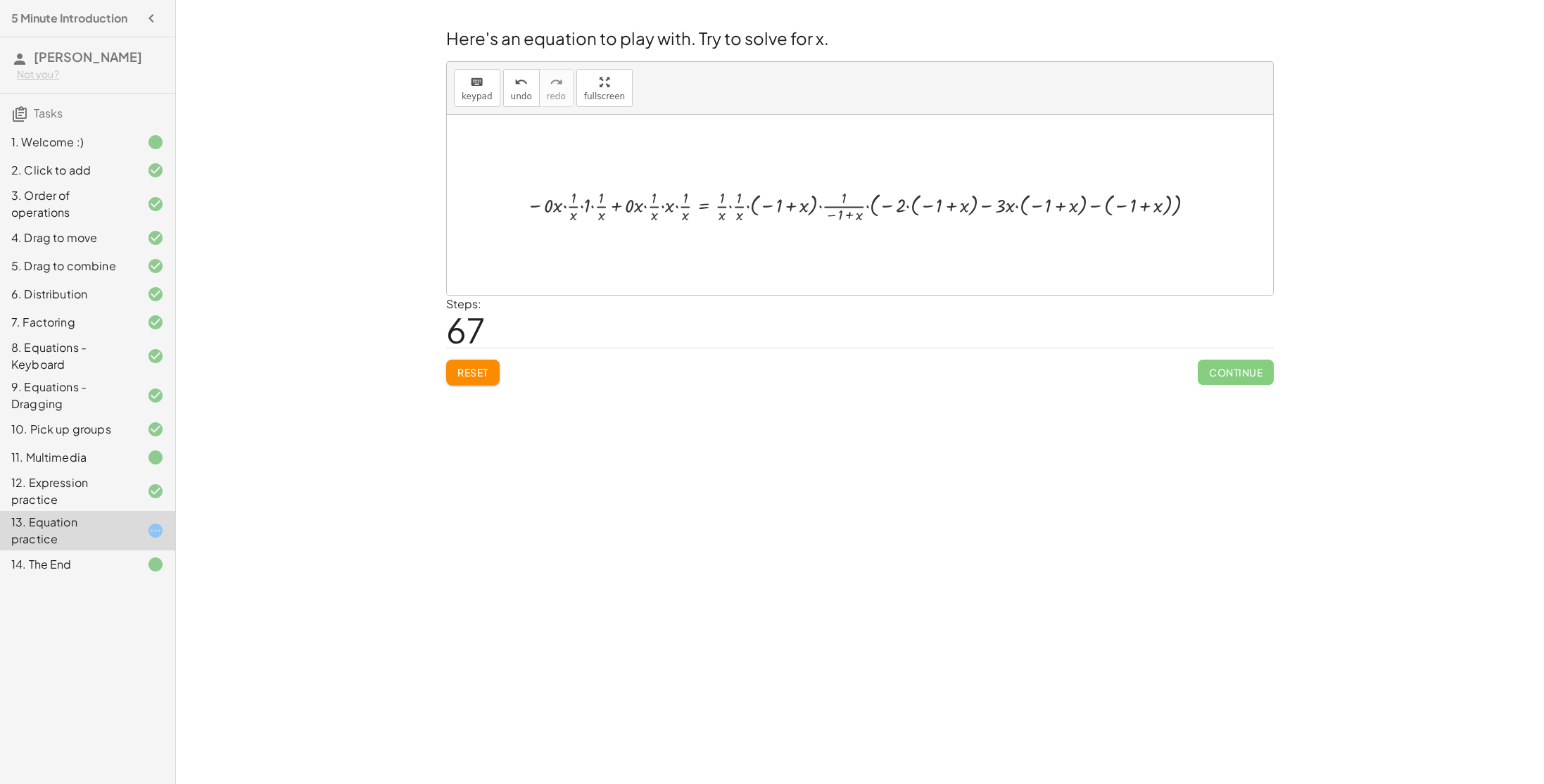
click at [477, 383] on button "Reset" at bounding box center [472, 372] width 53 height 26
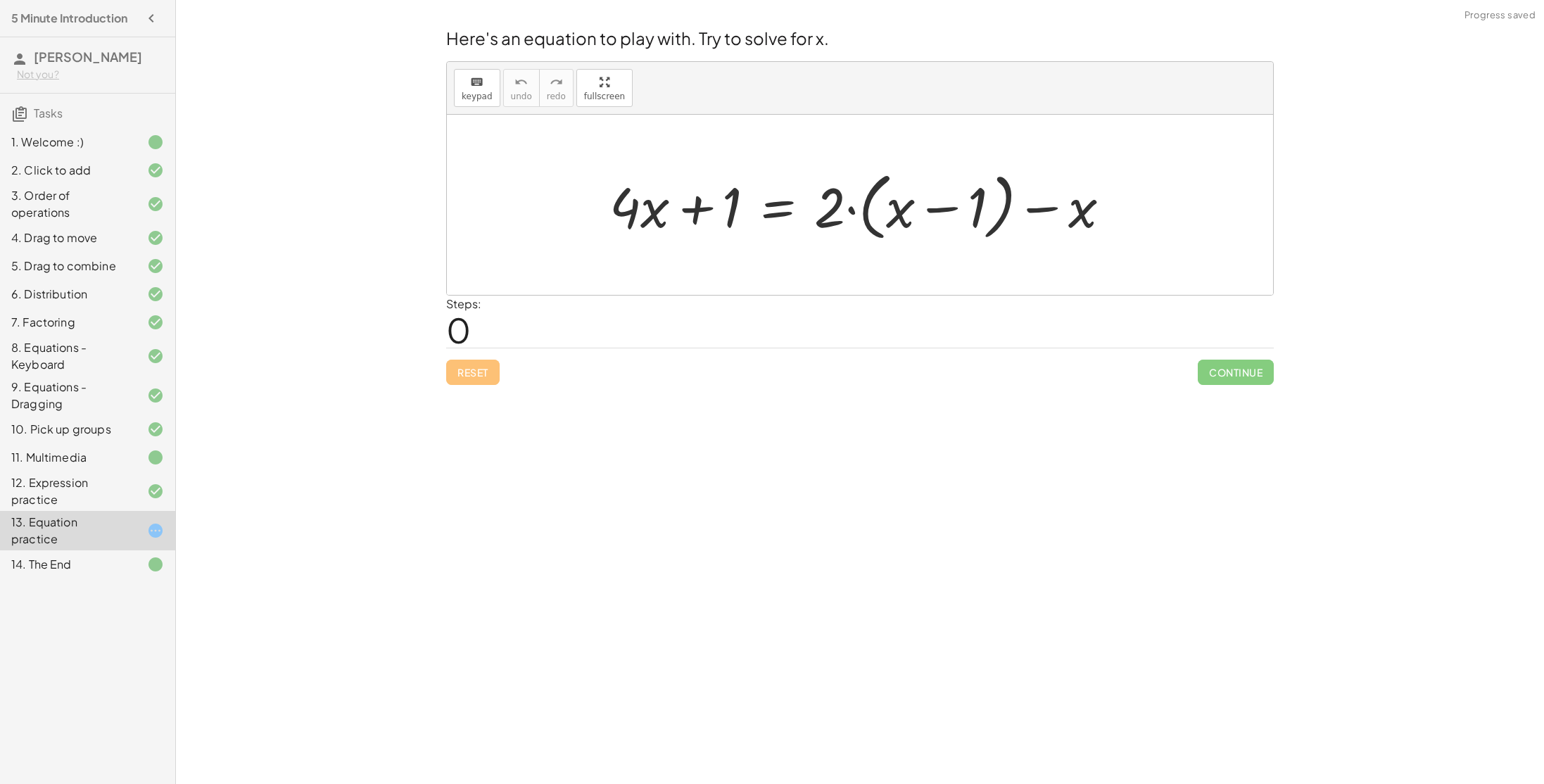
click at [948, 223] on div at bounding box center [865, 205] width 526 height 81
drag, startPoint x: 827, startPoint y: 196, endPoint x: 901, endPoint y: 203, distance: 74.3
click at [901, 203] on div at bounding box center [865, 205] width 526 height 81
click at [958, 217] on div at bounding box center [853, 205] width 501 height 72
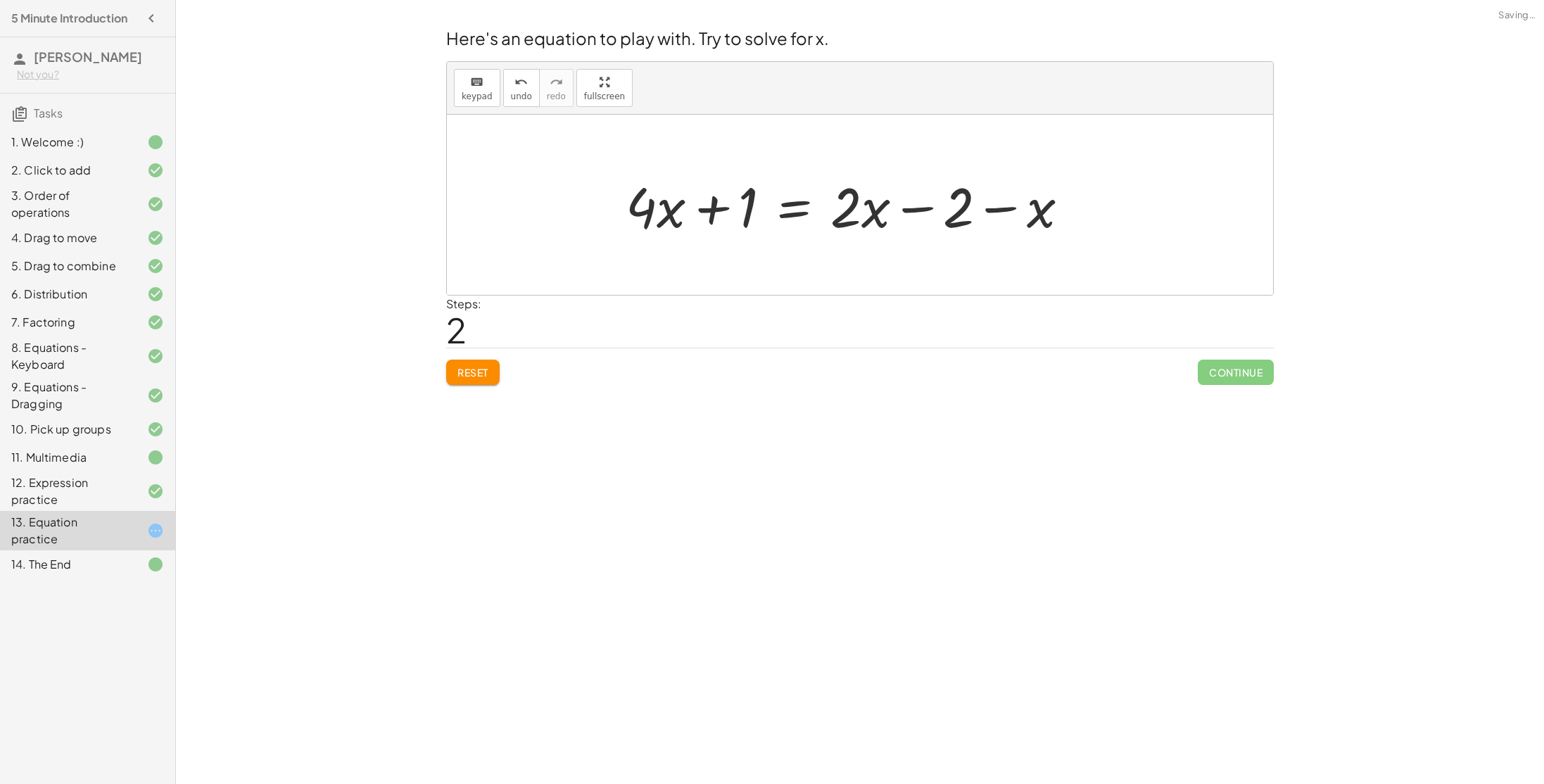
click at [904, 216] on div at bounding box center [853, 205] width 469 height 72
drag, startPoint x: 1063, startPoint y: 212, endPoint x: 993, endPoint y: 209, distance: 70.1
click at [993, 209] on div at bounding box center [865, 205] width 469 height 72
click at [1007, 209] on div at bounding box center [865, 205] width 469 height 72
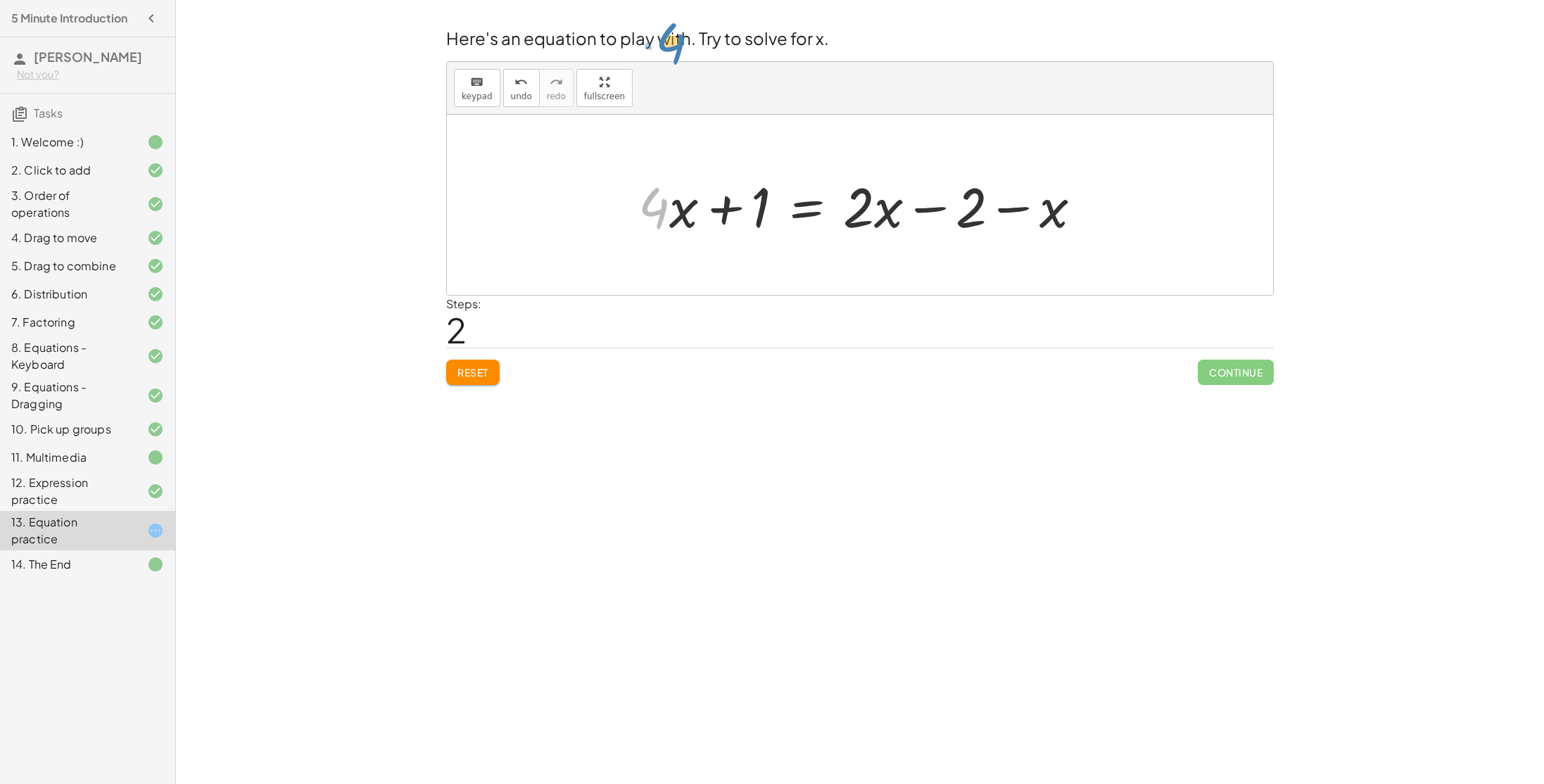
drag, startPoint x: 659, startPoint y: 211, endPoint x: 687, endPoint y: 108, distance: 106.7
click at [687, 108] on div "keyboard keypad undo undo redo redo fullscreen + · 4 · x + 1 = + · 2 · ( + x − …" at bounding box center [859, 179] width 826 height 233
drag, startPoint x: 687, startPoint y: 202, endPoint x: 849, endPoint y: 229, distance: 164.2
click at [849, 229] on div at bounding box center [860, 205] width 459 height 72
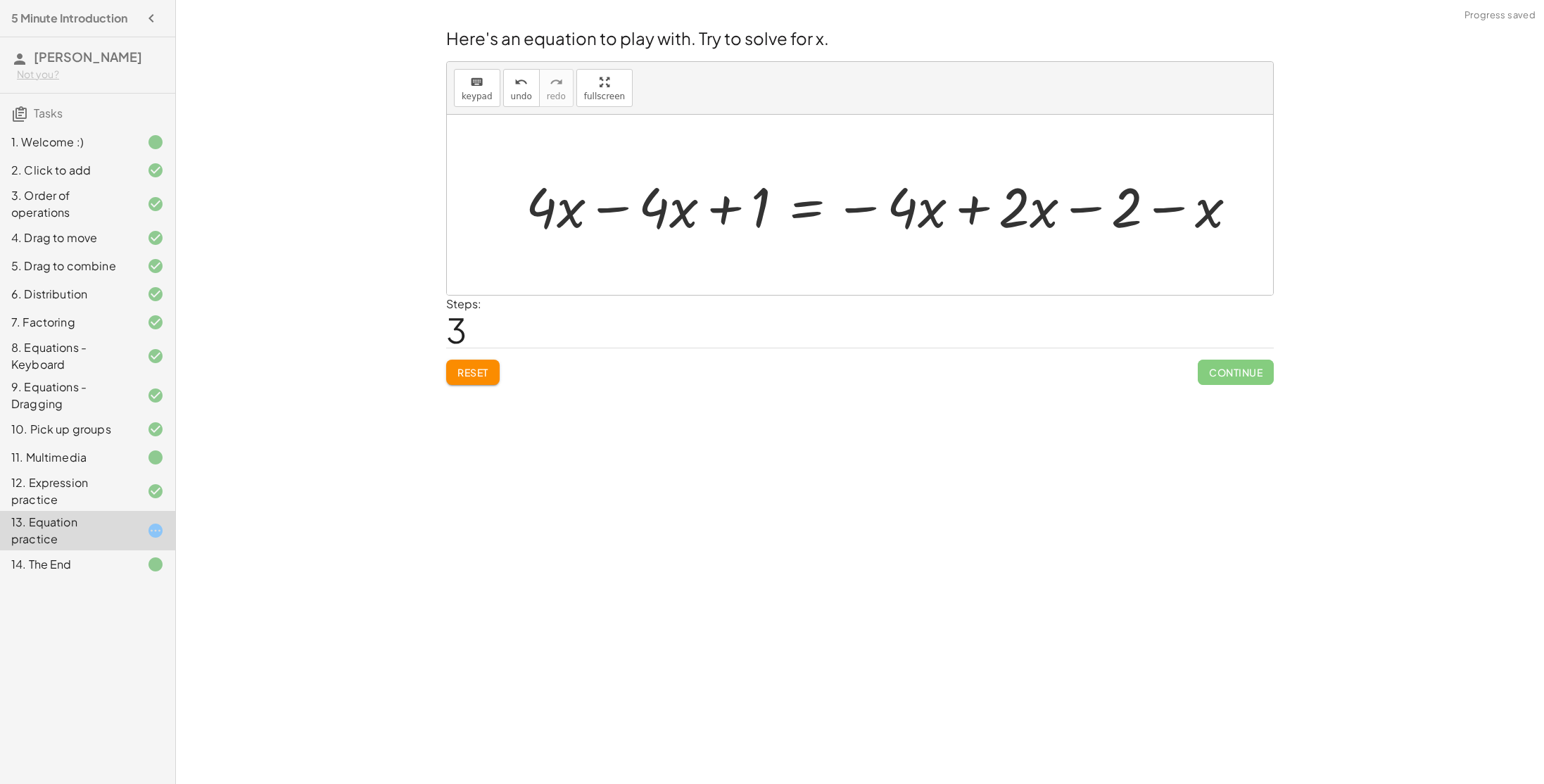
click at [965, 212] on div at bounding box center [887, 205] width 736 height 72
click at [745, 195] on div at bounding box center [830, 205] width 624 height 72
click at [627, 206] on div at bounding box center [830, 205] width 624 height 72
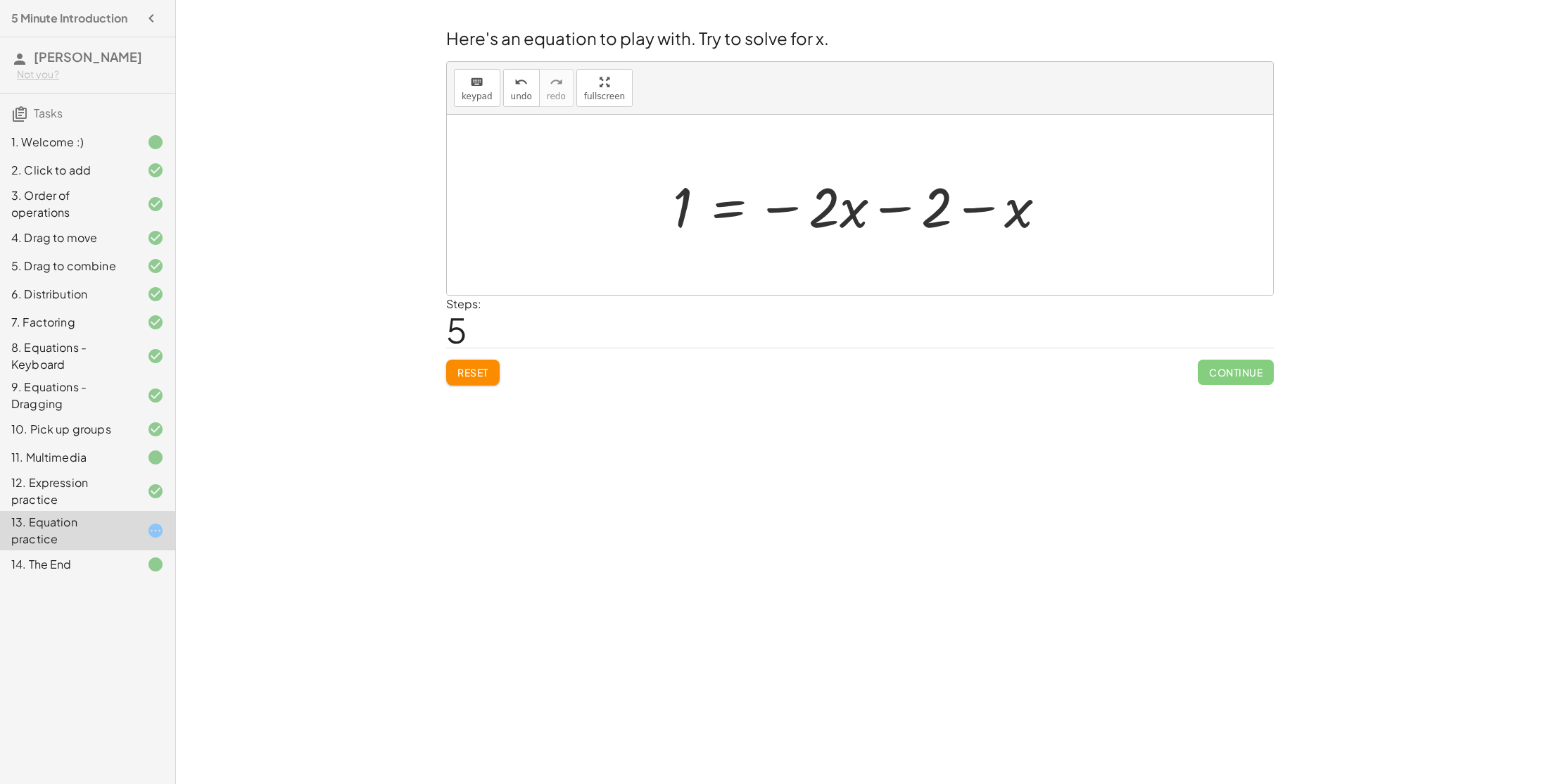
click at [472, 374] on span "Reset" at bounding box center [473, 372] width 31 height 12
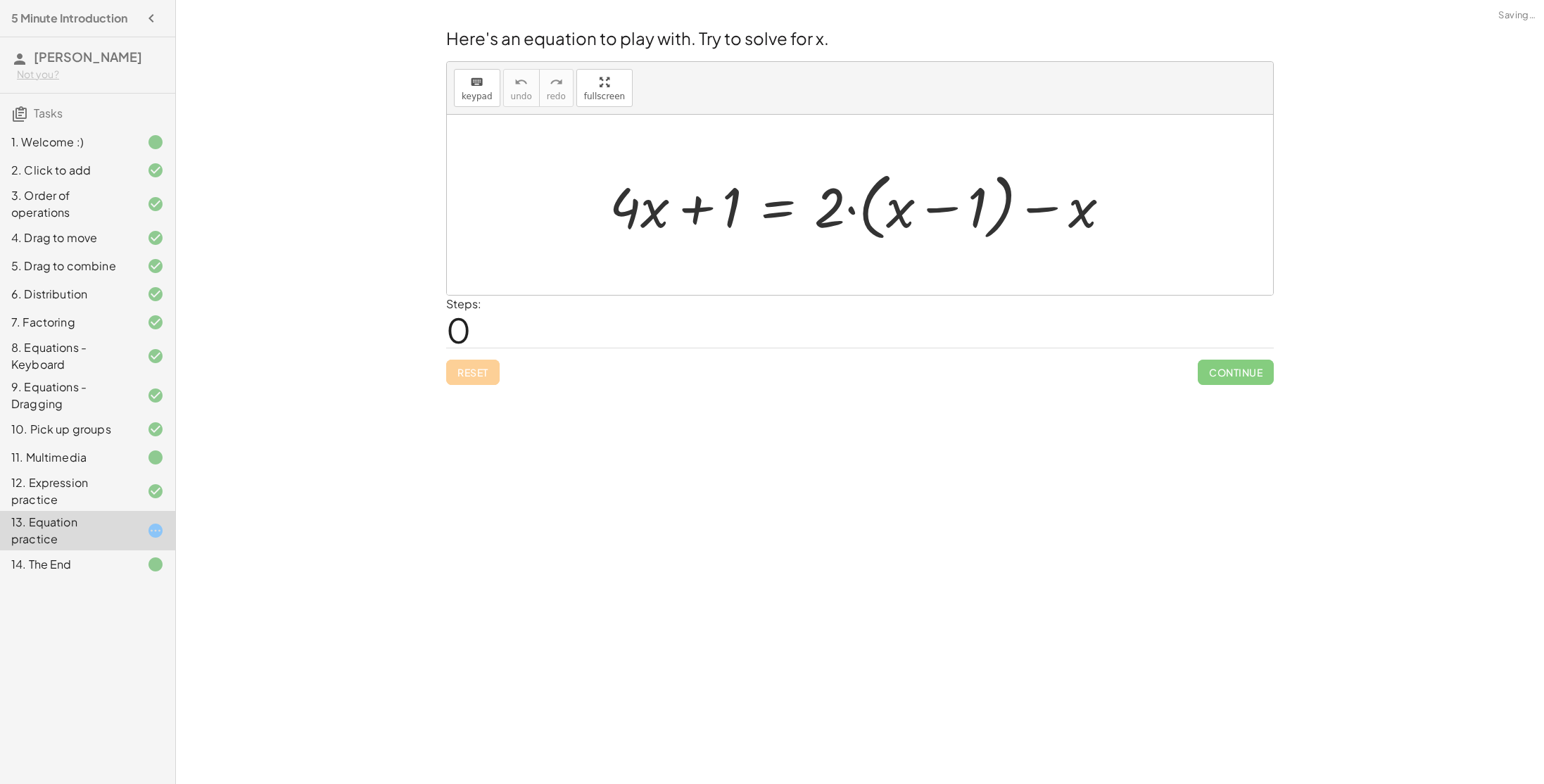
click at [472, 374] on div "Reset Continue" at bounding box center [859, 366] width 827 height 37
click at [682, 209] on div at bounding box center [865, 205] width 526 height 81
click at [854, 211] on div at bounding box center [865, 205] width 526 height 81
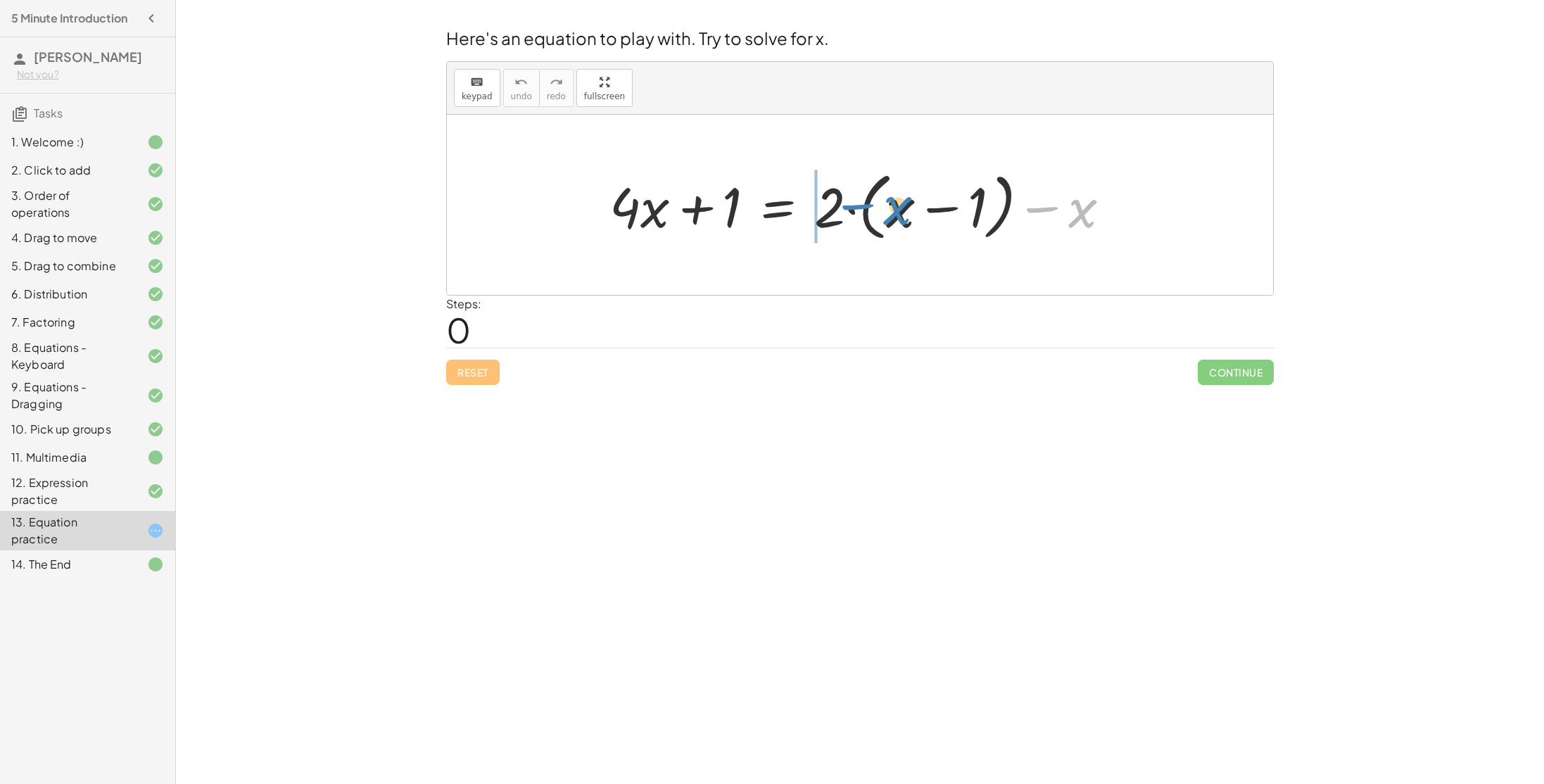
drag, startPoint x: 1076, startPoint y: 194, endPoint x: 870, endPoint y: 190, distance: 206.0
click at [870, 190] on div at bounding box center [865, 205] width 526 height 81
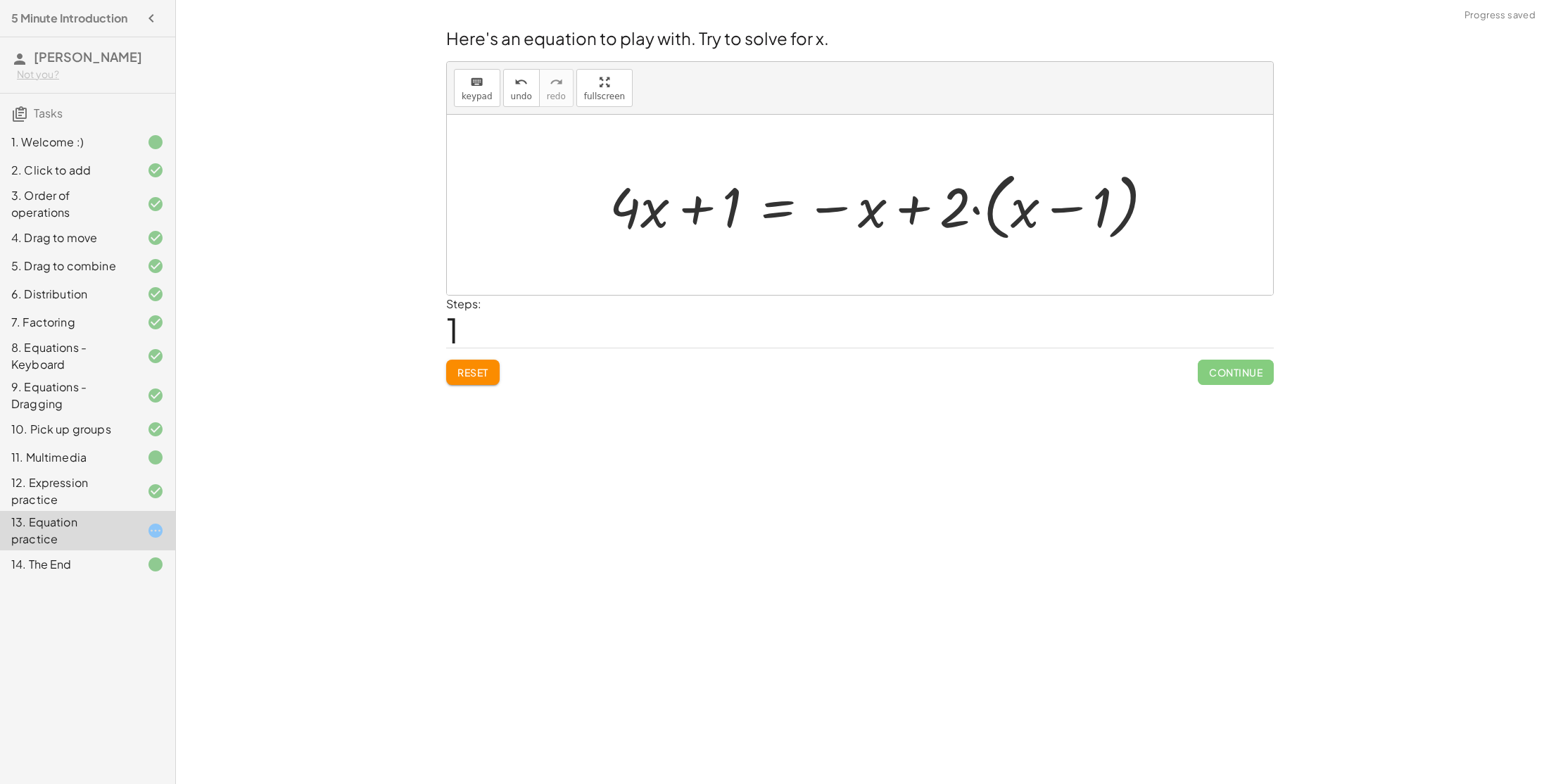
click at [920, 209] on div at bounding box center [887, 205] width 570 height 81
drag, startPoint x: 698, startPoint y: 213, endPoint x: 780, endPoint y: 198, distance: 83.4
click at [780, 198] on div at bounding box center [887, 205] width 570 height 81
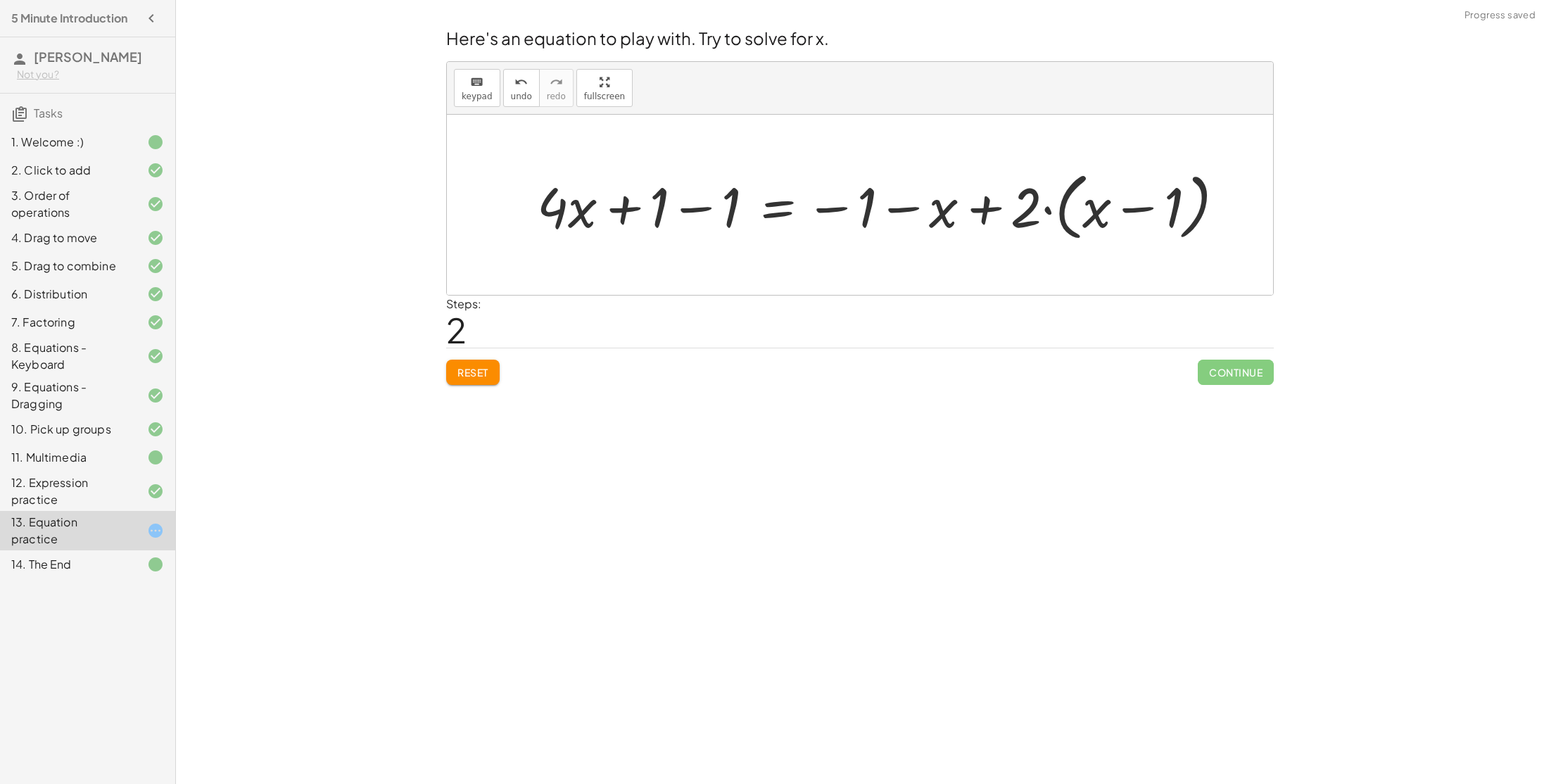
click at [909, 209] on div at bounding box center [887, 205] width 714 height 81
click at [685, 205] on div at bounding box center [887, 205] width 714 height 81
drag, startPoint x: 713, startPoint y: 204, endPoint x: 723, endPoint y: 343, distance: 139.4
click at [723, 343] on div "Here's an equation to play with. Try to solve for x. keyboard keypad undo undo …" at bounding box center [859, 205] width 844 height 376
drag, startPoint x: 726, startPoint y: 212, endPoint x: 982, endPoint y: 212, distance: 256.0
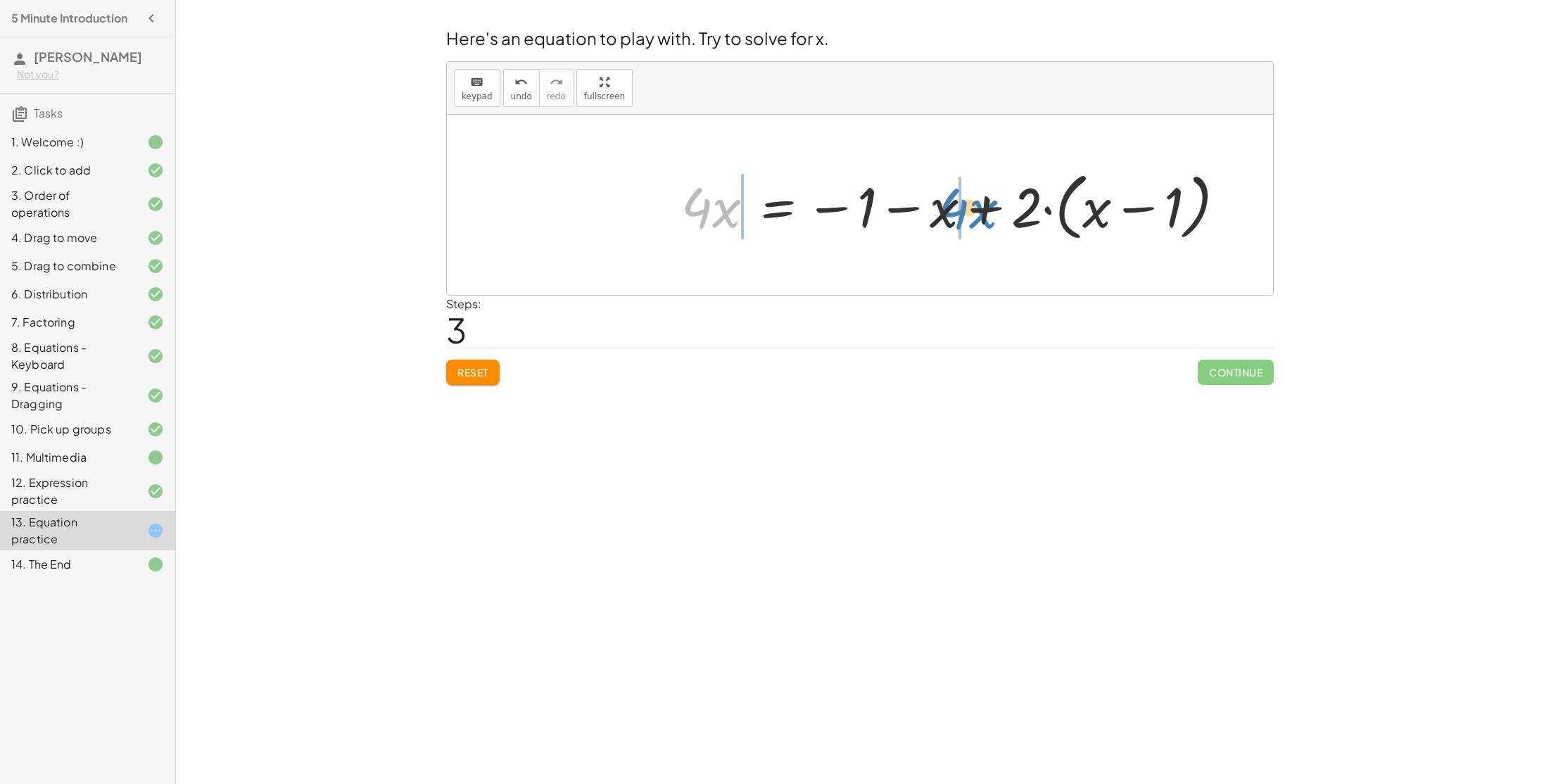
click at [982, 212] on div at bounding box center [959, 205] width 570 height 81
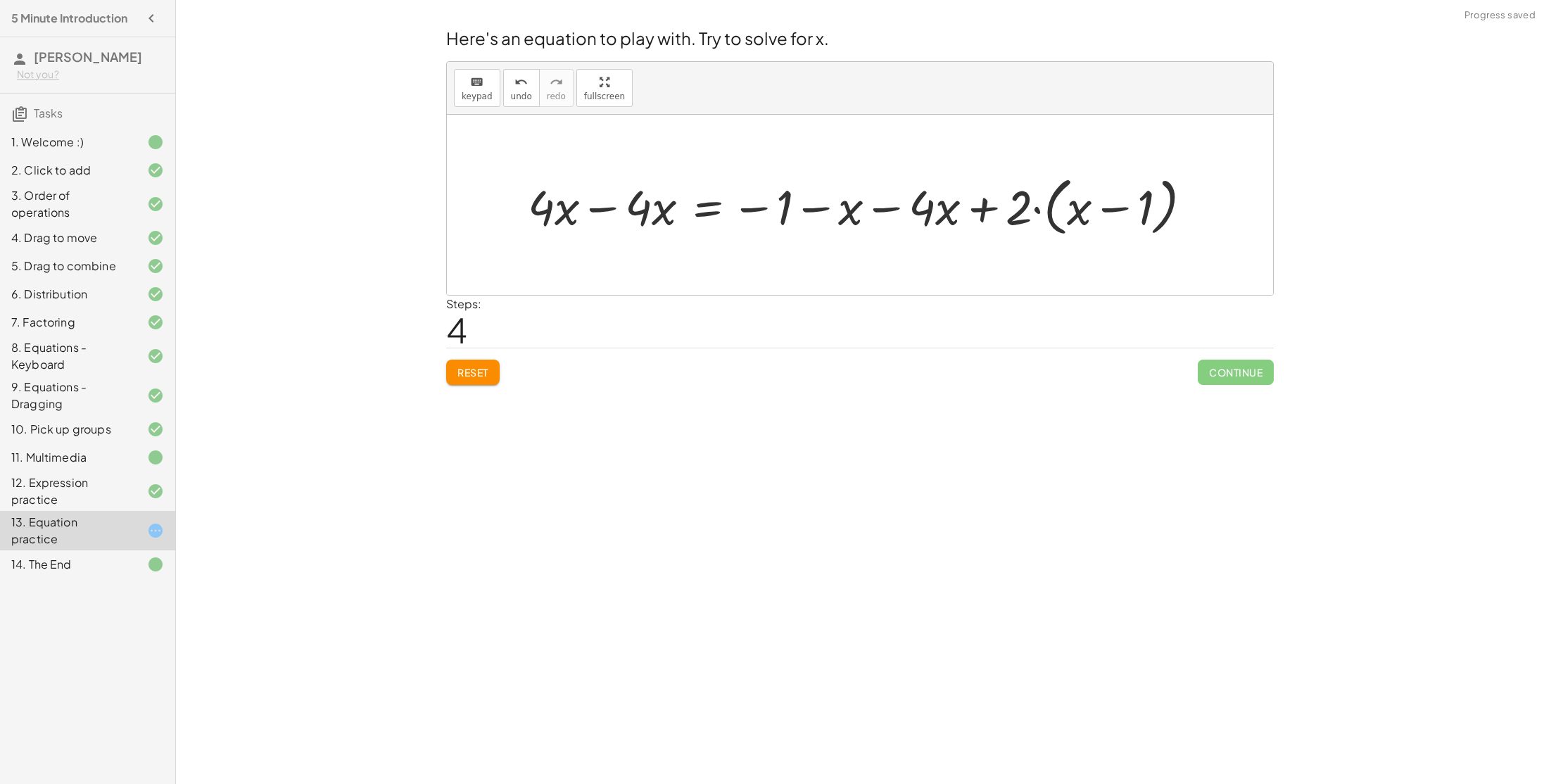
click at [898, 209] on div at bounding box center [865, 205] width 689 height 70
click at [912, 212] on div at bounding box center [829, 205] width 619 height 70
click at [600, 214] on div at bounding box center [829, 205] width 619 height 70
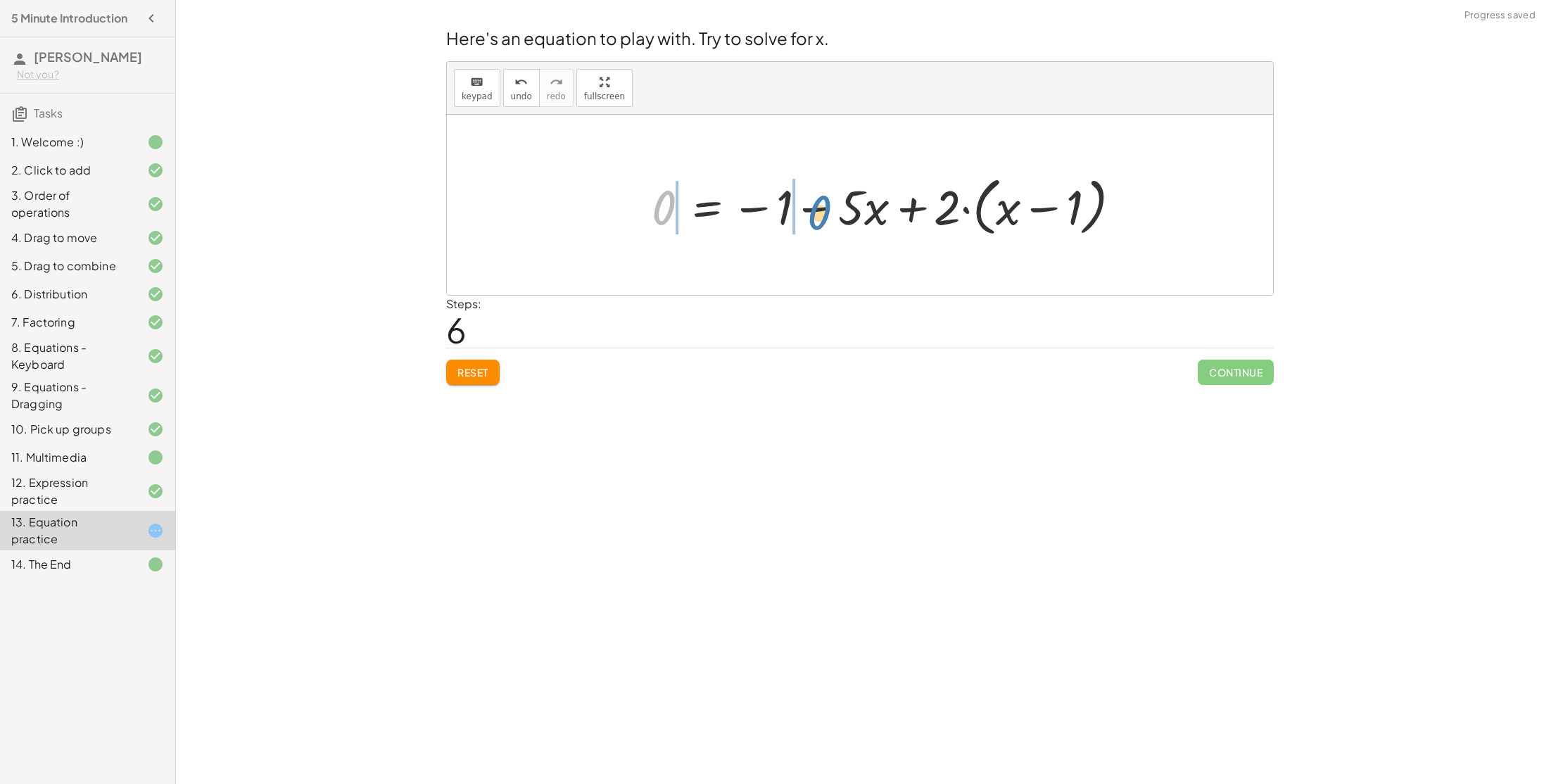
drag, startPoint x: 658, startPoint y: 205, endPoint x: 808, endPoint y: 196, distance: 150.3
click at [808, 196] on div at bounding box center [891, 205] width 494 height 70
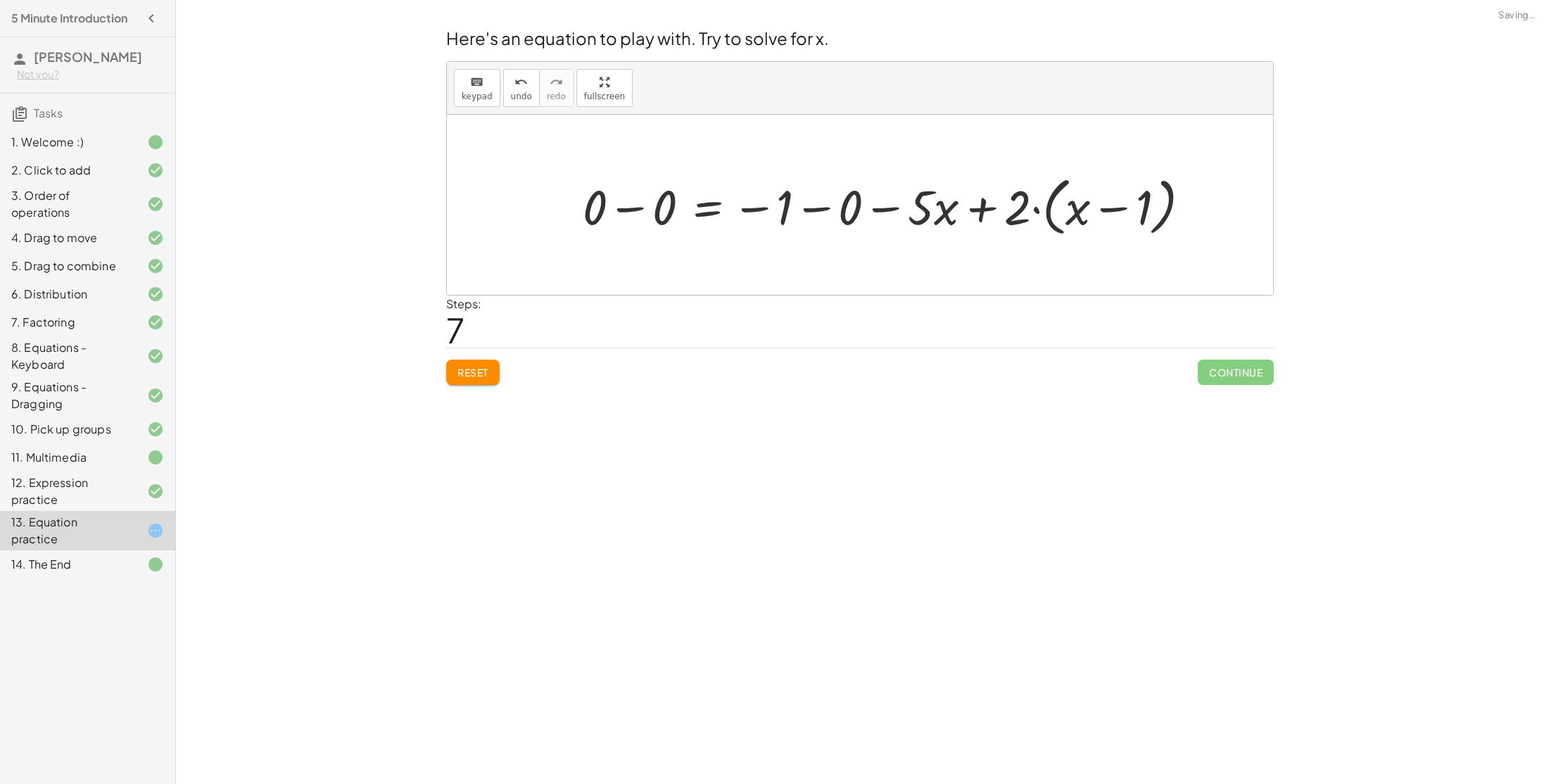
click at [896, 209] on div at bounding box center [892, 205] width 633 height 70
drag, startPoint x: 870, startPoint y: 209, endPoint x: 714, endPoint y: 219, distance: 156.3
click at [714, 219] on div at bounding box center [857, 205] width 564 height 70
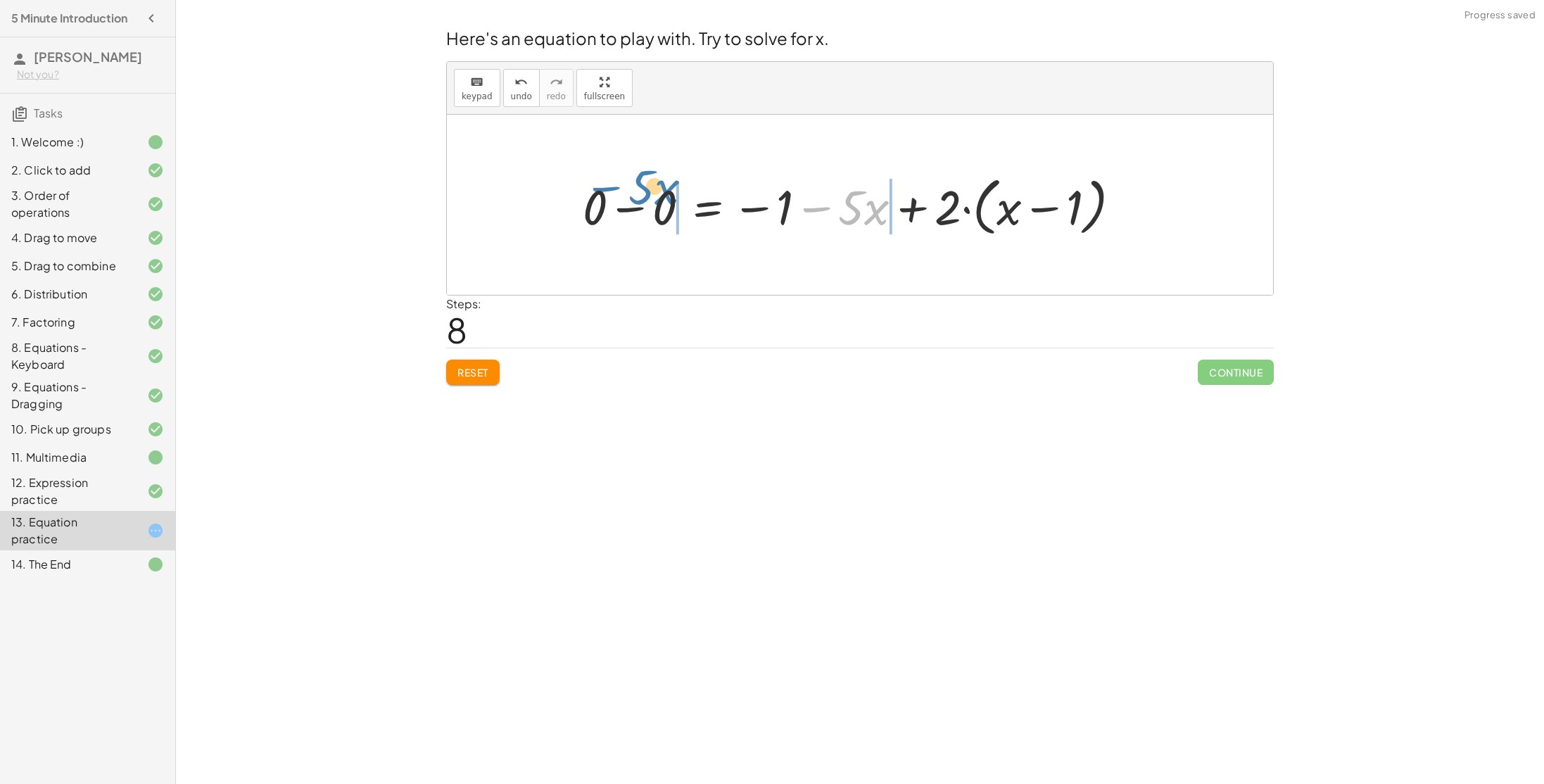
drag, startPoint x: 869, startPoint y: 217, endPoint x: 650, endPoint y: 211, distance: 219.1
click at [650, 211] on div at bounding box center [857, 205] width 564 height 70
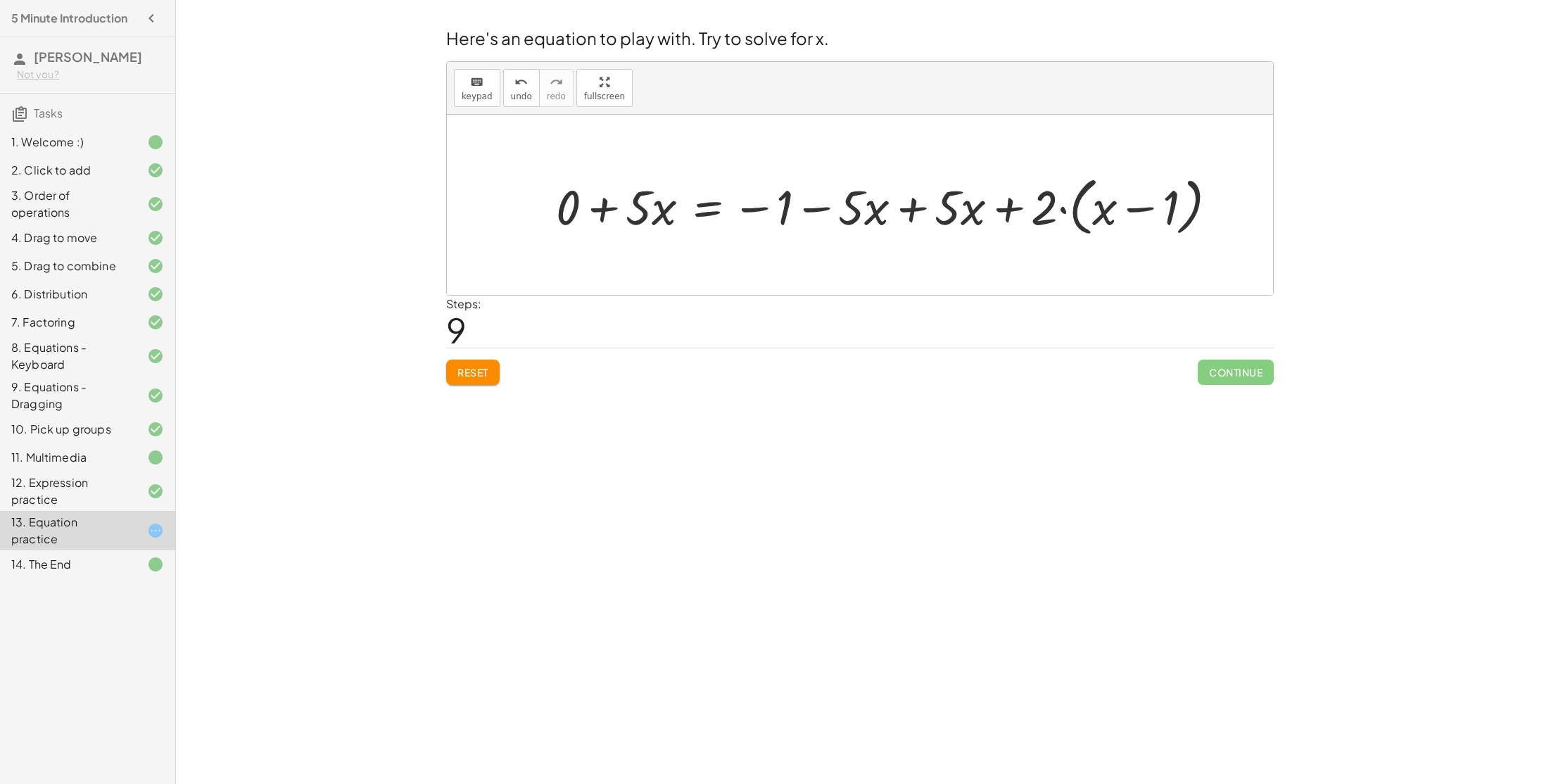
click at [911, 206] on div at bounding box center [892, 205] width 687 height 70
click at [809, 214] on div at bounding box center [796, 205] width 494 height 70
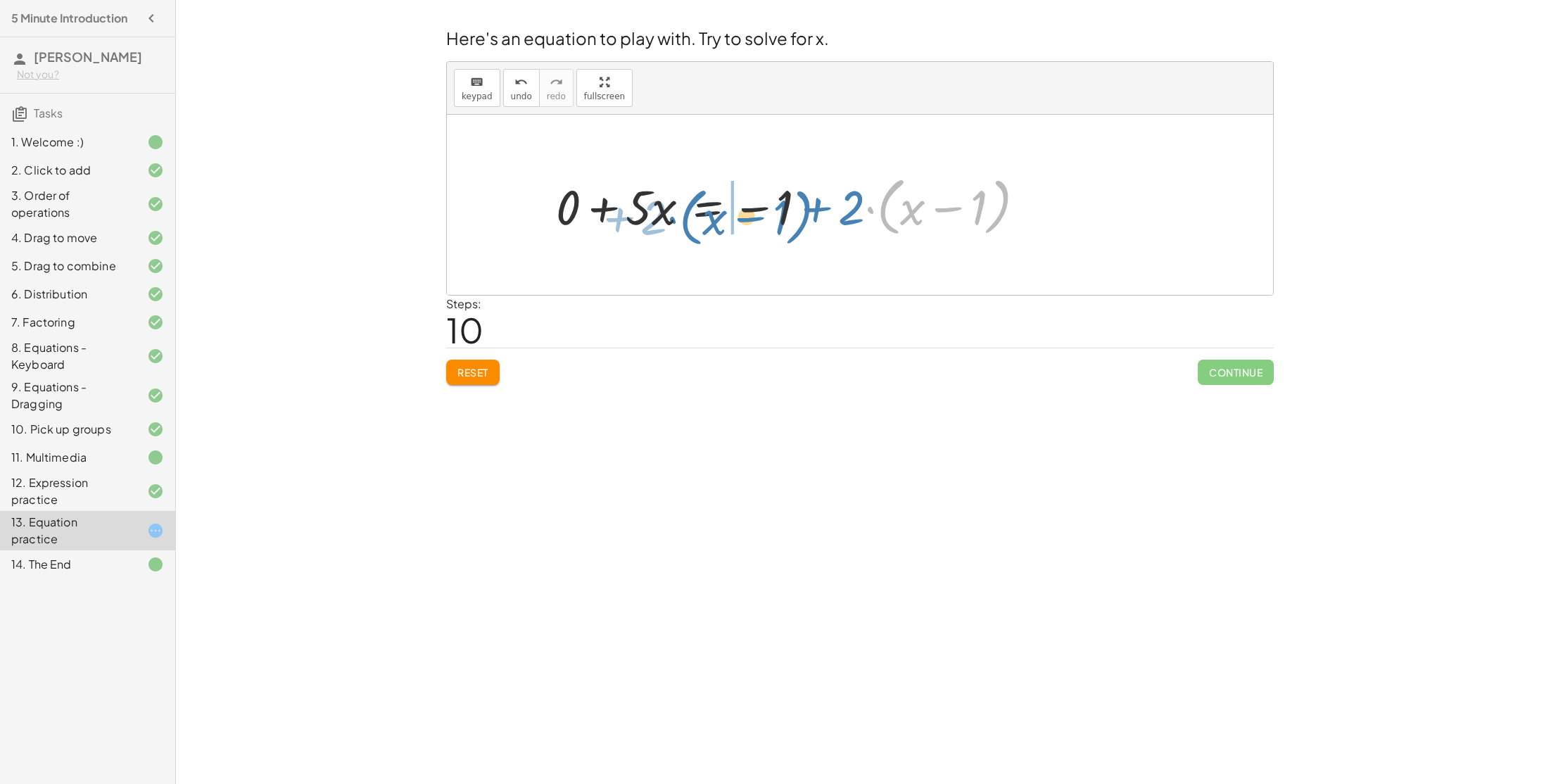
drag, startPoint x: 870, startPoint y: 209, endPoint x: 672, endPoint y: 220, distance: 198.3
click at [672, 220] on div at bounding box center [796, 205] width 494 height 70
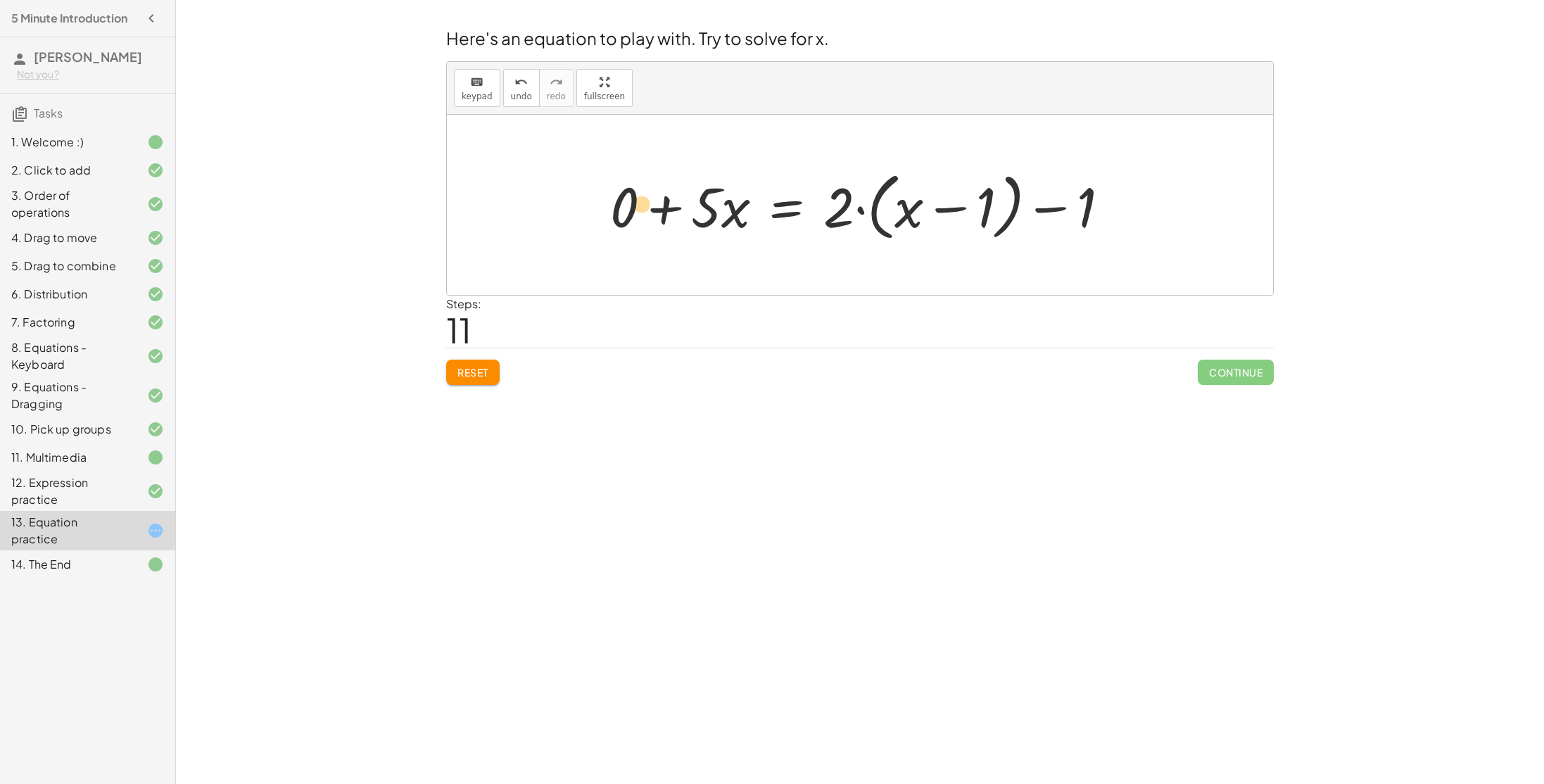
drag, startPoint x: 731, startPoint y: 216, endPoint x: 641, endPoint y: 212, distance: 90.1
click at [641, 212] on div at bounding box center [865, 205] width 524 height 81
drag, startPoint x: 720, startPoint y: 215, endPoint x: 623, endPoint y: 202, distance: 97.9
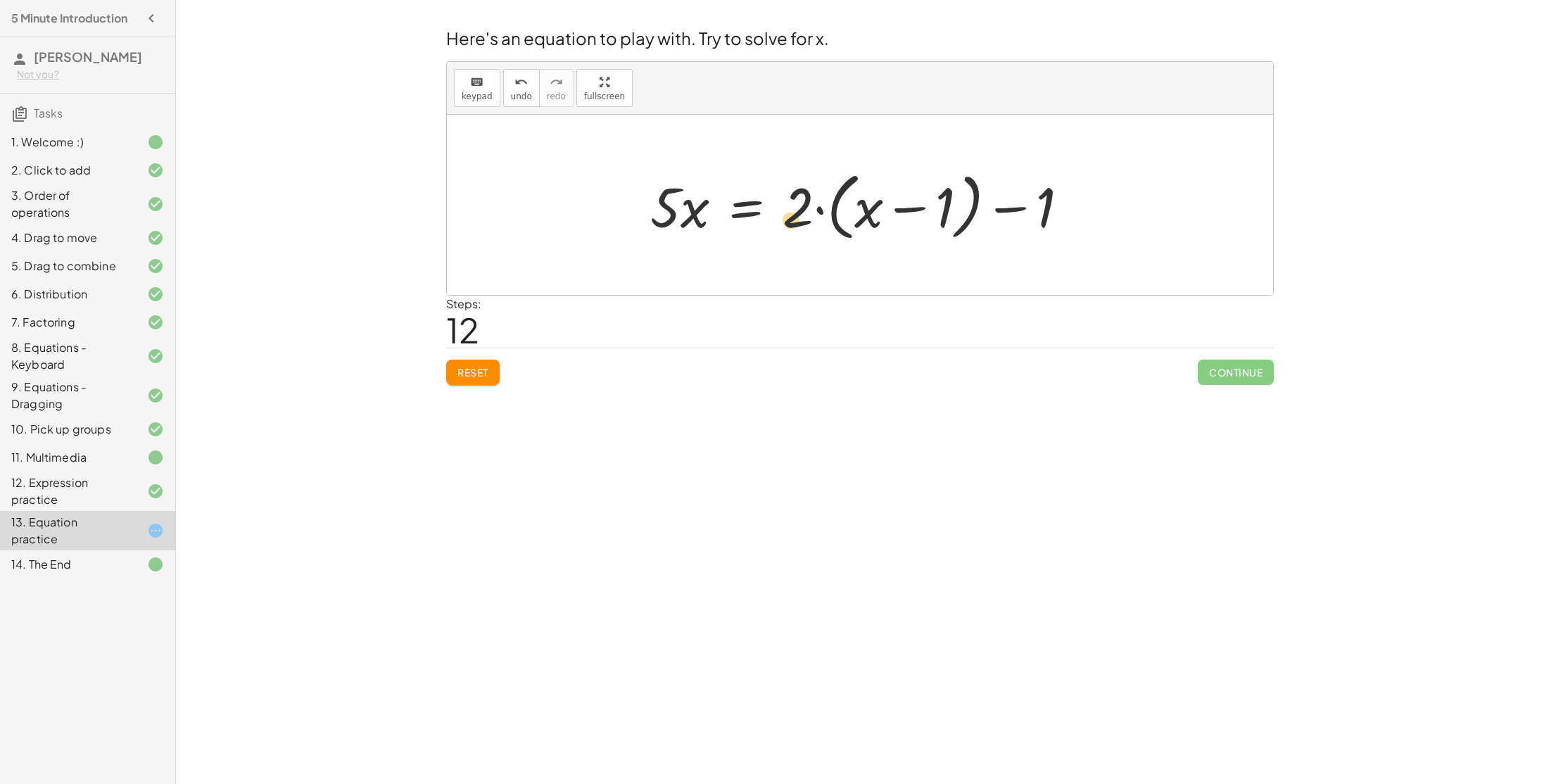
click at [806, 218] on div at bounding box center [865, 205] width 444 height 81
click at [1014, 234] on div at bounding box center [865, 205] width 444 height 81
drag, startPoint x: 1046, startPoint y: 214, endPoint x: 802, endPoint y: 216, distance: 244.0
click at [802, 216] on div at bounding box center [865, 205] width 444 height 81
click at [868, 214] on div at bounding box center [887, 205] width 487 height 81
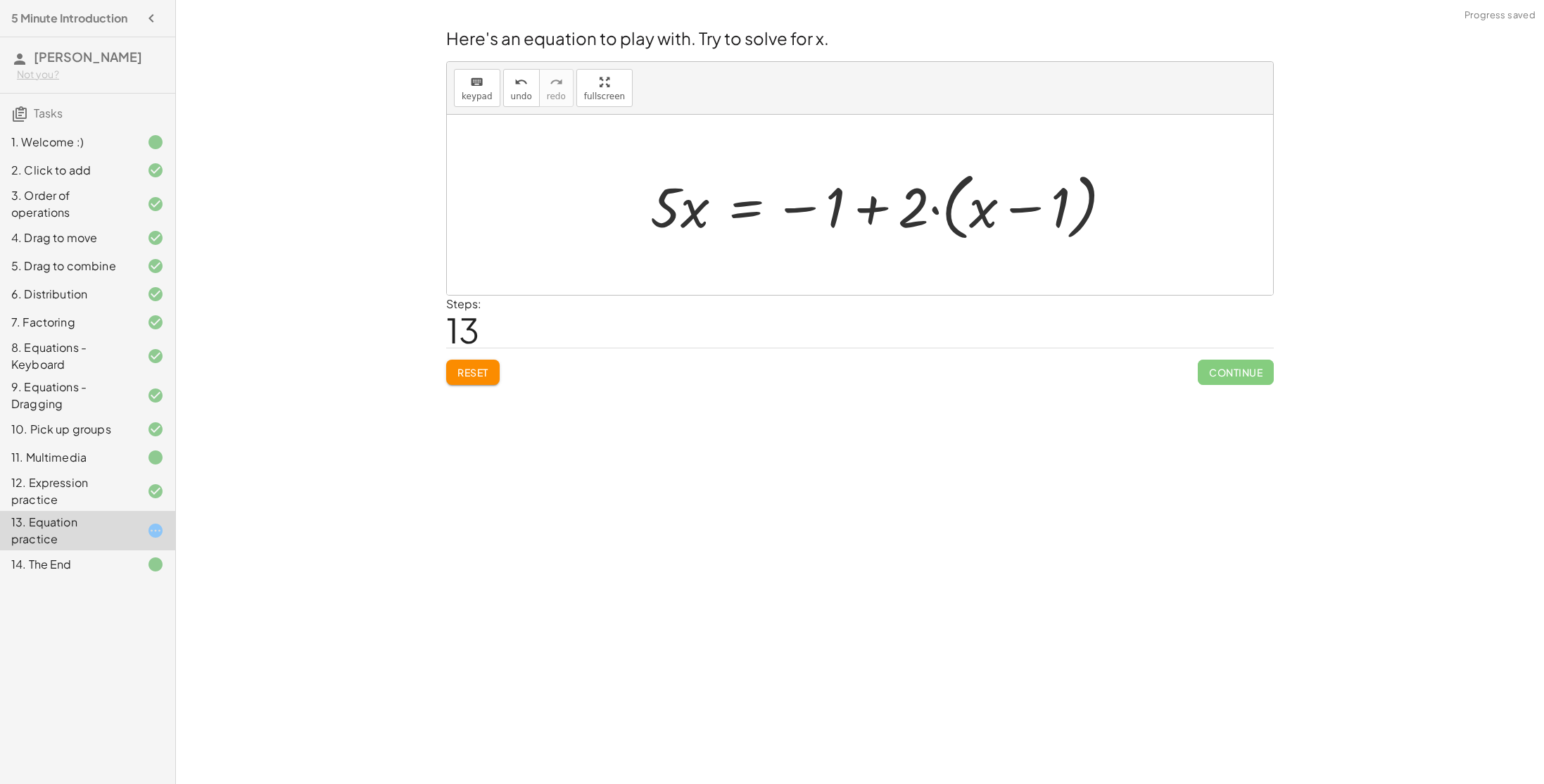
click at [870, 211] on div at bounding box center [887, 205] width 487 height 81
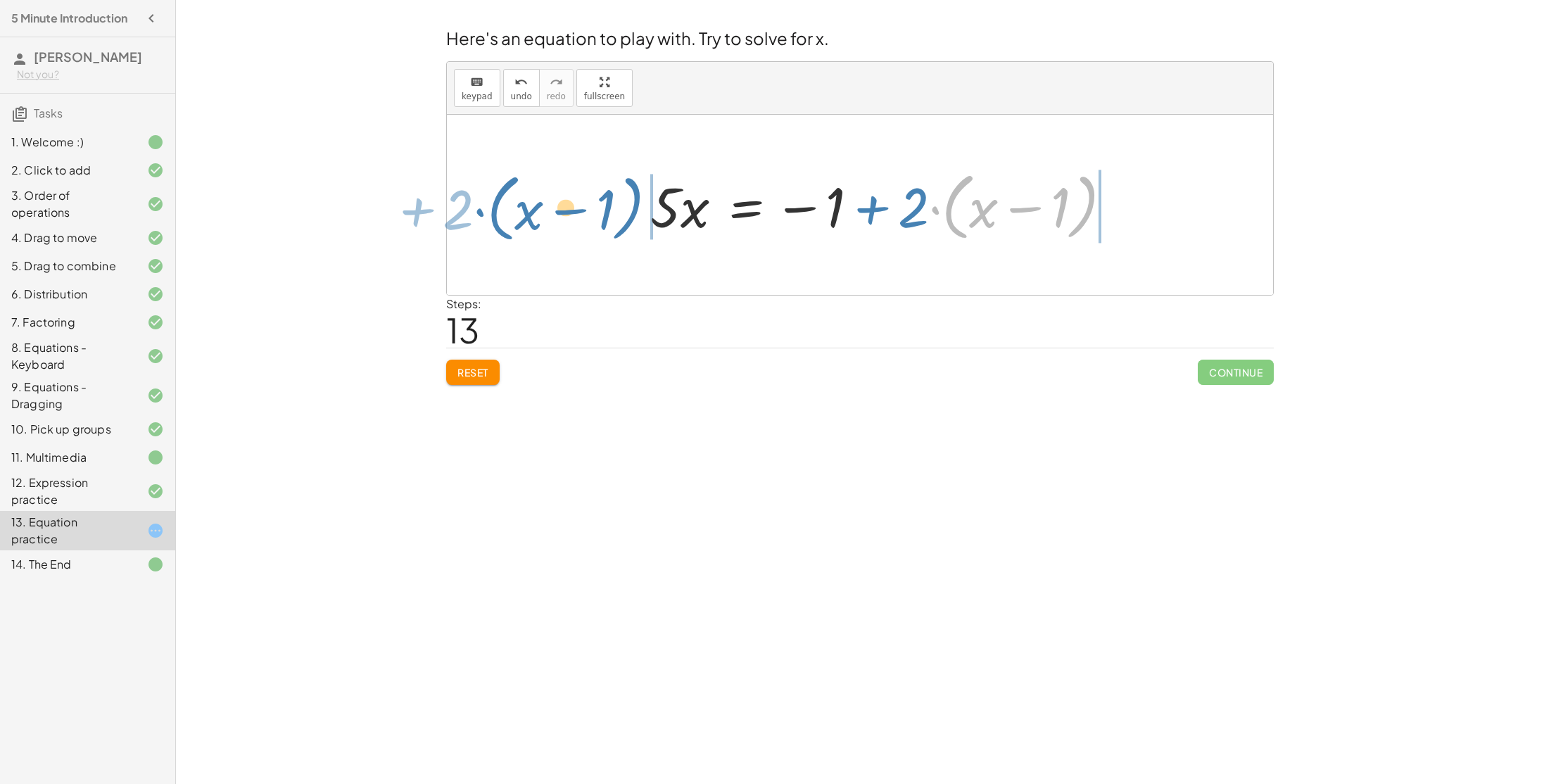
drag, startPoint x: 936, startPoint y: 208, endPoint x: 481, endPoint y: 209, distance: 455.0
click at [481, 209] on div "+ · 4 · x + 1 = + · 2 · ( + x − 1 ) − x + · 4 · x + 1 = − x + · 2 · ( + x − 1 )…" at bounding box center [859, 205] width 826 height 180
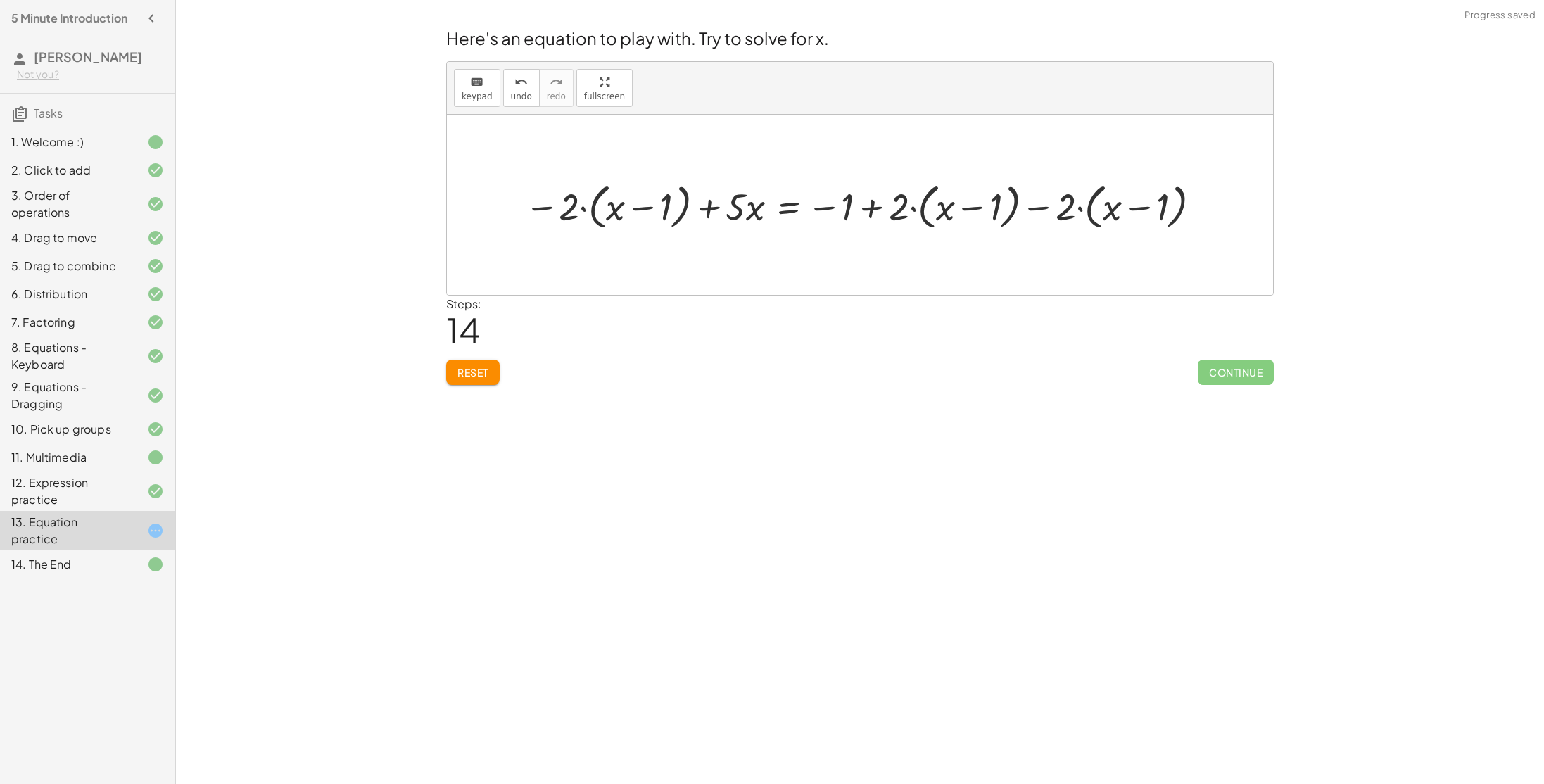
click at [1048, 209] on div at bounding box center [865, 205] width 696 height 56
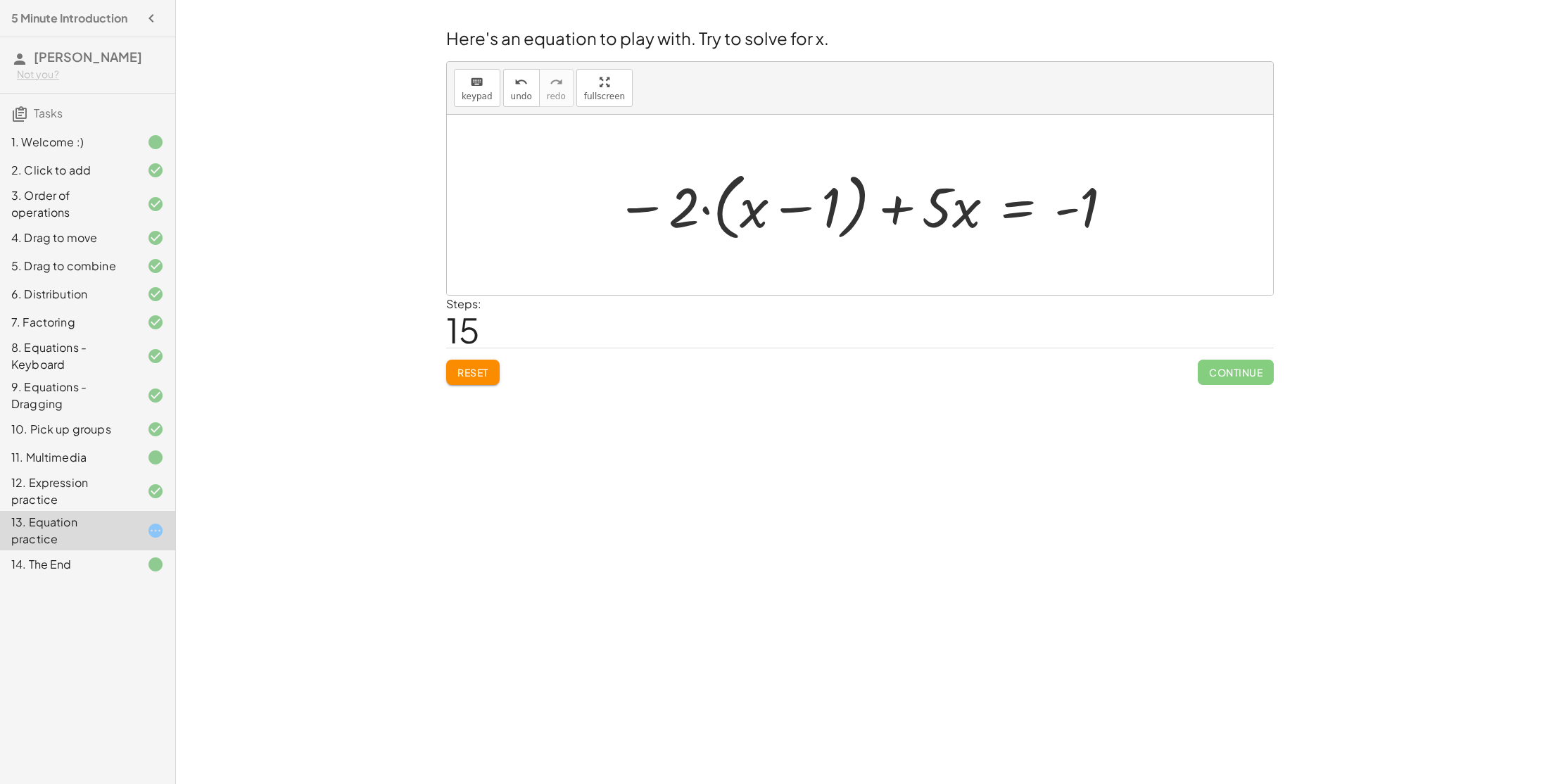
click at [782, 212] on div at bounding box center [865, 205] width 513 height 81
drag, startPoint x: 952, startPoint y: 213, endPoint x: 723, endPoint y: 209, distance: 229.0
click at [723, 209] on div at bounding box center [865, 205] width 513 height 81
click at [740, 210] on div at bounding box center [888, 205] width 469 height 81
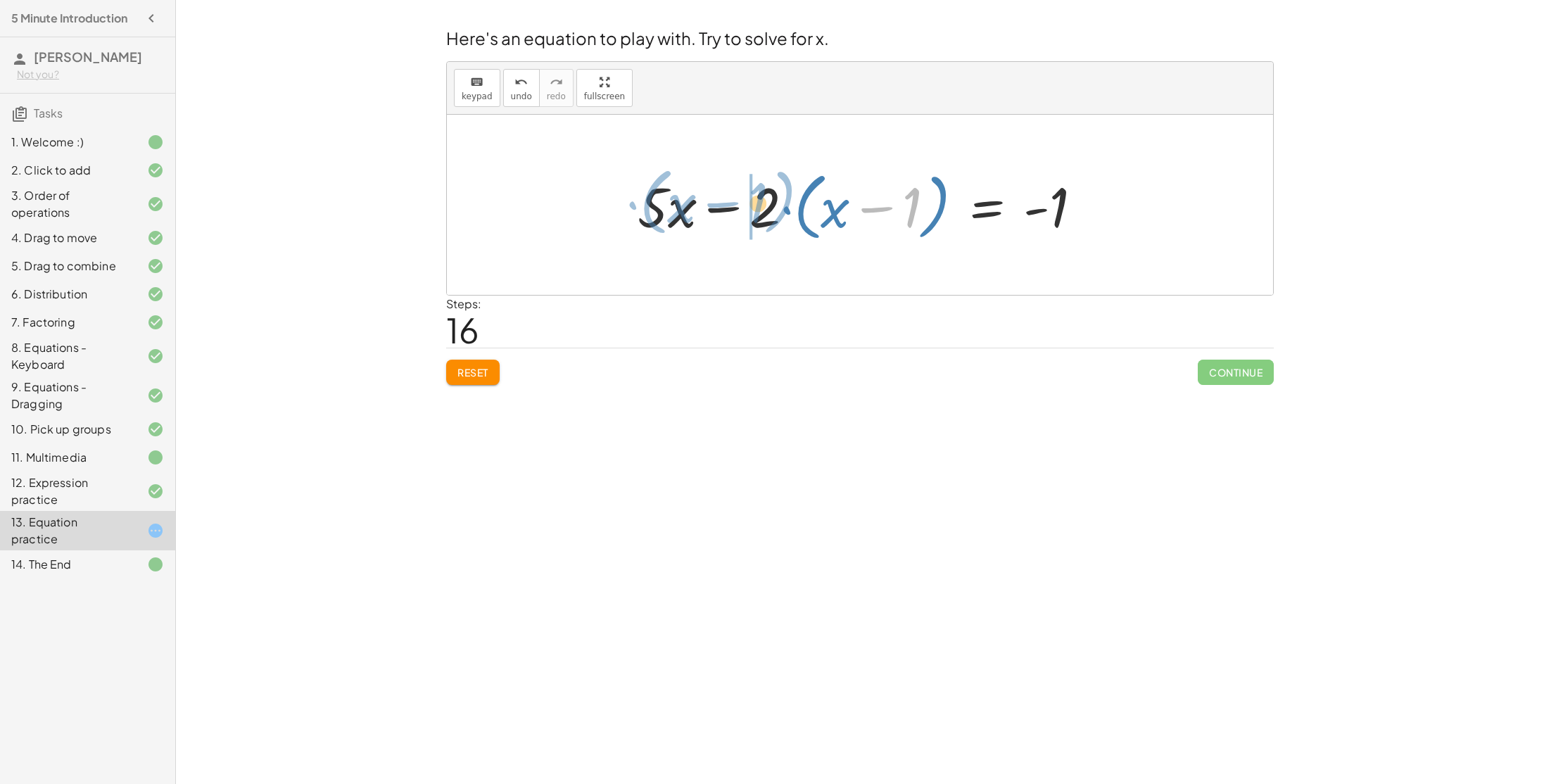
drag, startPoint x: 919, startPoint y: 222, endPoint x: 765, endPoint y: 217, distance: 154.1
click at [765, 217] on div at bounding box center [865, 205] width 469 height 81
click at [911, 201] on div at bounding box center [865, 205] width 469 height 81
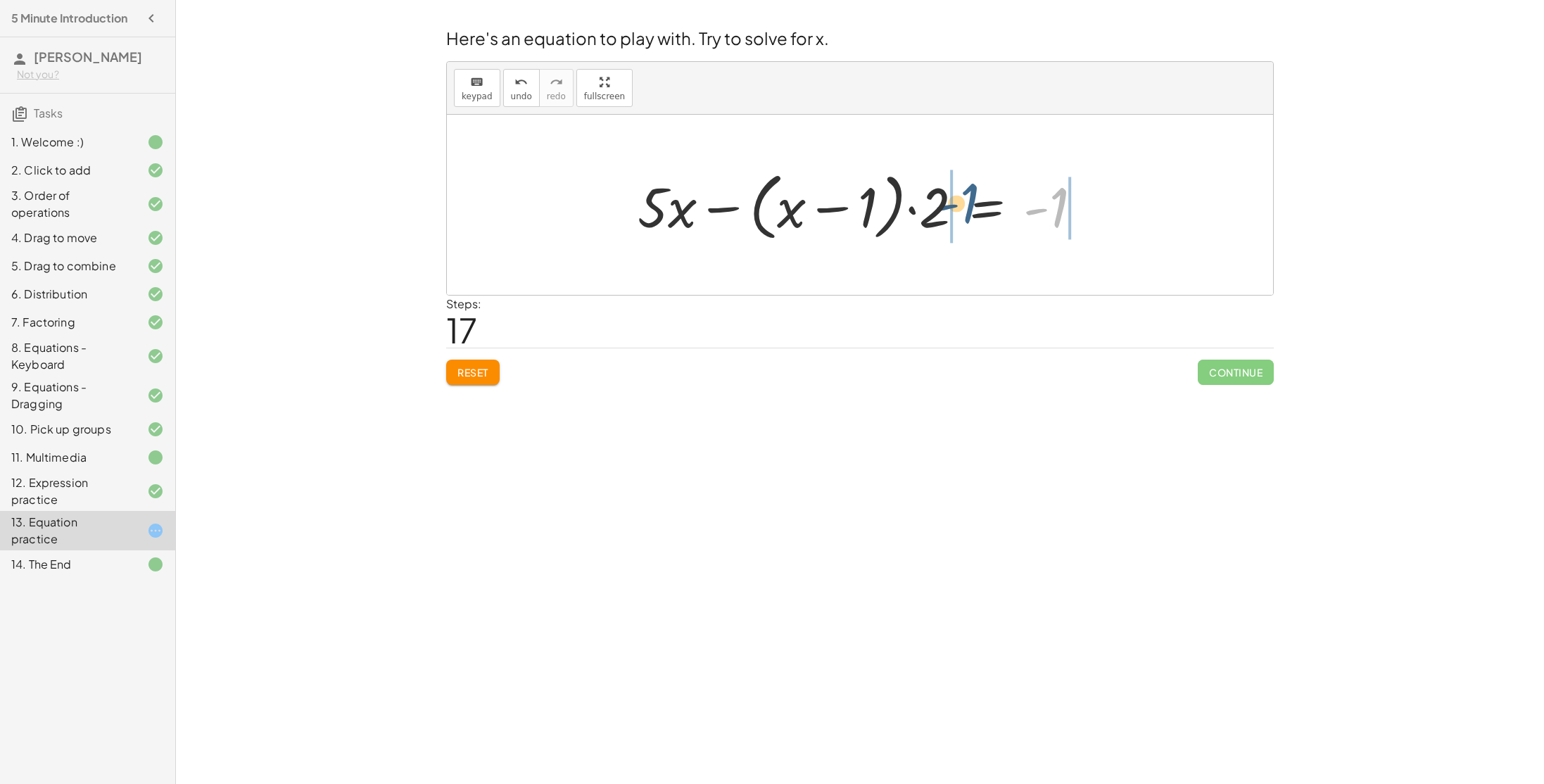
drag, startPoint x: 1061, startPoint y: 209, endPoint x: 971, endPoint y: 204, distance: 90.1
click at [971, 204] on div at bounding box center [865, 205] width 469 height 81
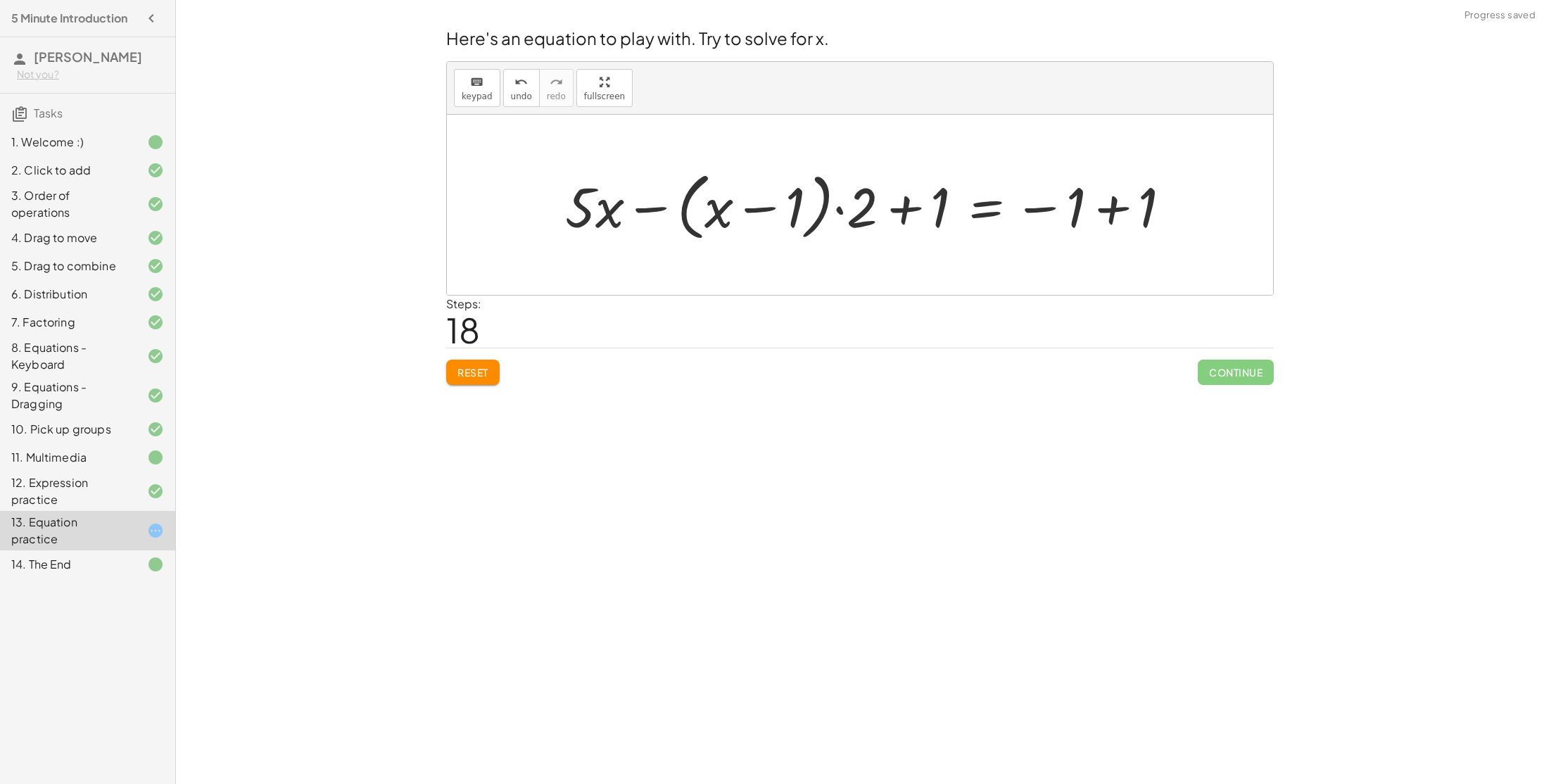
click at [912, 212] on div at bounding box center [873, 205] width 631 height 81
click at [1110, 203] on div at bounding box center [873, 205] width 631 height 81
drag, startPoint x: 1046, startPoint y: 204, endPoint x: 893, endPoint y: 209, distance: 153.1
click at [893, 209] on div at bounding box center [820, 205] width 524 height 81
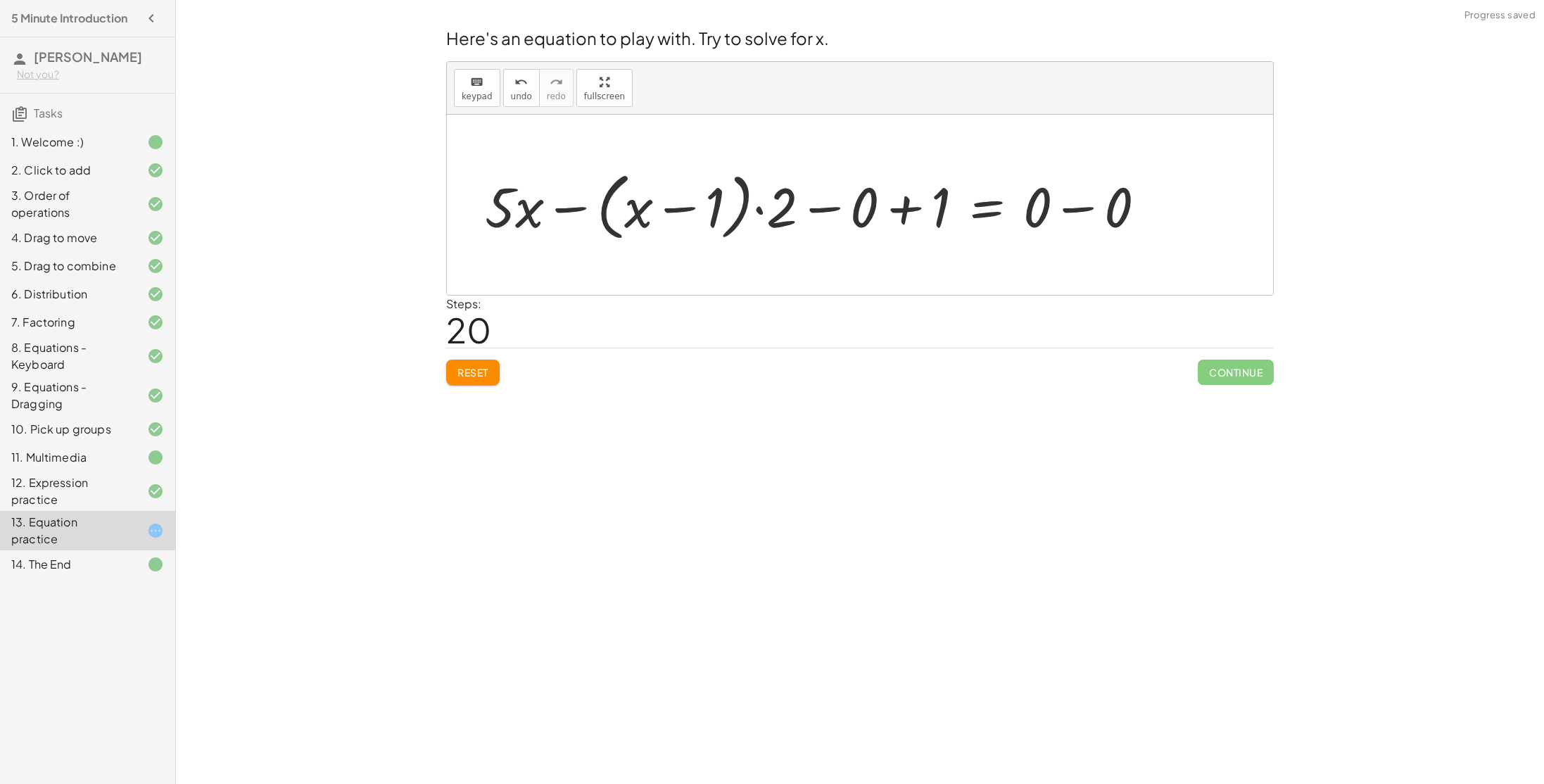
click at [911, 198] on div at bounding box center [821, 205] width 686 height 81
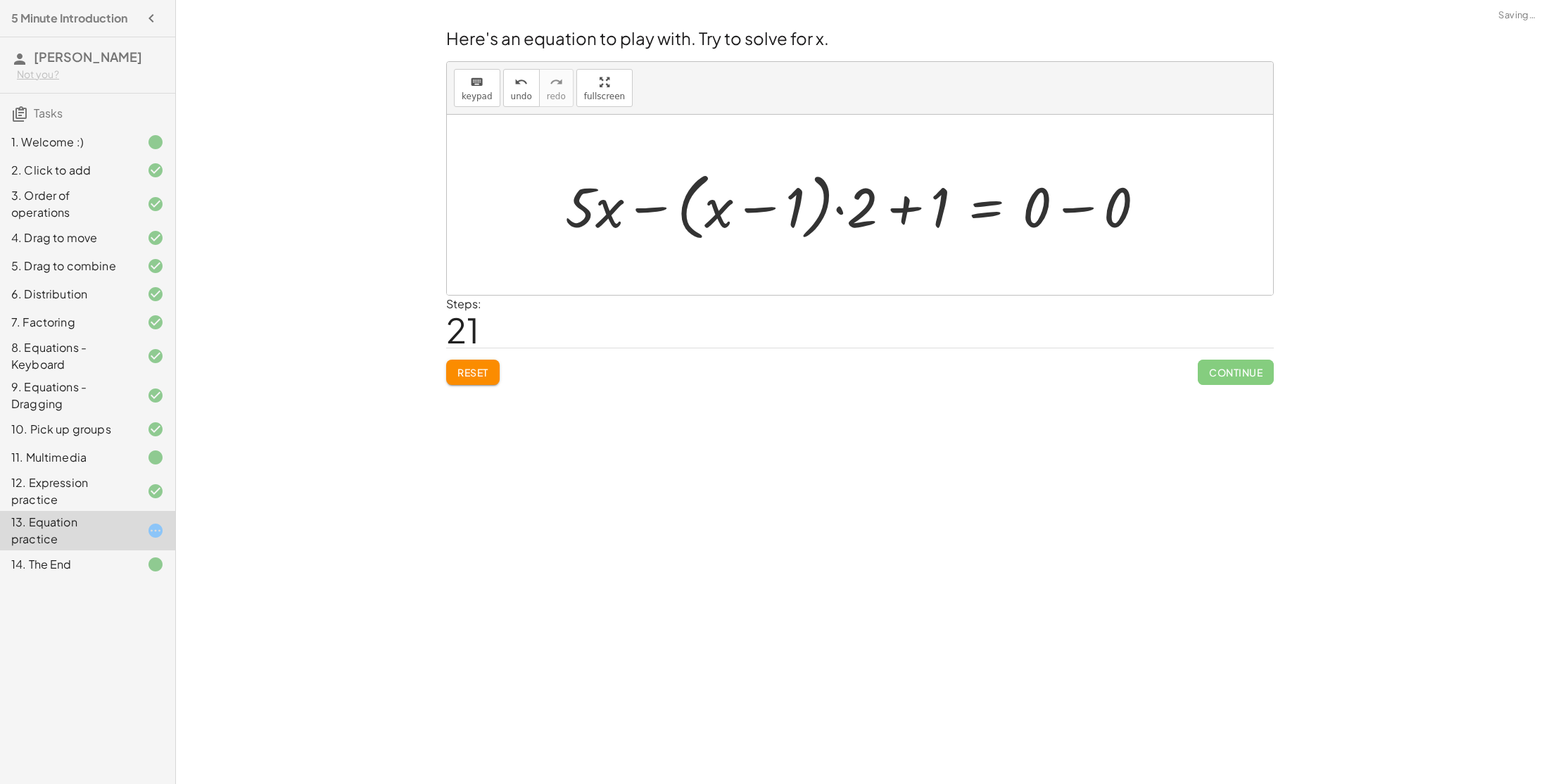
click at [1080, 209] on div at bounding box center [860, 205] width 605 height 81
drag, startPoint x: 1043, startPoint y: 212, endPoint x: 764, endPoint y: 198, distance: 279.4
click at [764, 198] on div at bounding box center [820, 205] width 524 height 81
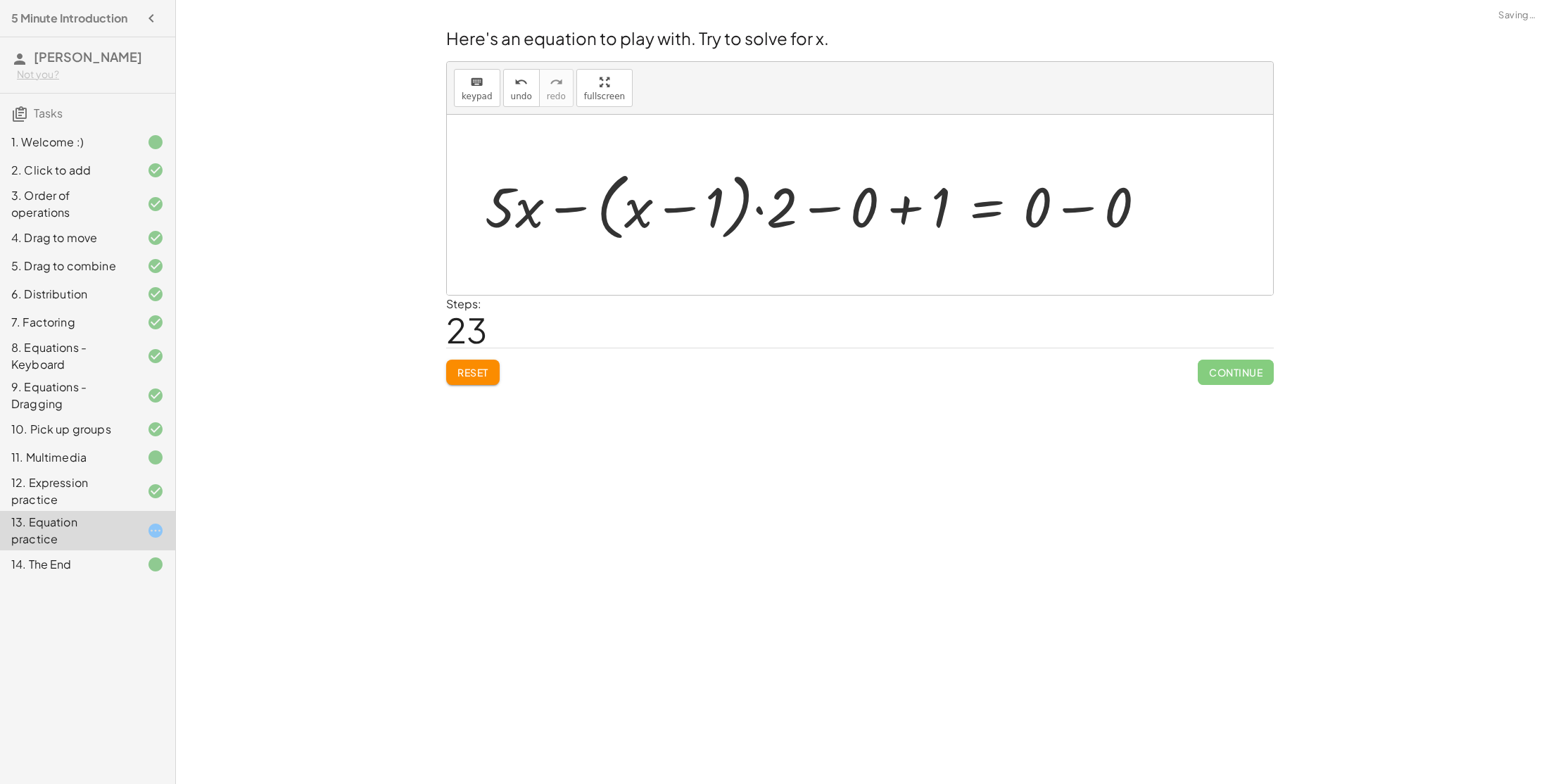
click at [921, 219] on div at bounding box center [821, 205] width 686 height 81
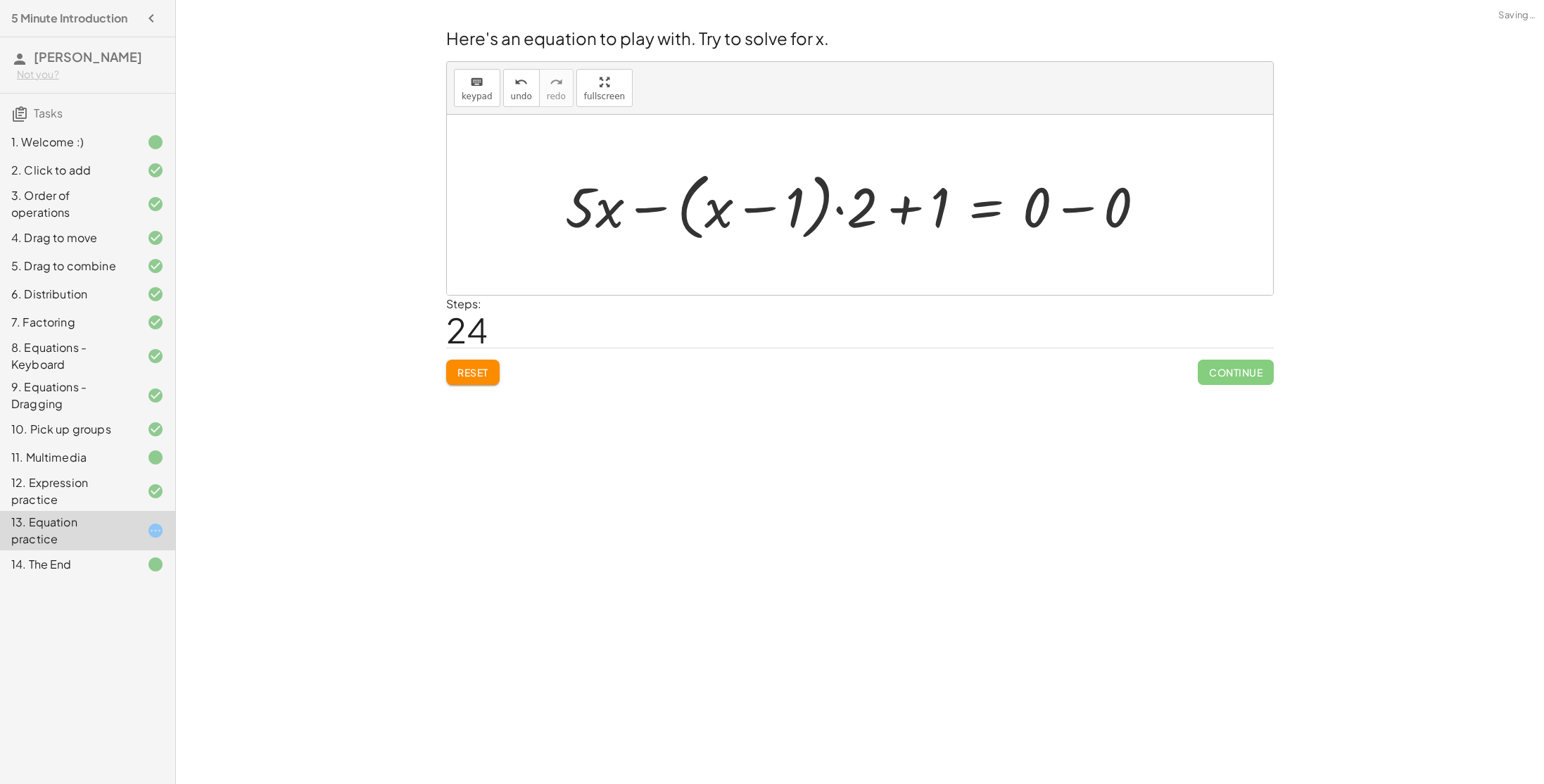
click at [1066, 217] on div at bounding box center [860, 205] width 605 height 81
click at [993, 201] on div at bounding box center [820, 205] width 524 height 81
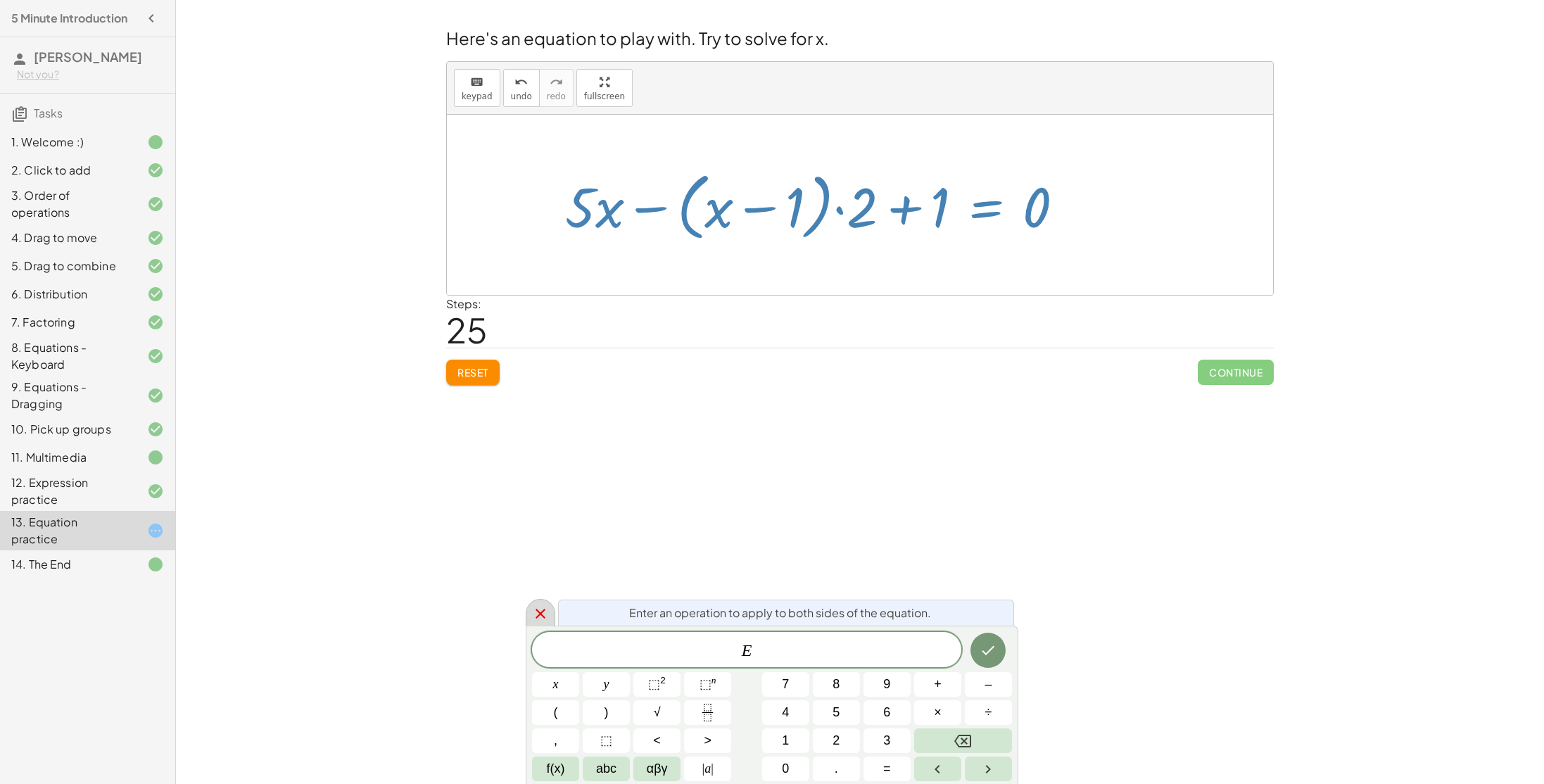
click at [537, 609] on icon at bounding box center [540, 613] width 17 height 17
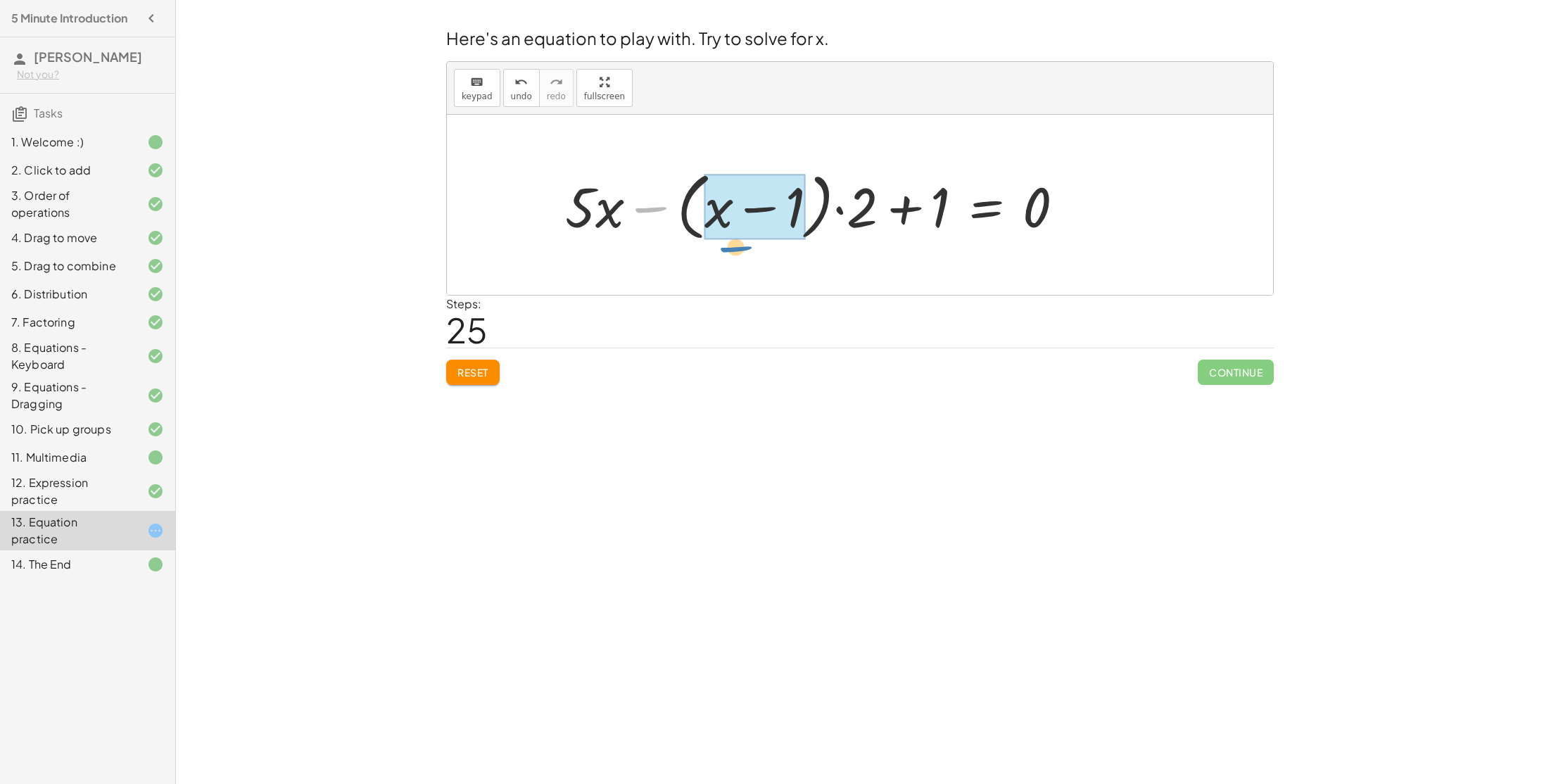
drag, startPoint x: 654, startPoint y: 190, endPoint x: 739, endPoint y: 231, distance: 94.4
click at [739, 231] on div at bounding box center [820, 205] width 524 height 81
drag, startPoint x: 597, startPoint y: 198, endPoint x: 613, endPoint y: 204, distance: 17.1
click at [613, 204] on div at bounding box center [820, 205] width 524 height 81
click at [738, 210] on div at bounding box center [820, 205] width 524 height 81
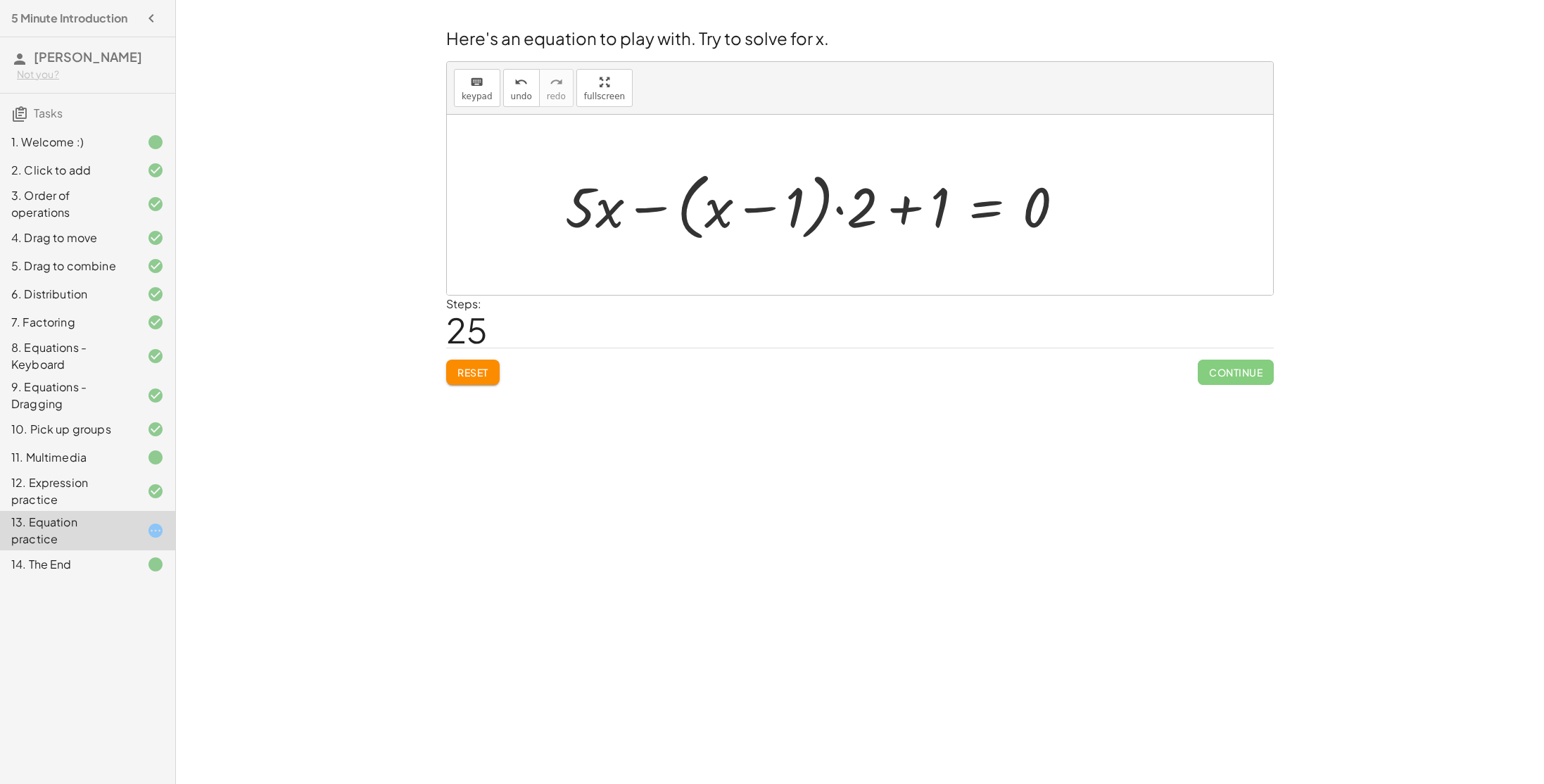
click at [749, 210] on div at bounding box center [820, 205] width 524 height 81
drag, startPoint x: 859, startPoint y: 212, endPoint x: 758, endPoint y: 215, distance: 101.0
click at [758, 215] on div at bounding box center [820, 205] width 524 height 81
click at [480, 361] on button "Reset" at bounding box center [472, 372] width 53 height 26
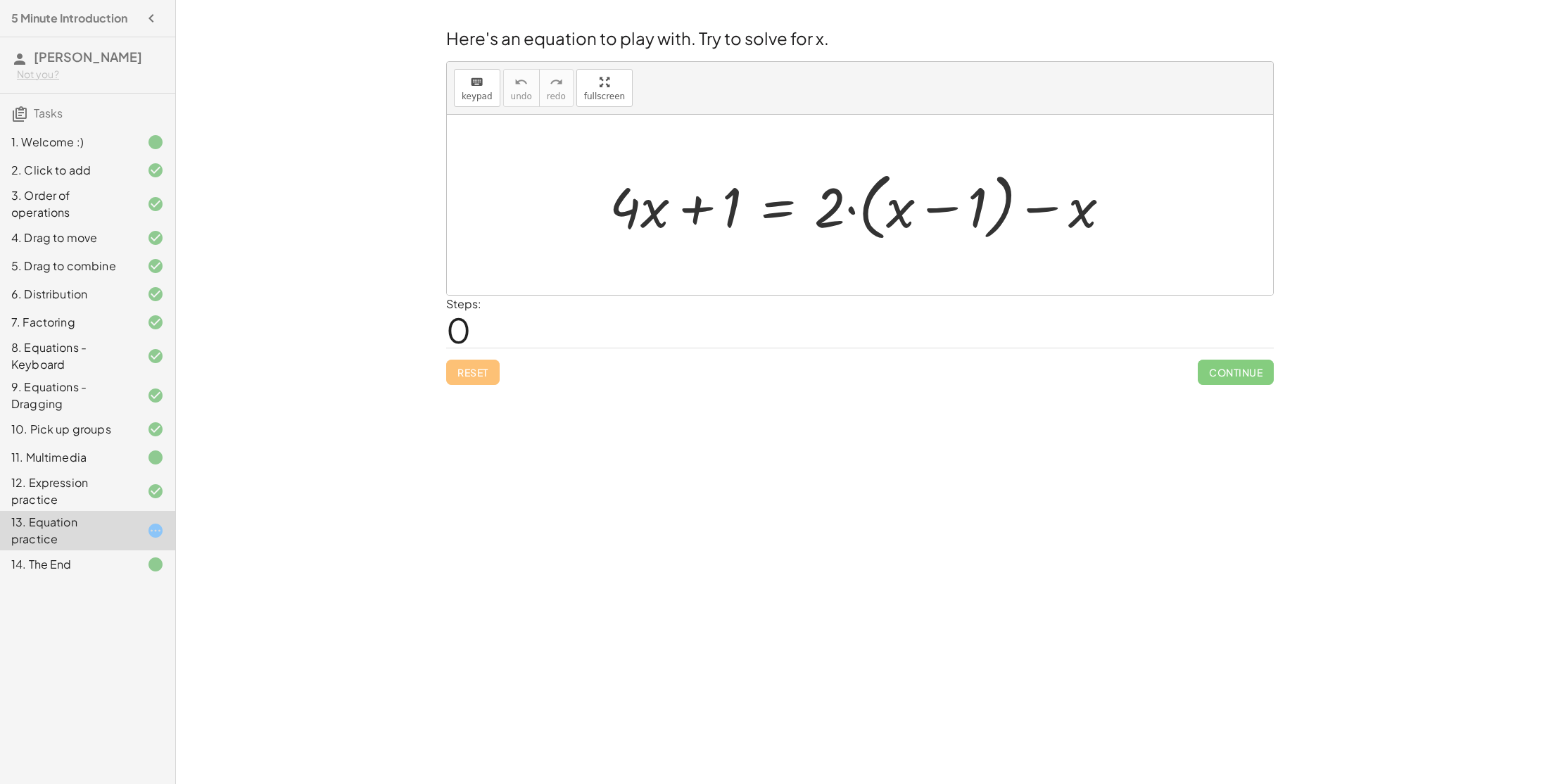
click at [939, 216] on div at bounding box center [865, 205] width 526 height 81
click at [835, 224] on div at bounding box center [865, 205] width 526 height 81
click at [852, 206] on div at bounding box center [865, 205] width 526 height 81
drag, startPoint x: 925, startPoint y: 222, endPoint x: 941, endPoint y: 216, distance: 17.1
click at [941, 216] on div at bounding box center [865, 205] width 526 height 81
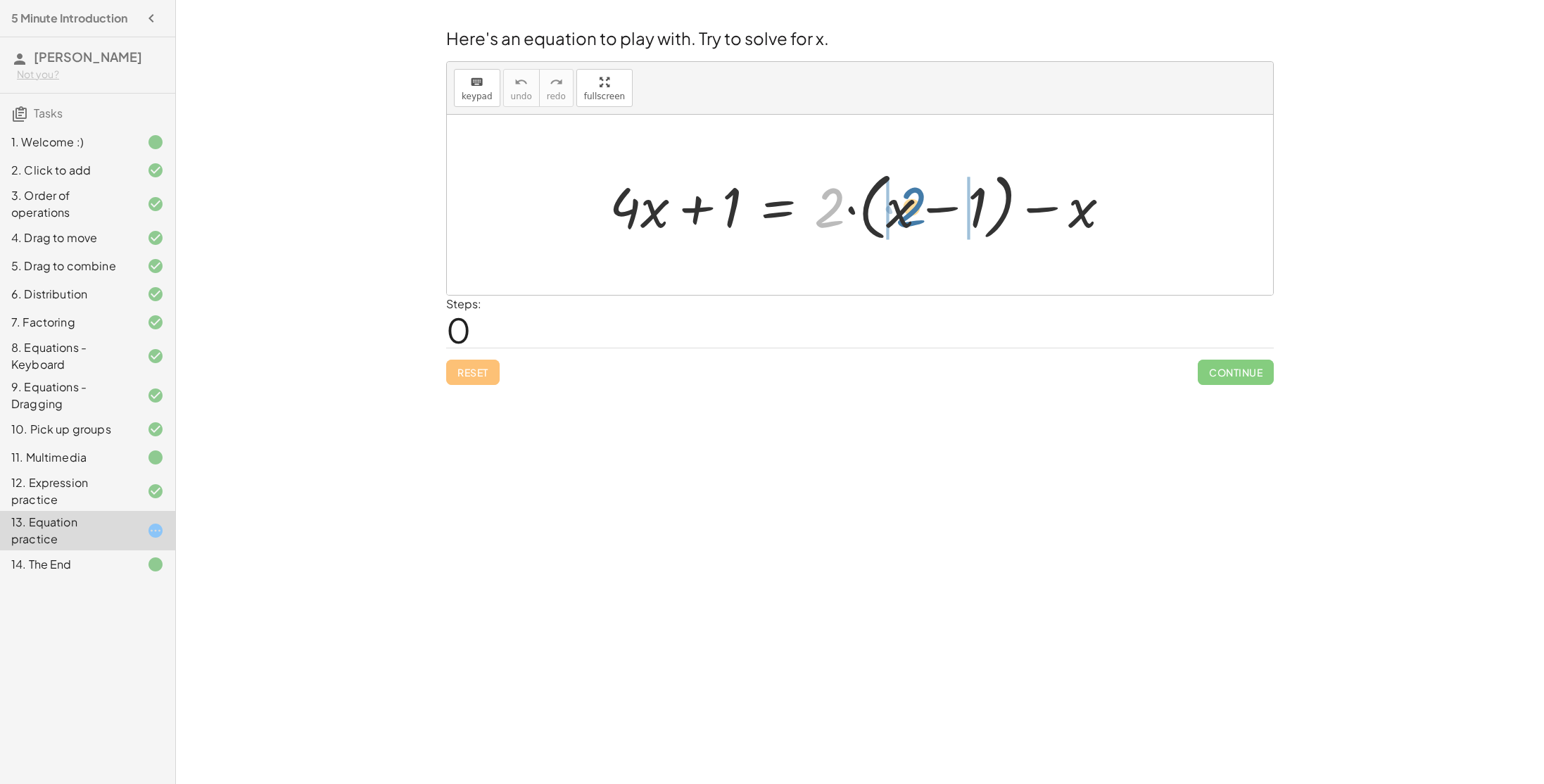
drag, startPoint x: 828, startPoint y: 204, endPoint x: 911, endPoint y: 204, distance: 83.0
click at [911, 204] on div at bounding box center [865, 205] width 526 height 81
click at [922, 211] on div at bounding box center [853, 205] width 501 height 72
click at [1025, 212] on div at bounding box center [853, 205] width 501 height 72
click at [971, 209] on div at bounding box center [853, 205] width 501 height 72
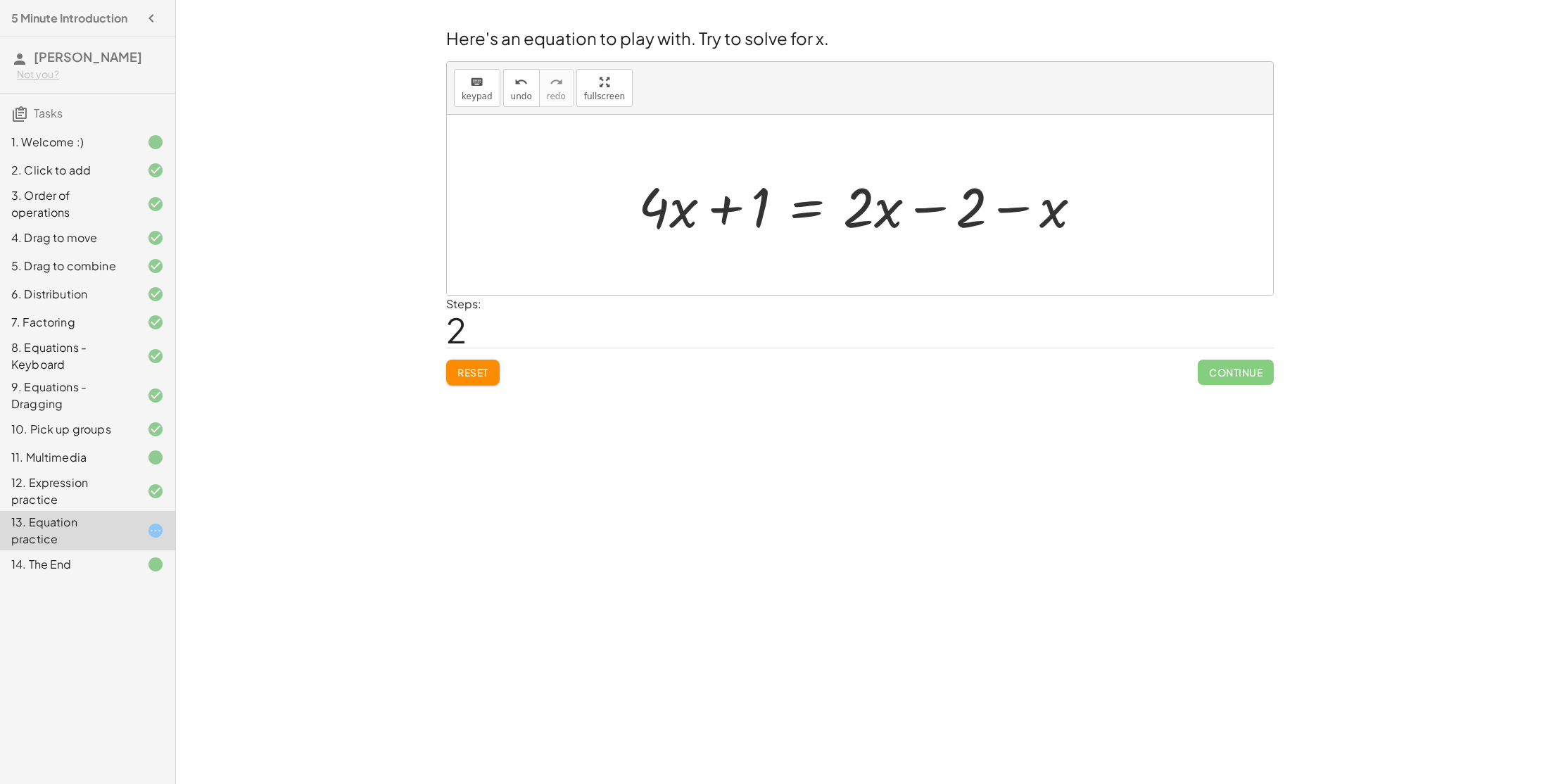
click at [746, 217] on div at bounding box center [865, 205] width 469 height 72
drag, startPoint x: 767, startPoint y: 213, endPoint x: 792, endPoint y: 206, distance: 26.0
click at [792, 206] on div at bounding box center [865, 205] width 469 height 72
drag, startPoint x: 664, startPoint y: 204, endPoint x: 661, endPoint y: 171, distance: 33.1
click at [661, 171] on div at bounding box center [865, 205] width 469 height 72
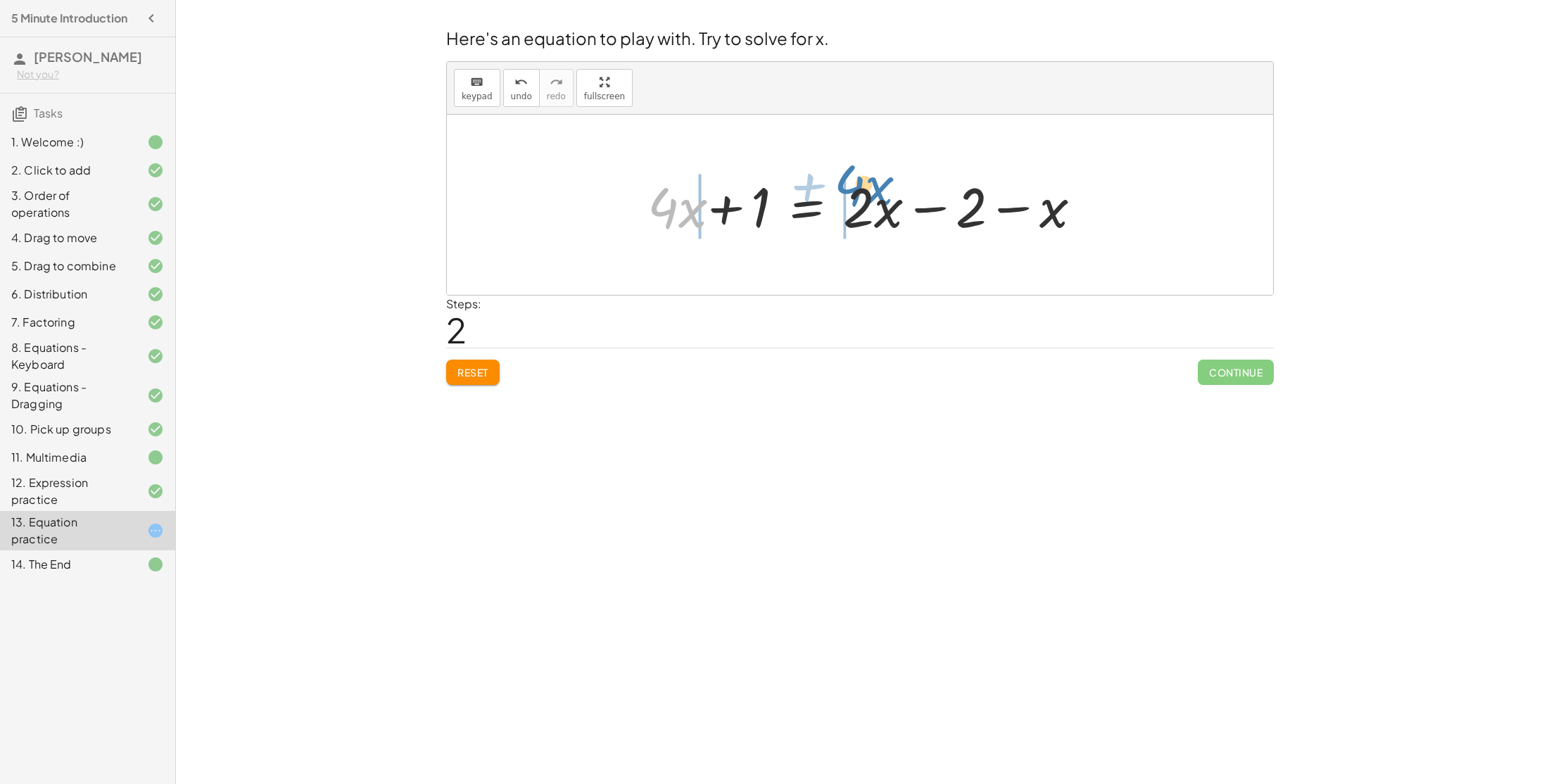
drag, startPoint x: 685, startPoint y: 209, endPoint x: 871, endPoint y: 187, distance: 187.3
click at [871, 187] on div at bounding box center [860, 205] width 459 height 72
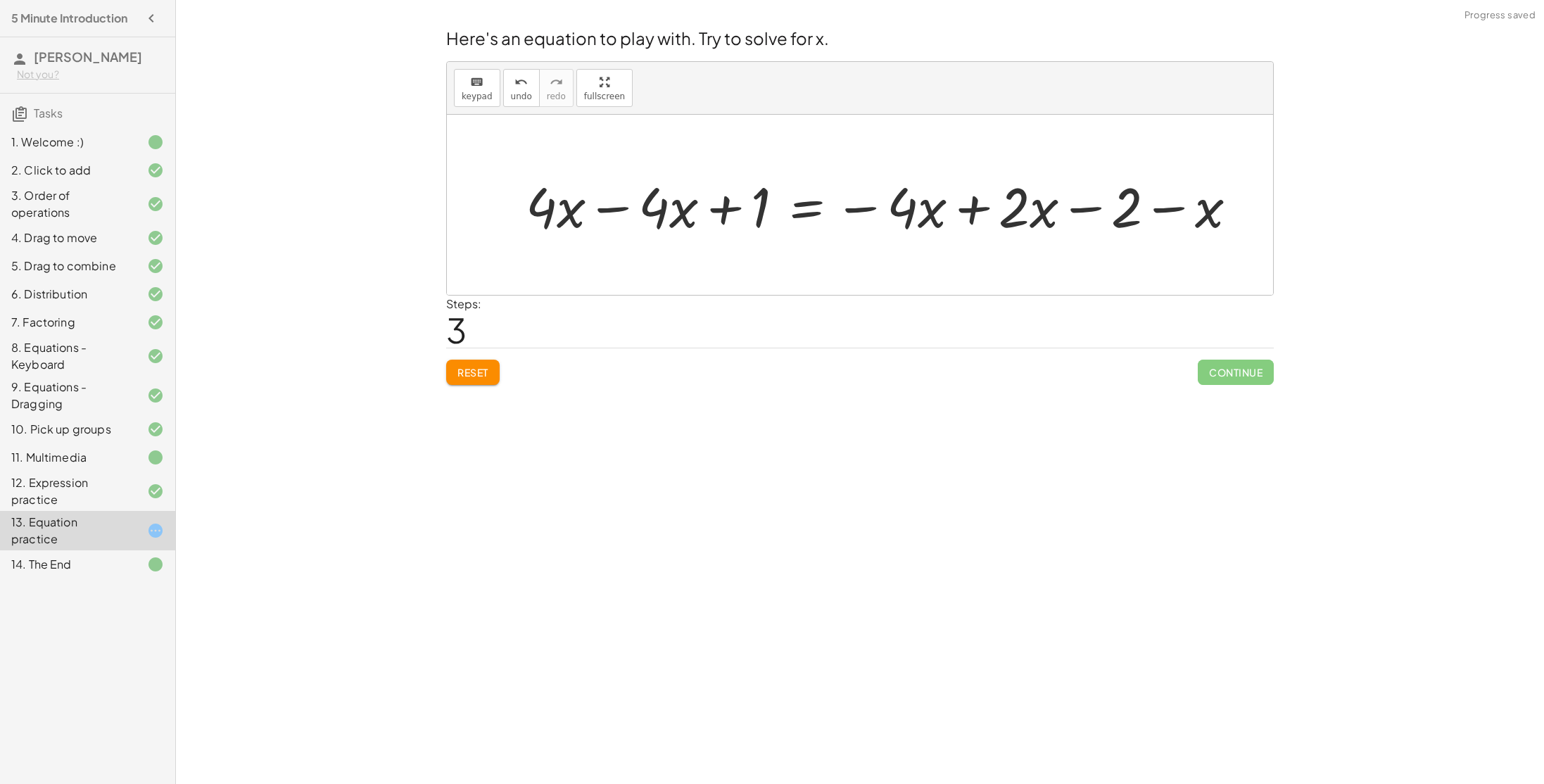
click at [971, 220] on div at bounding box center [887, 205] width 736 height 72
click at [860, 206] on div at bounding box center [830, 205] width 624 height 72
click at [614, 201] on div at bounding box center [830, 205] width 624 height 72
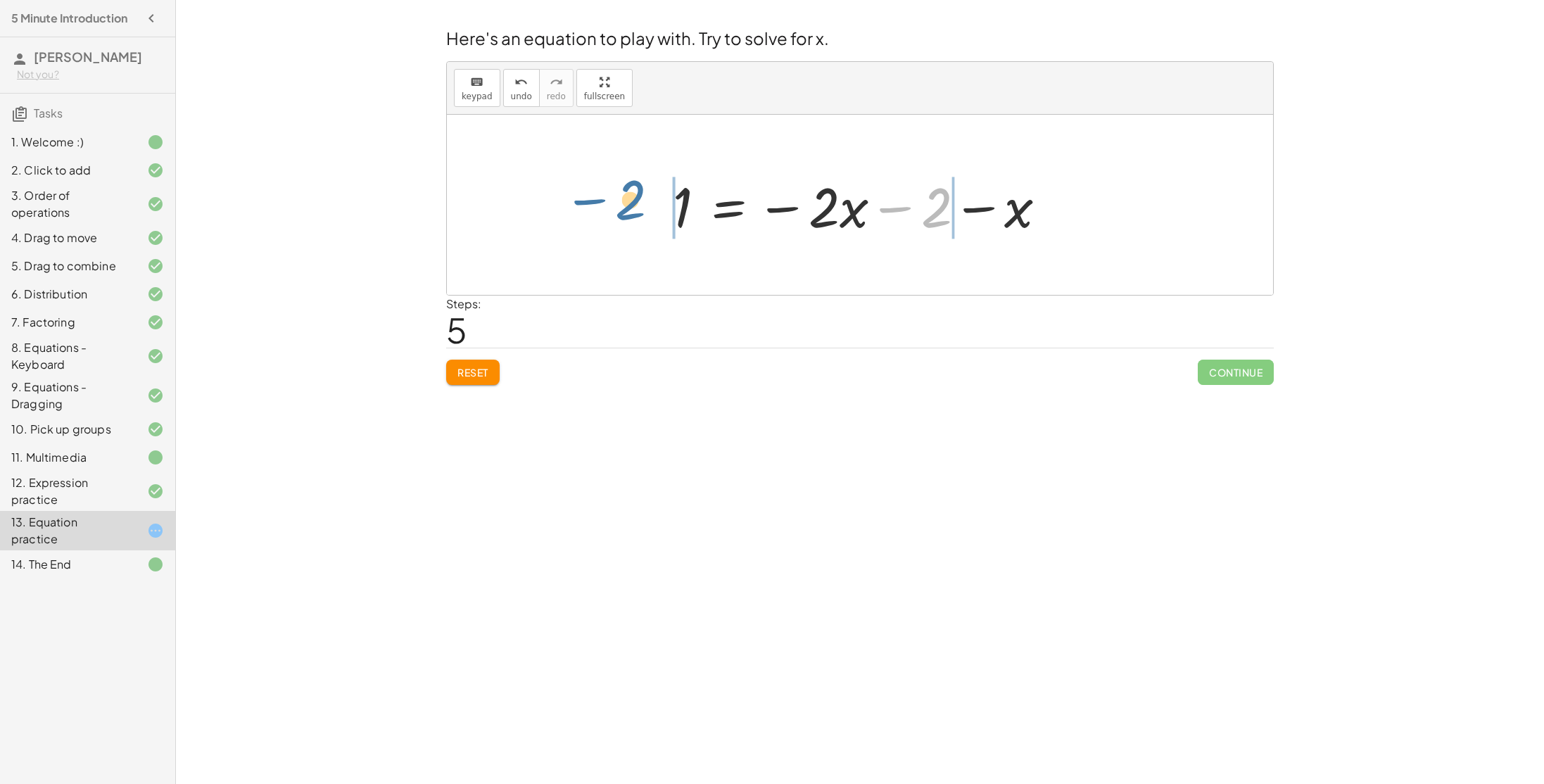
drag, startPoint x: 931, startPoint y: 214, endPoint x: 624, endPoint y: 207, distance: 307.1
click at [982, 203] on div at bounding box center [865, 205] width 566 height 72
click at [733, 209] on div at bounding box center [865, 205] width 399 height 72
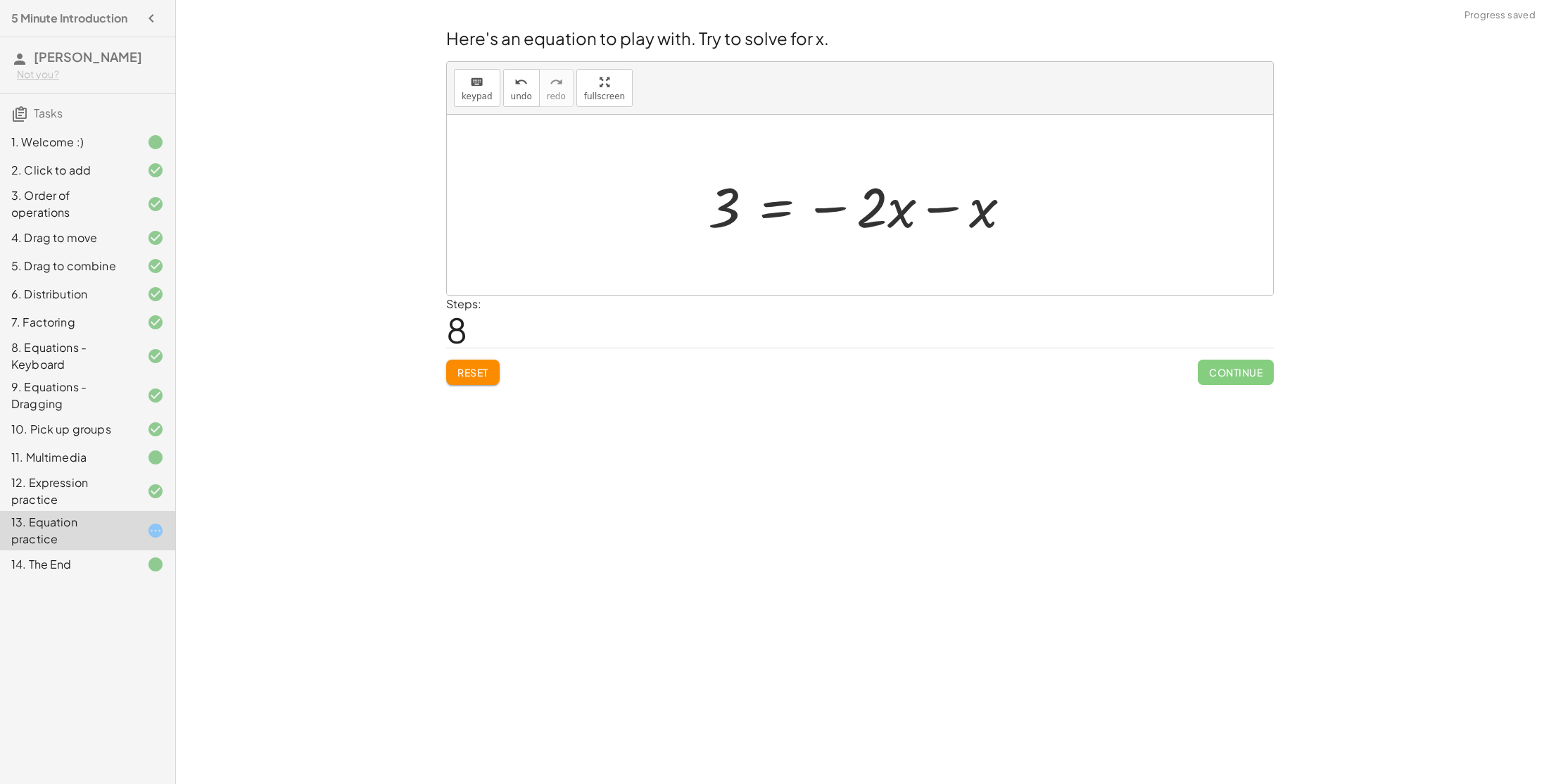
click at [941, 212] on div at bounding box center [865, 205] width 329 height 72
click at [920, 213] on div at bounding box center [865, 205] width 231 height 72
click at [872, 212] on div at bounding box center [865, 205] width 231 height 72
drag, startPoint x: 872, startPoint y: 212, endPoint x: 867, endPoint y: 204, distance: 9.4
click at [867, 204] on div at bounding box center [865, 205] width 231 height 72
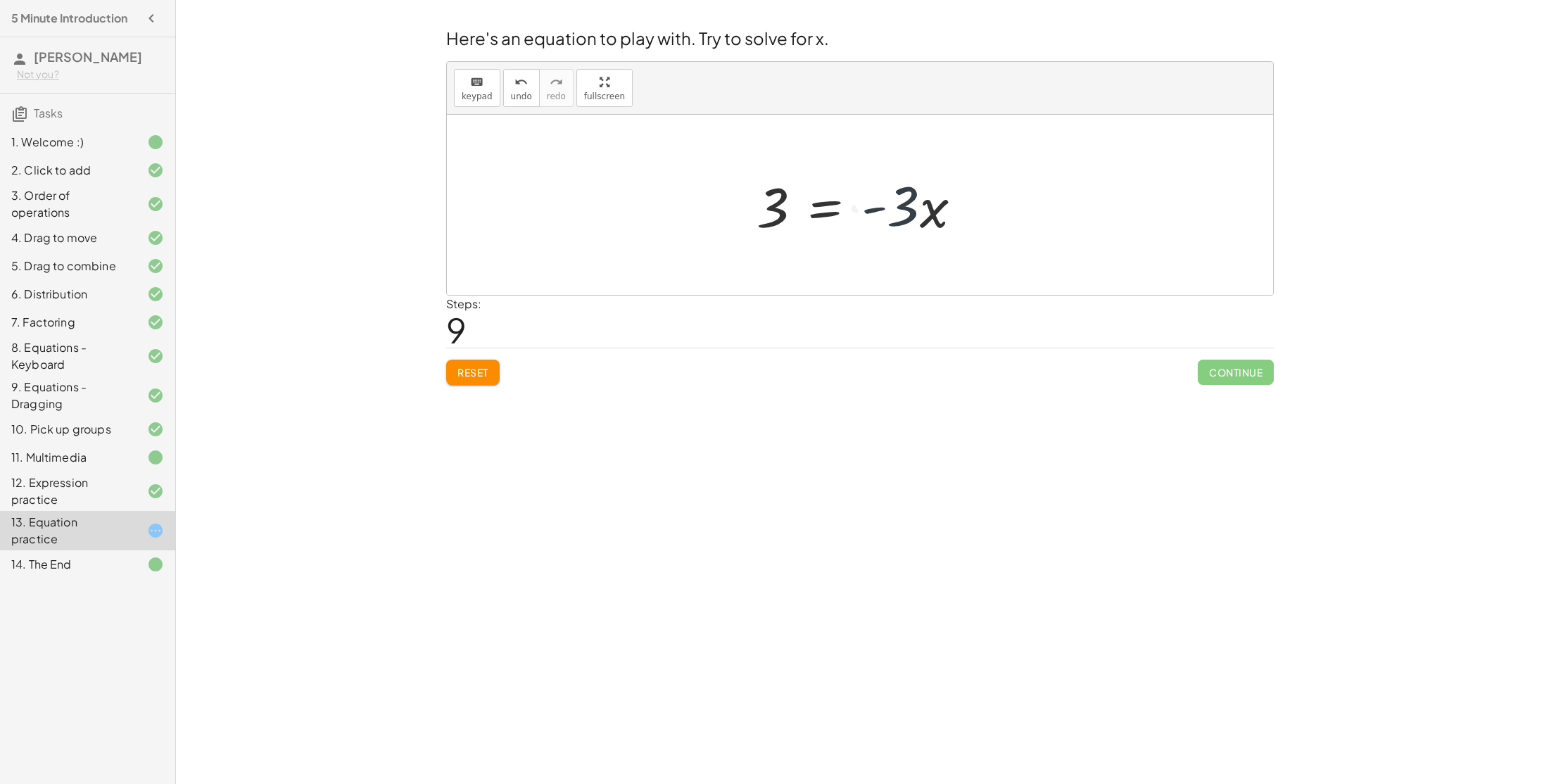
click at [873, 207] on div at bounding box center [865, 205] width 231 height 72
click at [496, 102] on button "keyboard keypad" at bounding box center [477, 88] width 46 height 38
click at [880, 214] on div at bounding box center [865, 205] width 231 height 72
click at [873, 209] on div at bounding box center [865, 205] width 231 height 72
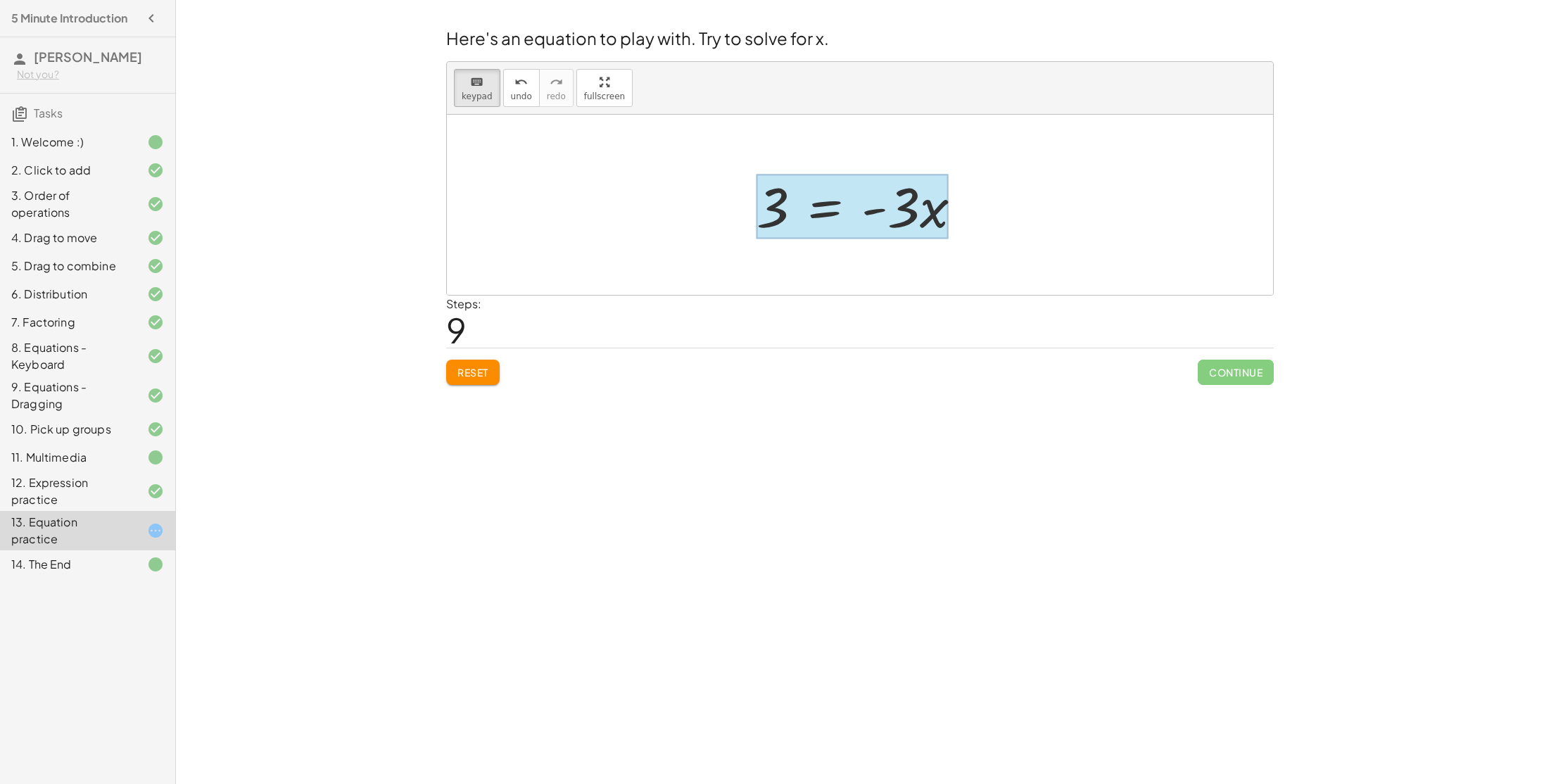
click at [826, 212] on div at bounding box center [852, 206] width 192 height 65
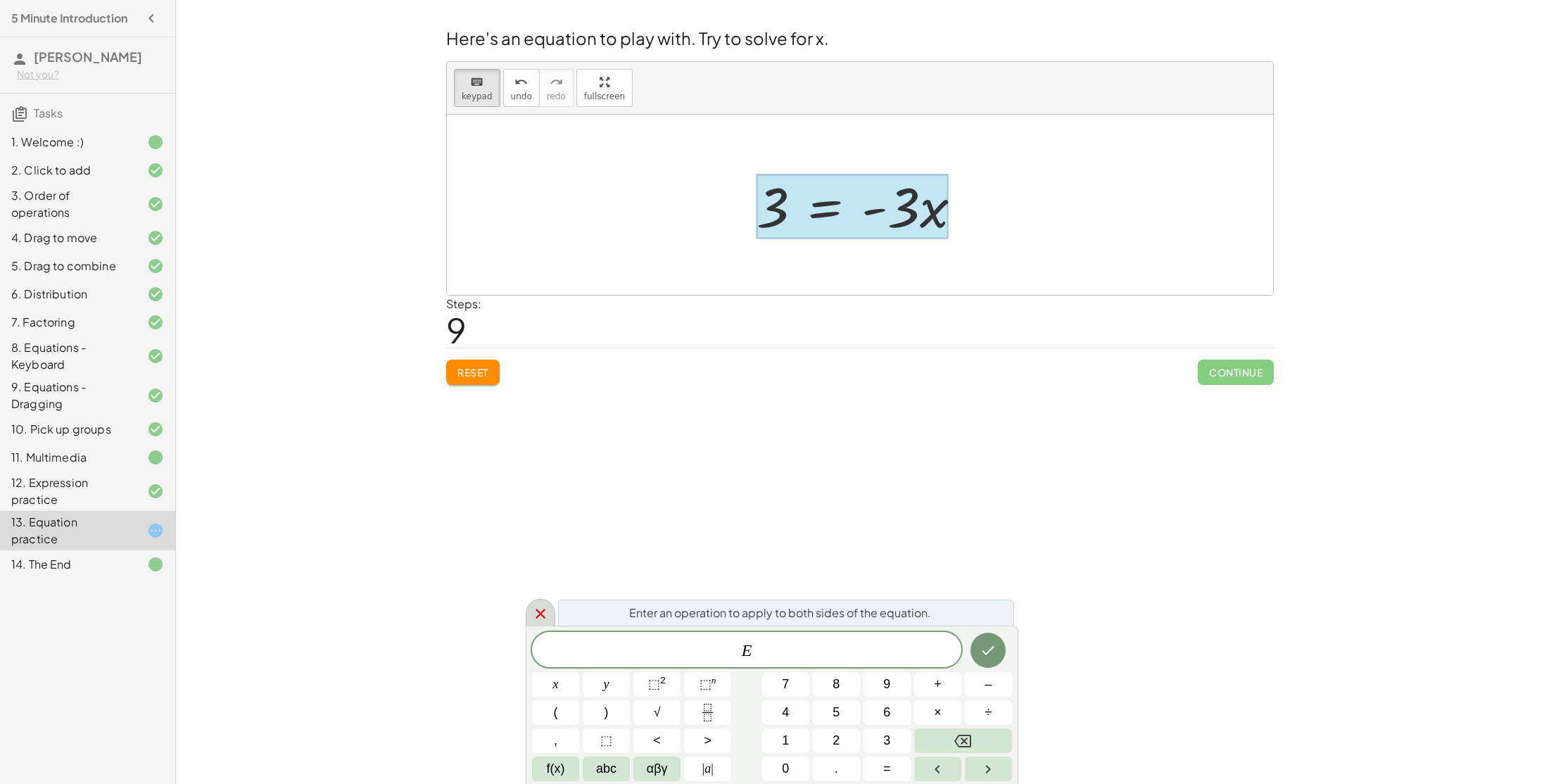
click at [542, 601] on div at bounding box center [540, 612] width 29 height 27
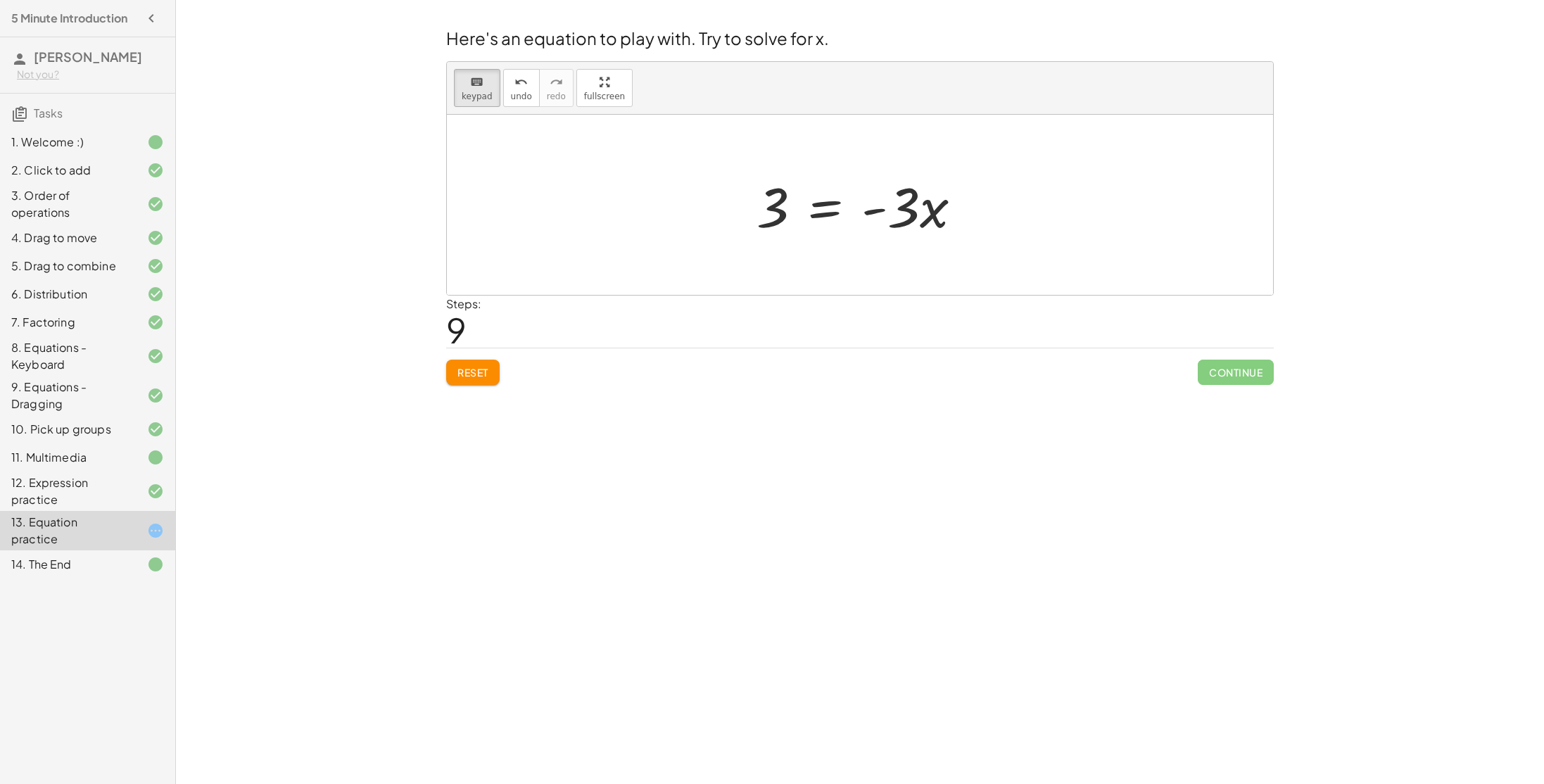
click at [626, 401] on div "Welcome to Graspable Math! Graspable Math turns math symbols into objects you c…" at bounding box center [859, 392] width 1368 height 784
click at [933, 218] on div at bounding box center [905, 206] width 87 height 65
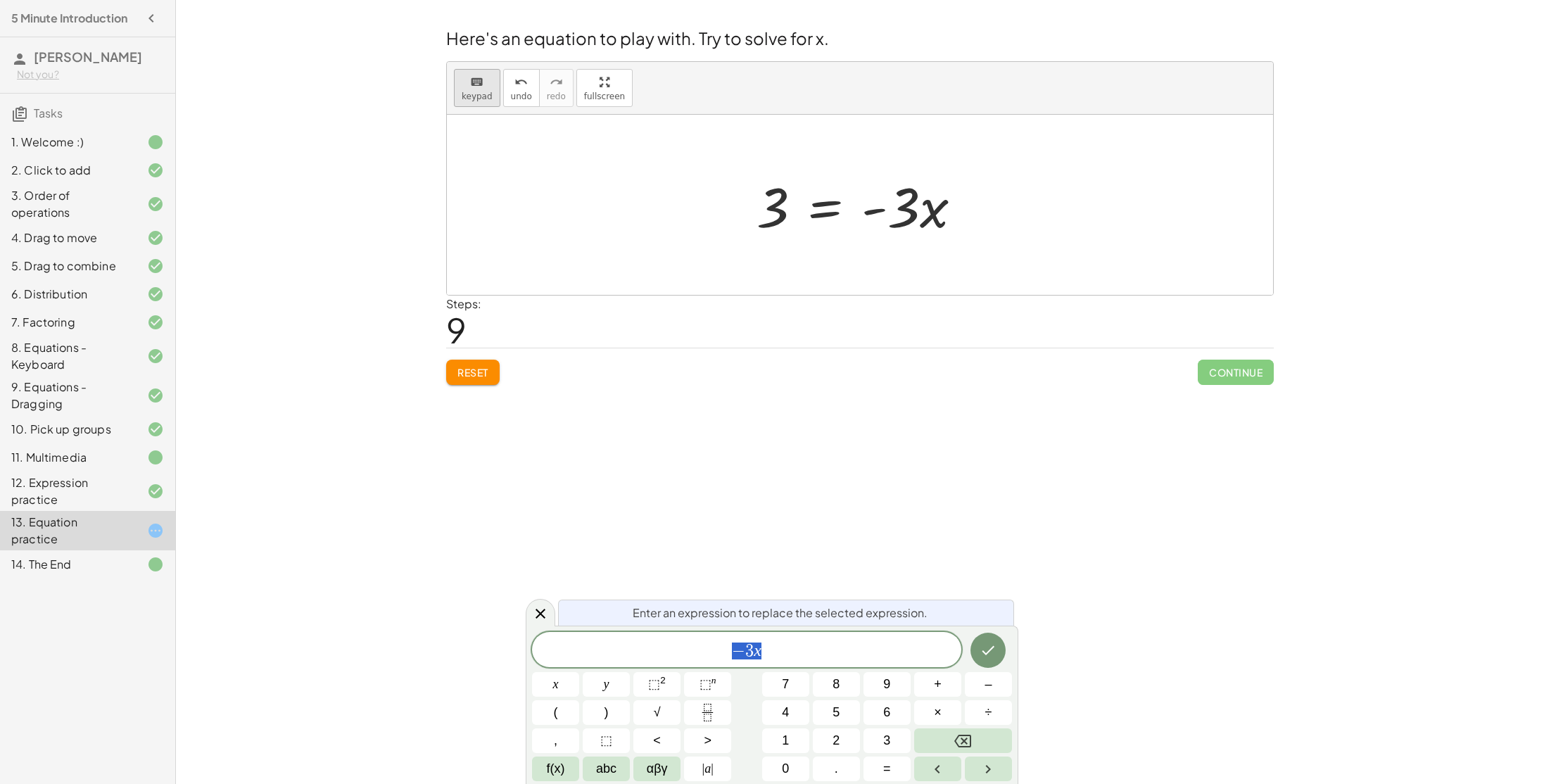
click at [467, 102] on button "keyboard keypad" at bounding box center [477, 88] width 46 height 38
click at [544, 608] on icon at bounding box center [540, 613] width 17 height 17
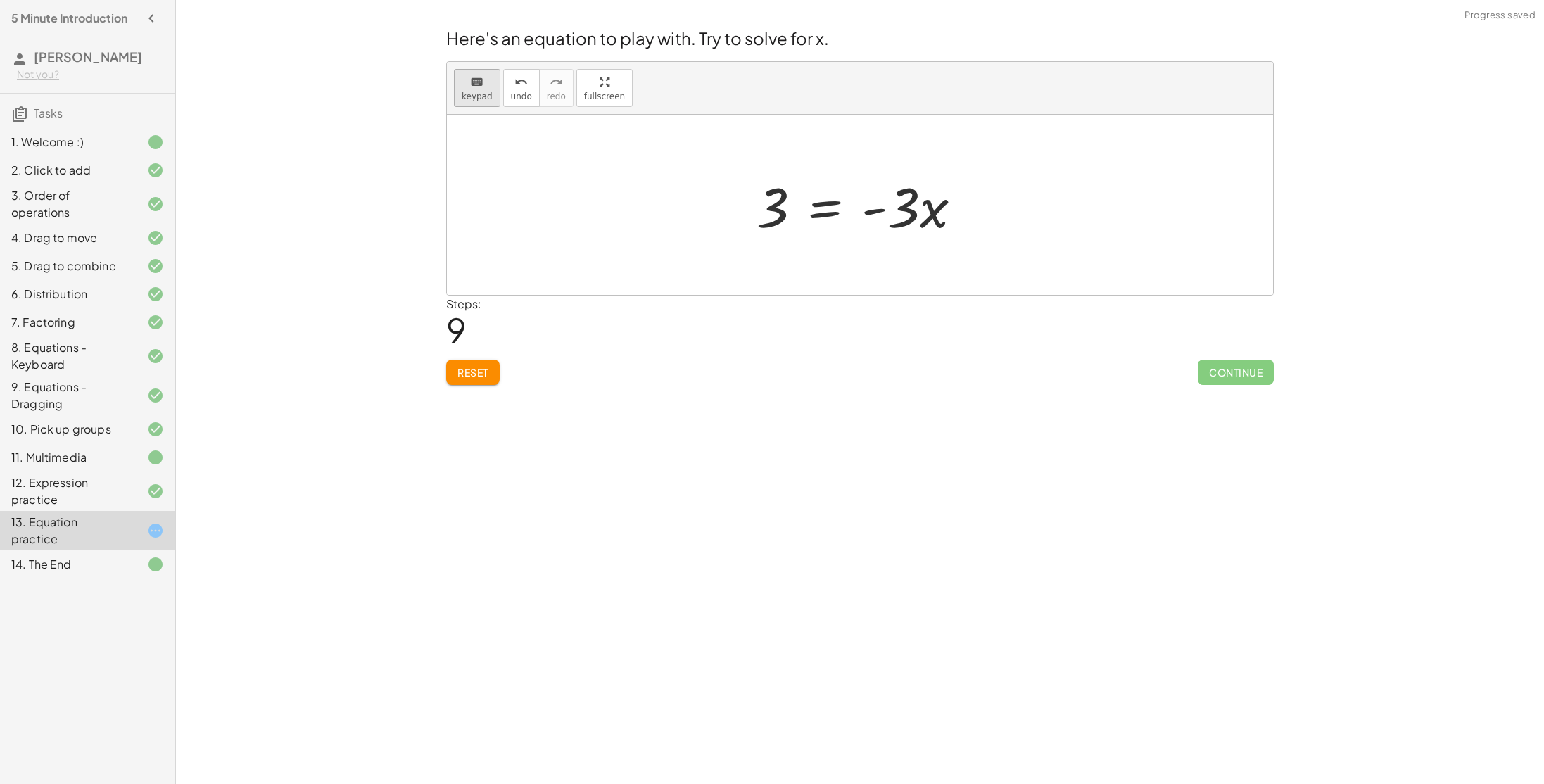
click at [480, 82] on icon "keyboard" at bounding box center [477, 82] width 13 height 17
click at [901, 209] on div at bounding box center [890, 208] width 58 height 63
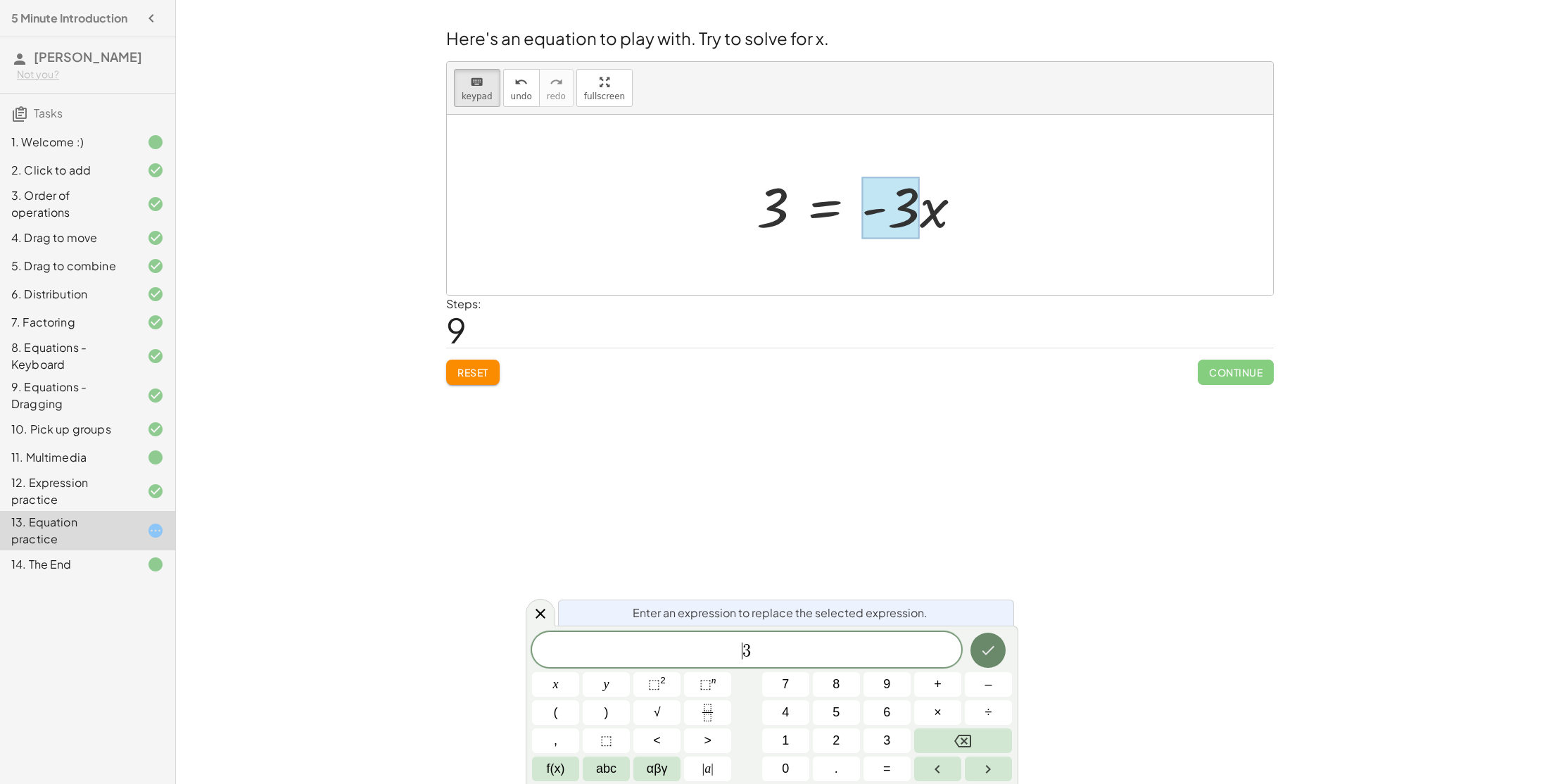
click at [986, 656] on icon "Done" at bounding box center [988, 650] width 17 height 17
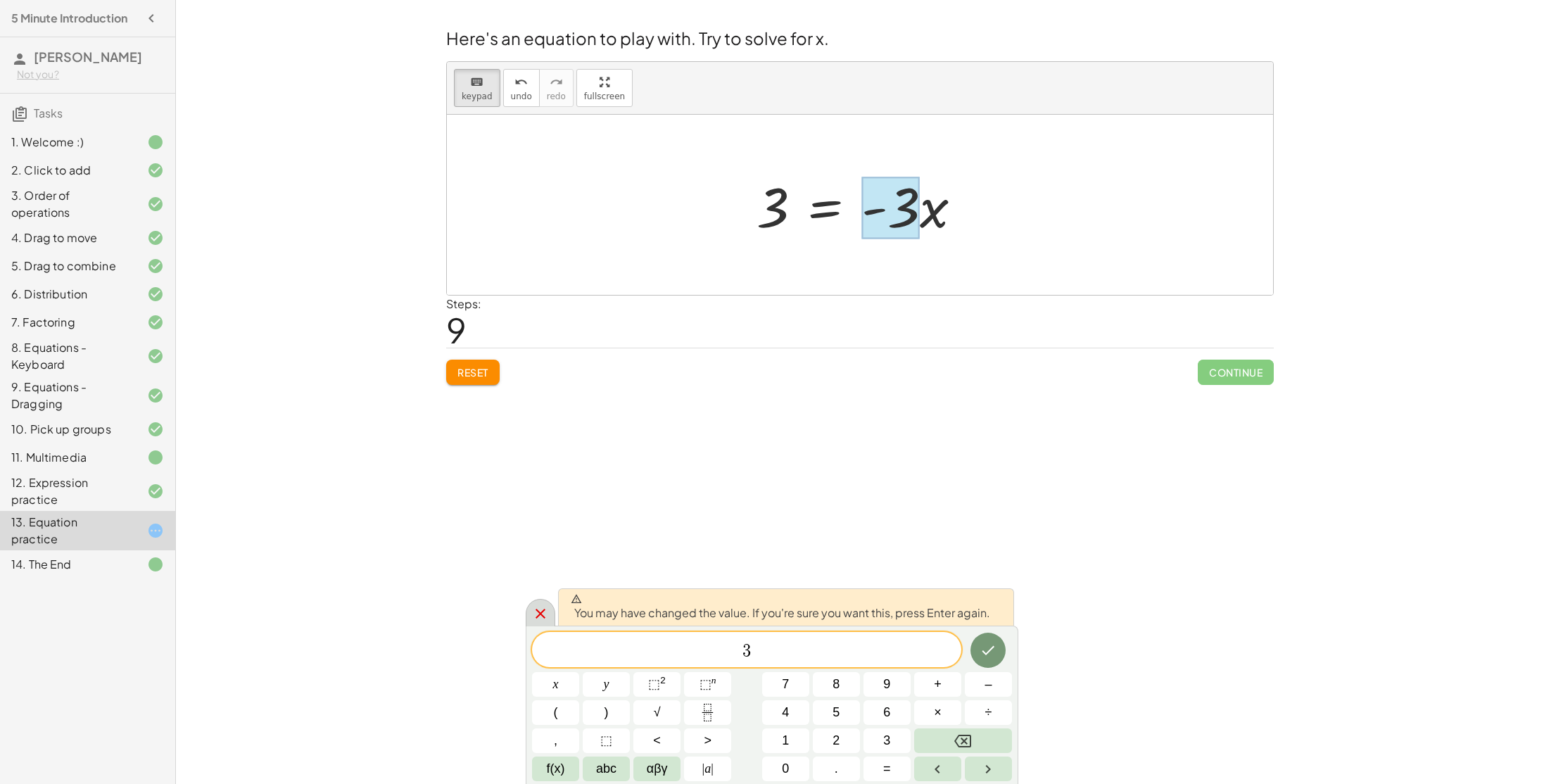
click at [542, 614] on icon at bounding box center [540, 613] width 17 height 17
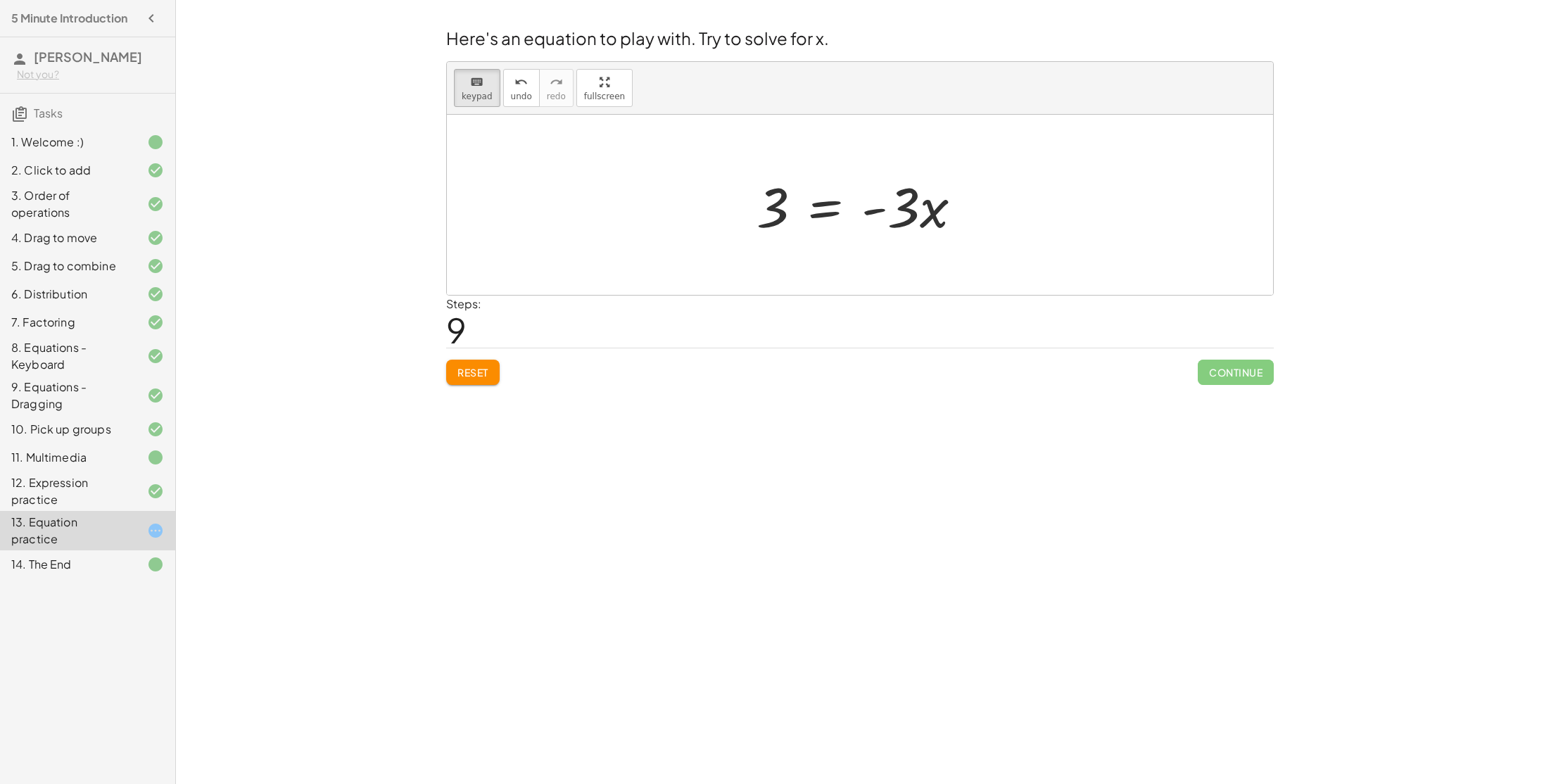
click at [734, 565] on div "Welcome to Graspable Math! Graspable Math turns math symbols into objects you c…" at bounding box center [859, 392] width 1368 height 784
drag, startPoint x: 753, startPoint y: 186, endPoint x: 766, endPoint y: 198, distance: 17.7
click at [826, 206] on div "= · x 3 · - 3" at bounding box center [826, 206] width 0 height 0
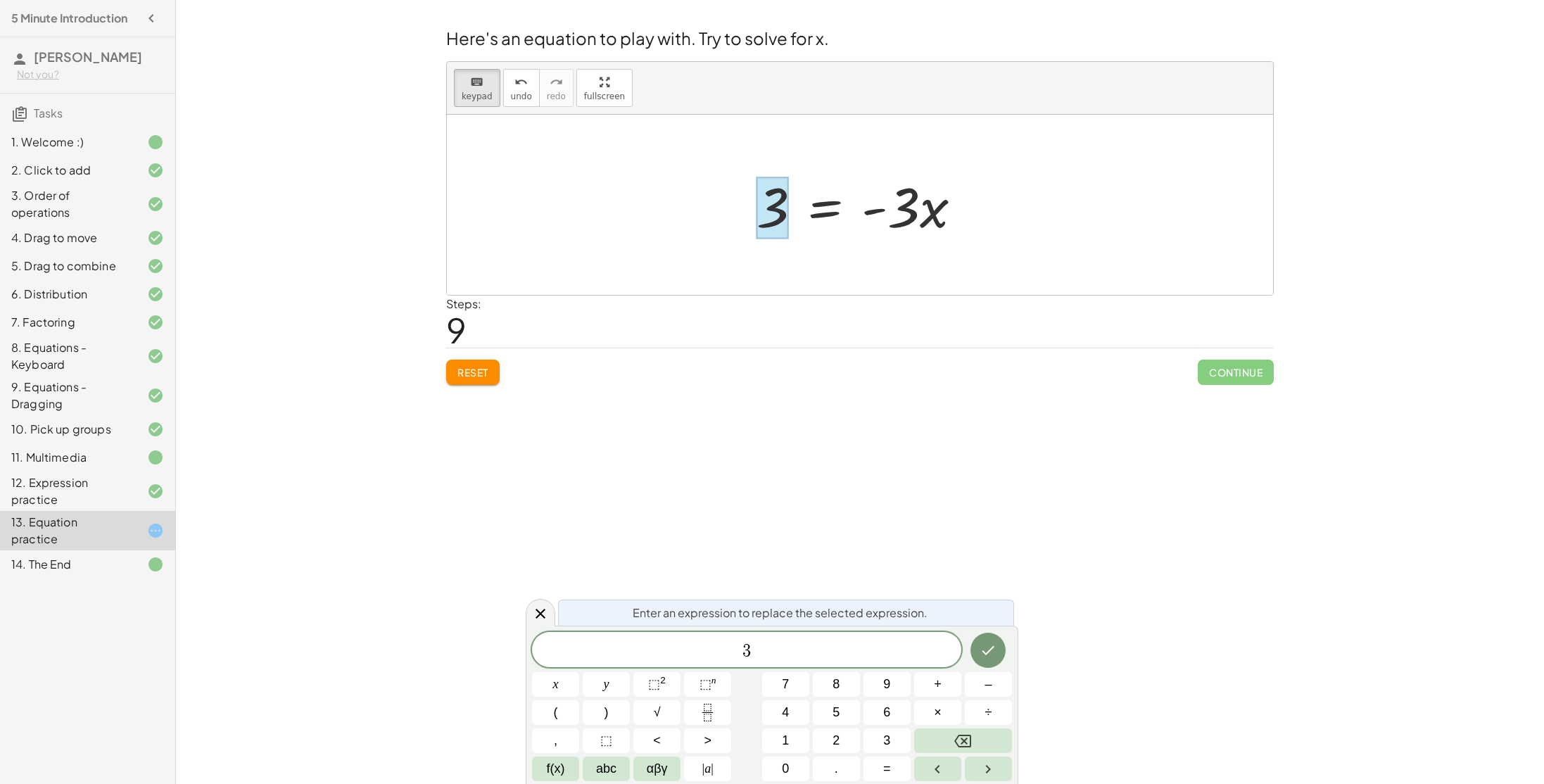
click at [766, 197] on div at bounding box center [772, 208] width 32 height 63
click at [481, 92] on span "keypad" at bounding box center [477, 96] width 31 height 10
click at [542, 605] on icon at bounding box center [540, 613] width 17 height 17
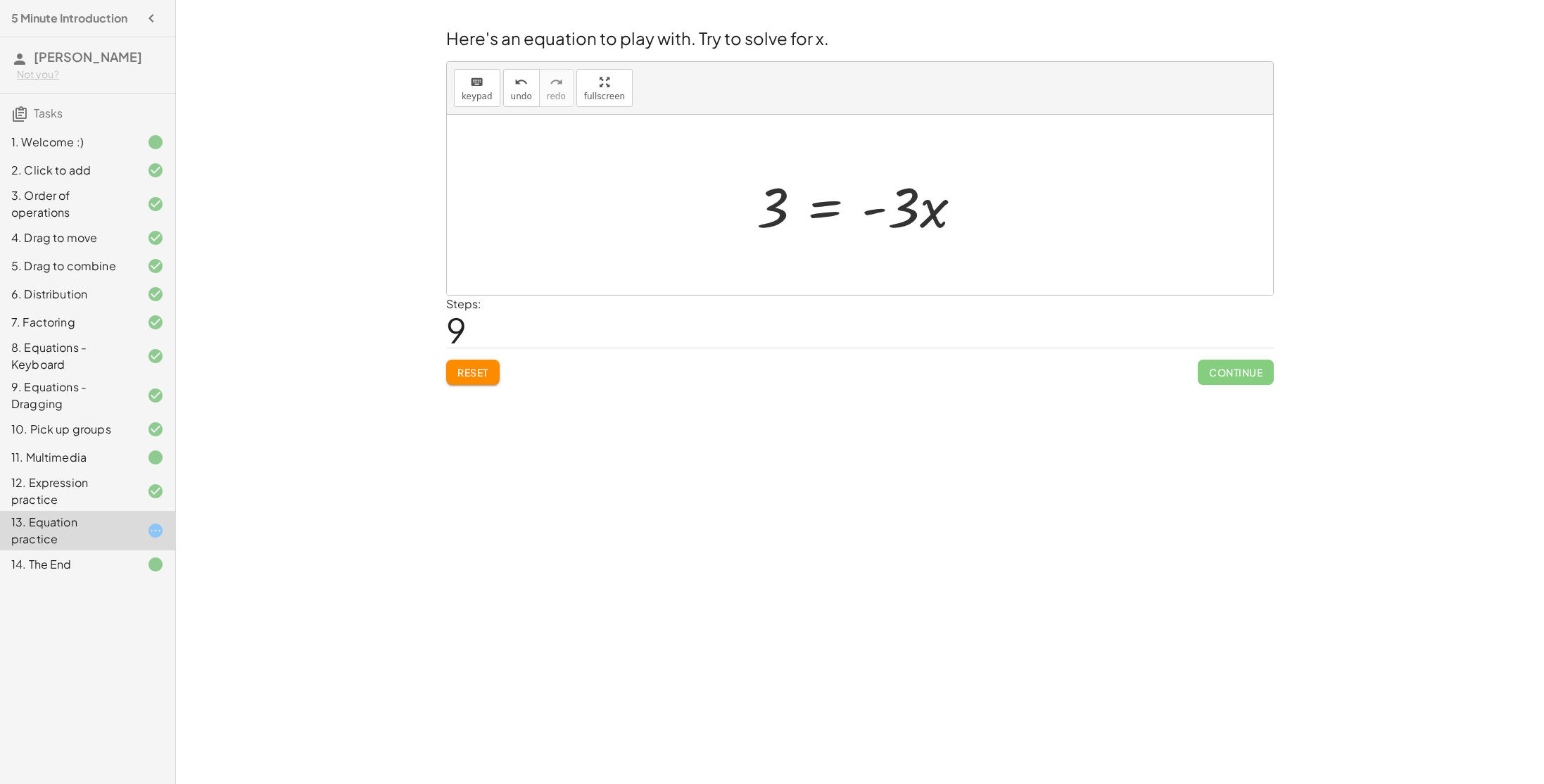
click at [545, 600] on div "Welcome to Graspable Math! Graspable Math turns math symbols into objects you c…" at bounding box center [859, 392] width 1368 height 784
drag, startPoint x: 767, startPoint y: 210, endPoint x: 936, endPoint y: 220, distance: 169.3
click at [936, 220] on div at bounding box center [865, 205] width 231 height 72
click at [726, 202] on div at bounding box center [865, 205] width 417 height 72
click at [481, 373] on span "Reset" at bounding box center [473, 372] width 31 height 12
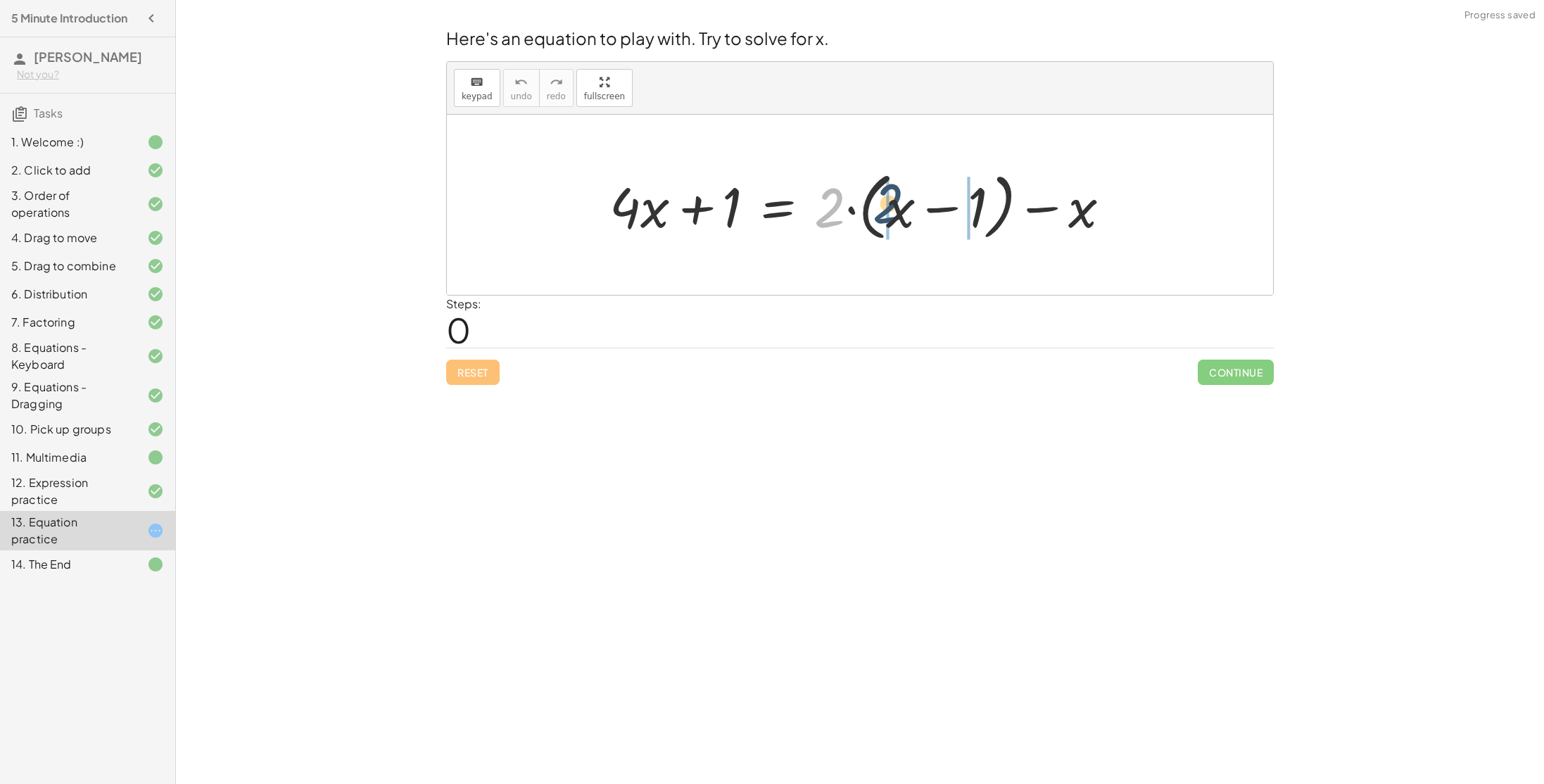
drag, startPoint x: 832, startPoint y: 212, endPoint x: 898, endPoint y: 211, distance: 66.0
click at [898, 211] on div at bounding box center [865, 205] width 526 height 81
click at [960, 208] on div at bounding box center [853, 205] width 501 height 72
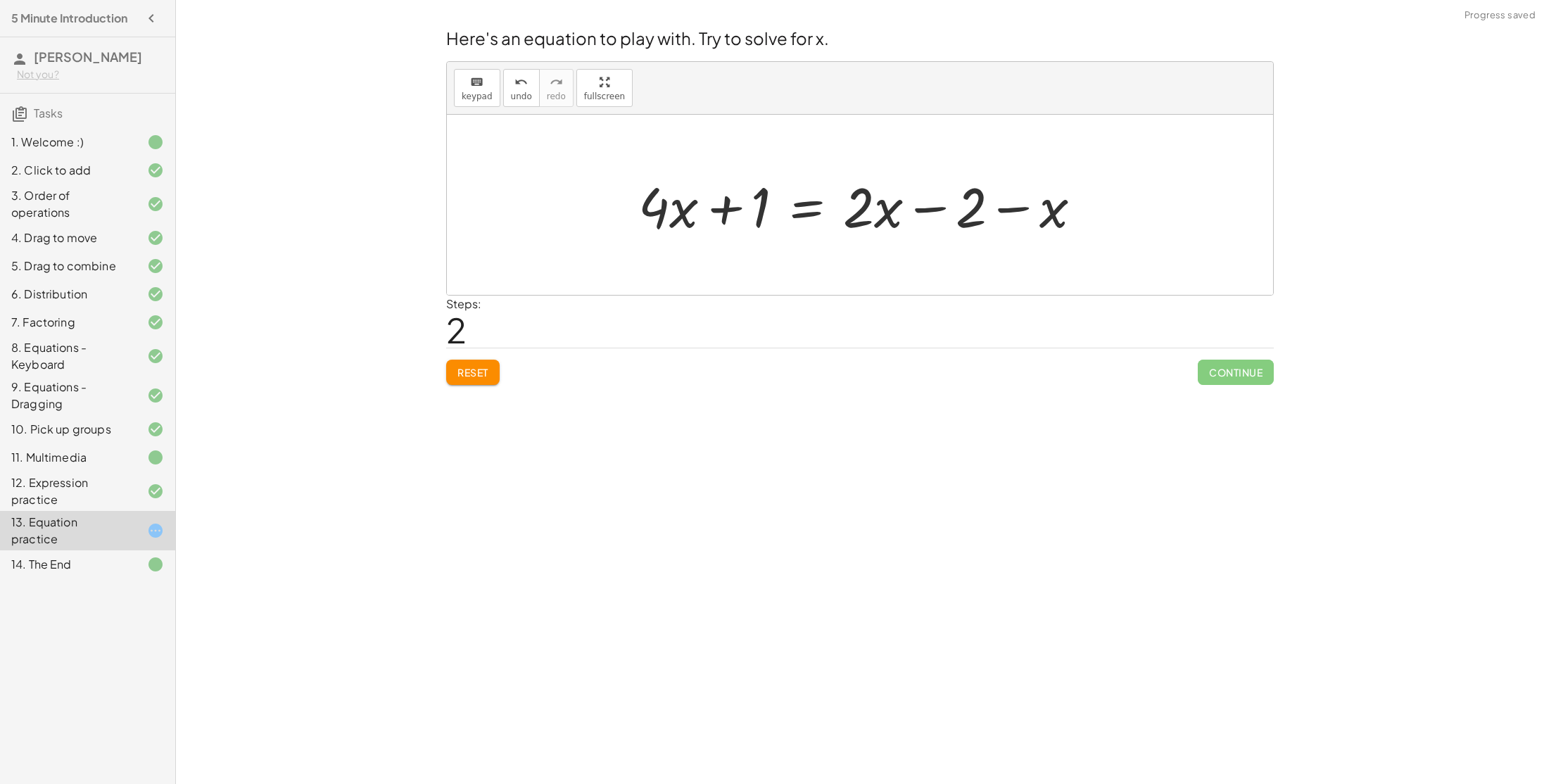
click at [1017, 213] on div at bounding box center [865, 205] width 469 height 72
drag, startPoint x: 653, startPoint y: 205, endPoint x: 655, endPoint y: 212, distance: 7.3
click at [655, 212] on div at bounding box center [865, 205] width 469 height 72
drag, startPoint x: 1061, startPoint y: 211, endPoint x: 751, endPoint y: 232, distance: 310.7
click at [751, 232] on div at bounding box center [865, 205] width 469 height 72
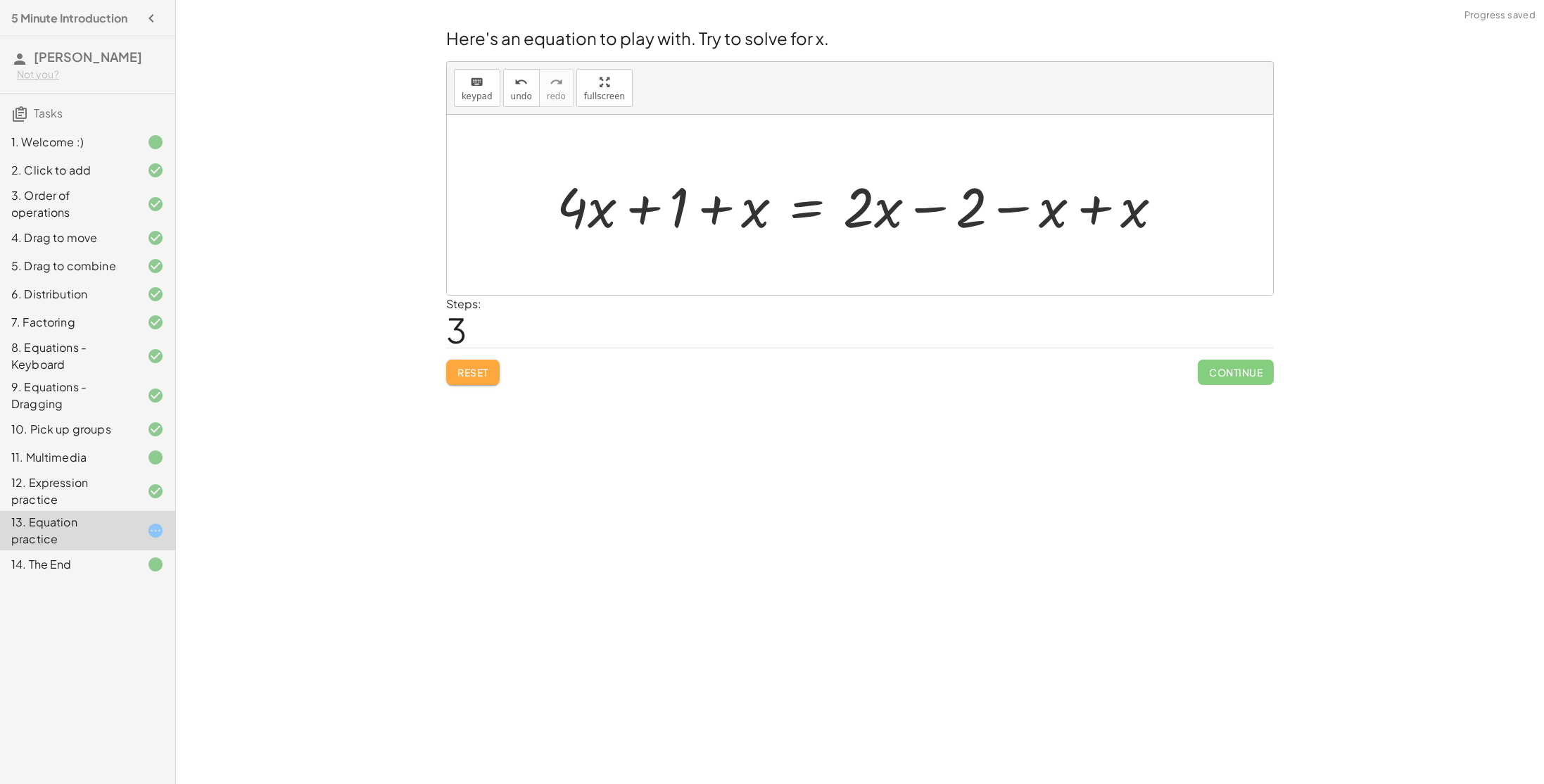
click at [463, 366] on span "Reset" at bounding box center [473, 372] width 31 height 12
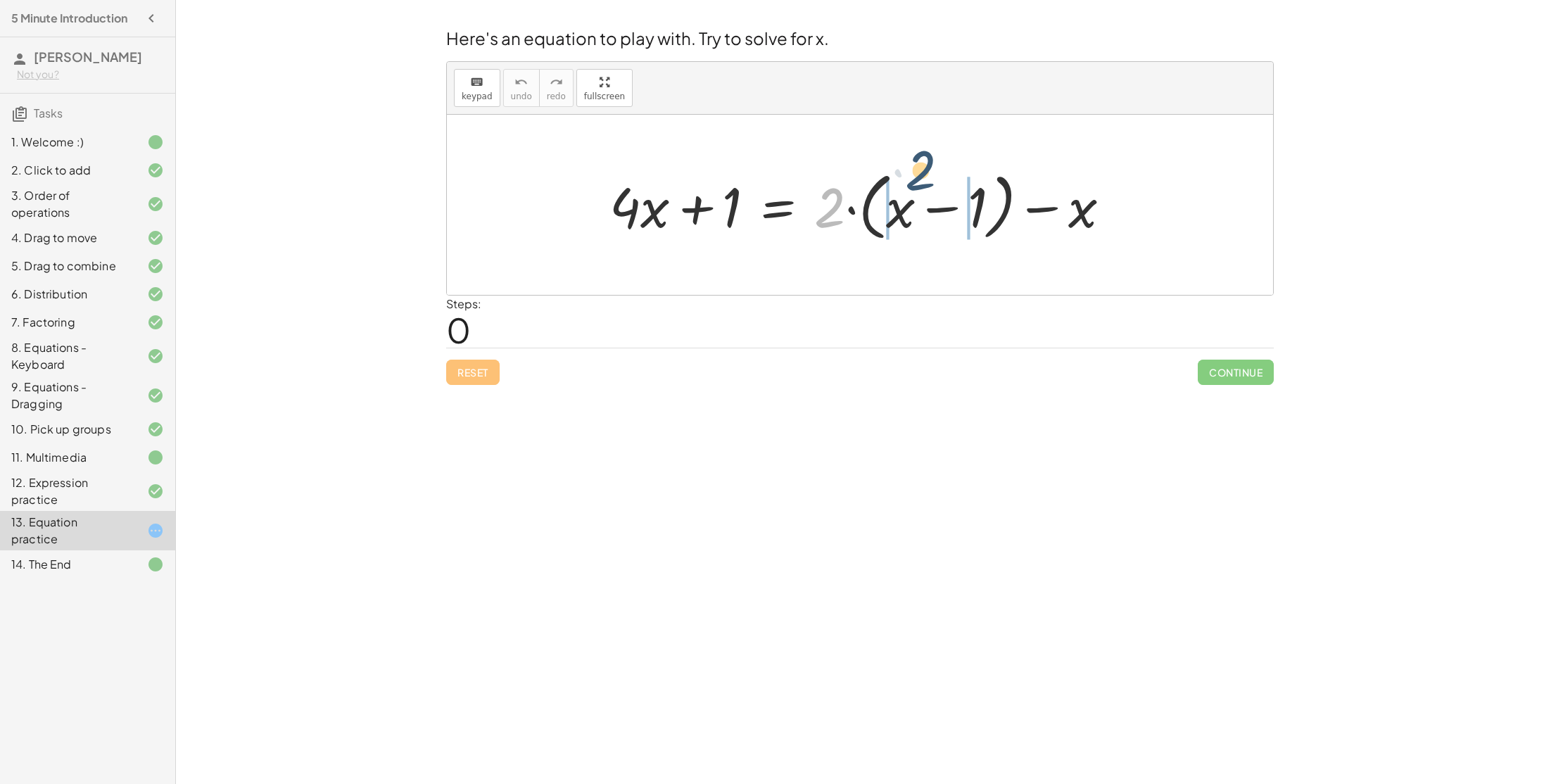
drag, startPoint x: 834, startPoint y: 217, endPoint x: 924, endPoint y: 181, distance: 96.9
click at [924, 181] on div at bounding box center [865, 205] width 526 height 81
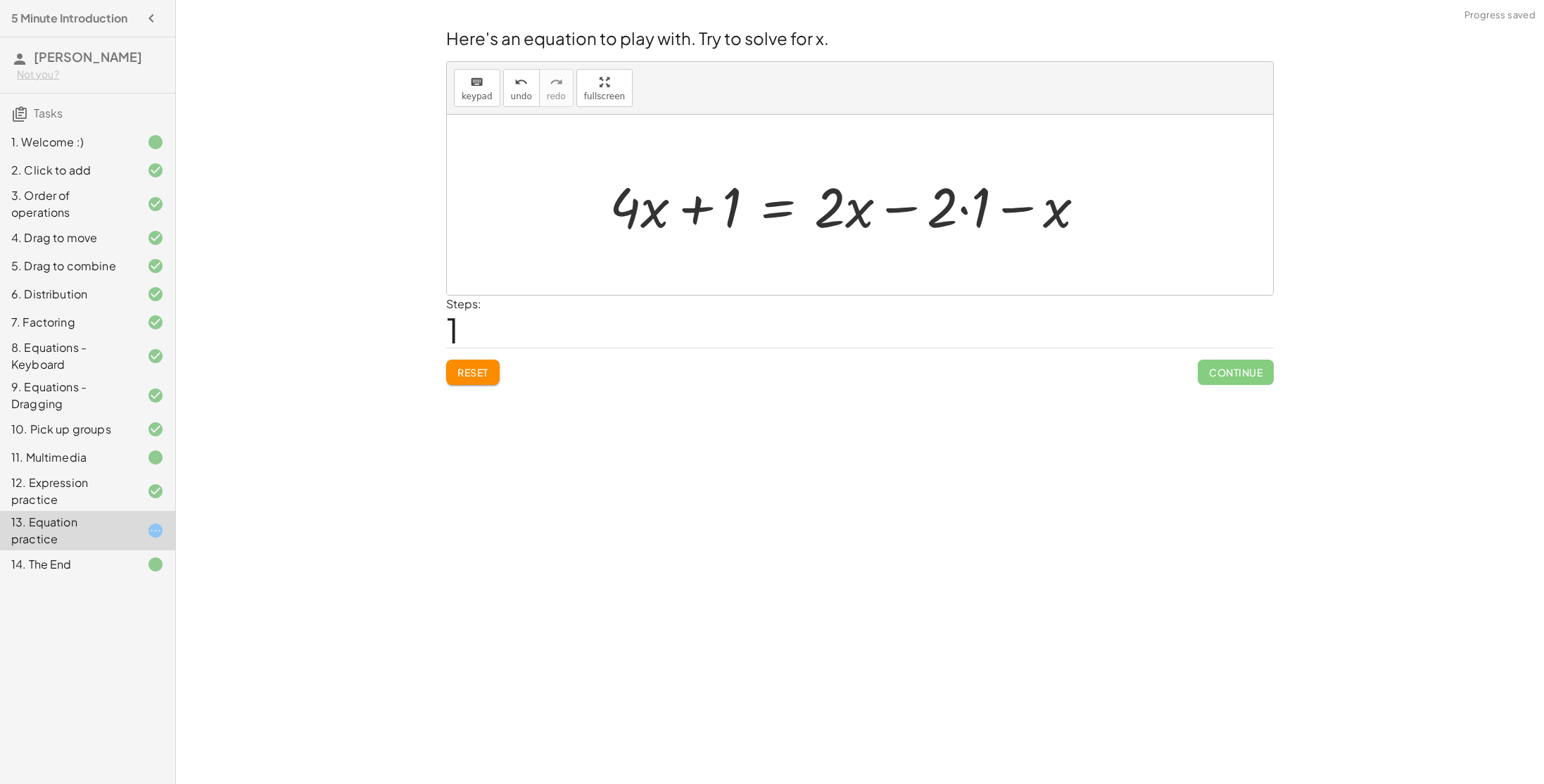
click at [974, 209] on div at bounding box center [853, 205] width 501 height 72
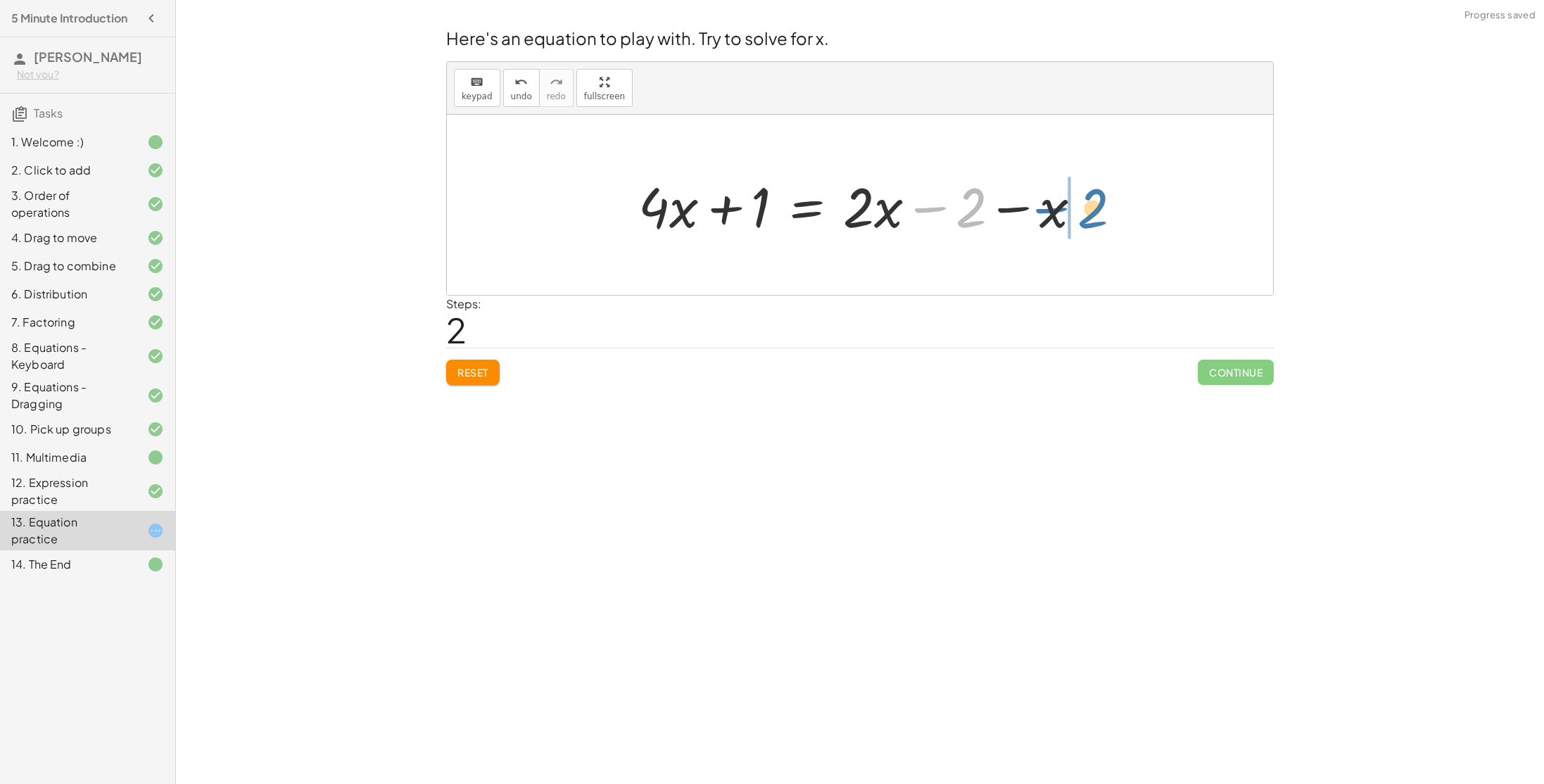
drag, startPoint x: 968, startPoint y: 212, endPoint x: 1089, endPoint y: 213, distance: 121.0
click at [1089, 213] on div at bounding box center [865, 205] width 469 height 72
click at [936, 214] on div at bounding box center [865, 205] width 469 height 72
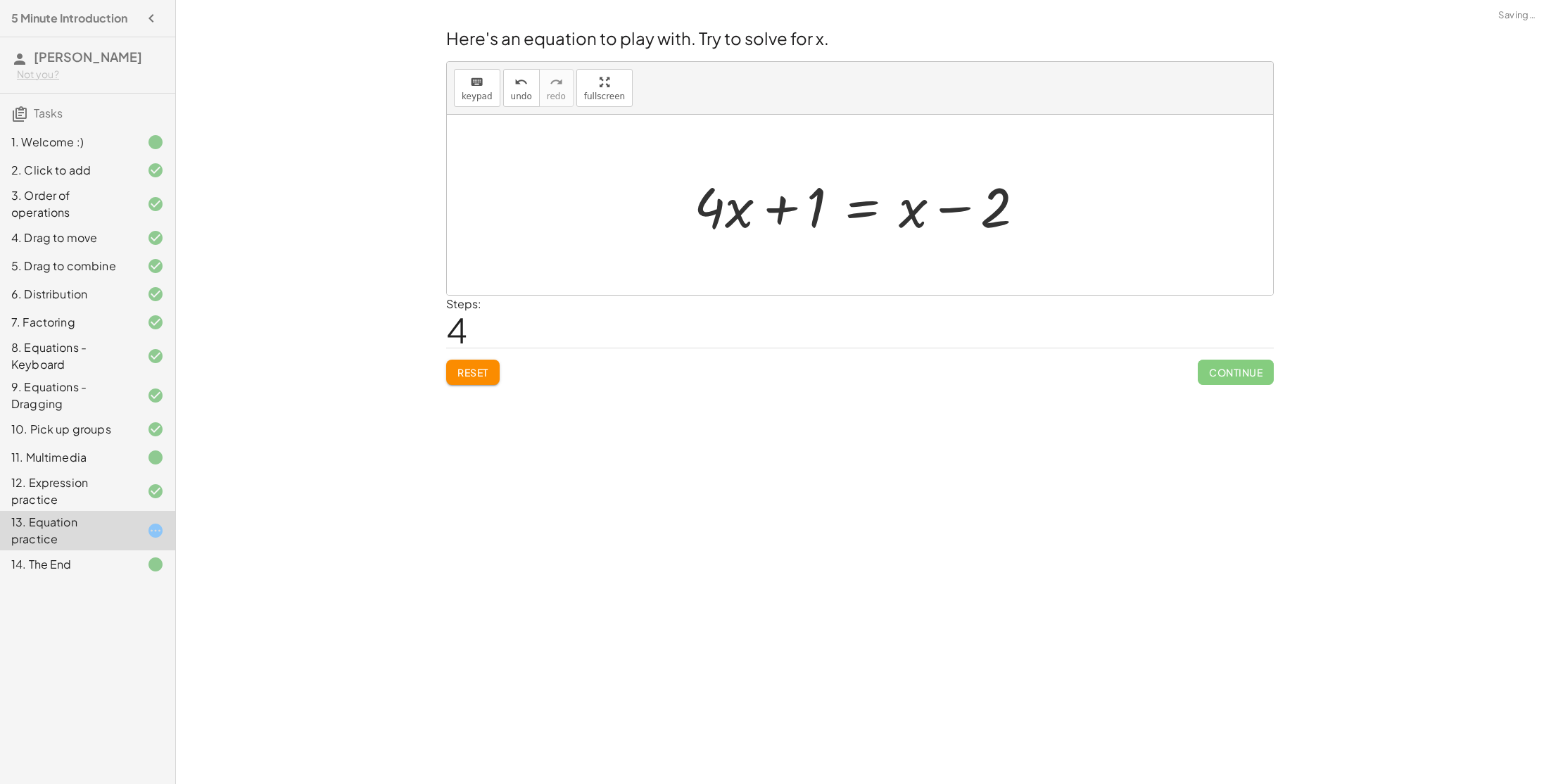
click at [944, 216] on div at bounding box center [865, 205] width 356 height 72
click at [482, 381] on button "Reset" at bounding box center [472, 372] width 53 height 26
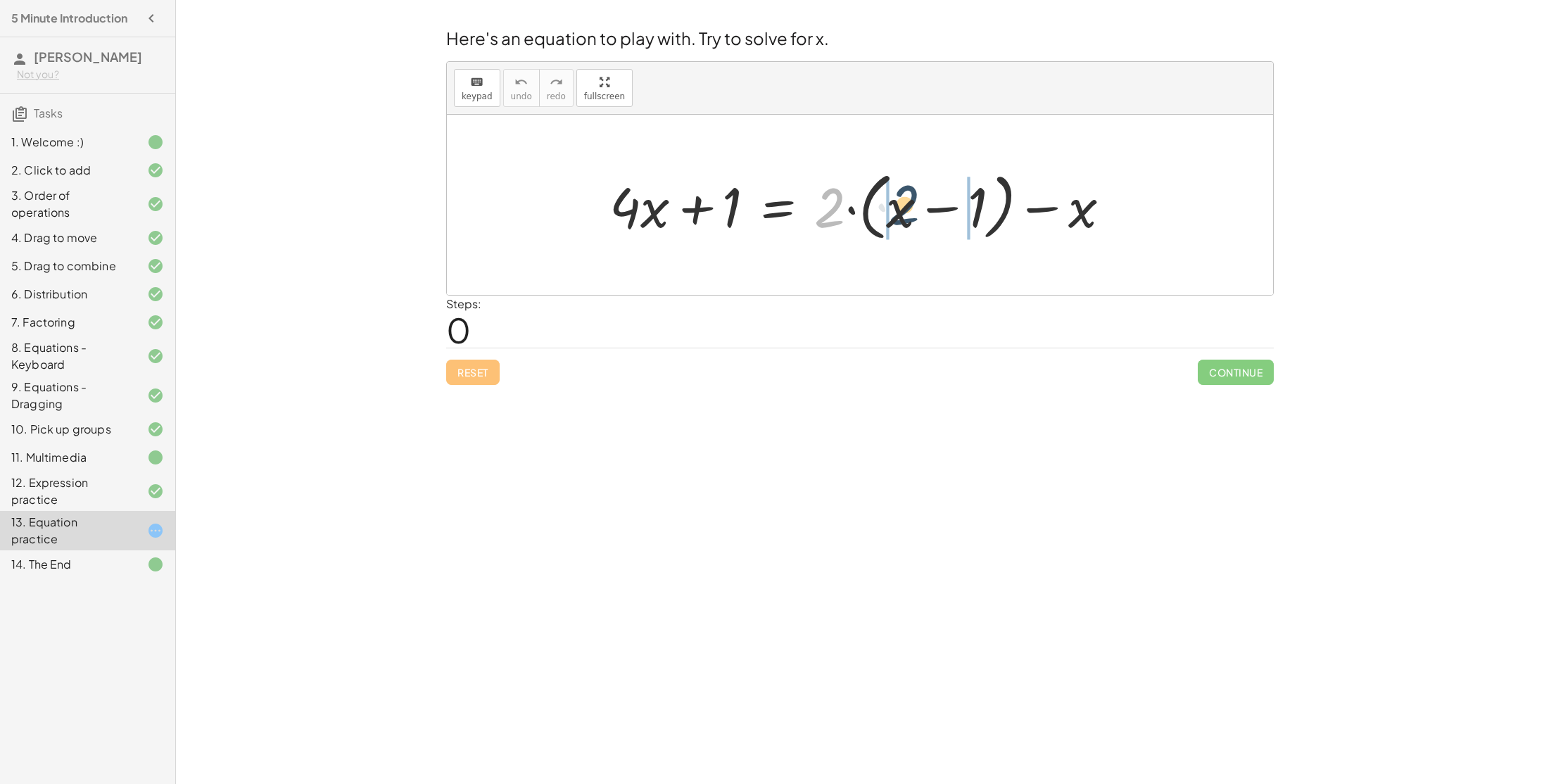
drag, startPoint x: 826, startPoint y: 212, endPoint x: 917, endPoint y: 217, distance: 91.1
click at [917, 217] on div at bounding box center [865, 205] width 526 height 81
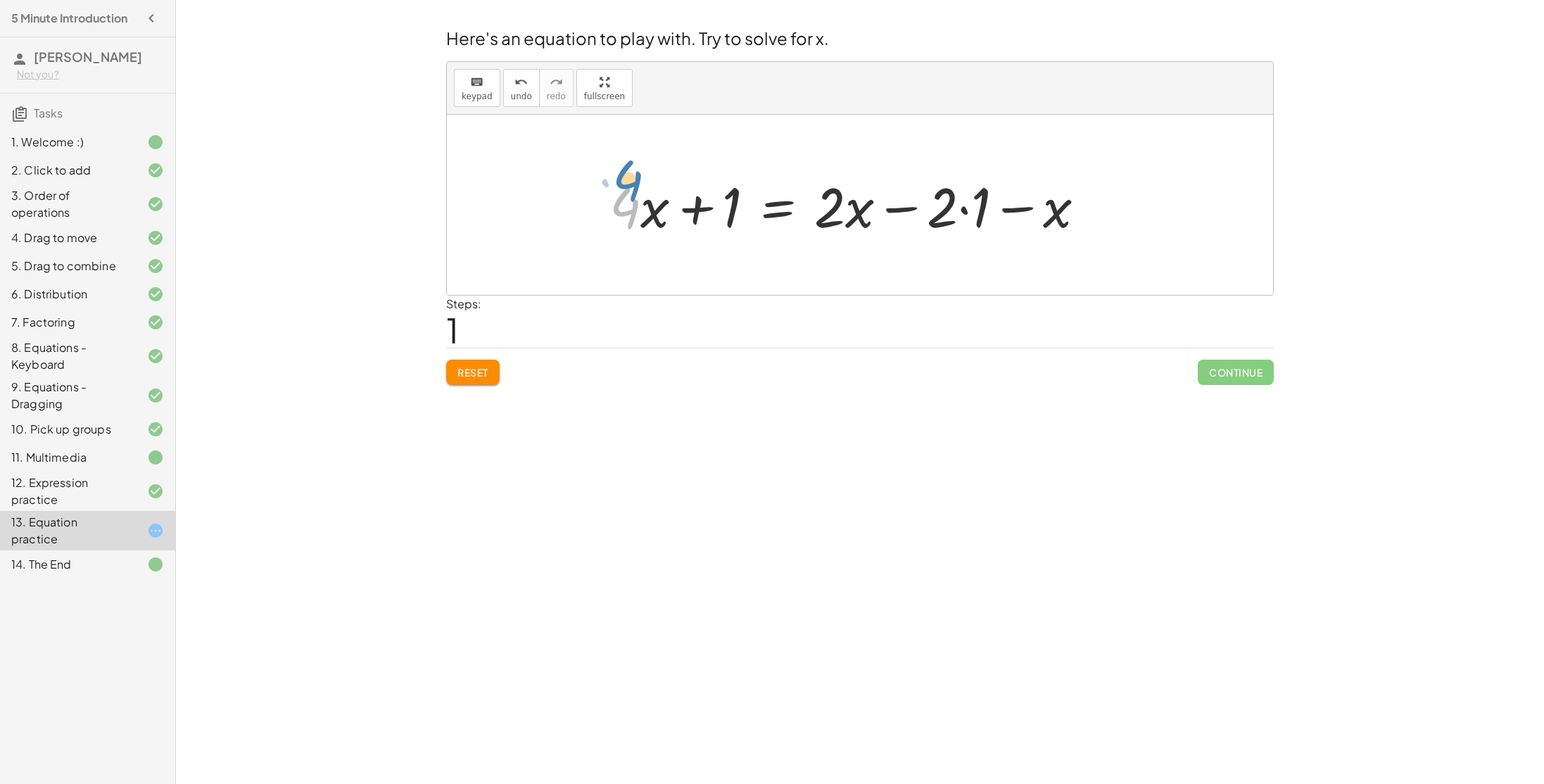
drag, startPoint x: 640, startPoint y: 209, endPoint x: 642, endPoint y: 187, distance: 22.1
click at [642, 187] on div at bounding box center [853, 205] width 501 height 72
drag, startPoint x: 652, startPoint y: 207, endPoint x: 891, endPoint y: 215, distance: 239.1
click at [891, 215] on div at bounding box center [849, 205] width 492 height 72
click at [898, 208] on div at bounding box center [853, 205] width 726 height 72
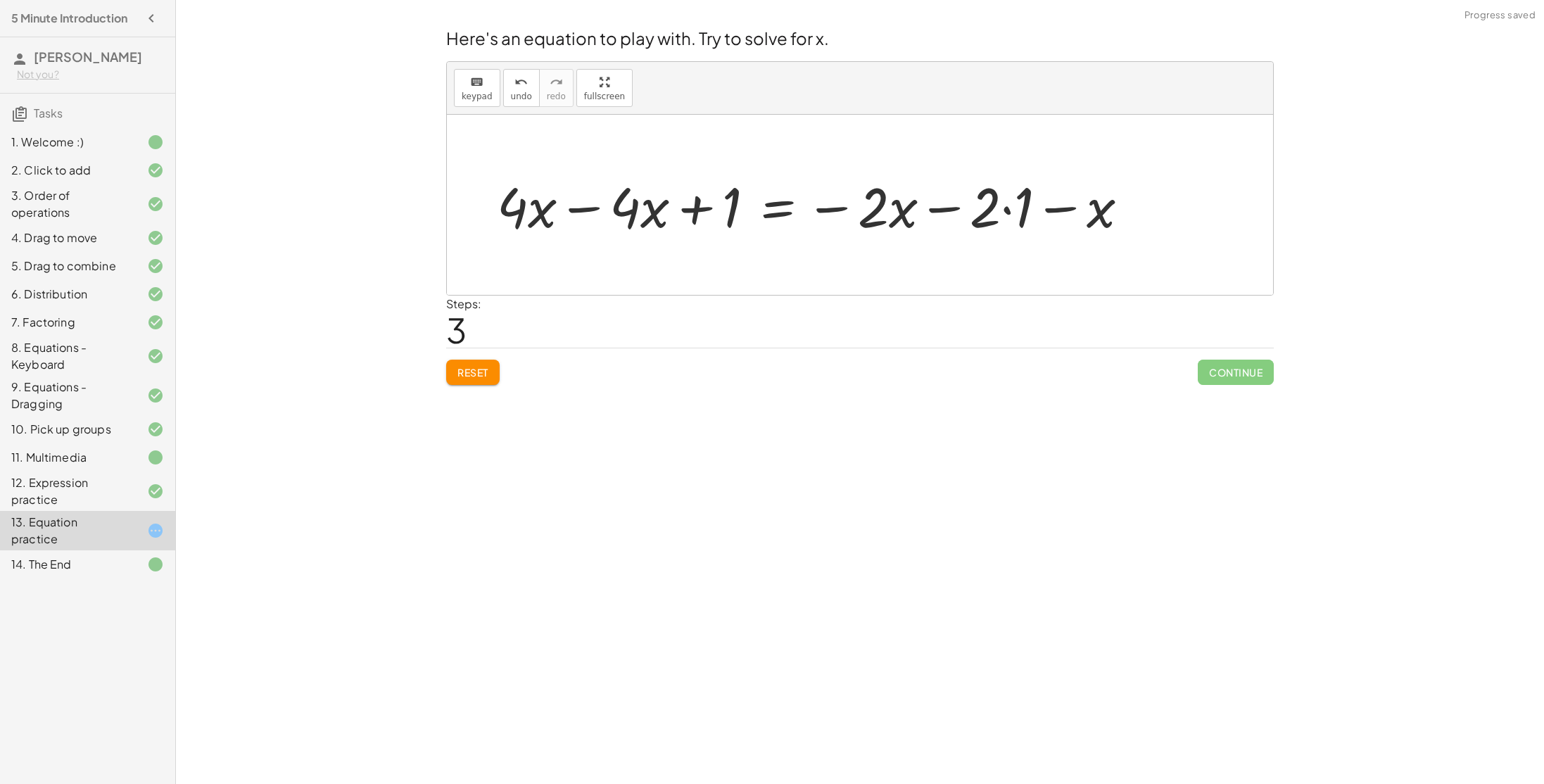
click at [1013, 209] on div at bounding box center [818, 205] width 657 height 72
click at [458, 373] on span "Reset" at bounding box center [473, 372] width 31 height 12
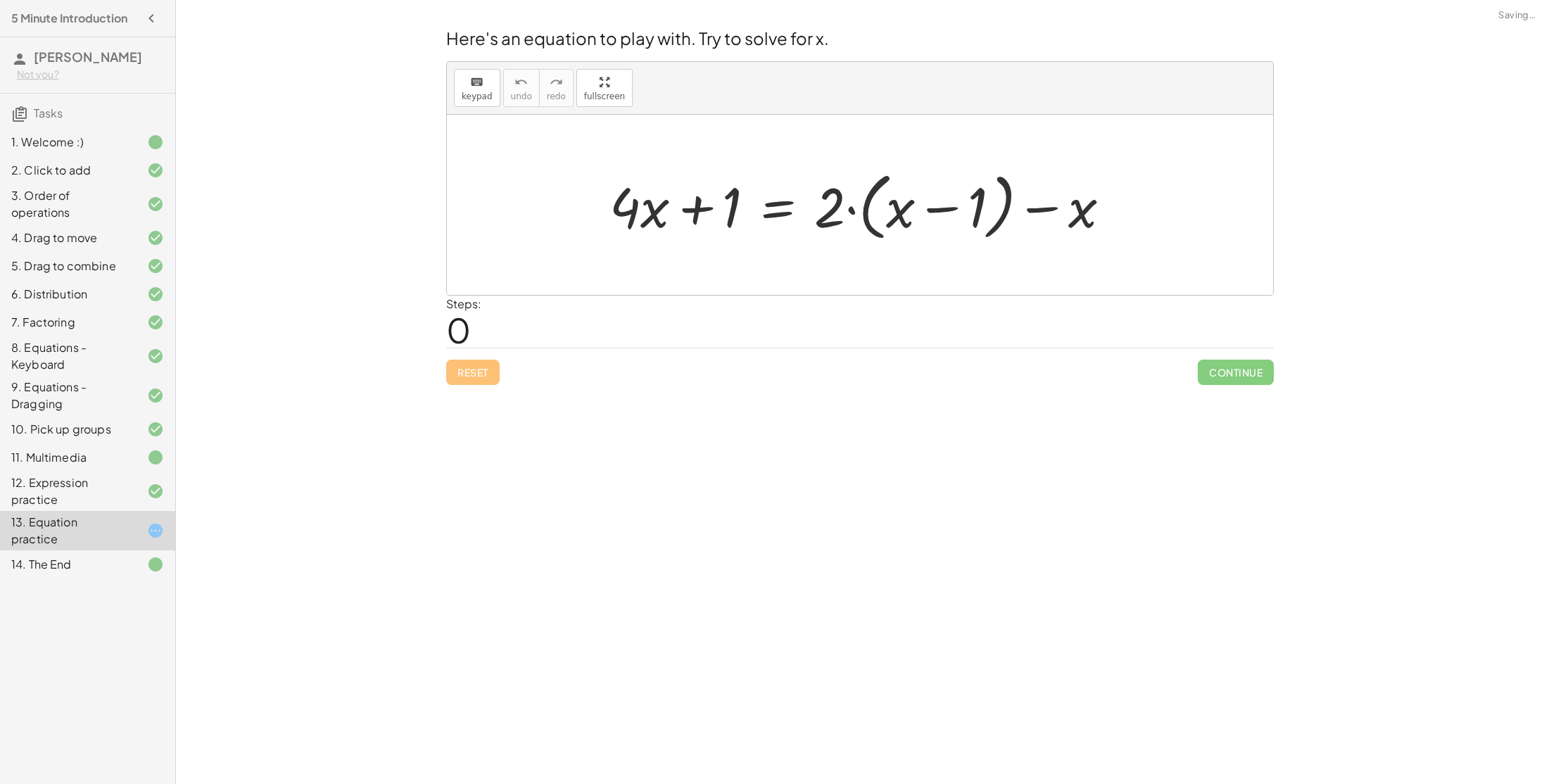
click at [862, 225] on div at bounding box center [865, 205] width 526 height 81
drag, startPoint x: 833, startPoint y: 215, endPoint x: 916, endPoint y: 204, distance: 83.7
click at [916, 204] on div at bounding box center [865, 205] width 526 height 81
click at [966, 210] on div at bounding box center [853, 205] width 501 height 72
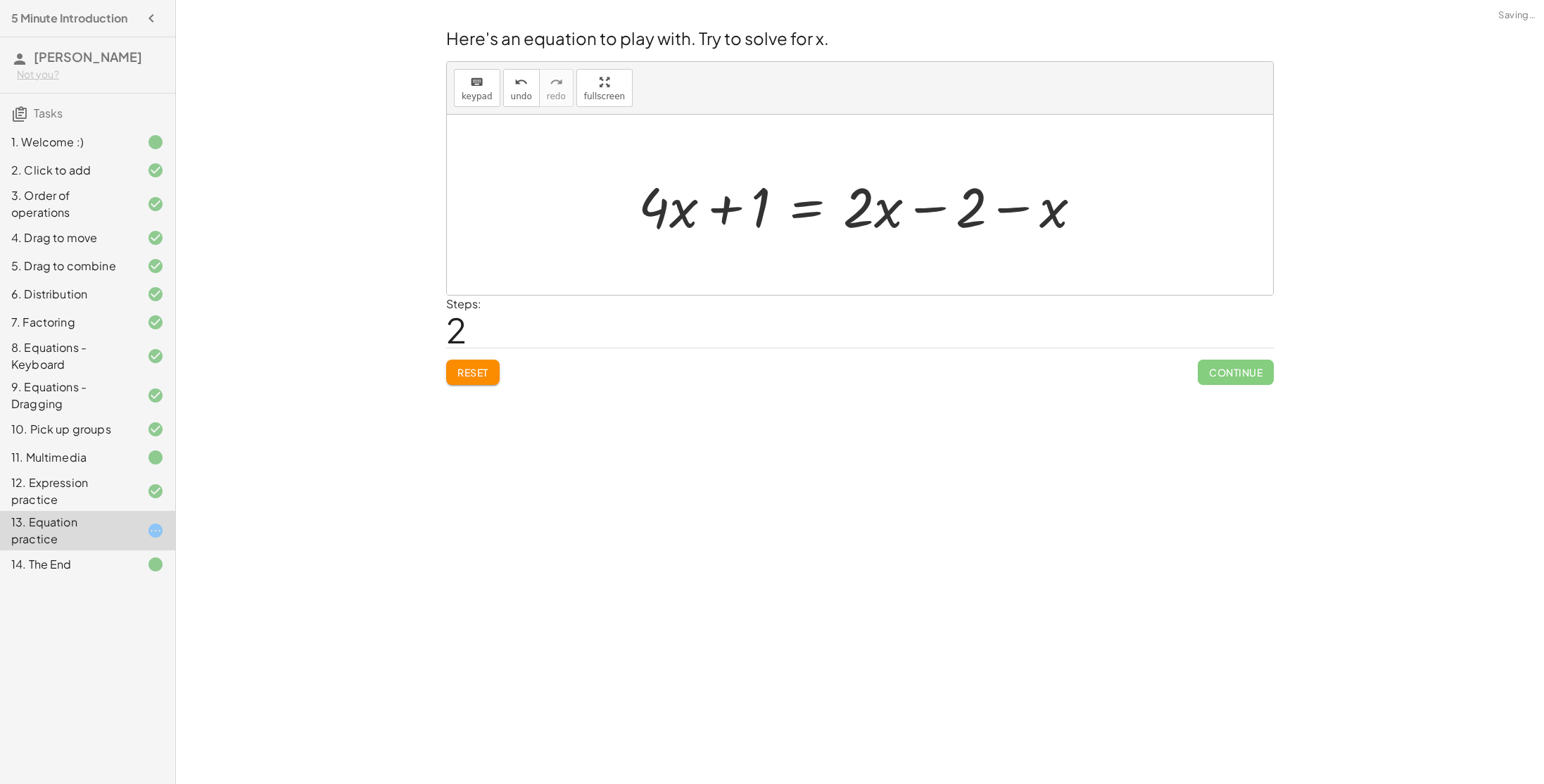
click at [653, 209] on div at bounding box center [865, 205] width 469 height 72
drag, startPoint x: 680, startPoint y: 214, endPoint x: 889, endPoint y: 172, distance: 213.2
click at [889, 172] on div at bounding box center [860, 205] width 459 height 72
click at [612, 211] on div at bounding box center [865, 205] width 694 height 72
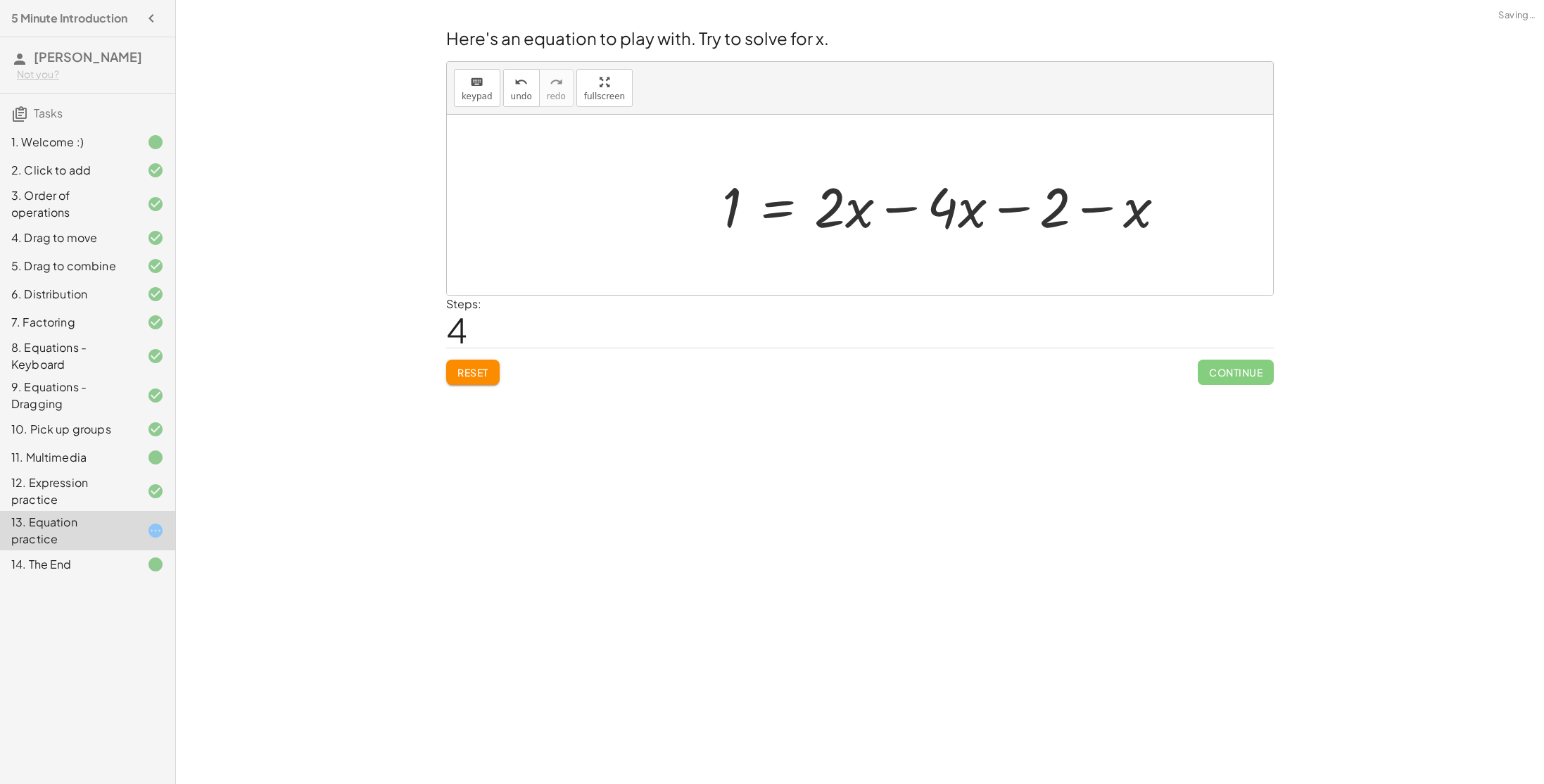
click at [728, 212] on div at bounding box center [950, 205] width 469 height 72
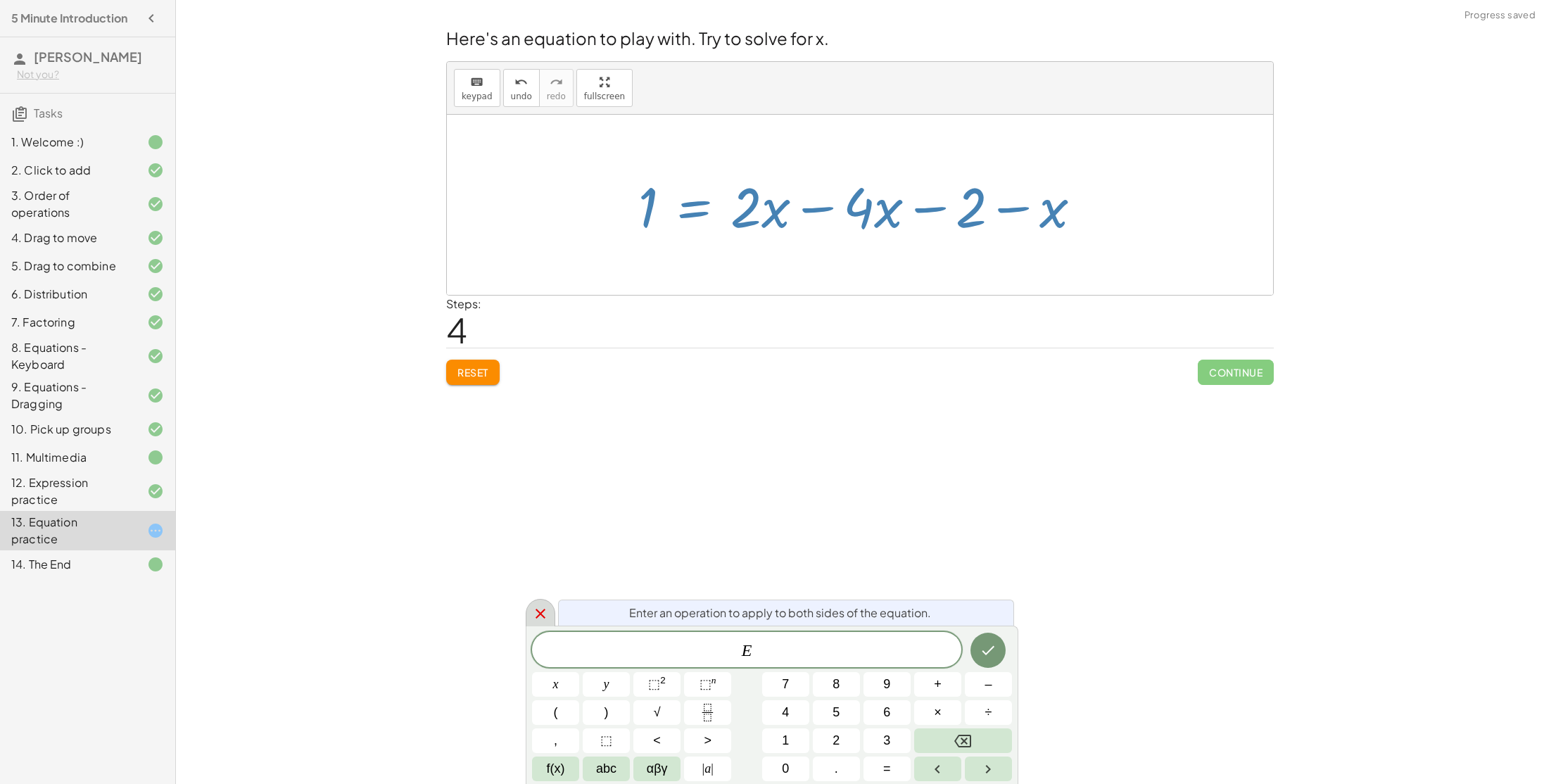
click at [539, 608] on icon at bounding box center [540, 613] width 17 height 17
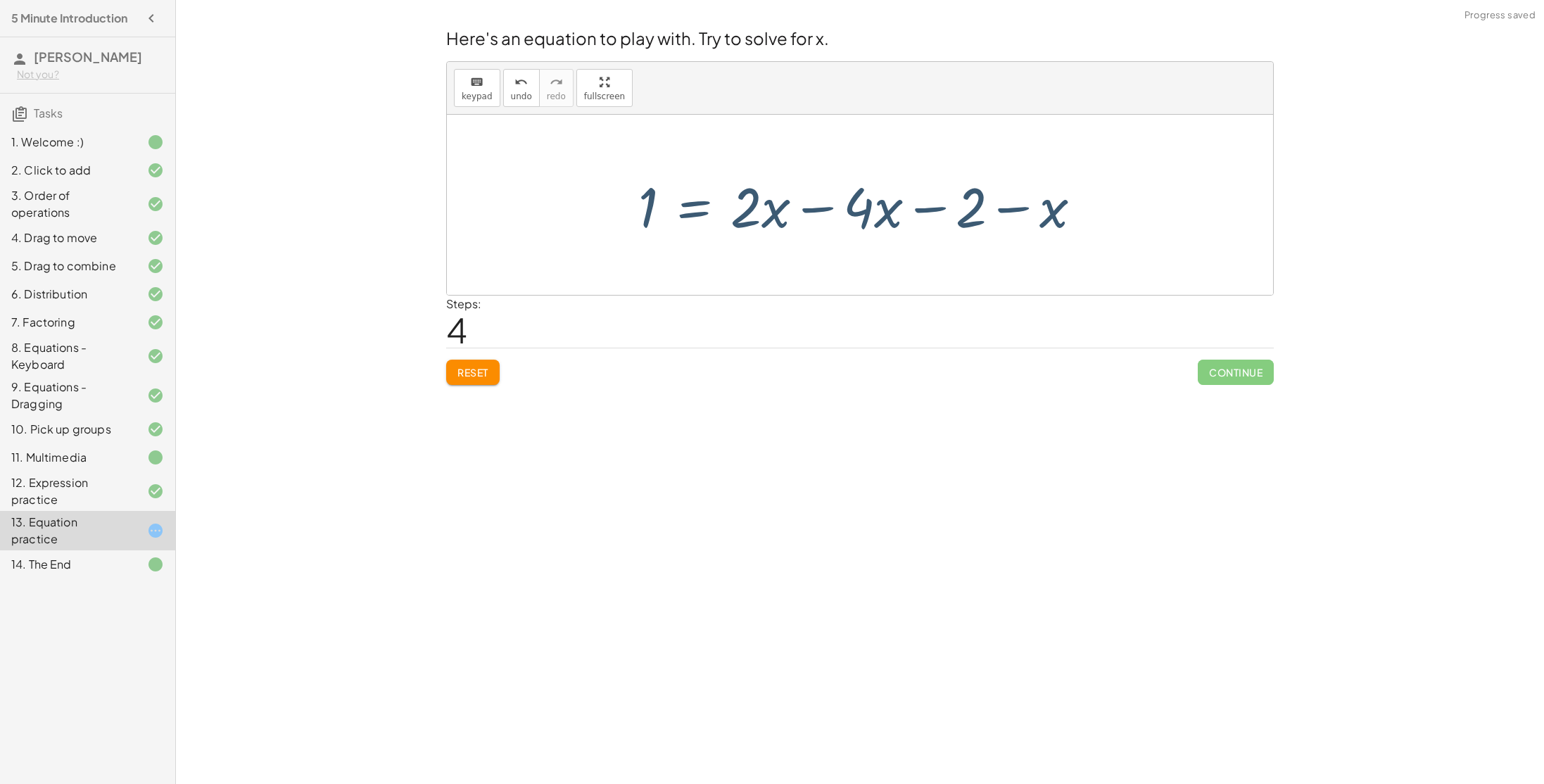
click at [765, 444] on div "Welcome to Graspable Math! Graspable Math turns math symbols into objects you c…" at bounding box center [859, 392] width 1368 height 784
click at [1022, 202] on div at bounding box center [865, 205] width 469 height 72
click at [821, 213] on div at bounding box center [865, 205] width 469 height 72
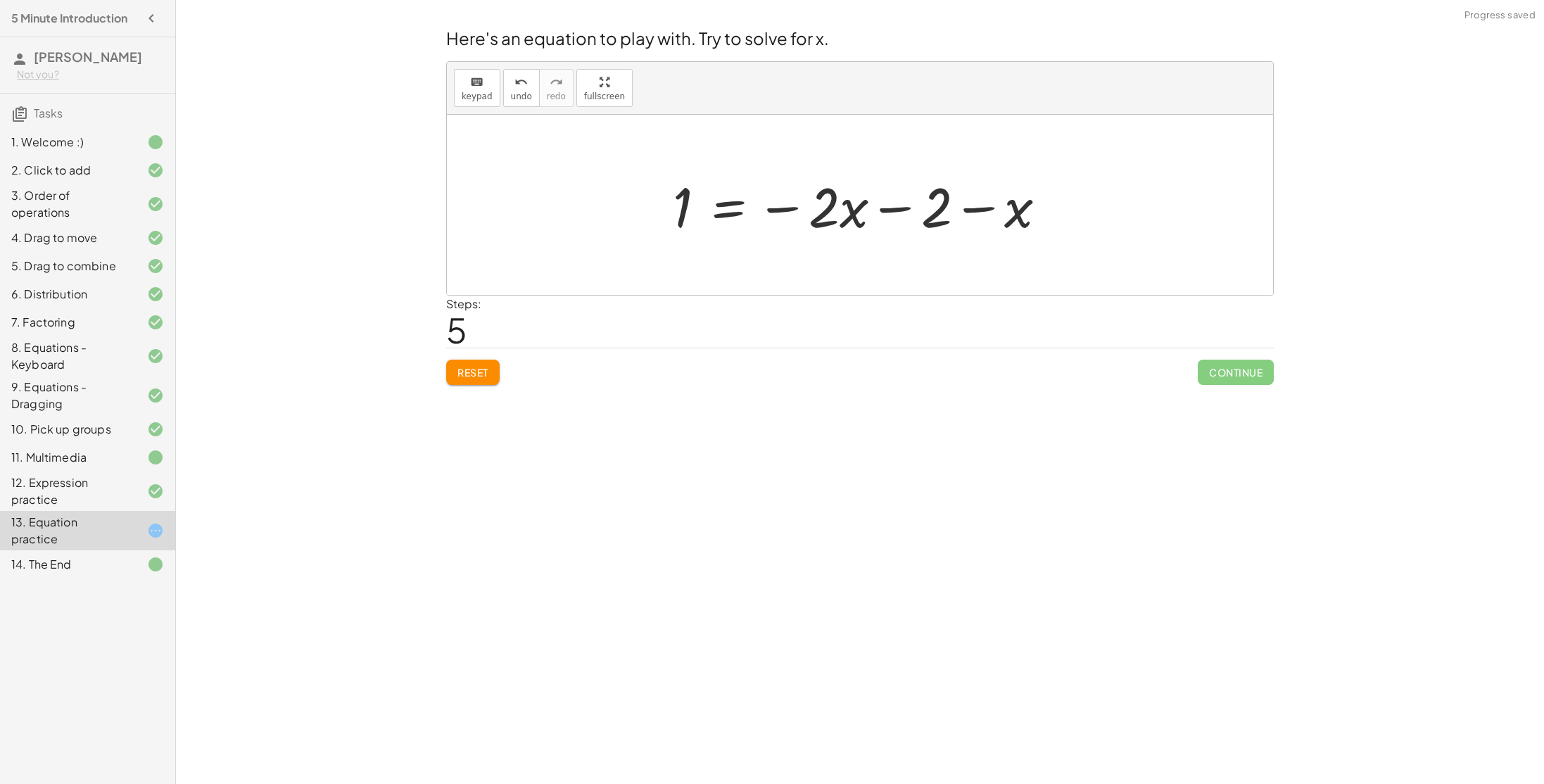
click at [916, 209] on div at bounding box center [865, 205] width 399 height 72
click at [917, 210] on div at bounding box center [865, 205] width 399 height 72
click at [901, 206] on div at bounding box center [865, 205] width 399 height 72
click at [491, 367] on button "Reset" at bounding box center [472, 372] width 53 height 26
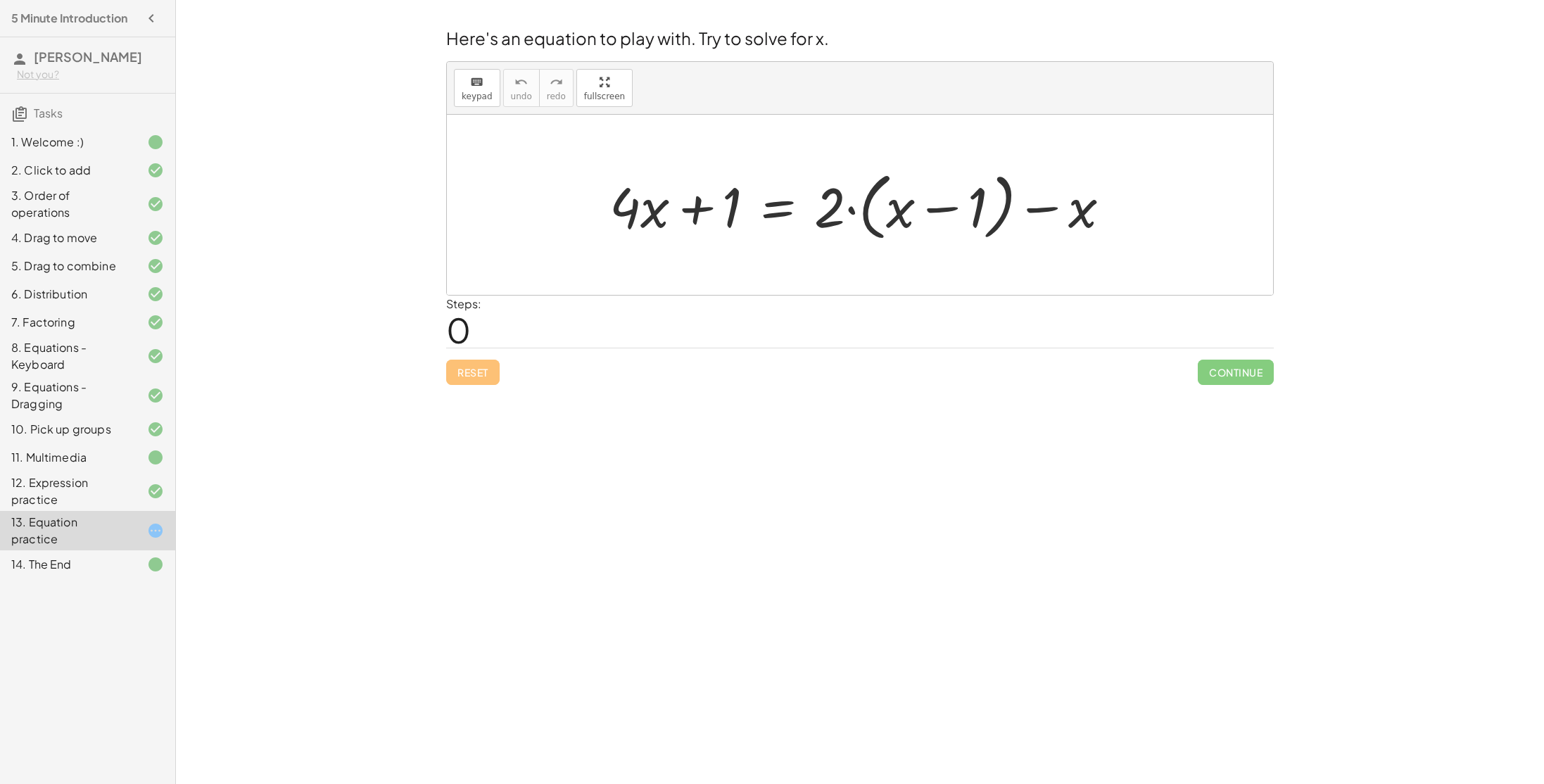
click at [854, 213] on div at bounding box center [865, 205] width 526 height 81
click at [966, 211] on div at bounding box center [853, 205] width 501 height 72
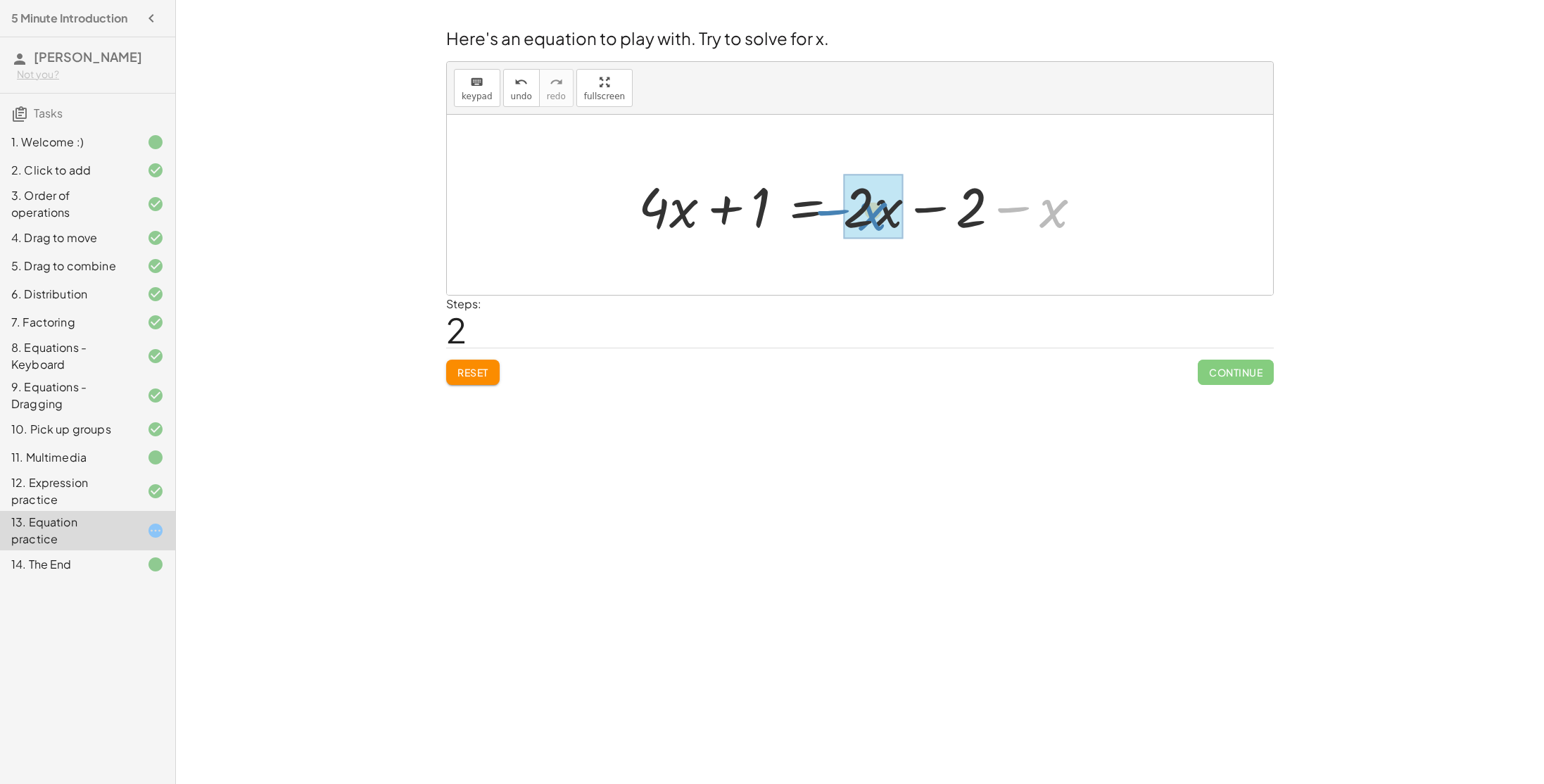
drag, startPoint x: 1056, startPoint y: 212, endPoint x: 875, endPoint y: 215, distance: 181.0
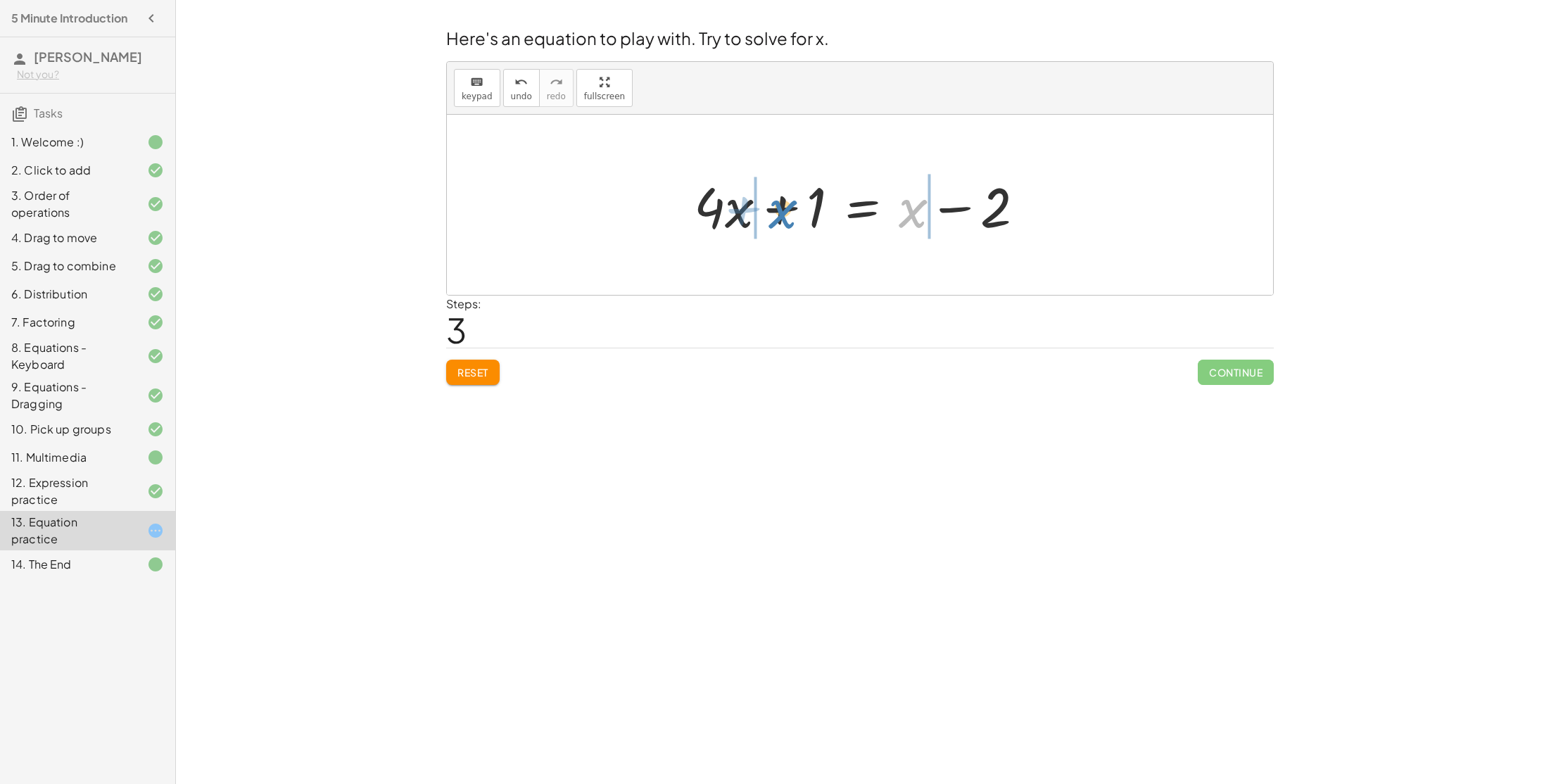
drag, startPoint x: 913, startPoint y: 209, endPoint x: 782, endPoint y: 210, distance: 131.0
click at [782, 210] on div at bounding box center [865, 205] width 356 height 72
click at [948, 208] on div at bounding box center [865, 205] width 519 height 72
click at [768, 208] on div at bounding box center [865, 205] width 382 height 72
drag, startPoint x: 848, startPoint y: 202, endPoint x: 1018, endPoint y: 219, distance: 170.8
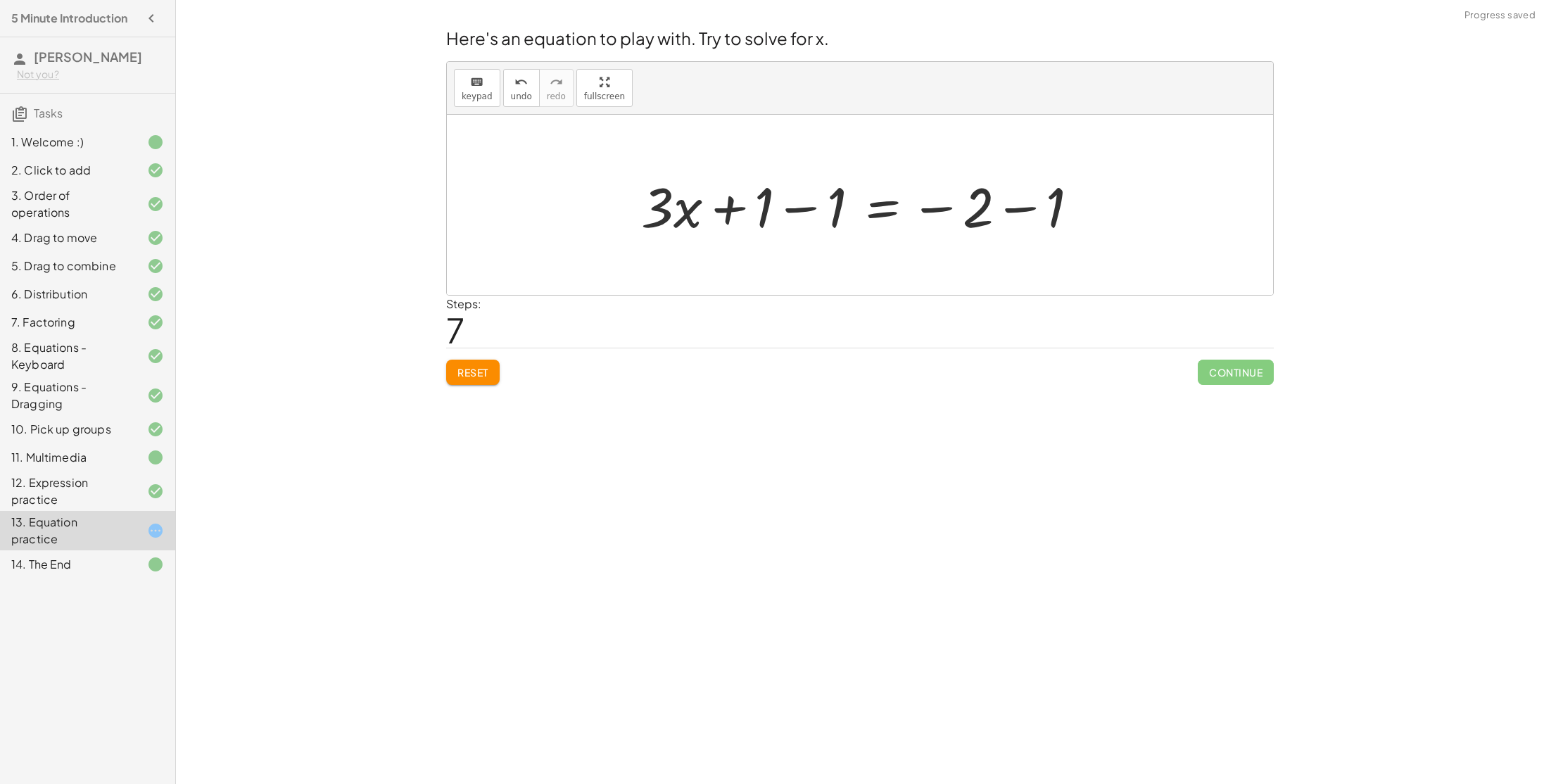
click at [1023, 206] on div at bounding box center [865, 205] width 463 height 72
click at [849, 208] on div at bounding box center [865, 205] width 375 height 72
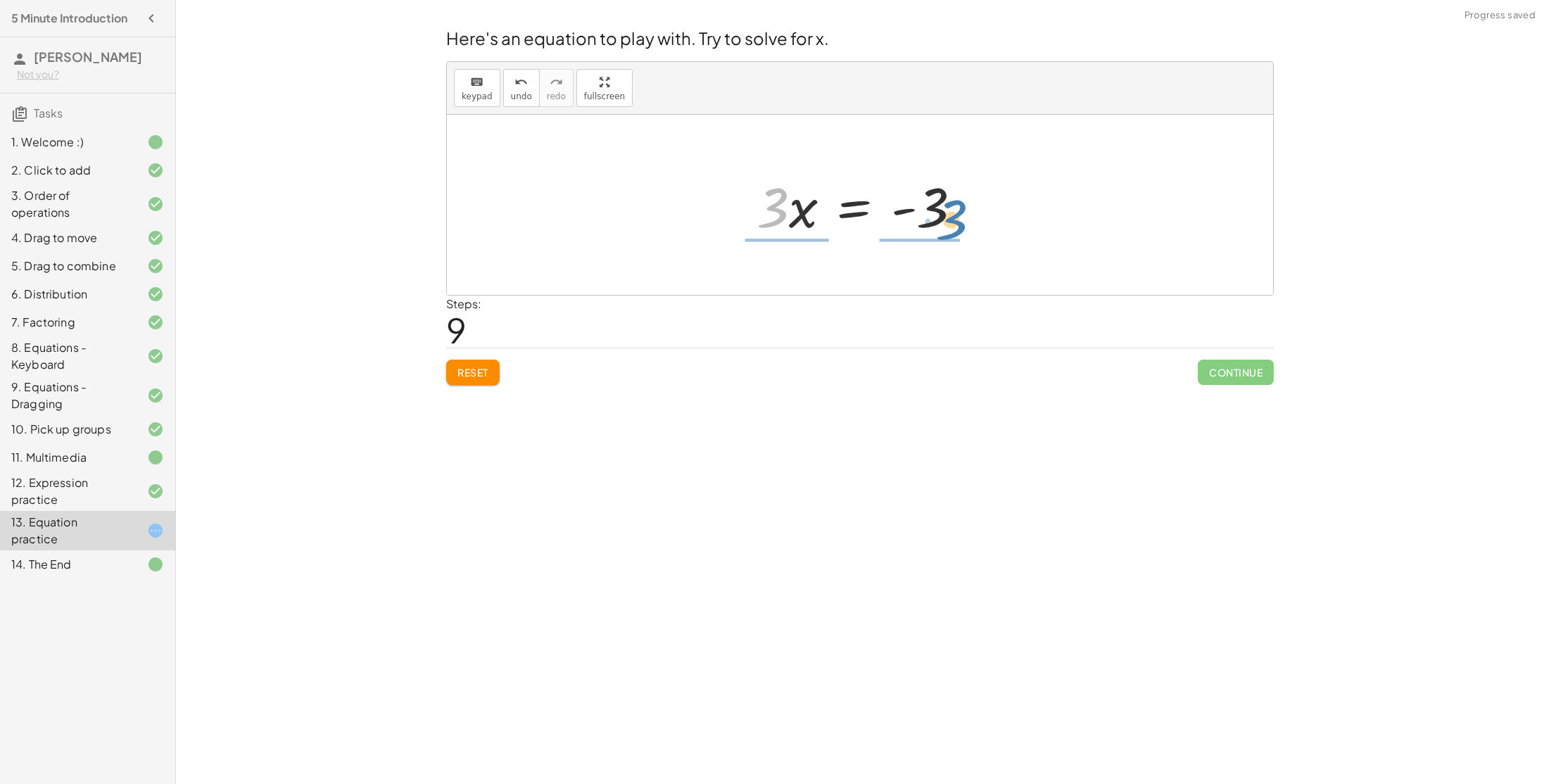
drag, startPoint x: 777, startPoint y: 204, endPoint x: 947, endPoint y: 207, distance: 170.0
click at [947, 207] on div at bounding box center [865, 205] width 231 height 72
click at [939, 209] on div at bounding box center [865, 205] width 245 height 108
click at [793, 206] on div at bounding box center [865, 205] width 221 height 108
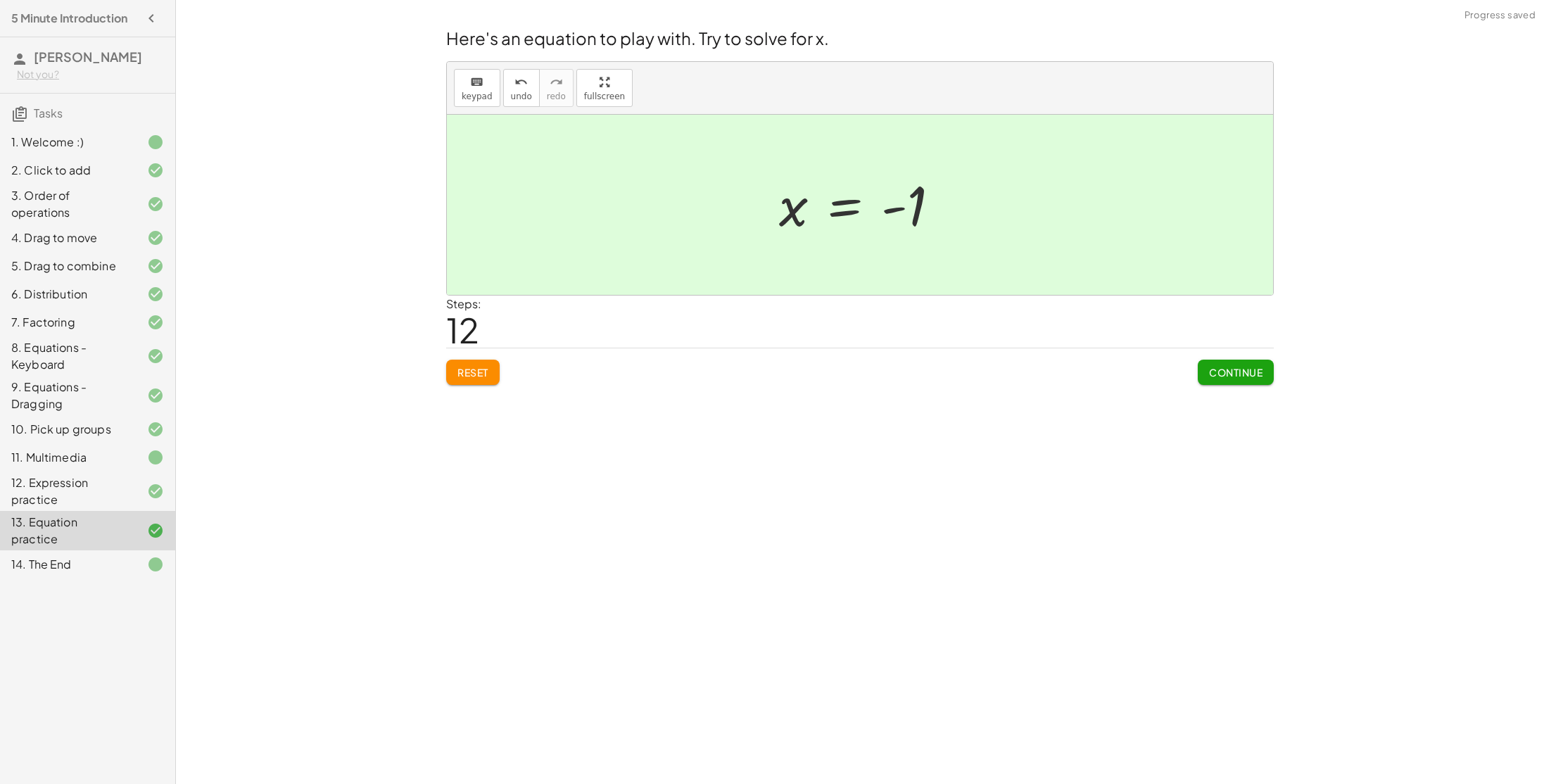
click at [1209, 374] on span "Continue" at bounding box center [1235, 372] width 53 height 12
